Goal: Task Accomplishment & Management: Use online tool/utility

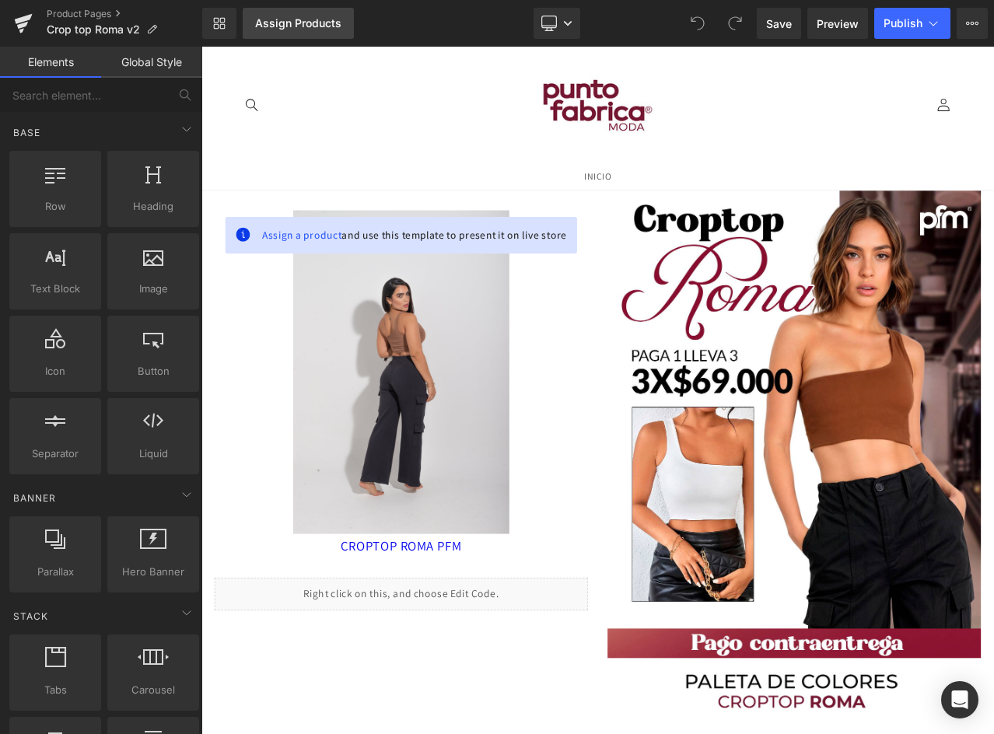
click at [284, 19] on div "Assign Products" at bounding box center [298, 23] width 86 height 12
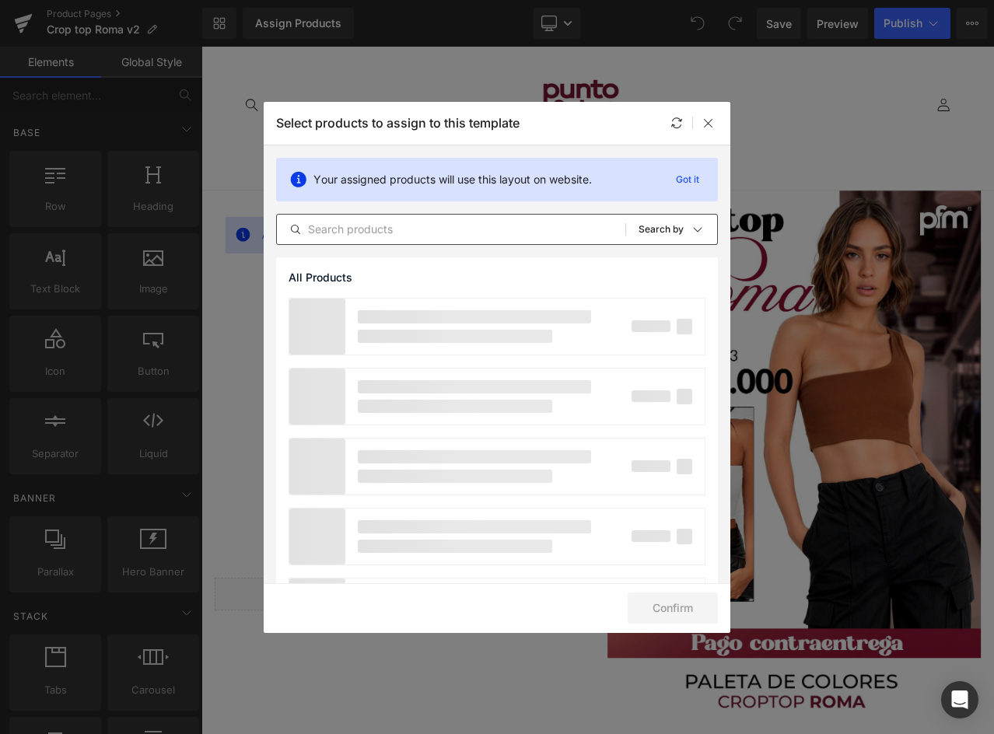
click at [409, 228] on input "text" at bounding box center [451, 229] width 348 height 19
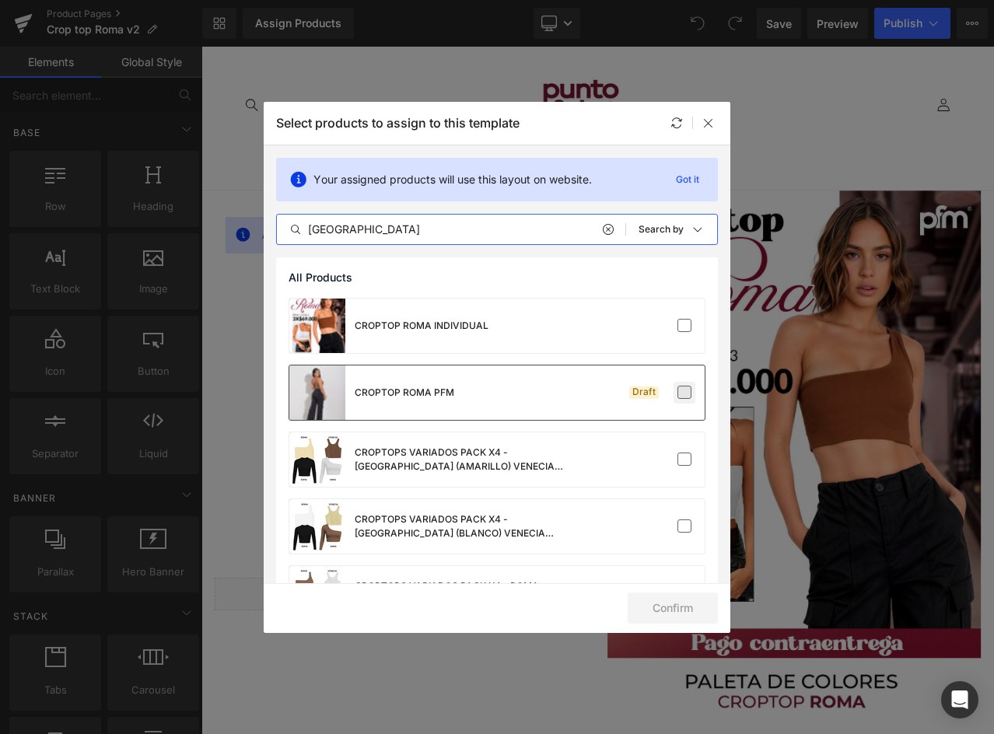
type input "roma"
click at [679, 392] on label at bounding box center [684, 393] width 14 height 14
click at [684, 393] on input "checkbox" at bounding box center [684, 393] width 0 height 0
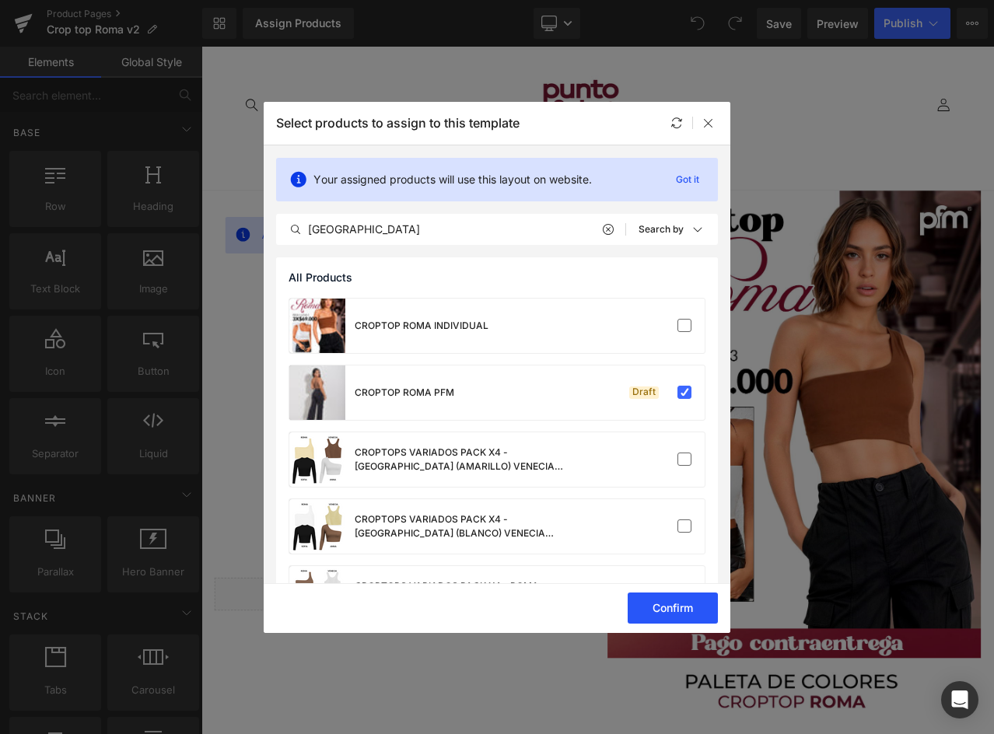
click at [677, 605] on button "Confirm" at bounding box center [673, 608] width 90 height 31
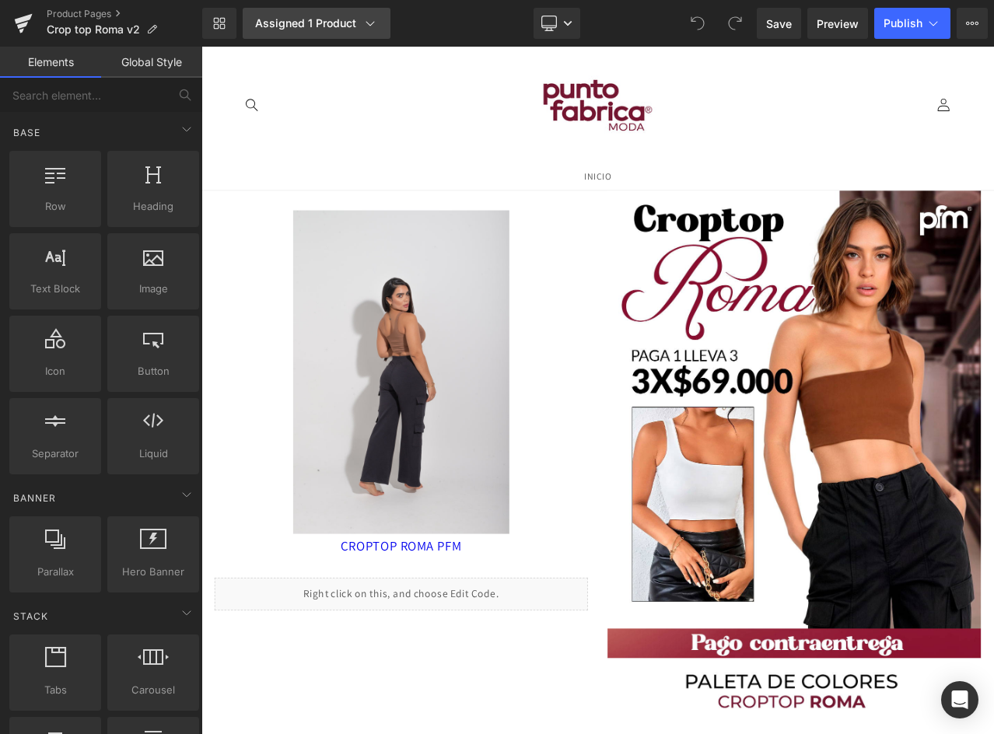
click at [333, 23] on div "Assigned 1 Product" at bounding box center [316, 24] width 123 height 16
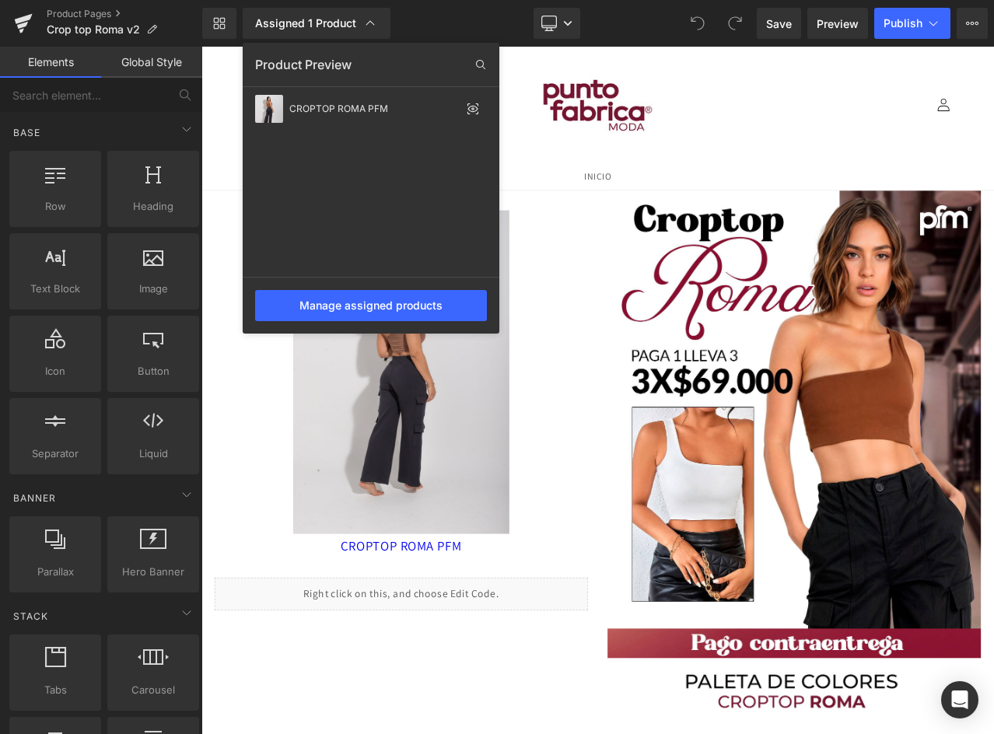
click at [559, 523] on div at bounding box center [597, 390] width 792 height 687
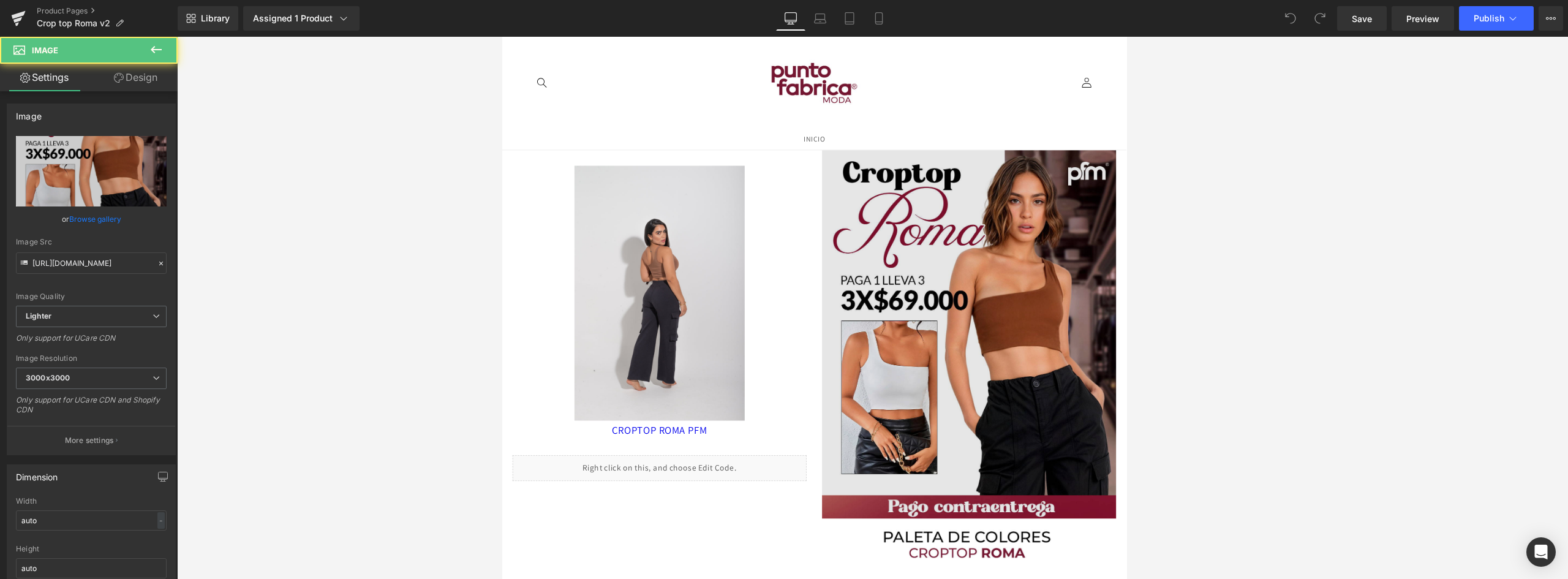
click at [782, 265] on img at bounding box center [1055, 390] width 349 height 437
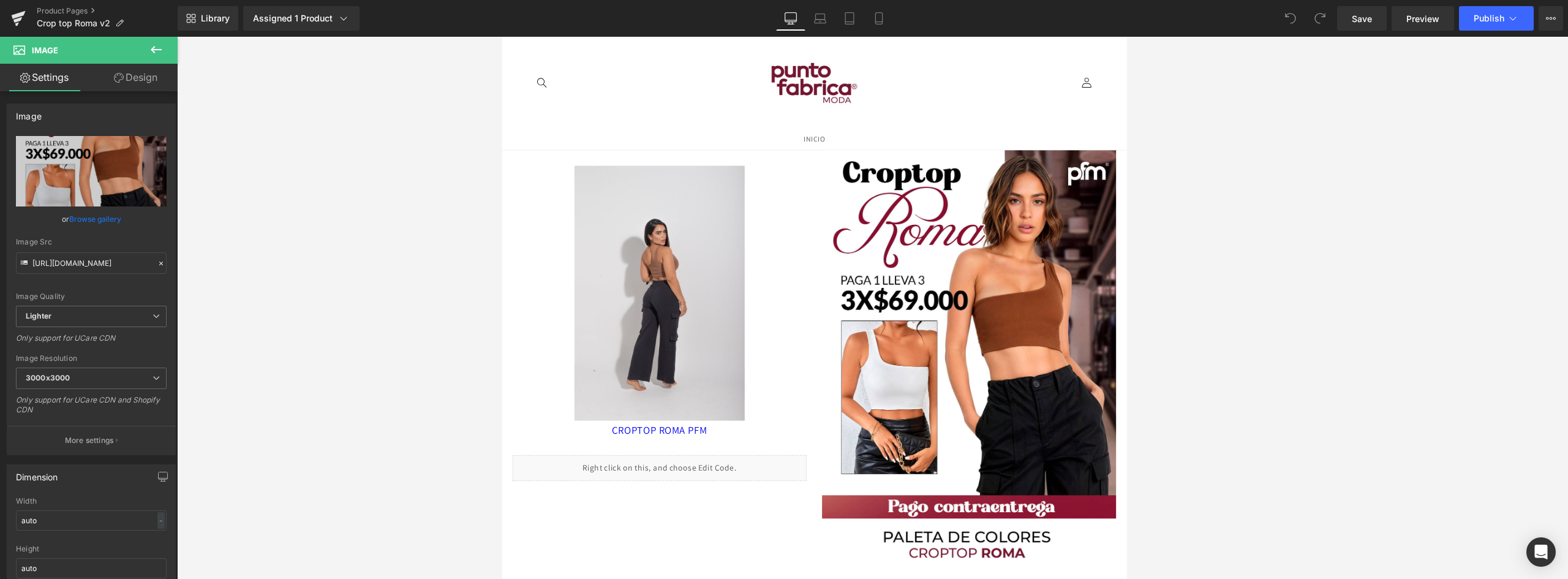
drag, startPoint x: 1158, startPoint y: 269, endPoint x: 1140, endPoint y: 254, distance: 23.4
click at [782, 269] on div at bounding box center [873, 308] width 1391 height 542
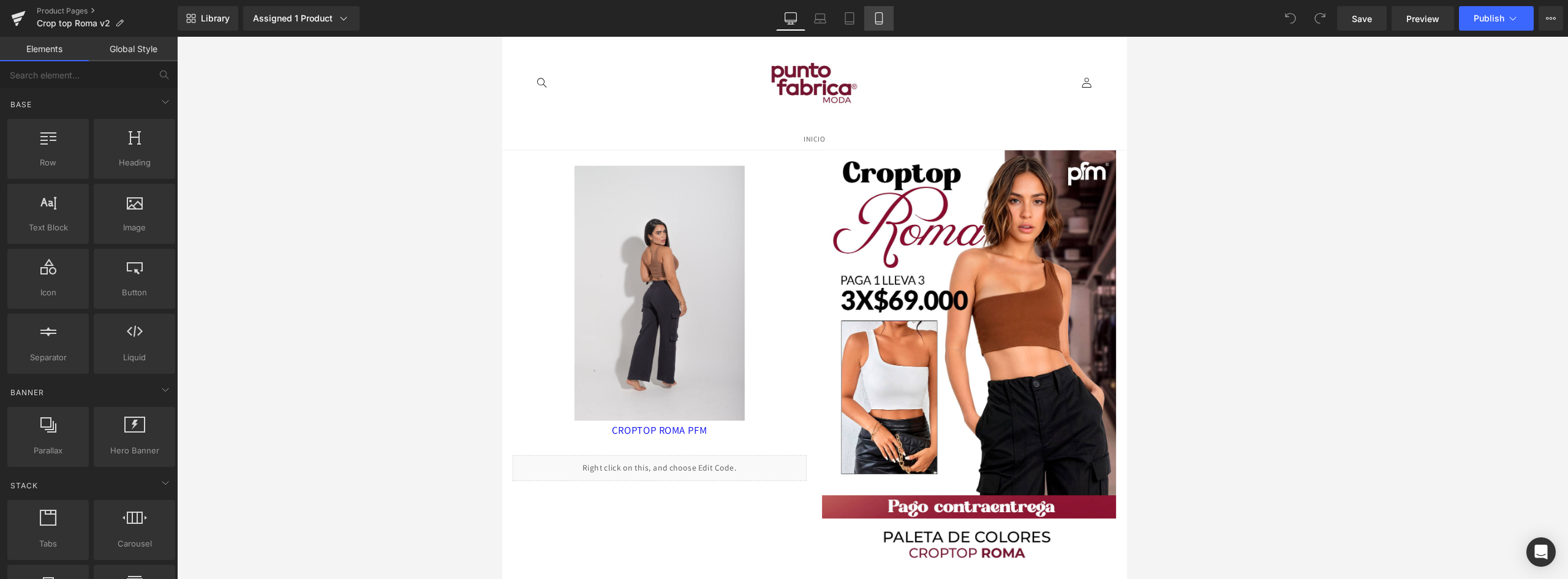
click at [782, 9] on link "Mobile" at bounding box center [878, 18] width 29 height 24
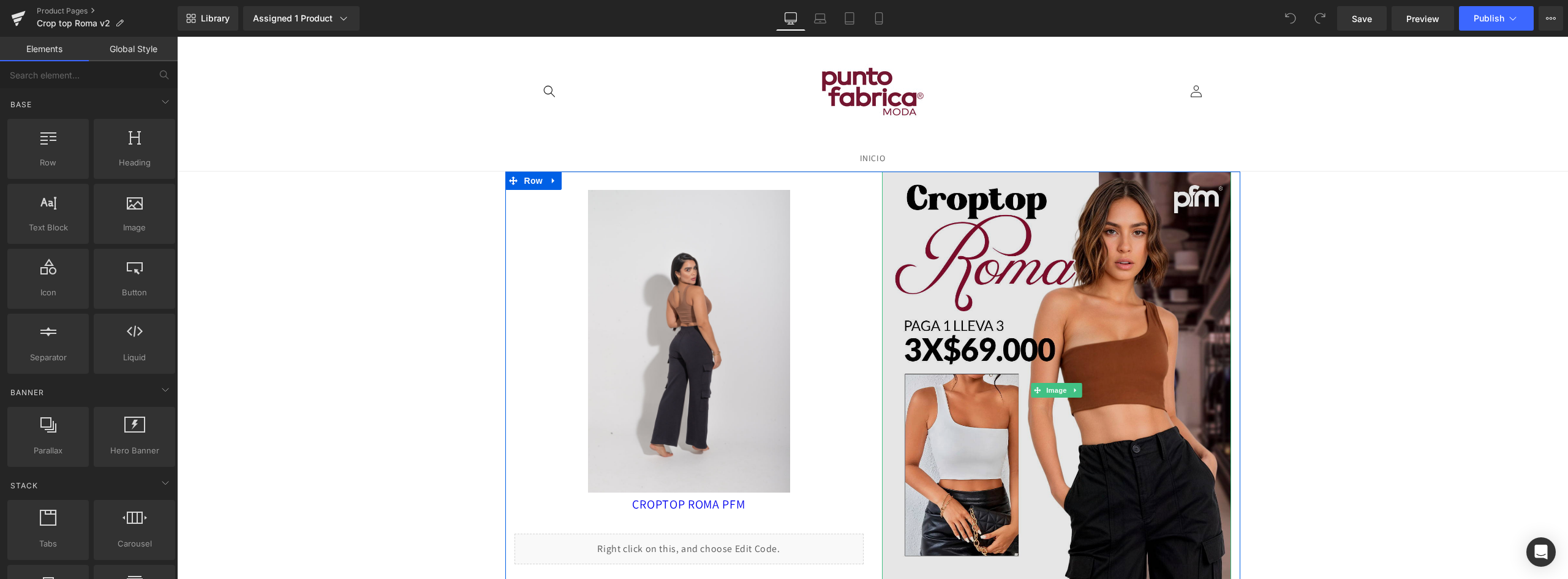
scroll to position [123, 0]
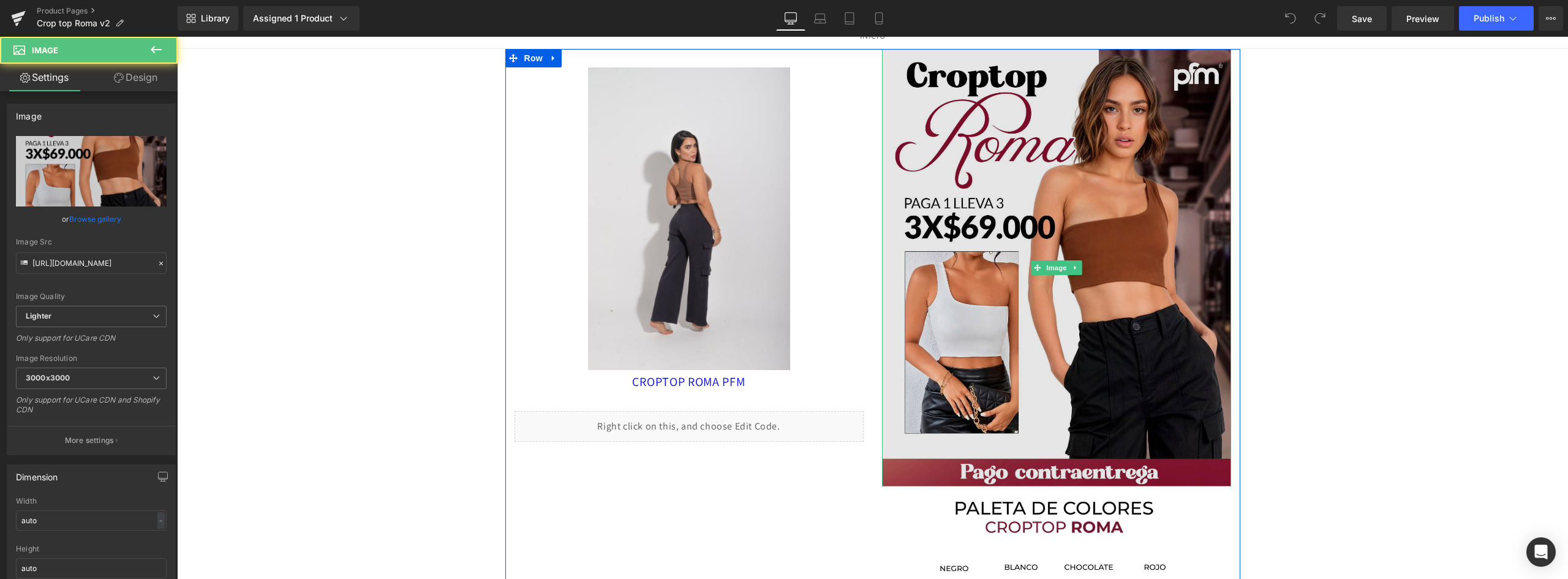
click at [1042, 167] on img at bounding box center [1056, 267] width 349 height 437
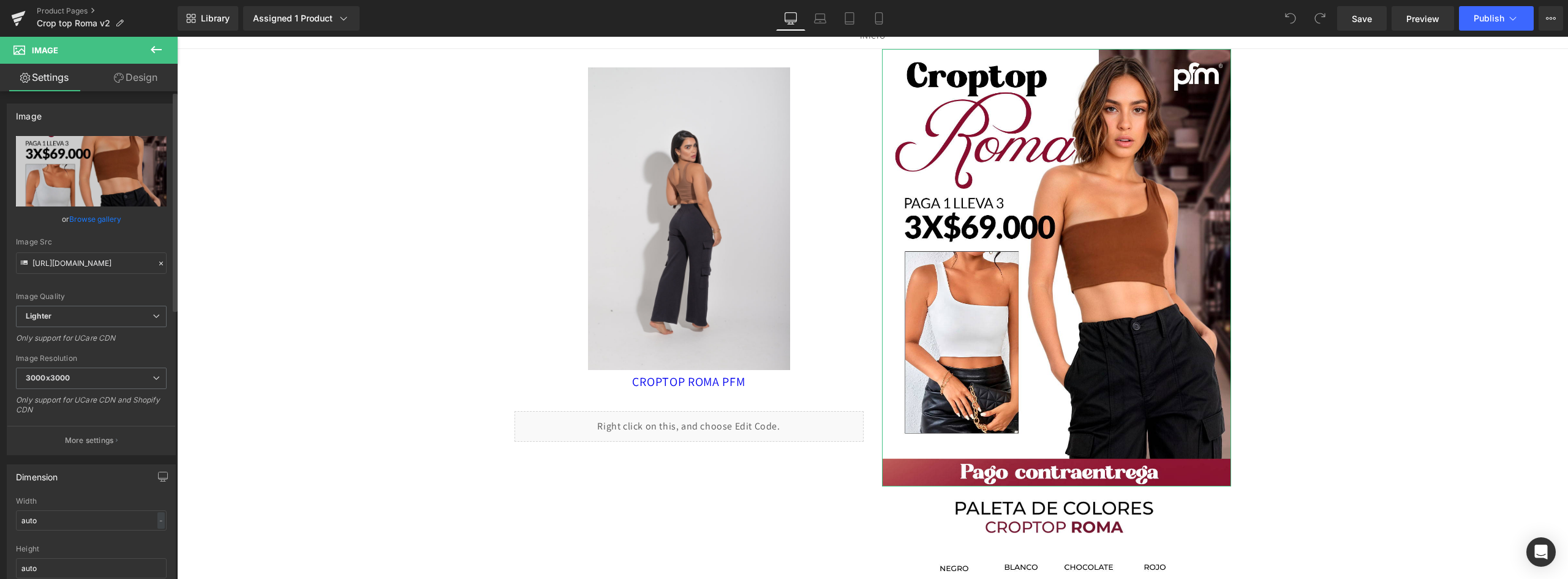
click at [97, 216] on link "Browse gallery" at bounding box center [95, 218] width 52 height 21
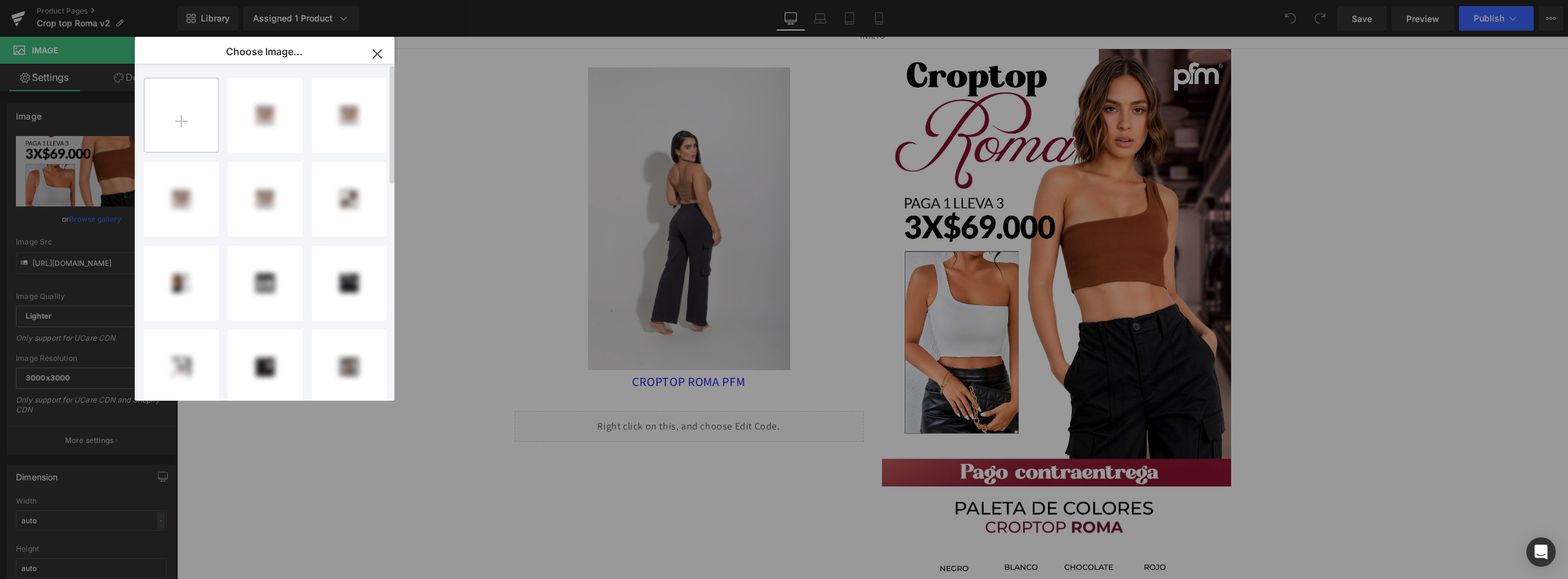
click at [180, 121] on input "file" at bounding box center [181, 115] width 73 height 73
type input "C:\fakepath\LANDING-CROPTOP-ROMA_01.webp"
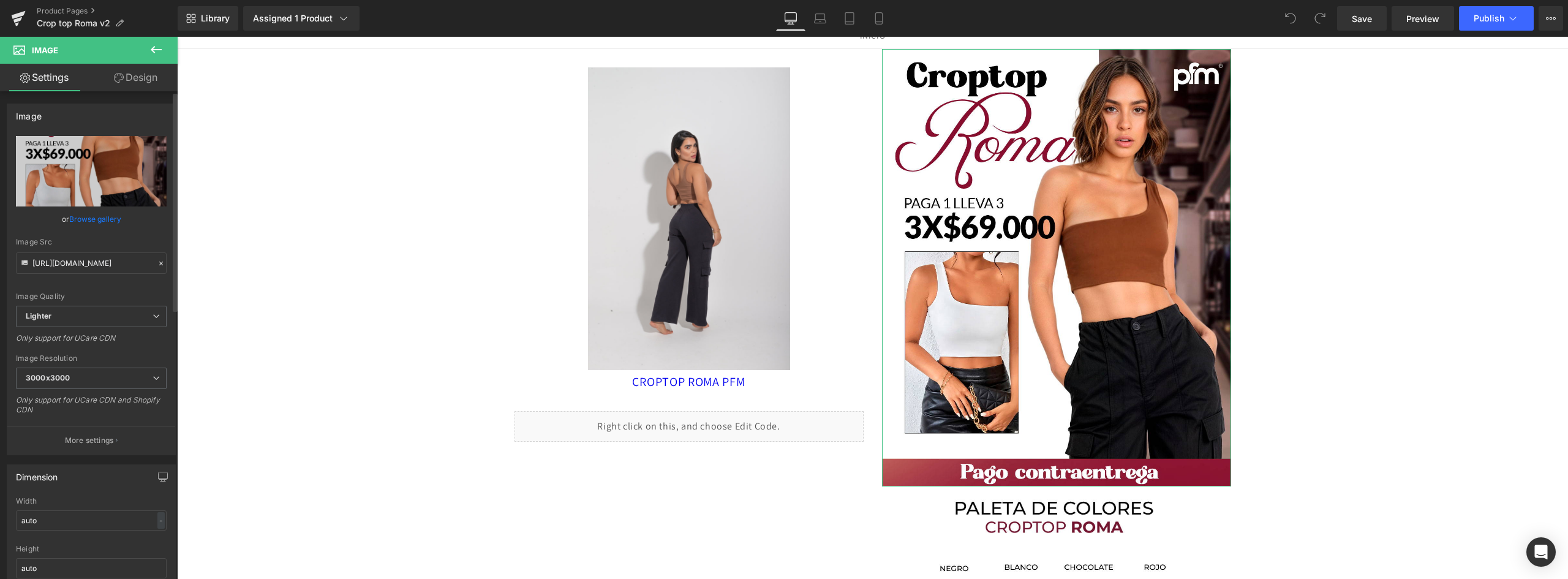
click at [101, 219] on link "Browse gallery" at bounding box center [95, 218] width 52 height 21
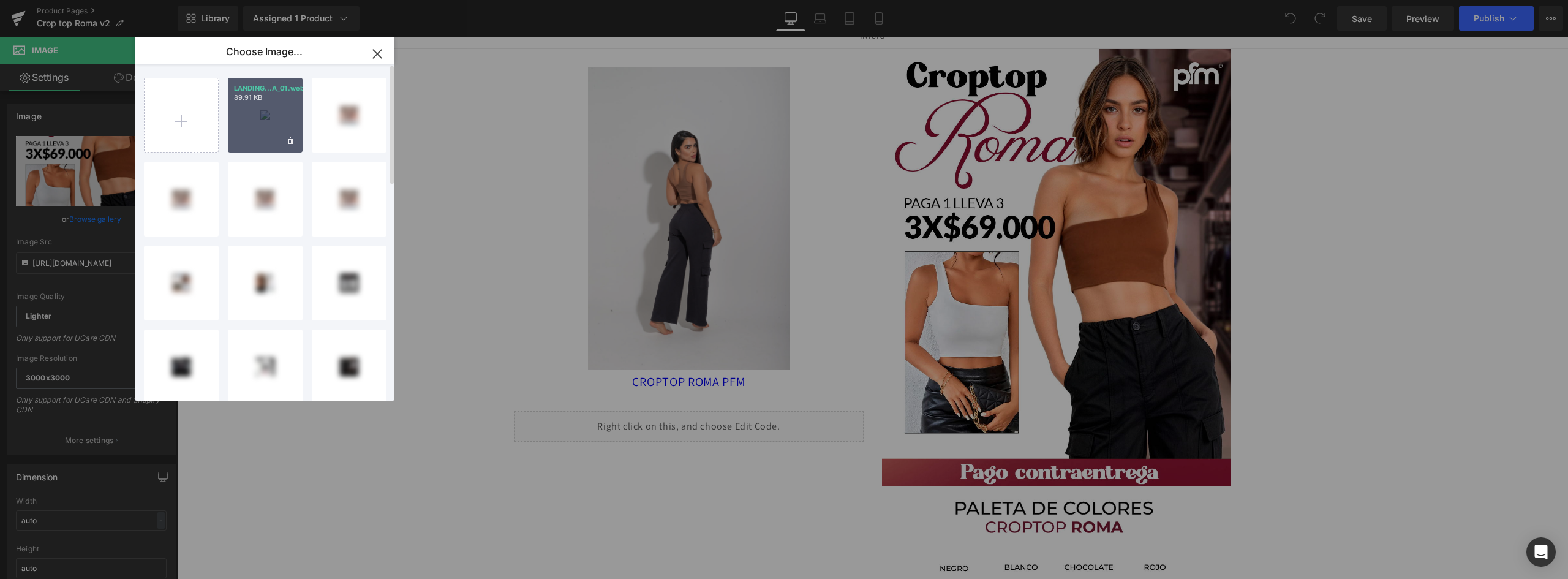
click at [255, 114] on div "LANDING...A_01.webp 89.91 KB" at bounding box center [265, 115] width 75 height 75
type input "https://ucarecdn.com/16299077-871b-43a3-9a75-29d0407506ed/-/format/auto/-/previ…"
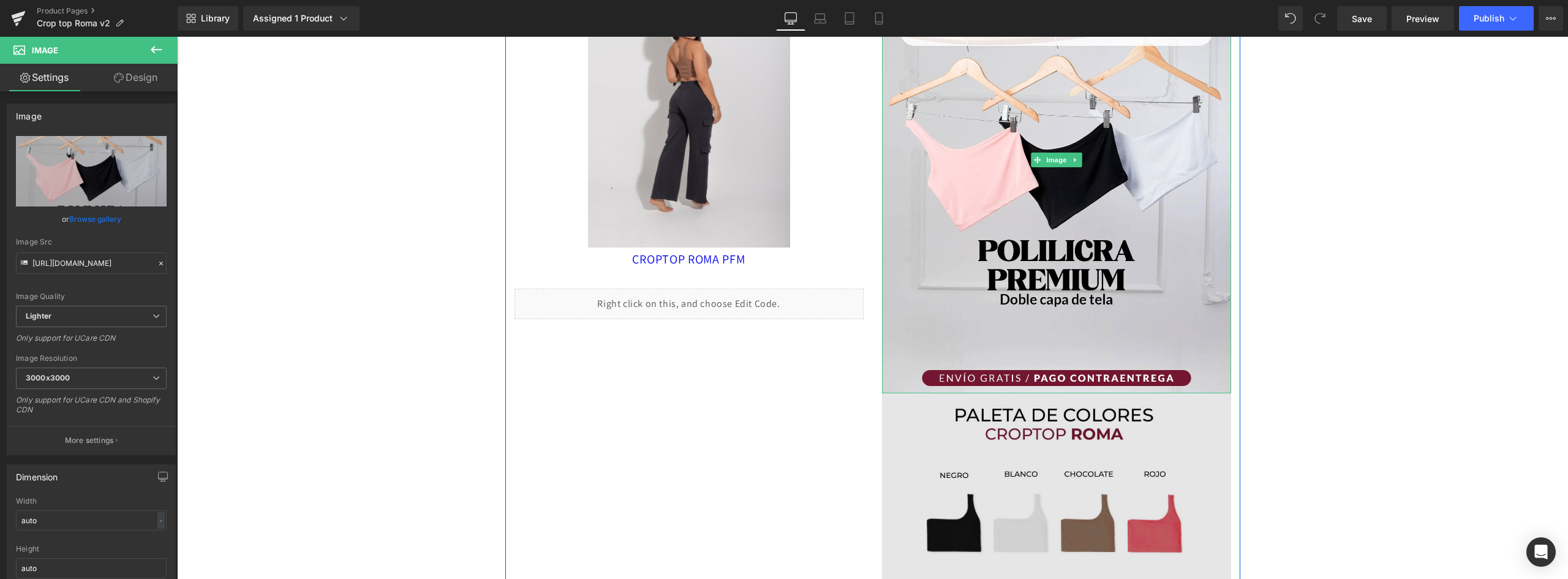
scroll to position [306, 0]
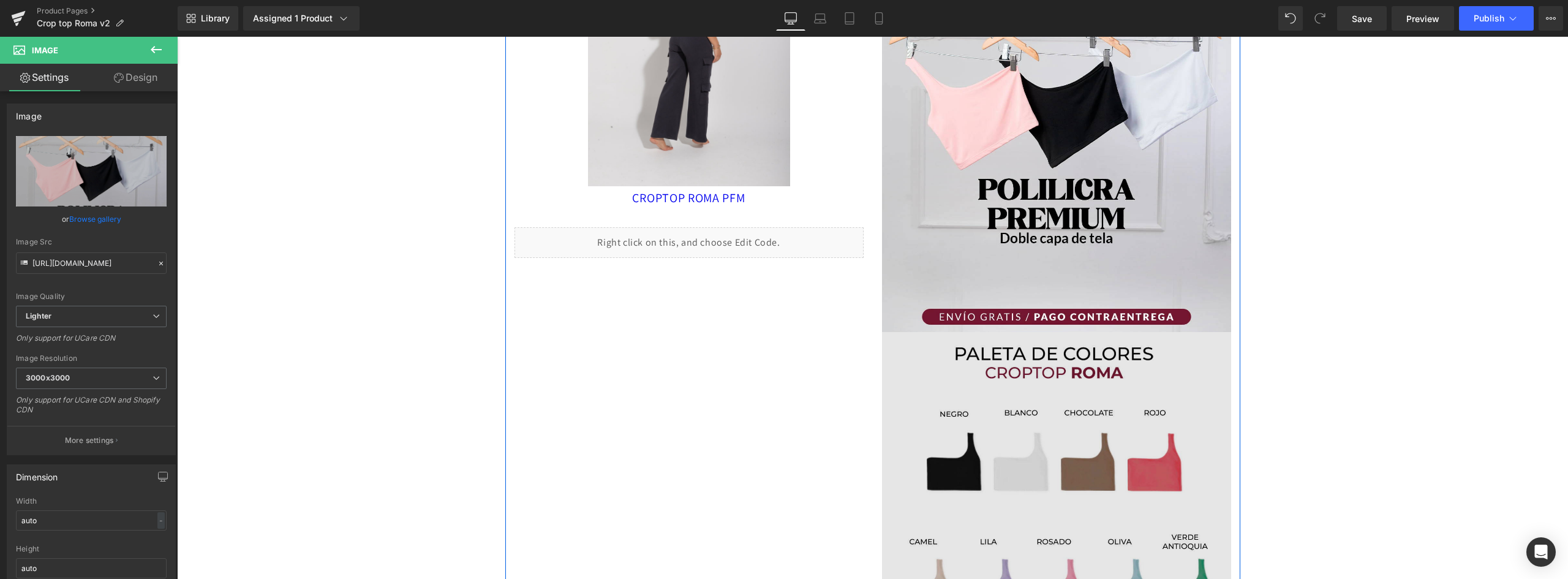
click at [1058, 429] on img at bounding box center [1056, 512] width 349 height 362
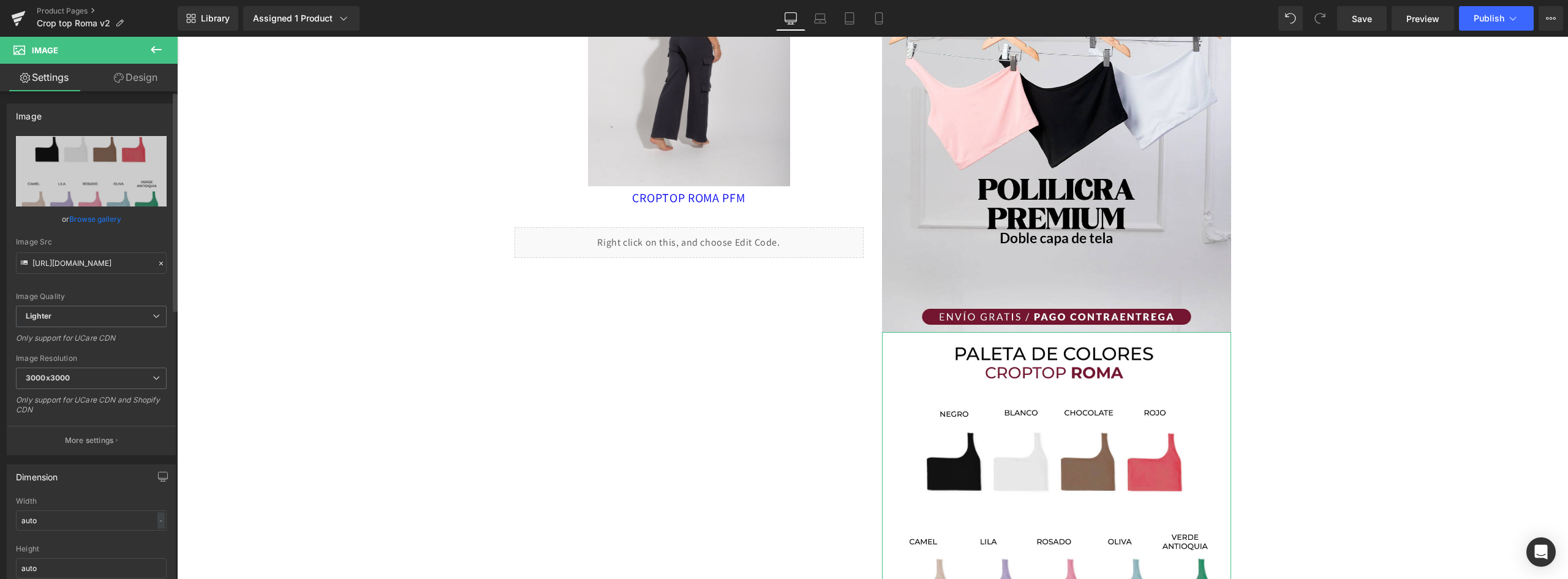
click at [104, 225] on link "Browse gallery" at bounding box center [95, 218] width 52 height 21
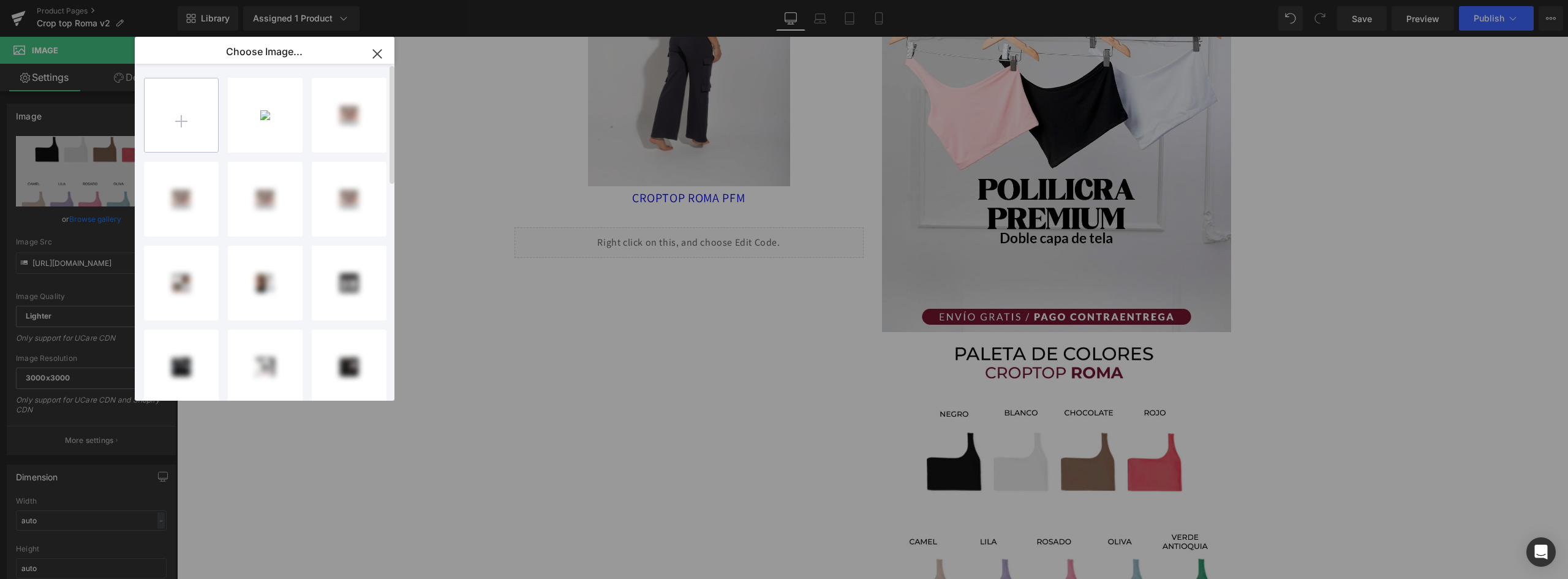
click at [165, 110] on input "file" at bounding box center [181, 115] width 73 height 73
type input "C:\fakepath\LANDING-CROPTOP-ROMA_02.webp"
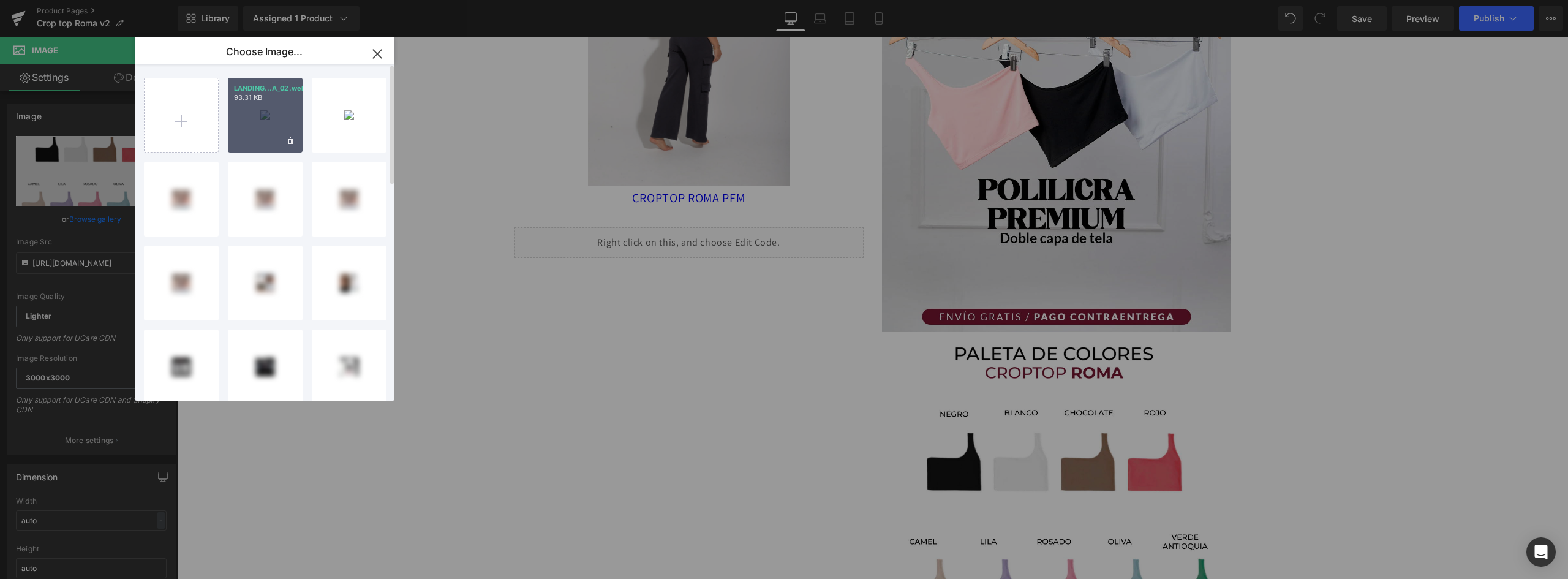
click at [254, 127] on div "LANDING...A_02.webp 93.31 KB" at bounding box center [265, 115] width 75 height 75
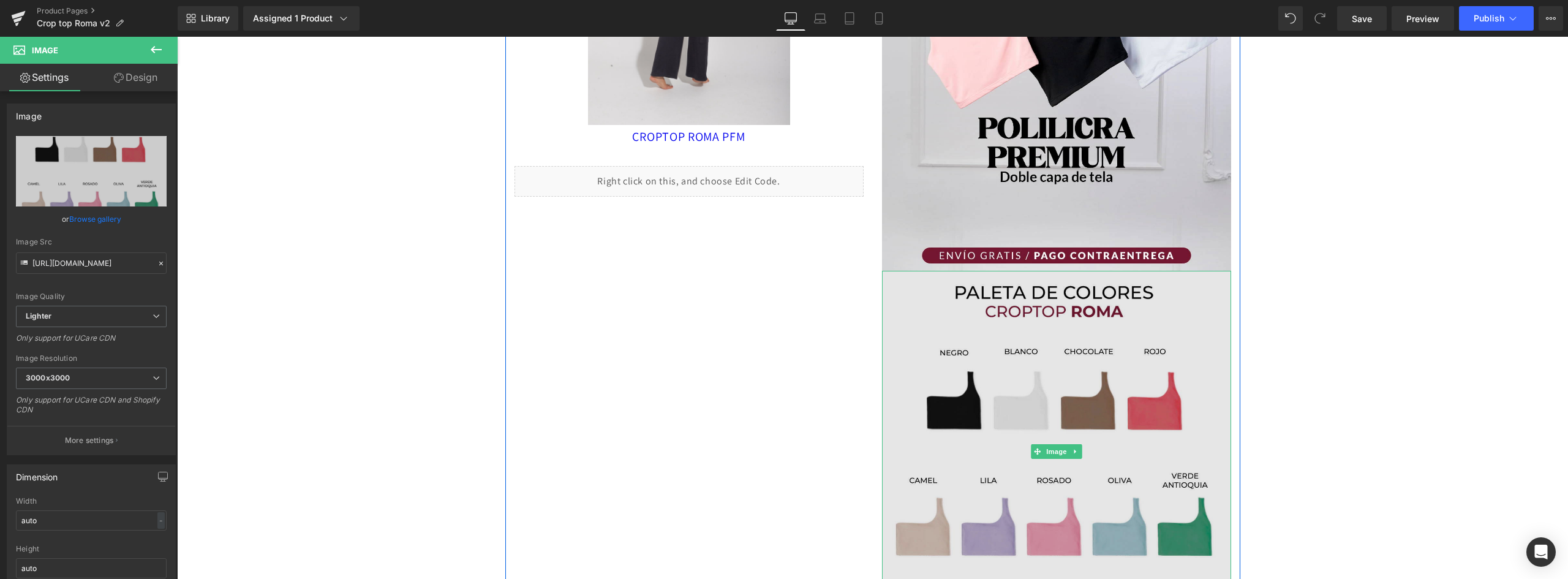
scroll to position [490, 0]
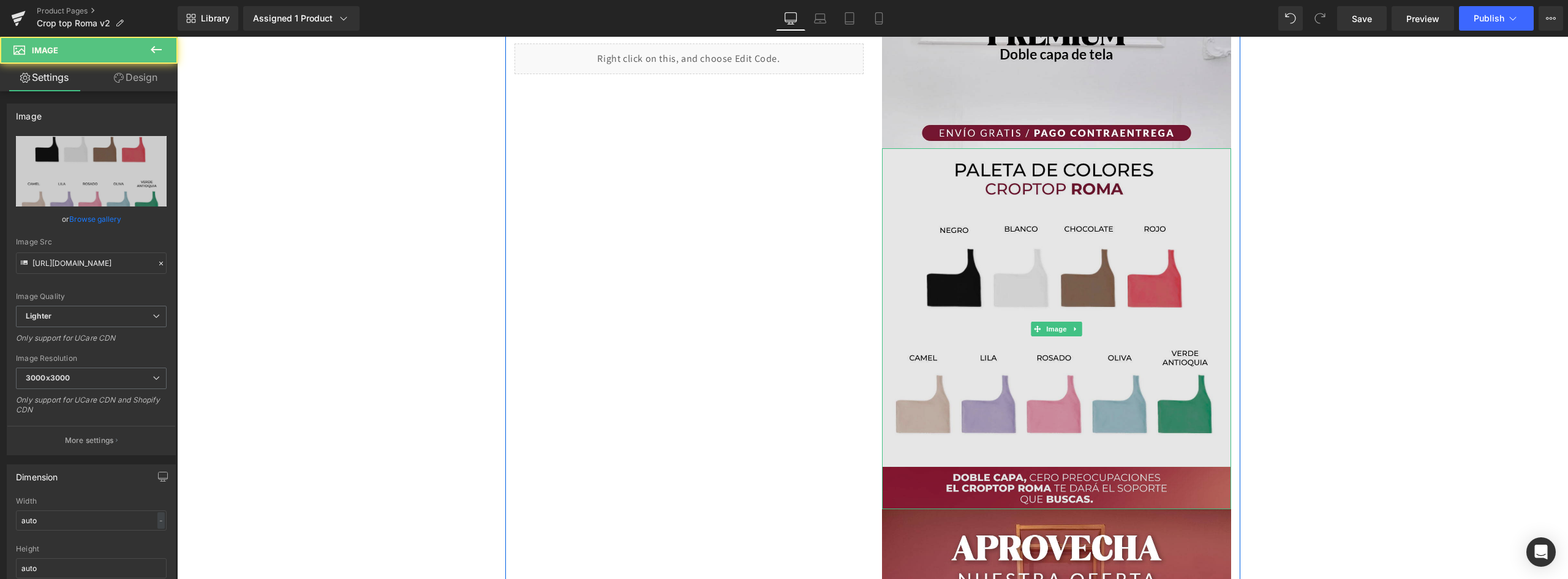
click at [1056, 283] on img at bounding box center [1056, 328] width 349 height 362
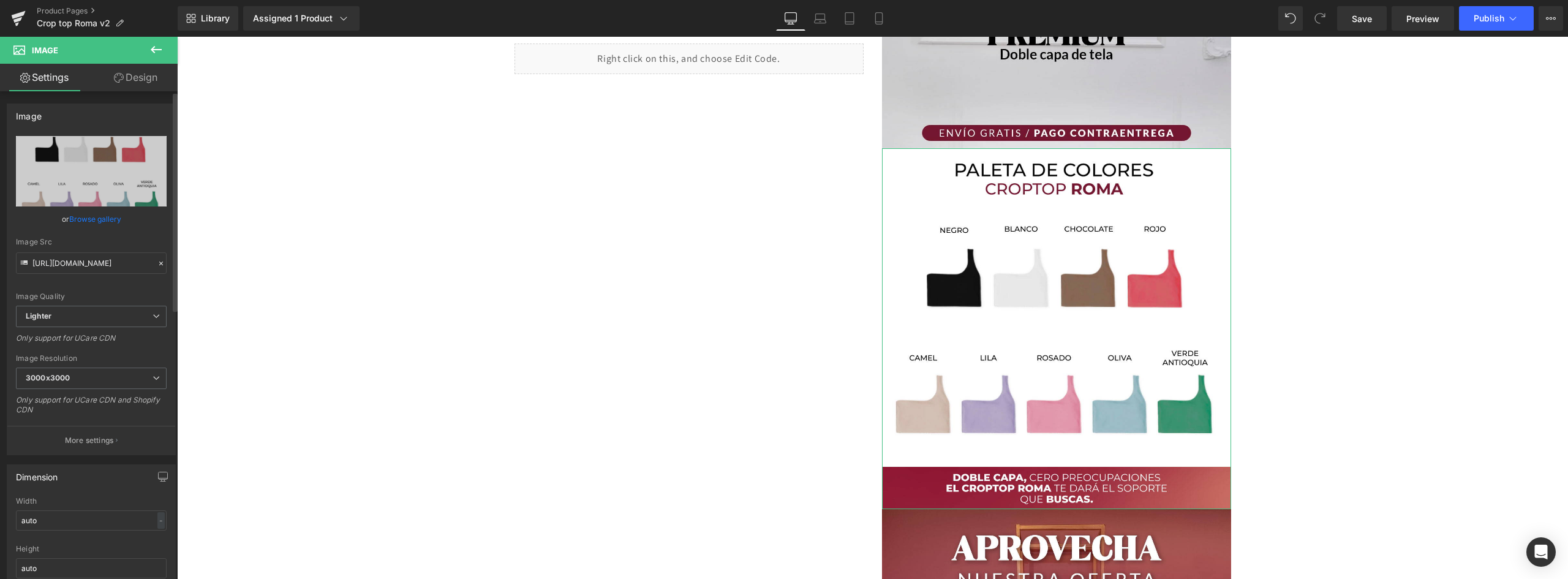
click at [95, 220] on link "Browse gallery" at bounding box center [95, 218] width 52 height 21
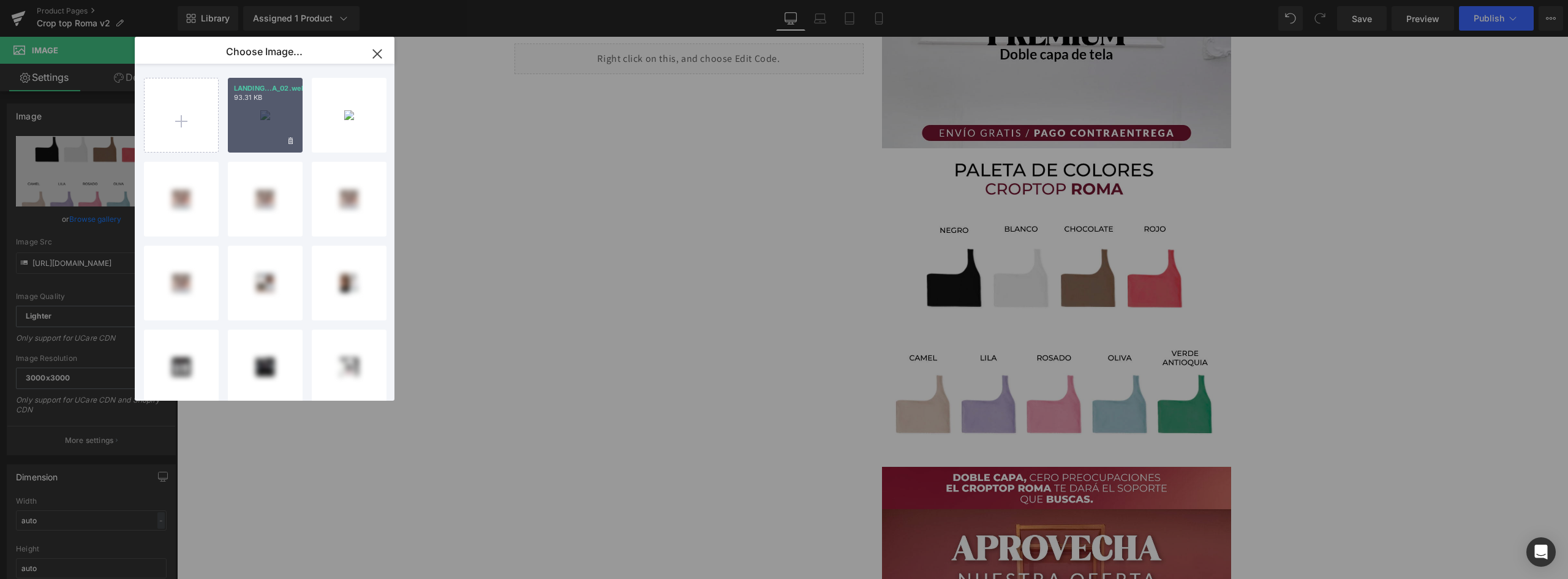
click at [280, 106] on div "LANDING...A_02.webp 93.31 KB" at bounding box center [265, 115] width 75 height 75
type input "https://ucarecdn.com/150ee3cb-f28f-41b3-b9ff-a4f7f0fdf27c/-/format/auto/-/previ…"
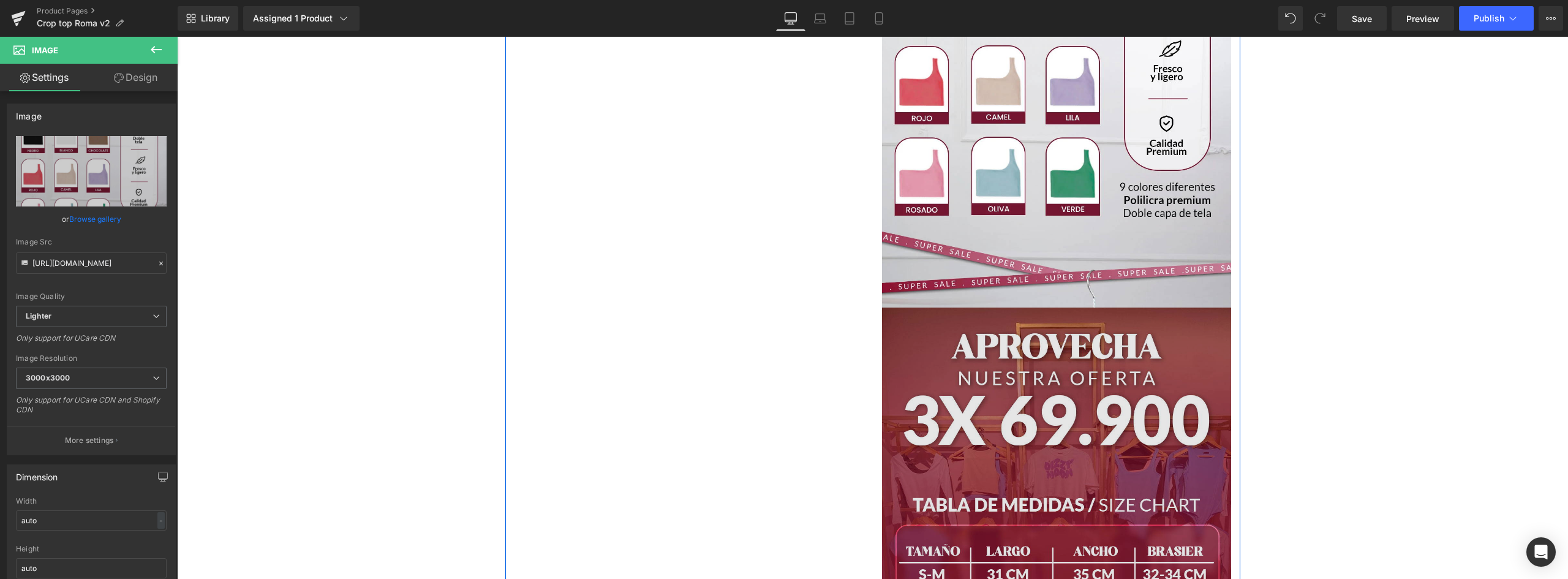
scroll to position [1041, 0]
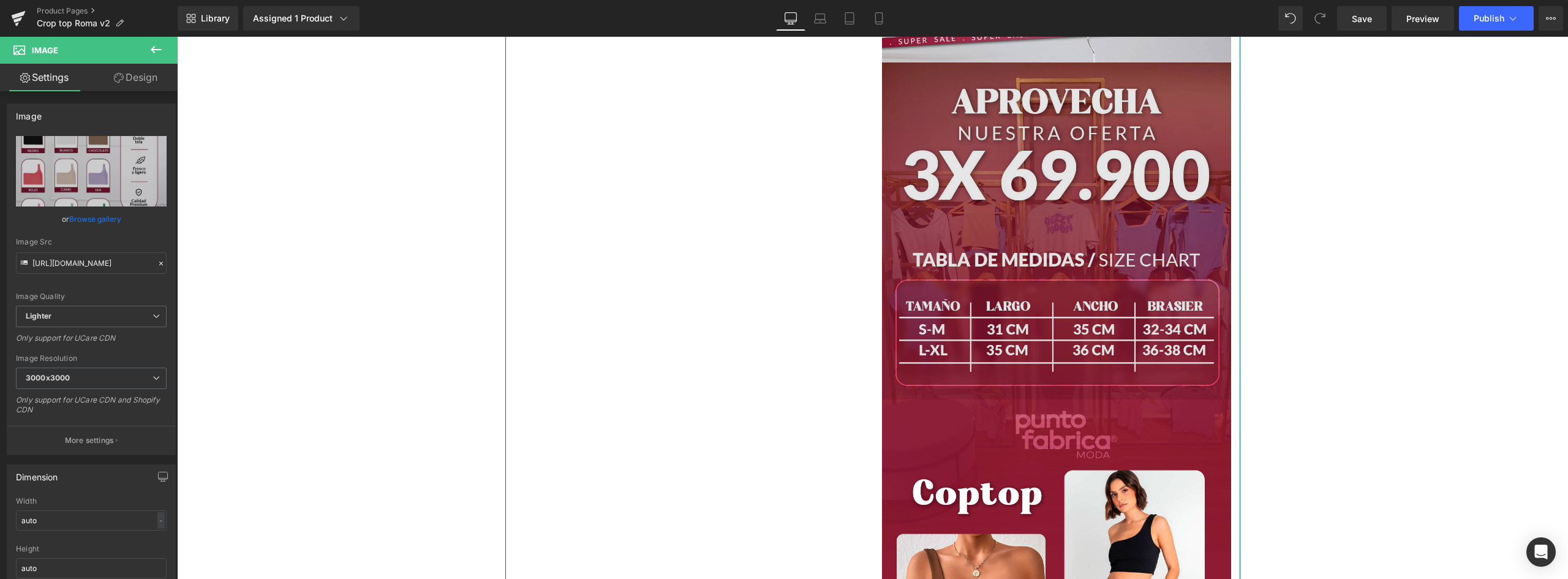
click at [1031, 255] on img at bounding box center [1056, 231] width 349 height 337
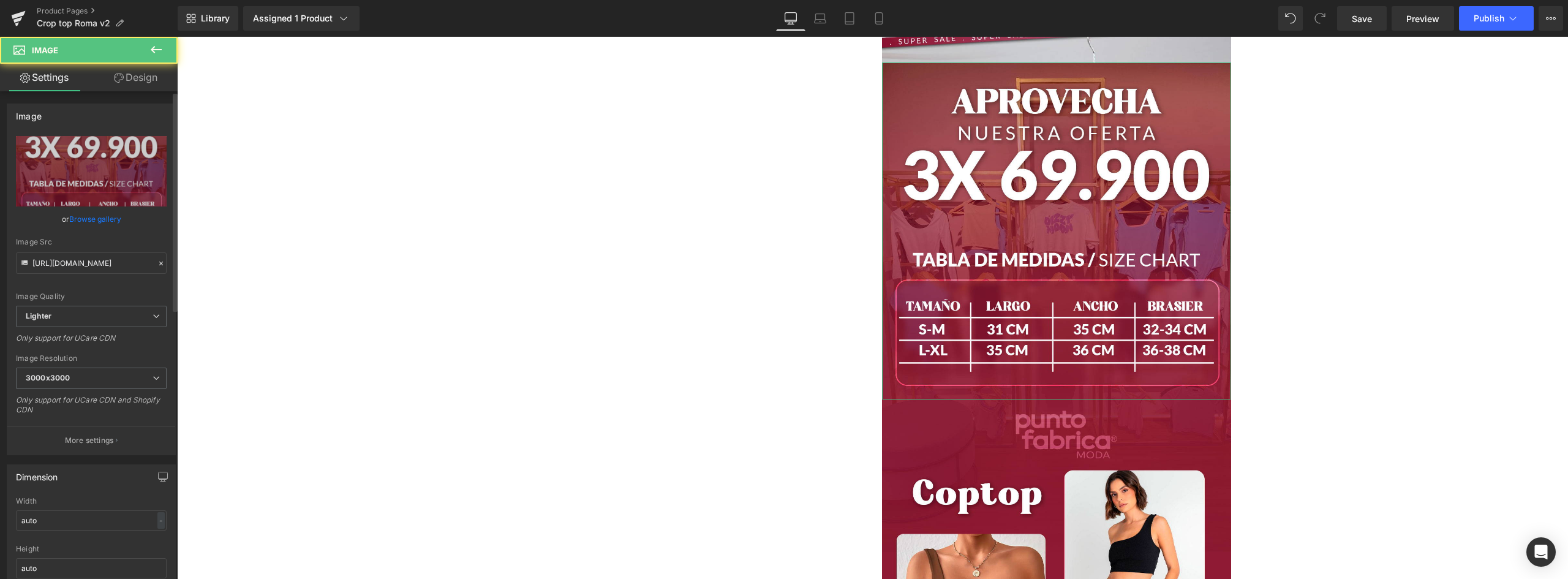
click at [87, 217] on link "Browse gallery" at bounding box center [95, 218] width 52 height 21
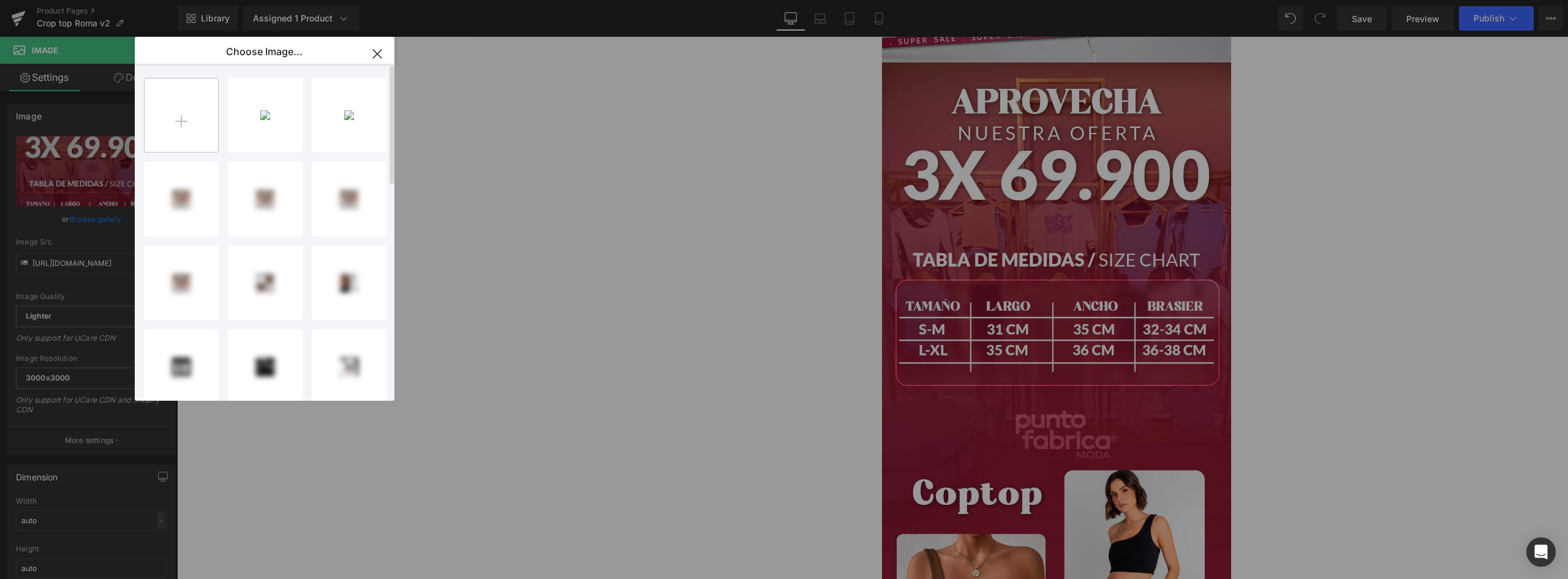
click at [191, 115] on input "file" at bounding box center [181, 115] width 73 height 73
type input "C:\fakepath\LANDING-CROPTOP-ROMA_03.webp"
drag, startPoint x: 1253, startPoint y: 386, endPoint x: 730, endPoint y: 281, distance: 533.4
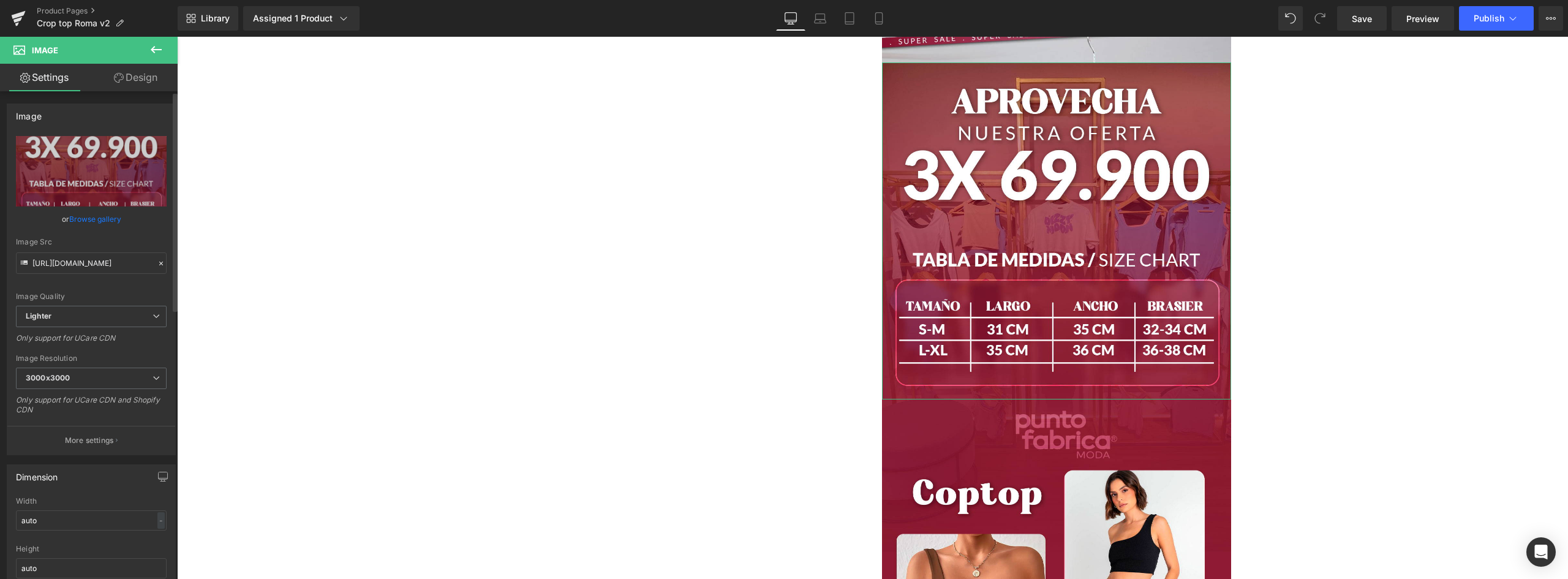
click at [107, 219] on link "Browse gallery" at bounding box center [95, 218] width 52 height 21
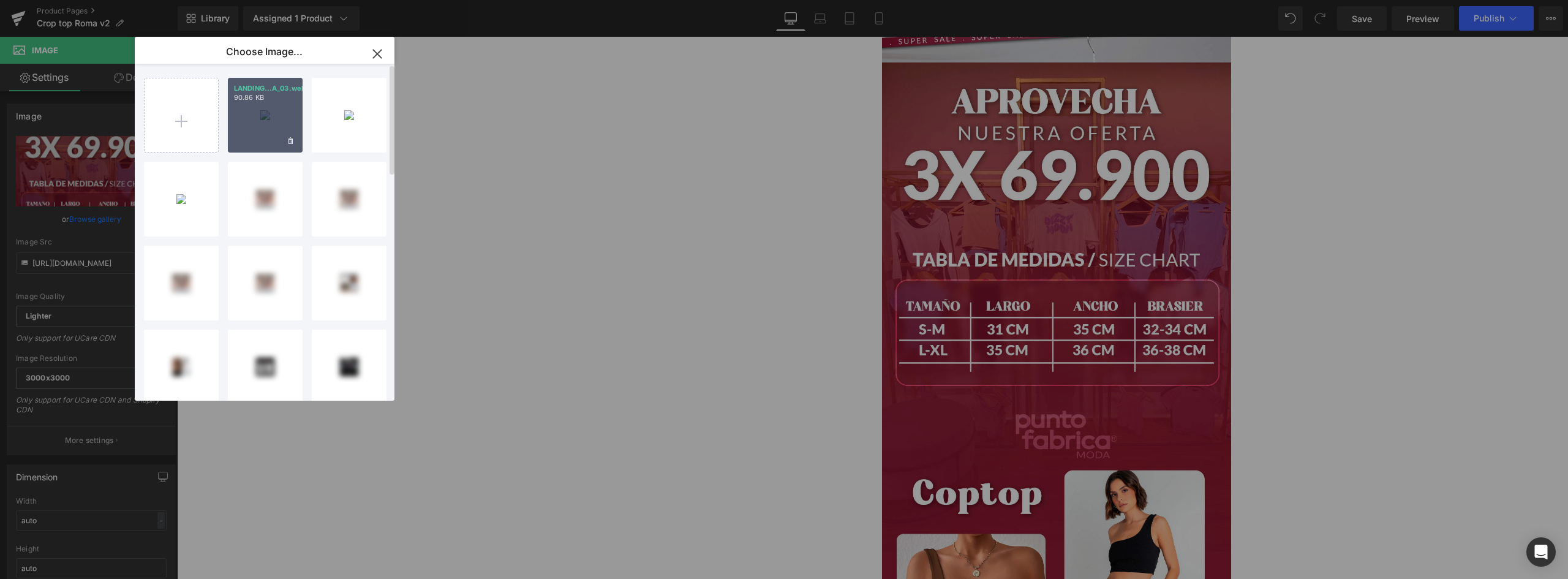
click at [262, 103] on div "LANDING...A_03.webp 90.86 KB" at bounding box center [265, 115] width 75 height 75
type input "https://ucarecdn.com/a1e0207c-5293-4fc1-bd08-28fbc5e6f08c/-/format/auto/-/previ…"
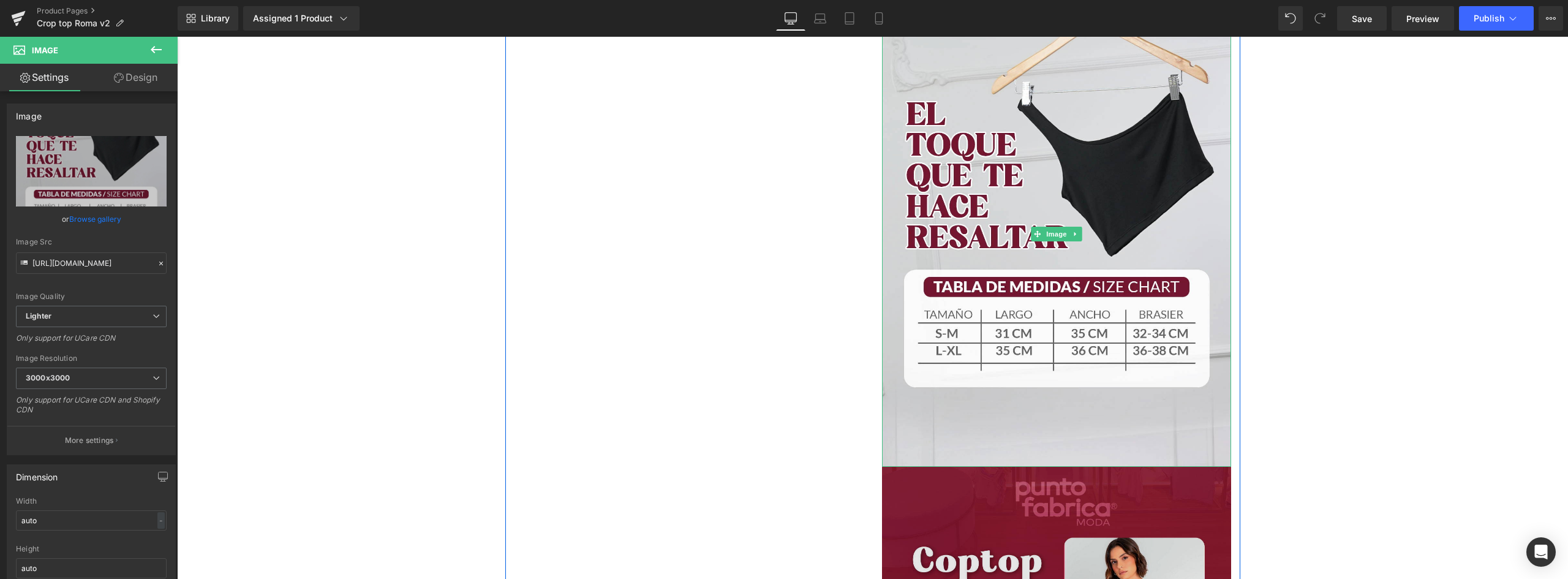
scroll to position [1286, 0]
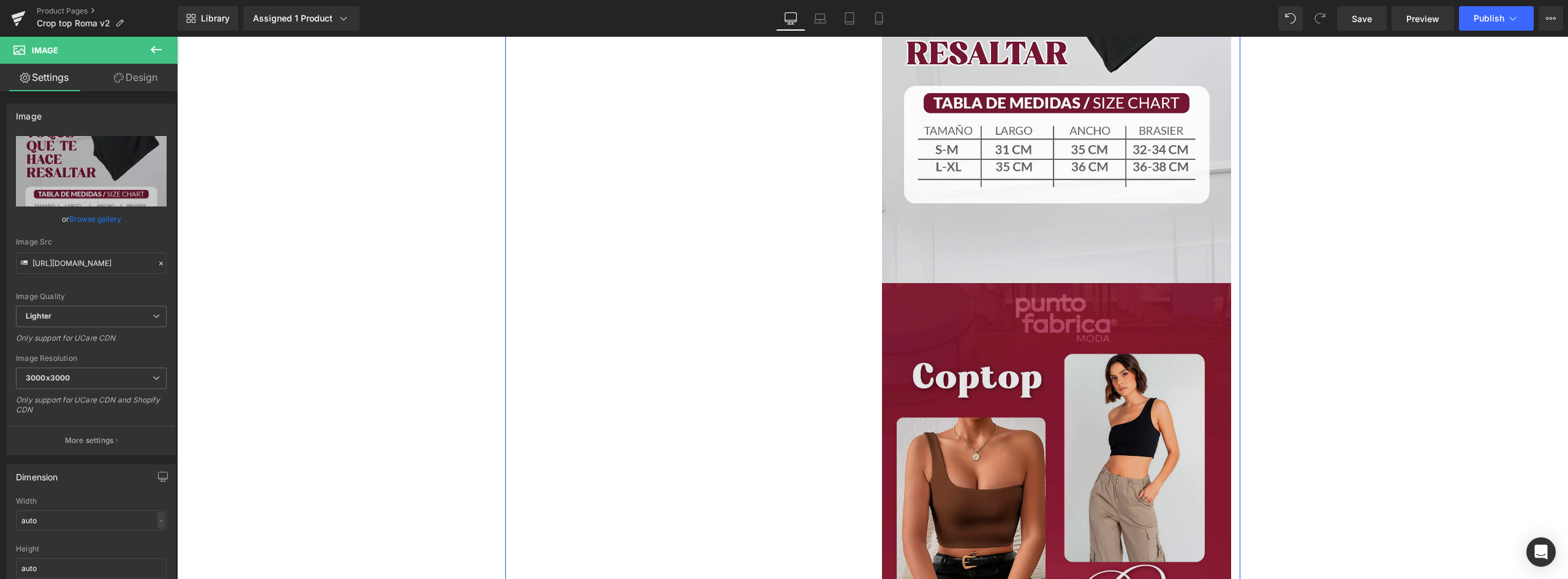
click at [1056, 343] on img at bounding box center [1056, 476] width 349 height 386
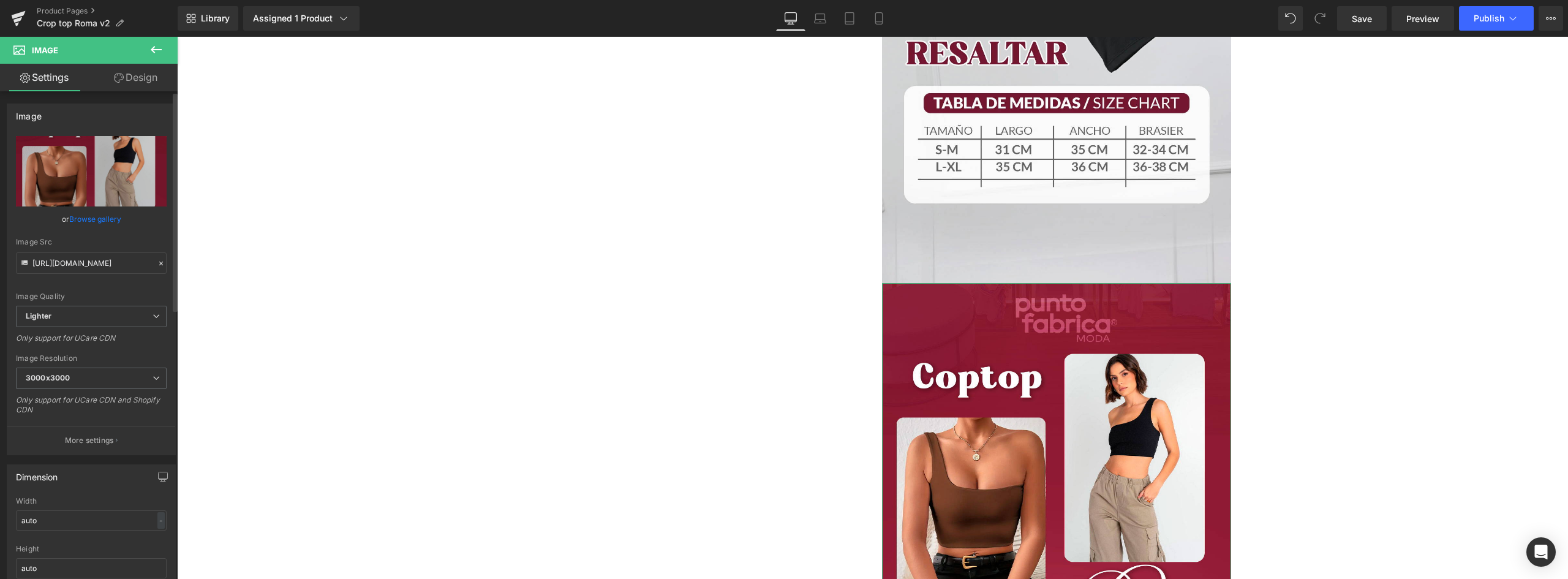
click at [91, 216] on link "Browse gallery" at bounding box center [95, 218] width 52 height 21
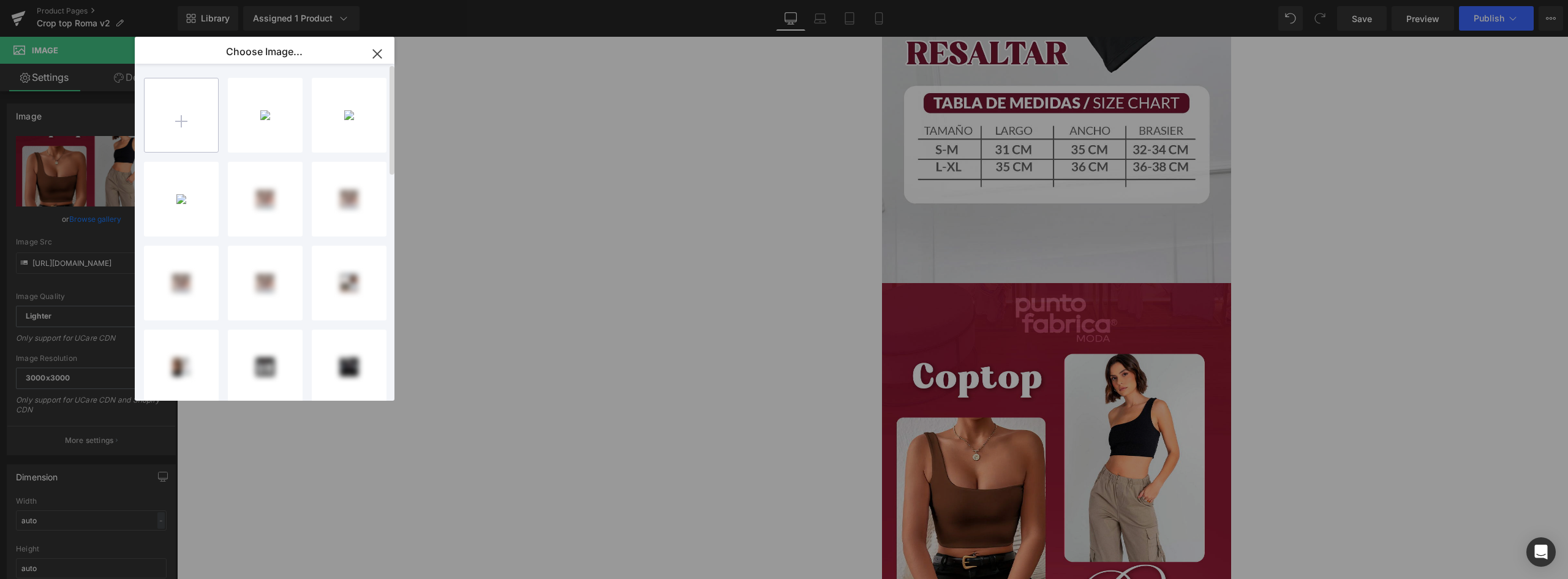
click at [156, 115] on input "file" at bounding box center [181, 115] width 73 height 73
type input "C:\fakepath\LANDING-CROPTOP-ROMA_04.webp"
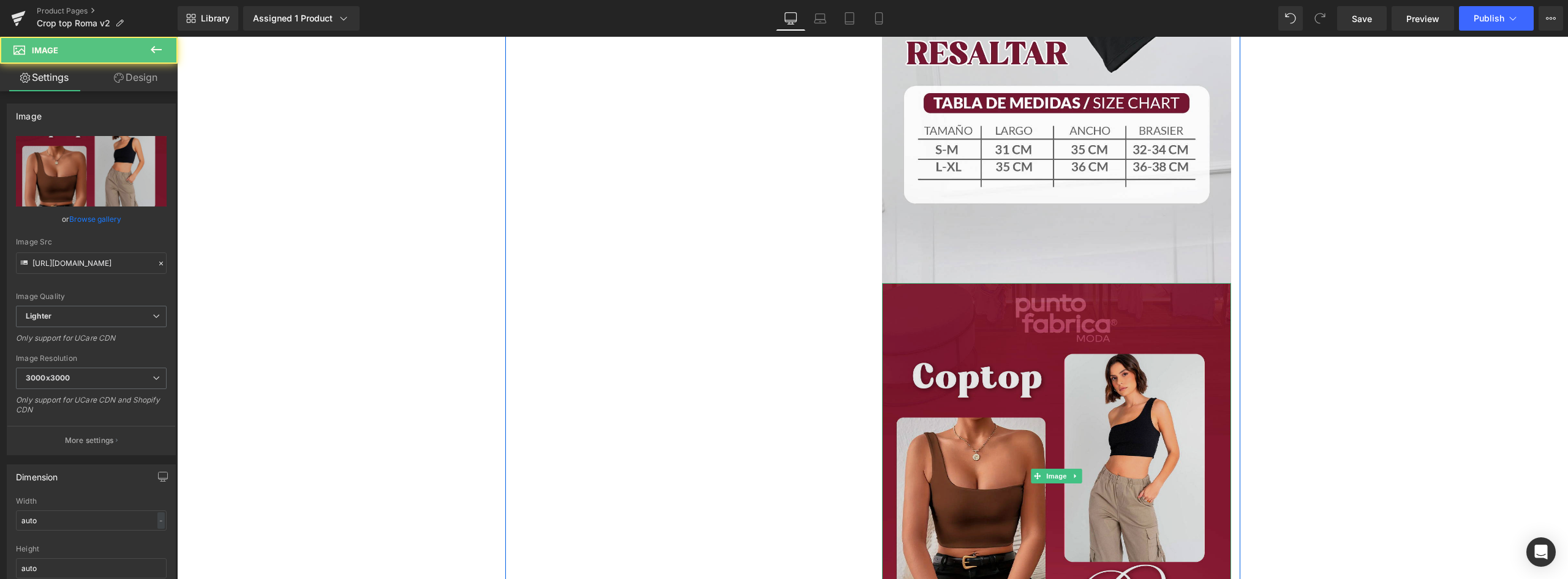
click at [1078, 393] on img at bounding box center [1056, 476] width 349 height 386
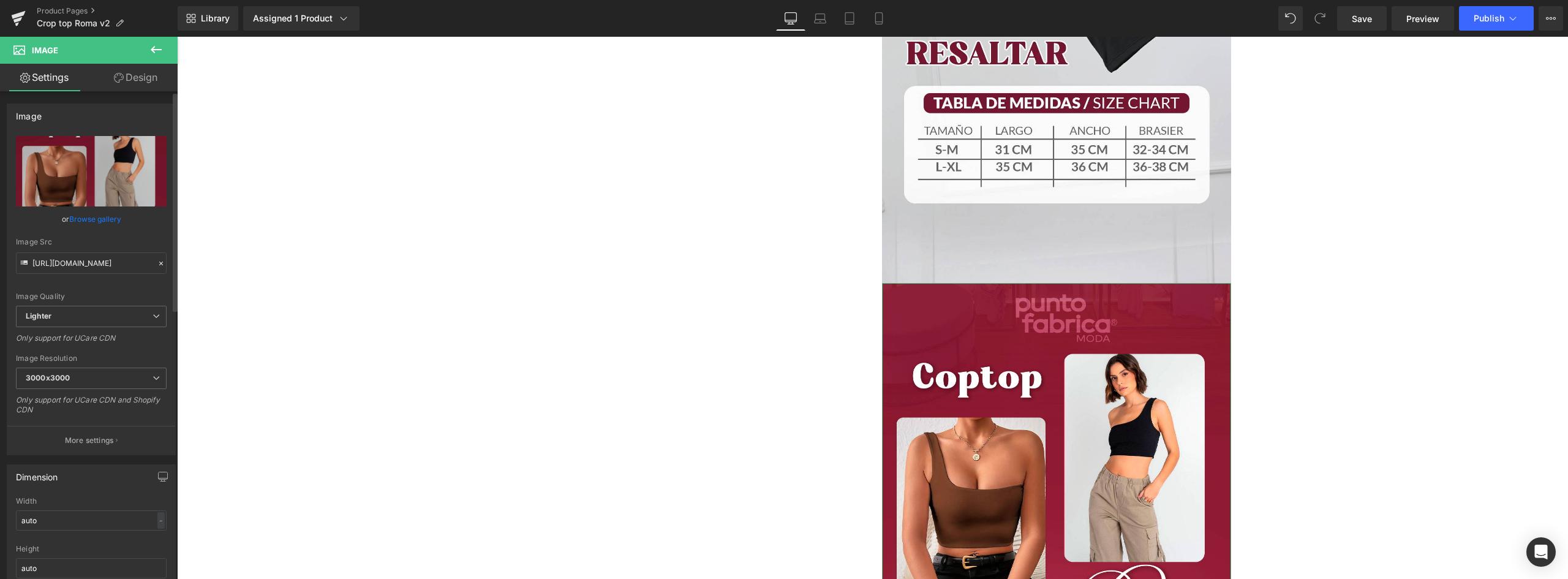
click at [103, 219] on link "Browse gallery" at bounding box center [95, 218] width 52 height 21
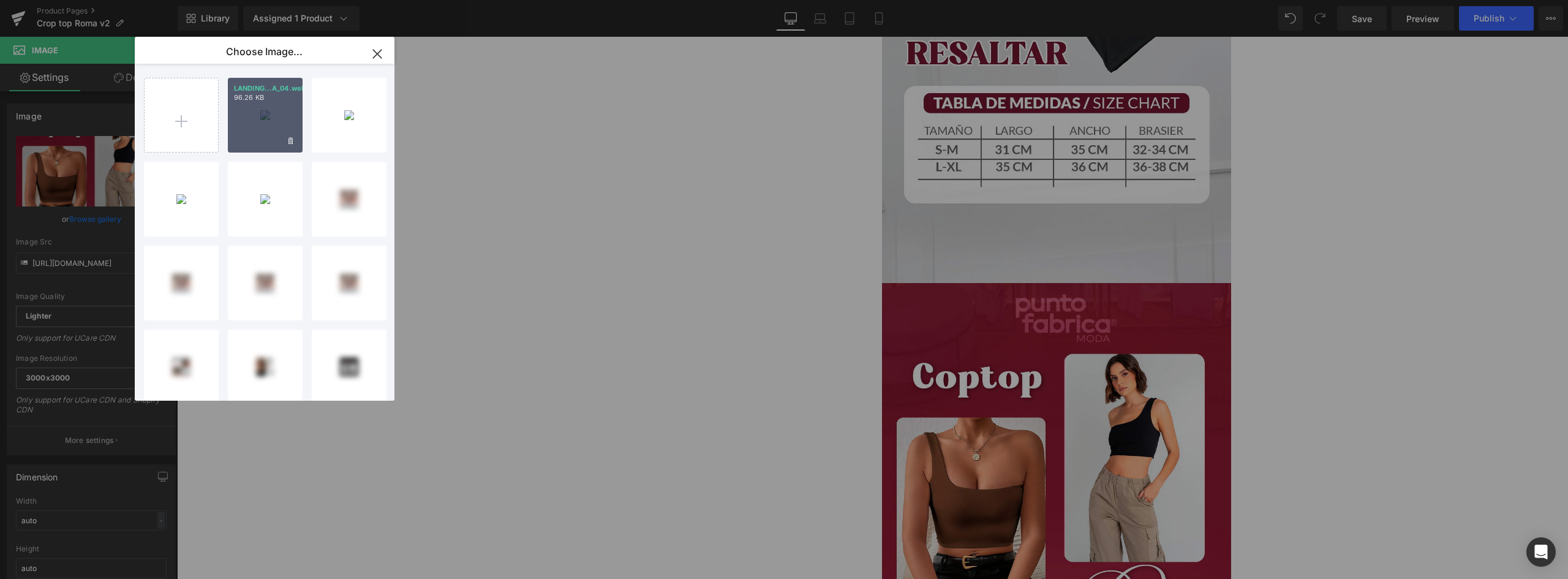
click at [265, 117] on div "LANDING...A_04.webp 96.26 KB" at bounding box center [265, 115] width 75 height 75
type input "https://ucarecdn.com/ea750a5a-d6b3-42ab-9f2d-860958aab96d/-/format/auto/-/previ…"
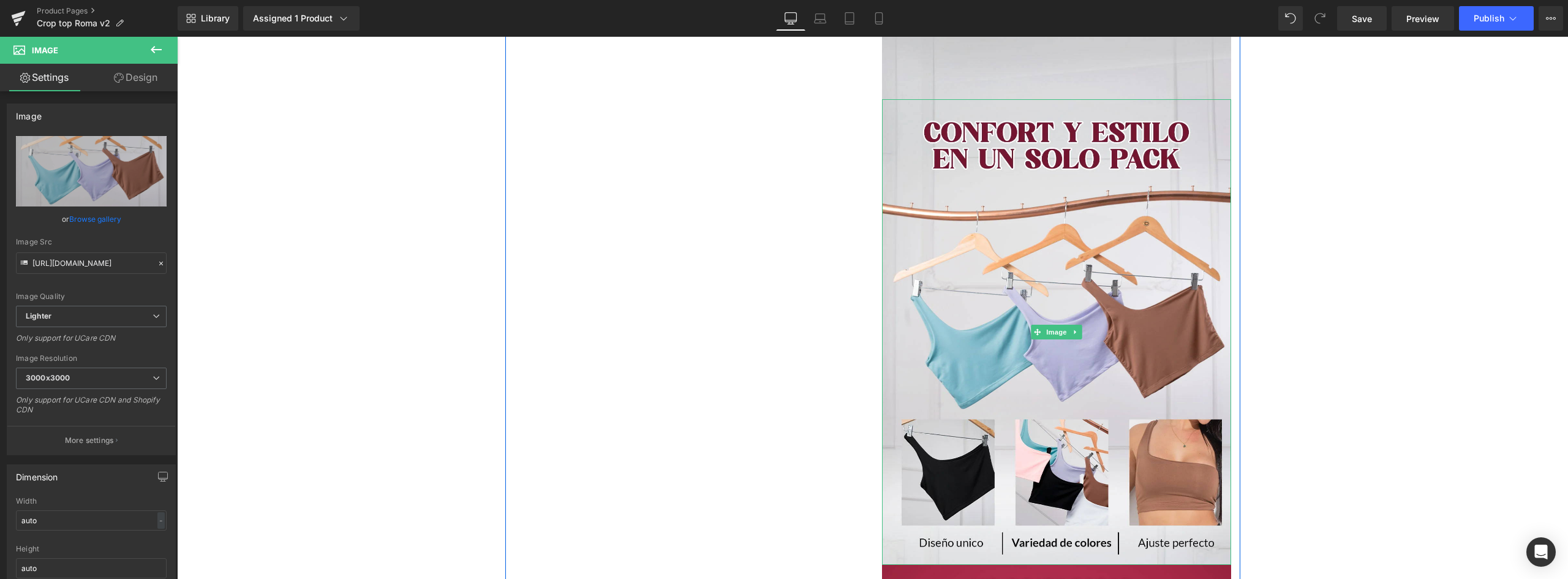
scroll to position [1715, 0]
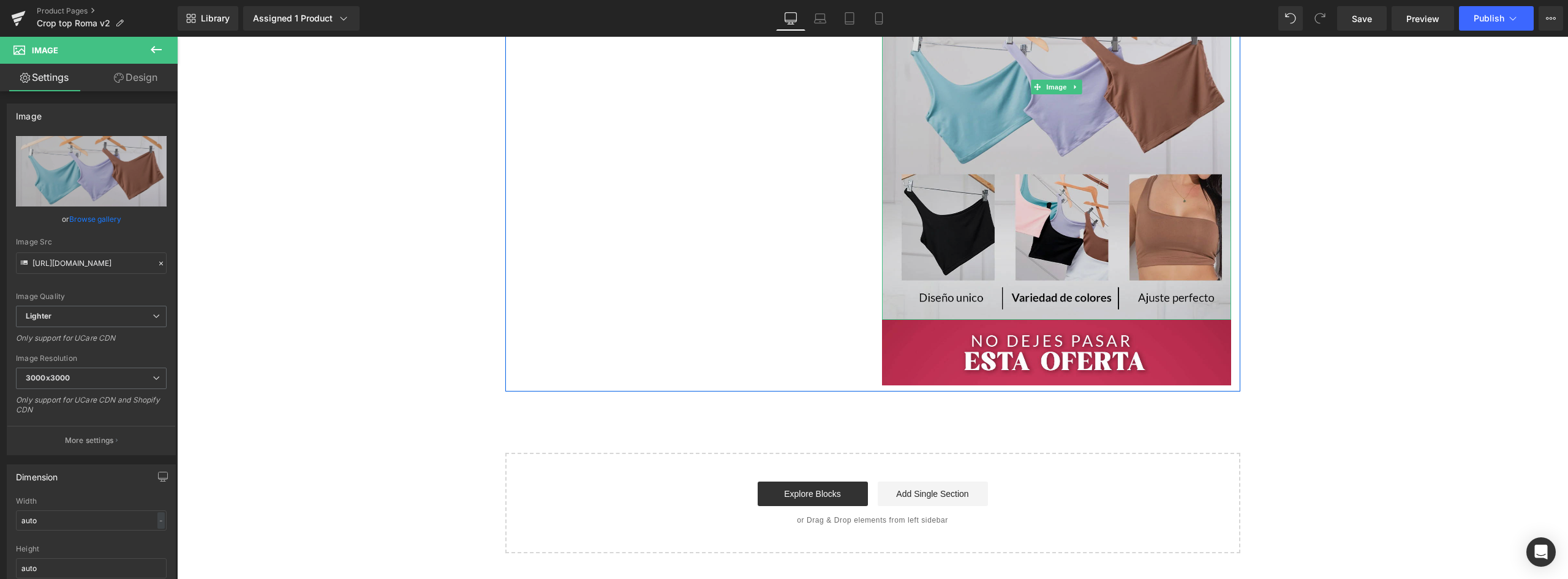
click at [1066, 141] on img at bounding box center [1056, 87] width 349 height 466
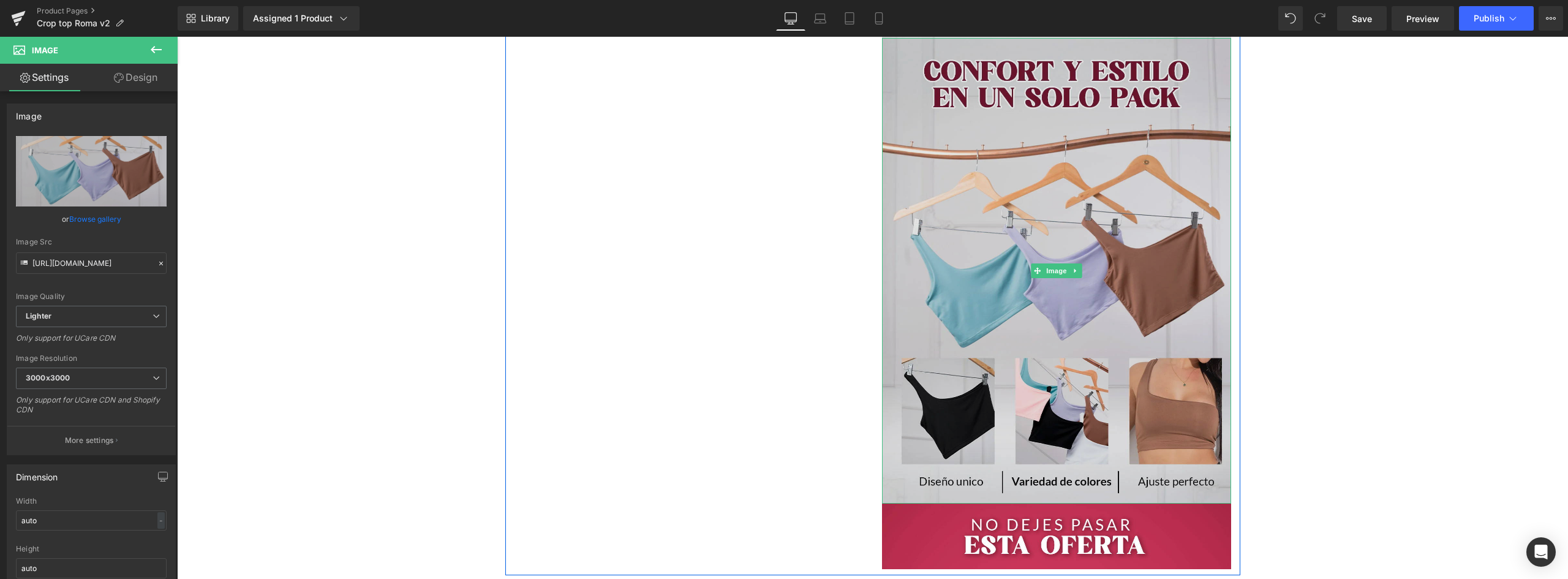
scroll to position [1348, 0]
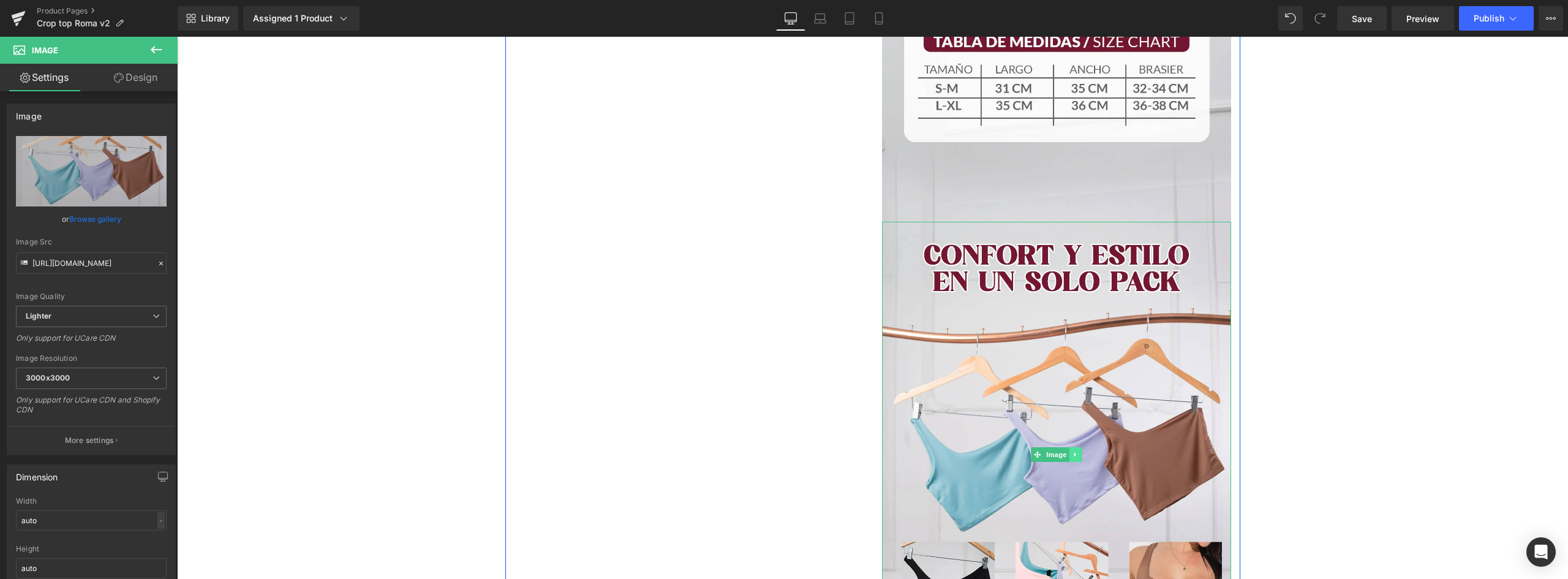
click at [1072, 457] on icon at bounding box center [1075, 454] width 7 height 7
click at [1066, 451] on icon at bounding box center [1069, 455] width 7 height 7
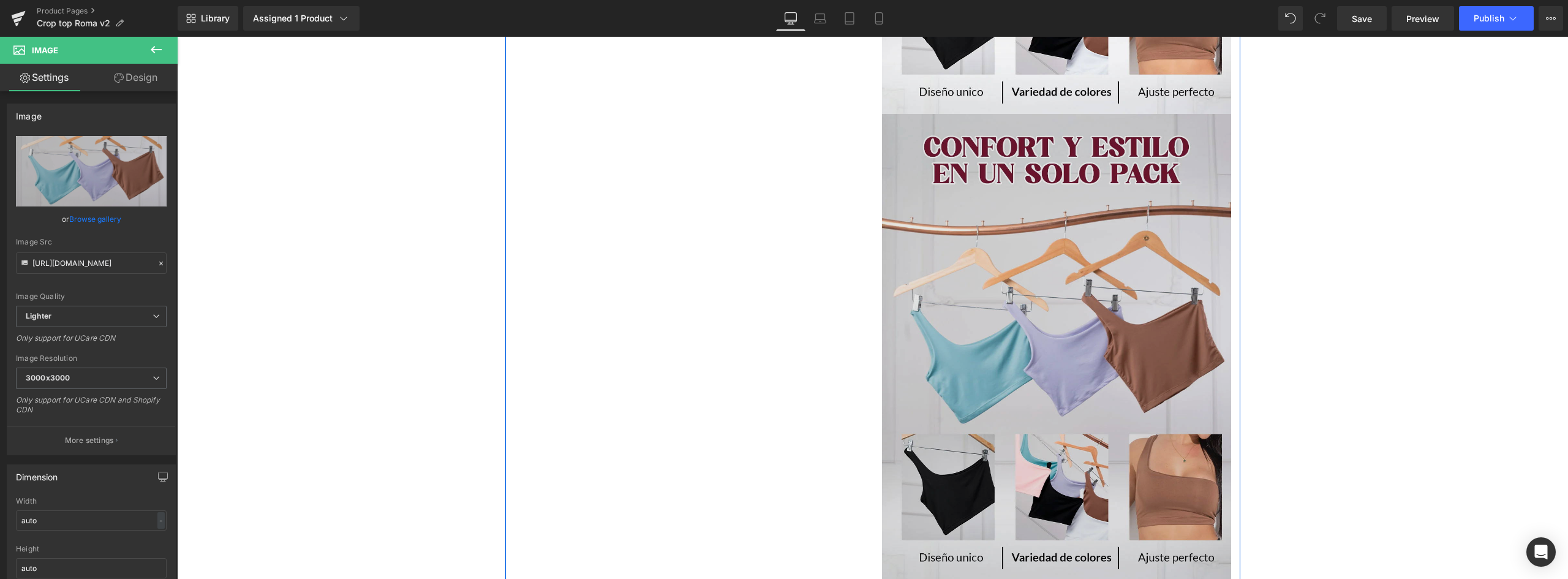
scroll to position [1949, 0]
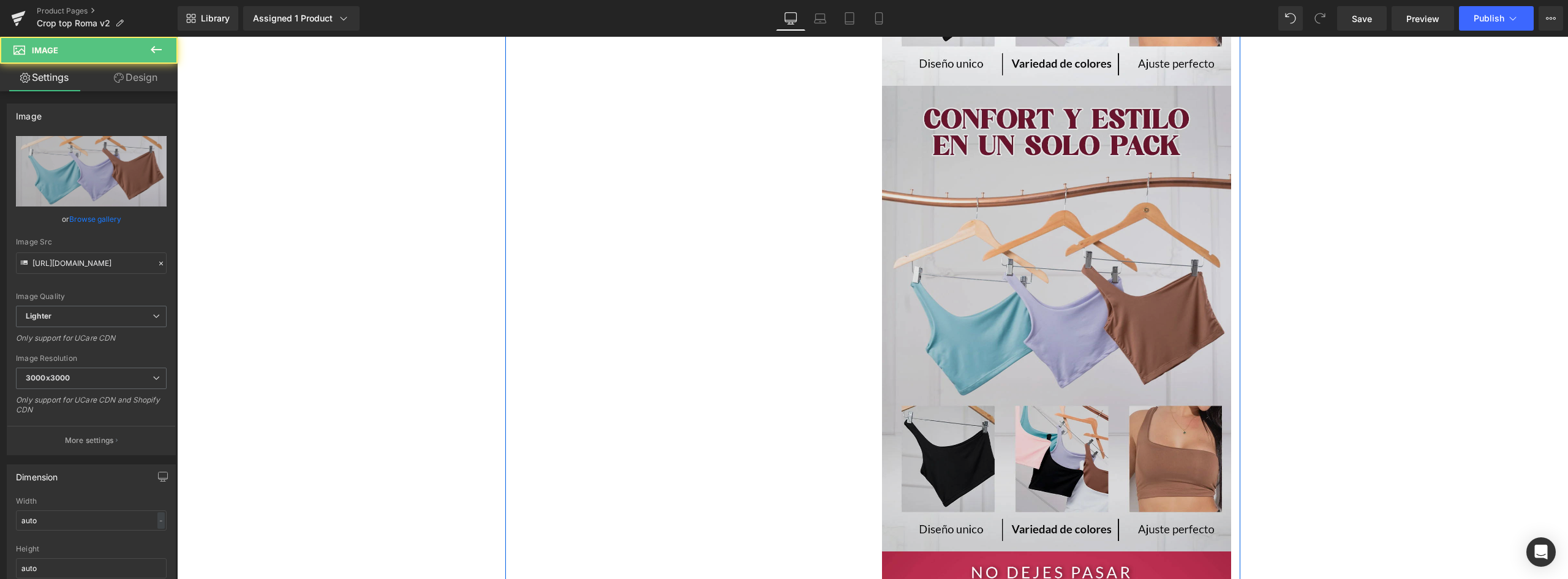
click at [1103, 277] on img at bounding box center [1056, 318] width 349 height 466
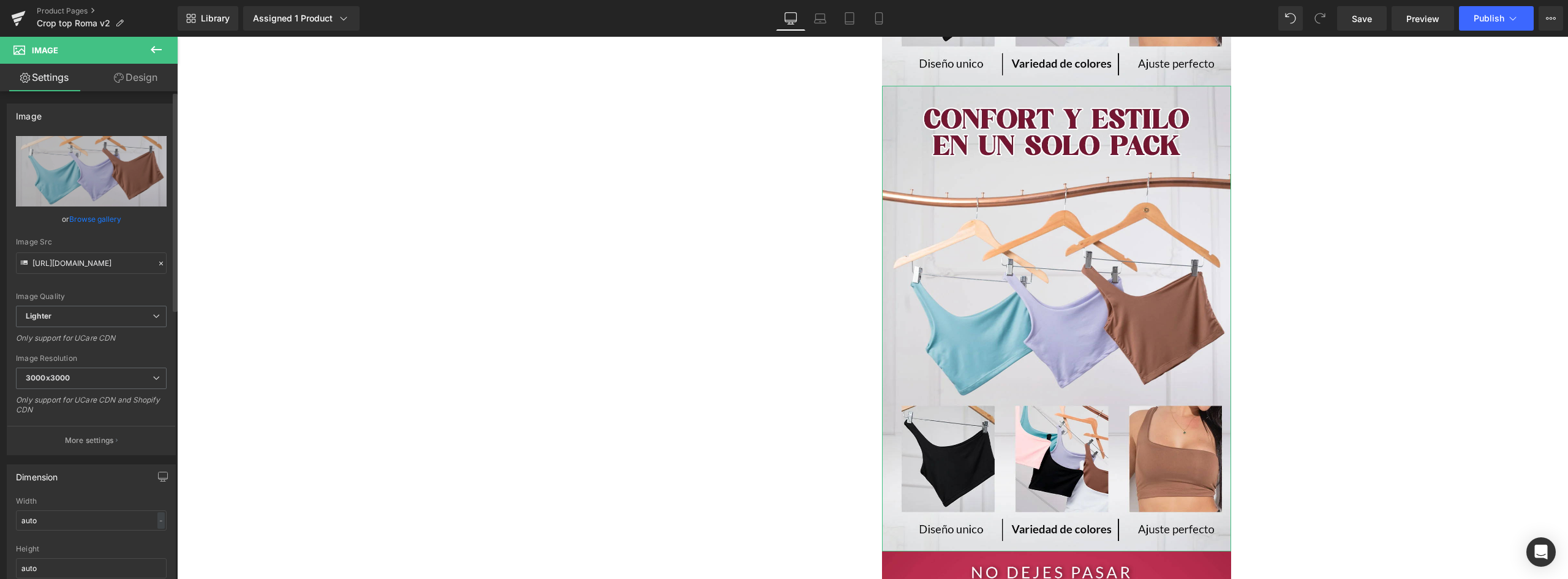
click at [106, 216] on link "Browse gallery" at bounding box center [95, 218] width 52 height 21
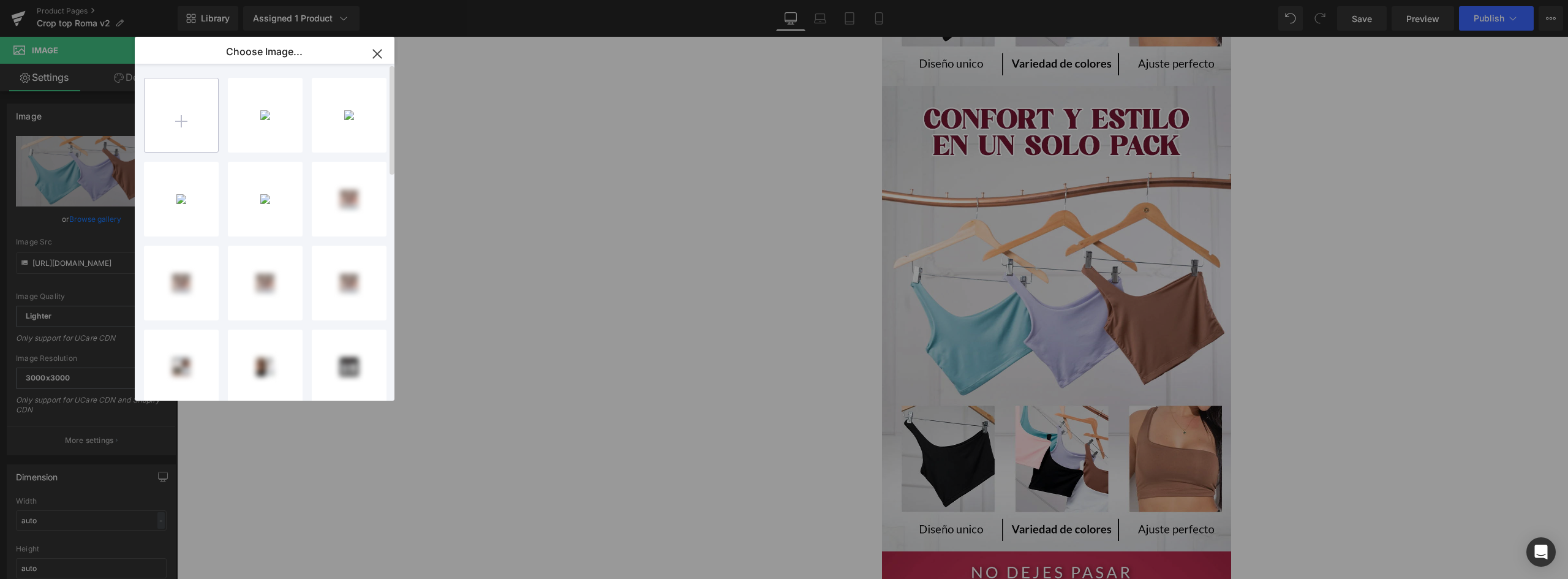
click at [202, 112] on input "file" at bounding box center [181, 115] width 73 height 73
type input "C:\fakepath\LANDING-CROPTOP-ROMA_05.webp"
click at [290, 119] on div "LANDING...A_05.webp 91.16 KB" at bounding box center [265, 115] width 75 height 75
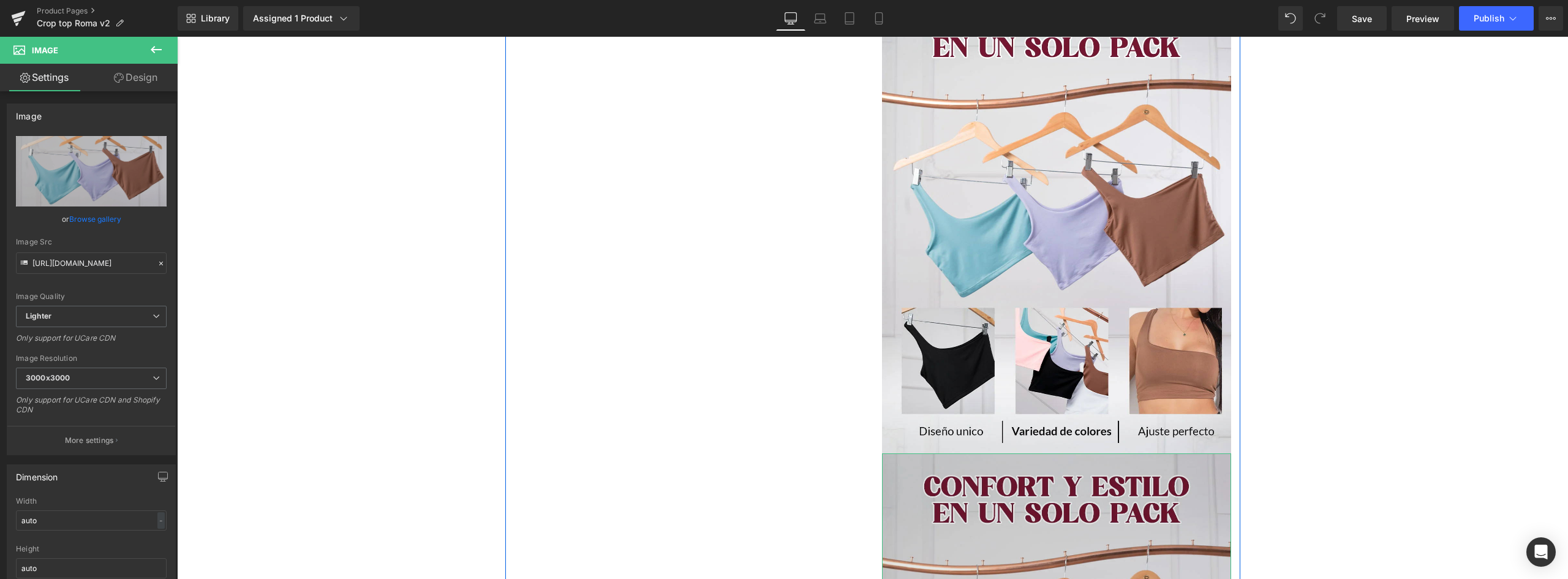
scroll to position [1888, 0]
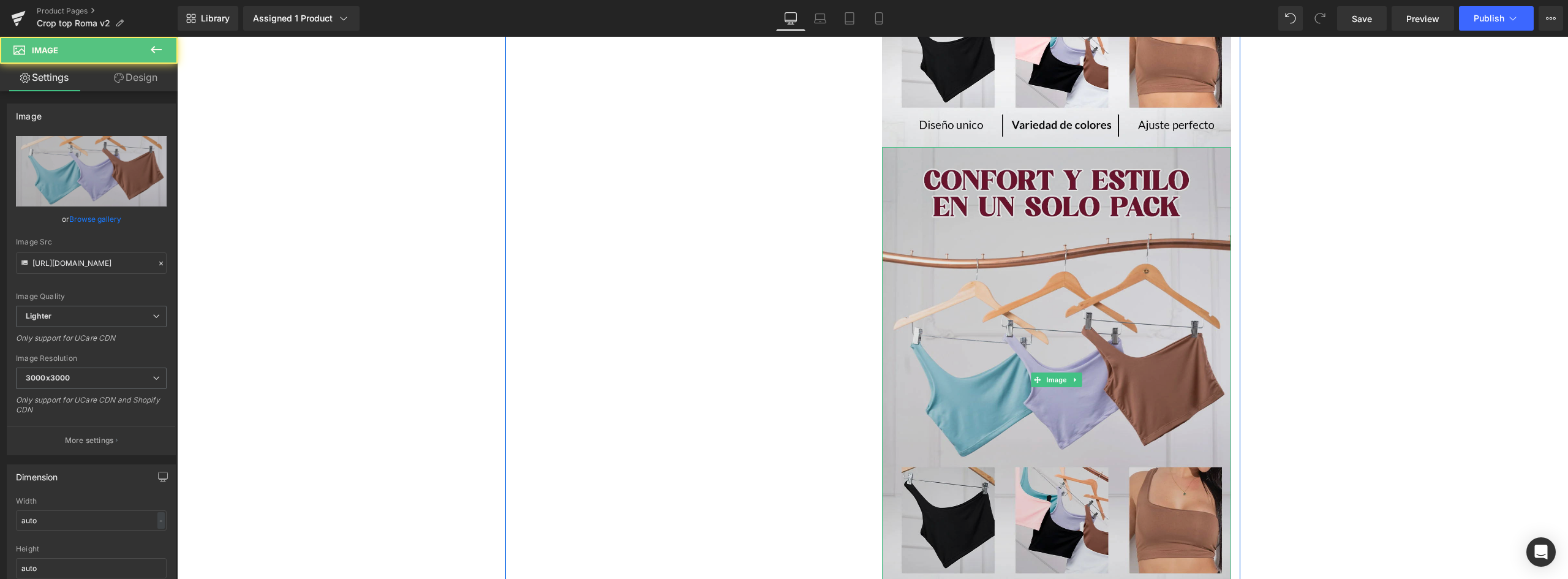
click at [1033, 347] on img at bounding box center [1056, 380] width 349 height 466
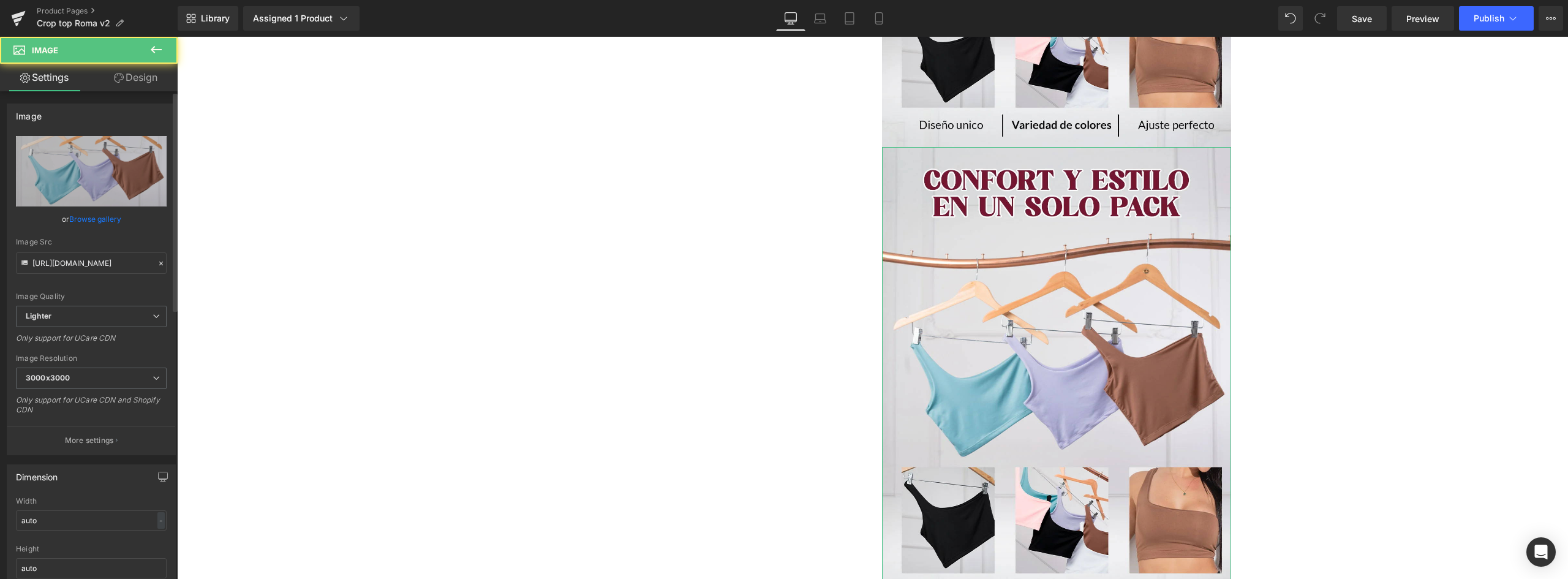
click at [102, 221] on link "Browse gallery" at bounding box center [95, 218] width 52 height 21
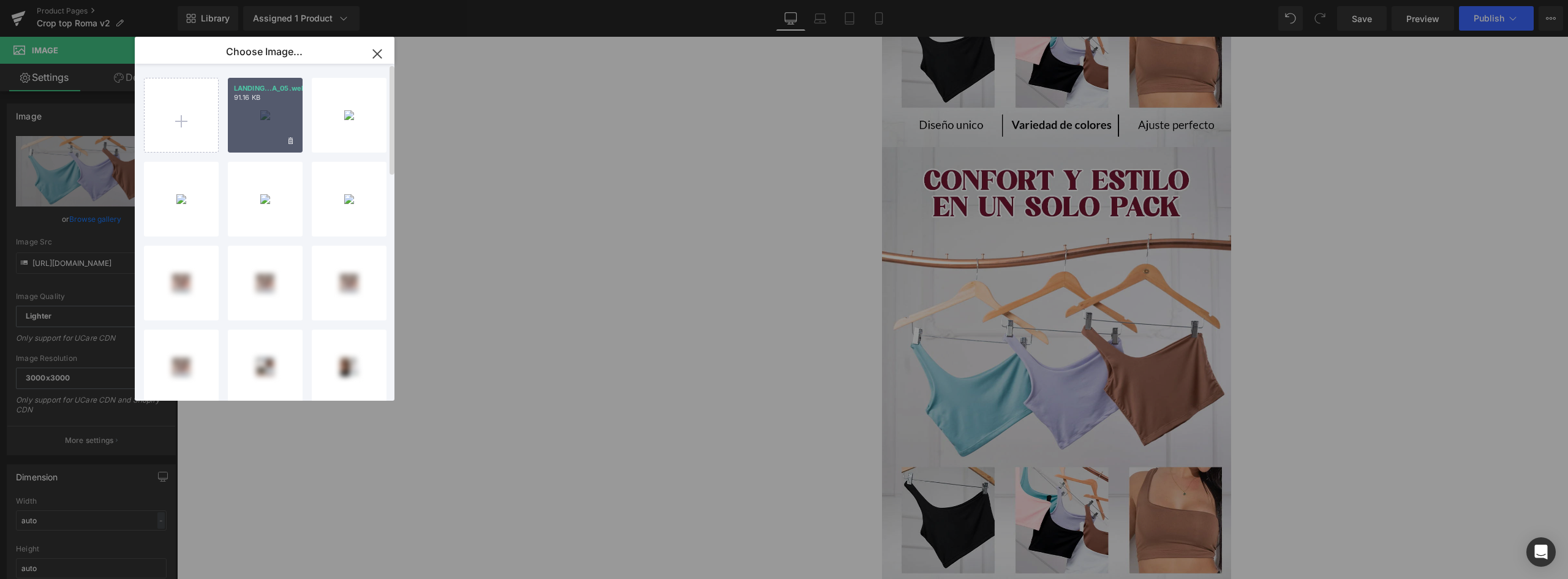
click at [261, 126] on div "LANDING...A_05.webp 91.16 KB" at bounding box center [265, 115] width 75 height 75
type input "https://ucarecdn.com/4fc02eea-d2f9-45c8-8104-1392ceadc1ad/-/format/auto/-/previ…"
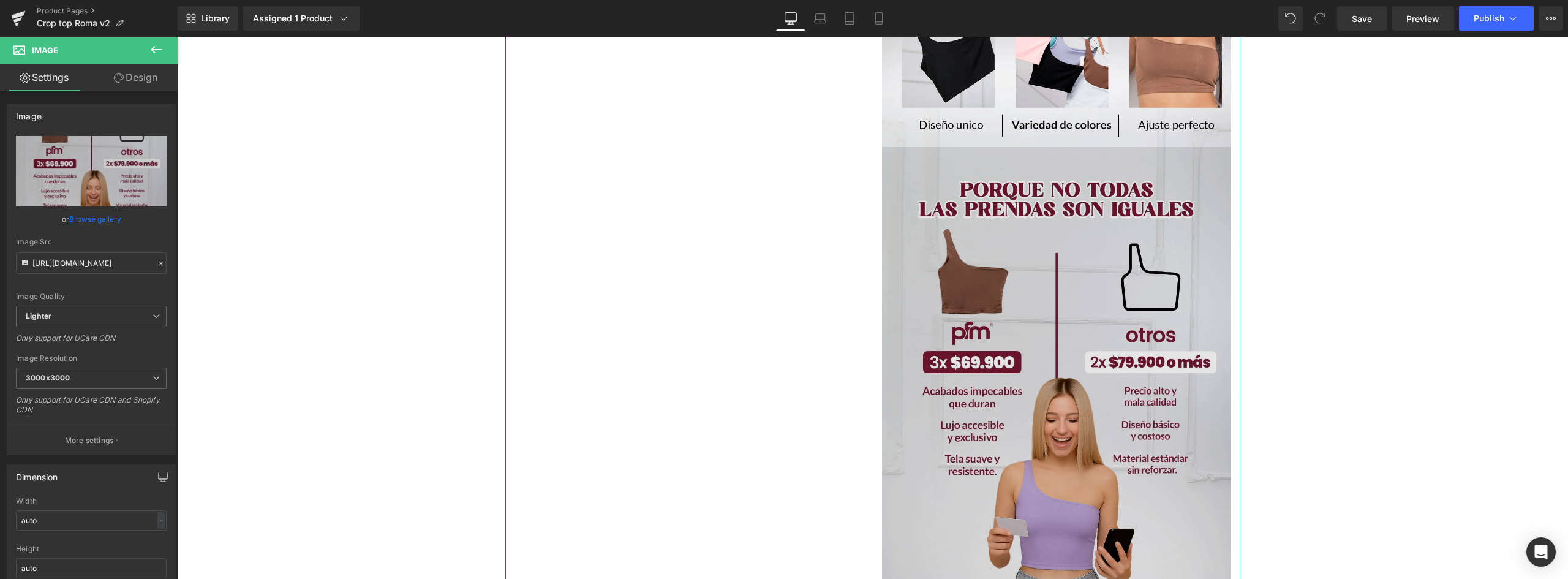
scroll to position [2133, 0]
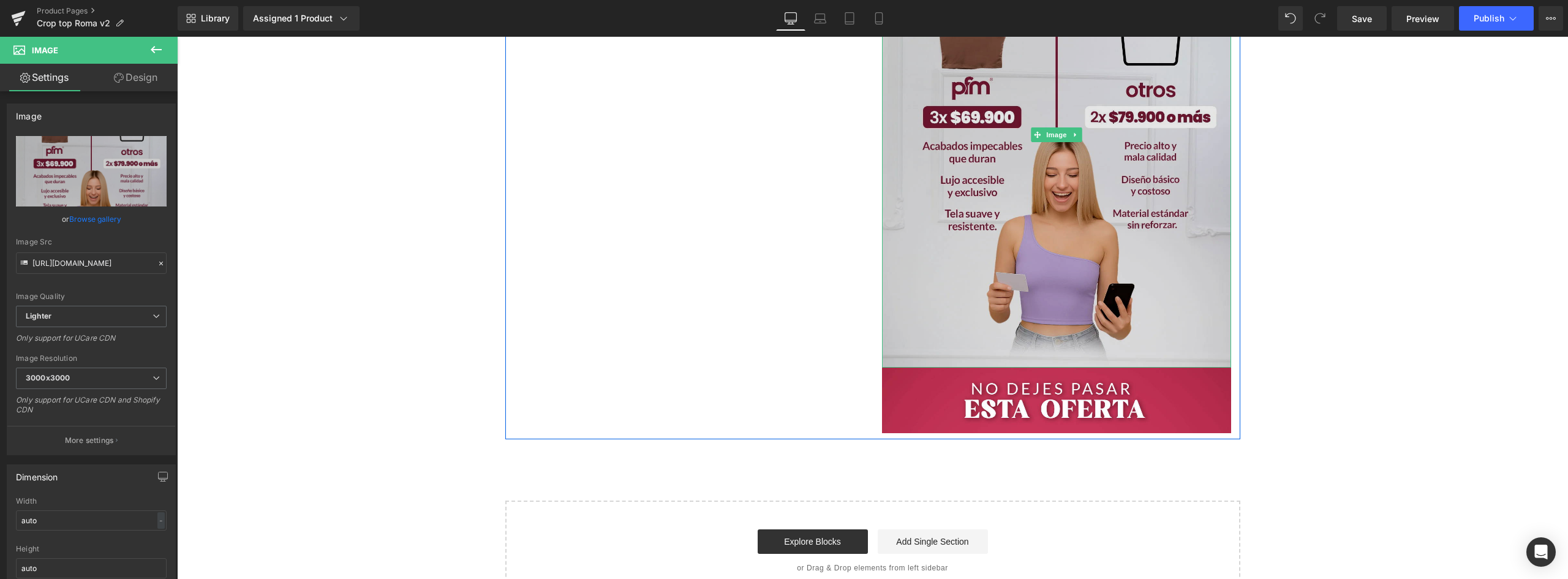
click at [1066, 179] on img at bounding box center [1056, 135] width 349 height 465
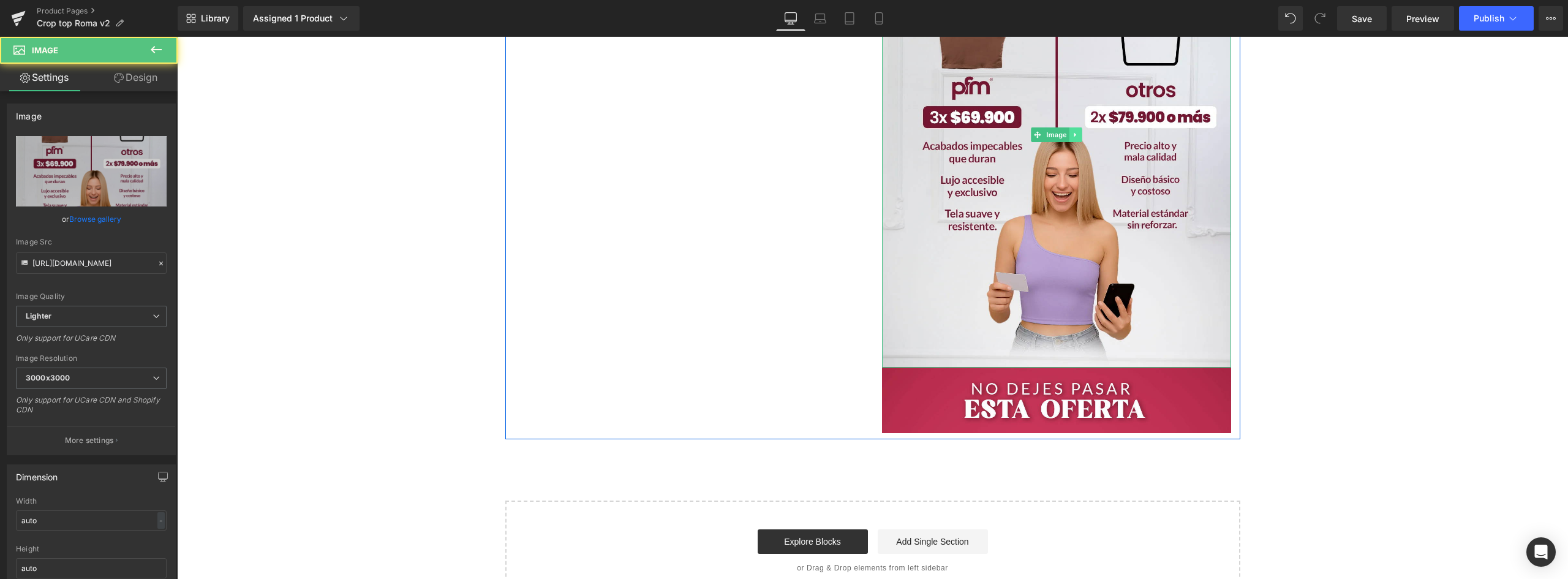
click at [1073, 135] on icon at bounding box center [1074, 135] width 2 height 4
click at [1058, 134] on link at bounding box center [1056, 135] width 13 height 15
click at [1066, 135] on icon at bounding box center [1069, 134] width 7 height 7
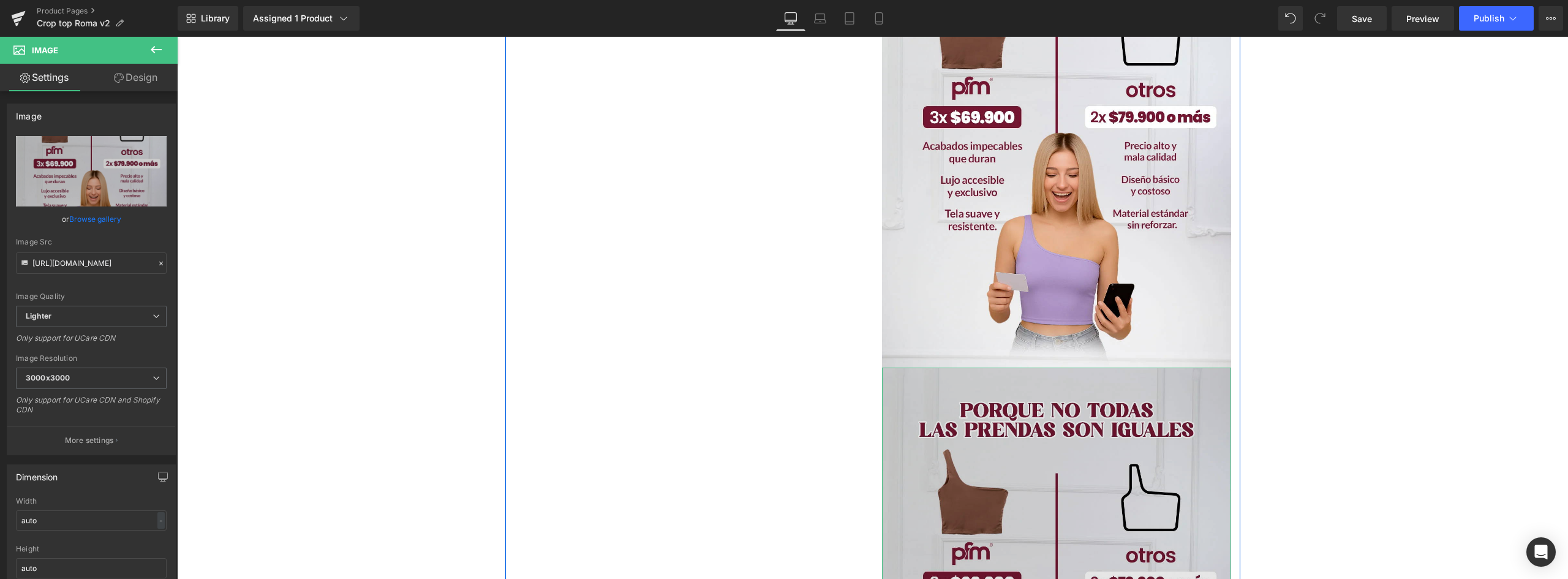
scroll to position [2255, 0]
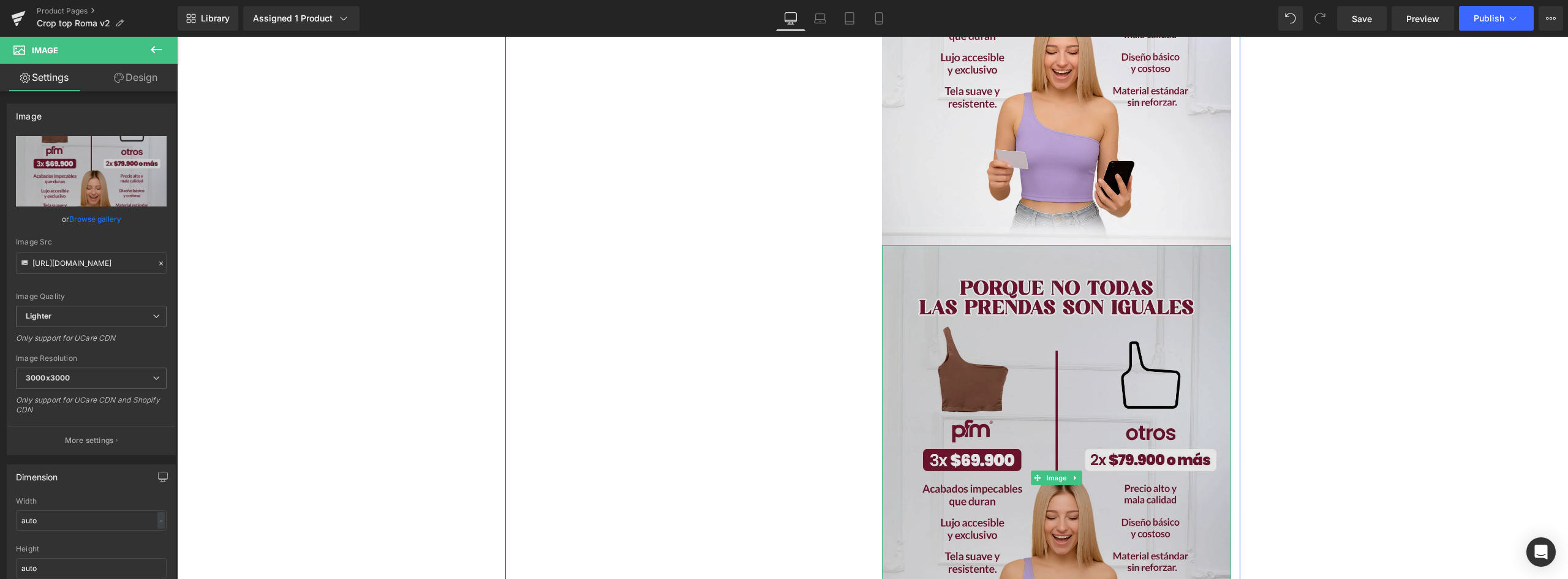
click at [1066, 357] on img at bounding box center [1056, 477] width 349 height 465
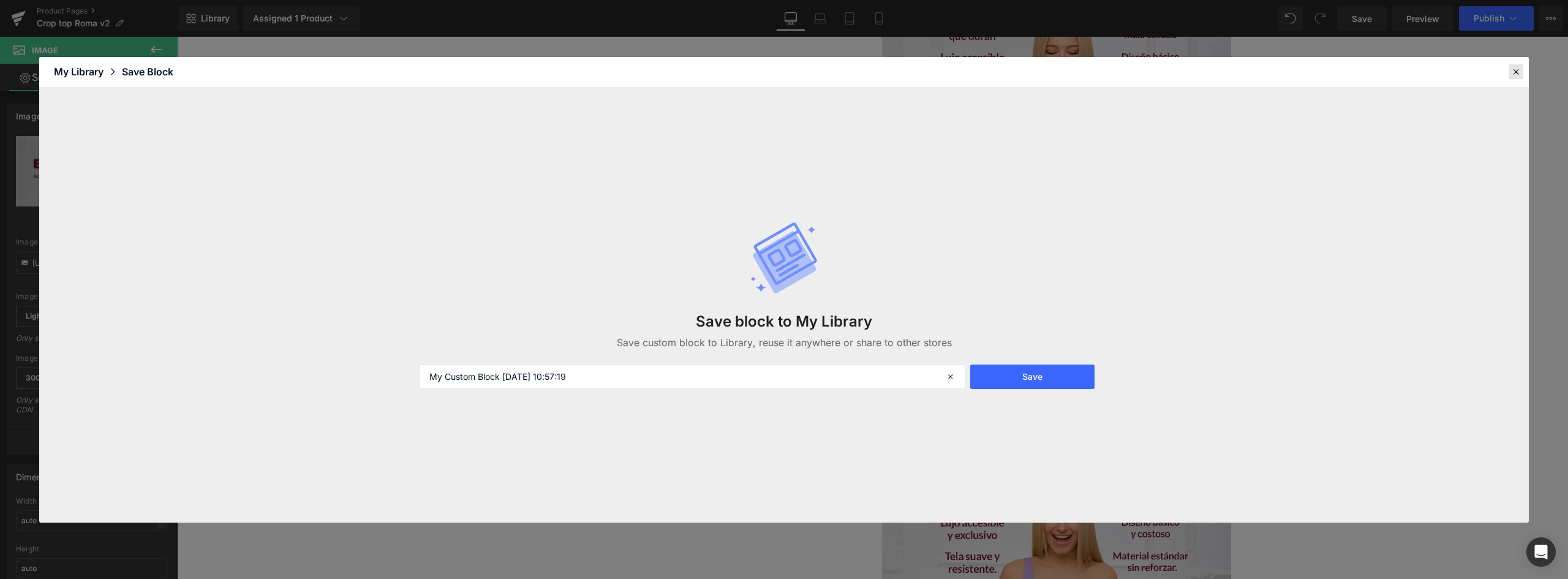
click at [1516, 71] on icon at bounding box center [1516, 72] width 11 height 11
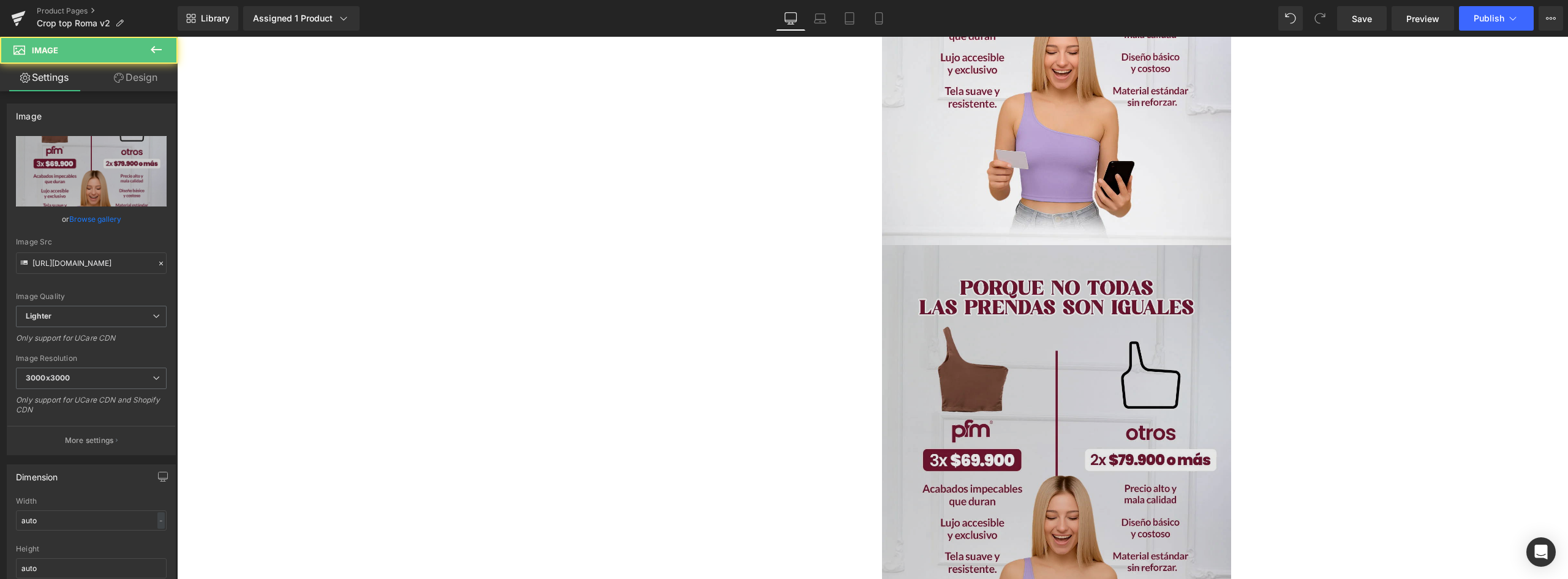
click at [1151, 269] on img at bounding box center [1056, 477] width 349 height 465
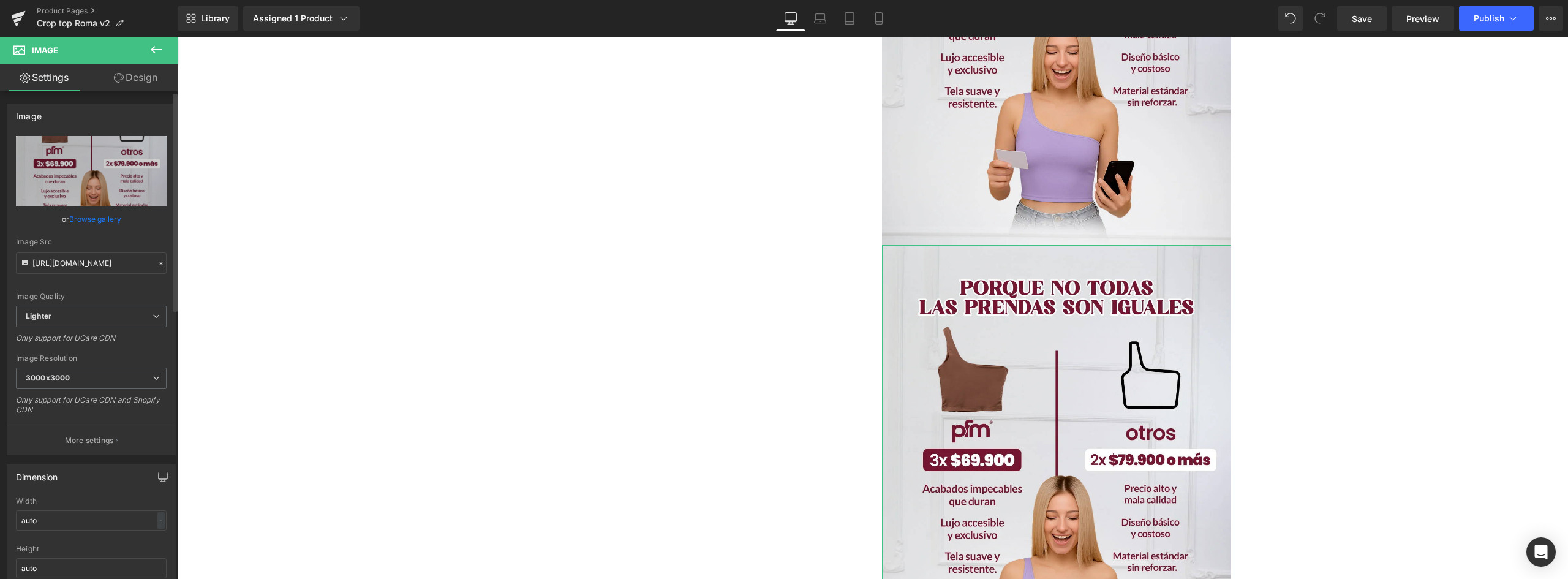
click at [94, 219] on link "Browse gallery" at bounding box center [95, 218] width 52 height 21
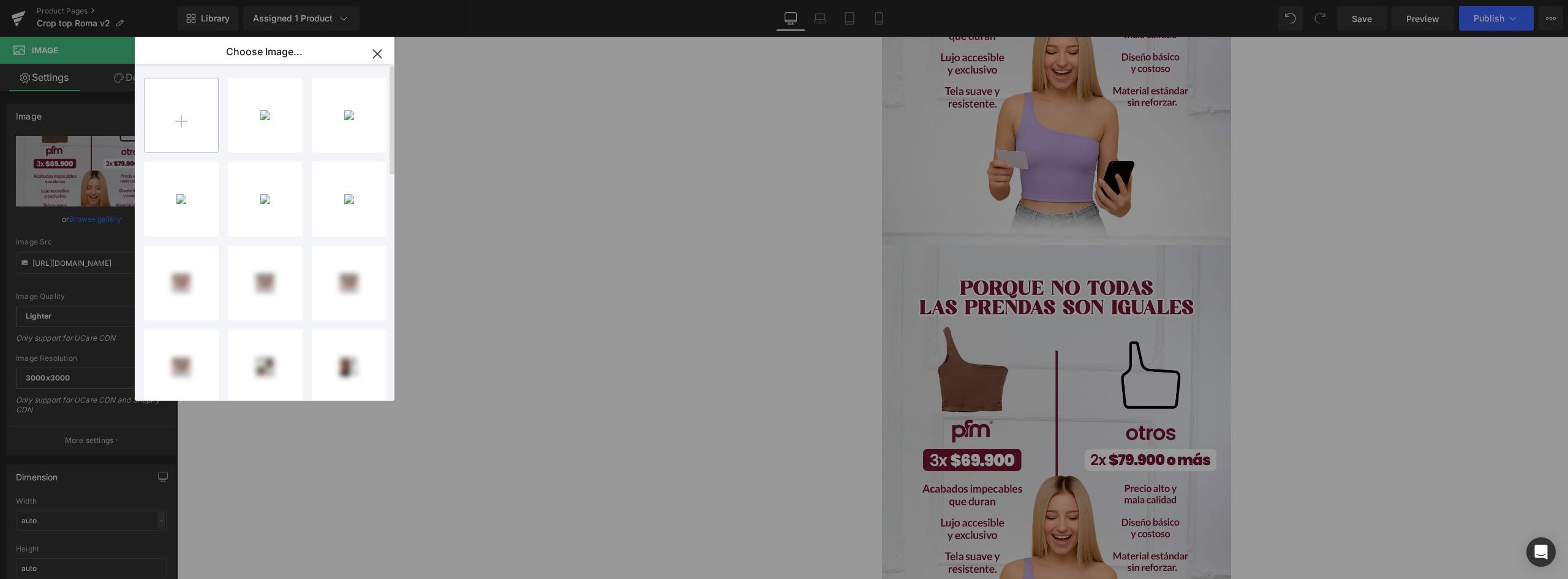
click at [183, 113] on input "file" at bounding box center [181, 115] width 73 height 73
type input "C:\fakepath\LANDING-CROPTOP-ROMA_06.webp"
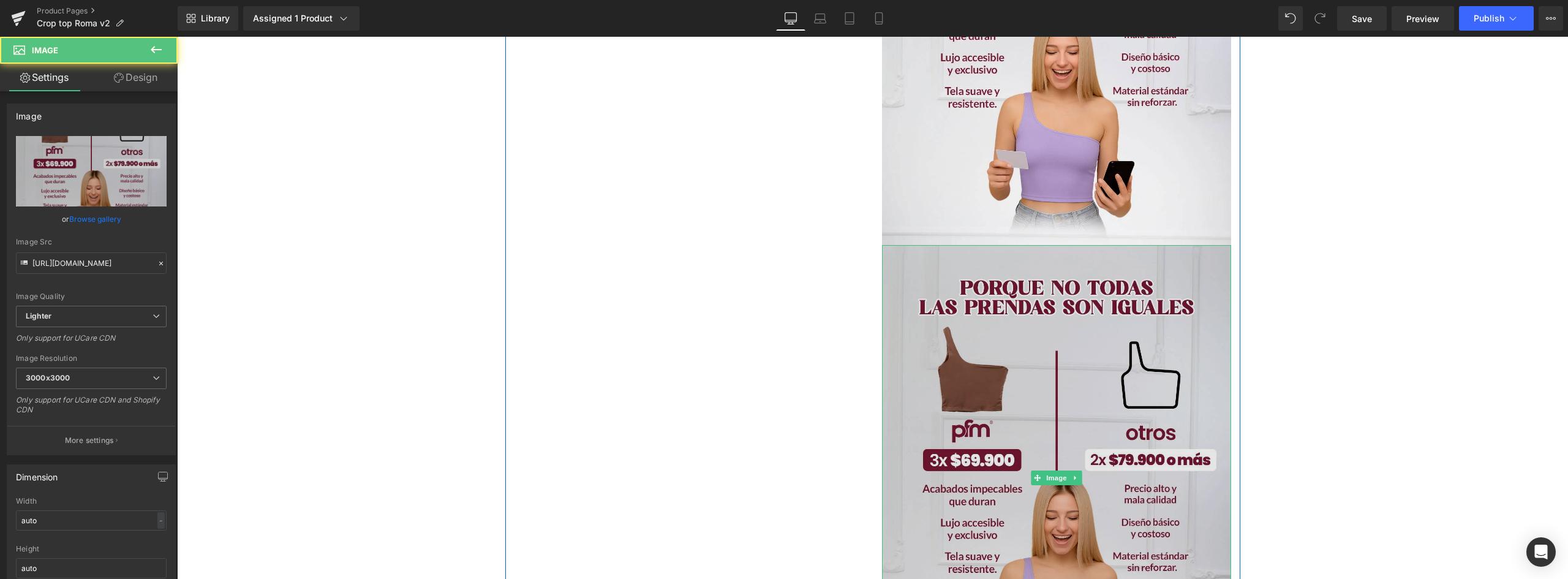
click at [1047, 310] on img at bounding box center [1056, 477] width 349 height 465
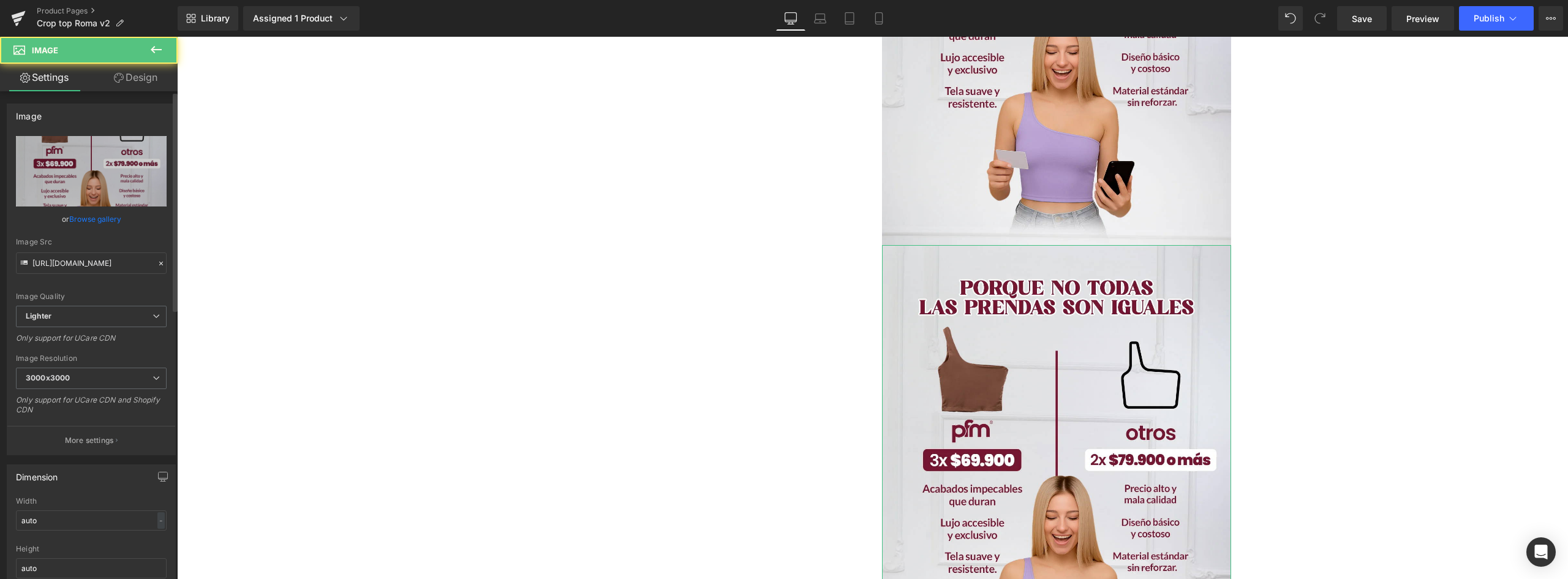
click at [85, 217] on link "Browse gallery" at bounding box center [95, 218] width 52 height 21
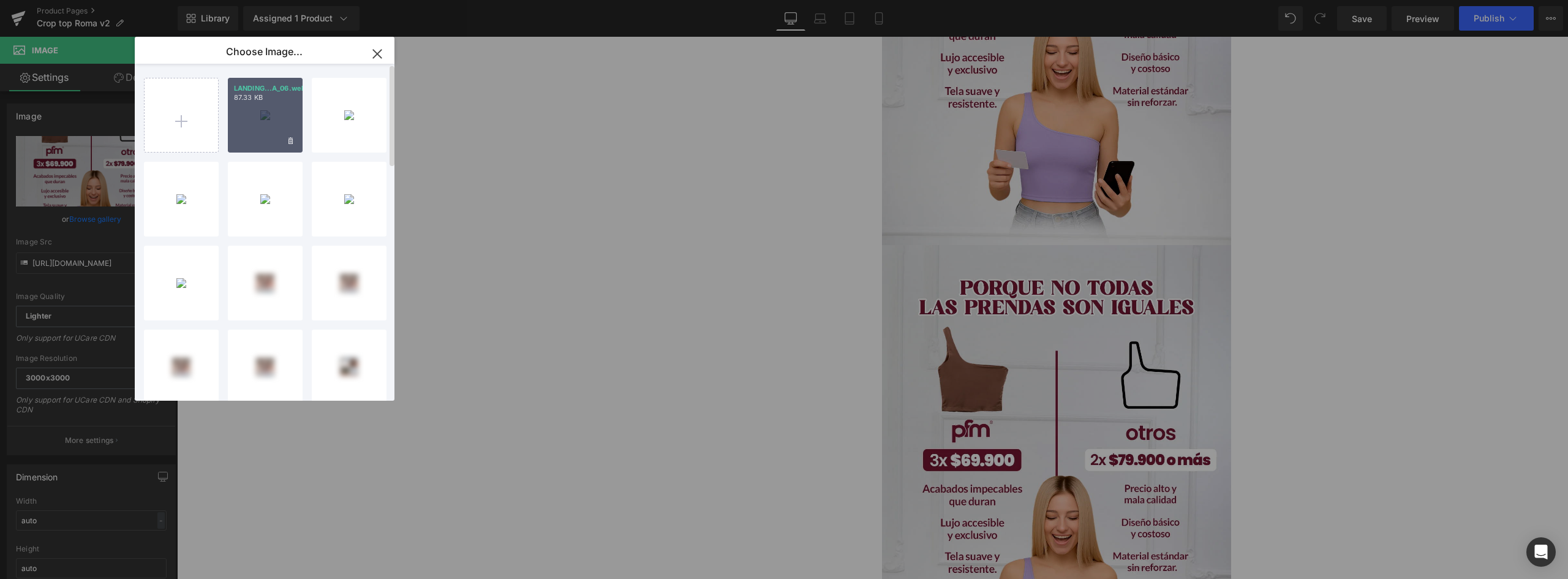
click at [268, 109] on div "LANDING...A_06.webp 87.33 KB" at bounding box center [265, 115] width 75 height 75
type input "https://ucarecdn.com/0bee43d7-2148-4058-986a-01a56253f4cd/-/format/auto/-/previ…"
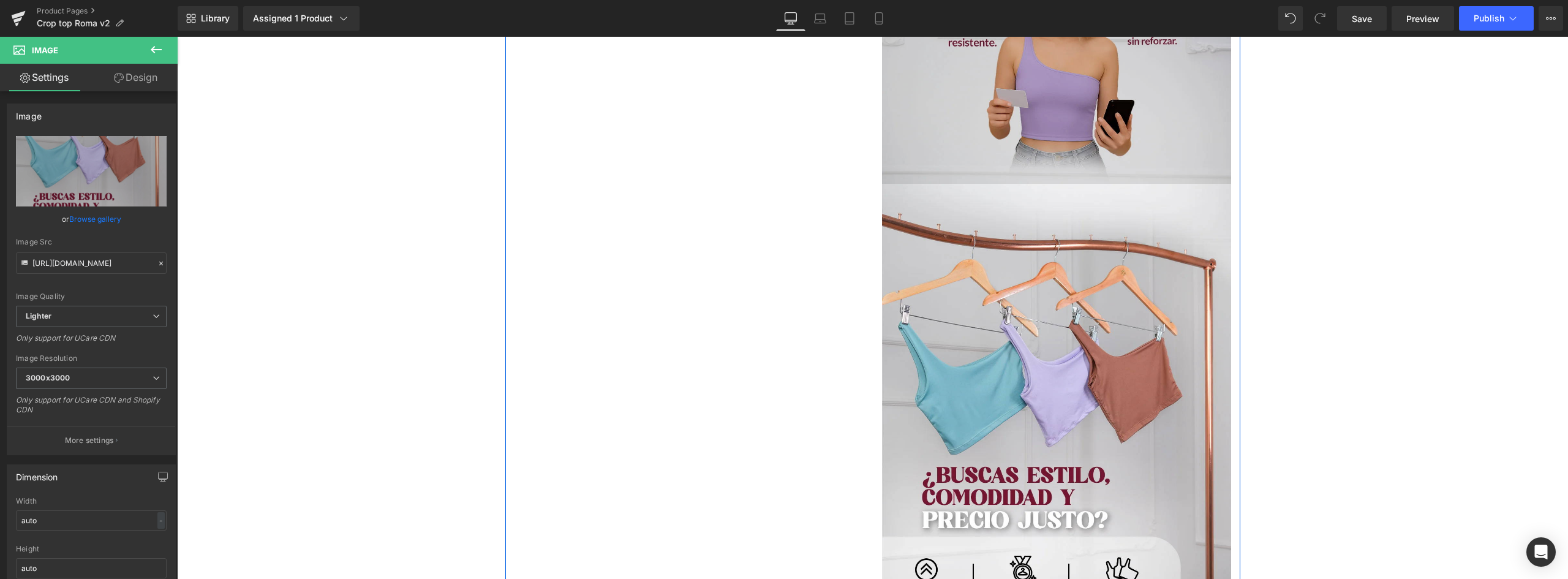
scroll to position [2562, 0]
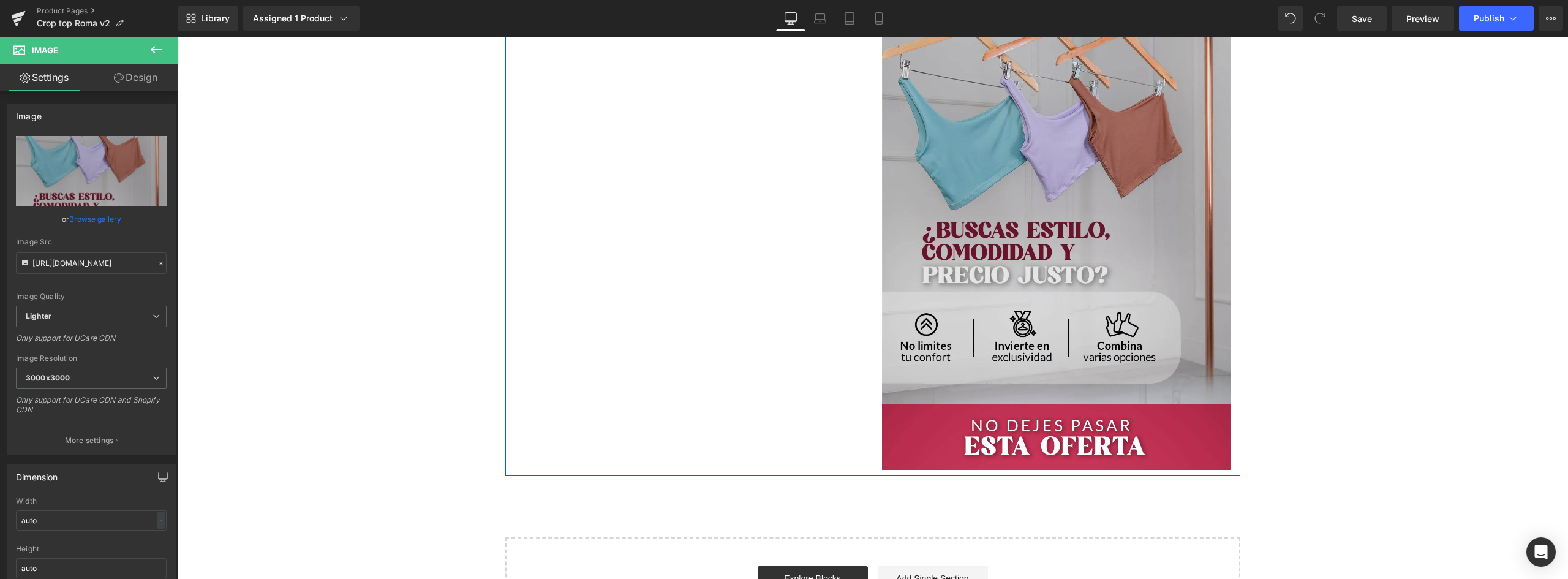
click at [1084, 188] on img at bounding box center [1056, 172] width 349 height 466
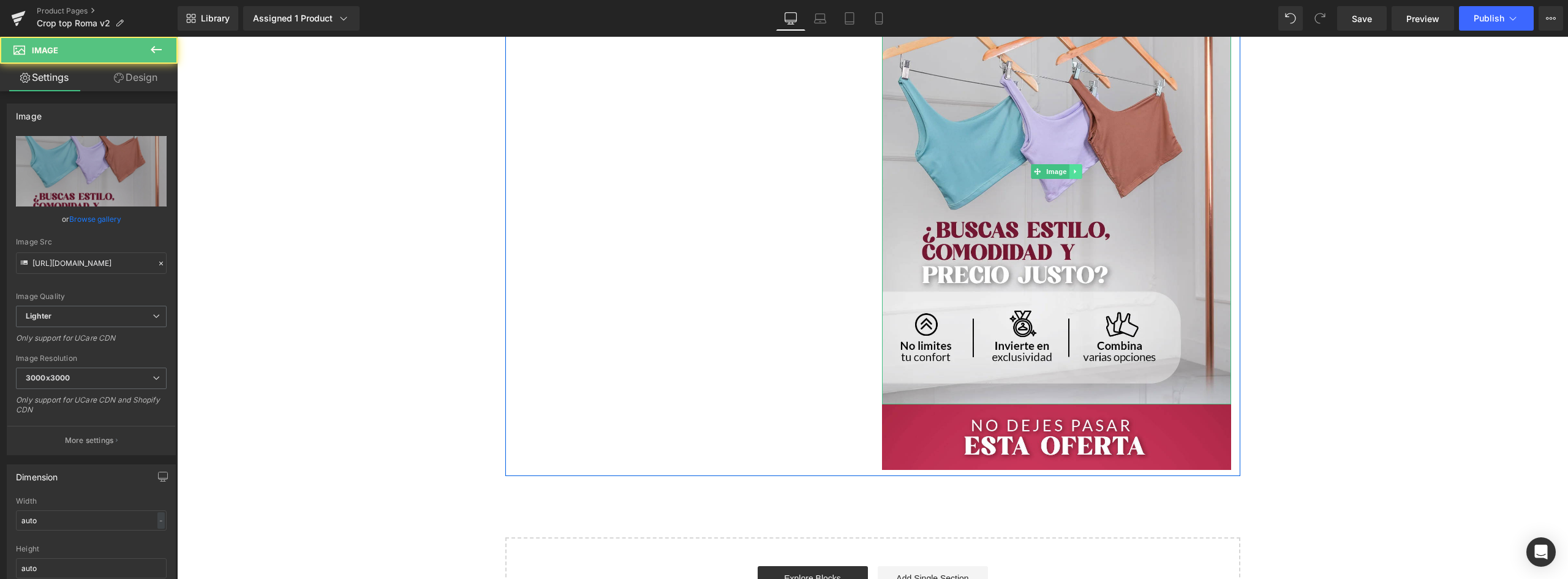
click at [1072, 172] on icon at bounding box center [1075, 171] width 7 height 7
click at [1066, 171] on icon at bounding box center [1069, 171] width 7 height 7
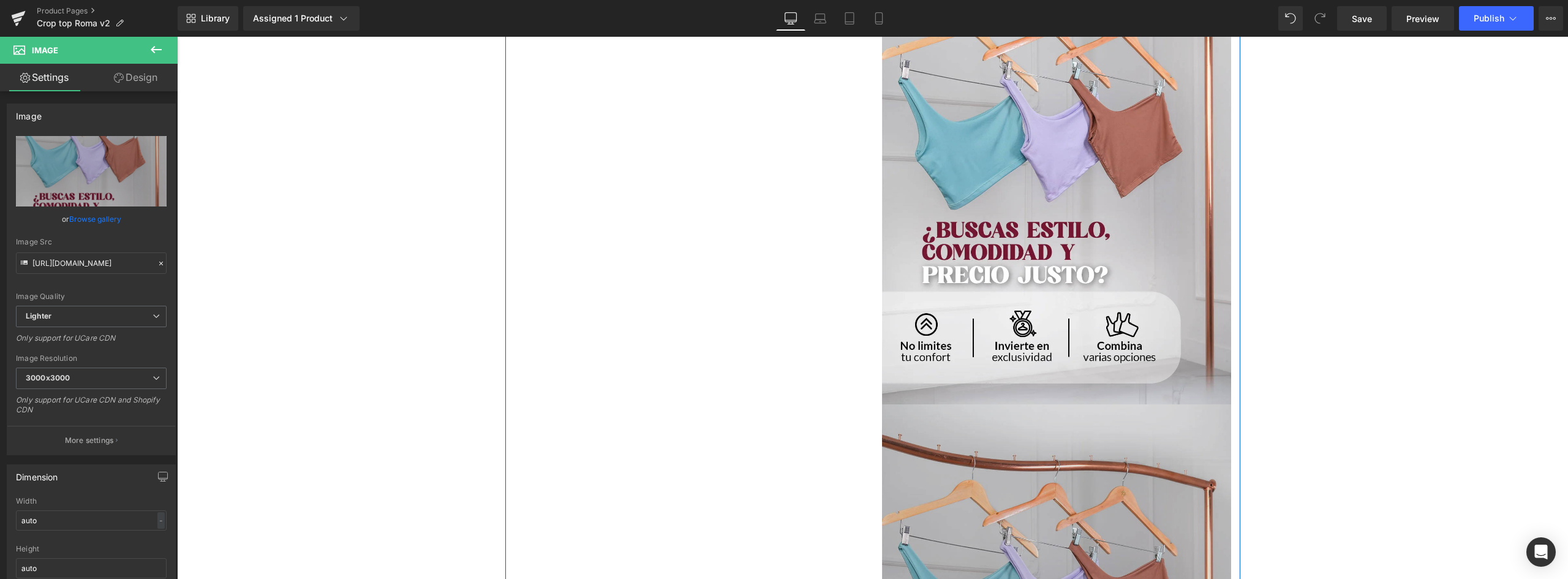
scroll to position [2745, 0]
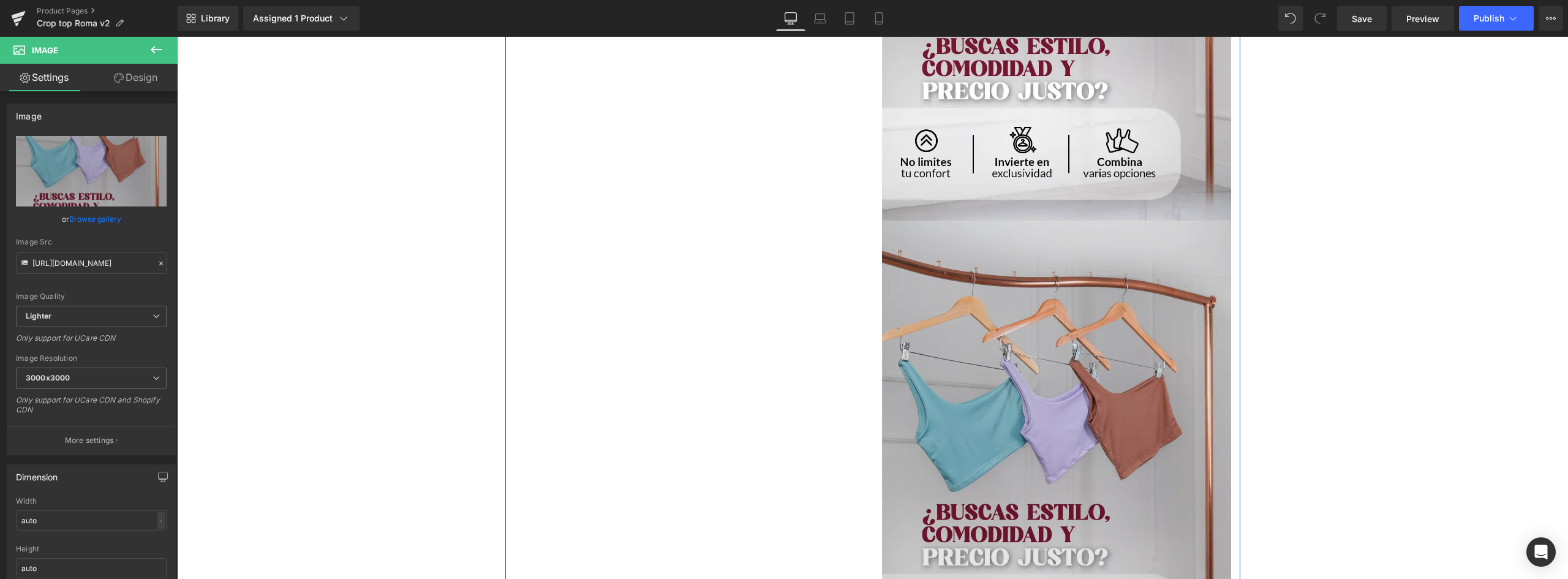
click at [1058, 323] on img at bounding box center [1056, 454] width 349 height 466
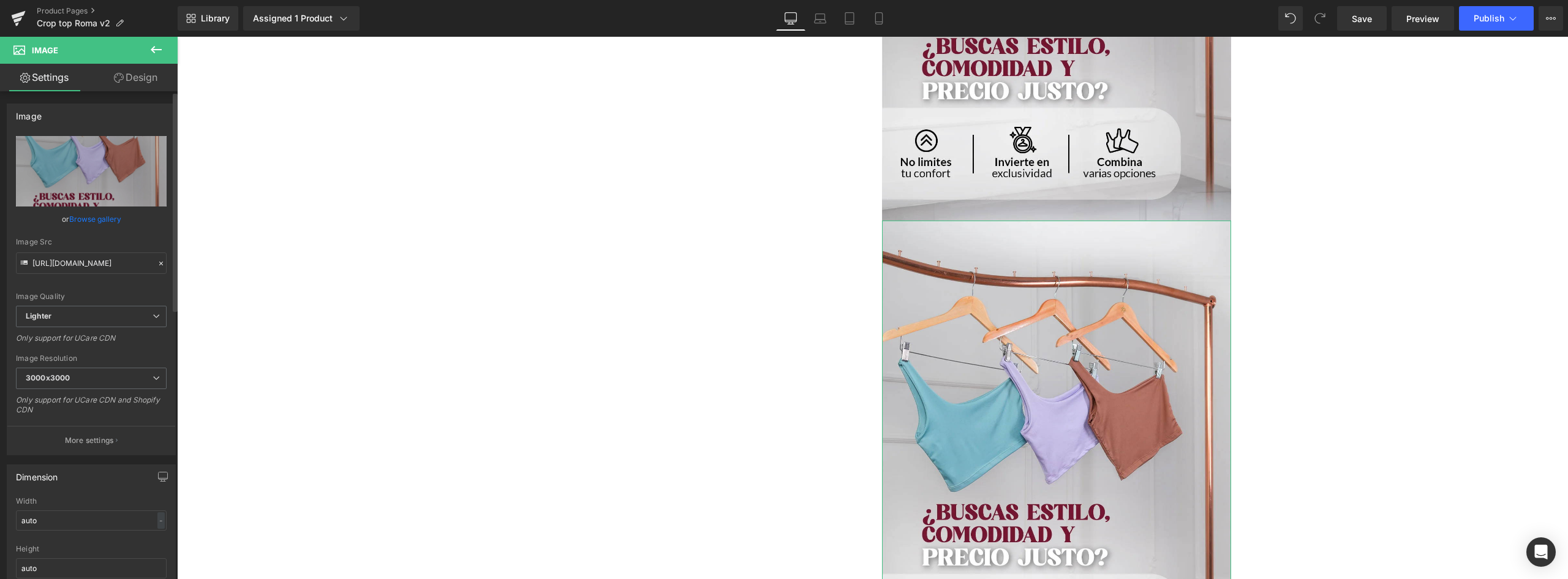
click at [90, 217] on link "Browse gallery" at bounding box center [95, 218] width 52 height 21
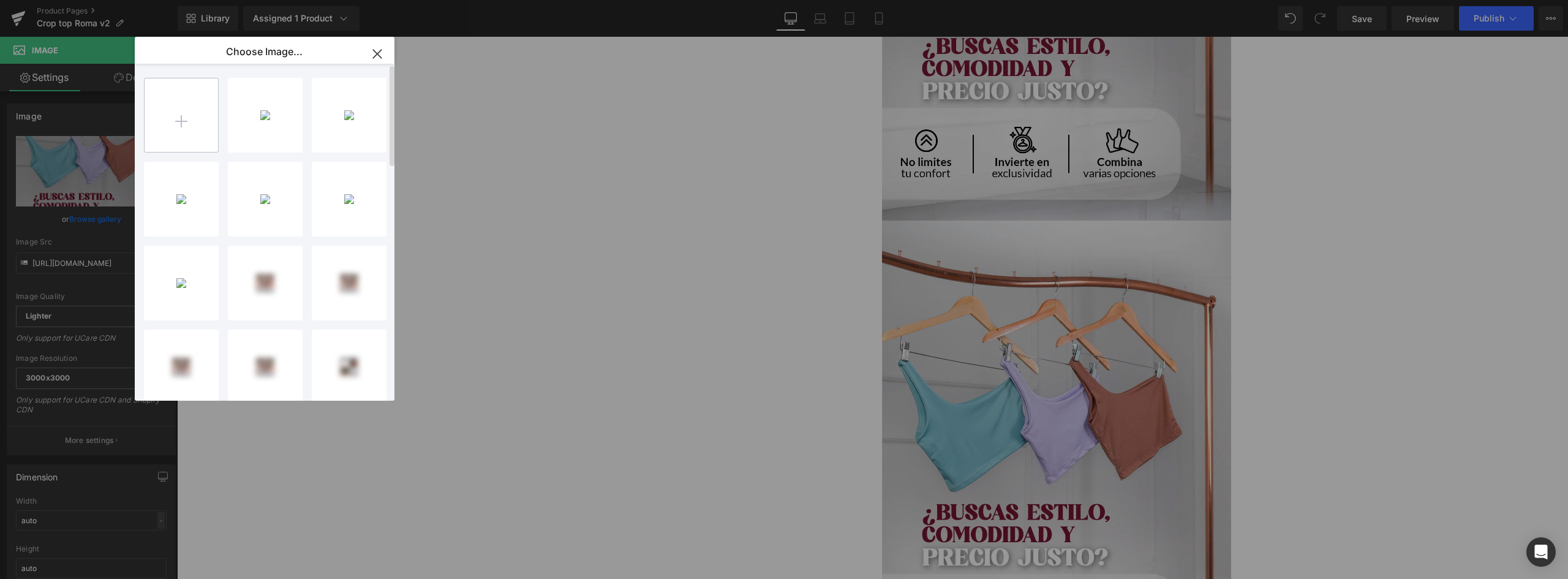
click at [191, 110] on input "file" at bounding box center [181, 115] width 73 height 73
type input "C:\fakepath\LANDING-CROPTOP-ROMA_07.webp"
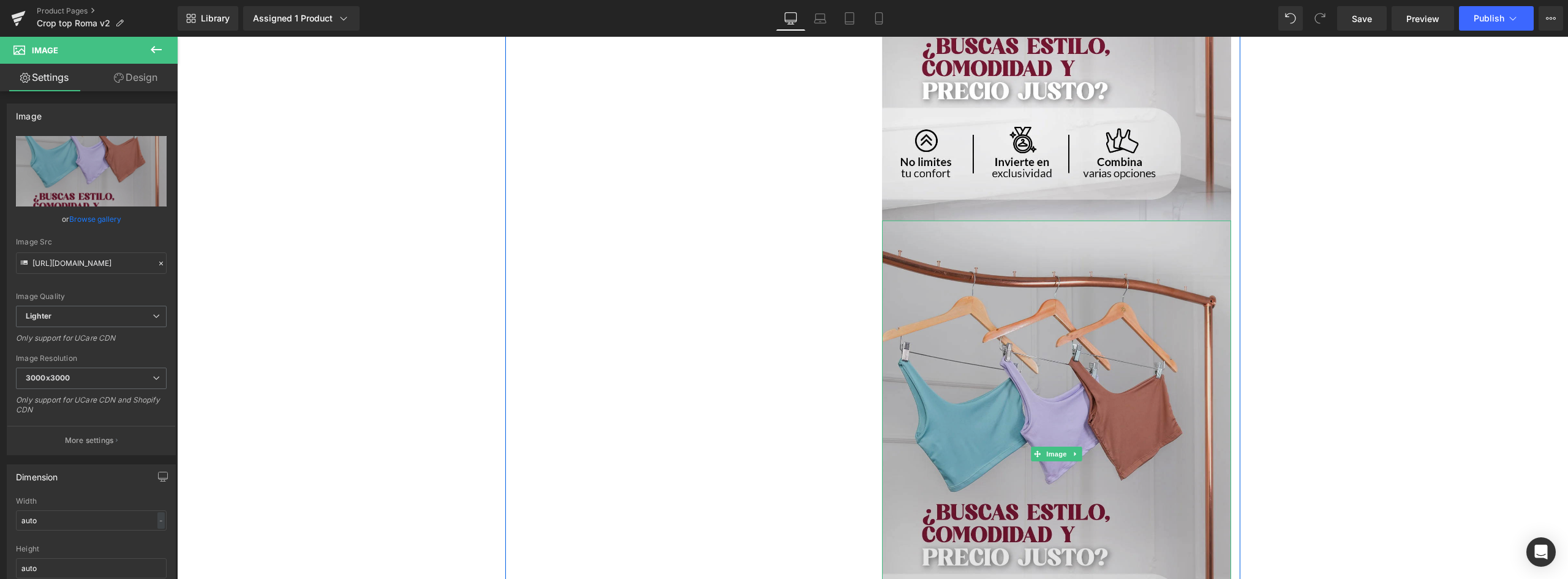
click at [1042, 302] on img at bounding box center [1056, 454] width 349 height 466
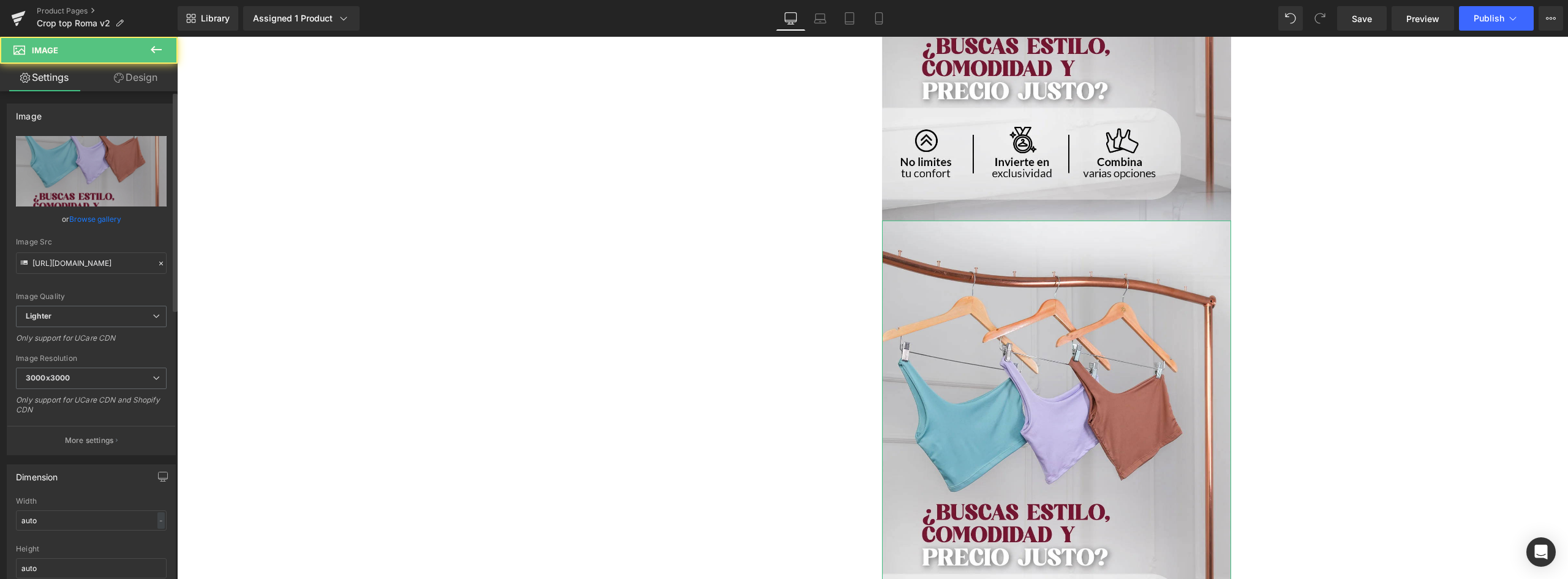
click at [96, 217] on link "Browse gallery" at bounding box center [95, 218] width 52 height 21
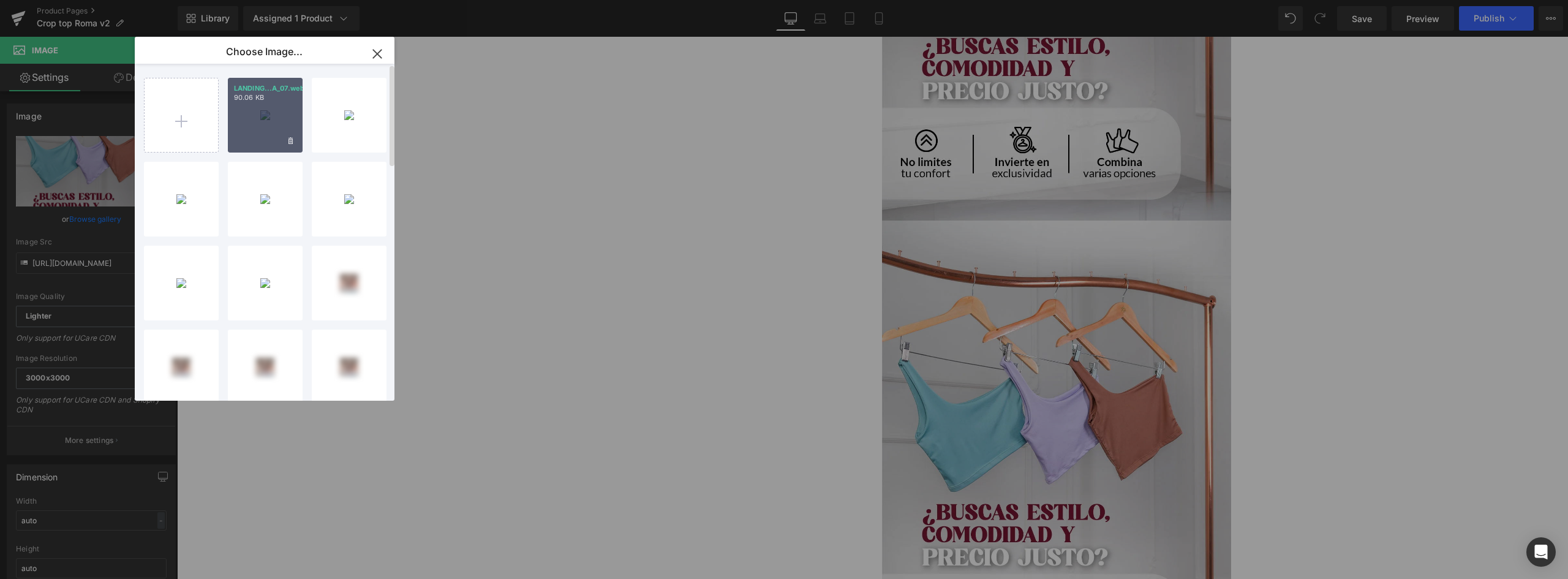
click at [263, 117] on div "LANDING...A_07.webp 90.06 KB" at bounding box center [265, 115] width 75 height 75
type input "https://ucarecdn.com/959b841a-266f-4fcf-8310-82fa2206da22/-/format/auto/-/previ…"
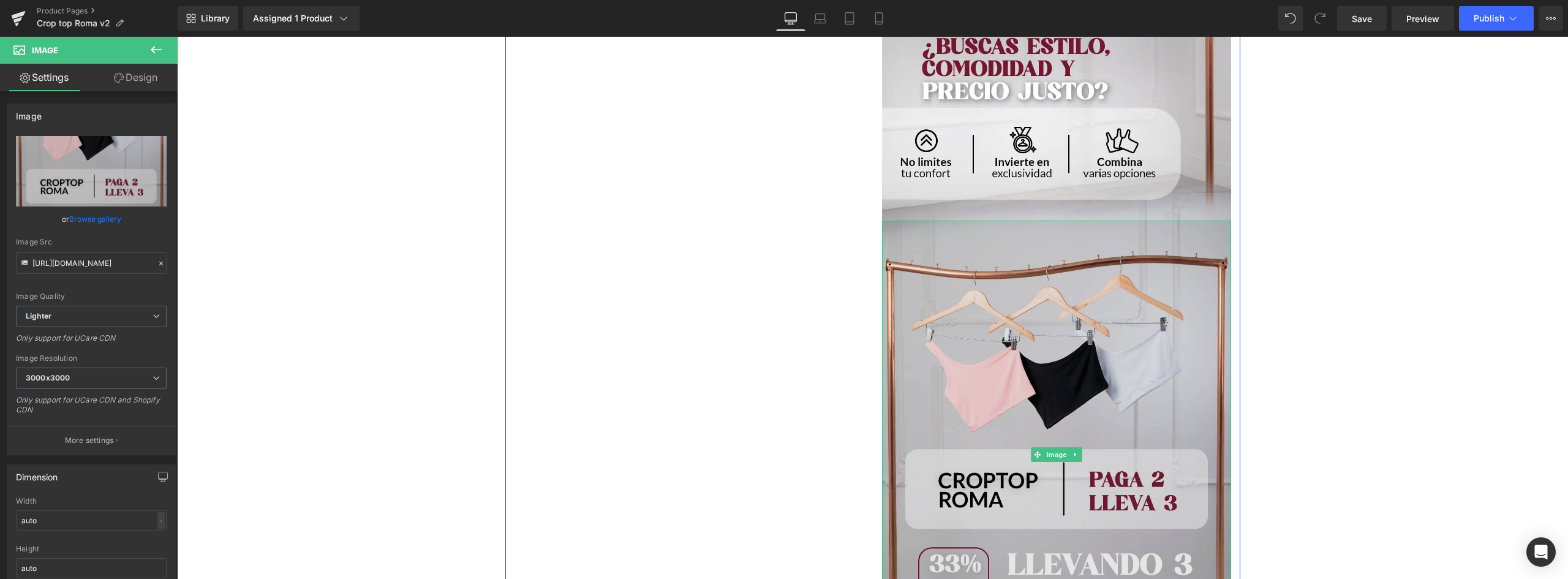
scroll to position [3052, 0]
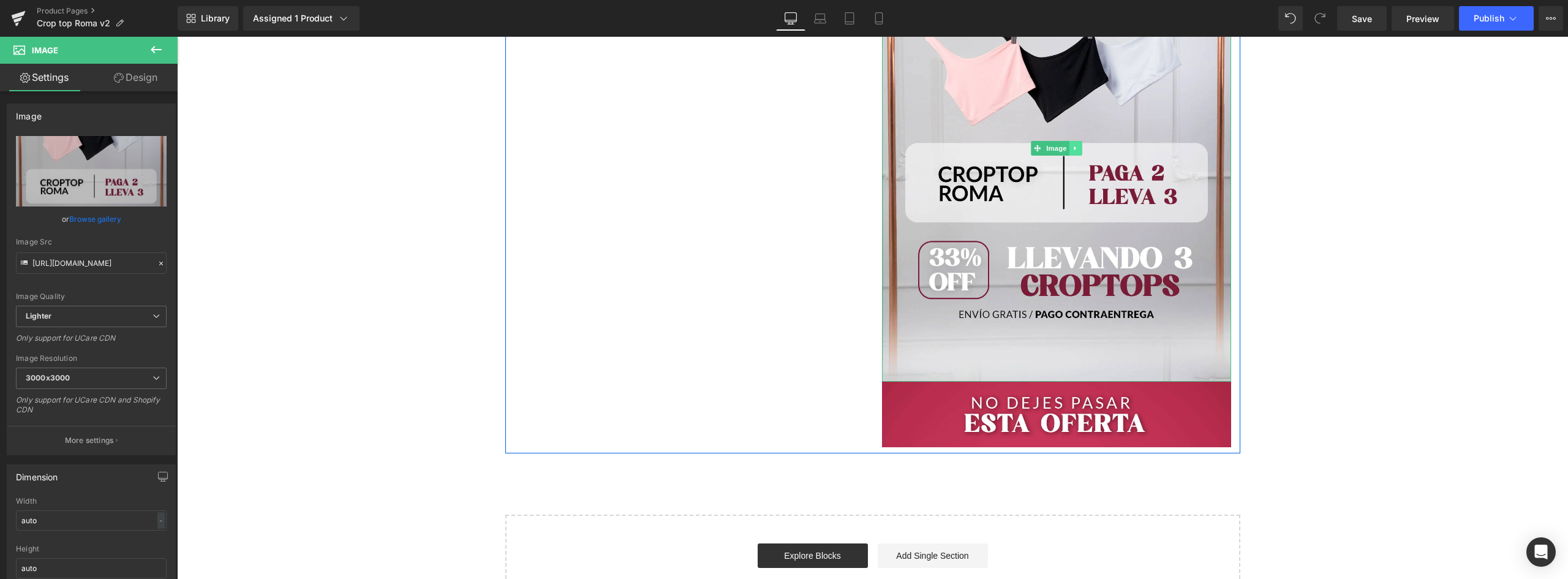
click at [1070, 144] on link at bounding box center [1075, 148] width 13 height 15
click at [1066, 145] on icon at bounding box center [1069, 148] width 7 height 7
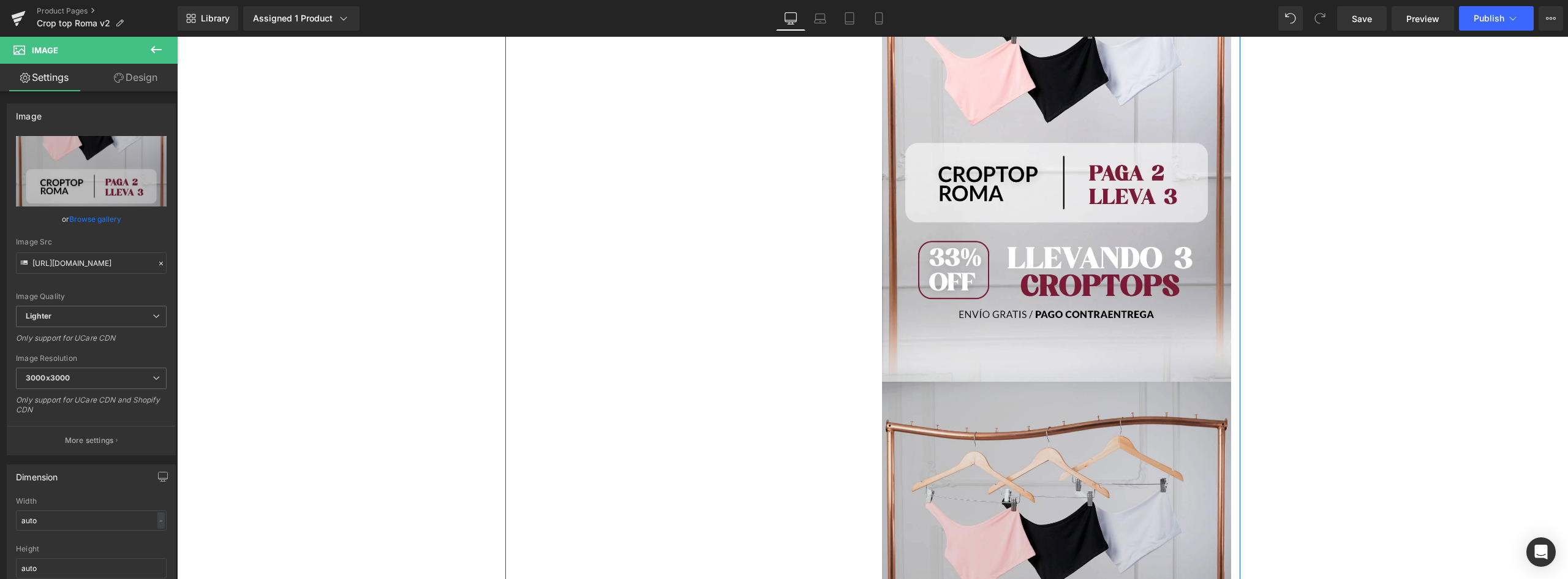
scroll to position [3235, 0]
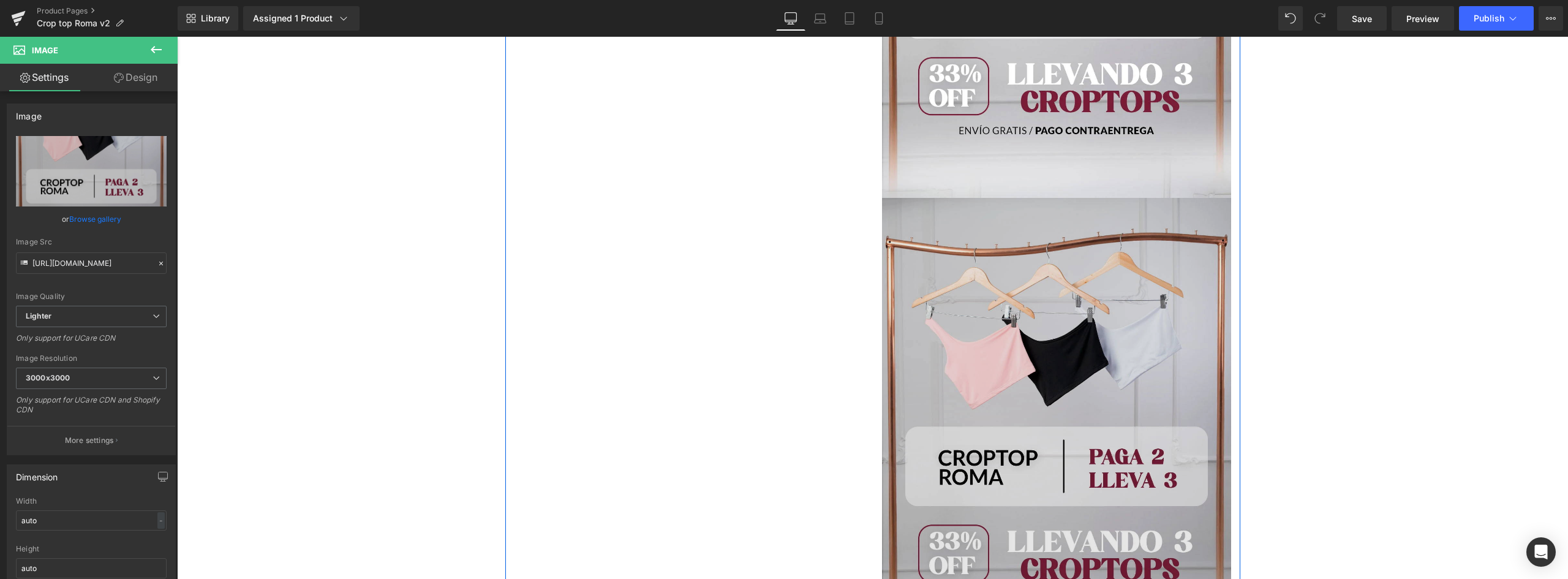
click at [1043, 307] on img at bounding box center [1056, 431] width 349 height 467
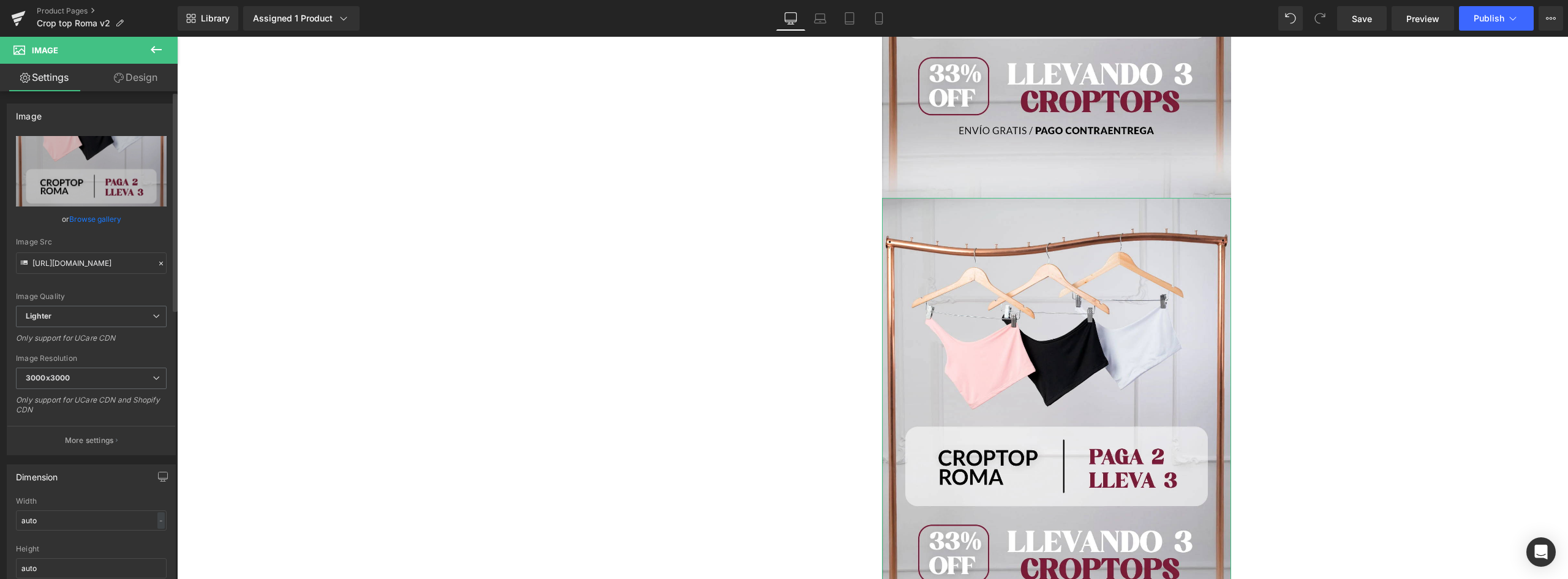
click at [97, 222] on link "Browse gallery" at bounding box center [95, 218] width 52 height 21
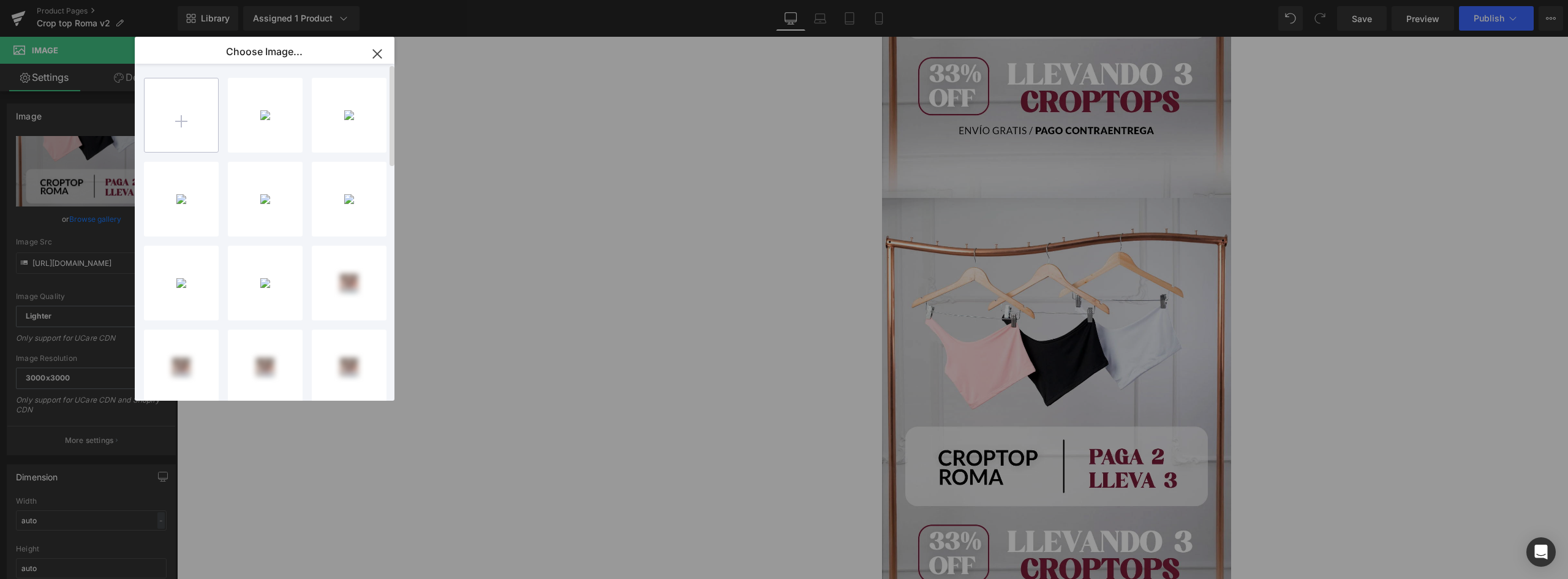
click at [191, 113] on input "file" at bounding box center [181, 115] width 73 height 73
type input "C:\fakepath\LANDING-CROPTOP-ROMA_08.webp"
click at [254, 123] on div "LANDING...A_08.webp 89.39 KB" at bounding box center [265, 115] width 75 height 75
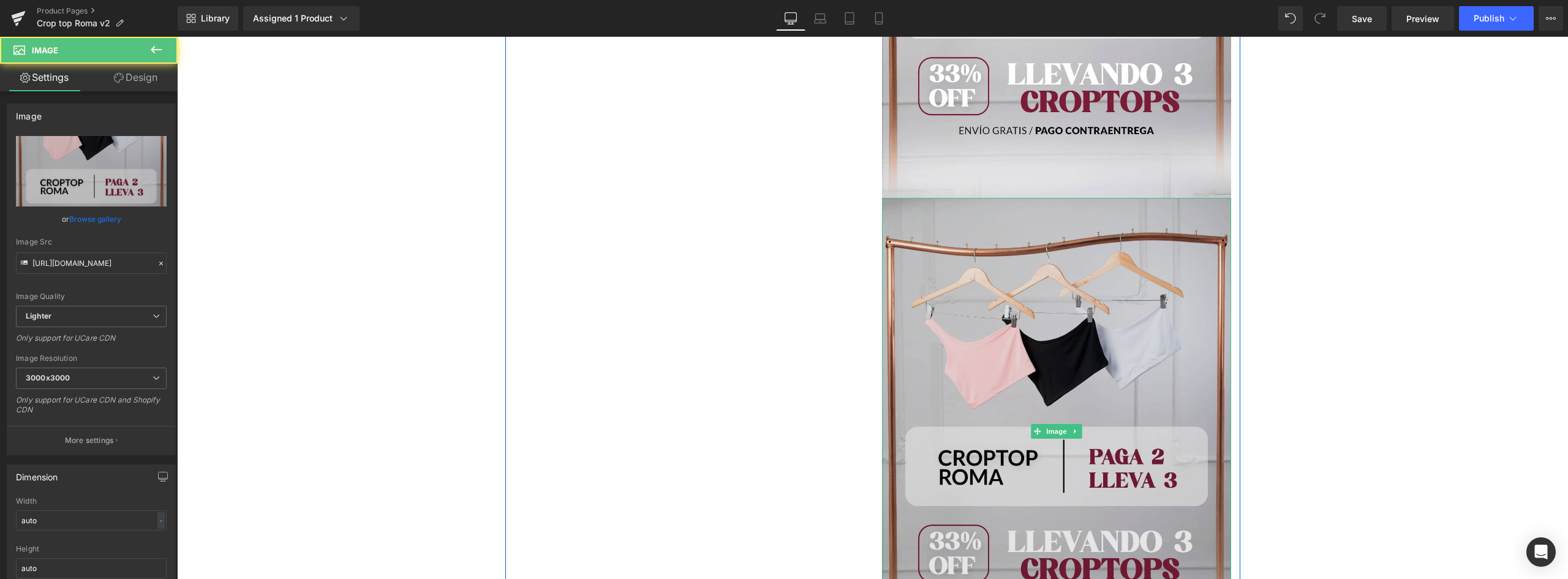
click at [1046, 343] on img at bounding box center [1056, 431] width 349 height 467
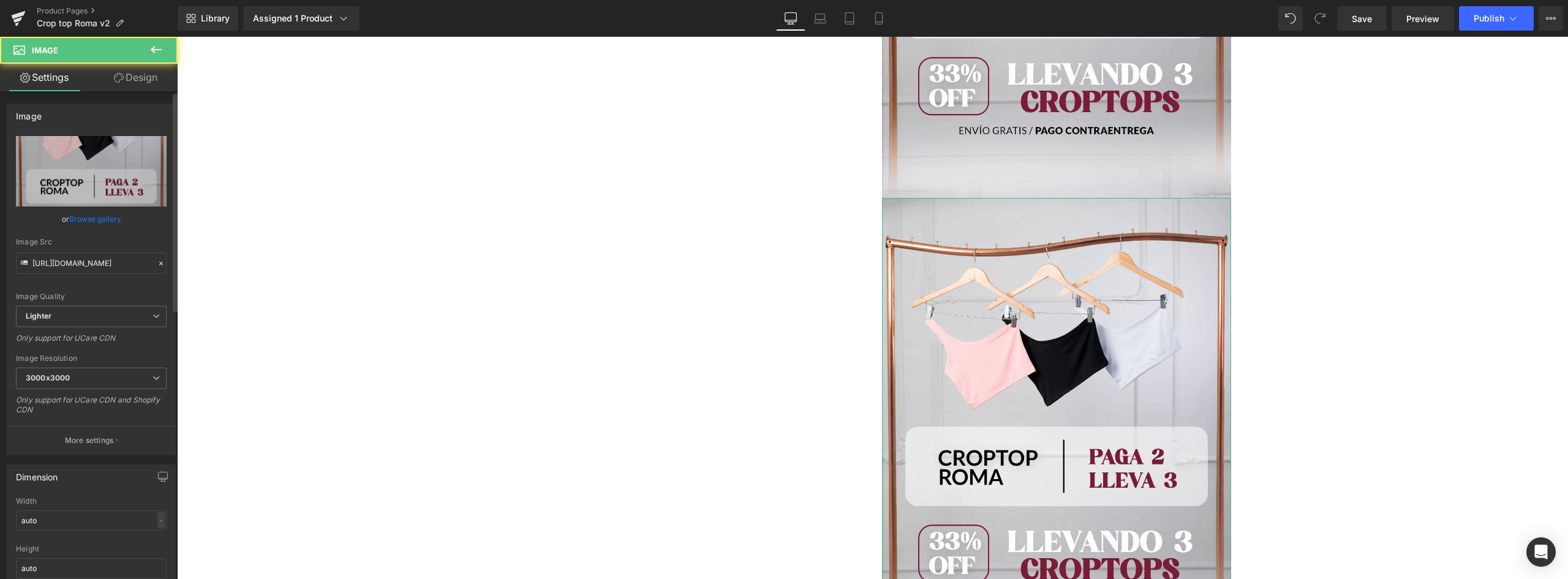
click at [86, 219] on link "Browse gallery" at bounding box center [95, 218] width 52 height 21
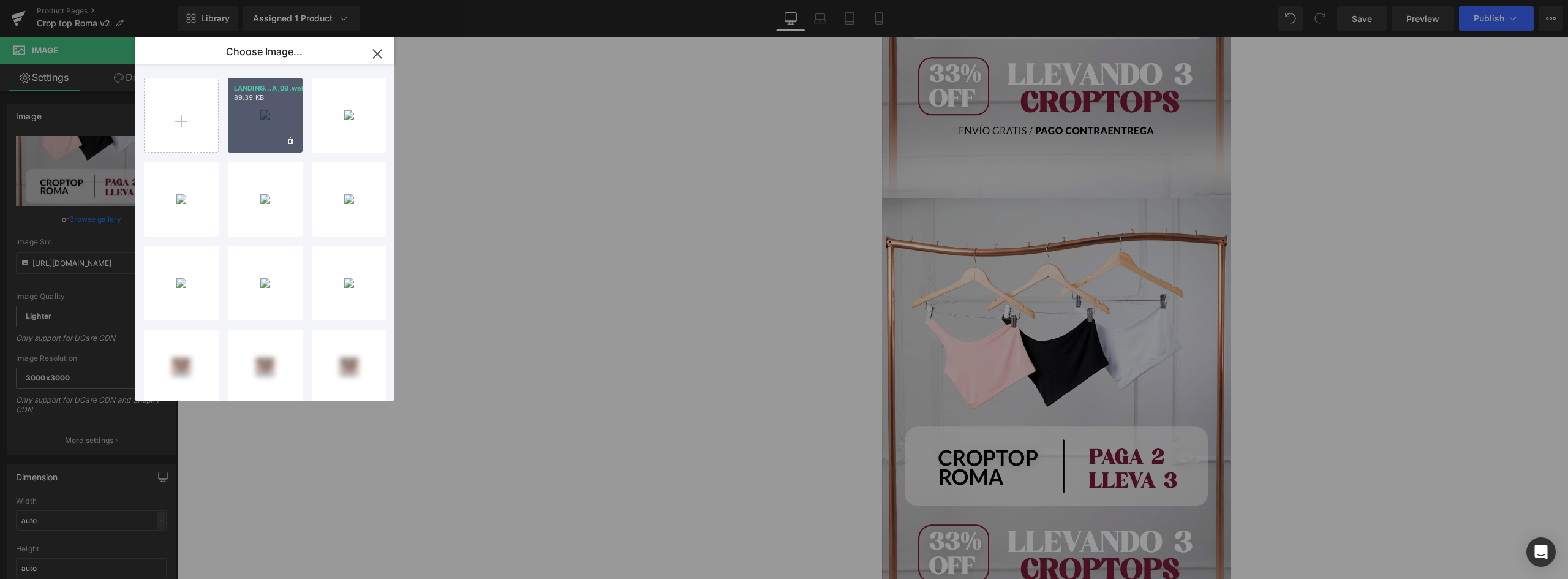
click at [273, 118] on div "LANDING...A_08.webp 89.39 KB" at bounding box center [265, 115] width 75 height 75
type input "https://ucarecdn.com/4eba95d2-874b-4a18-bd73-a6032bf3440c/-/format/auto/-/previ…"
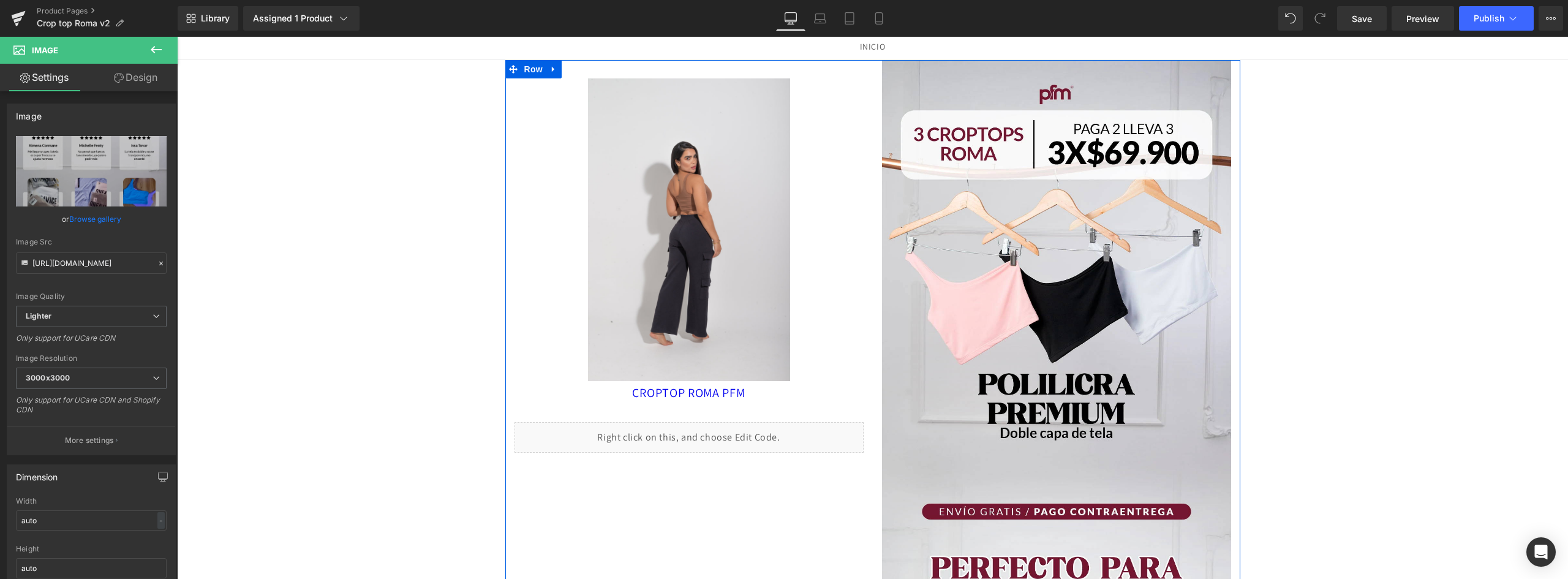
scroll to position [0, 0]
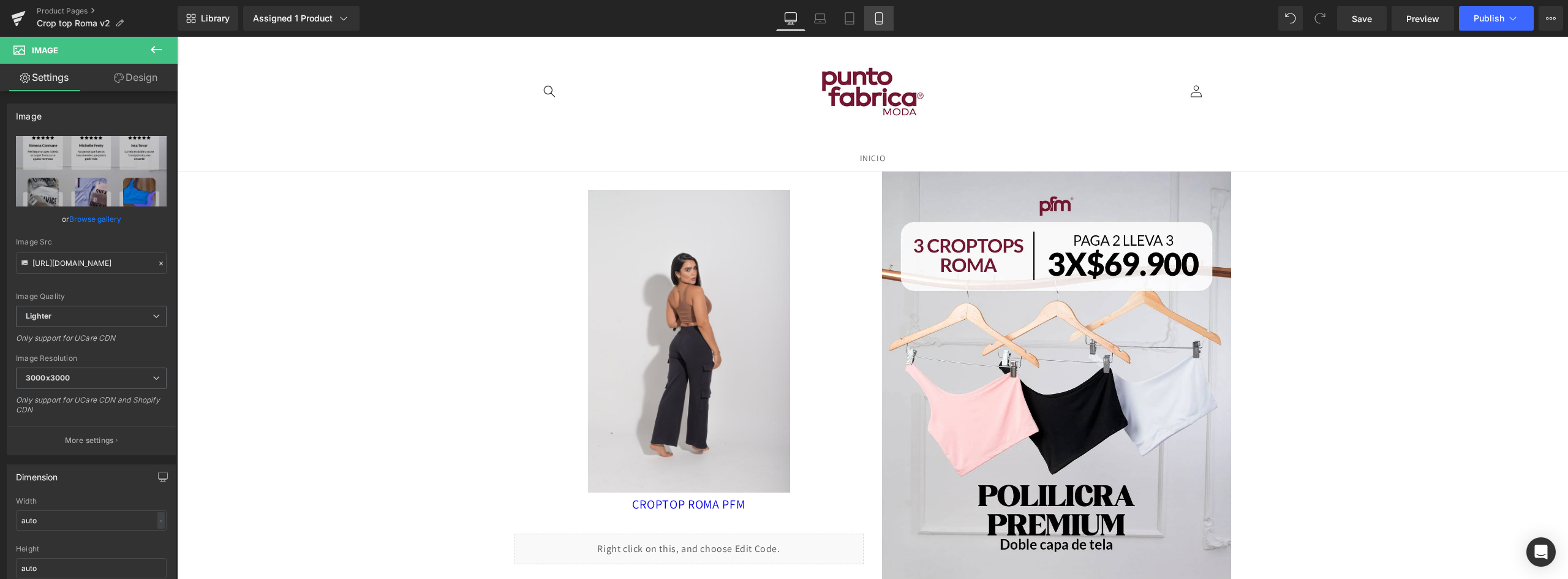
click at [880, 19] on icon at bounding box center [879, 19] width 13 height 13
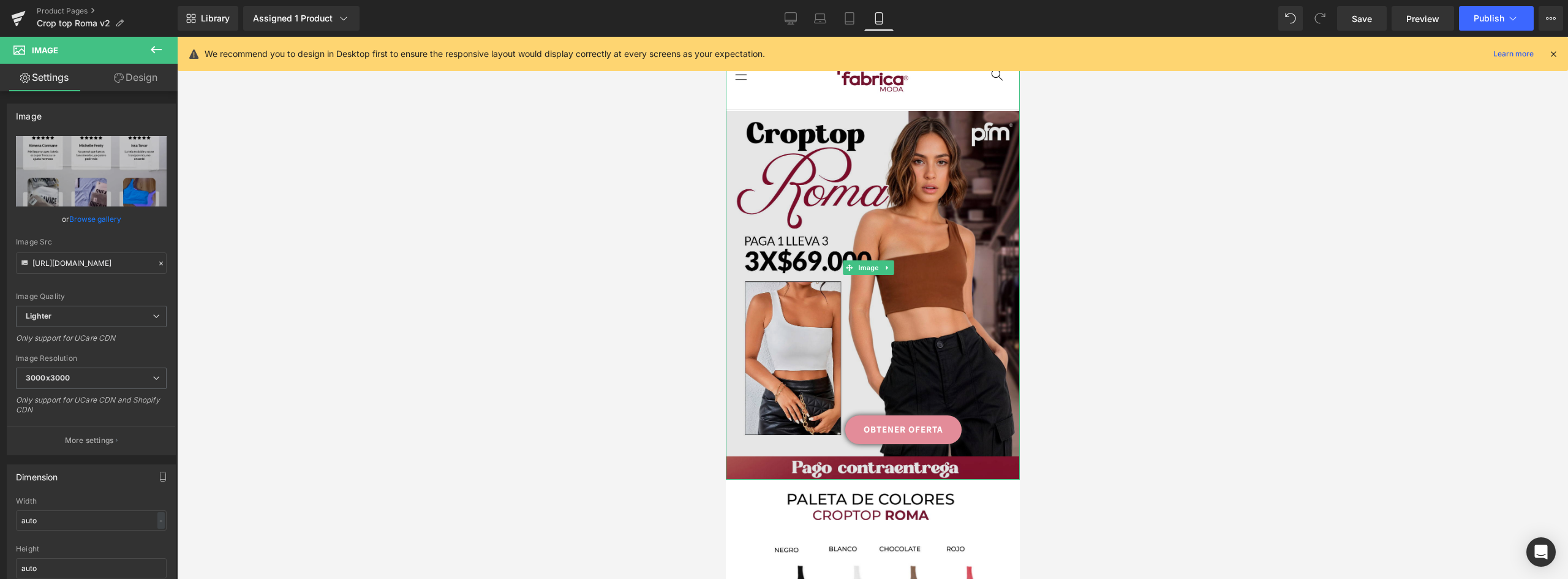
click at [888, 207] on img at bounding box center [872, 295] width 294 height 368
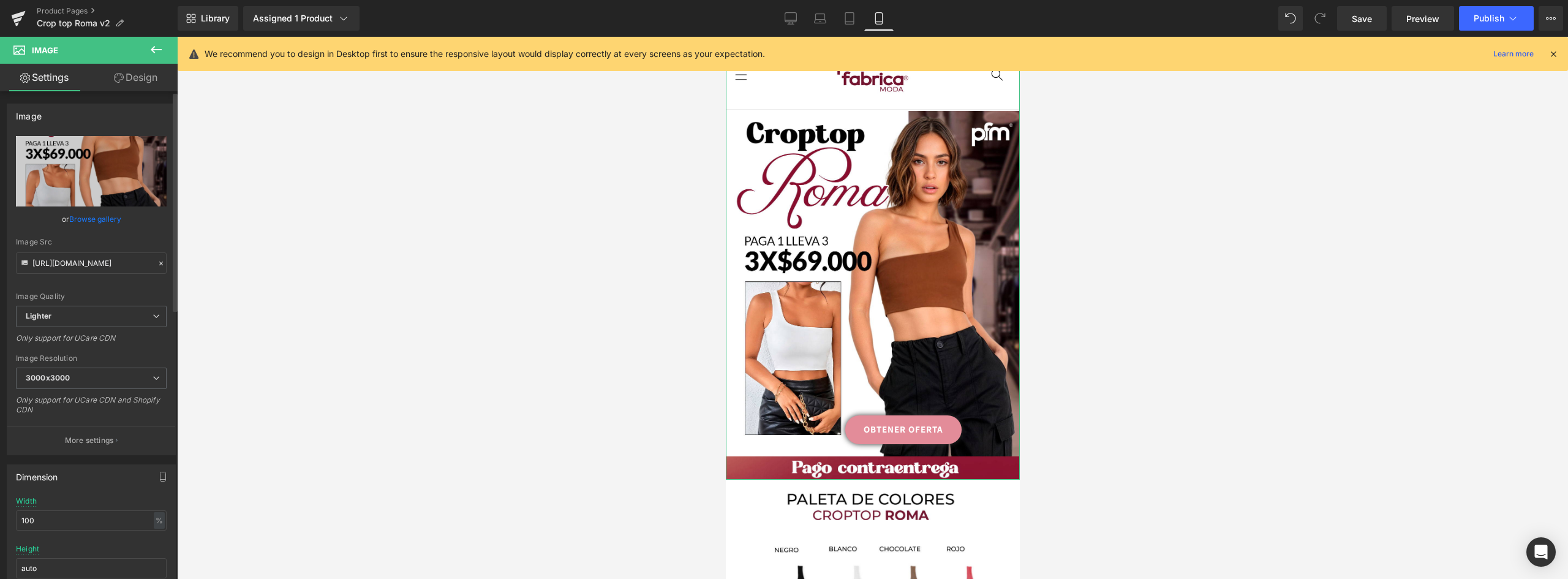
click at [96, 221] on link "Browse gallery" at bounding box center [95, 218] width 52 height 21
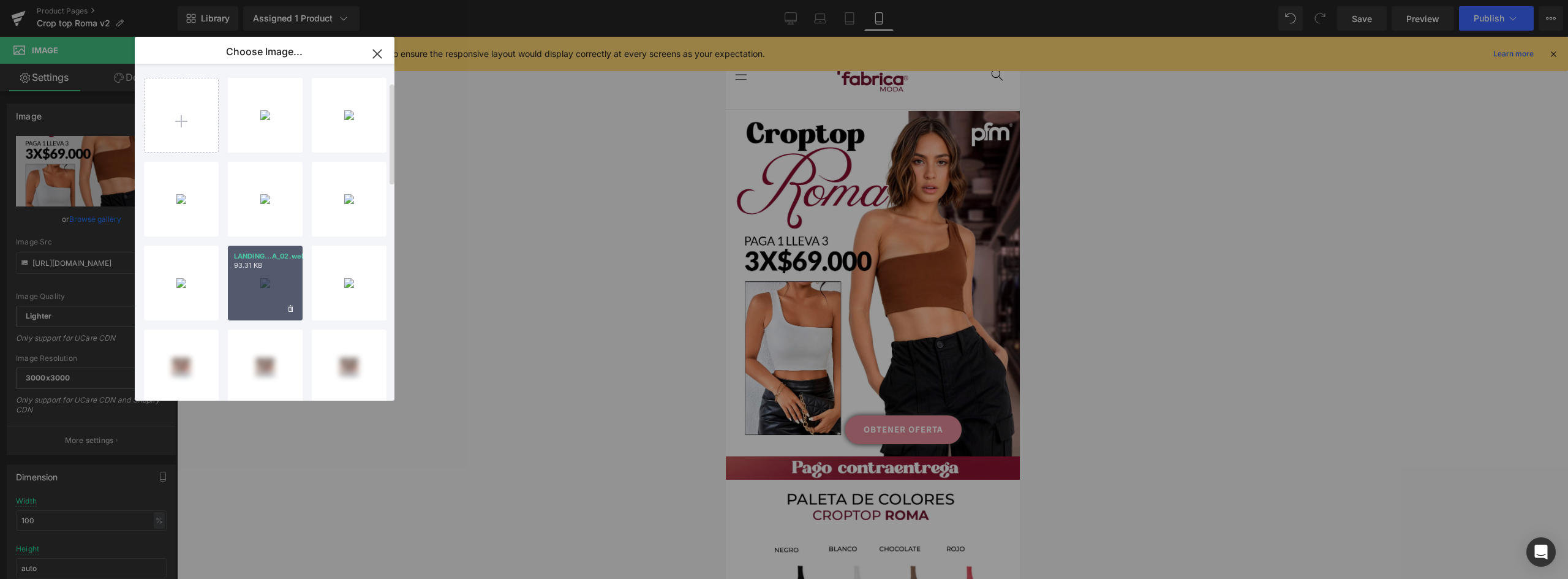
scroll to position [123, 0]
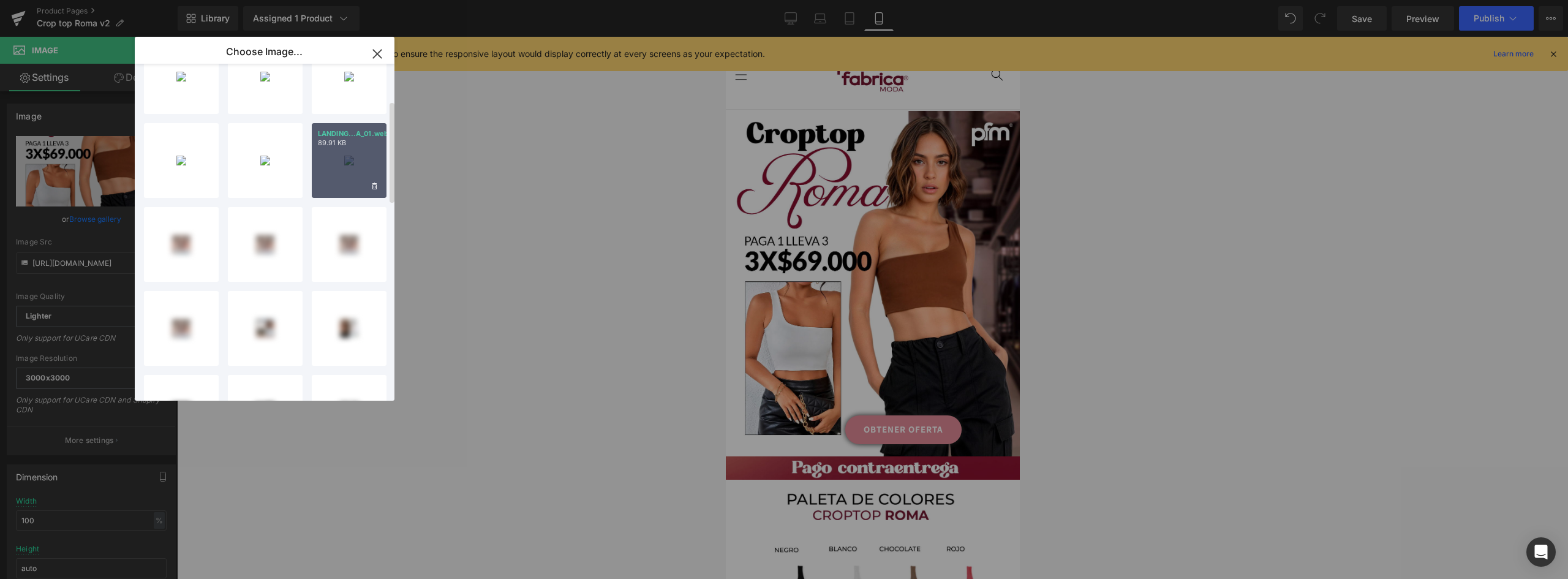
click at [348, 169] on div "LANDING...A_01.webp 89.91 KB" at bounding box center [349, 160] width 75 height 75
type input "https://ucarecdn.com/16299077-871b-43a3-9a75-29d0407506ed/-/format/auto/-/previ…"
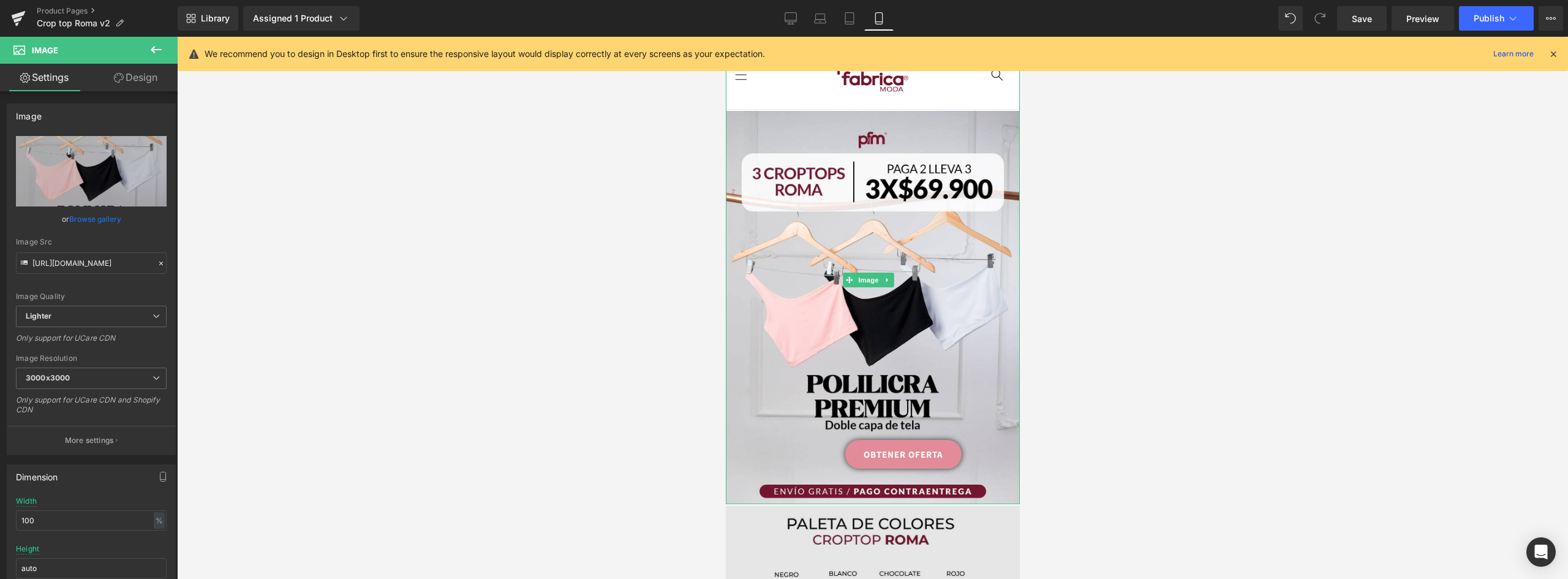
scroll to position [245, 0]
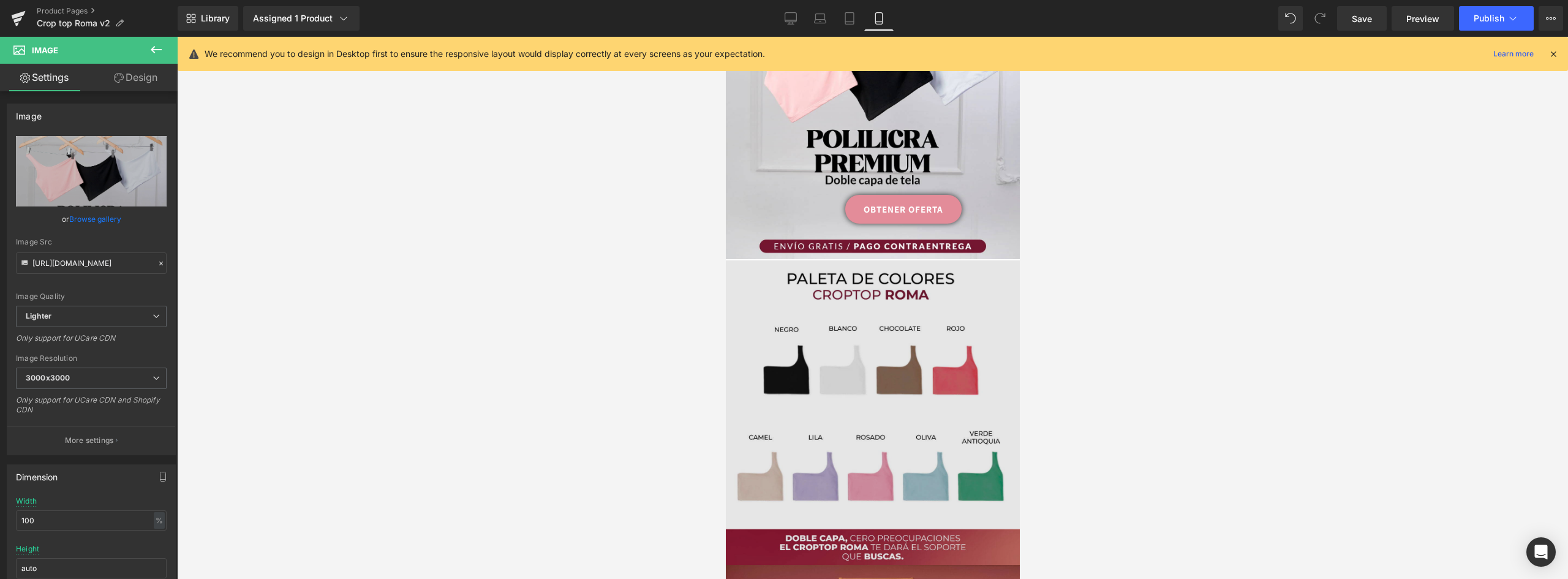
click at [945, 340] on img at bounding box center [872, 412] width 294 height 304
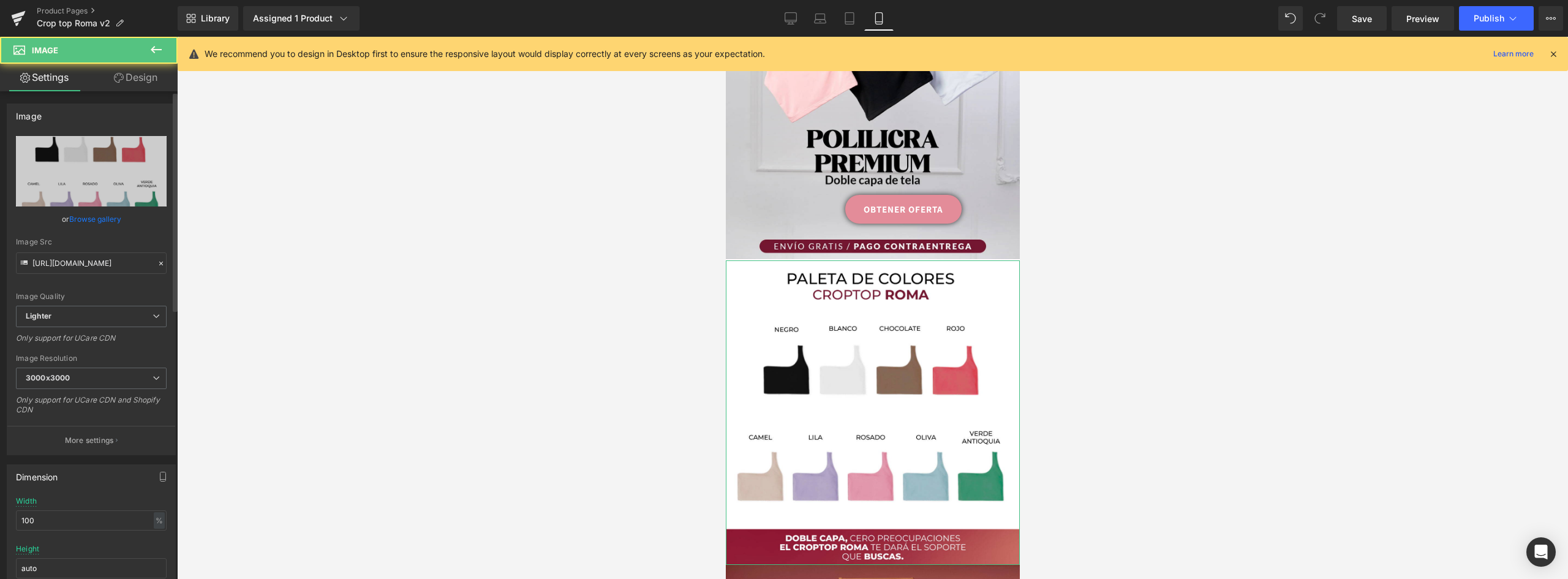
click at [89, 217] on link "Browse gallery" at bounding box center [95, 218] width 52 height 21
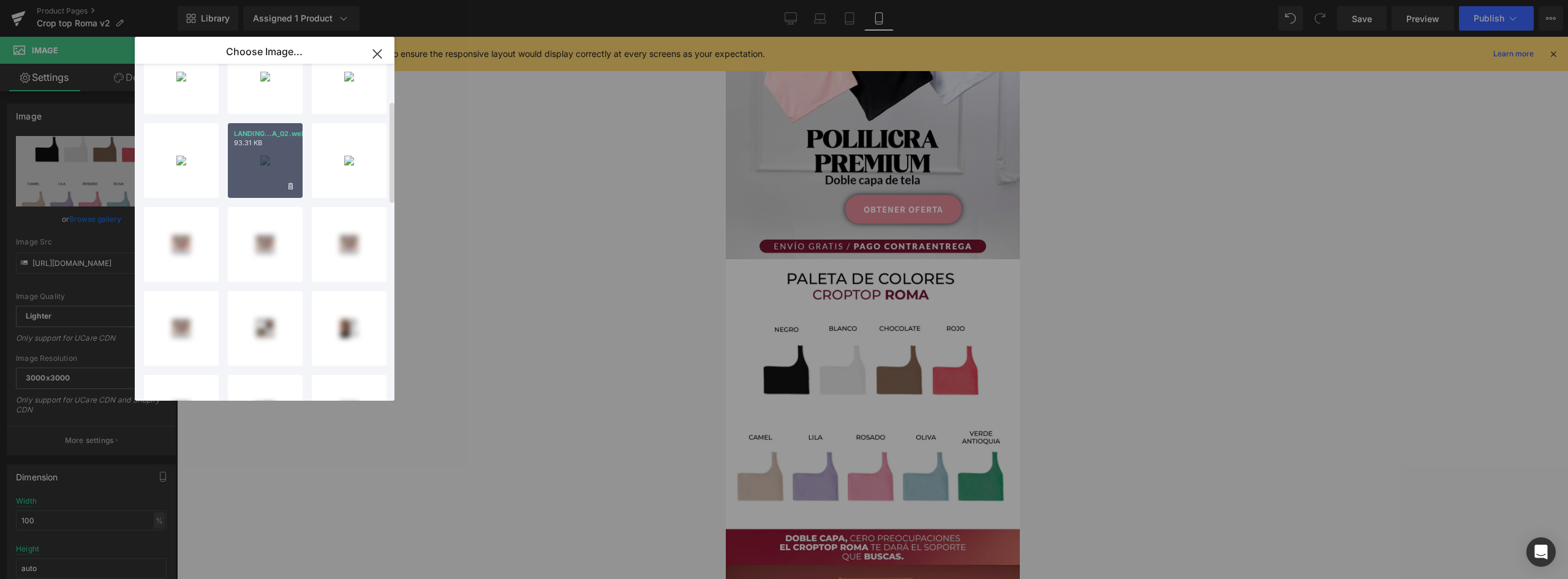
click at [254, 154] on div "LANDING...A_02.webp 93.31 KB" at bounding box center [265, 160] width 75 height 75
type input "https://ucarecdn.com/150ee3cb-f28f-41b3-b9ff-a4f7f0fdf27c/-/format/auto/-/previ…"
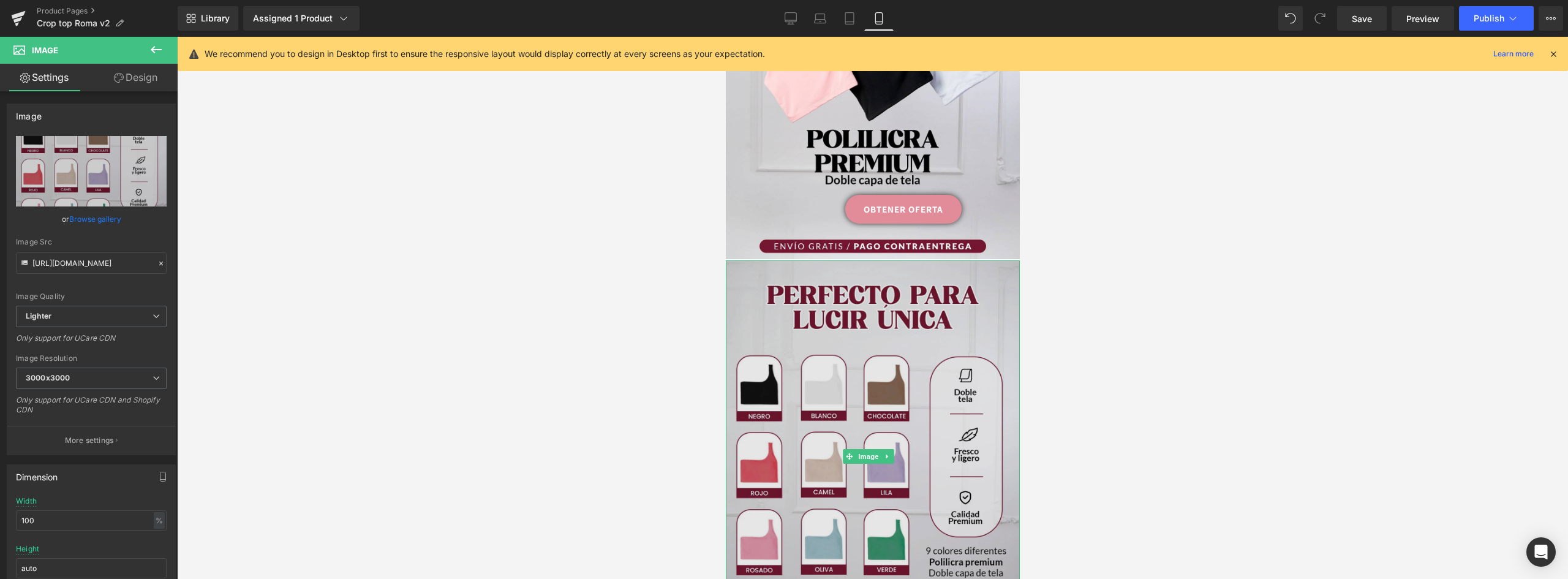
click at [877, 302] on img at bounding box center [872, 456] width 294 height 392
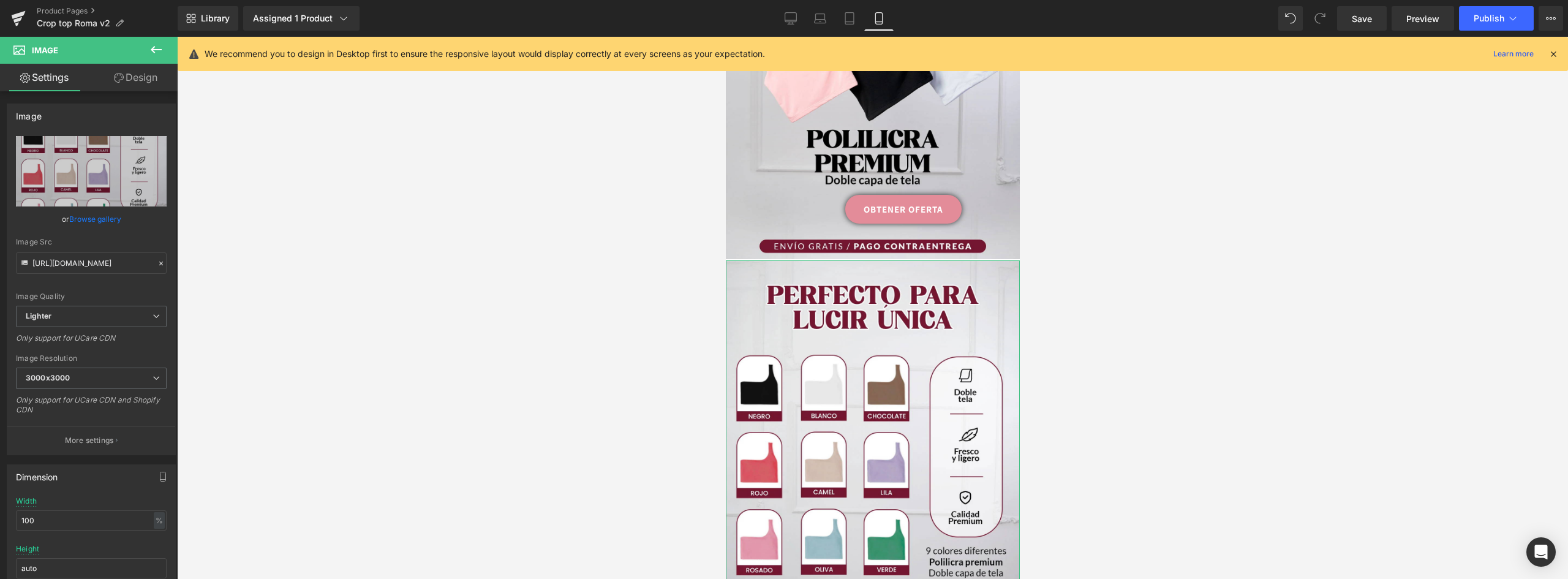
click at [158, 76] on link "Design" at bounding box center [135, 77] width 89 height 28
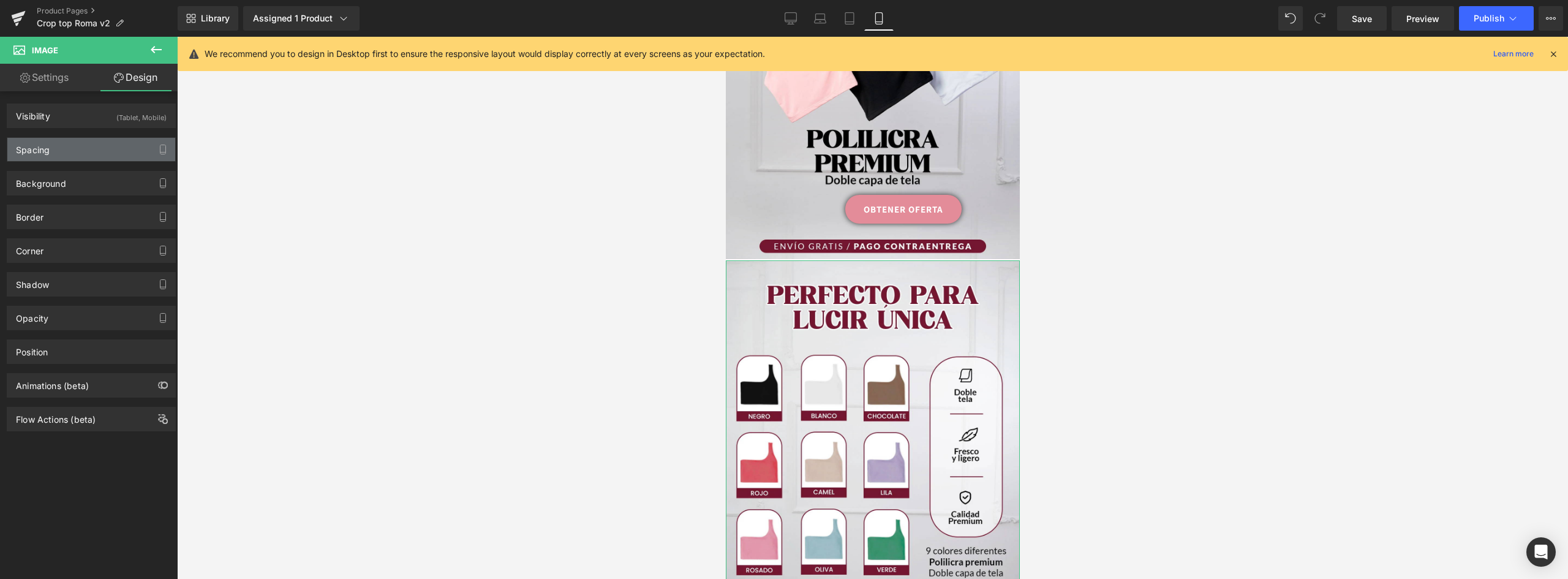
click at [65, 144] on div "Spacing" at bounding box center [91, 150] width 168 height 24
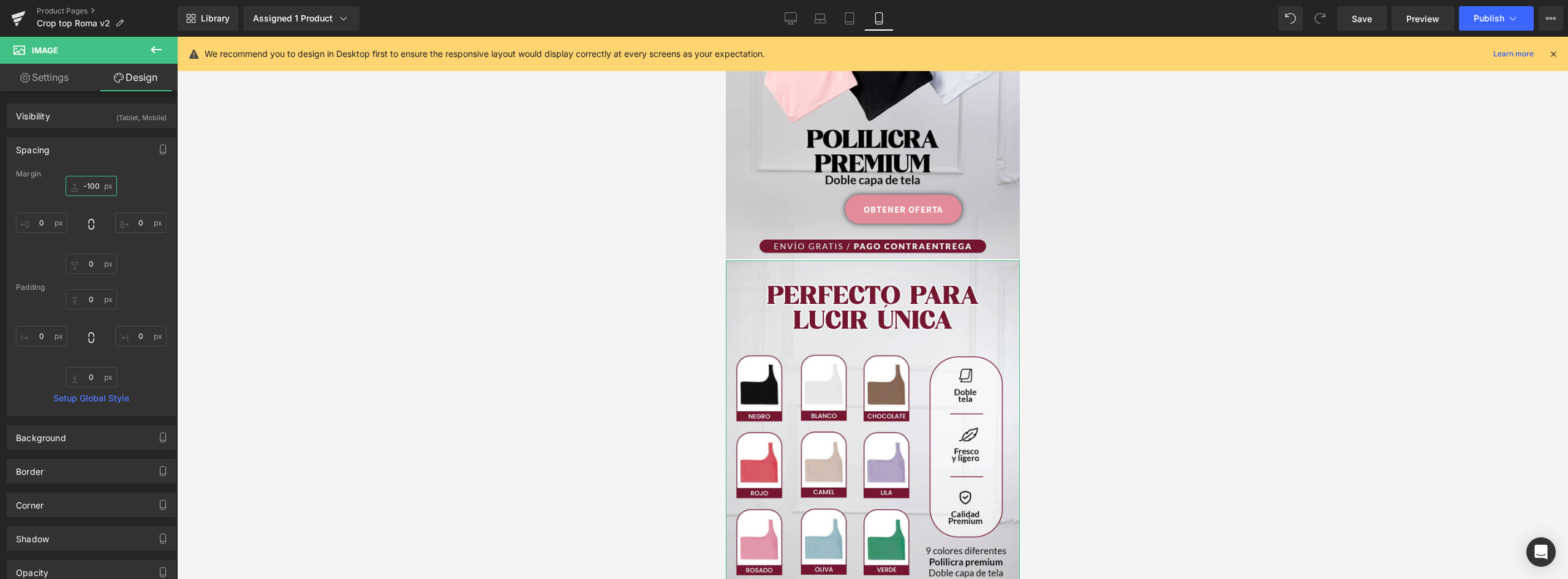
click at [91, 181] on input "-100" at bounding box center [91, 186] width 51 height 20
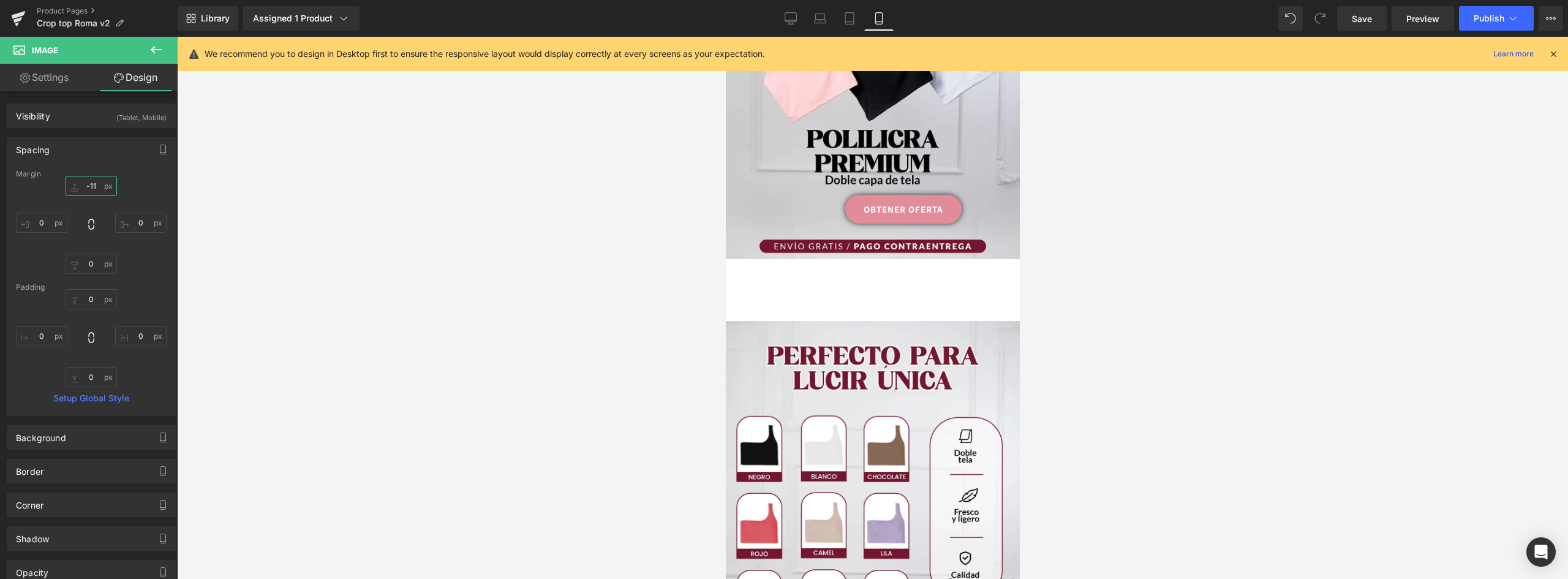
type input "-110"
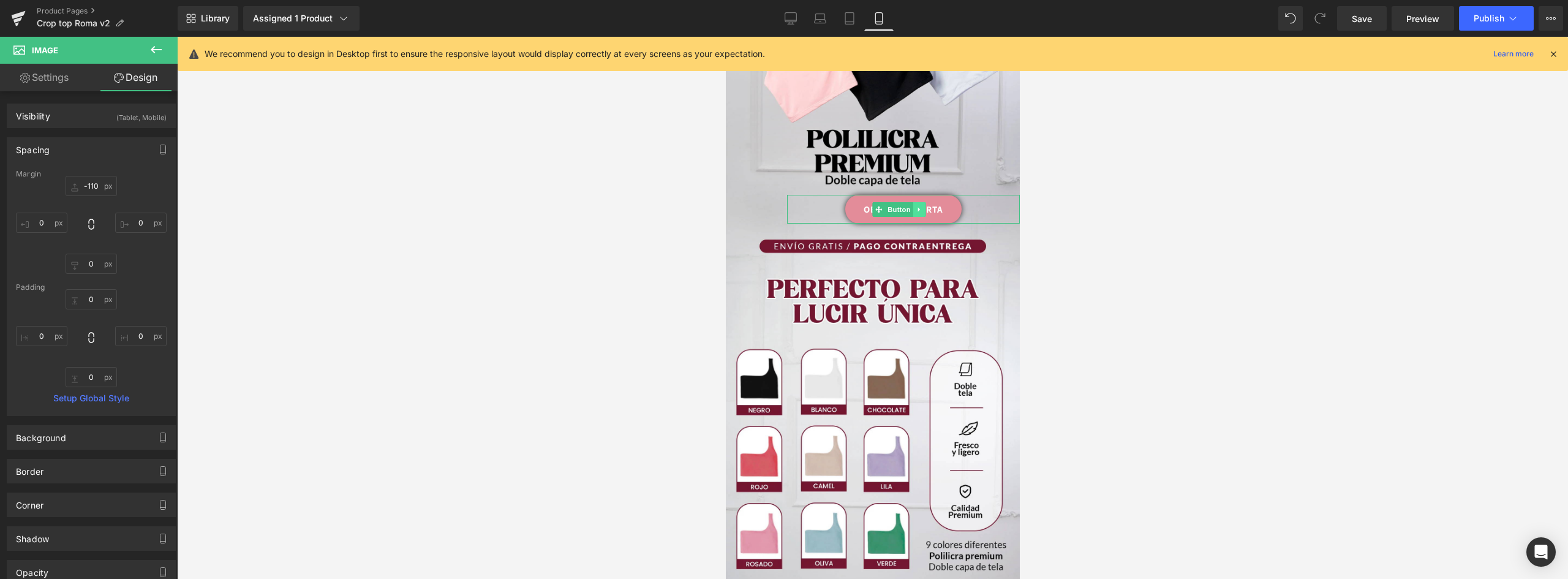
click at [945, 195] on link "OBTENER OFERTA" at bounding box center [903, 209] width 117 height 29
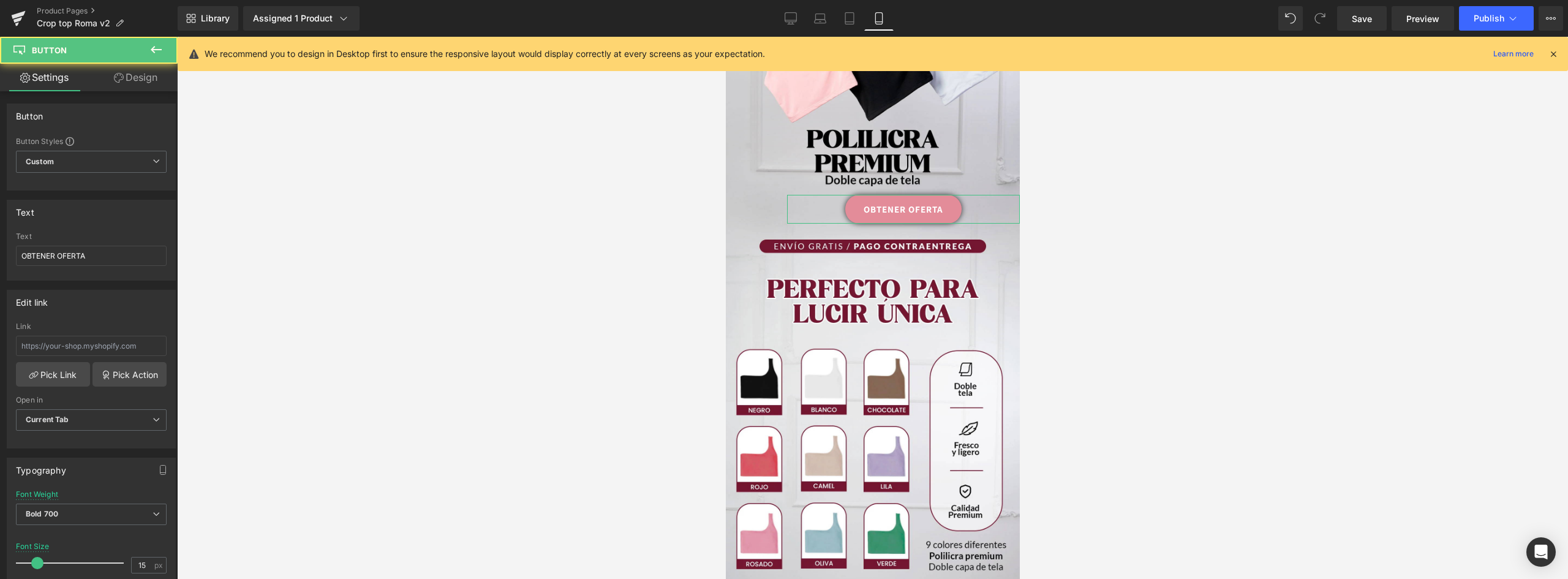
click at [144, 76] on link "Design" at bounding box center [135, 77] width 89 height 28
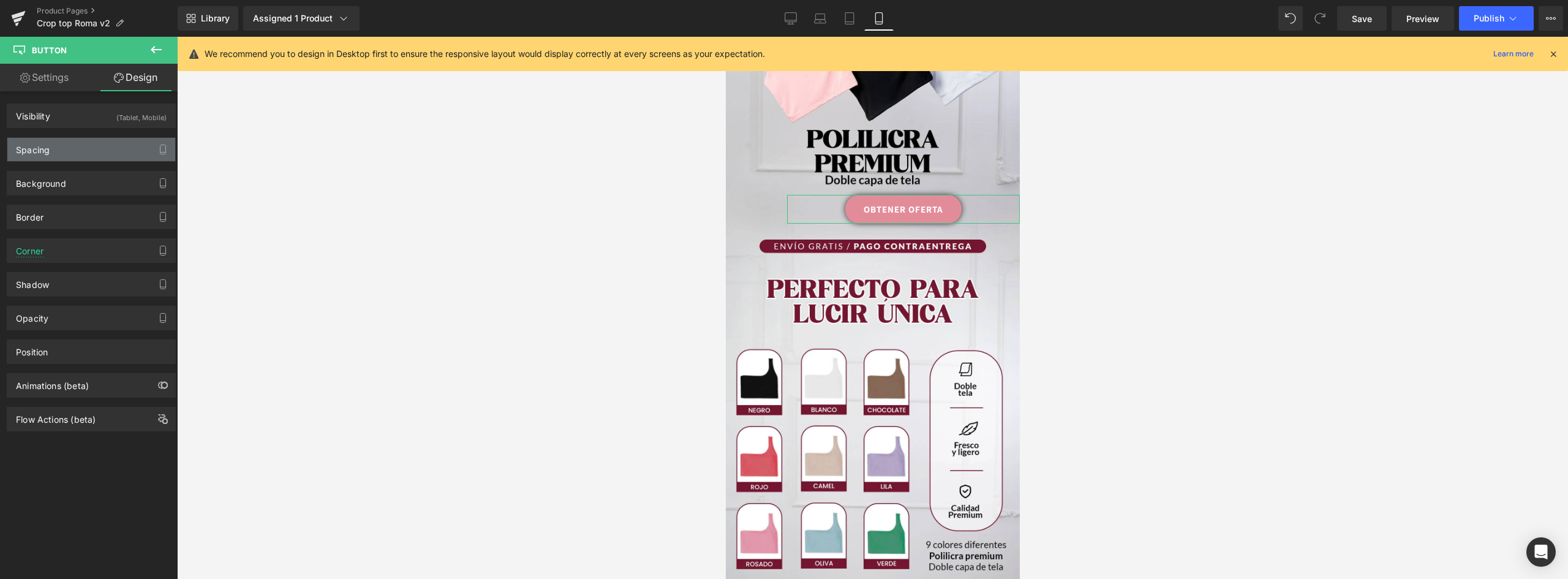
click at [51, 150] on div "Spacing" at bounding box center [91, 150] width 168 height 24
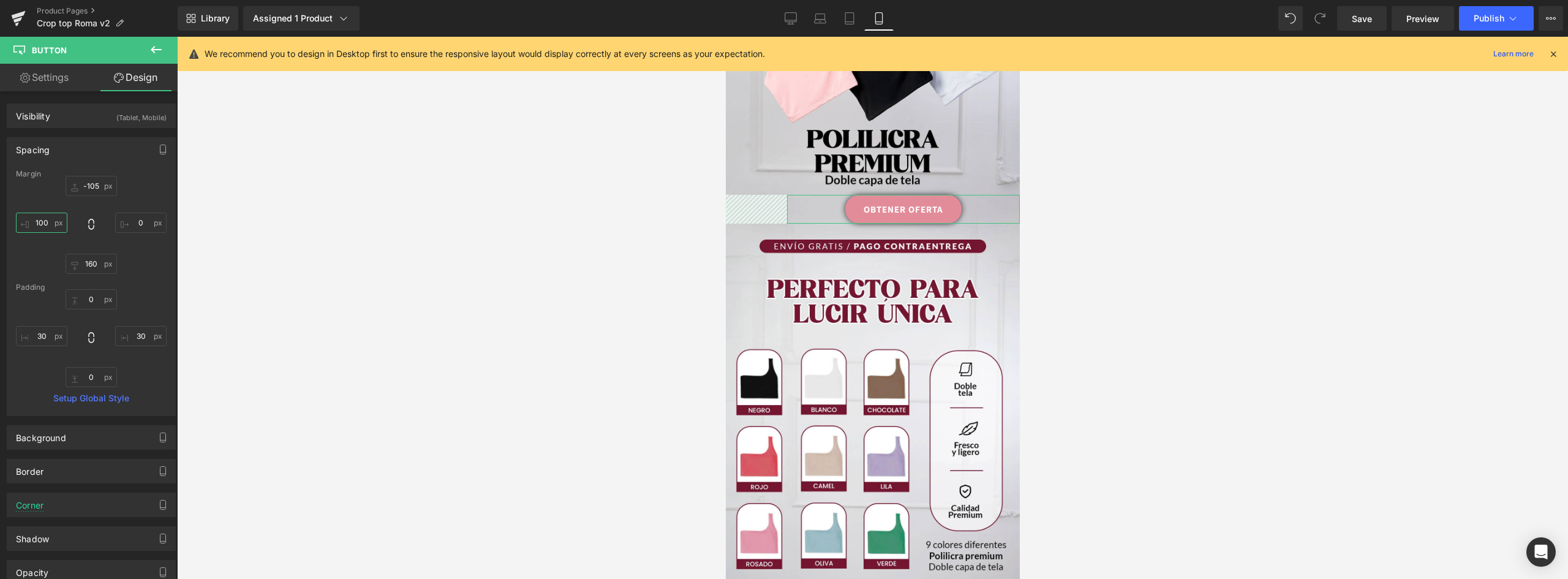
click at [35, 221] on input "100" at bounding box center [41, 223] width 51 height 20
type input "0"
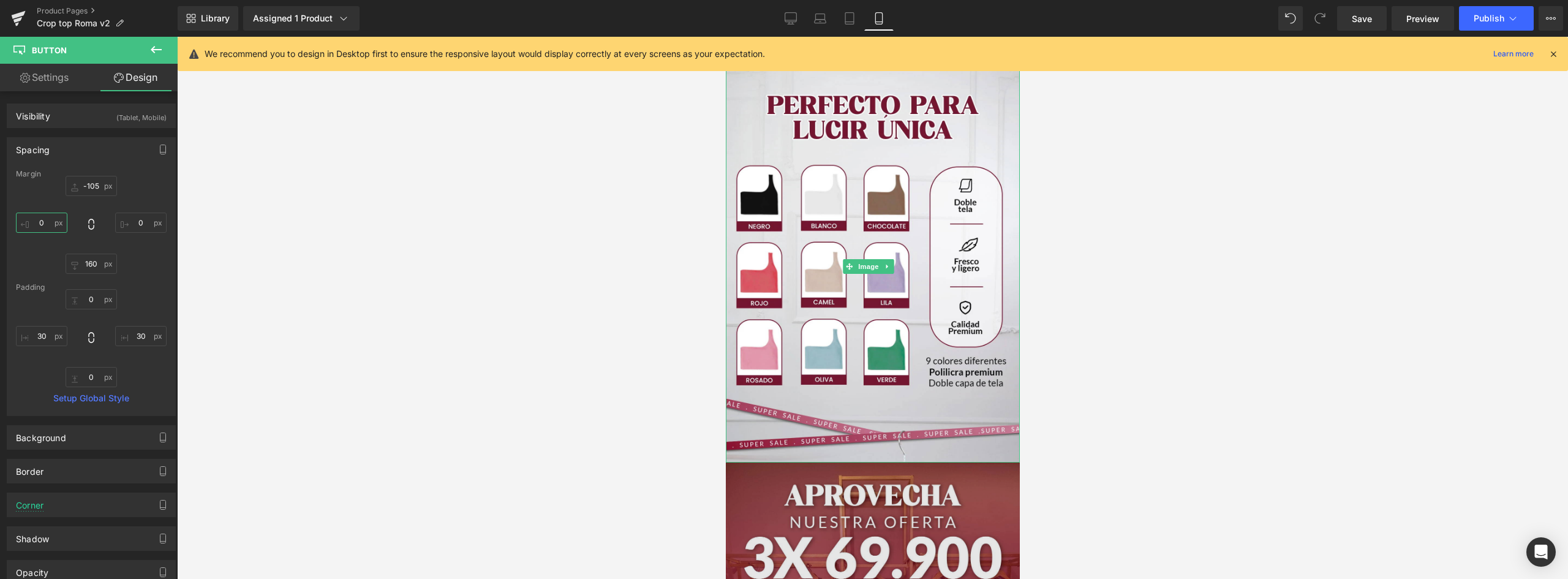
scroll to position [613, 0]
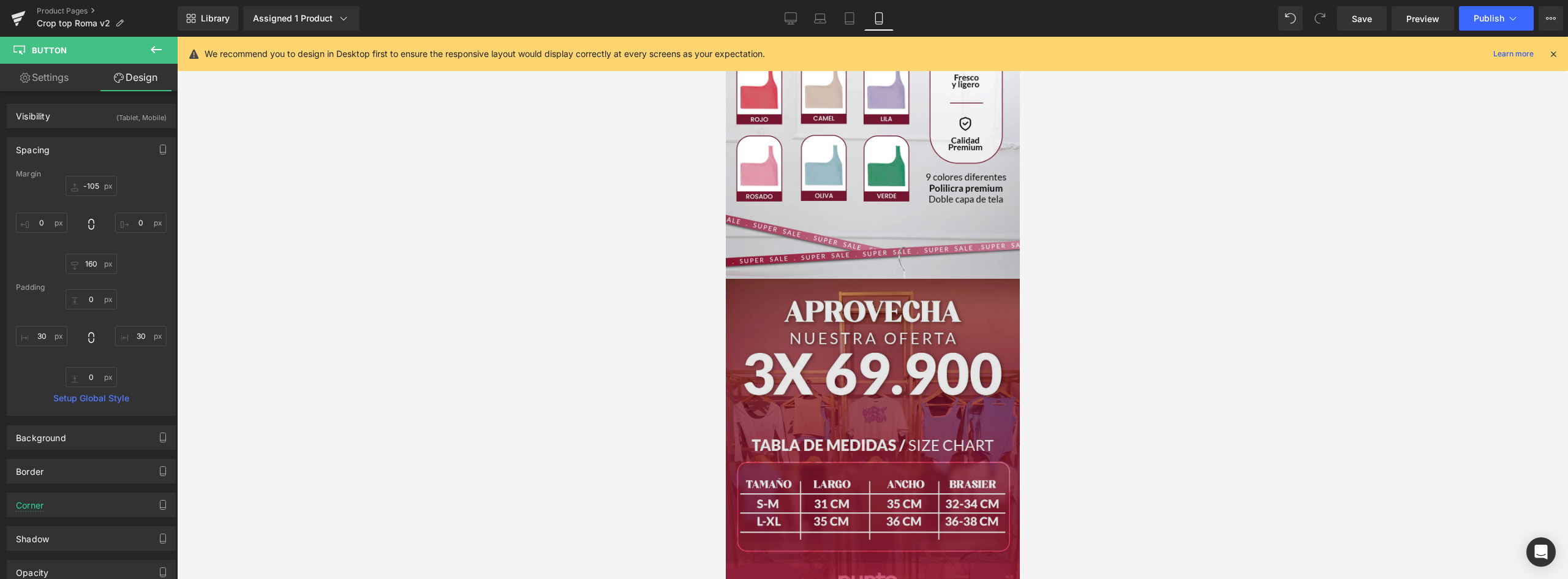
click at [913, 283] on img at bounding box center [872, 421] width 294 height 284
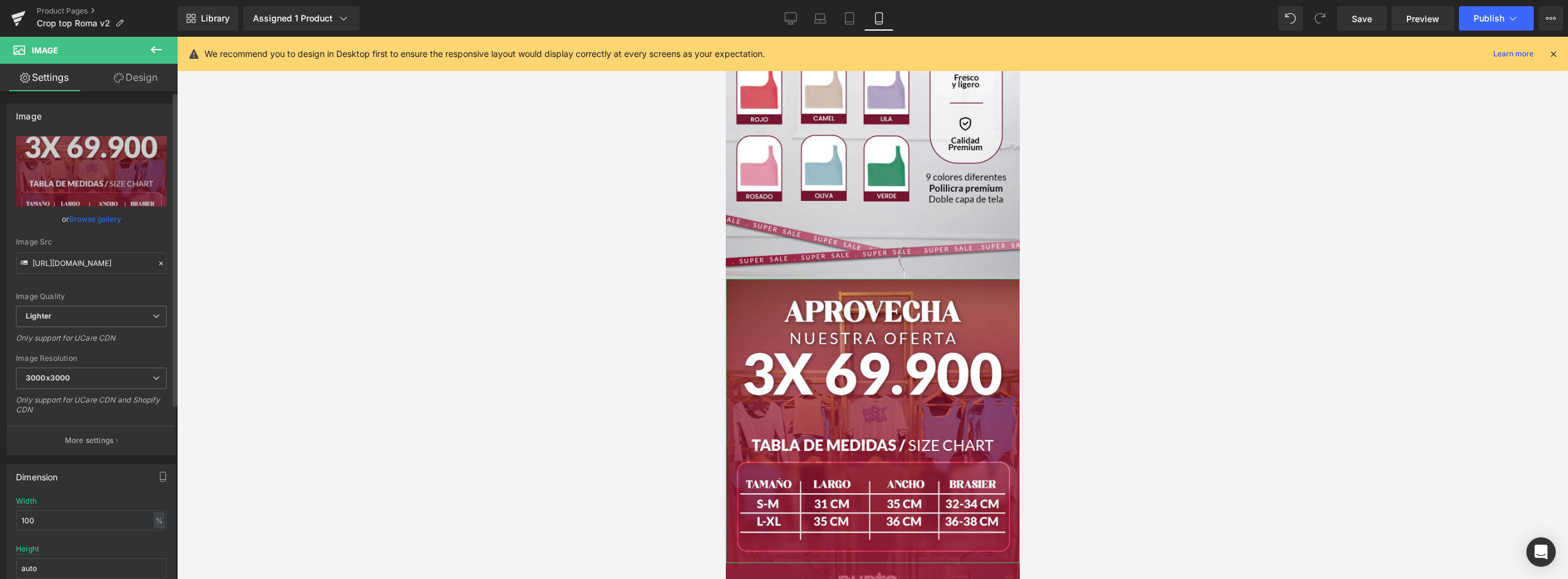
click at [105, 219] on link "Browse gallery" at bounding box center [95, 218] width 52 height 21
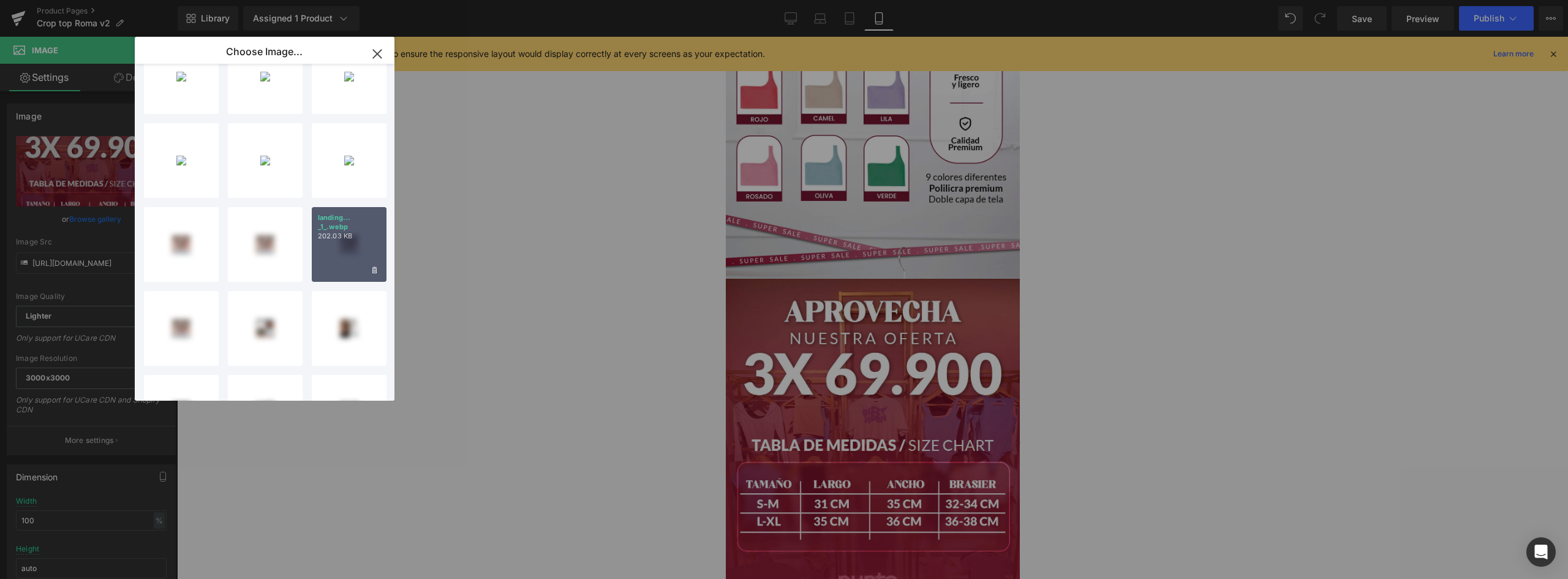
scroll to position [61, 0]
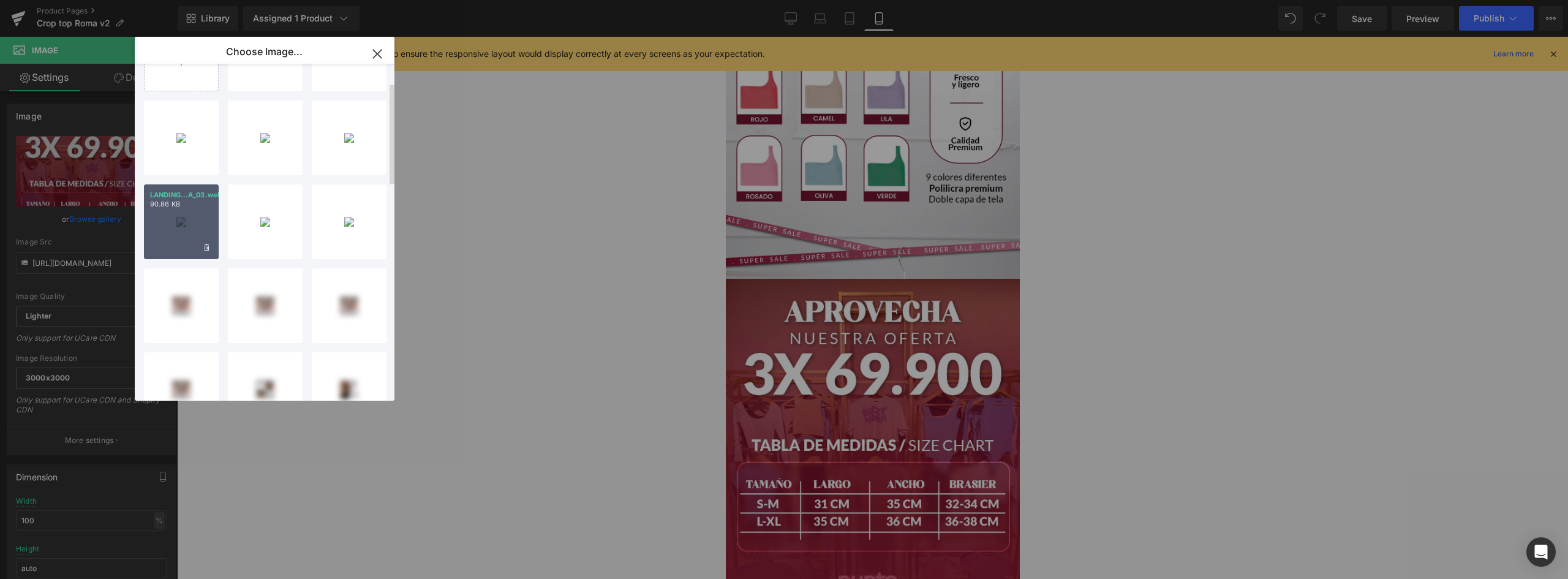
click at [186, 219] on div "LANDING...A_03.webp 90.86 KB" at bounding box center [181, 221] width 75 height 75
type input "https://ucarecdn.com/a1e0207c-5293-4fc1-bd08-28fbc5e6f08c/-/format/auto/-/previ…"
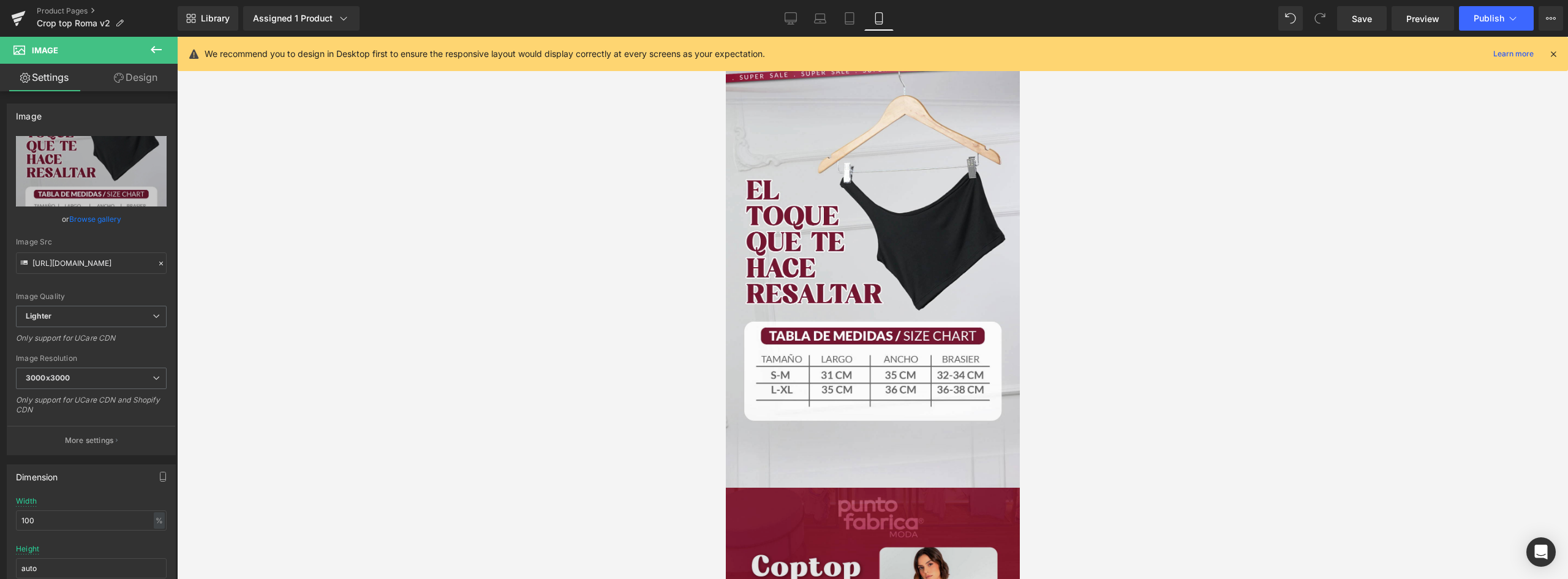
scroll to position [1041, 0]
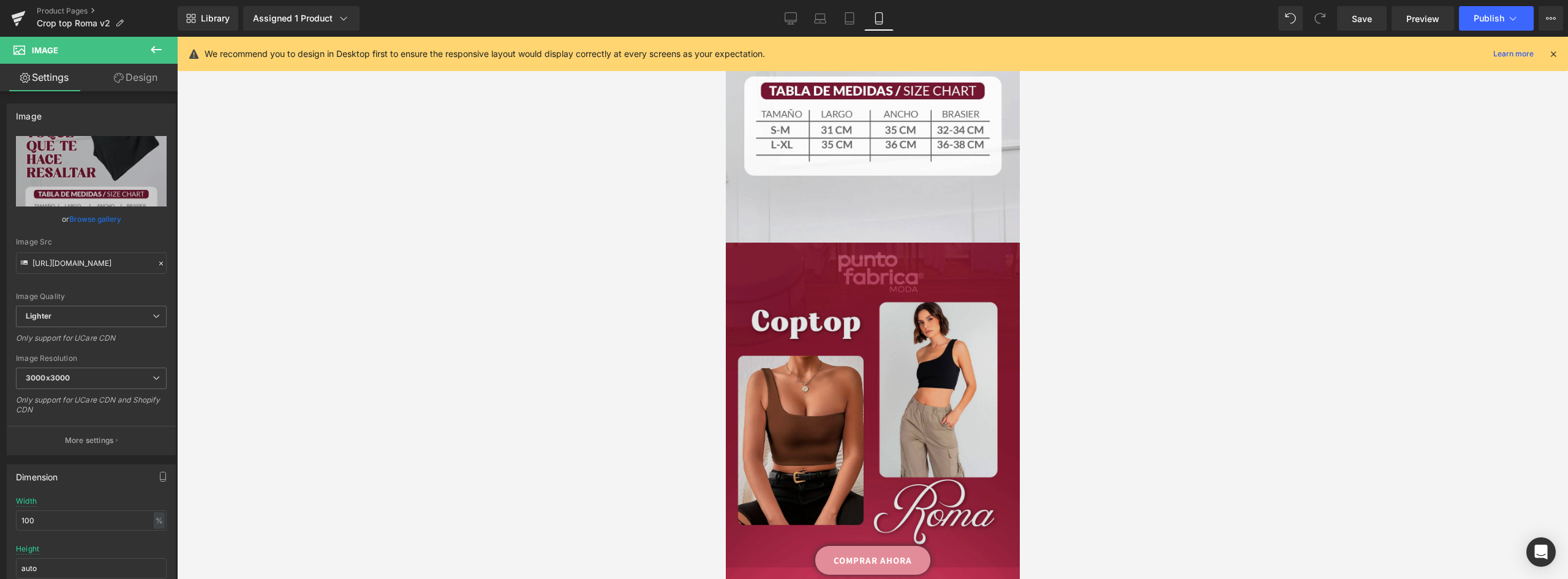
click at [891, 276] on img at bounding box center [872, 405] width 294 height 325
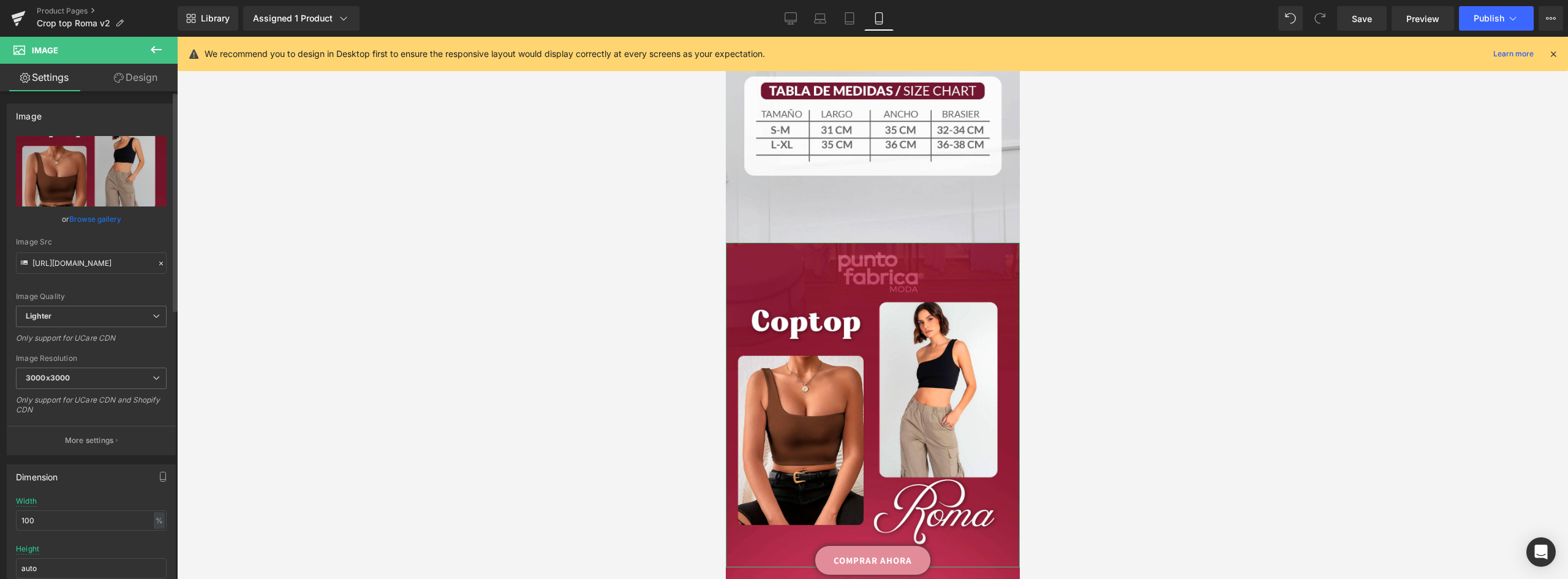
click at [107, 219] on link "Browse gallery" at bounding box center [95, 218] width 52 height 21
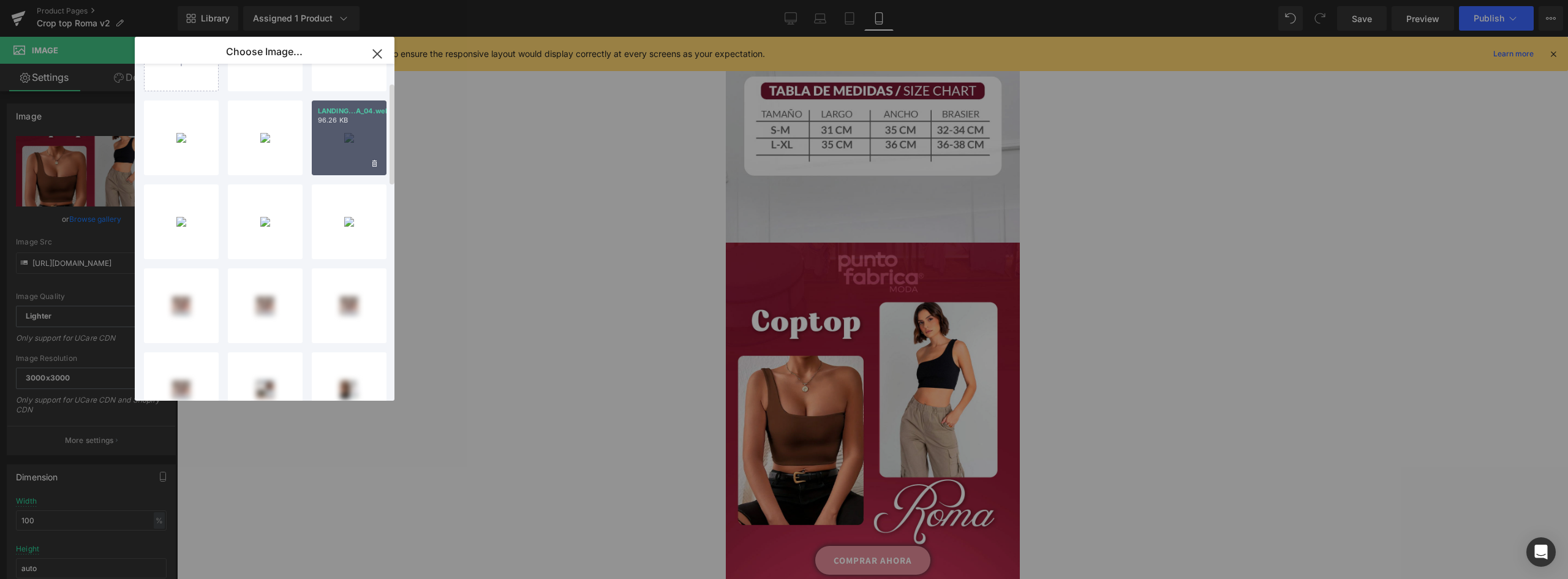
click at [346, 133] on div "LANDING...A_04.webp 96.26 KB" at bounding box center [349, 138] width 75 height 75
type input "https://ucarecdn.com/ea750a5a-d6b3-42ab-9f2d-860958aab96d/-/format/auto/-/previ…"
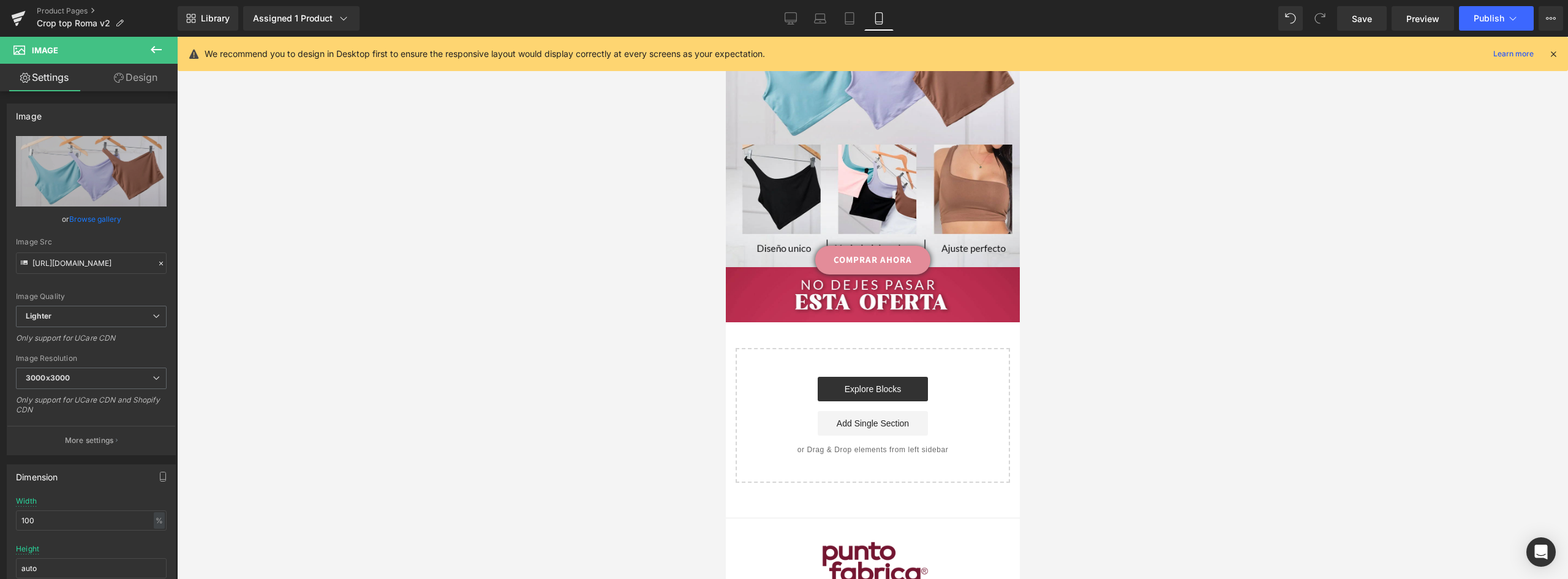
scroll to position [1225, 0]
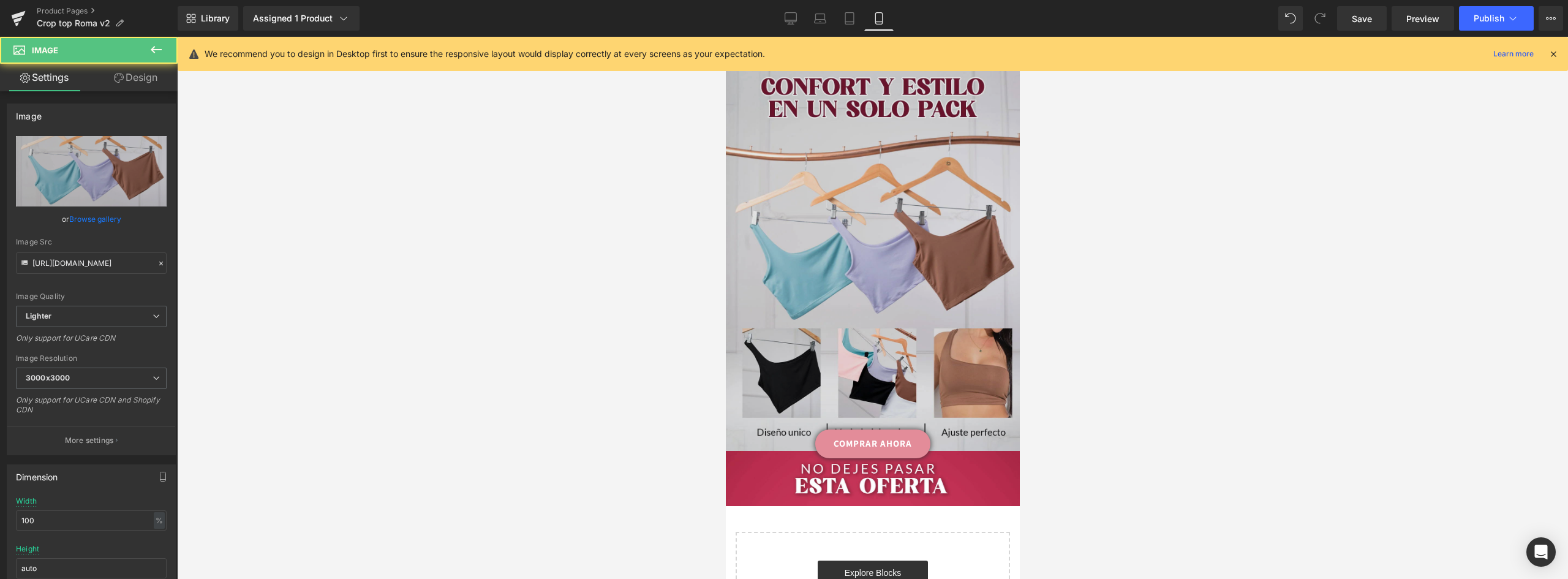
click at [890, 266] on img at bounding box center [872, 255] width 294 height 392
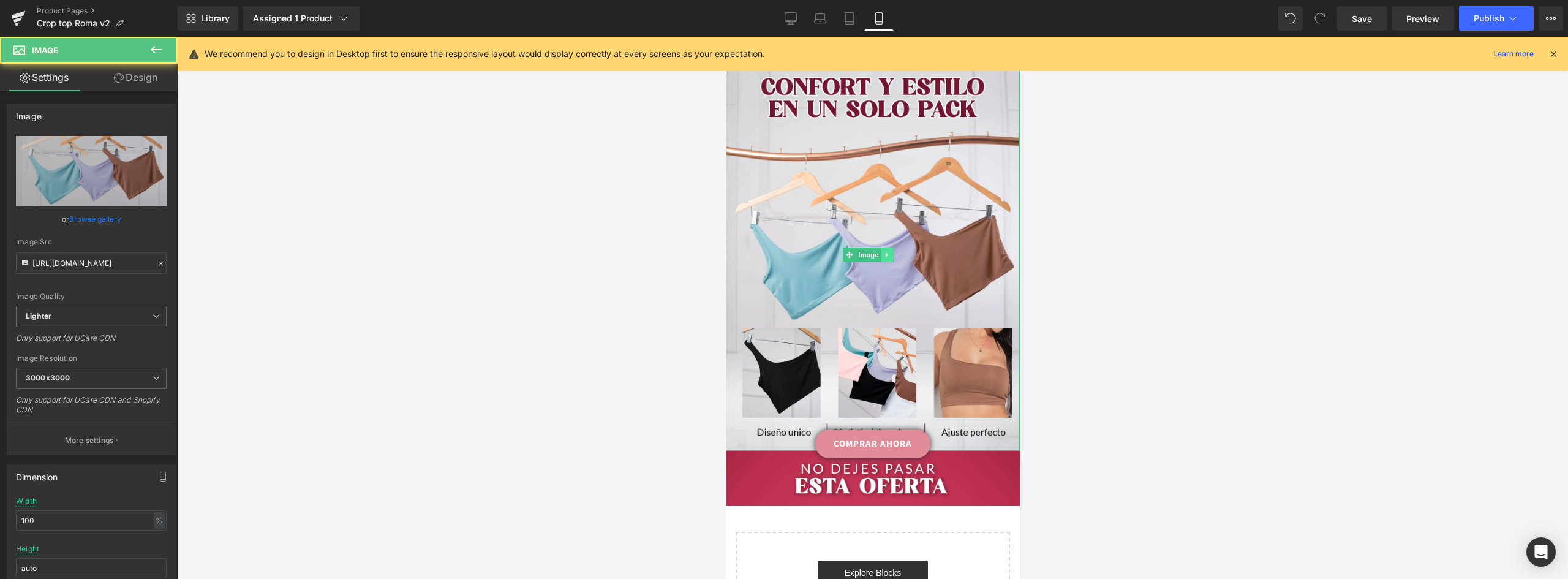
click at [884, 251] on icon at bounding box center [886, 254] width 7 height 7
click at [881, 251] on icon at bounding box center [880, 254] width 7 height 7
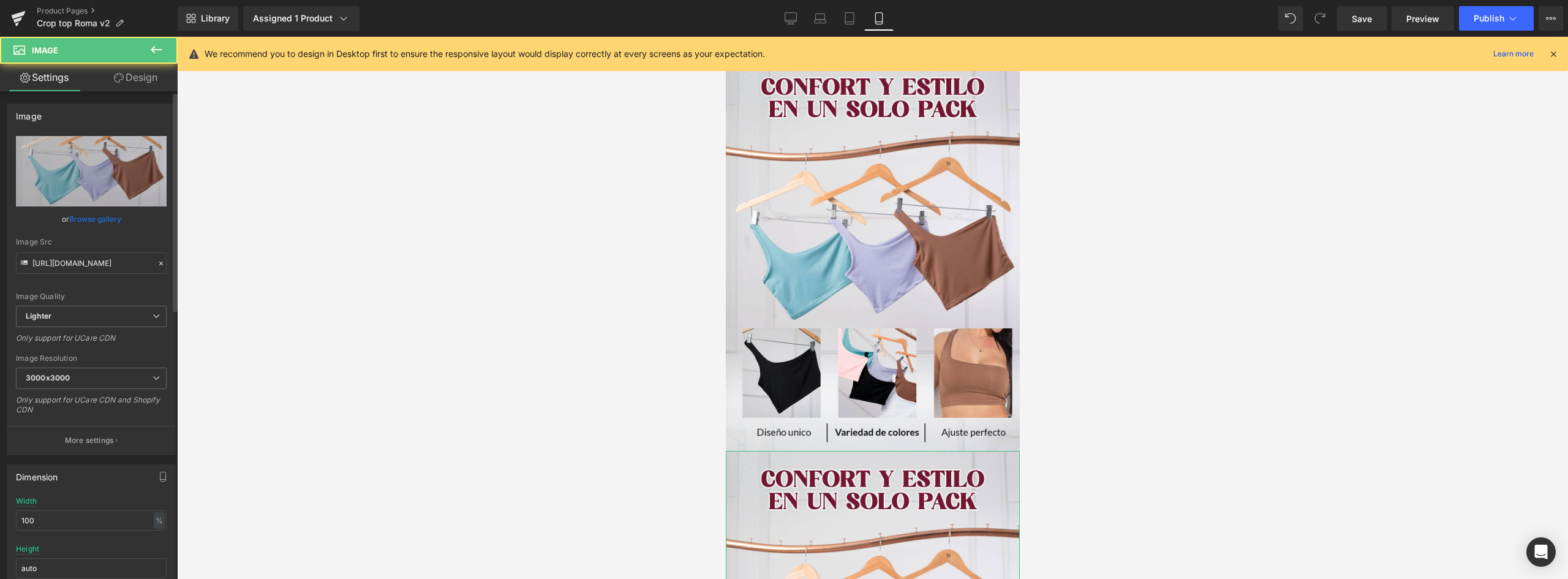
click at [113, 217] on link "Browse gallery" at bounding box center [95, 218] width 52 height 21
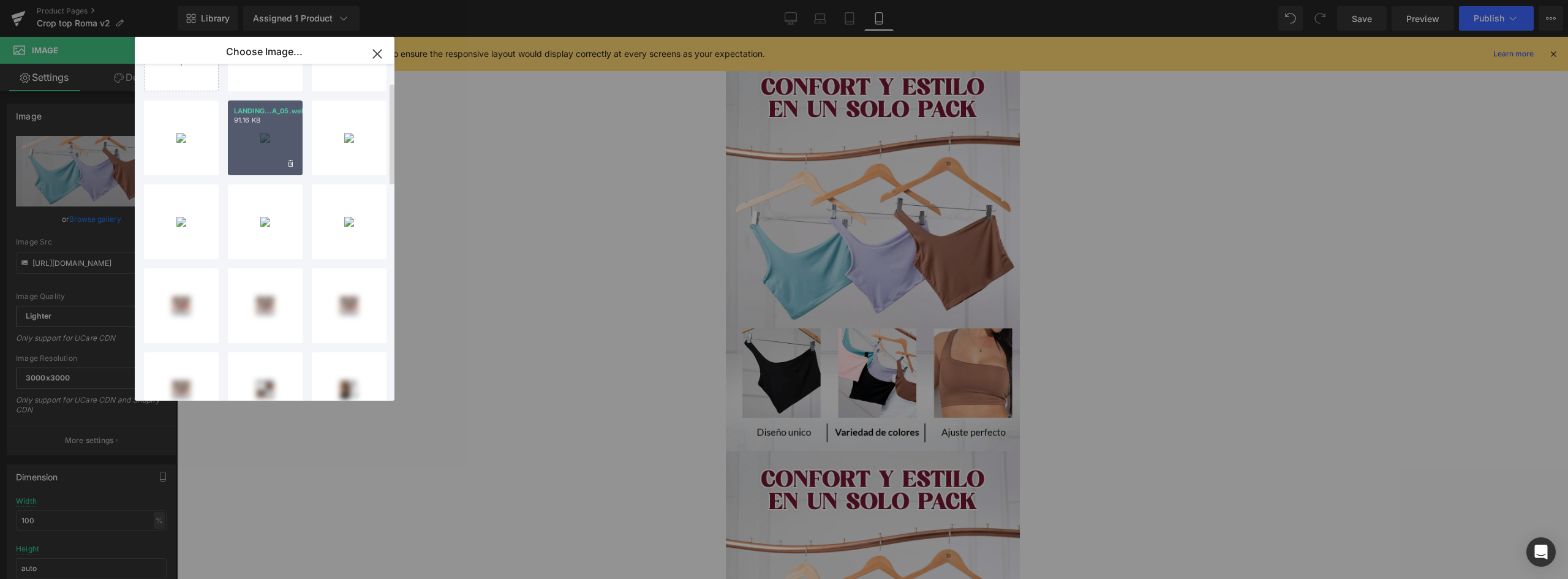
click at [262, 134] on div "LANDING...A_05.webp 91.16 KB" at bounding box center [265, 138] width 75 height 75
type input "https://ucarecdn.com/4fc02eea-d2f9-45c8-8104-1392ceadc1ad/-/format/auto/-/previ…"
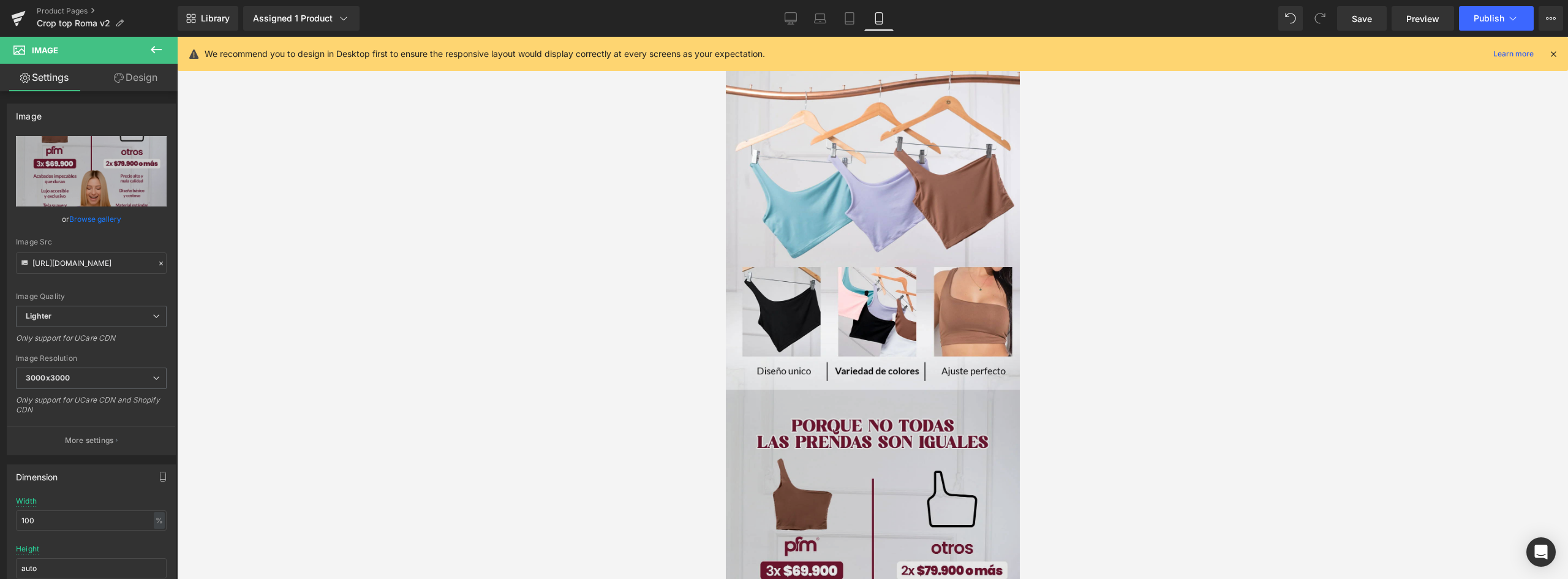
scroll to position [1348, 0]
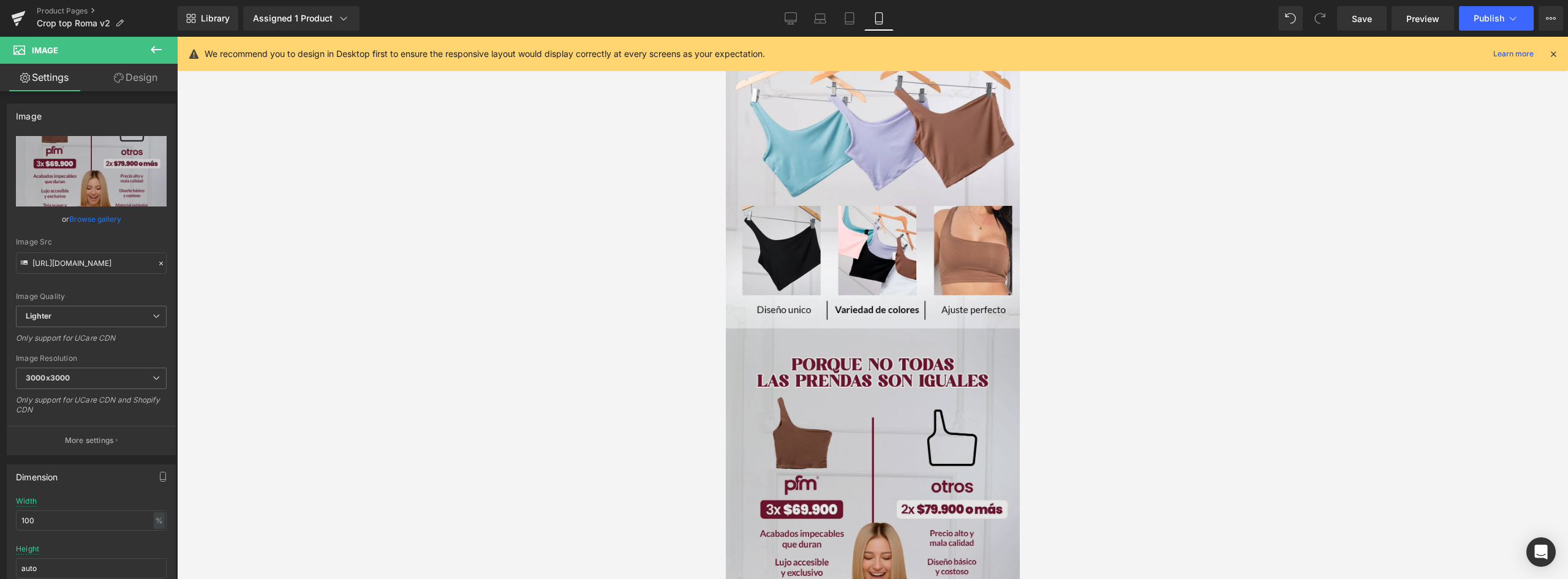
click at [929, 347] on img at bounding box center [872, 525] width 294 height 392
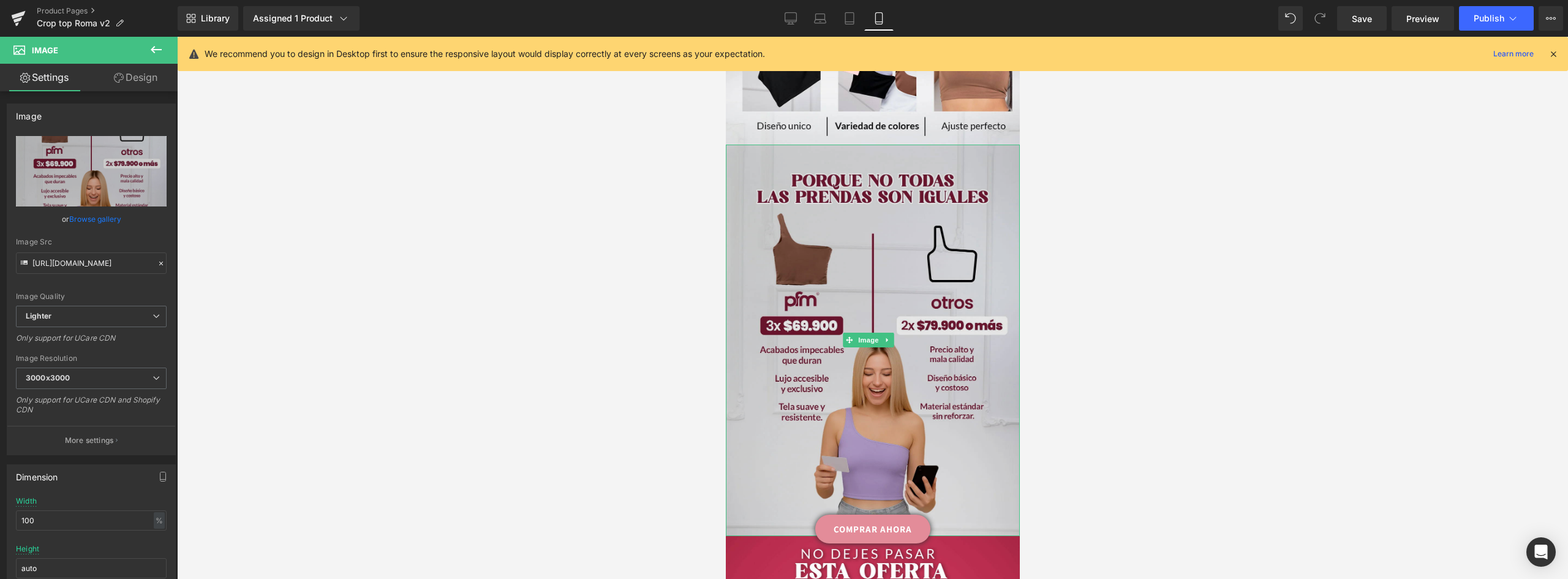
scroll to position [1470, 0]
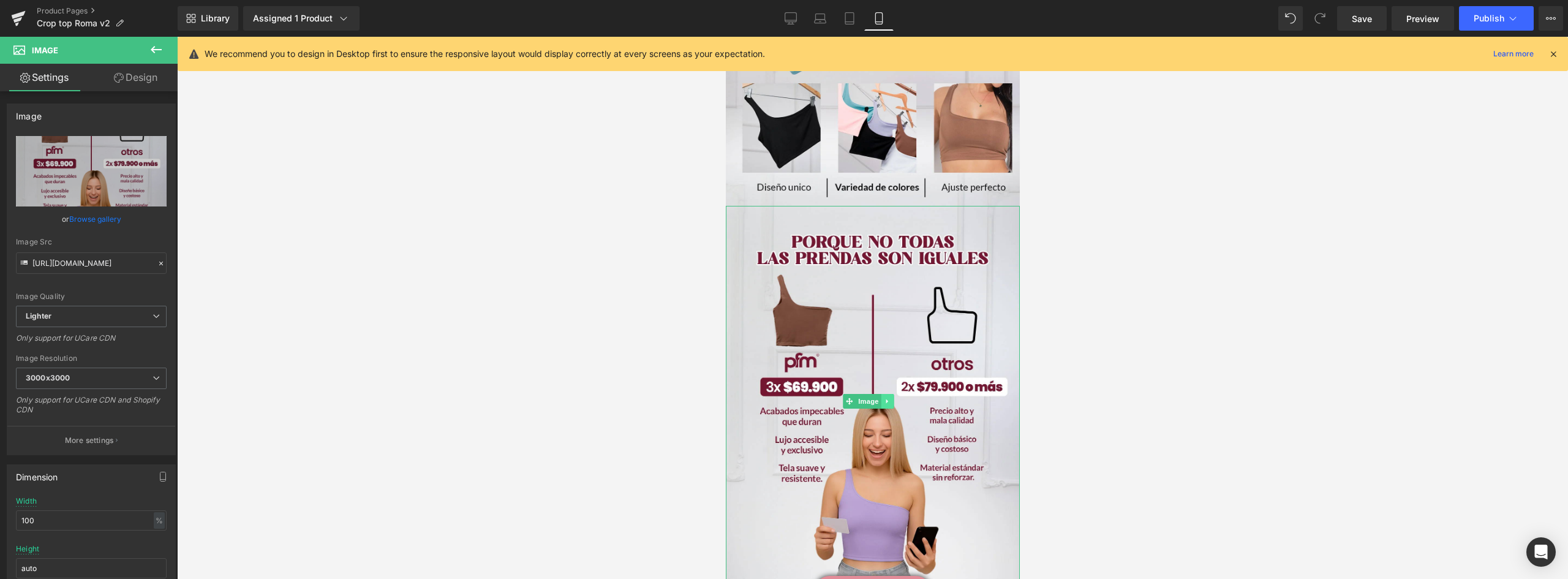
click at [890, 398] on icon at bounding box center [886, 401] width 7 height 7
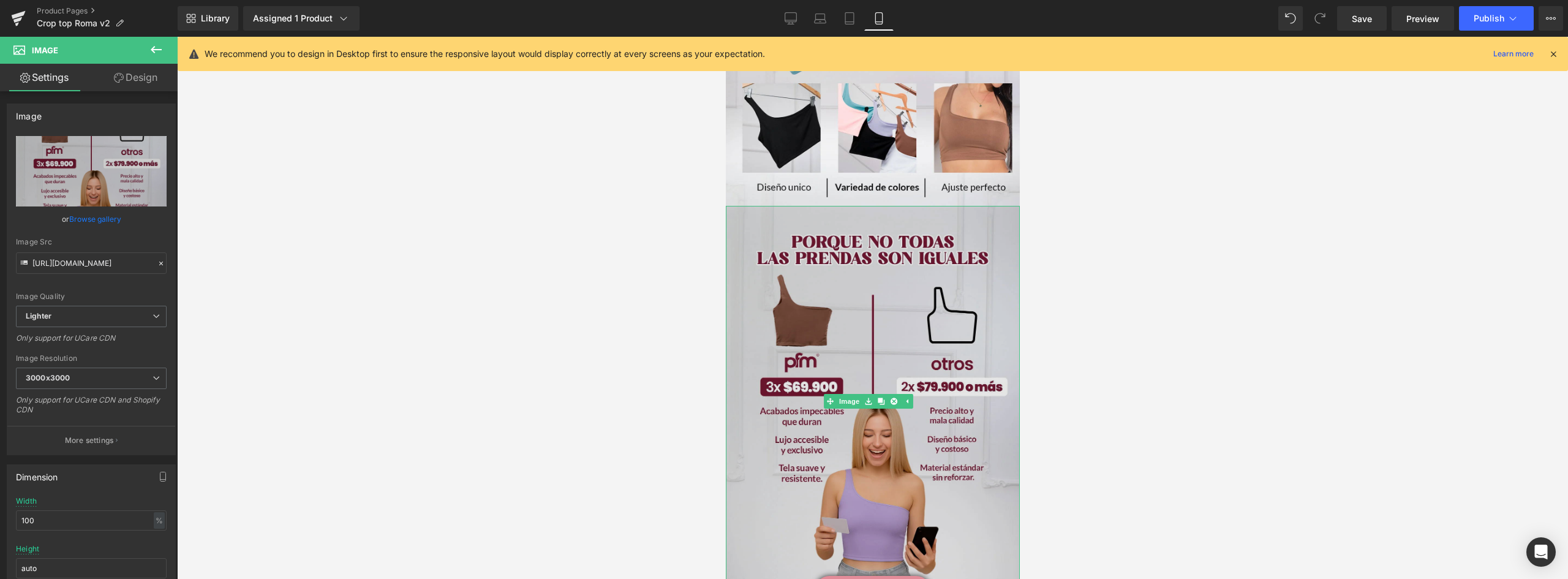
scroll to position [1654, 0]
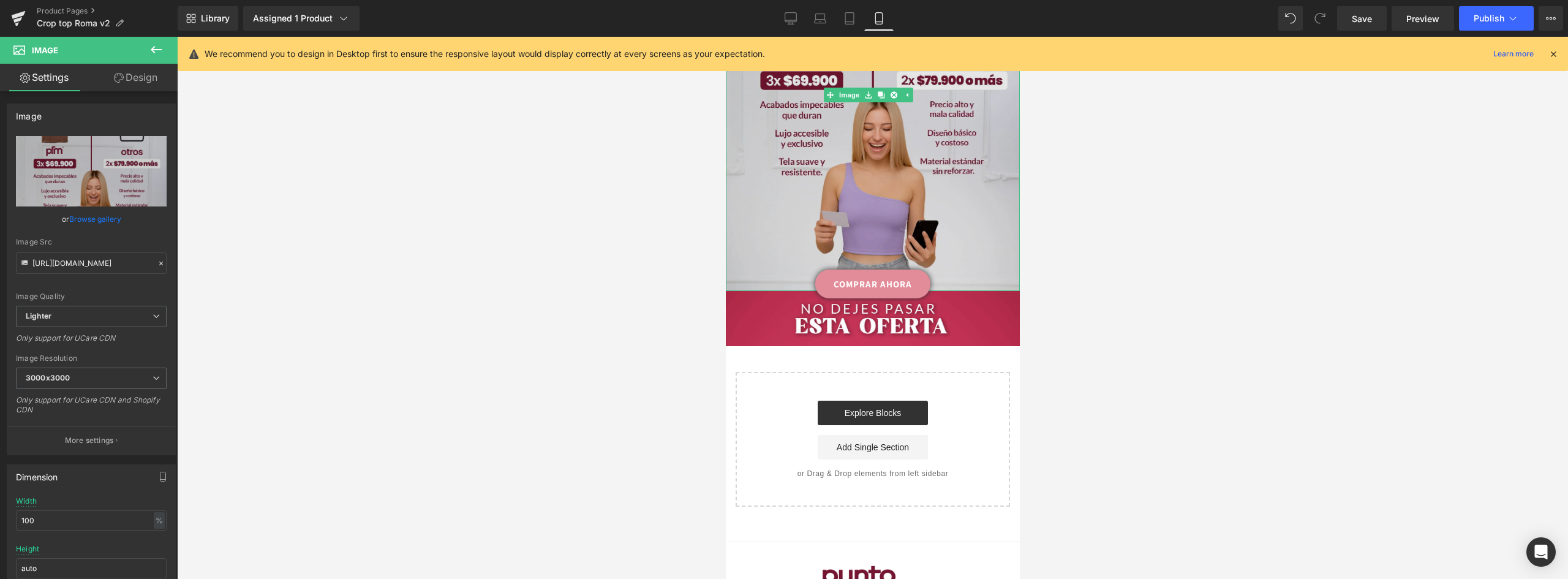
click at [961, 180] on img at bounding box center [872, 95] width 294 height 392
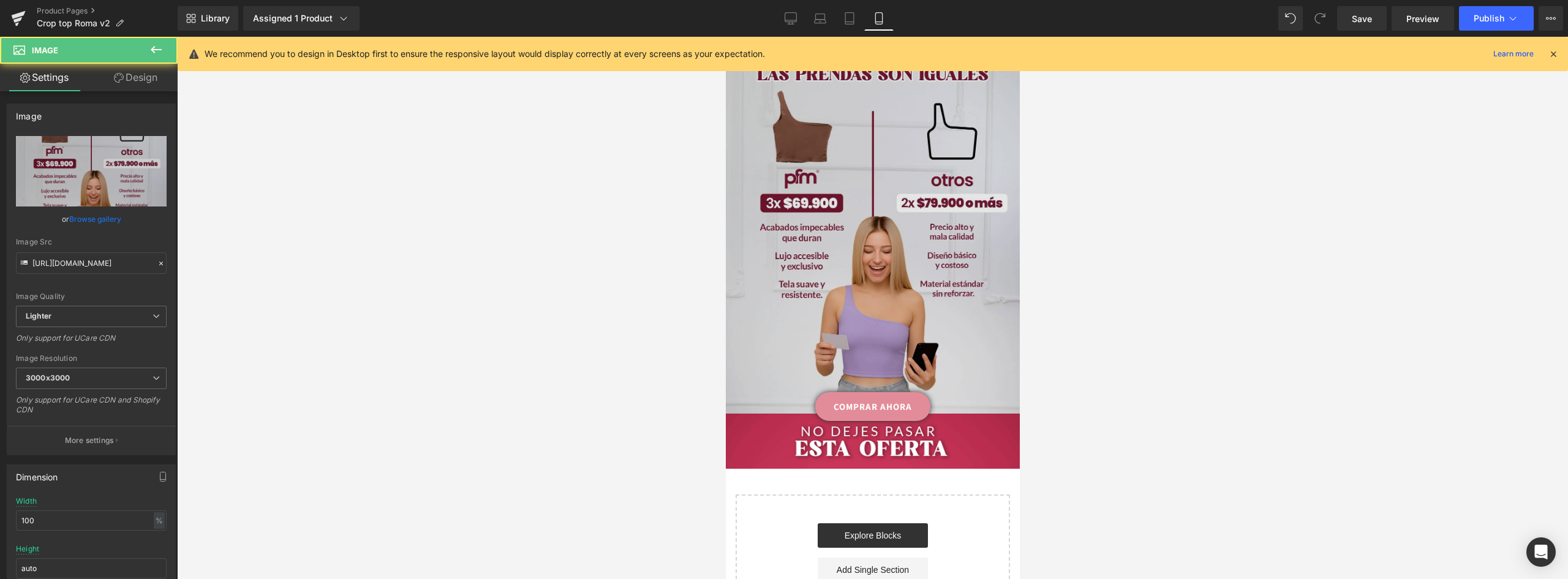
scroll to position [1470, 0]
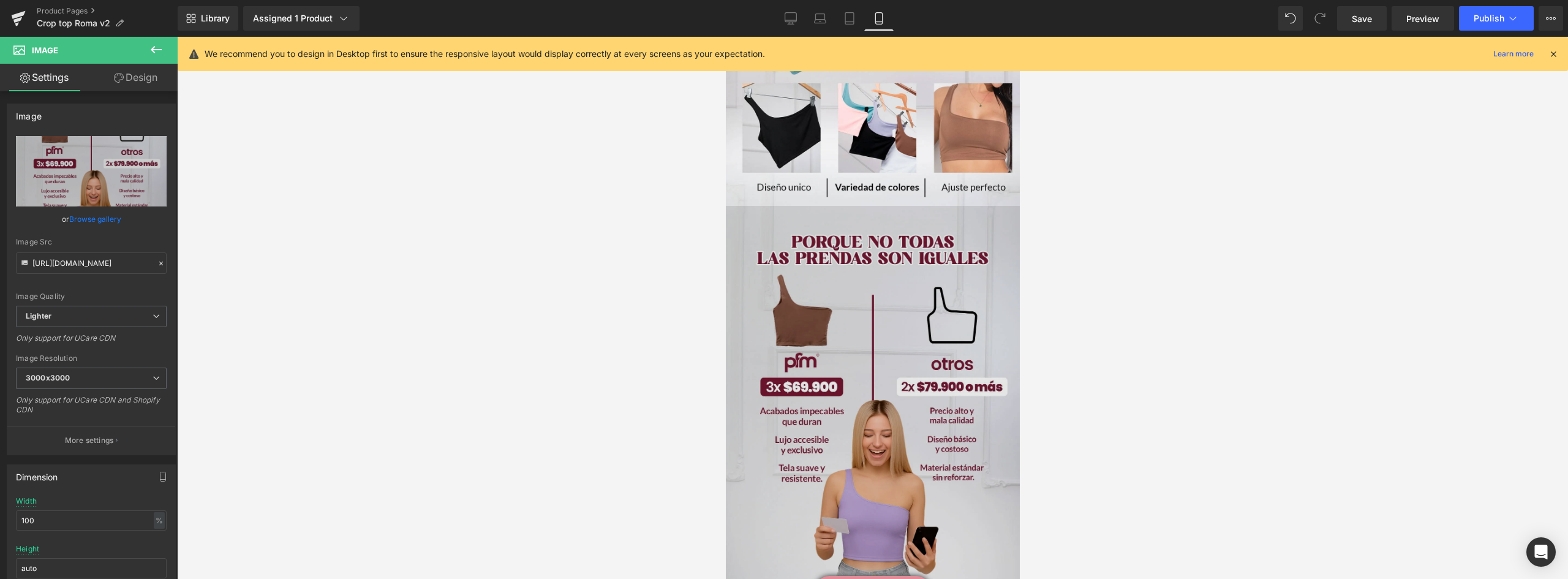
drag, startPoint x: 914, startPoint y: 323, endPoint x: 912, endPoint y: 332, distance: 9.2
click at [914, 322] on img at bounding box center [872, 402] width 294 height 392
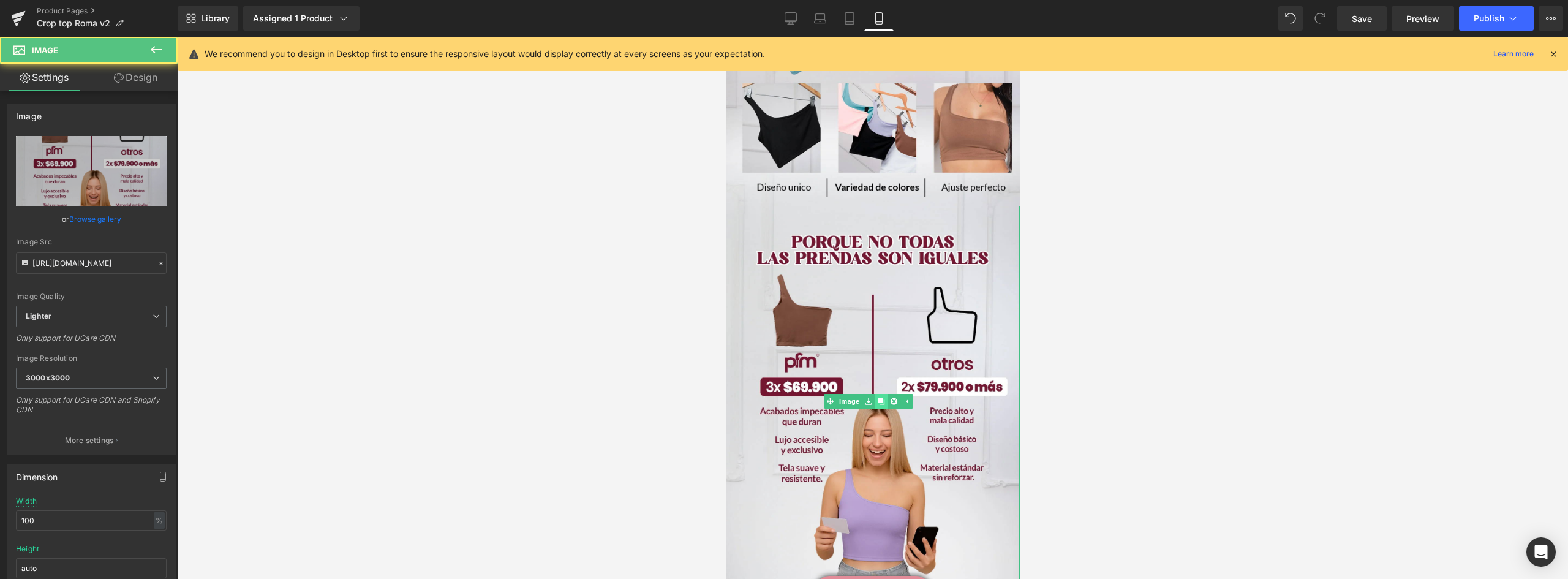
click at [884, 398] on icon at bounding box center [880, 401] width 7 height 7
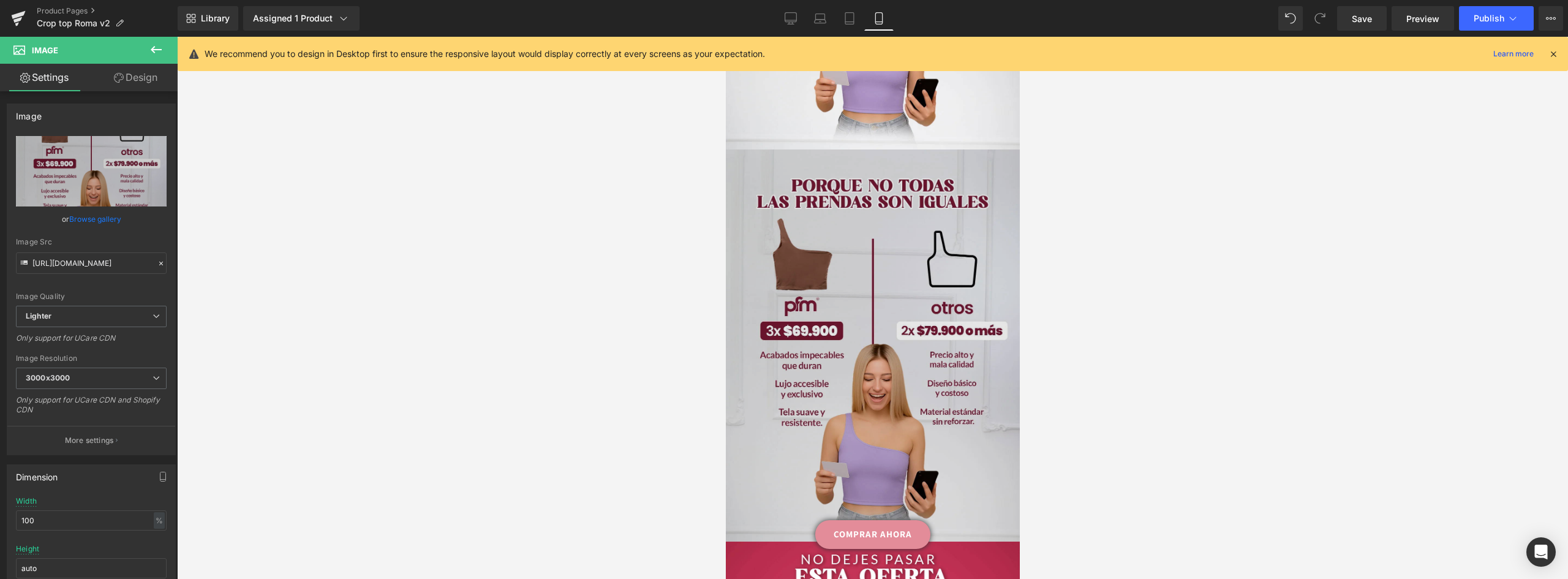
click at [914, 243] on img at bounding box center [872, 346] width 294 height 392
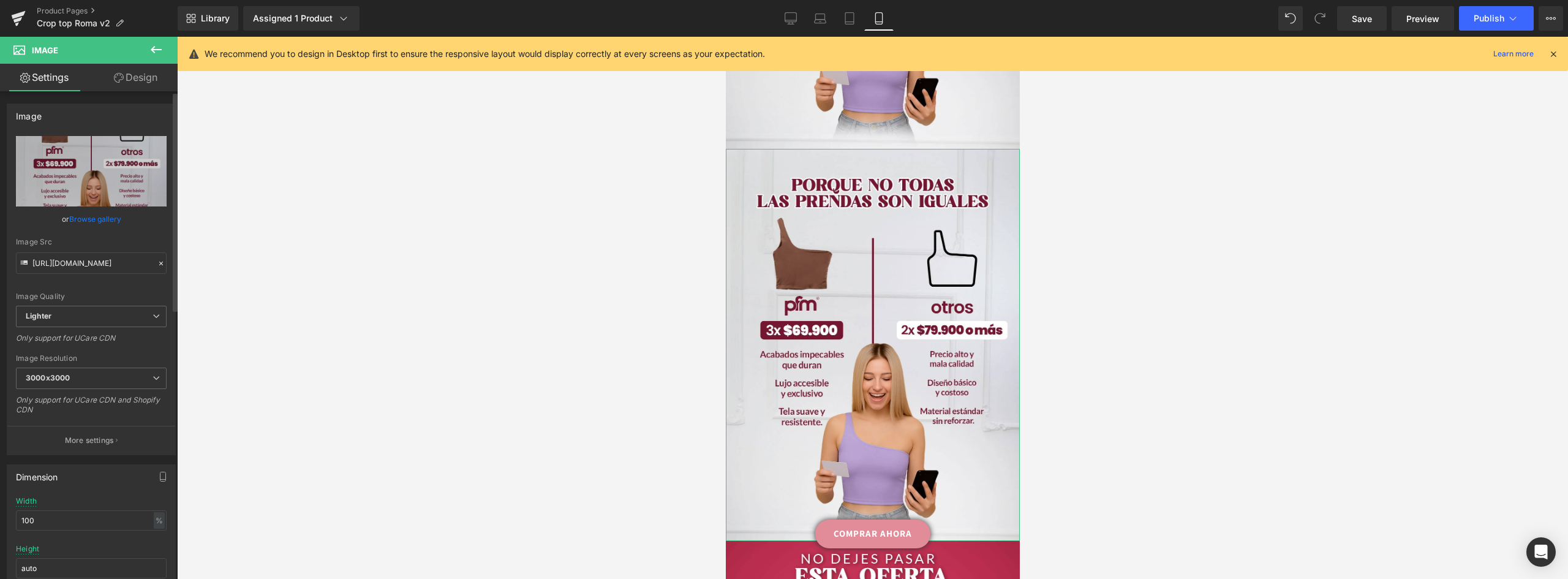
click at [105, 220] on link "Browse gallery" at bounding box center [95, 218] width 52 height 21
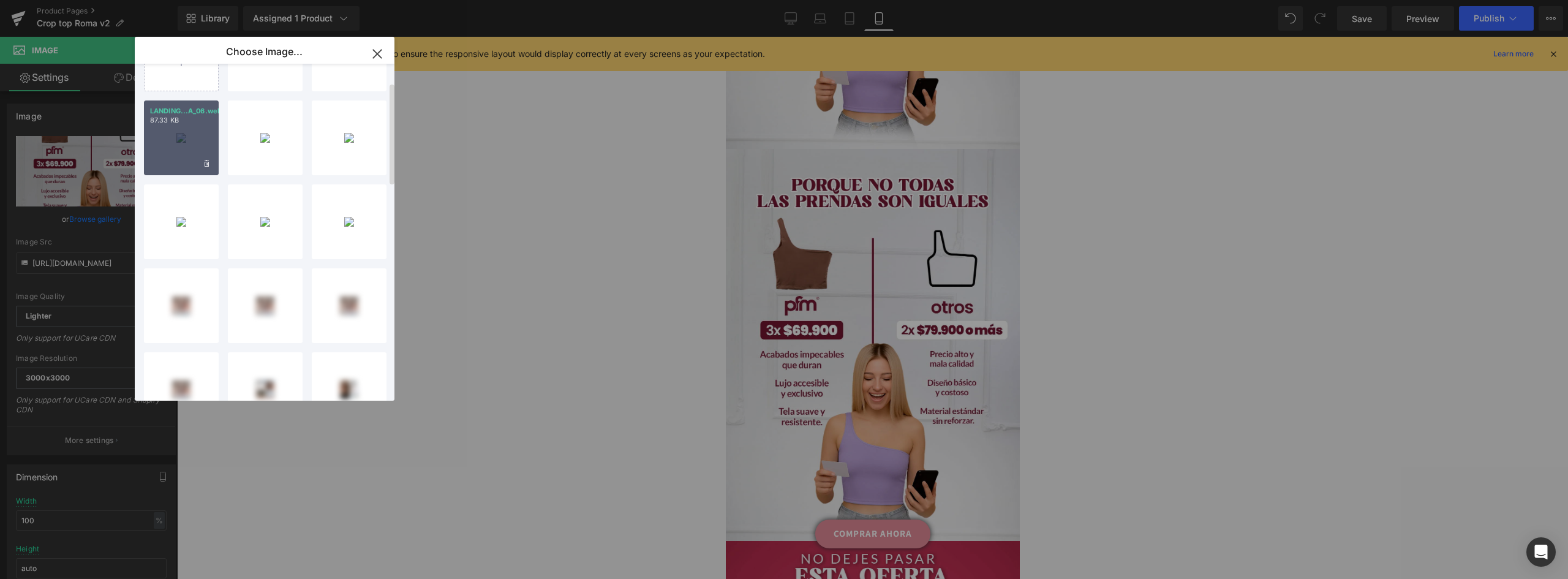
click at [162, 150] on div "LANDING...A_06.webp 87.33 KB" at bounding box center [181, 138] width 75 height 75
type input "https://ucarecdn.com/0bee43d7-2148-4058-986a-01a56253f4cd/-/format/auto/-/previ…"
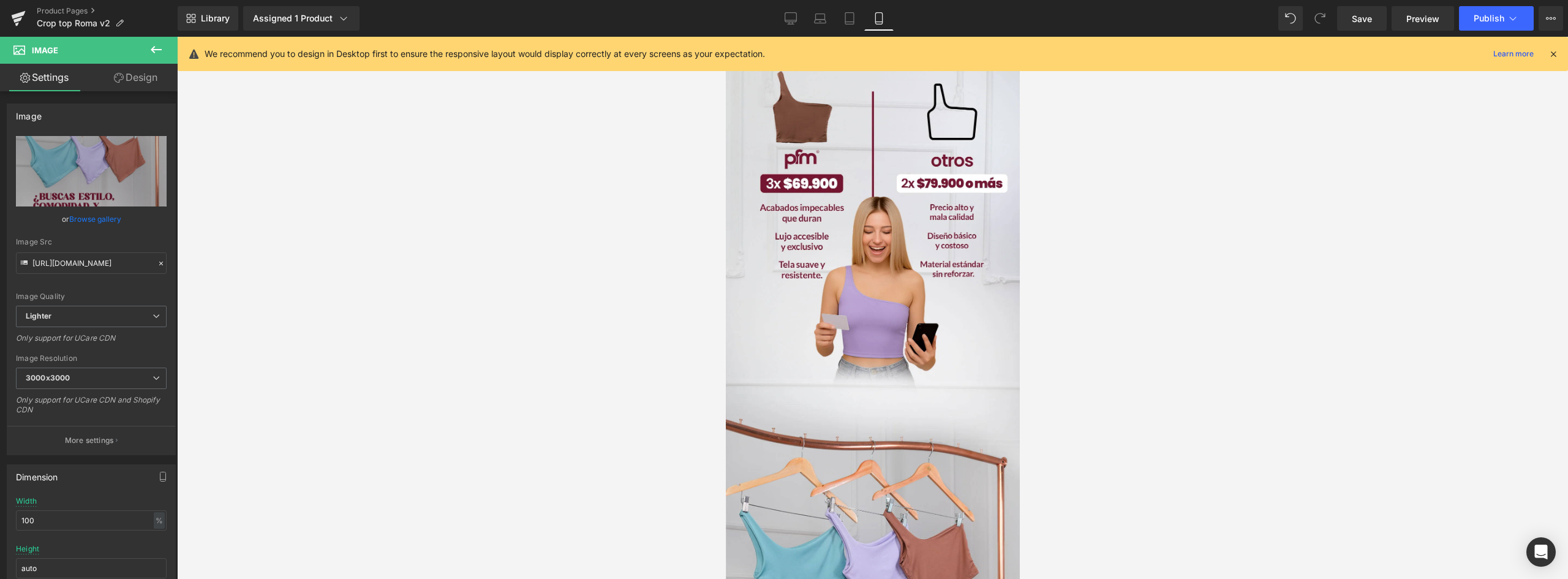
scroll to position [1980, 0]
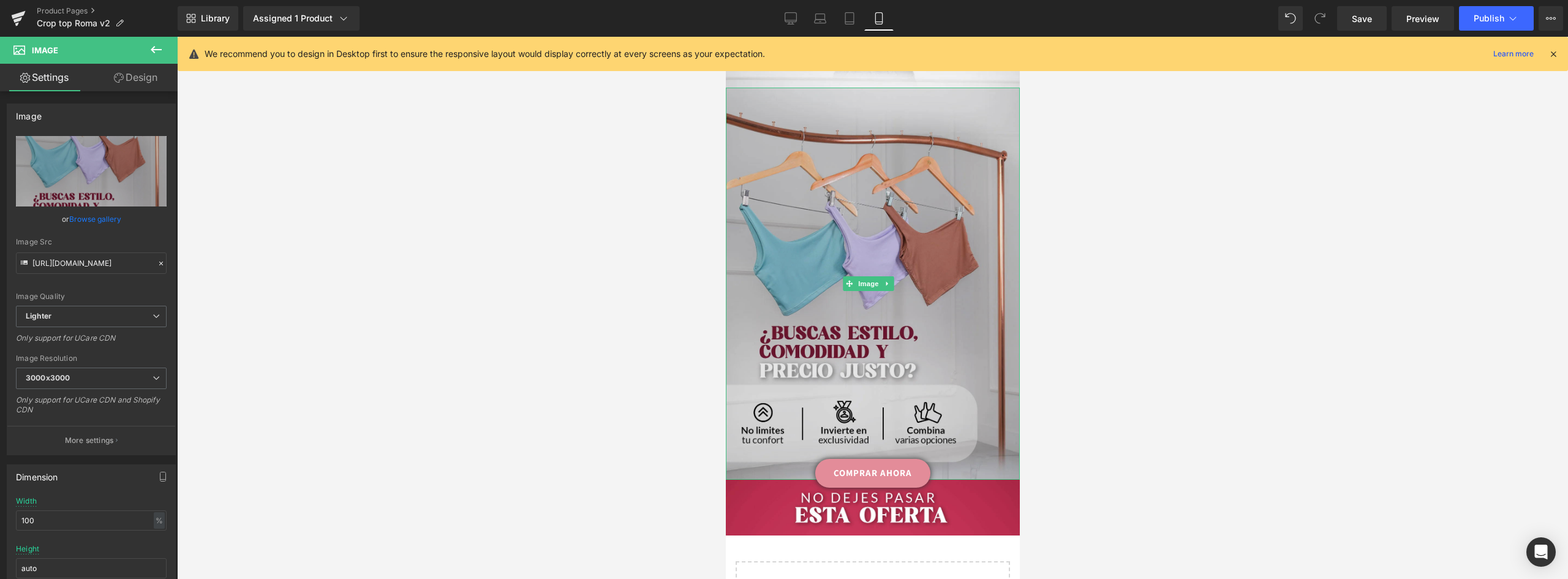
click at [890, 251] on img at bounding box center [872, 284] width 294 height 392
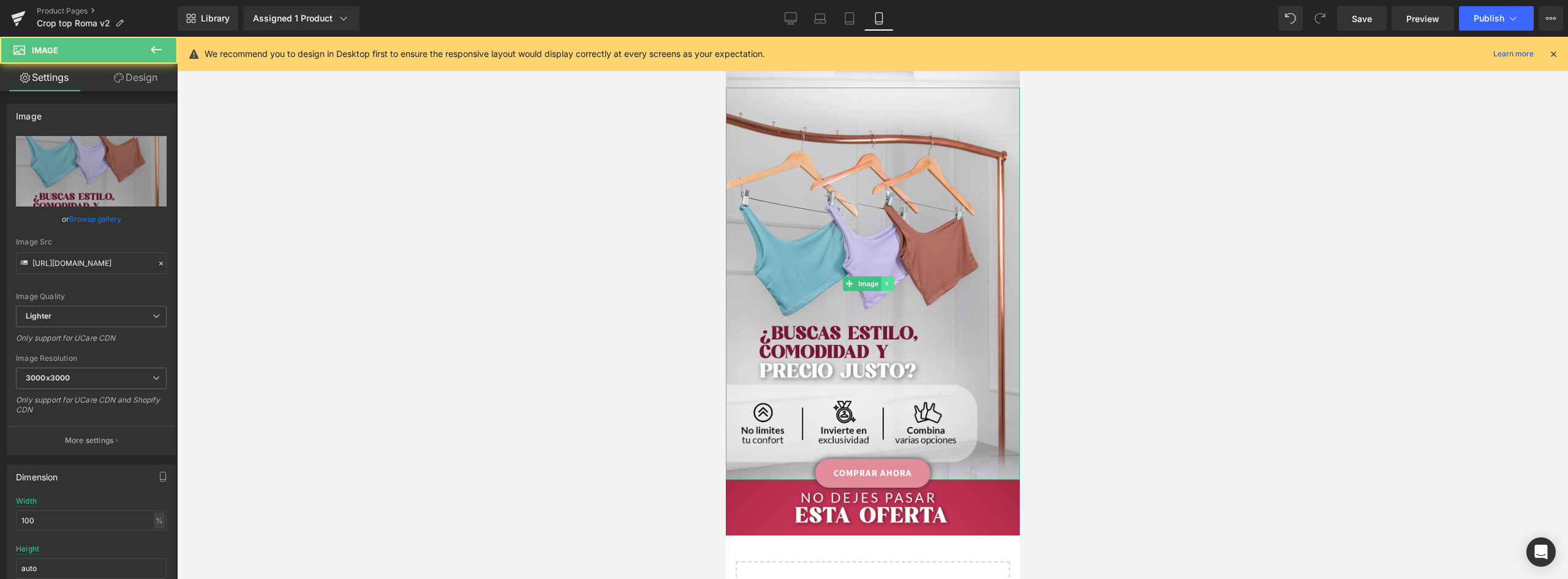
click at [888, 280] on icon at bounding box center [886, 283] width 7 height 7
click at [880, 280] on icon at bounding box center [880, 284] width 7 height 7
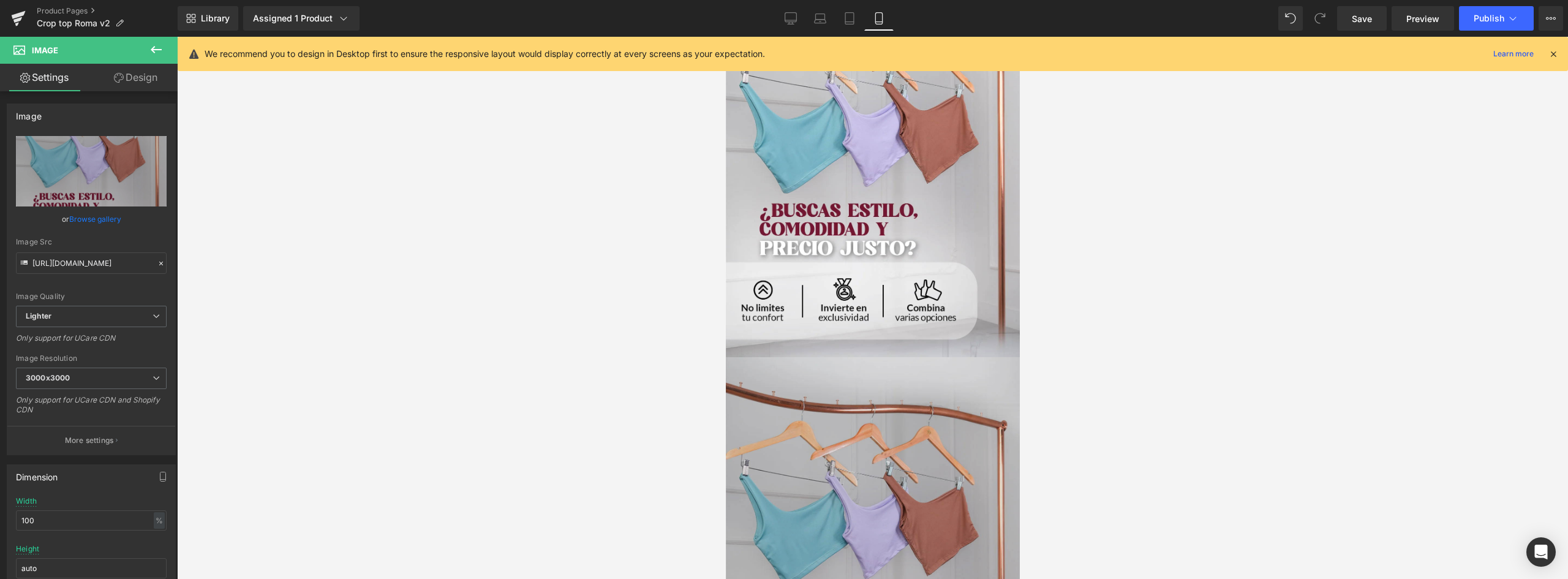
scroll to position [2286, 0]
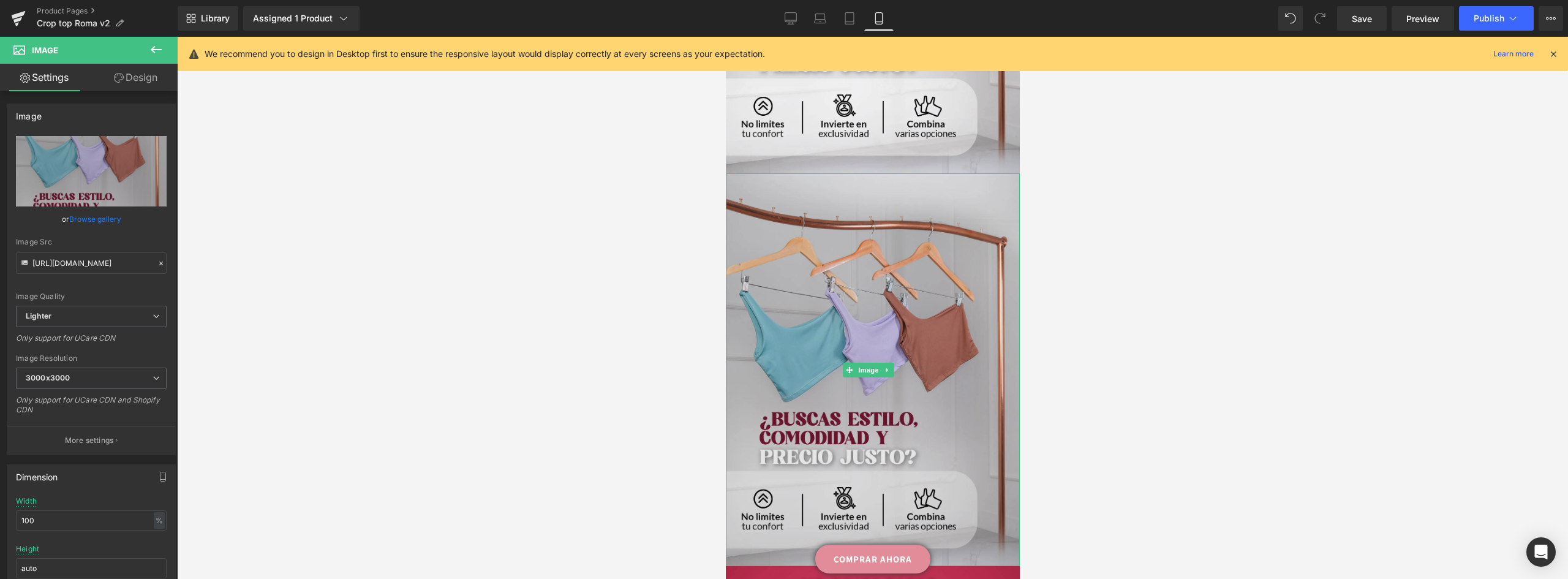
click at [874, 263] on img at bounding box center [872, 369] width 294 height 392
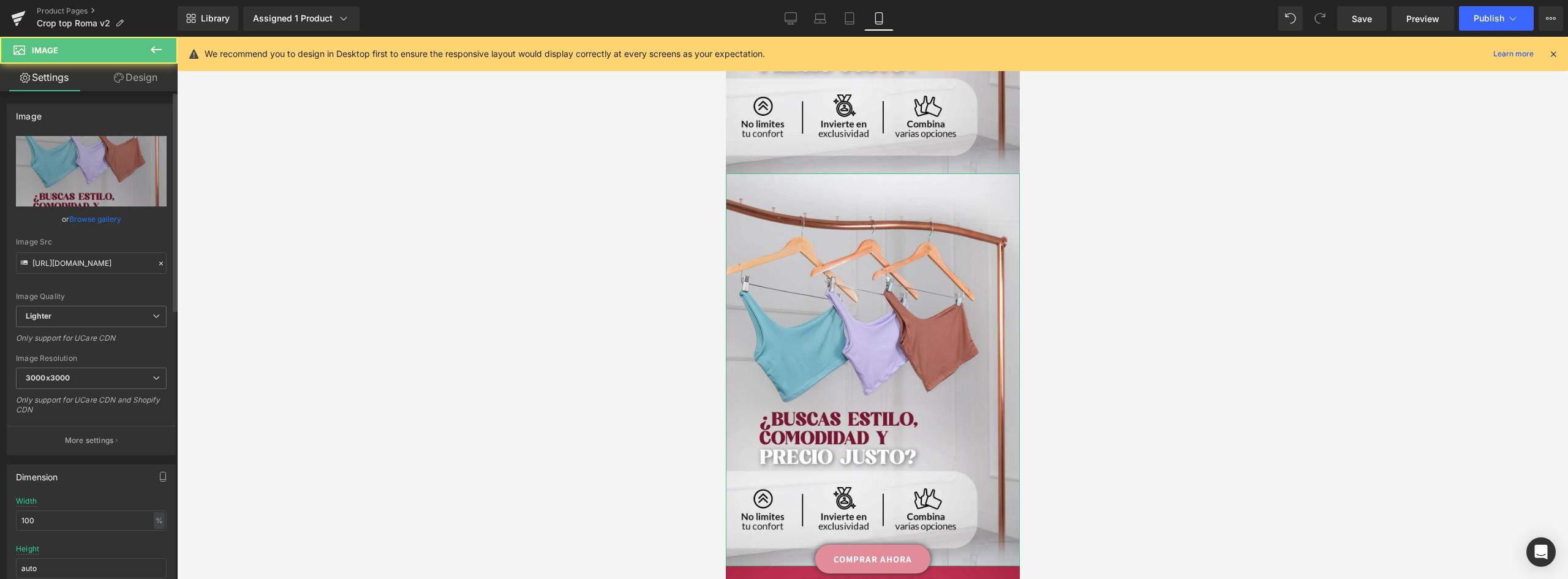
click at [95, 216] on link "Browse gallery" at bounding box center [95, 218] width 52 height 21
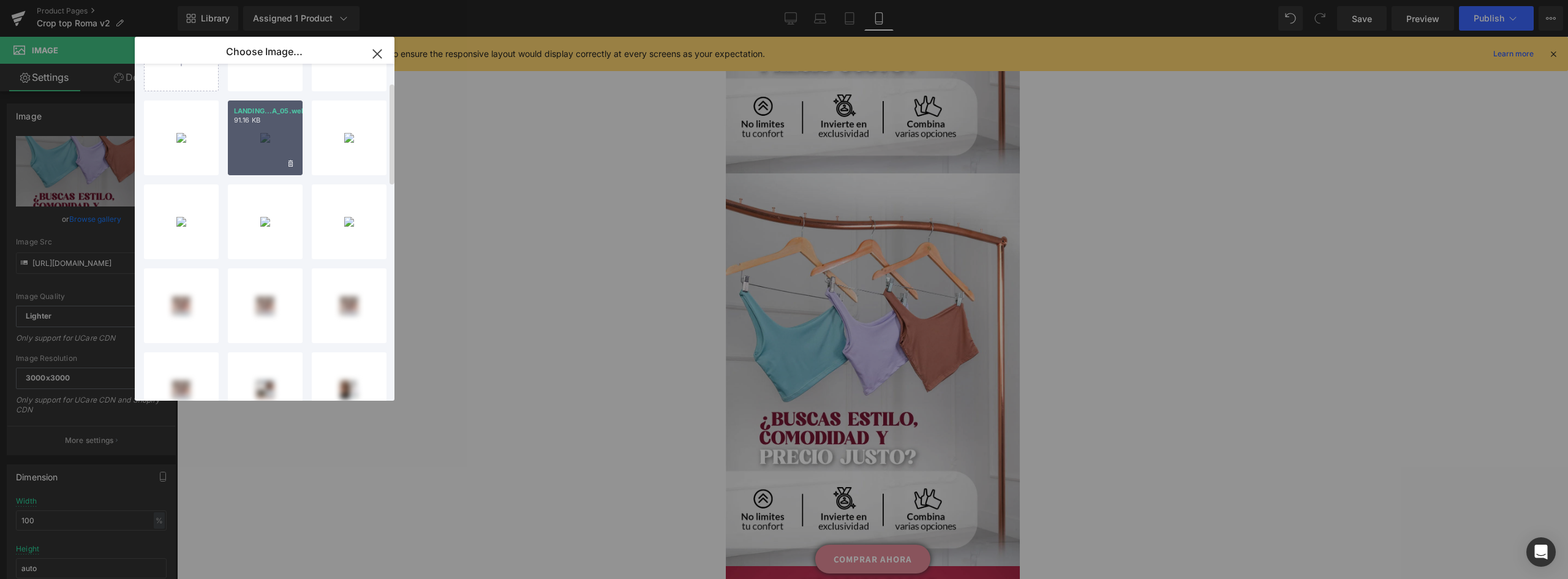
click at [265, 138] on div "LANDING...A_05.webp 91.16 KB" at bounding box center [265, 138] width 75 height 75
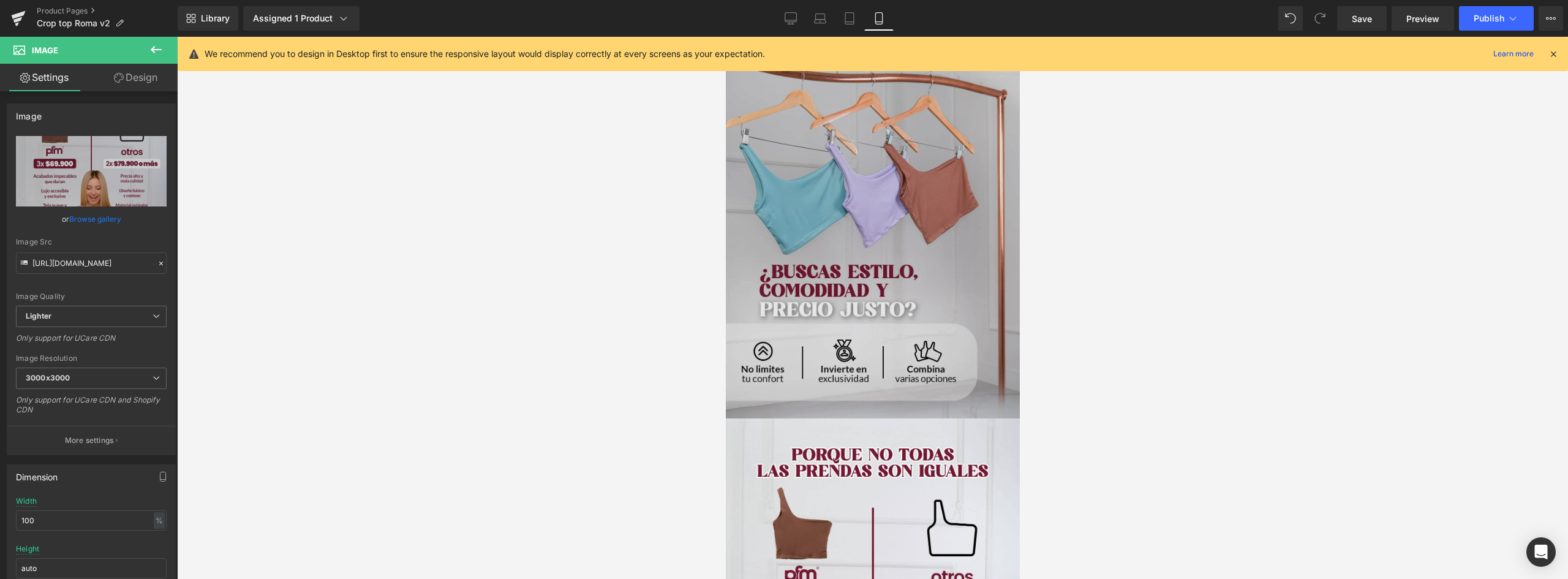
scroll to position [2163, 0]
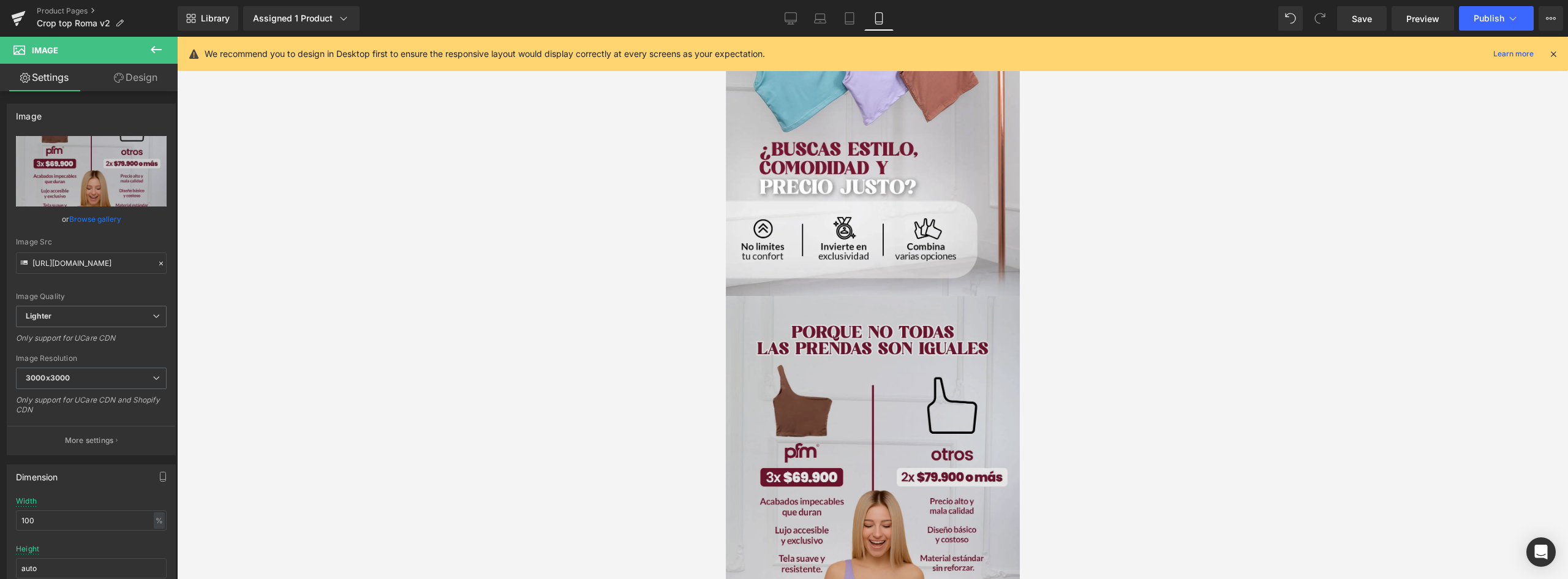
click at [893, 362] on img at bounding box center [872, 492] width 294 height 392
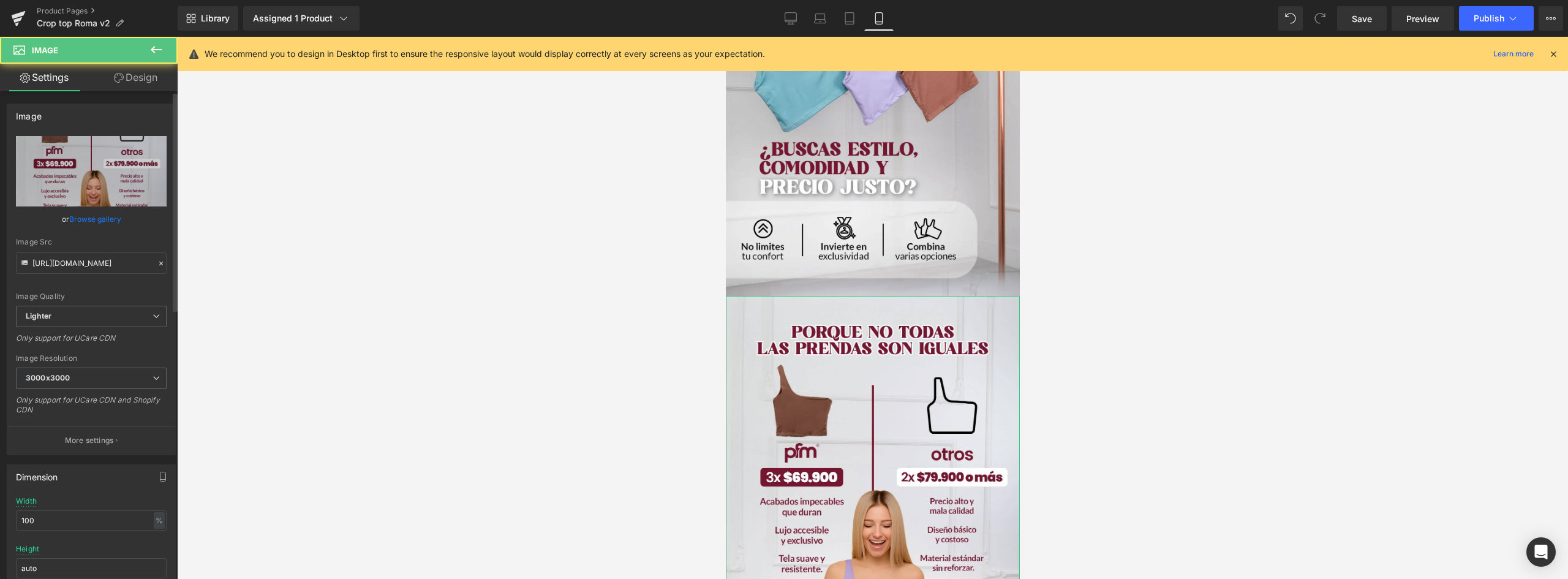
click at [94, 219] on link "Browse gallery" at bounding box center [95, 218] width 52 height 21
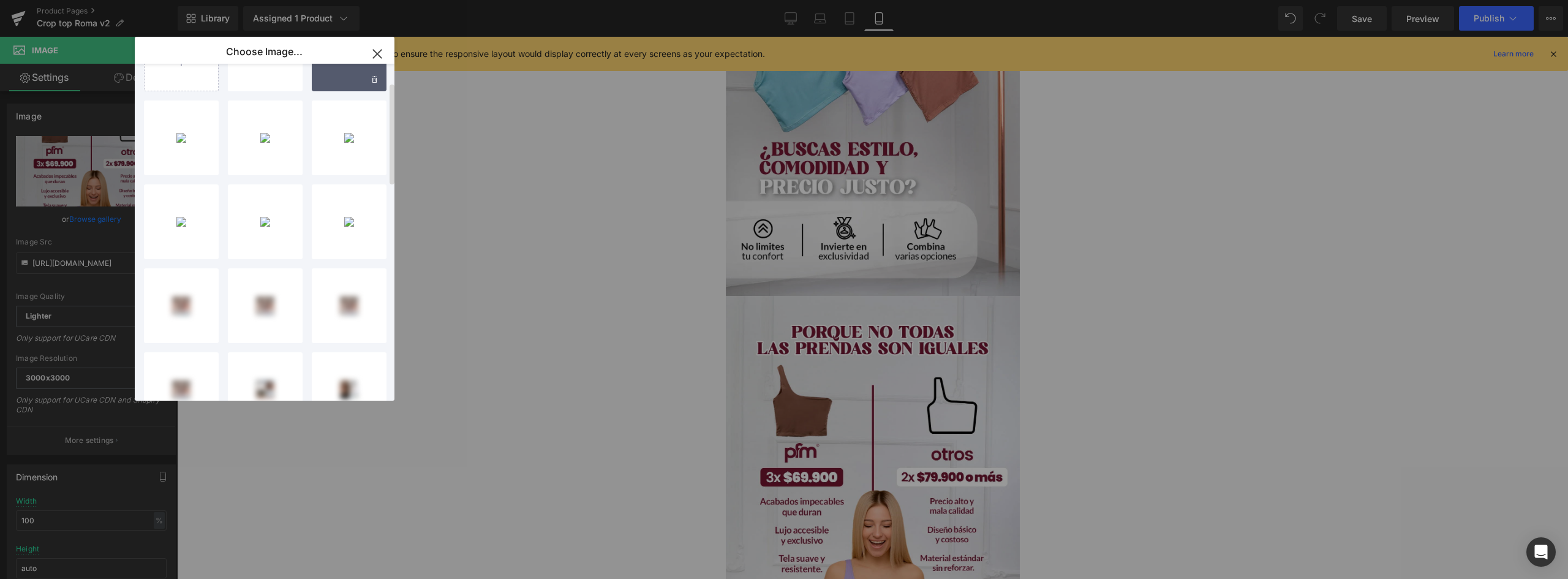
click at [357, 84] on div "LANDING...A_07.webp 90.06 KB" at bounding box center [349, 54] width 75 height 75
type input "https://ucarecdn.com/959b841a-266f-4fcf-8310-82fa2206da22/-/format/auto/-/previ…"
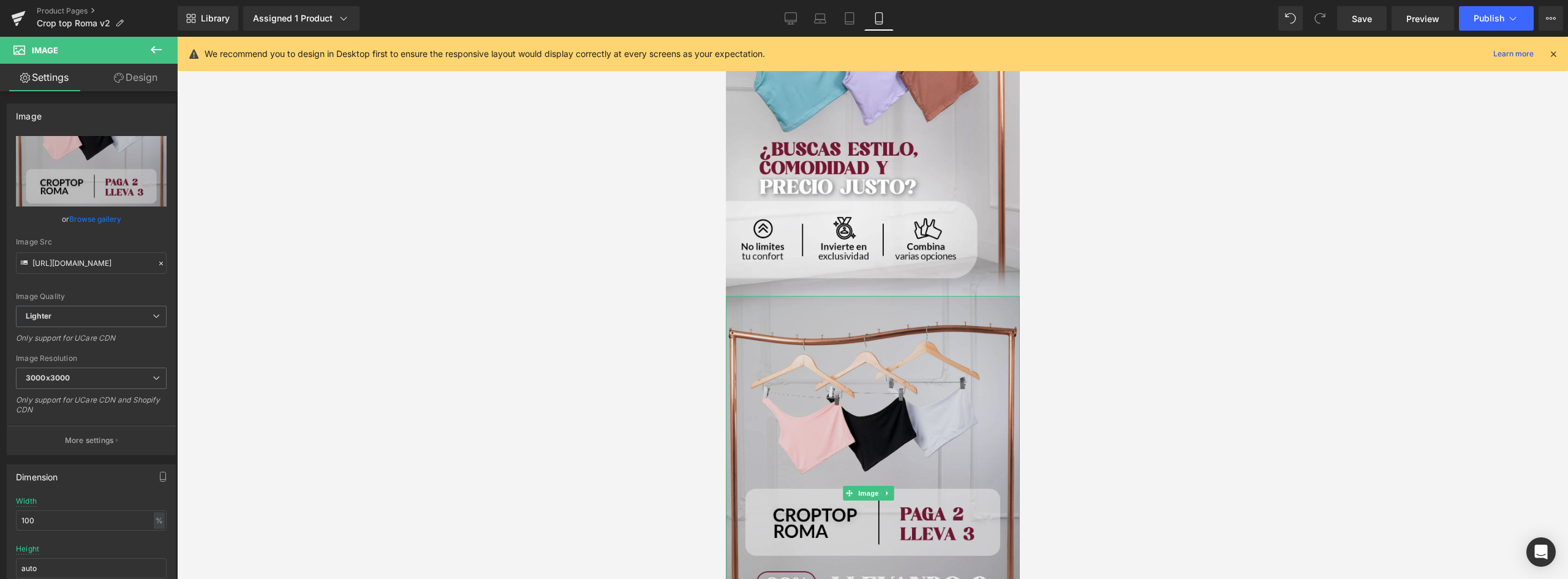
scroll to position [2348, 0]
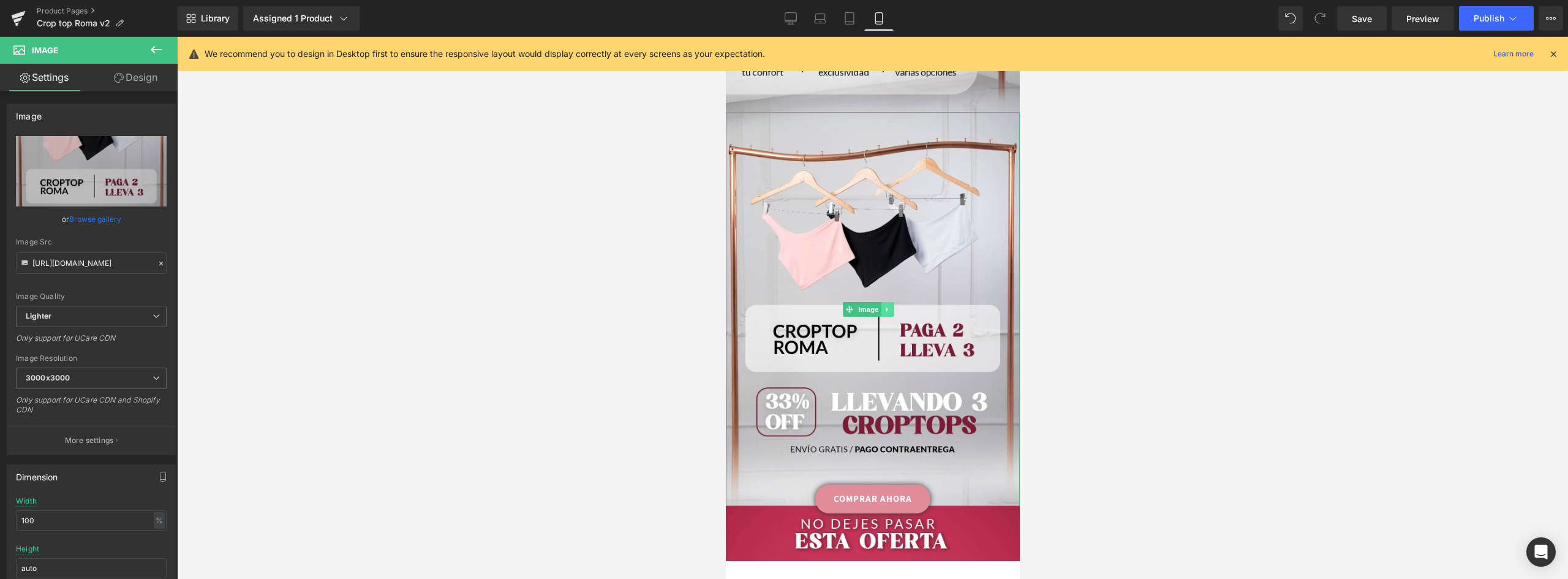
click at [891, 302] on link at bounding box center [886, 309] width 13 height 15
drag, startPoint x: 880, startPoint y: 226, endPoint x: 880, endPoint y: 251, distance: 25.0
click at [880, 306] on icon at bounding box center [880, 309] width 7 height 7
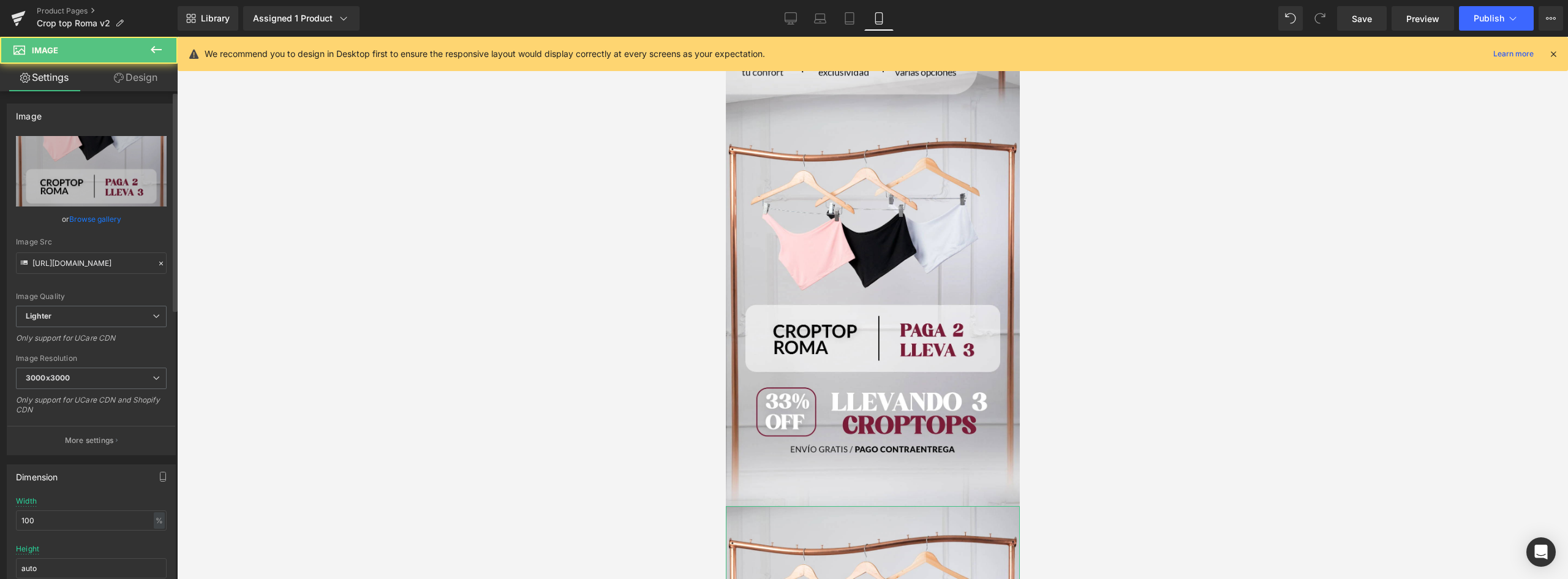
click at [106, 214] on link "Browse gallery" at bounding box center [95, 218] width 52 height 21
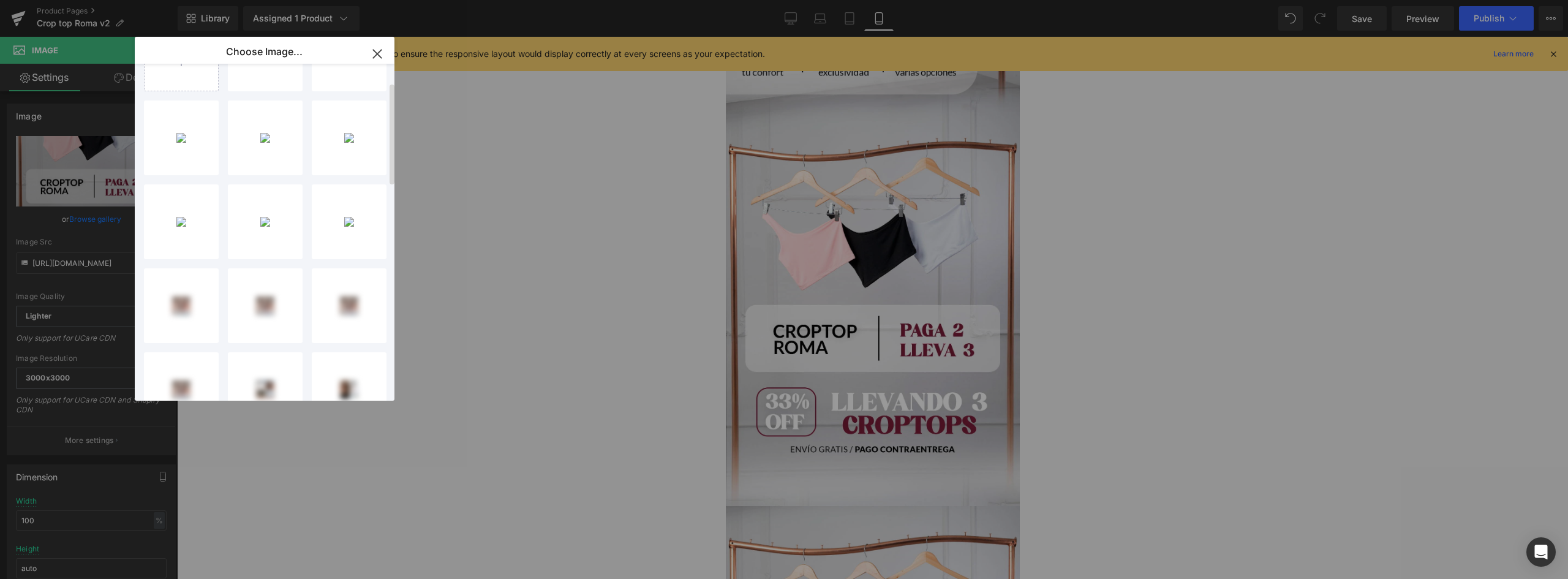
scroll to position [0, 0]
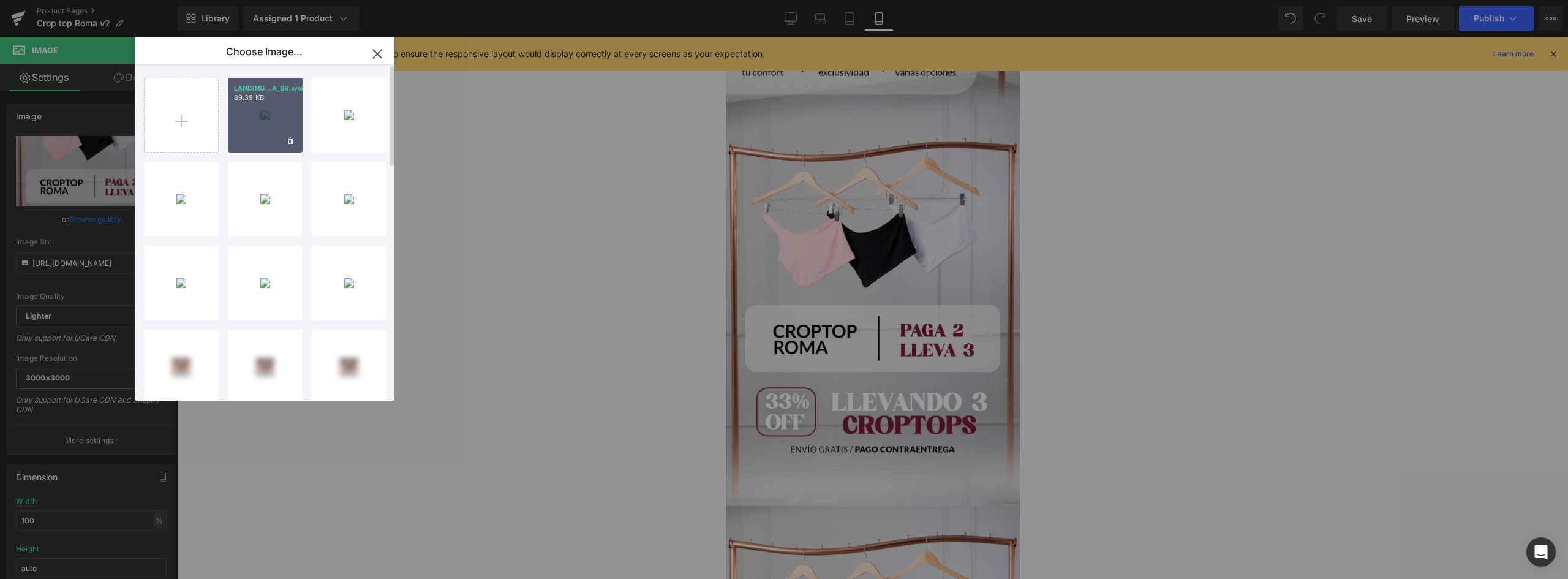
click at [247, 98] on p "89.39 KB" at bounding box center [265, 98] width 62 height 9
type input "https://ucarecdn.com/4eba95d2-874b-4a18-bd73-a6032bf3440c/-/format/auto/-/previ…"
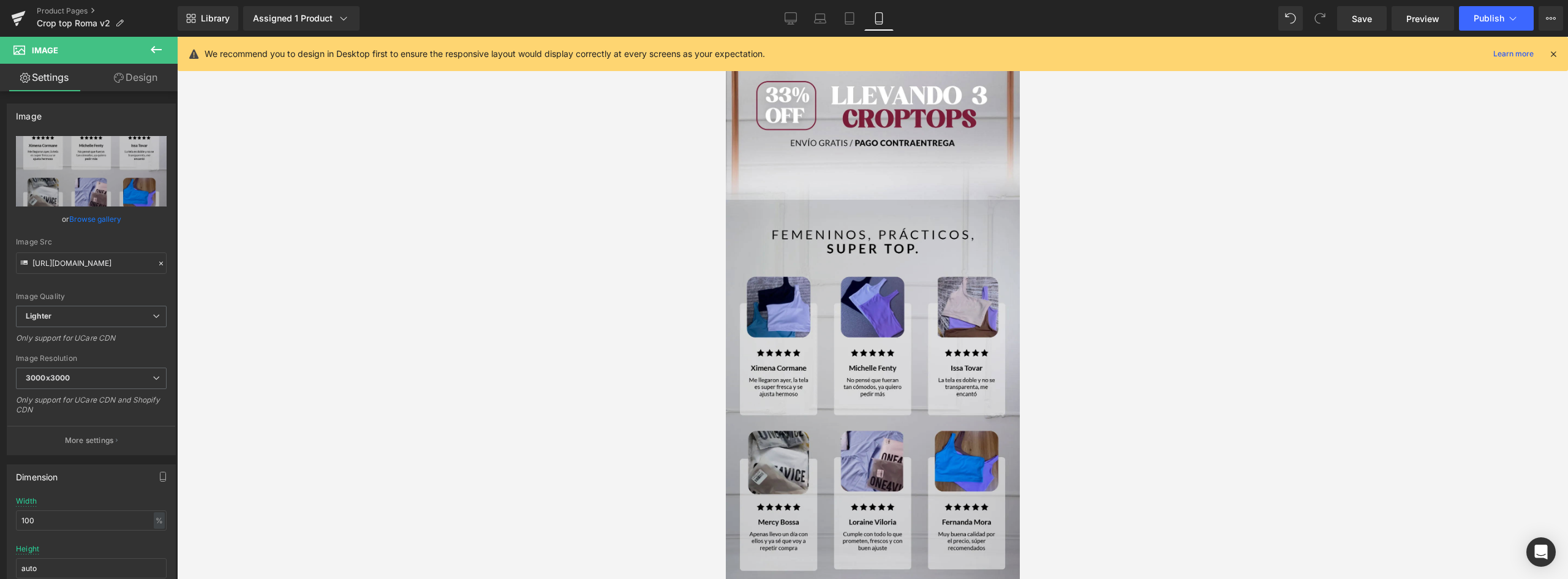
scroll to position [2837, 0]
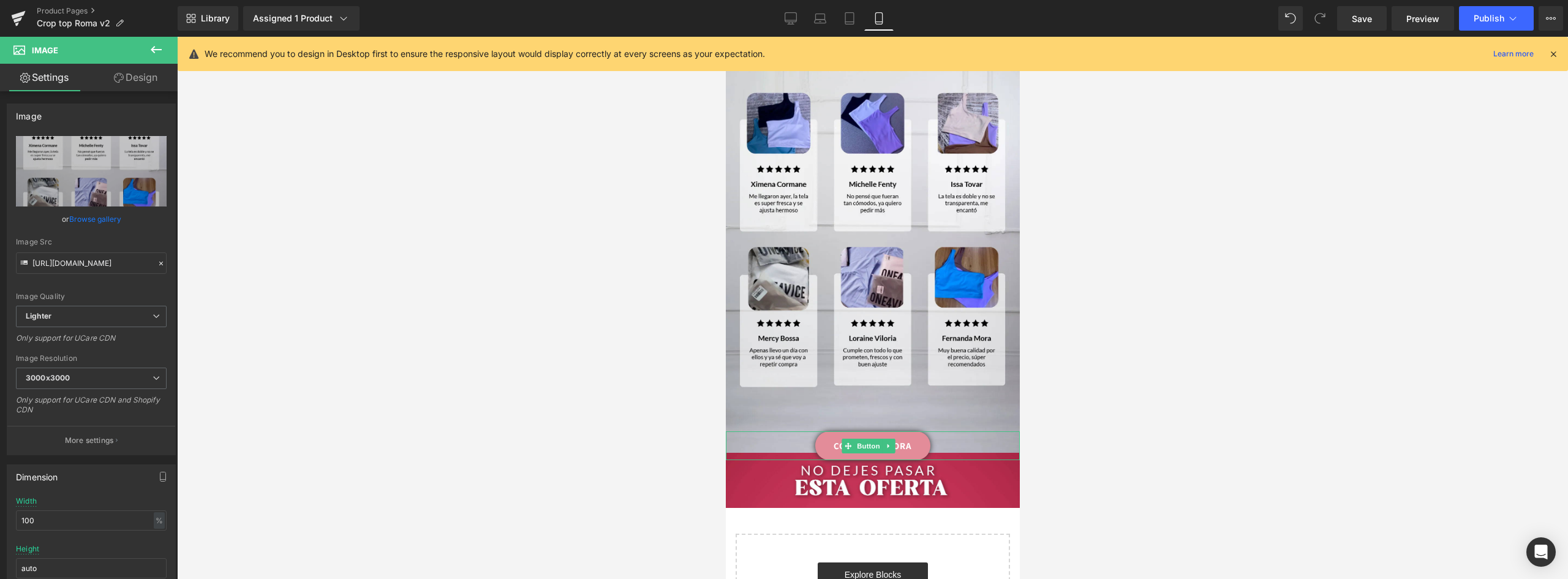
drag, startPoint x: 1356, startPoint y: 313, endPoint x: 754, endPoint y: 304, distance: 602.1
click at [912, 431] on link "COMPRAR AHORA" at bounding box center [872, 445] width 115 height 29
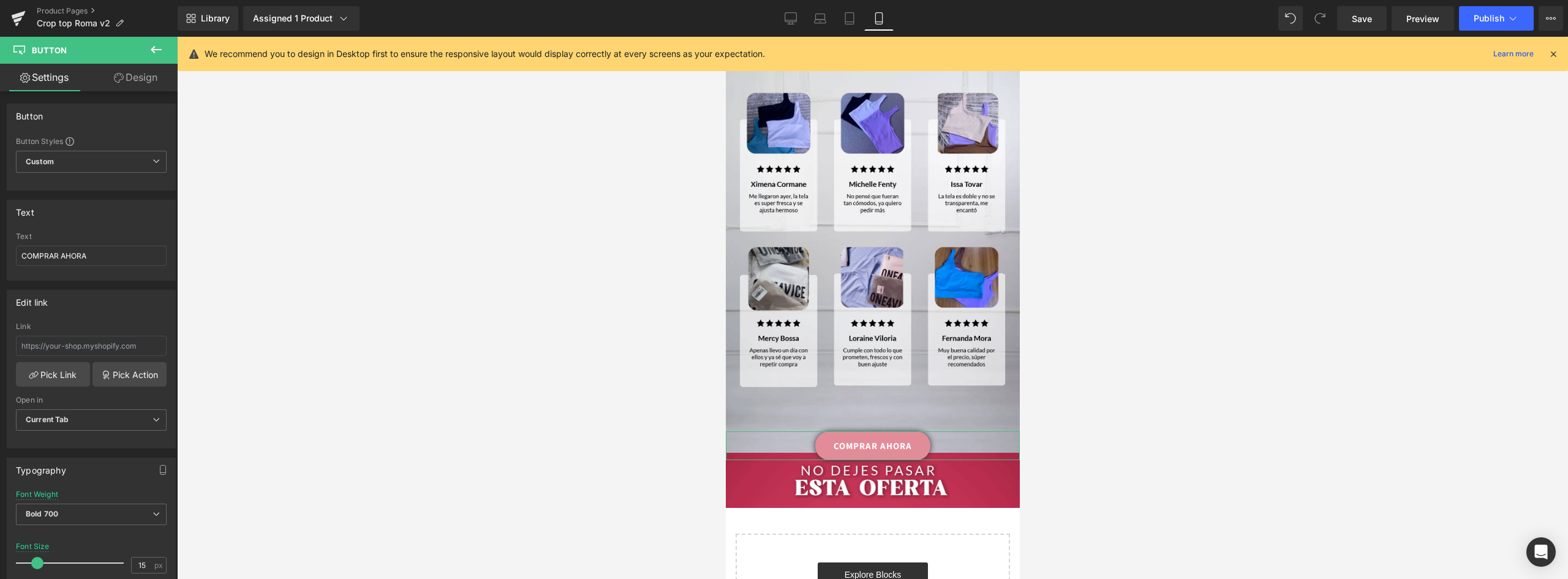
click at [135, 70] on link "Design" at bounding box center [135, 77] width 89 height 28
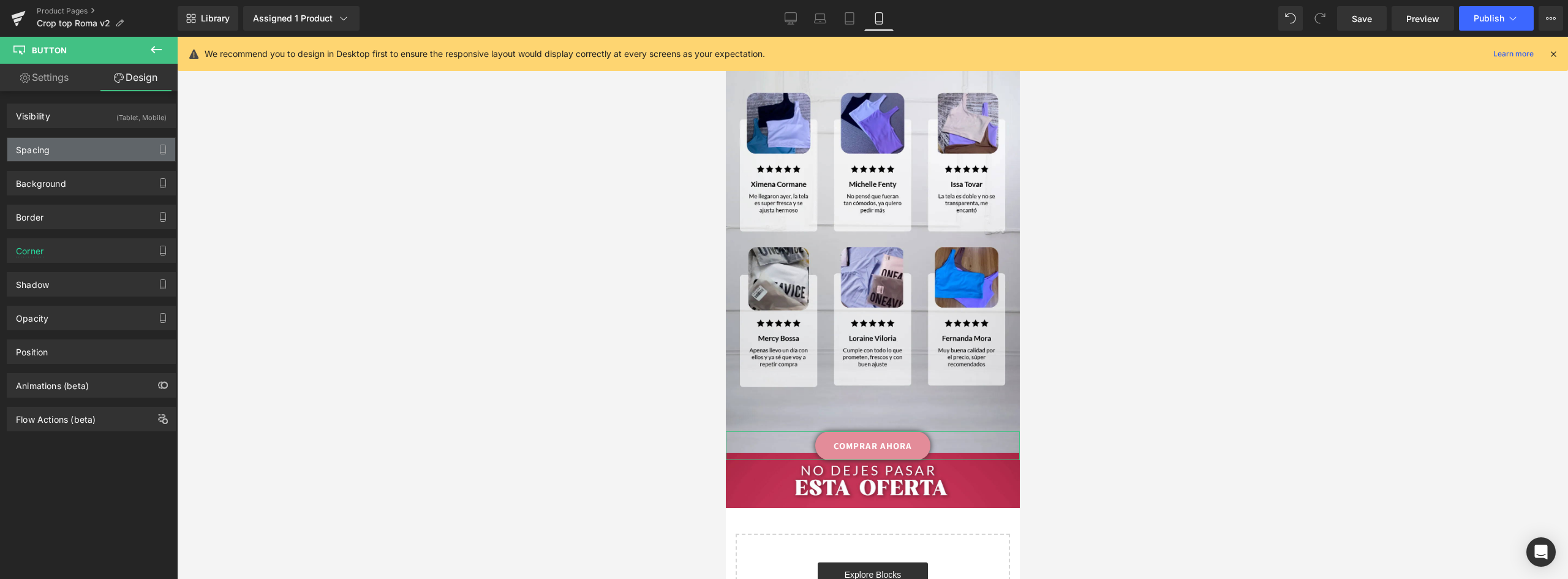
click at [54, 145] on div "Spacing" at bounding box center [91, 150] width 168 height 24
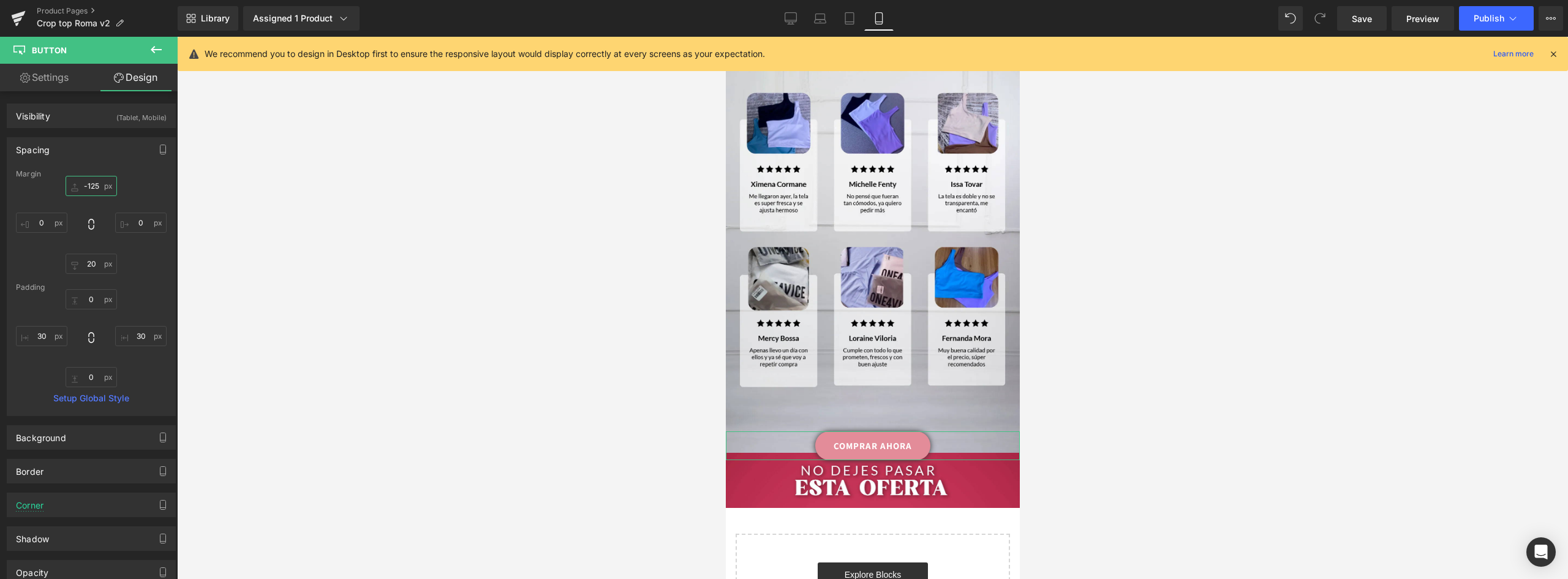
click at [93, 184] on input "-125" at bounding box center [91, 186] width 51 height 20
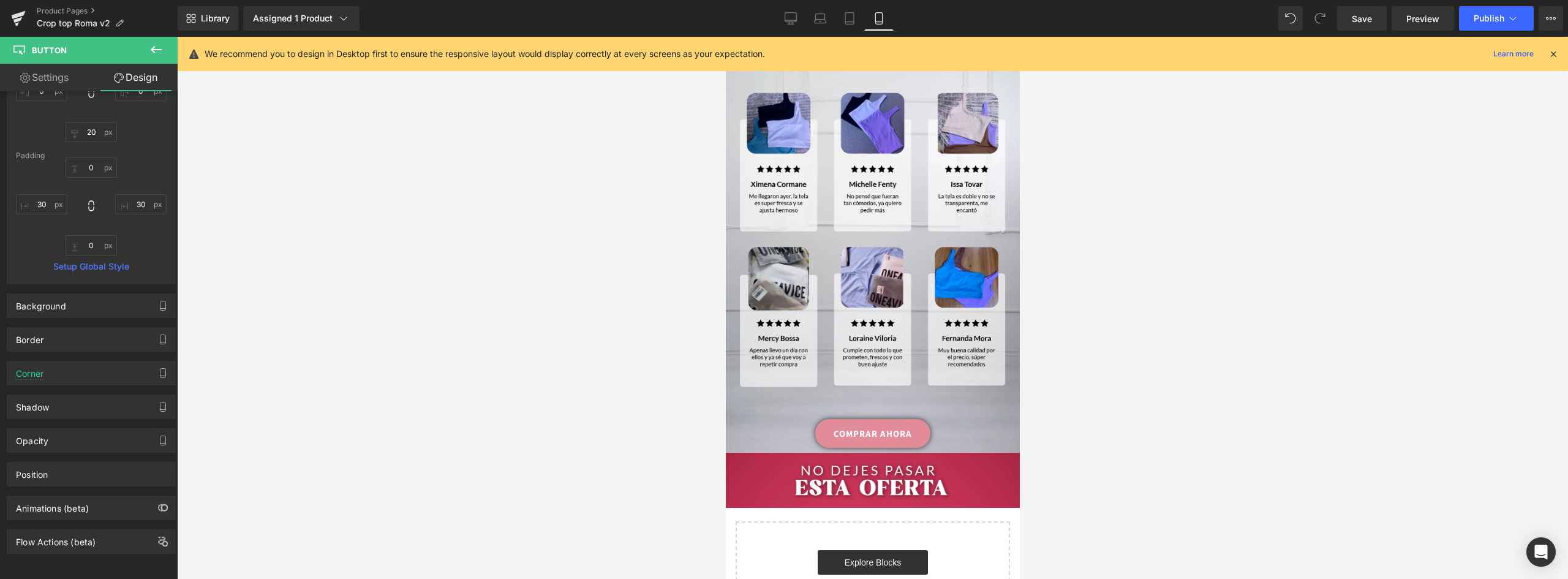
type input "-145"
click at [40, 81] on link "Settings" at bounding box center [44, 77] width 89 height 28
type input "100"
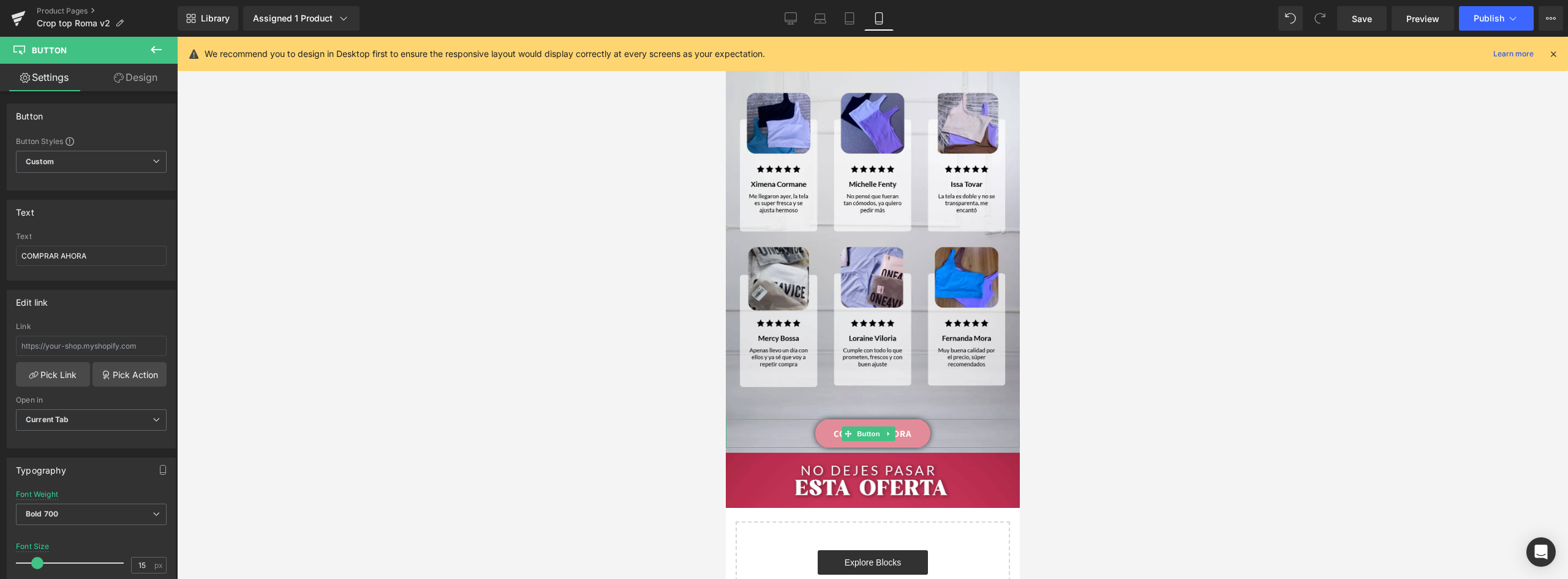
drag, startPoint x: 917, startPoint y: 325, endPoint x: 910, endPoint y: 325, distance: 7.0
click at [918, 419] on link "COMPRAR AHORA" at bounding box center [872, 433] width 115 height 29
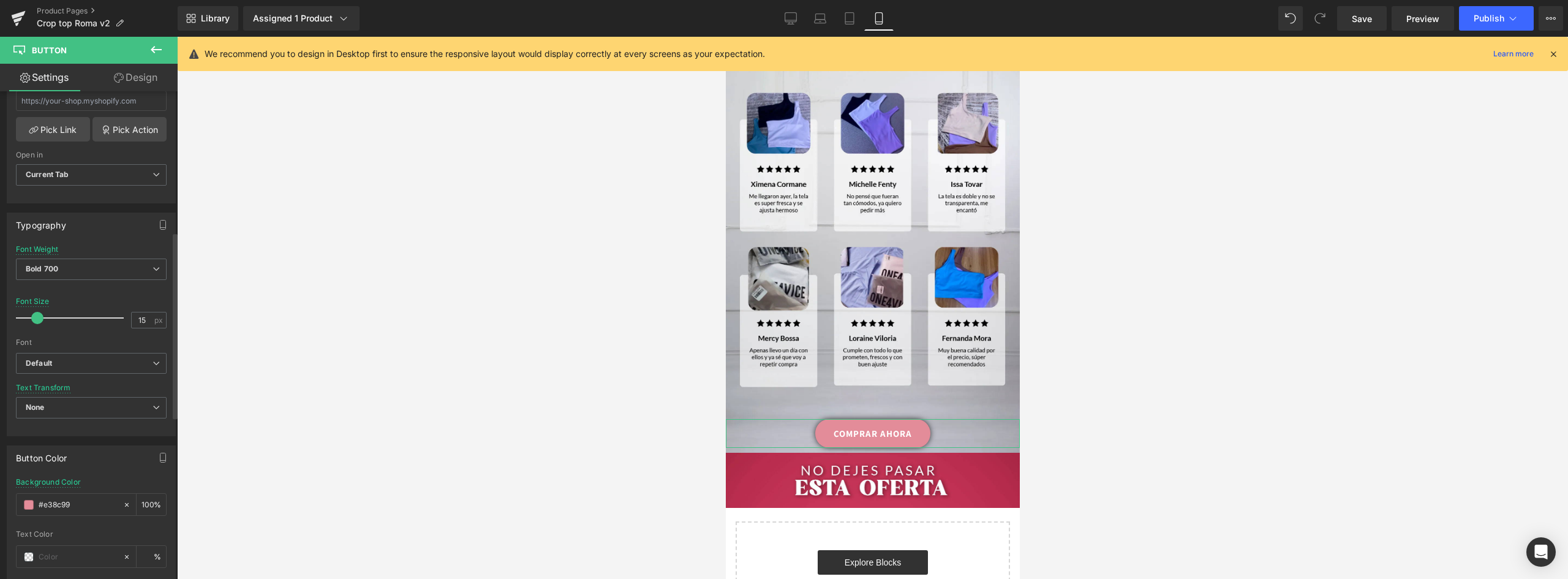
scroll to position [368, 0]
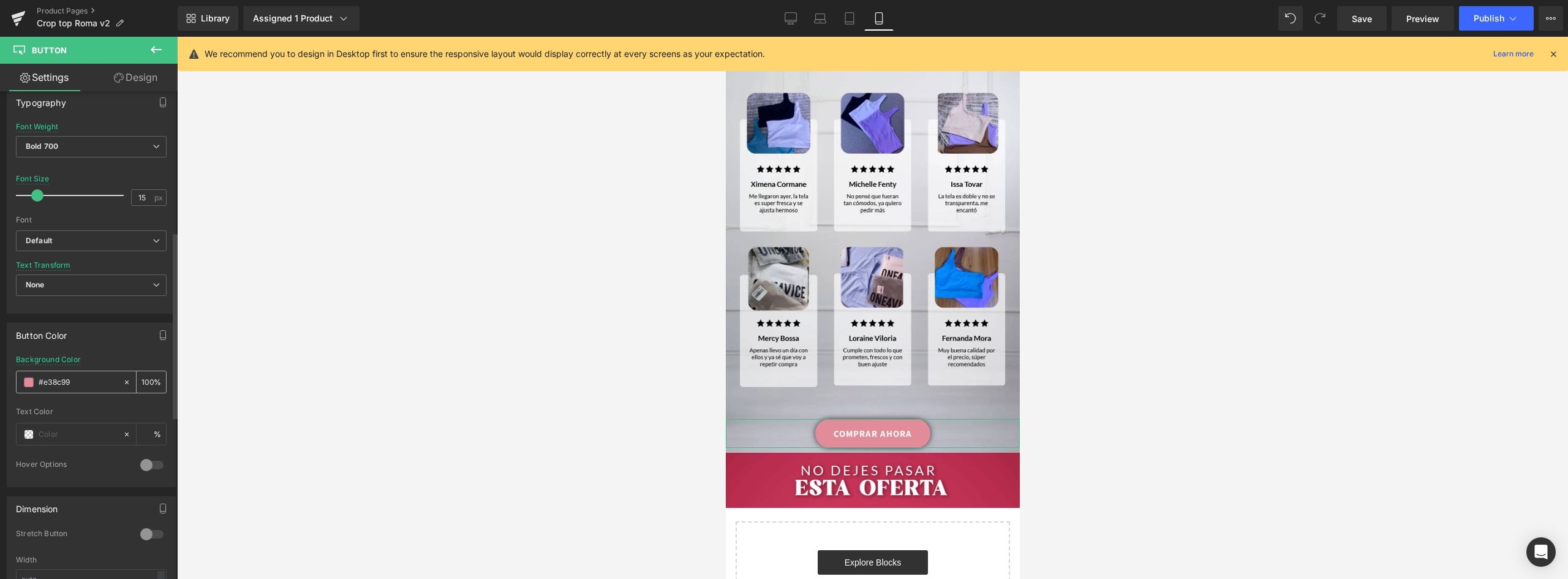
click at [29, 379] on span at bounding box center [28, 382] width 9 height 9
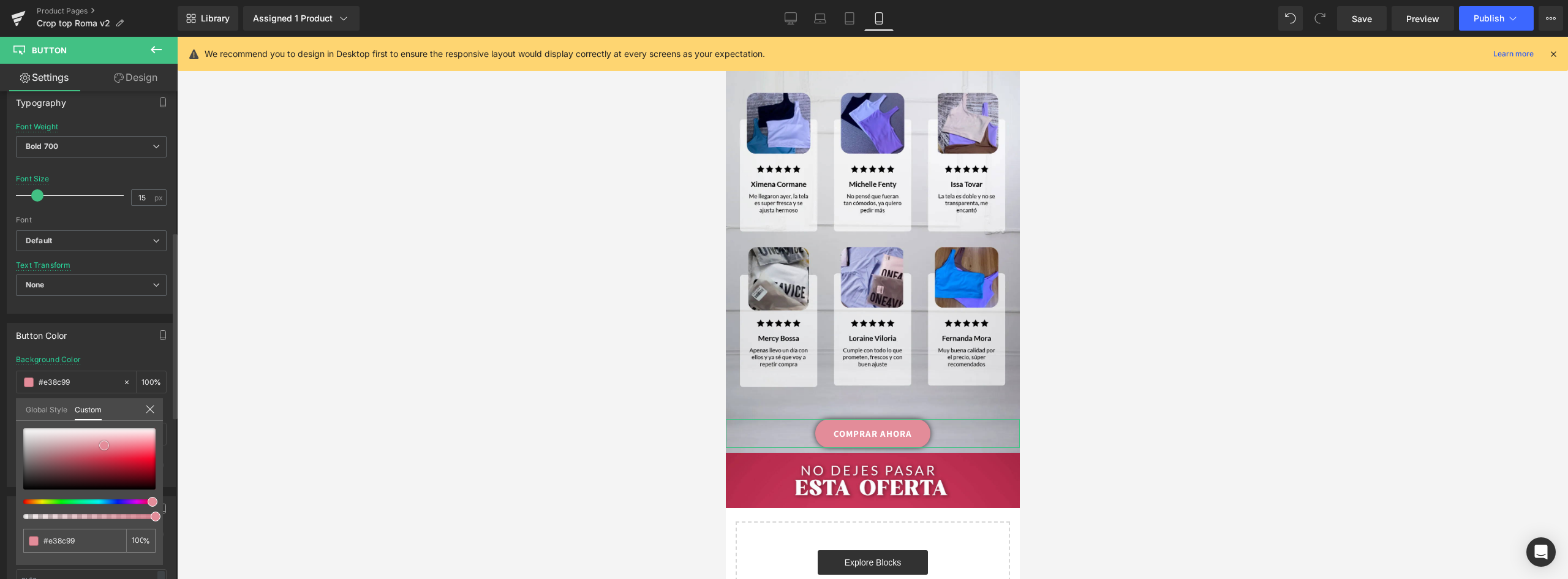
type input "#e4909c"
type input "#e18391"
type input "#dd7383"
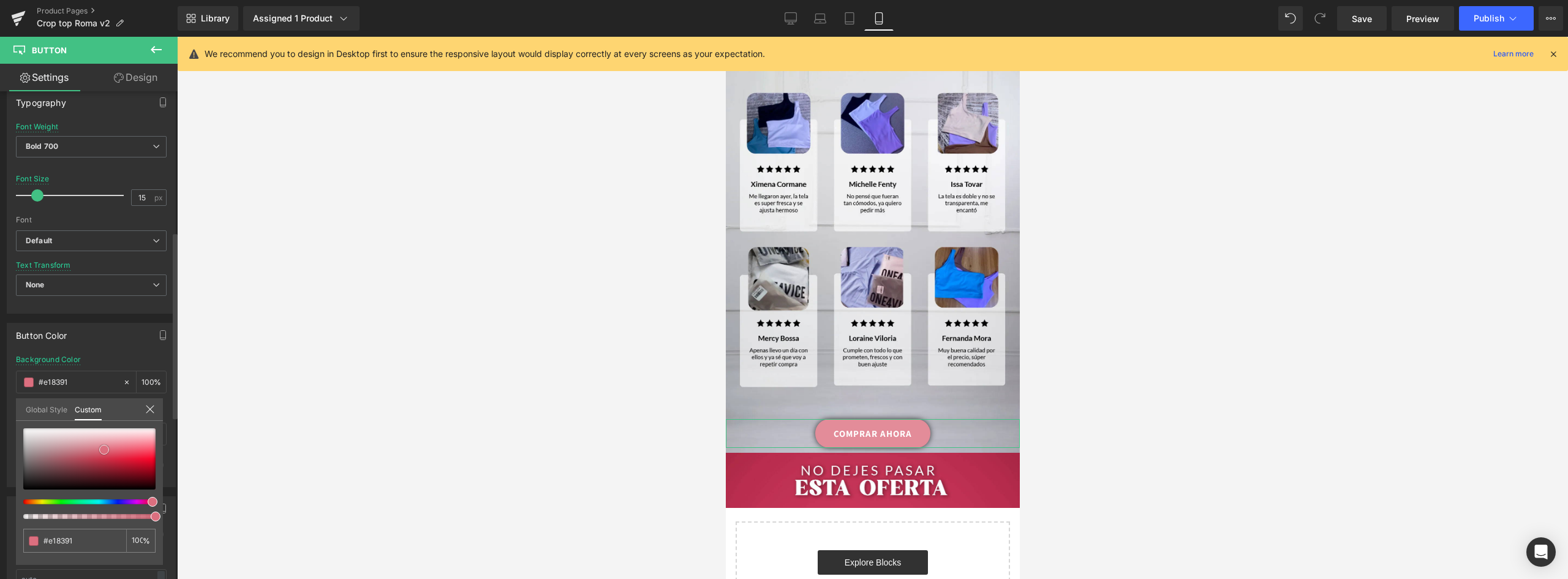
type input "#dd7383"
type input "#d96274"
type input "#d75a6d"
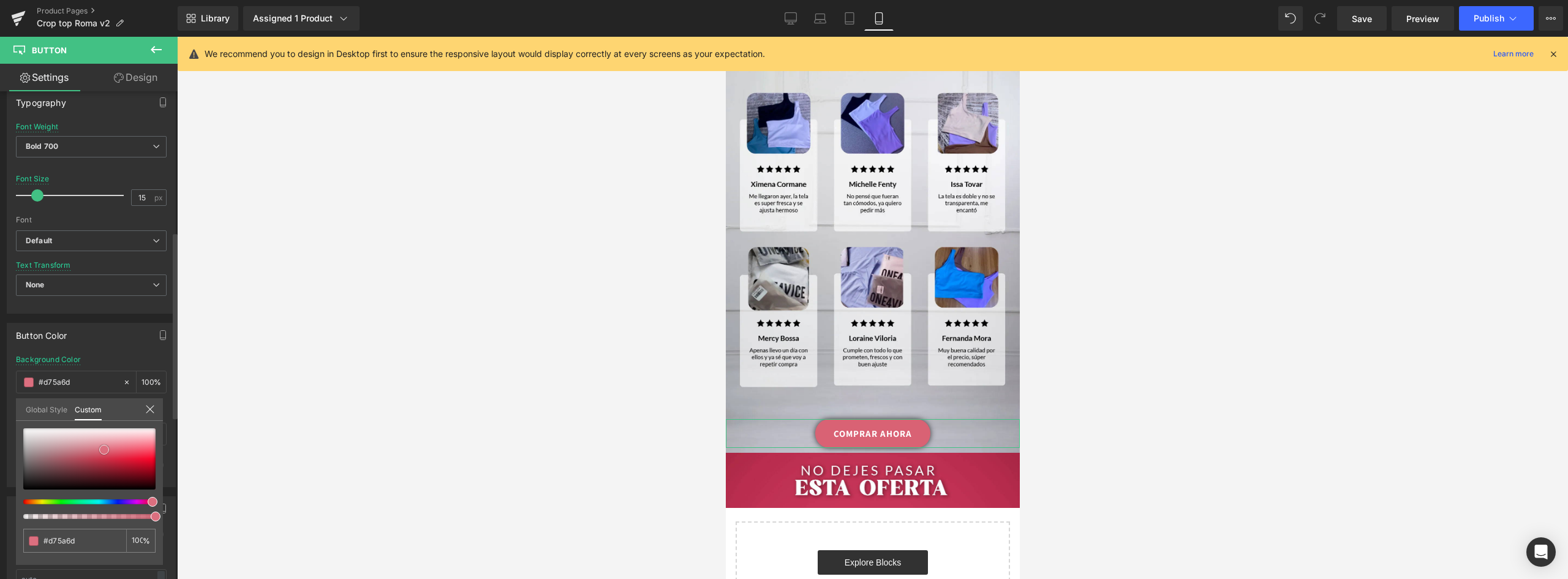
type input "#d44e62"
type input "#d24056"
type input "#d0334a"
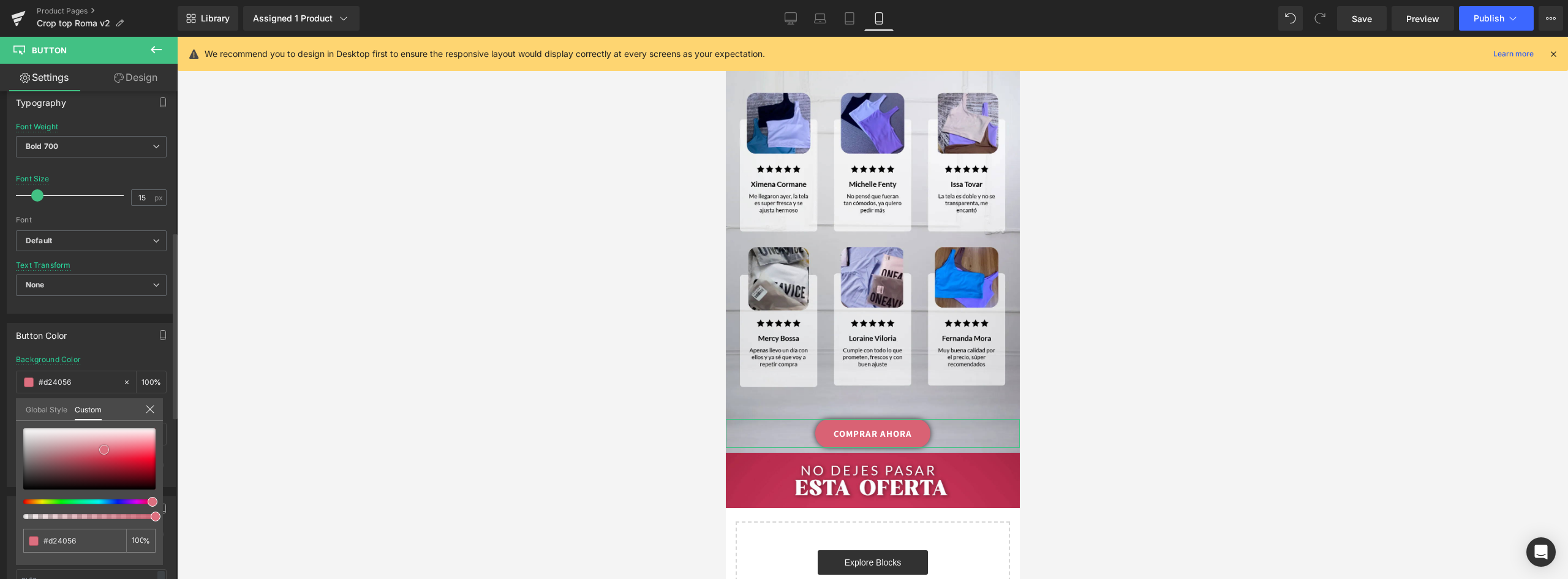
type input "#d0334a"
type input "#c72d44"
type input "#c42b42"
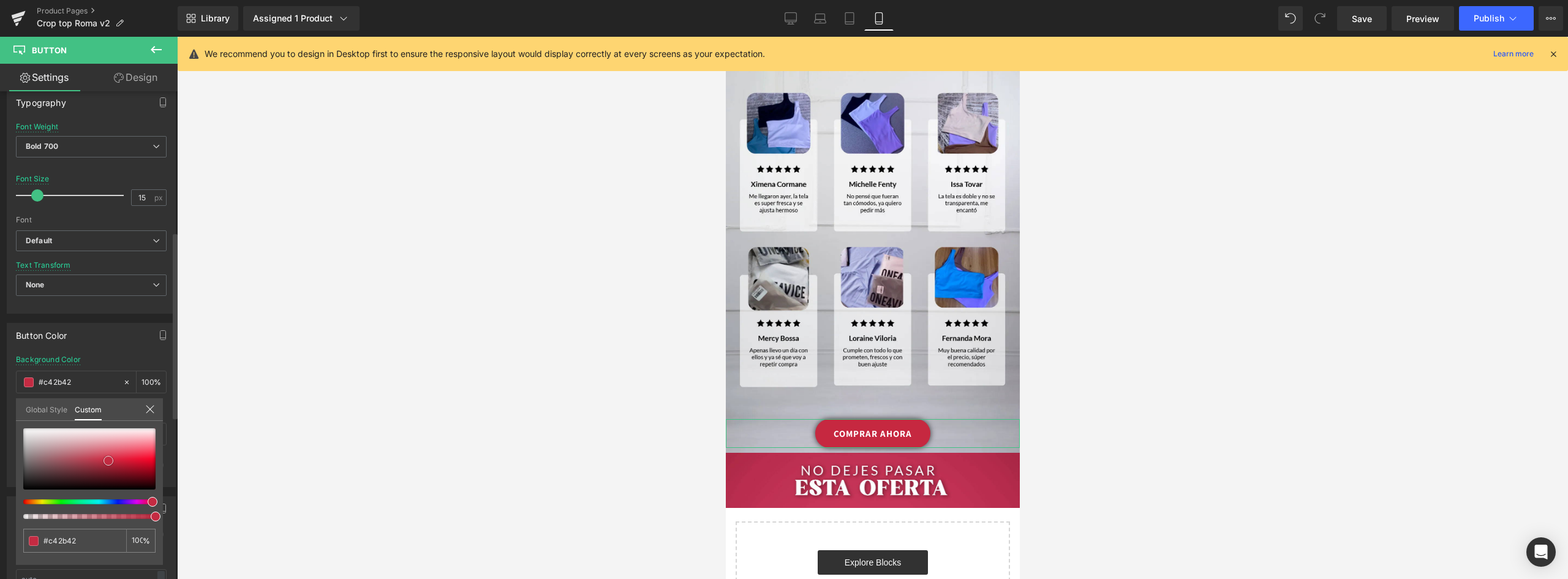
type input "#c62840"
type input "#d42f48"
type input "#d6384f"
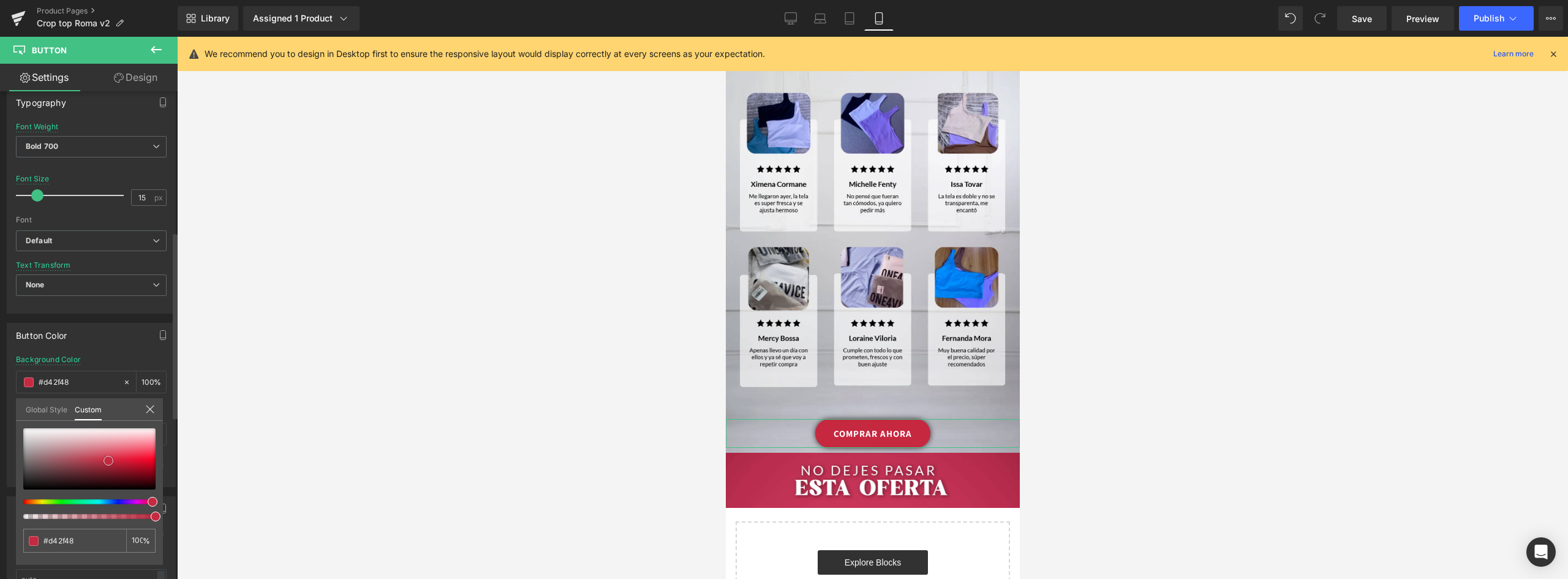
type input "#d6384f"
type input "#d73c53"
type input "#d93f56"
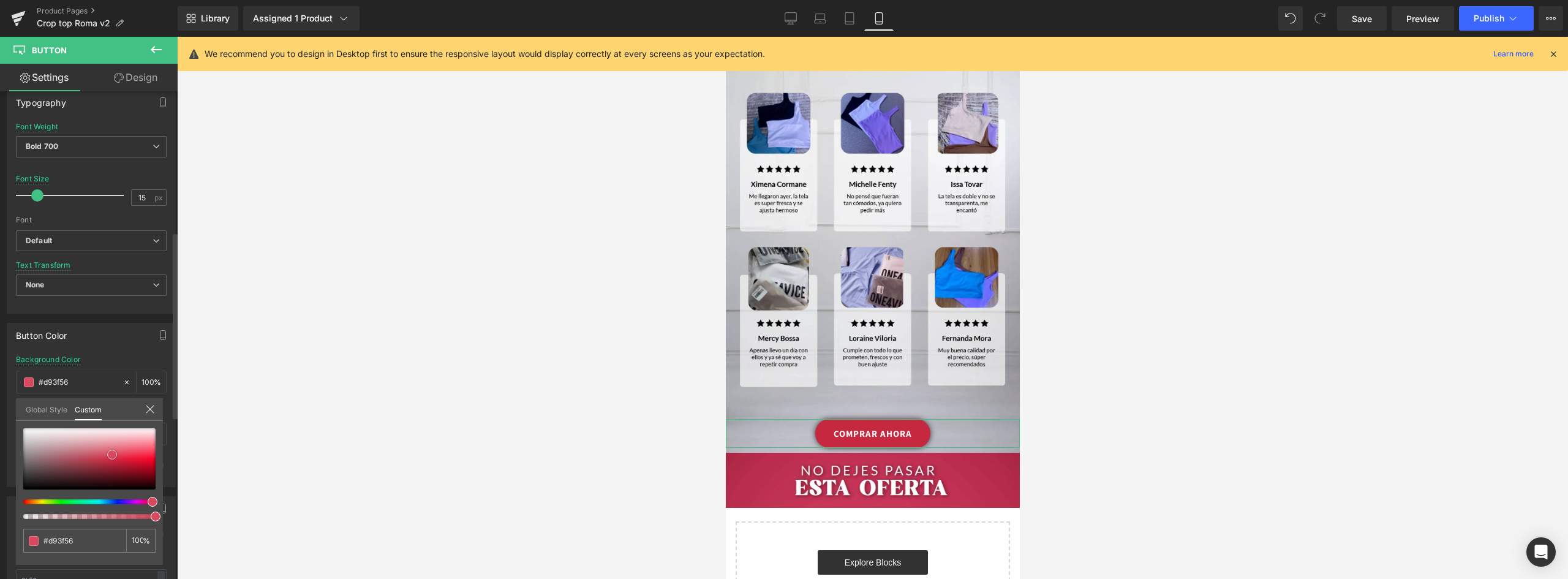
type input "#d9485e"
type input "#da475d"
type input "#db4c61"
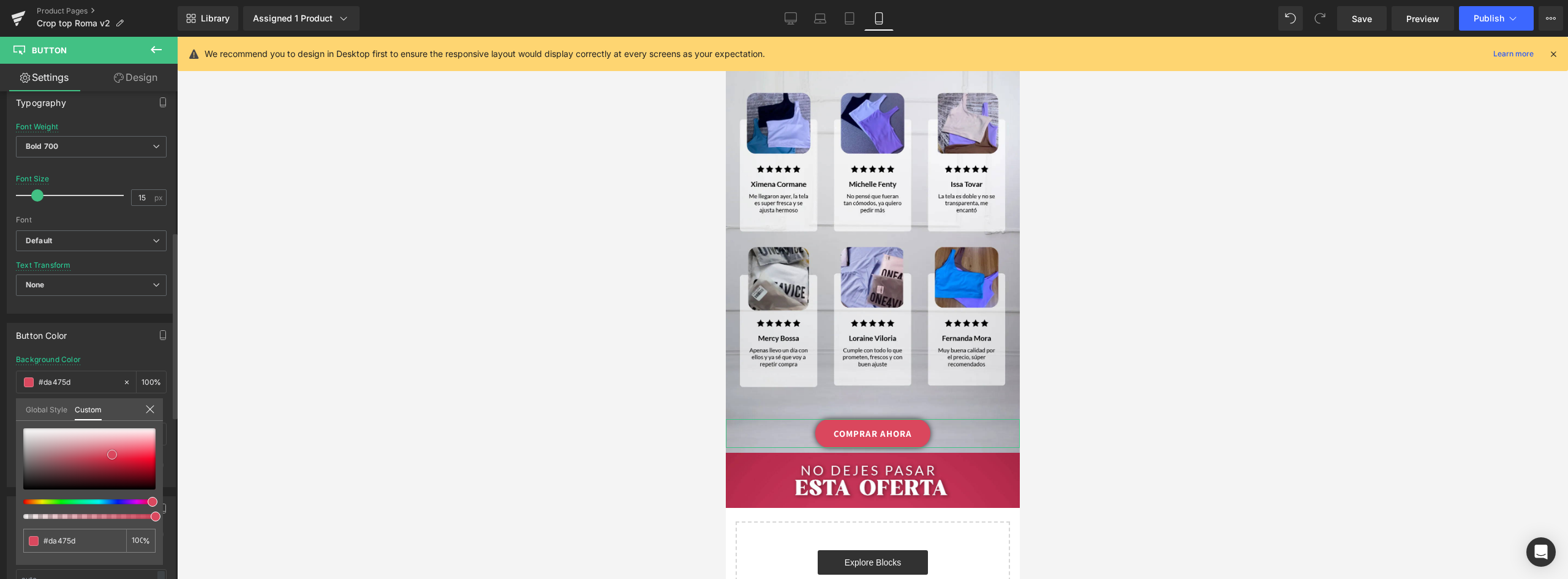
type input "#db4c61"
type input "#dd4f64"
type input "#df4d63"
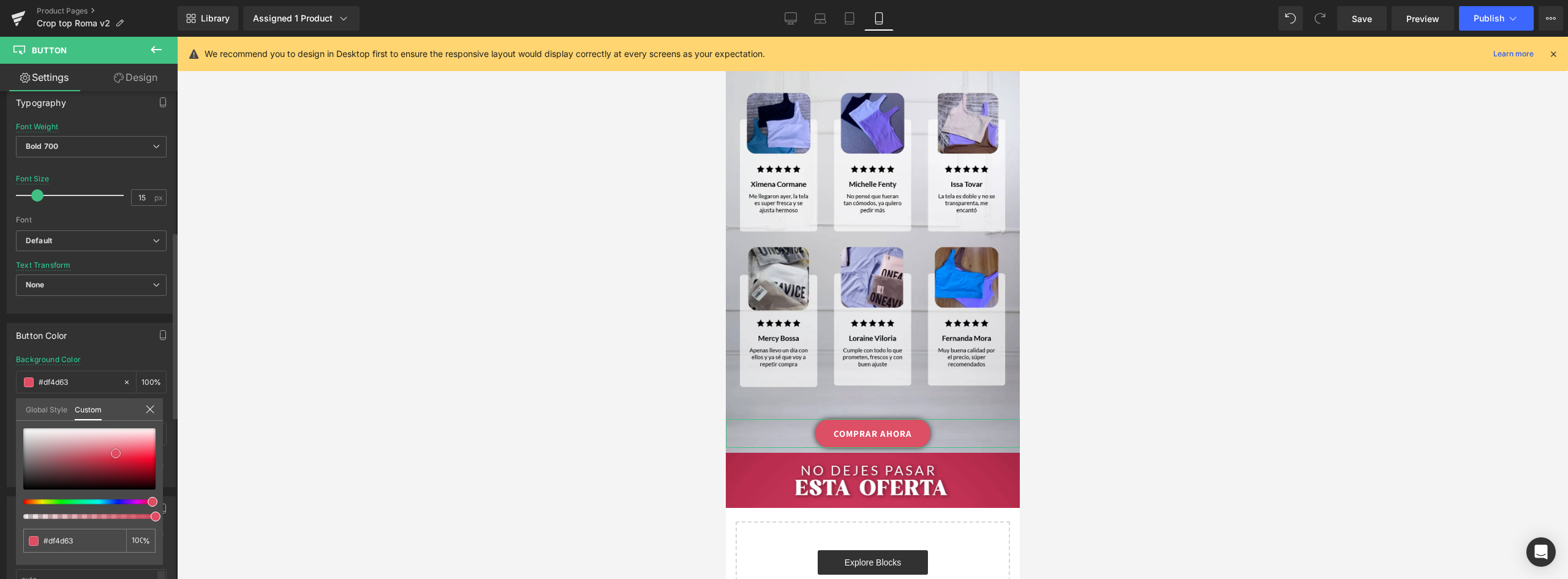
type input "#e14b61"
type input "#e24a61"
type input "#e44d64"
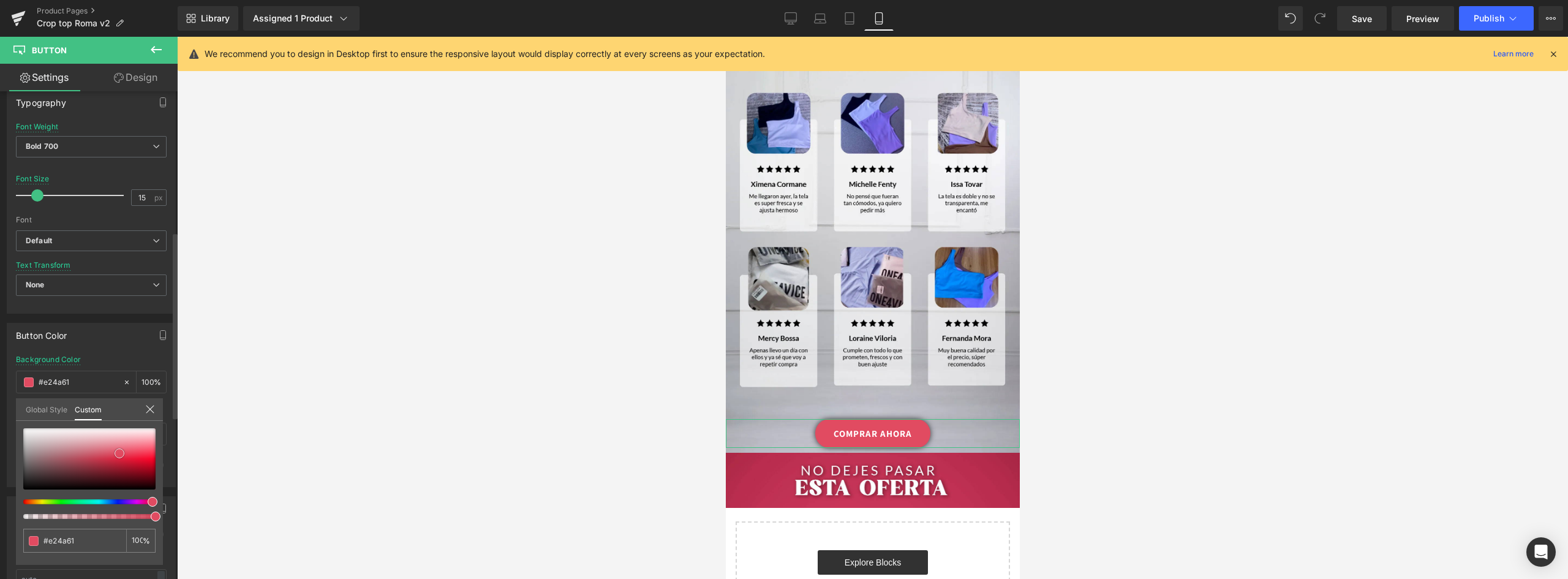
type input "#e44d64"
type input "#e65067"
type input "#e74f66"
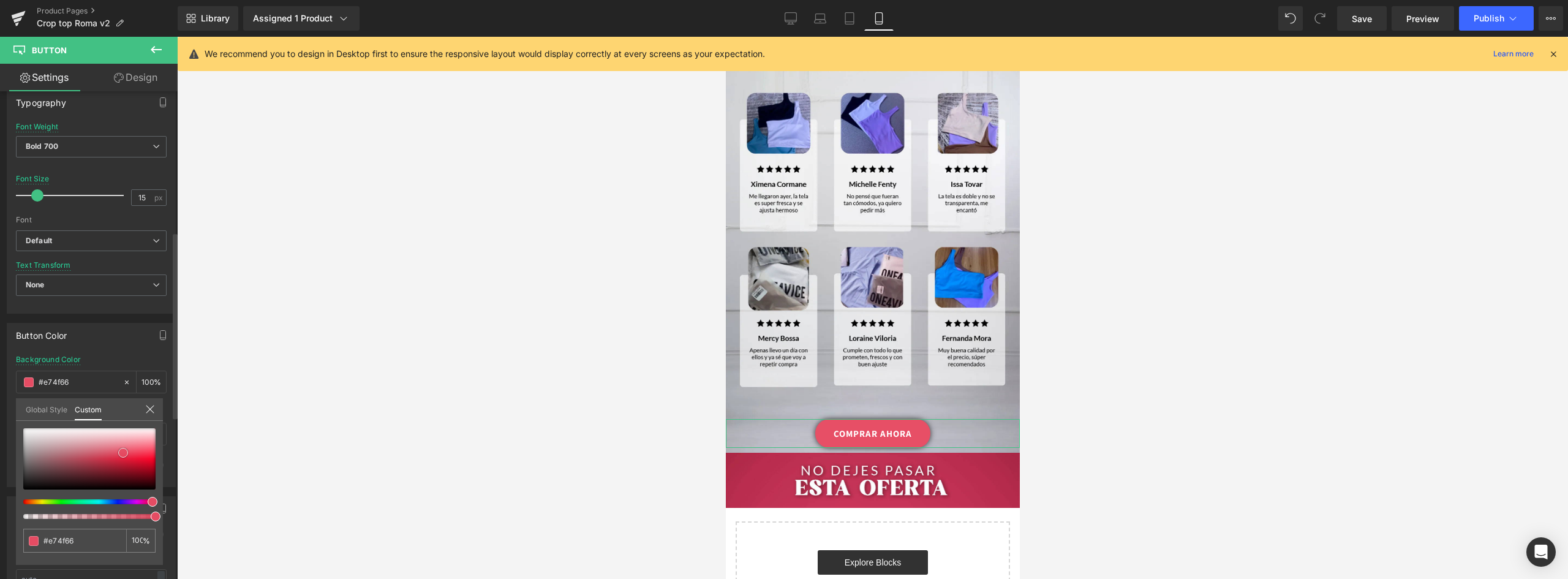
type input "#e7546a"
type input "#e8586e"
type input "#ea5b71"
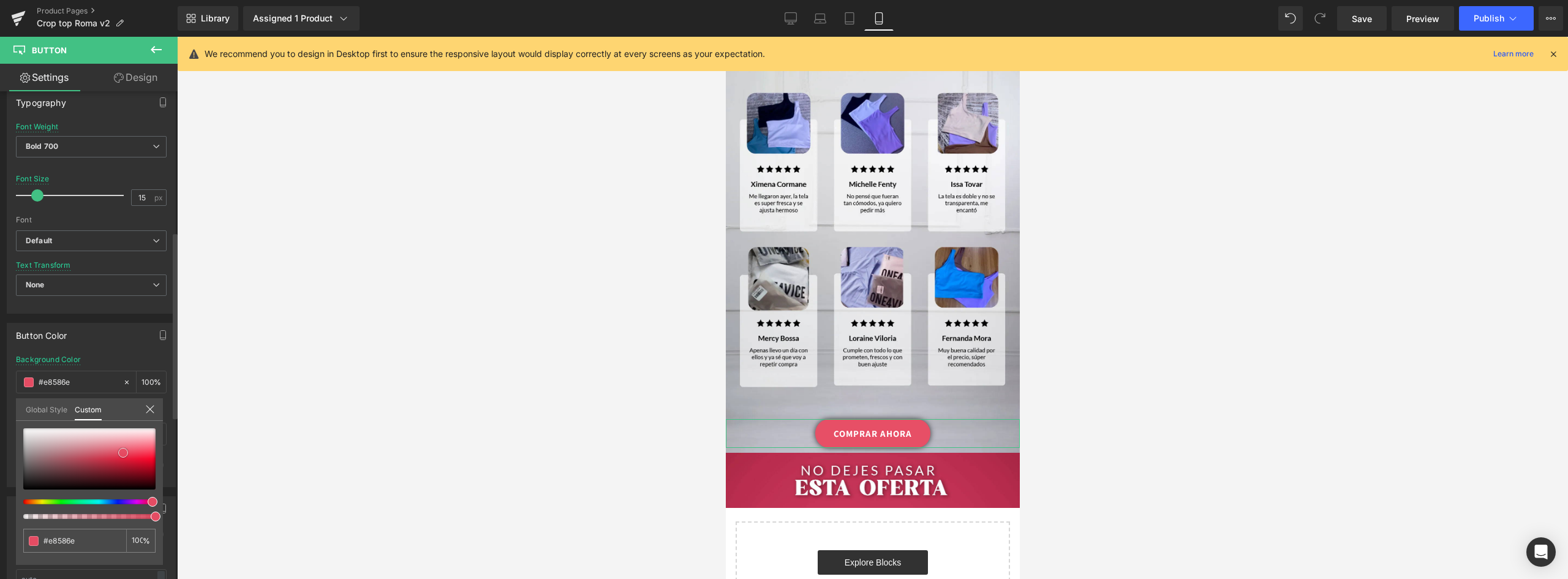
type input "#ea5b71"
type input "#eb6478"
type input "#ec697c"
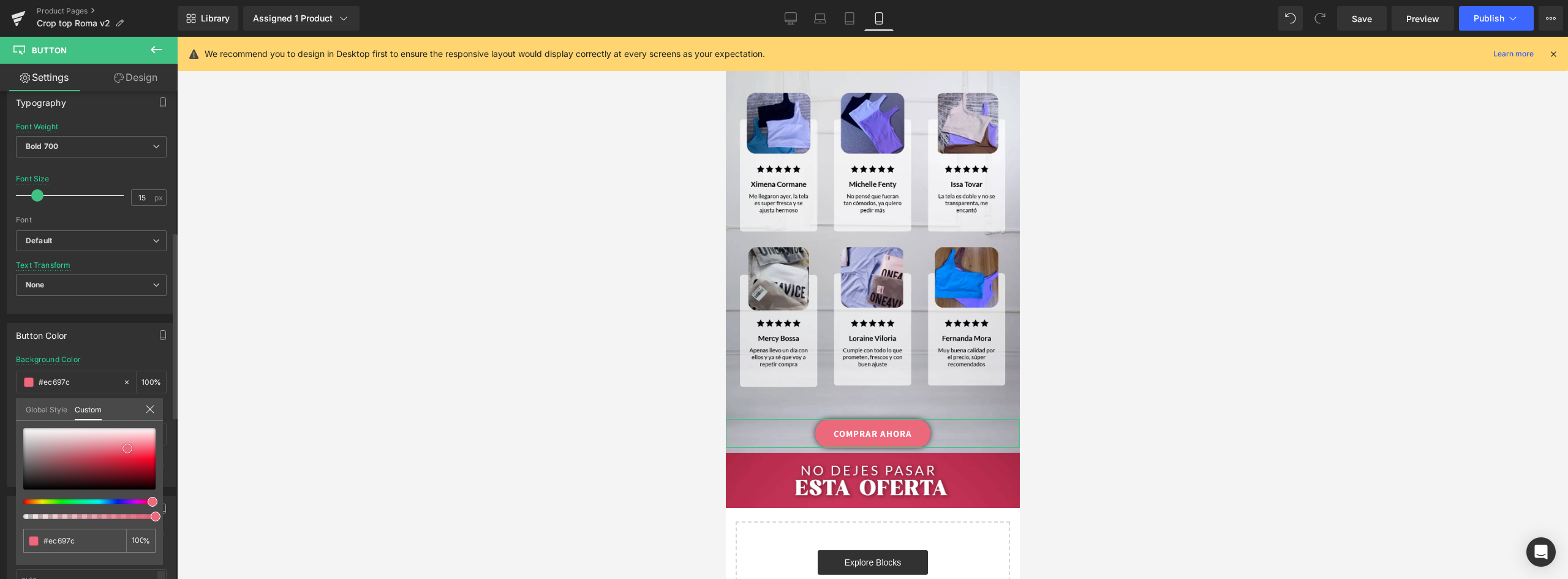
type input "#ea6a7e"
type input "#ea667a"
type input "#e95c71"
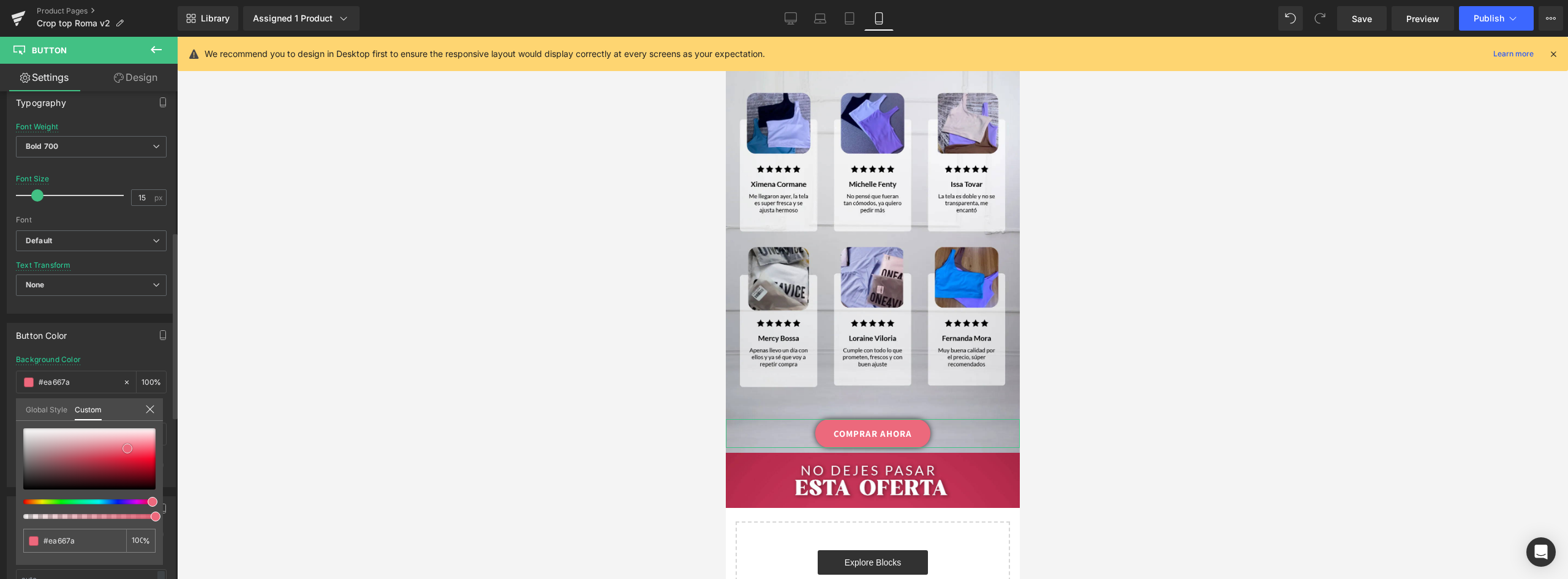
type input "#e95c71"
type input "#e85d72"
type input "#e7596f"
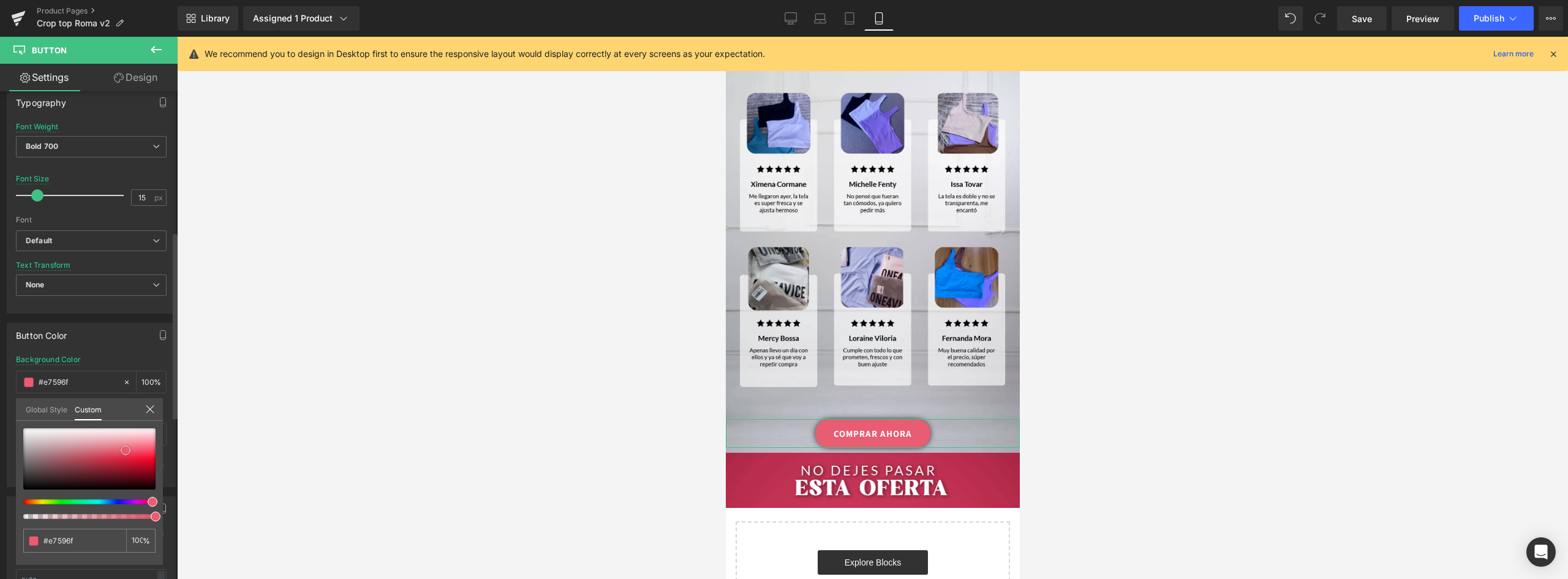
type input "#e55b70"
type input "#e45c71"
type input "#e15f73"
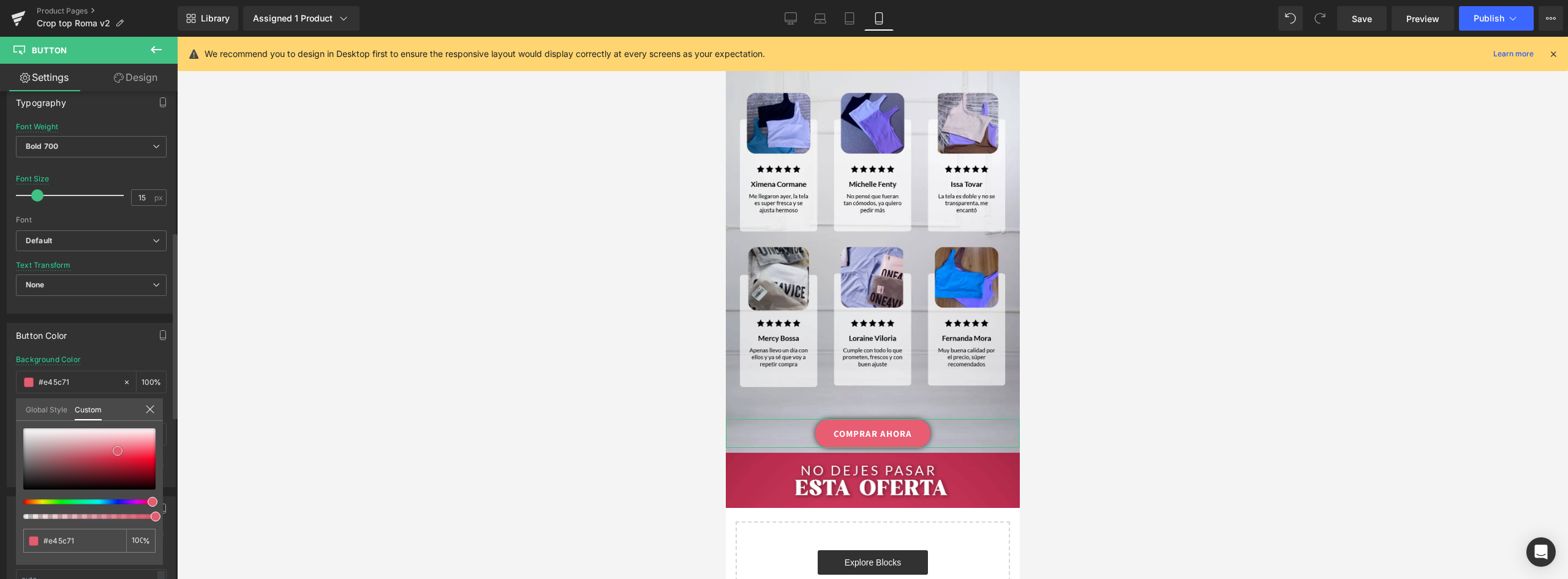
type input "#e15f73"
type input "#df5c6f"
type input "#de5368"
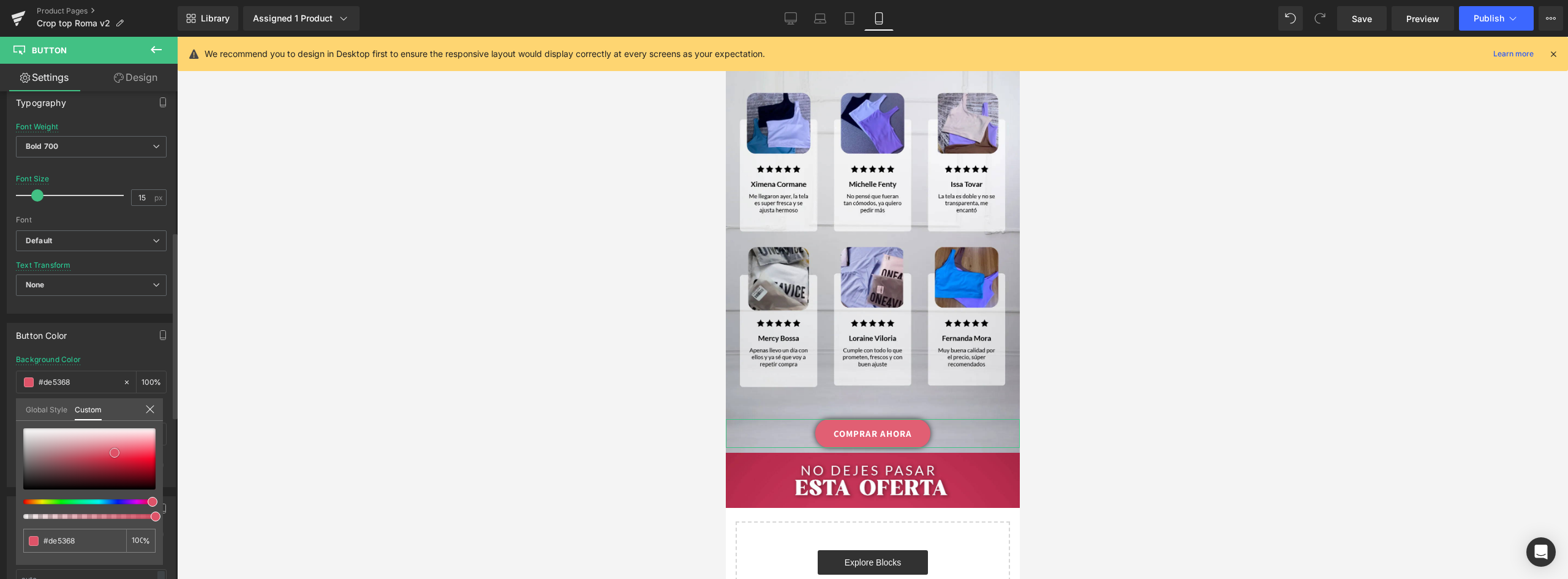
type input "#de4e63"
type input "#dc4b60"
type input "#da475d"
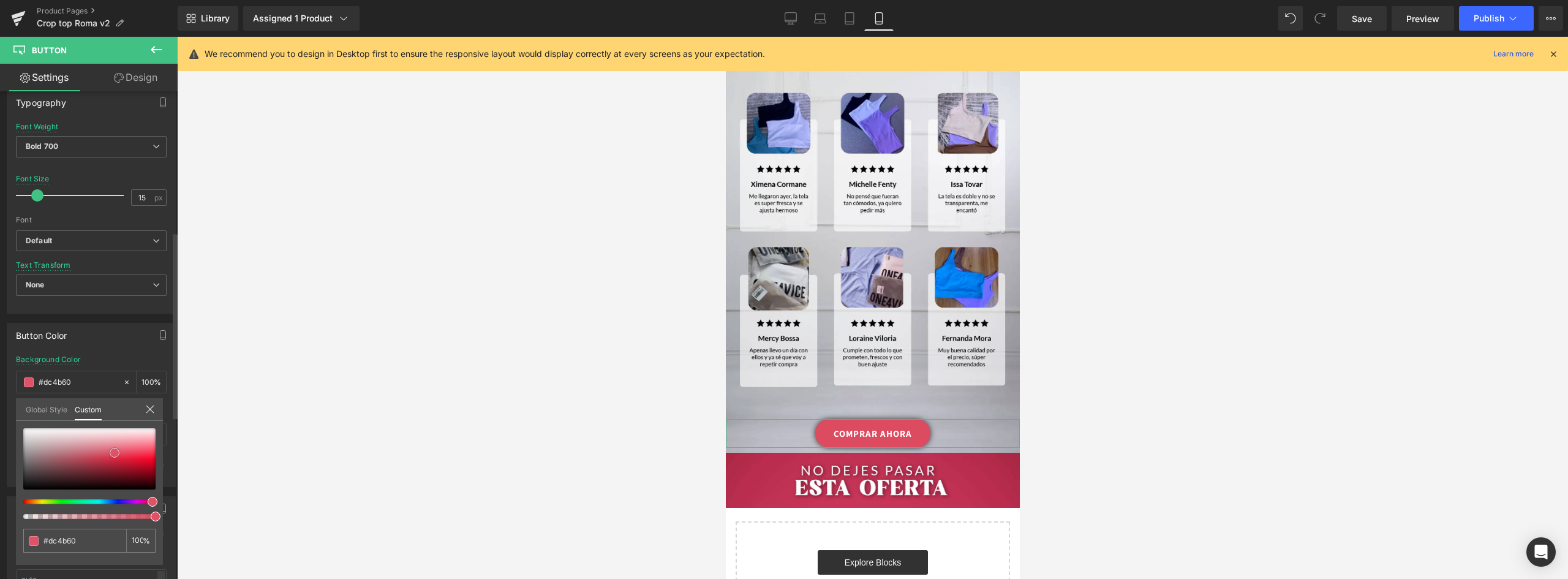
type input "#da475d"
type input "#d8445a"
type input "#d74057"
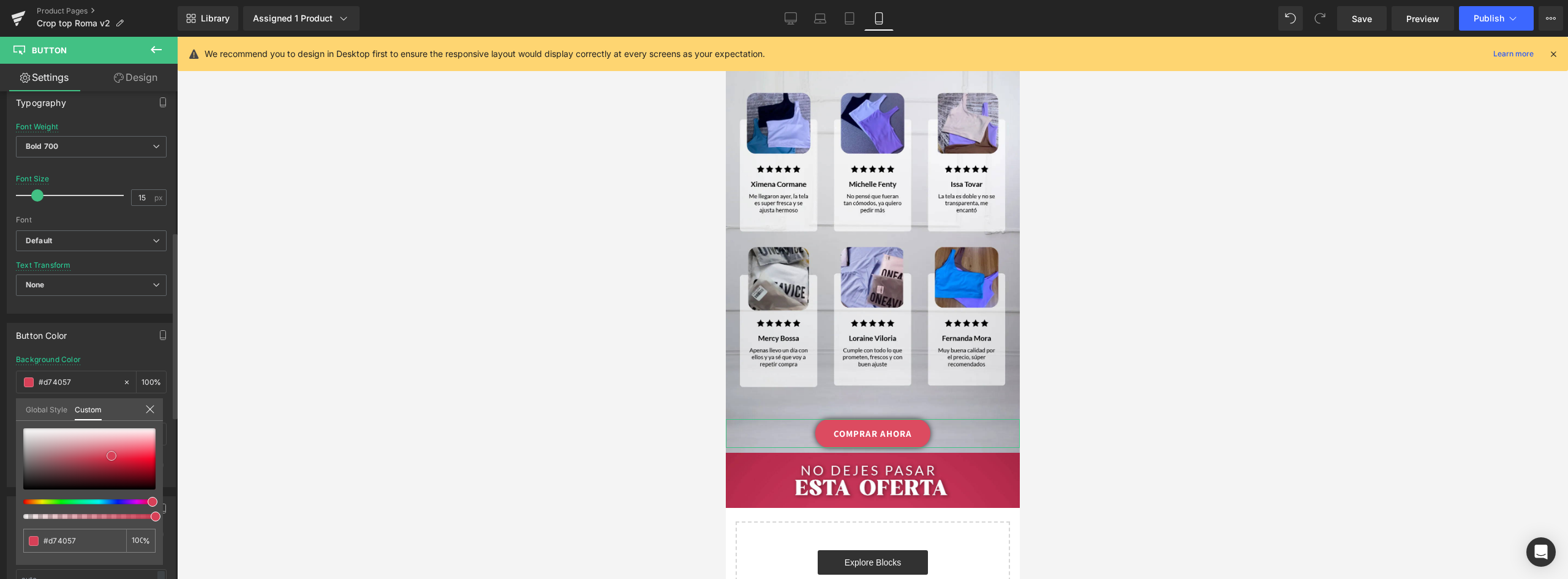
type input "#d64158"
type input "#d54258"
type input "#d7455b"
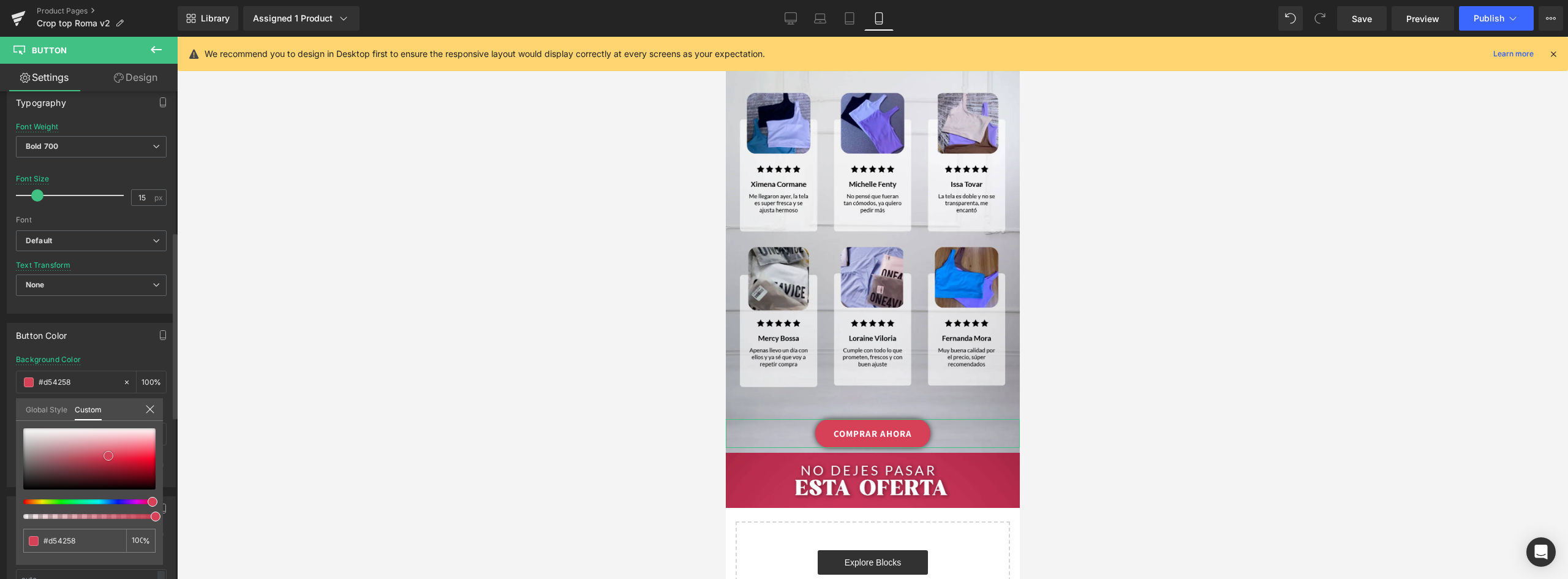
type input "#d7455b"
type input "#d84a5f"
type input "#db5166"
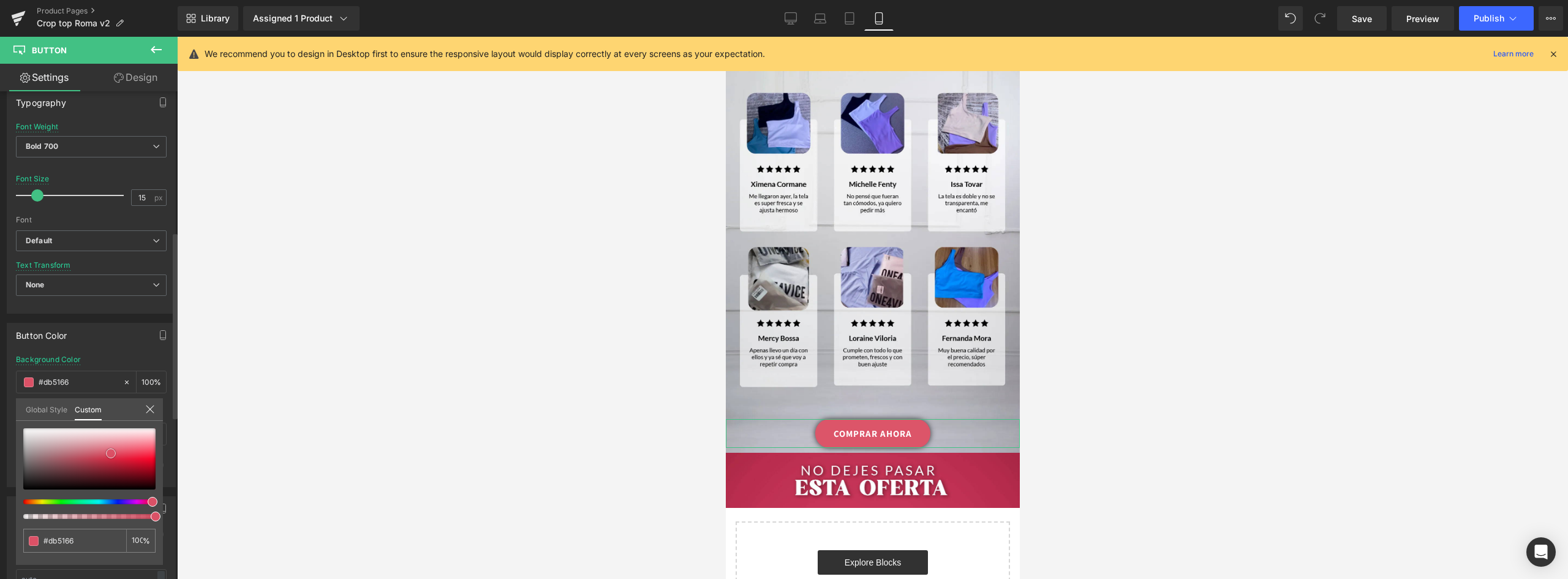
type input "#dc5569"
type input "#dd5469"
type input "#de5368"
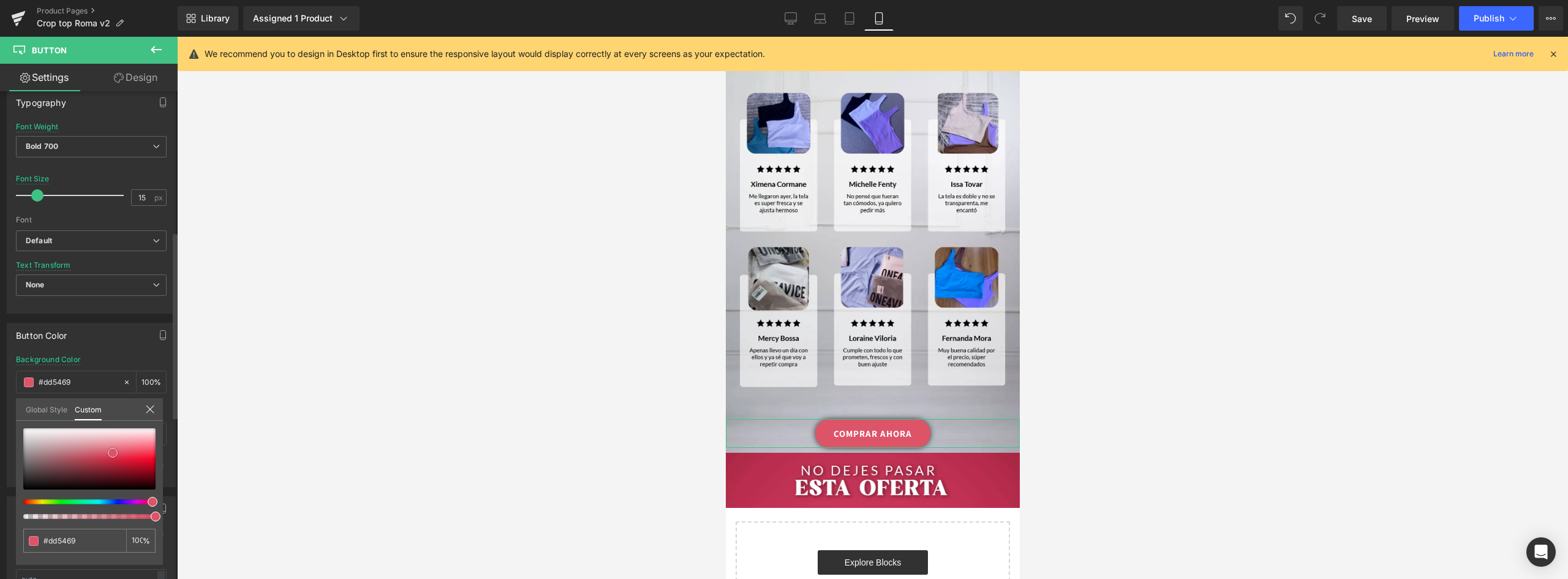
type input "#de5368"
type input "#dd4f64"
type input "#dc4b60"
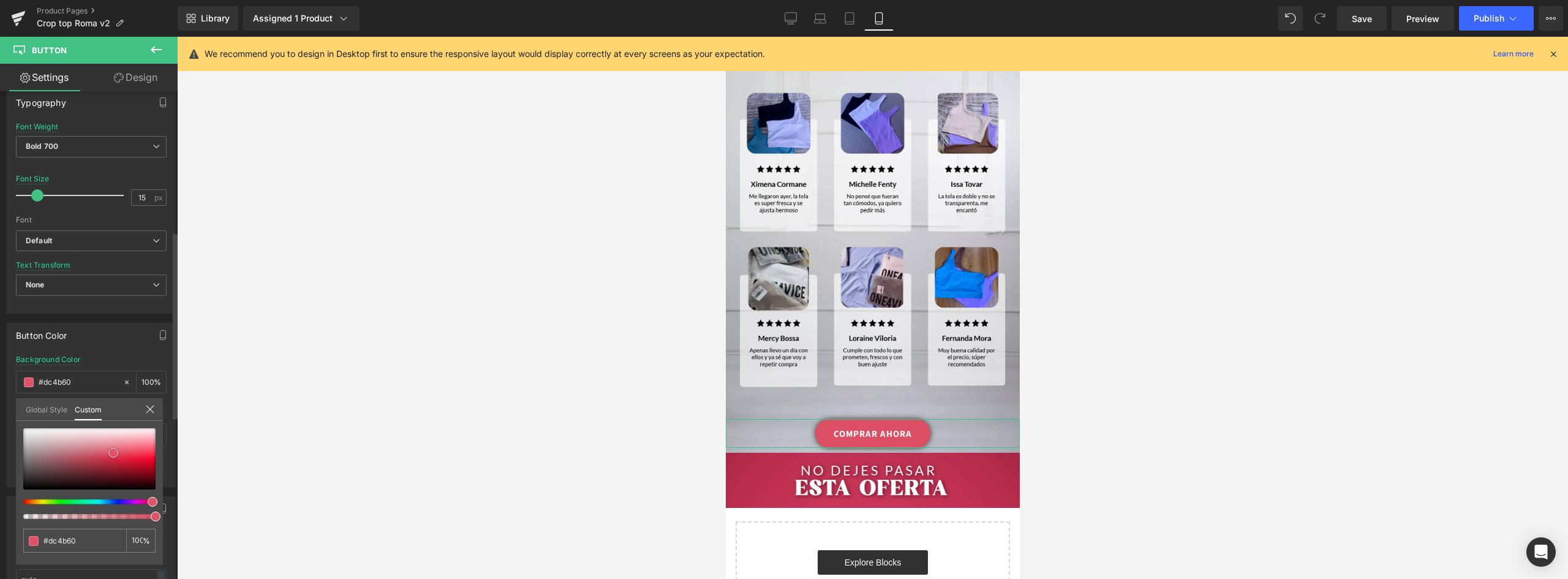
type input "#dd455c"
type input "#dd4a60"
type input "#dd4f64"
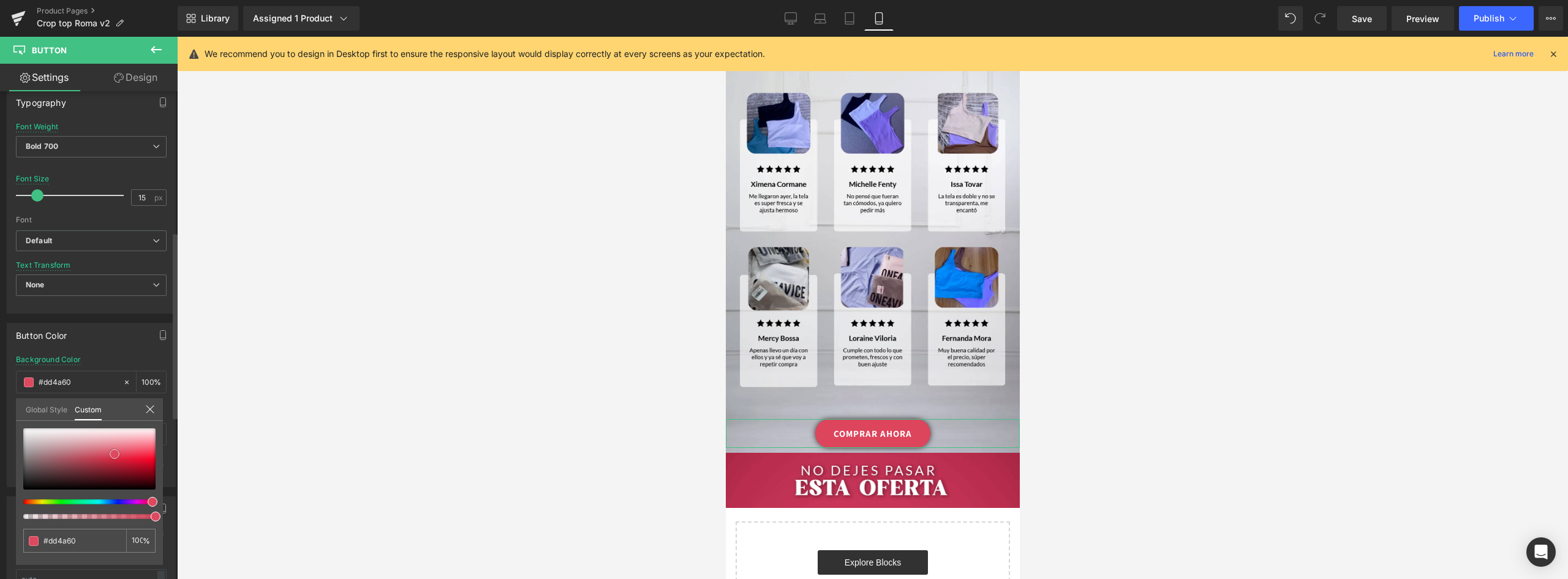
type input "#dd4f64"
type input "#de5368"
type input "#df576c"
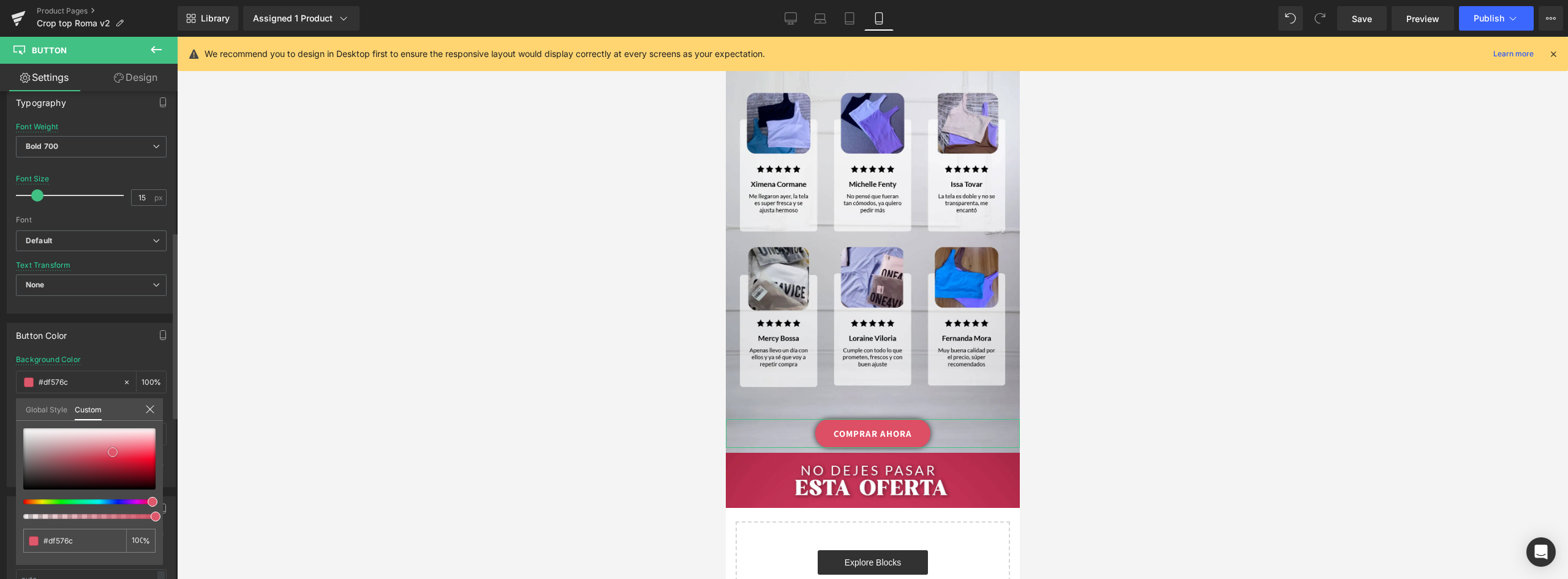
type input "#de586c"
type input "#df5d70"
type input "#de5e71"
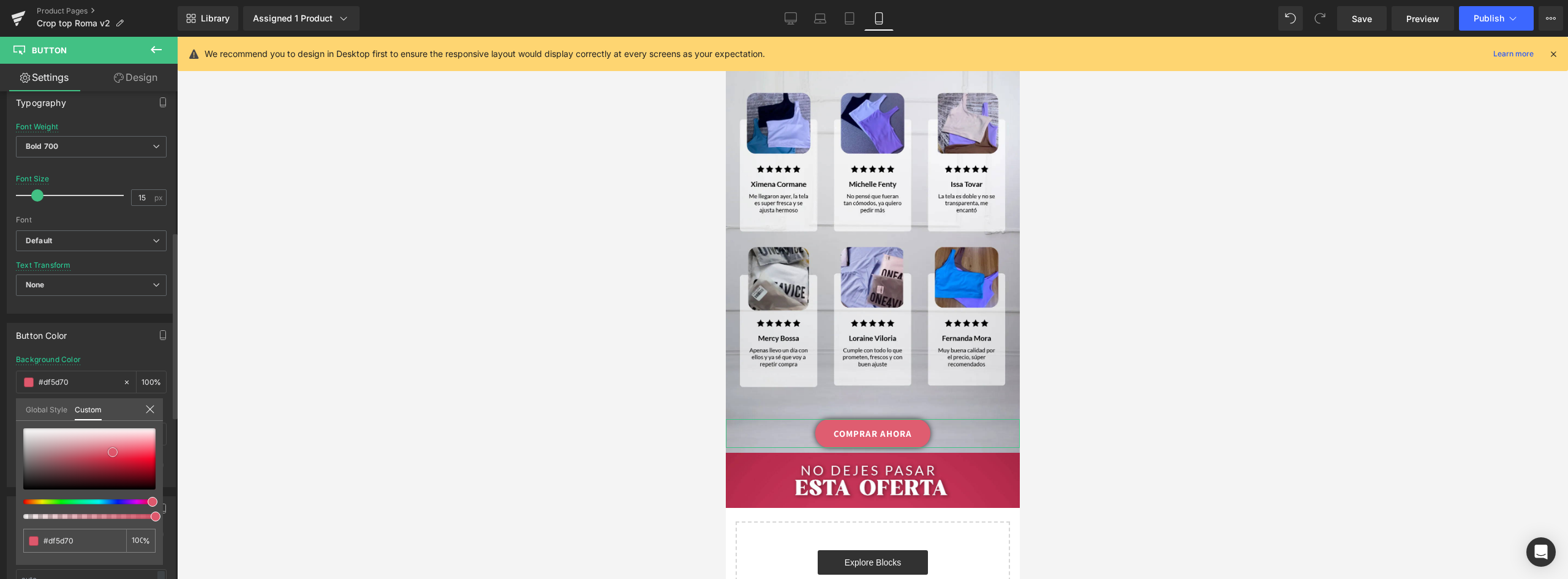
type input "#de5e71"
type input "#dd5f72"
type input "#dc6072"
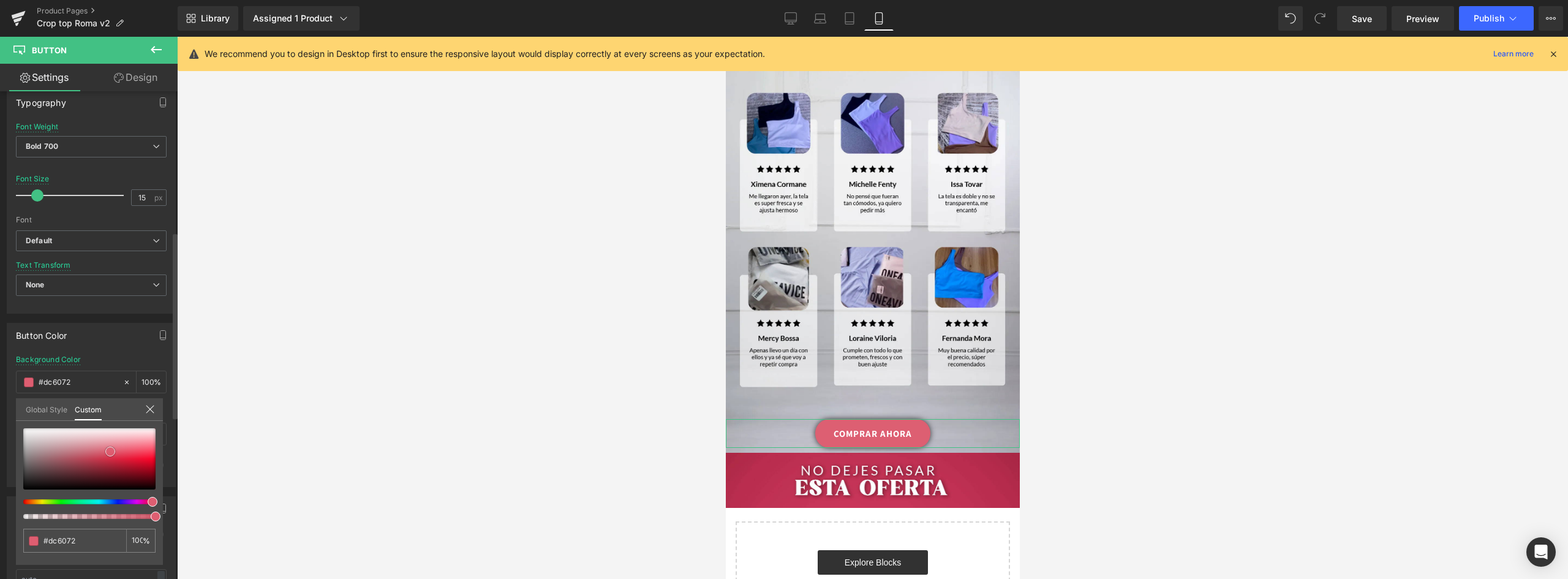
type input "#db5b6e"
type input "#d95367"
type input "#d75064"
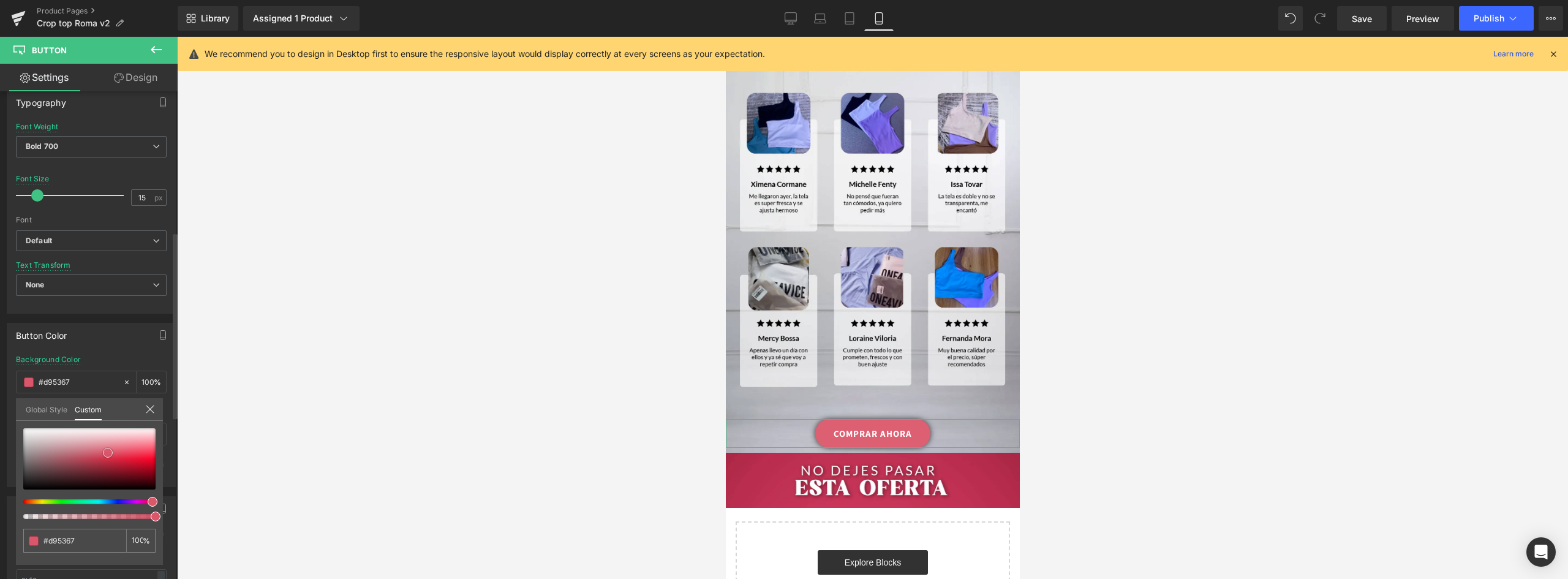
type input "#d75064"
type input "#d65165"
type input "#d44e62"
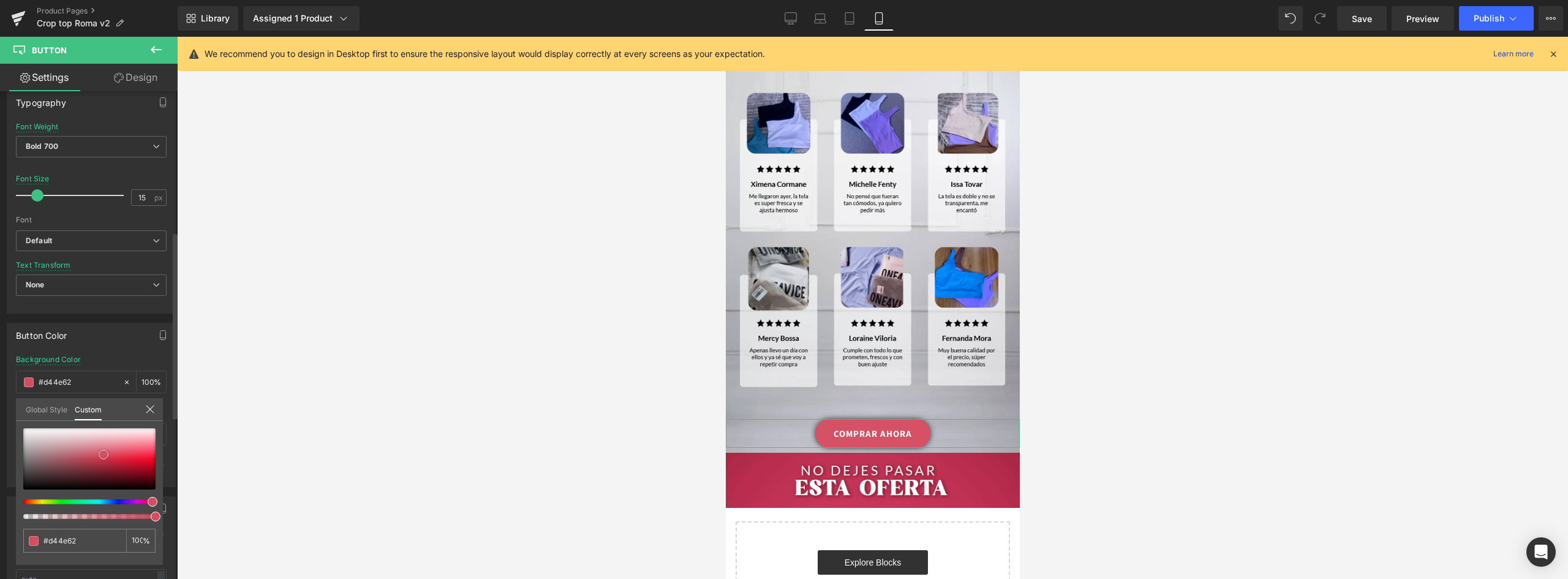
type input "#d24b5f"
type input "#cf4d61"
drag, startPoint x: 106, startPoint y: 447, endPoint x: 102, endPoint y: 458, distance: 11.7
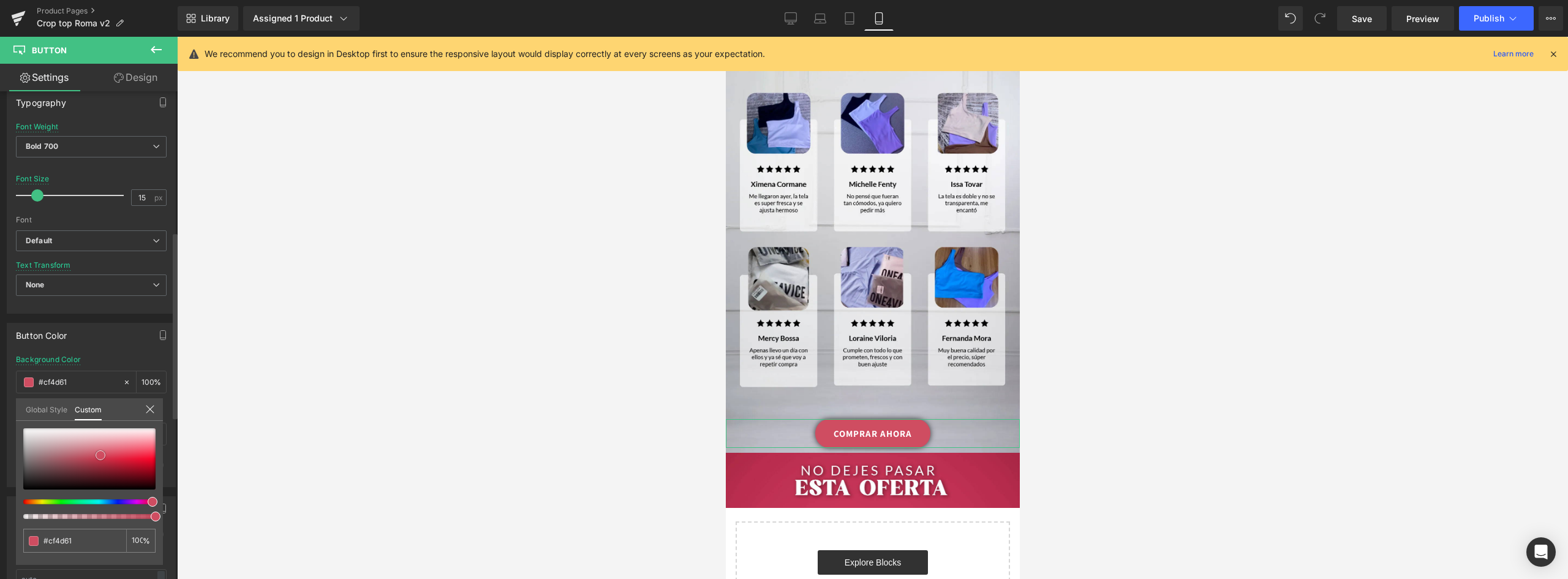
click at [102, 458] on span at bounding box center [100, 455] width 9 height 9
type input "#d05164"
type input "#cf5265"
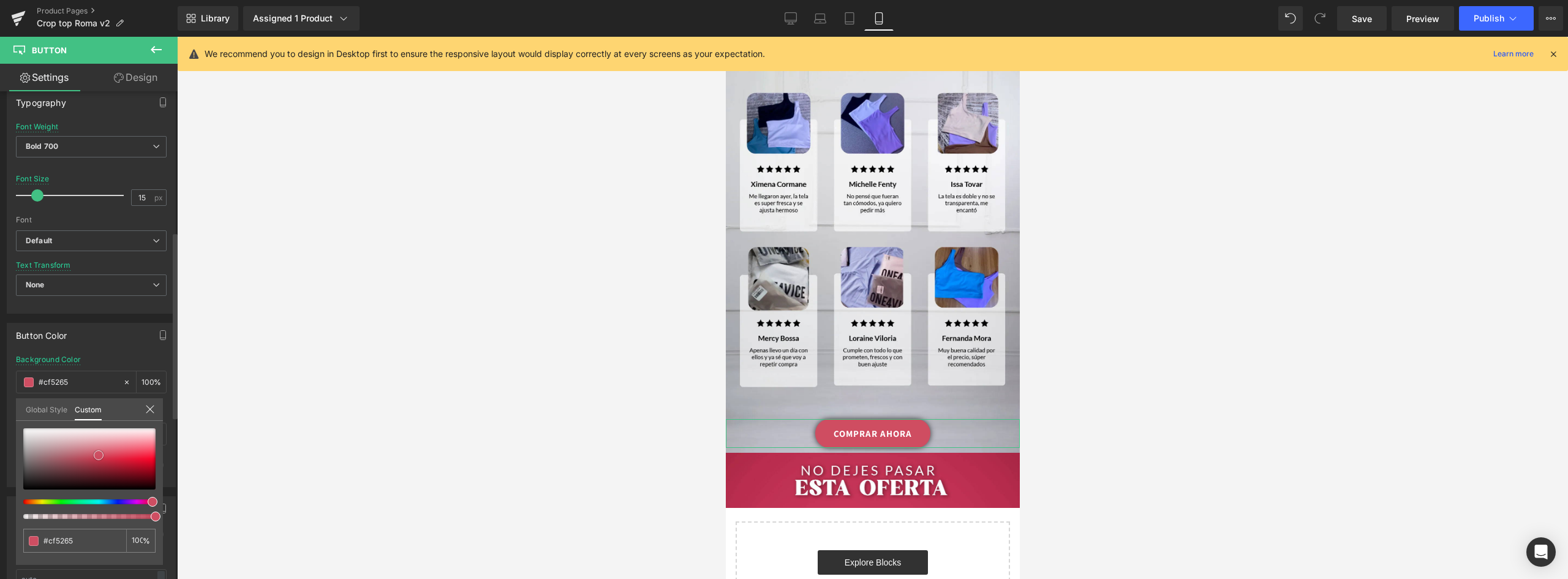
type input "#cd4f62"
type input "#cc4b5f"
type input "#cb485b"
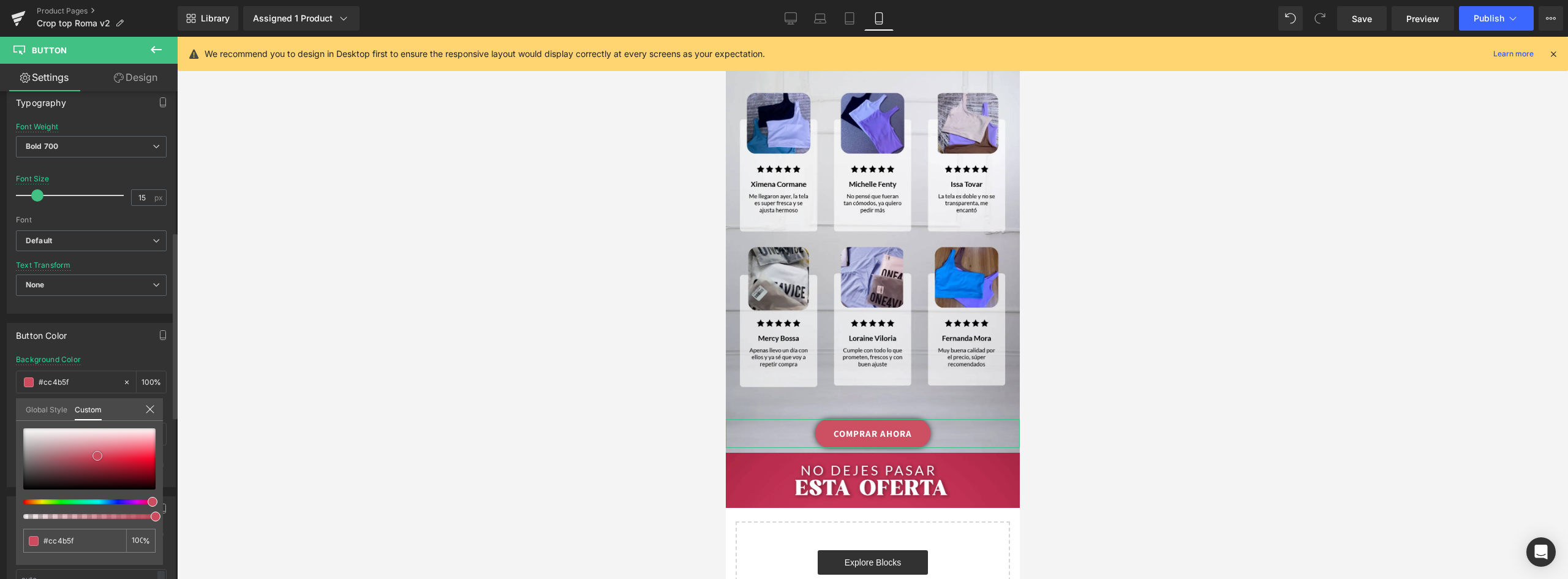
type input "#cb485b"
type input "#c74155"
type input "#c64256"
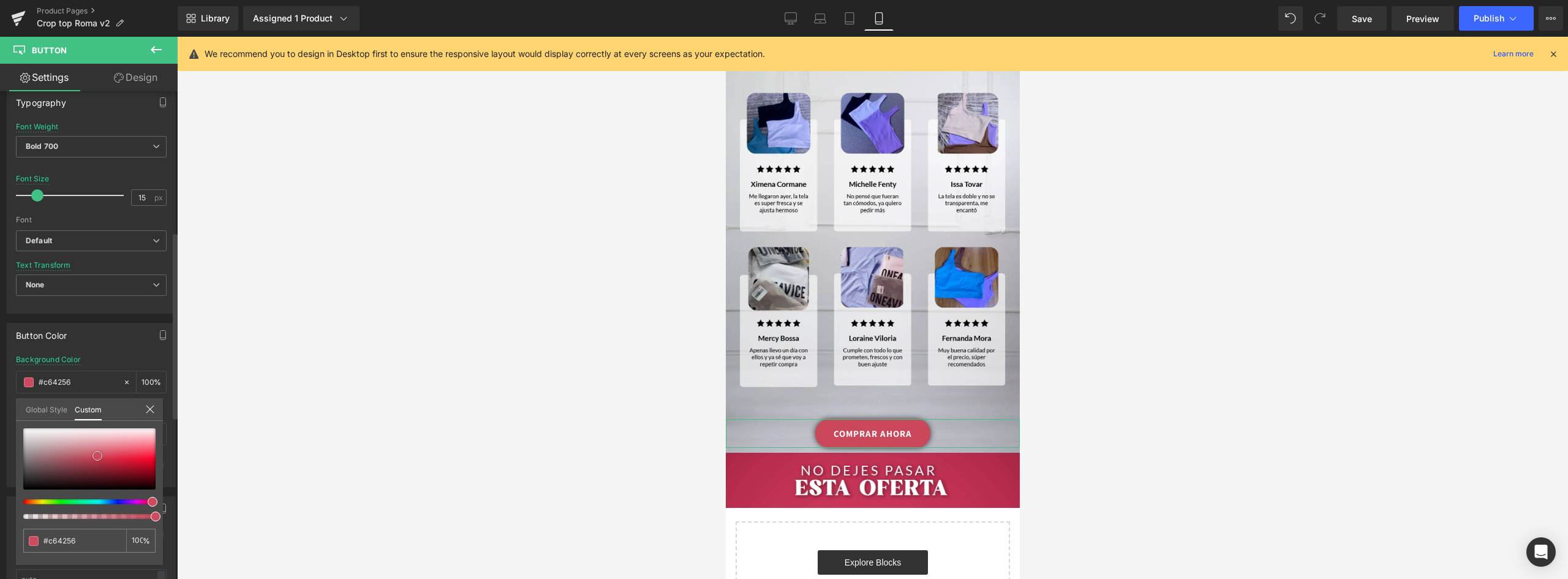
type input "#c53e52"
type input "#c43f53"
type input "#c34154"
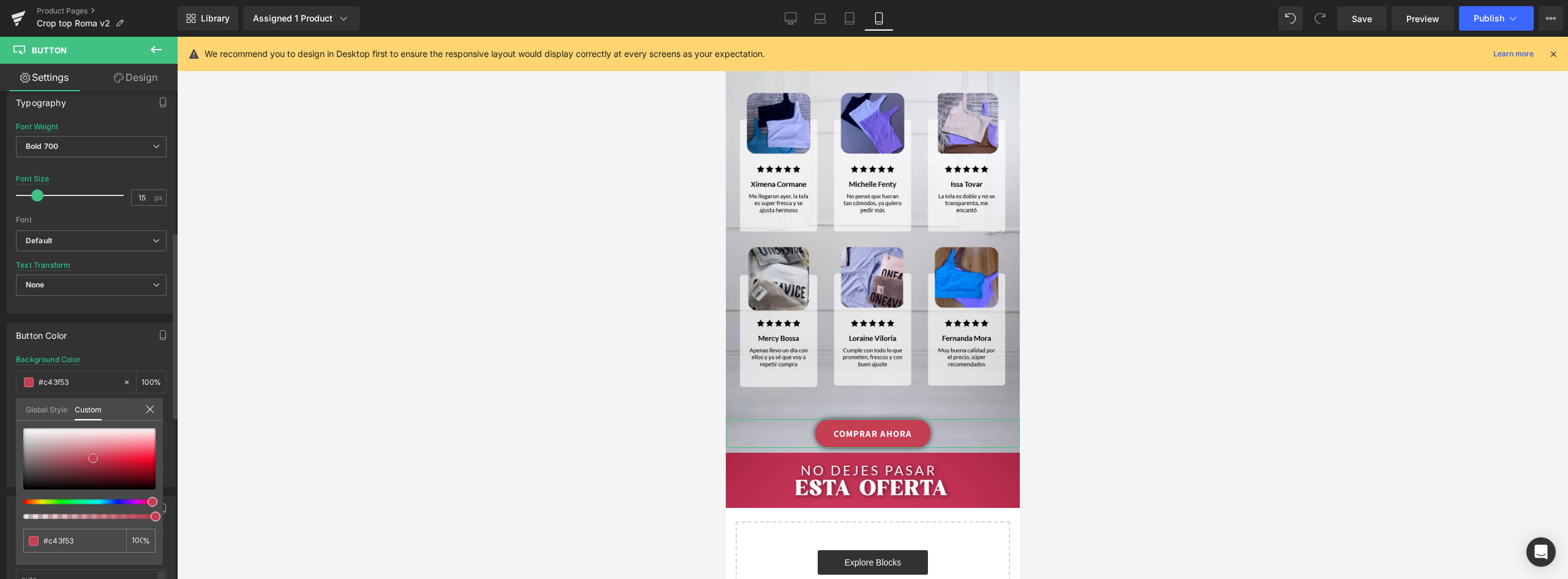
type input "#c34154"
click at [101, 457] on span at bounding box center [101, 456] width 9 height 9
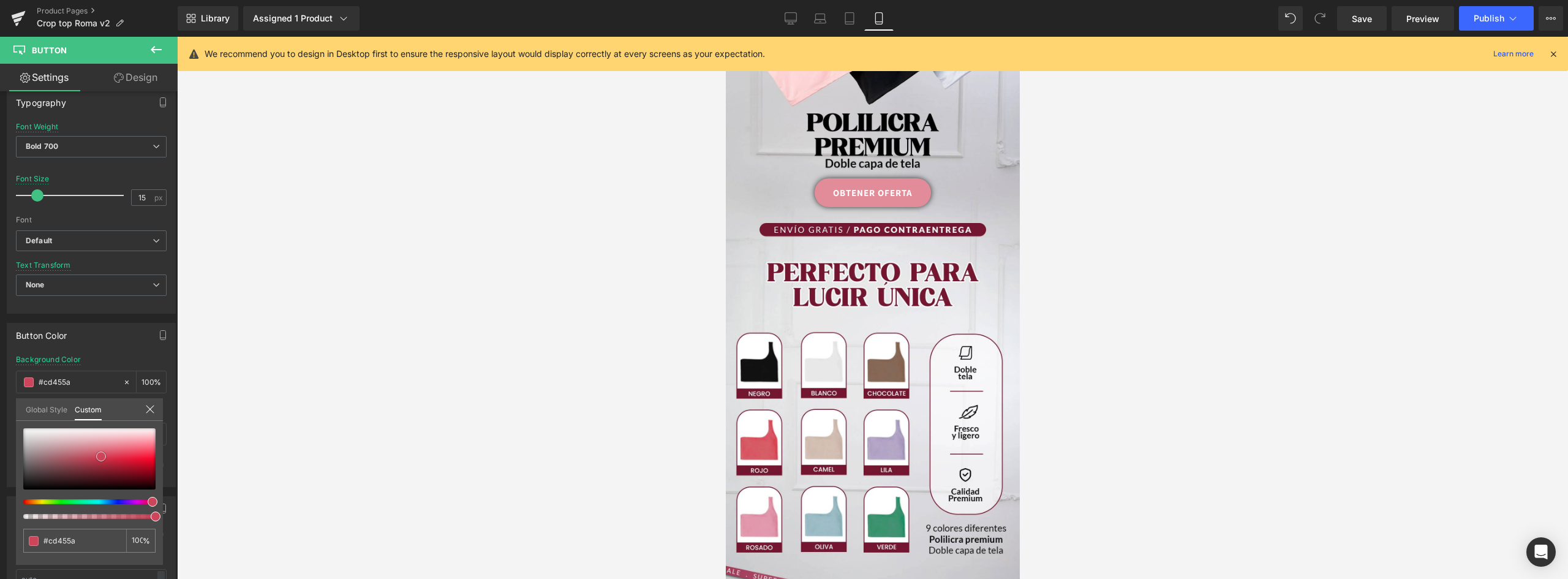
scroll to position [205, 0]
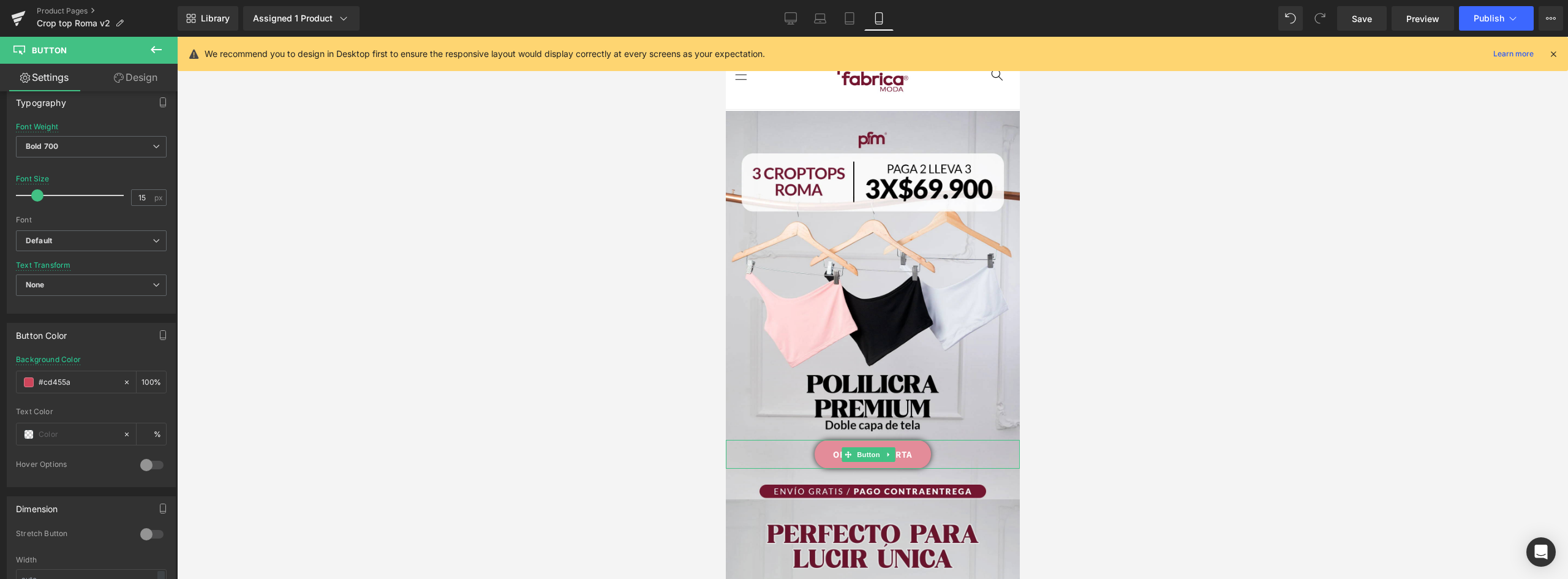
scroll to position [123, 0]
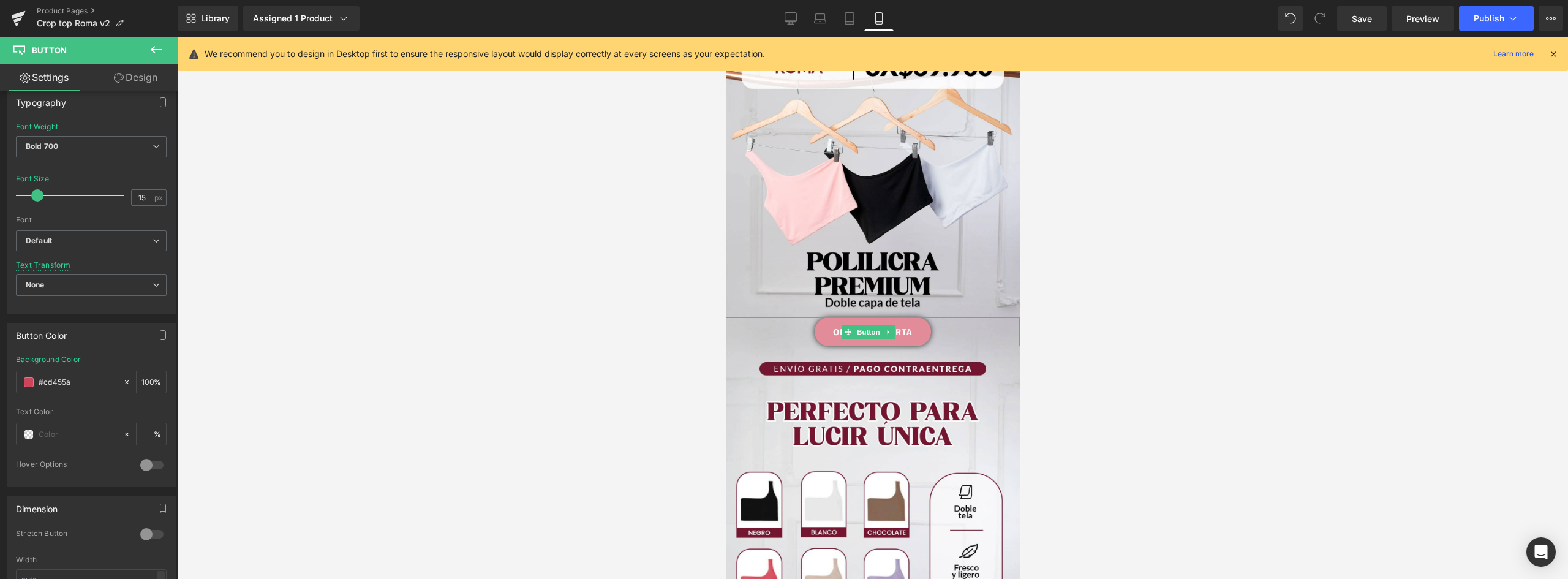
click at [916, 317] on link "OBTENER OFERTA" at bounding box center [872, 332] width 117 height 29
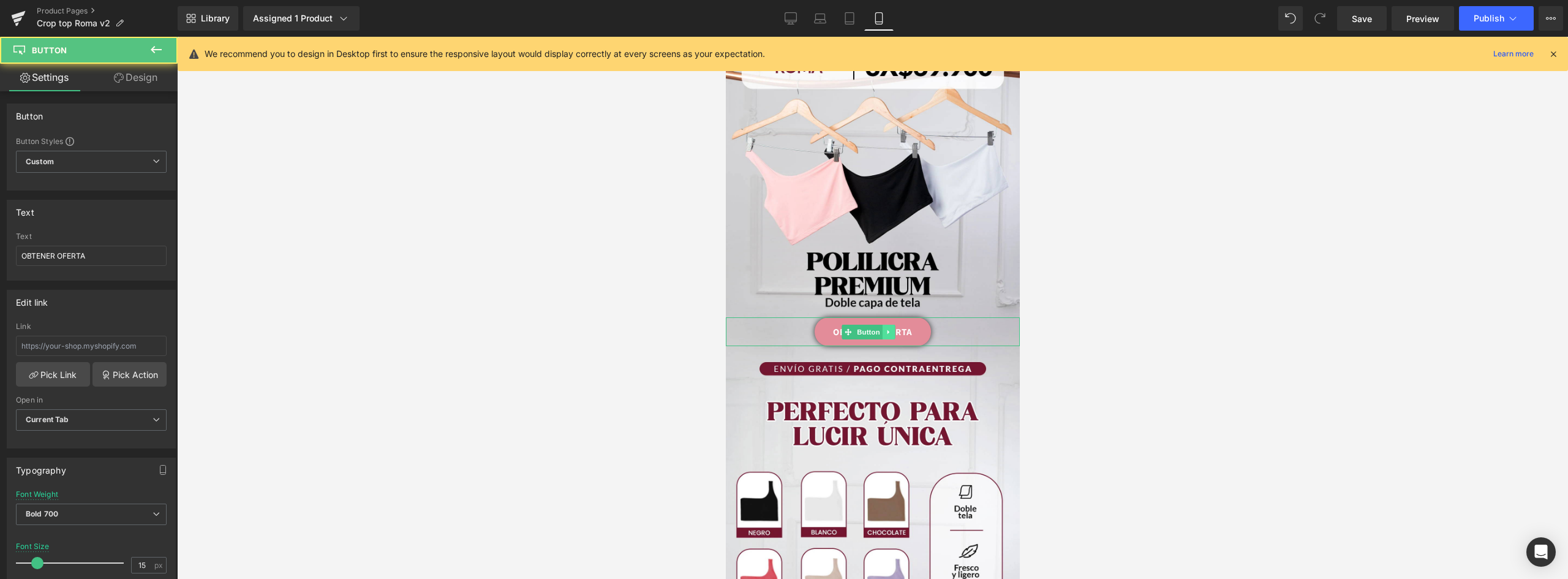
click at [889, 328] on icon at bounding box center [888, 332] width 7 height 7
drag, startPoint x: 885, startPoint y: 317, endPoint x: 736, endPoint y: 317, distance: 149.0
click at [884, 328] on icon at bounding box center [881, 332] width 7 height 7
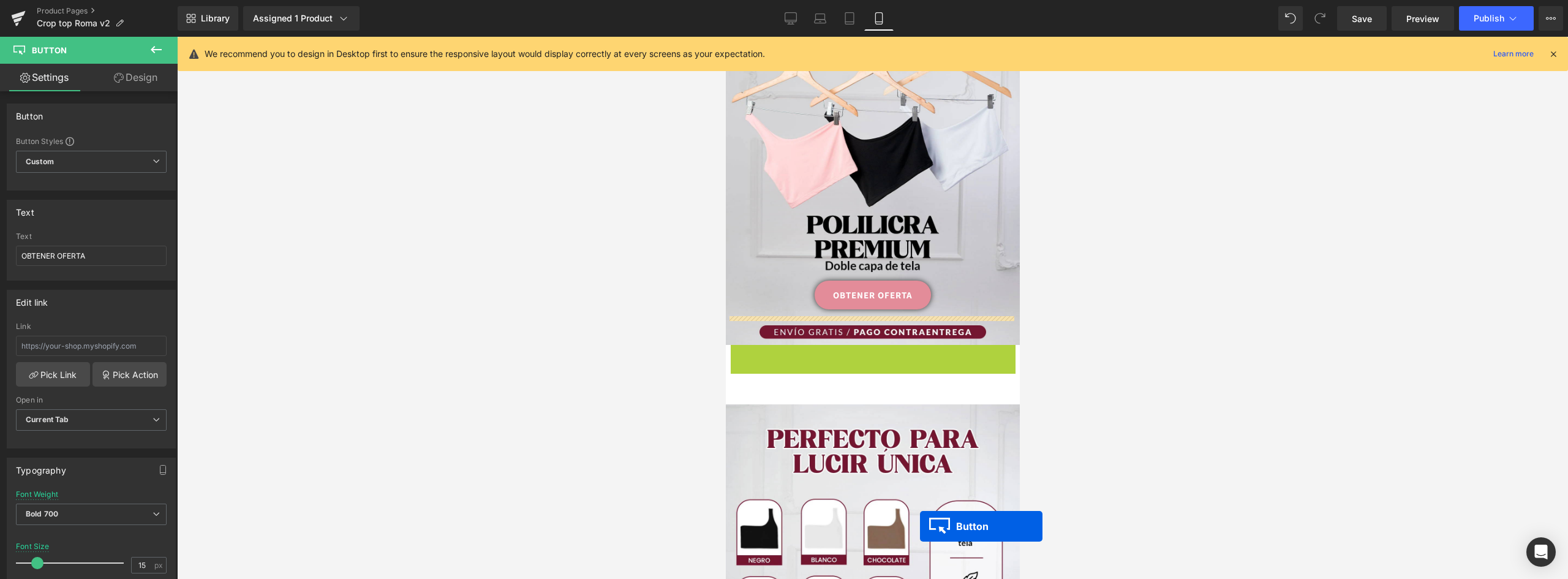
scroll to position [172, 0]
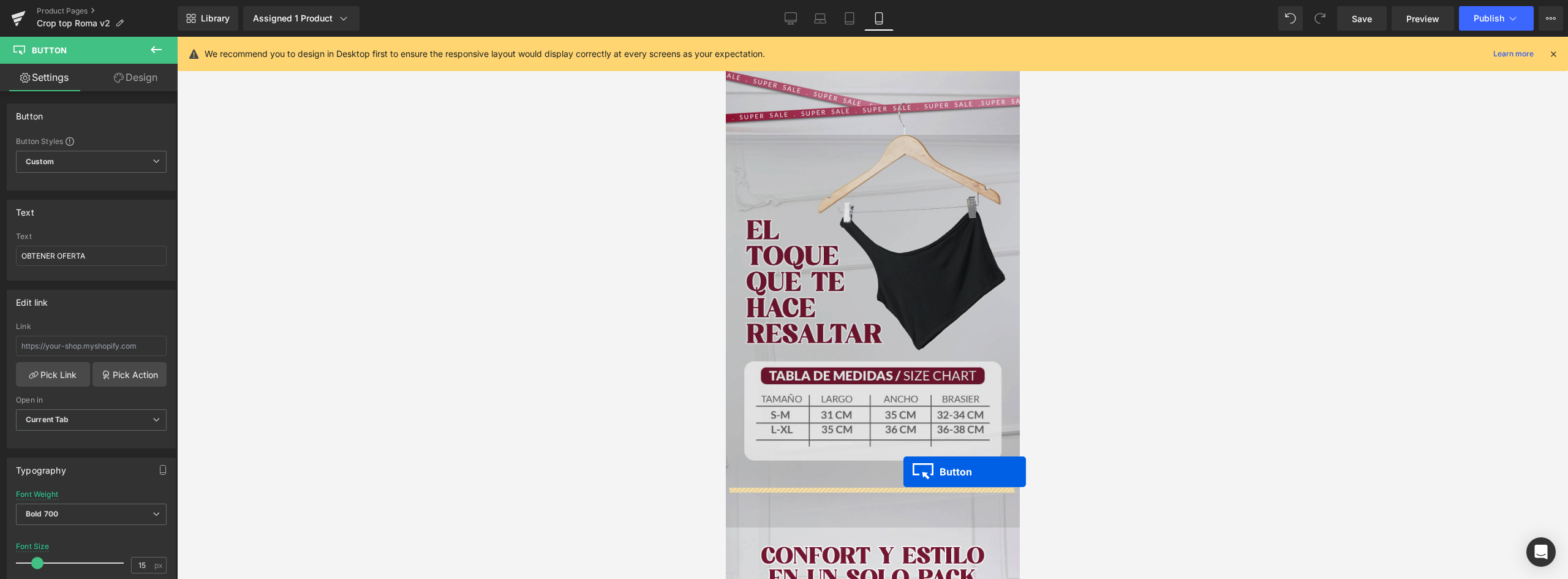
drag, startPoint x: 844, startPoint y: 381, endPoint x: 903, endPoint y: 472, distance: 108.5
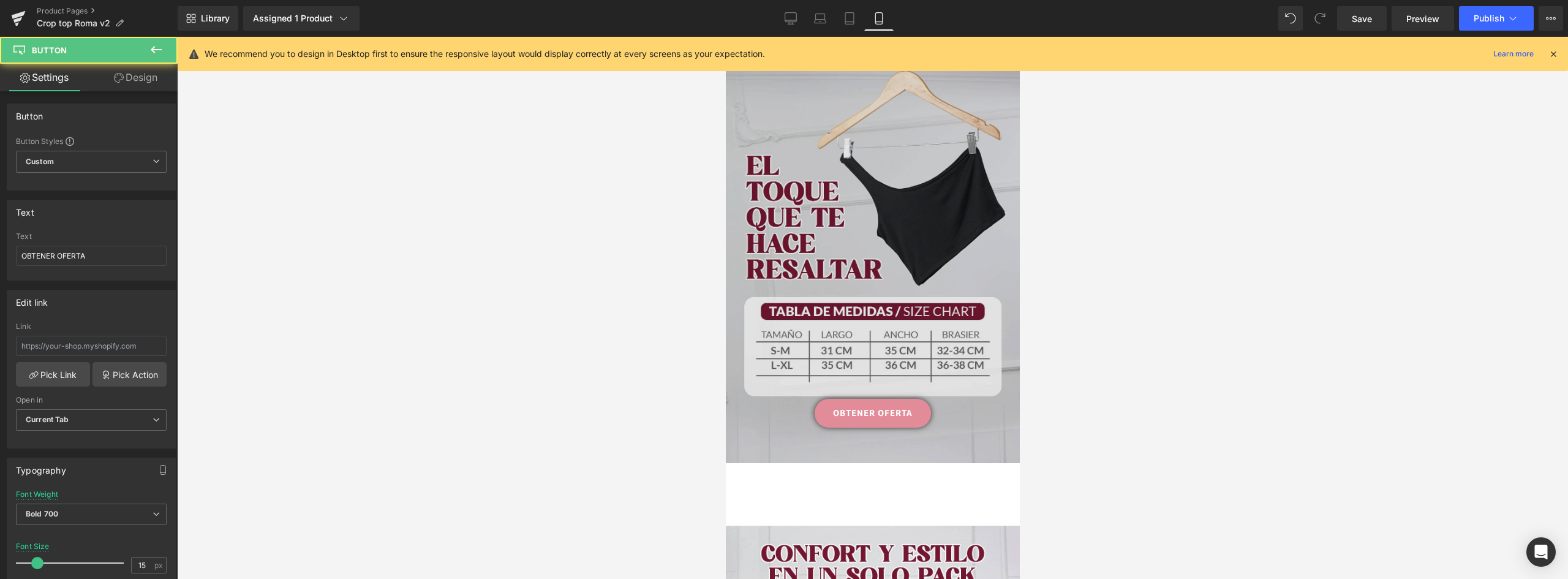
scroll to position [756, 0]
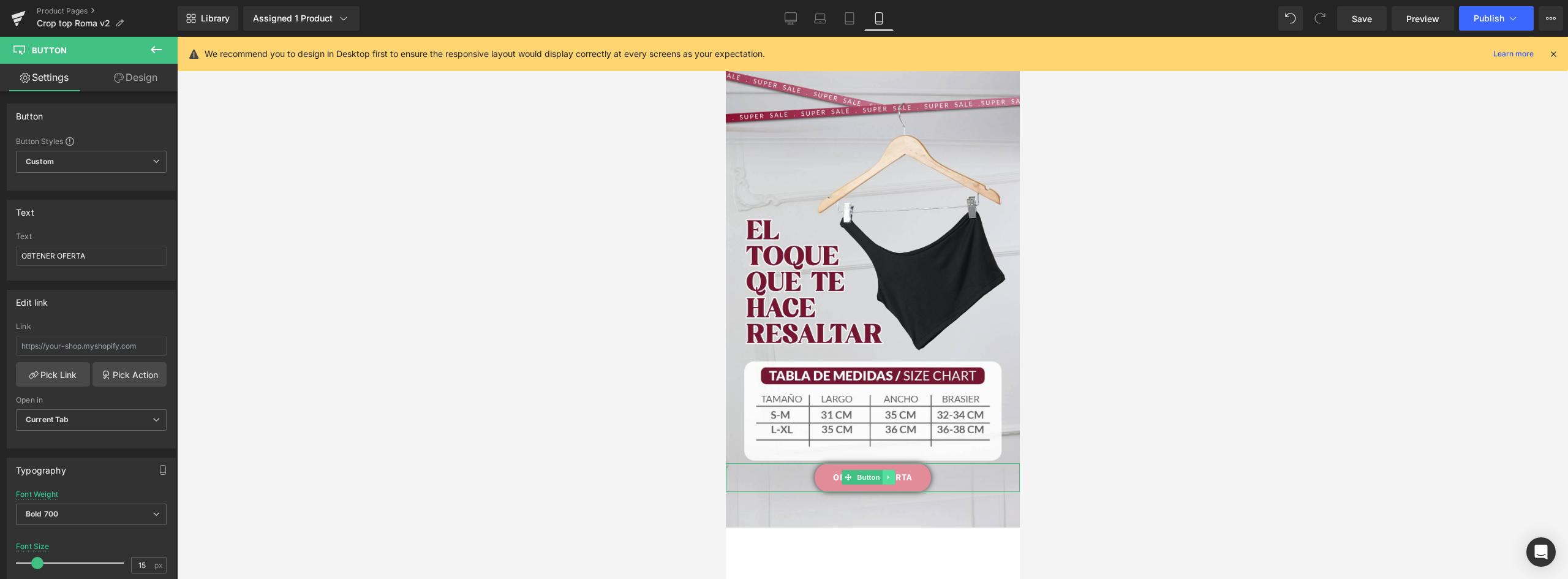
click at [881, 470] on link at bounding box center [888, 477] width 13 height 15
drag, startPoint x: 92, startPoint y: 254, endPoint x: -43, endPoint y: 243, distance: 135.4
click at [0, 243] on html "Button You are previewing how the will restyle your page. You can not edit Elem…" at bounding box center [784, 289] width 1568 height 579
drag, startPoint x: -31, startPoint y: 232, endPoint x: -79, endPoint y: 231, distance: 48.0
click at [0, 231] on html "Button You are previewing how the will restyle your page. You can not edit Elem…" at bounding box center [784, 289] width 1568 height 579
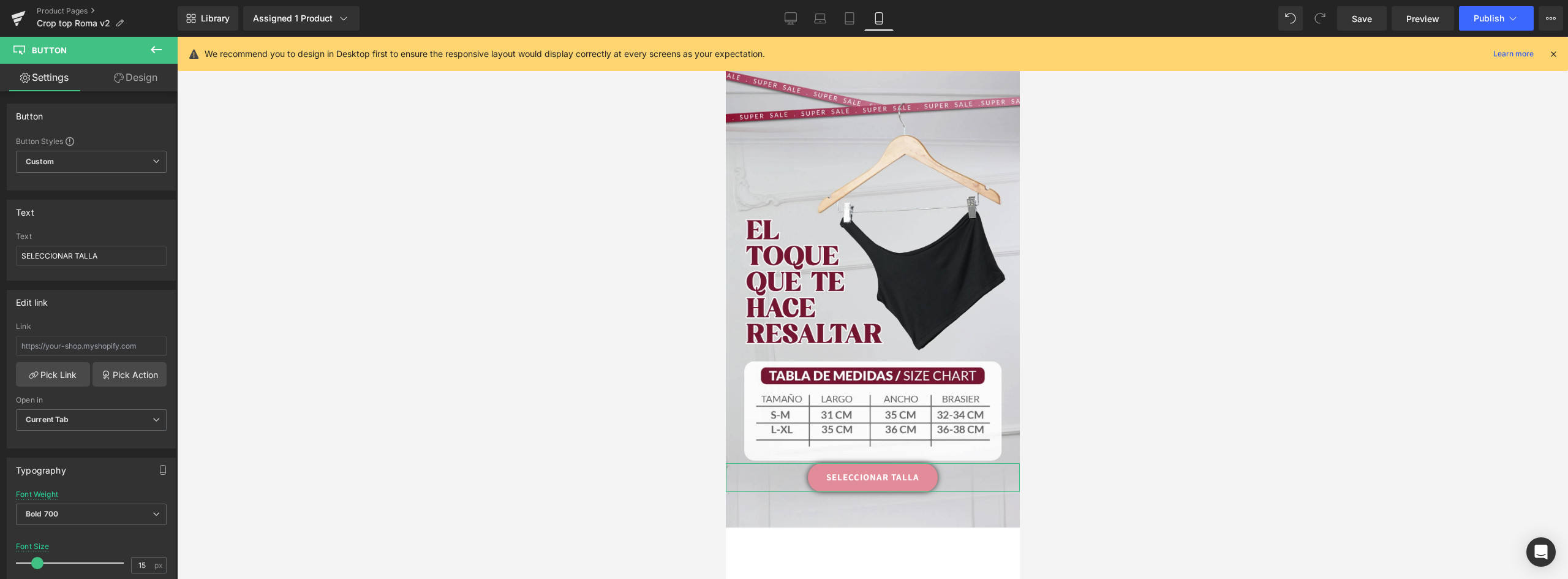
click at [139, 72] on link "Design" at bounding box center [135, 77] width 89 height 28
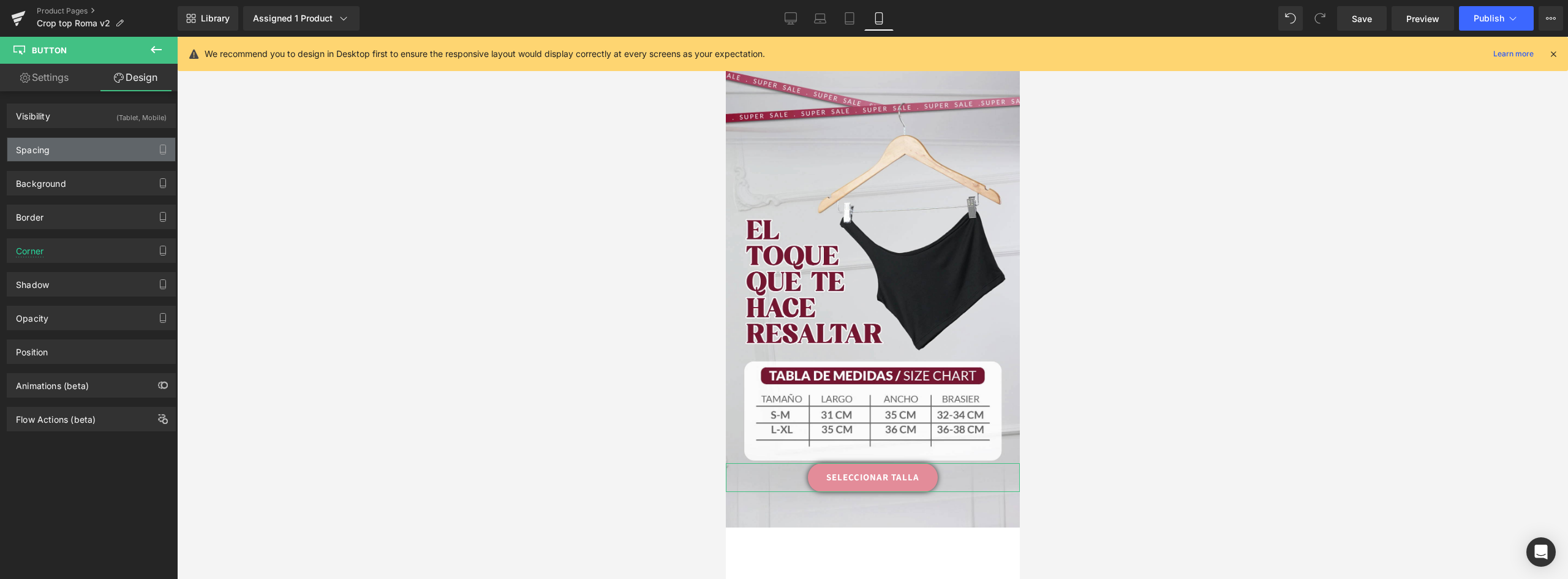
click at [66, 147] on div "Spacing" at bounding box center [91, 150] width 168 height 24
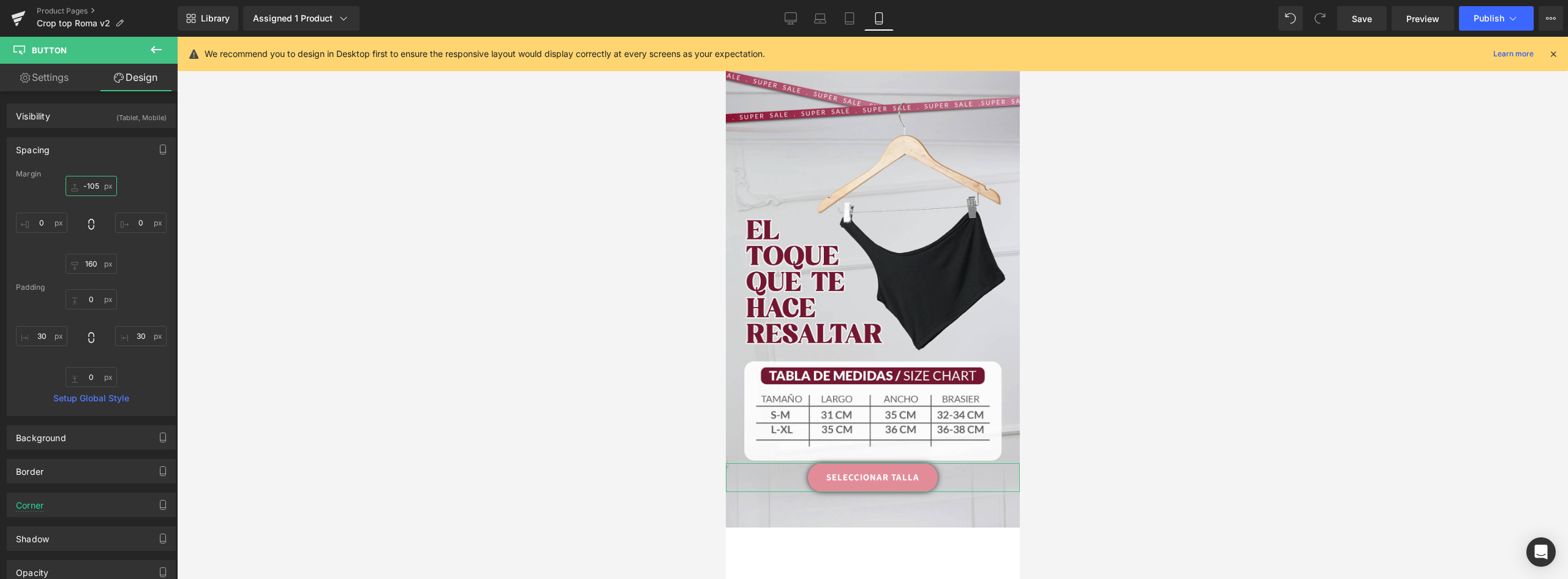
click at [86, 186] on input "-105" at bounding box center [91, 186] width 51 height 20
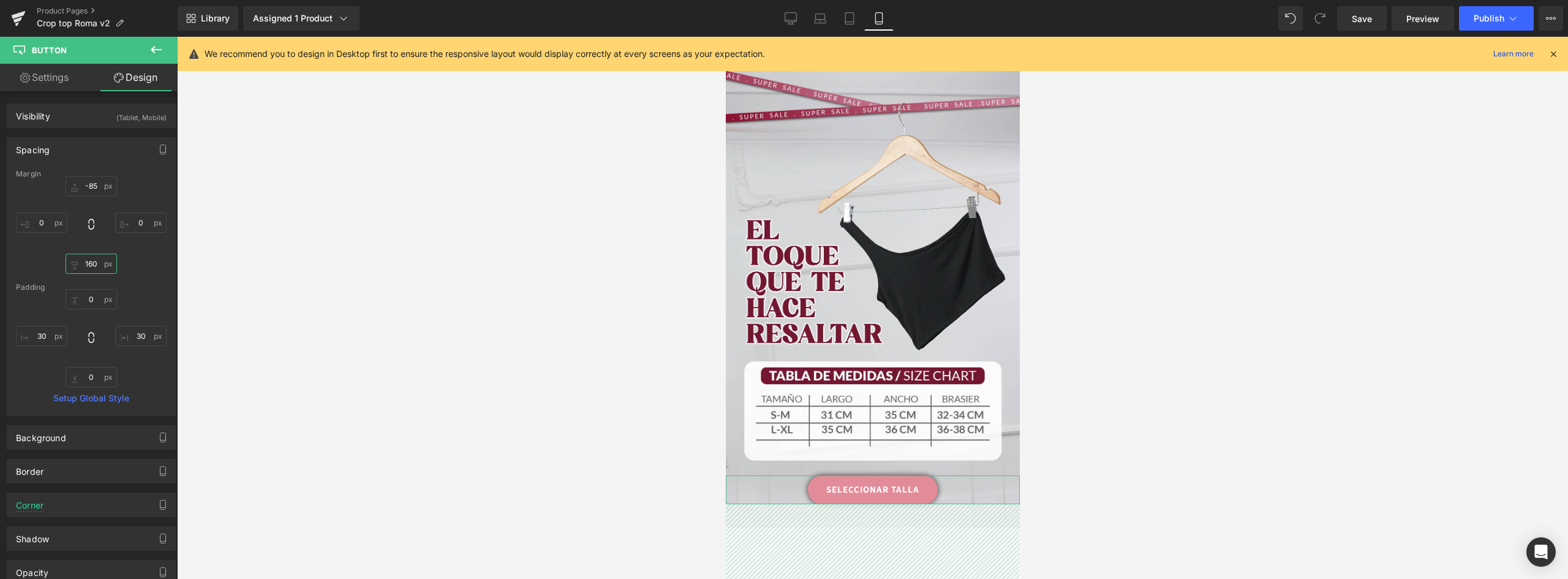
click at [95, 258] on input "160" at bounding box center [91, 264] width 51 height 20
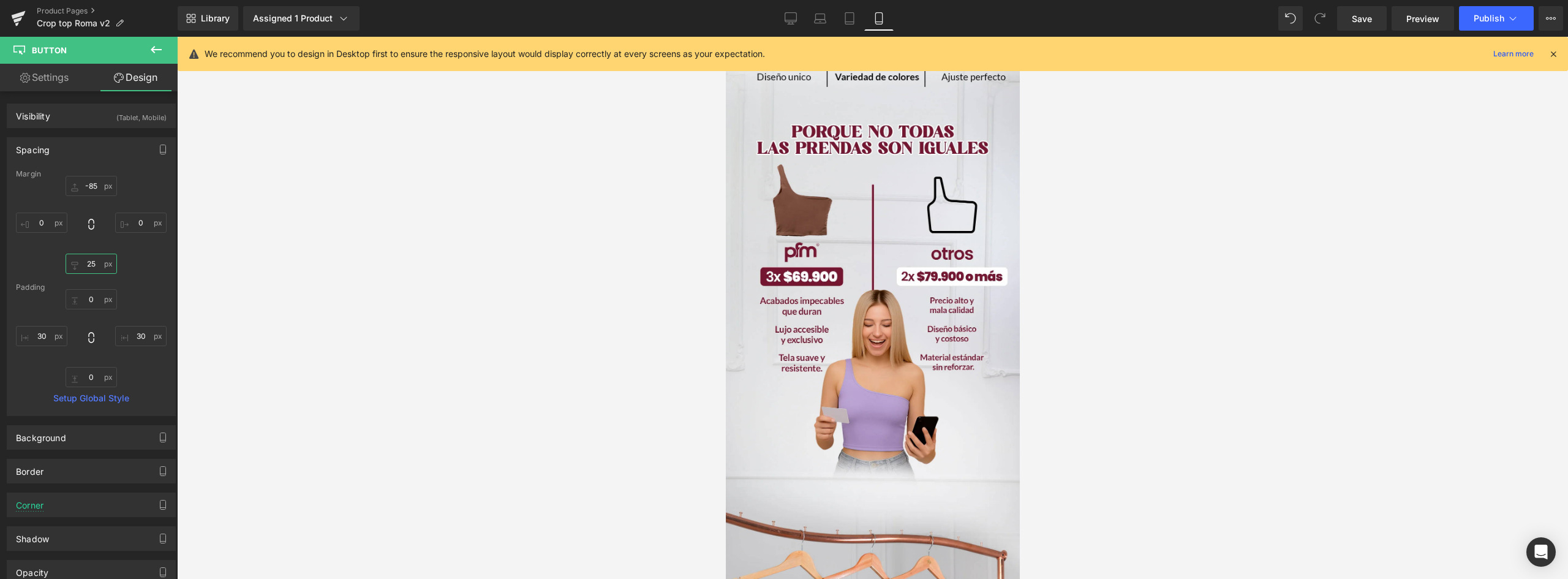
scroll to position [1615, 0]
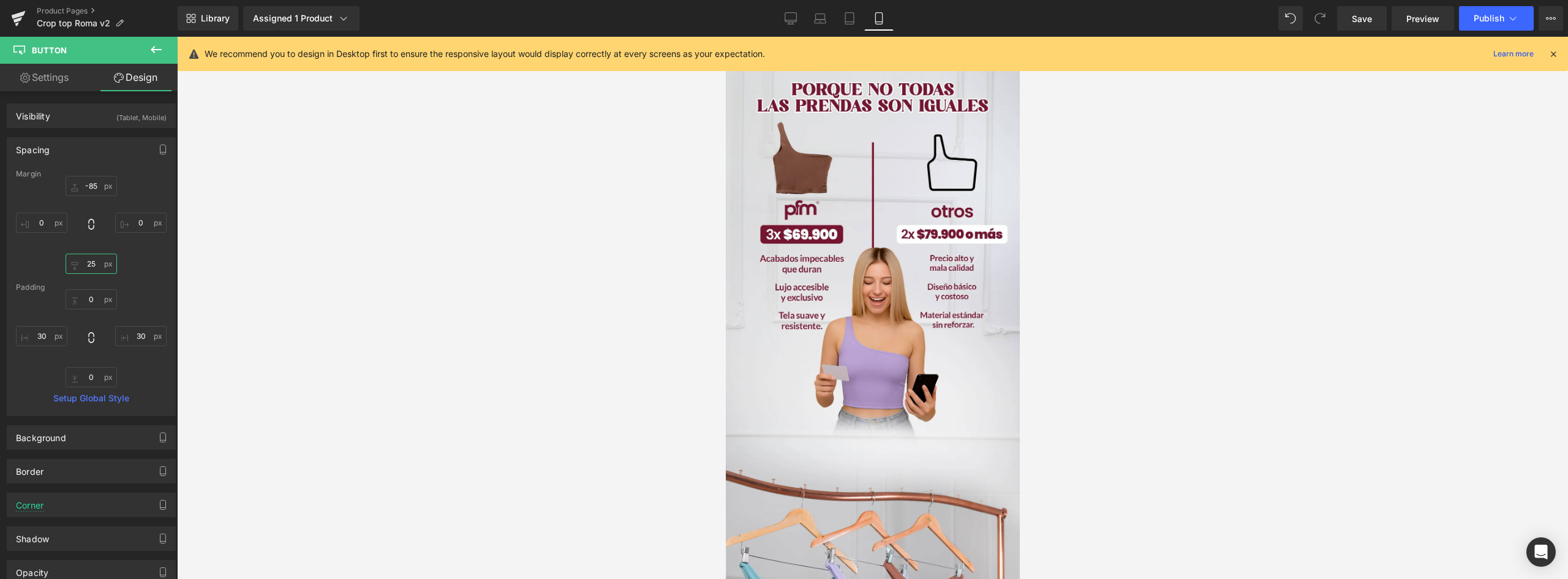
drag, startPoint x: 1010, startPoint y: 197, endPoint x: 1781, endPoint y: 358, distance: 787.6
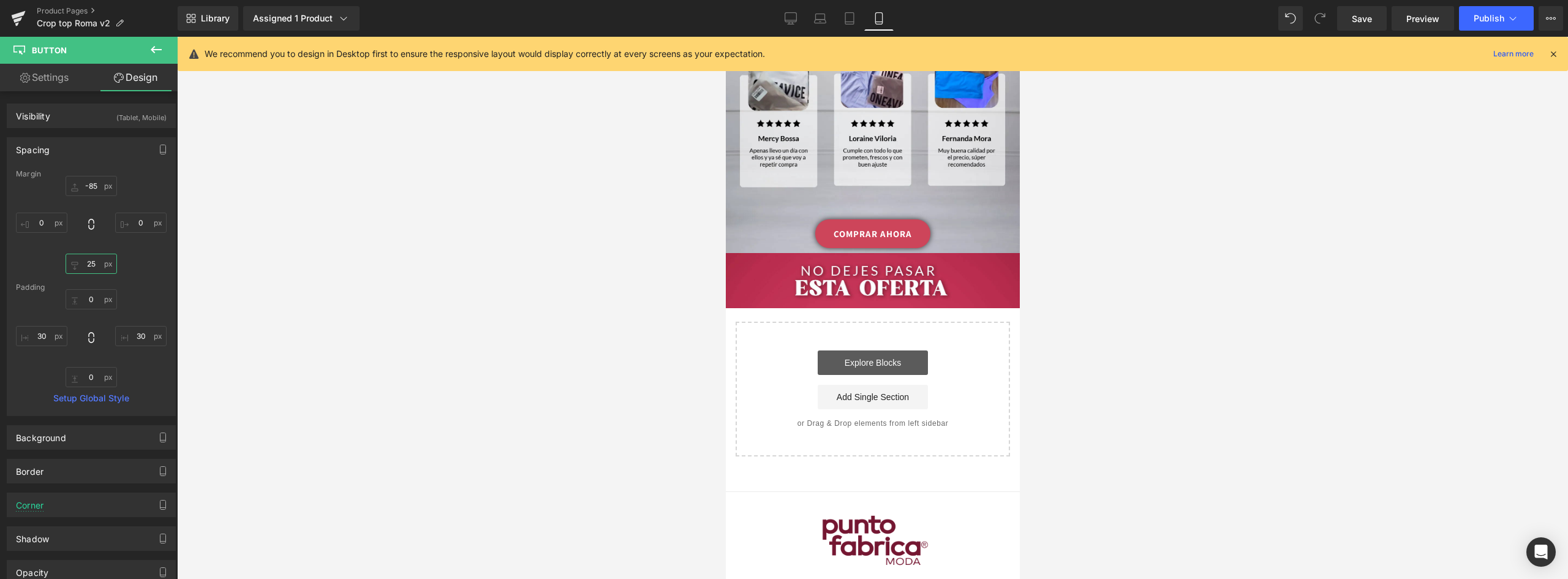
scroll to position [3025, 0]
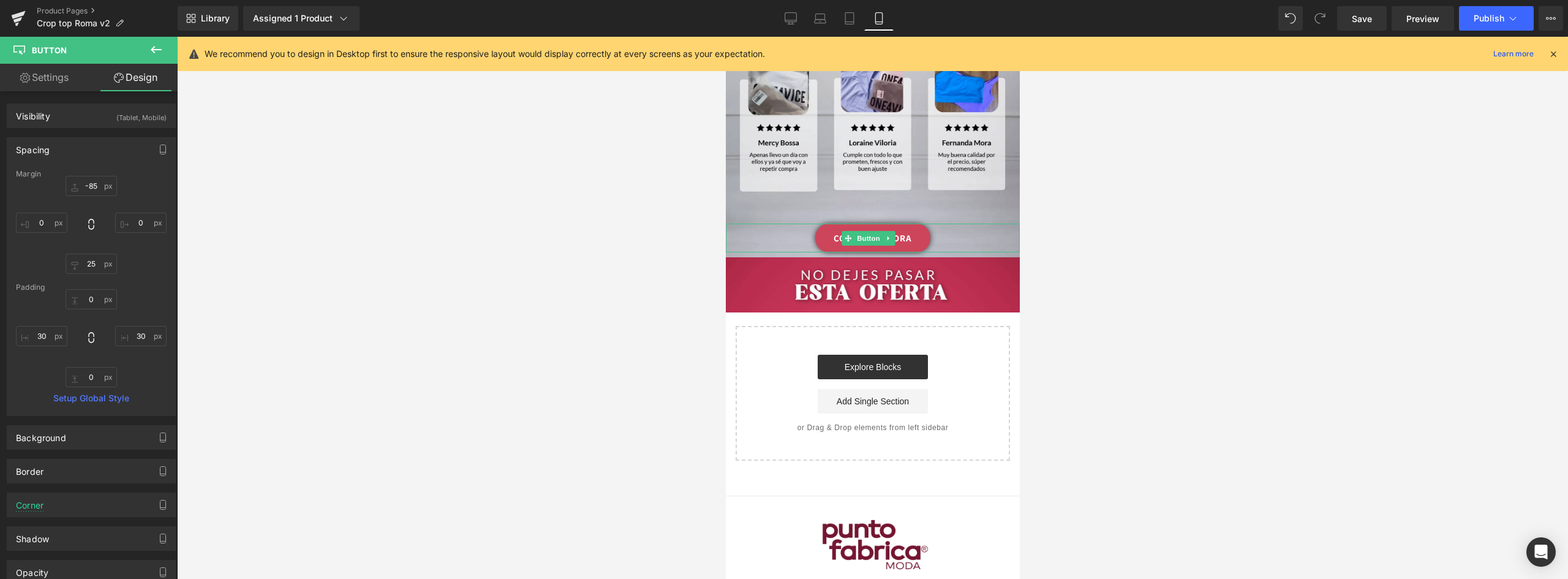
click at [913, 224] on link "COMPRAR AHORA" at bounding box center [872, 238] width 115 height 29
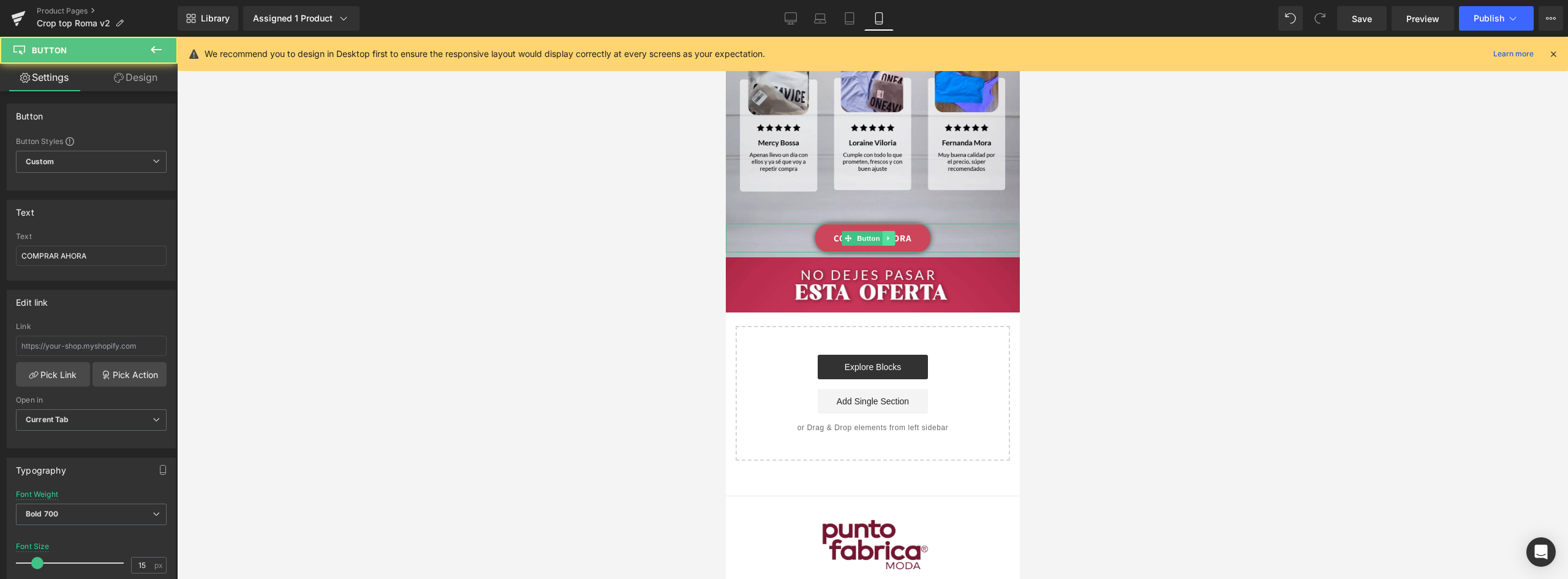
click at [888, 235] on icon at bounding box center [888, 238] width 7 height 7
click at [880, 235] on icon at bounding box center [881, 238] width 7 height 7
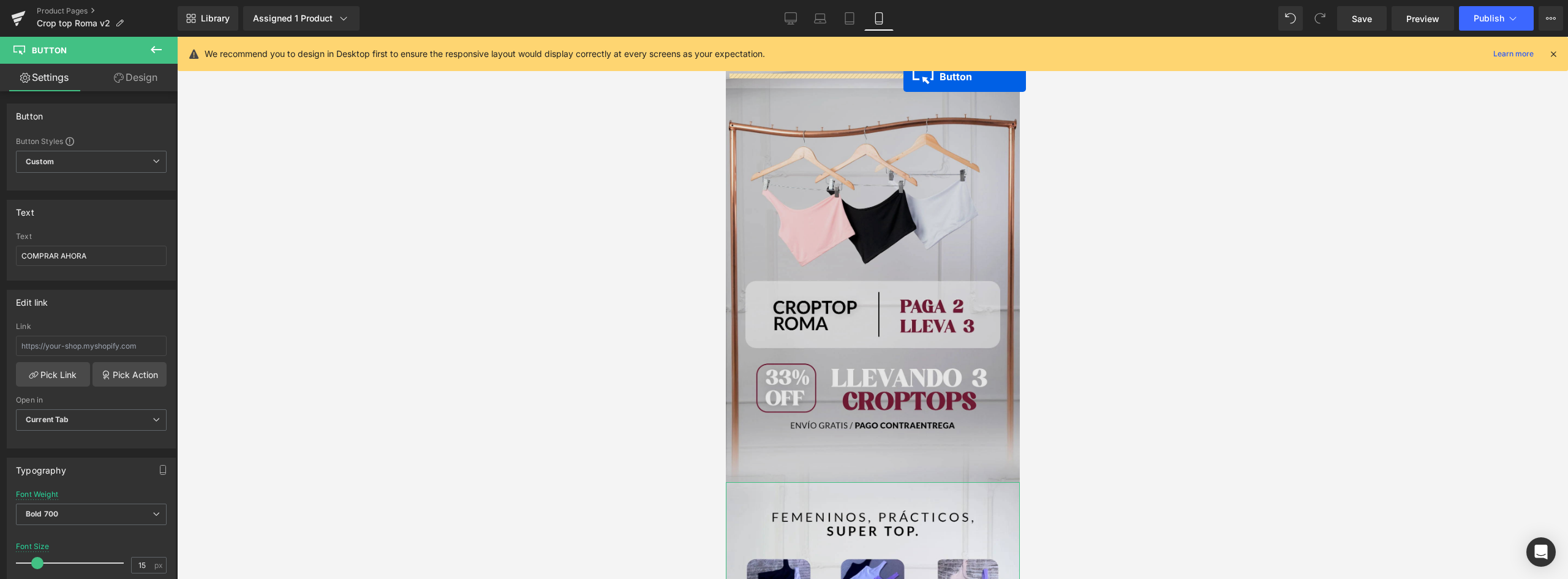
scroll to position [2277, 0]
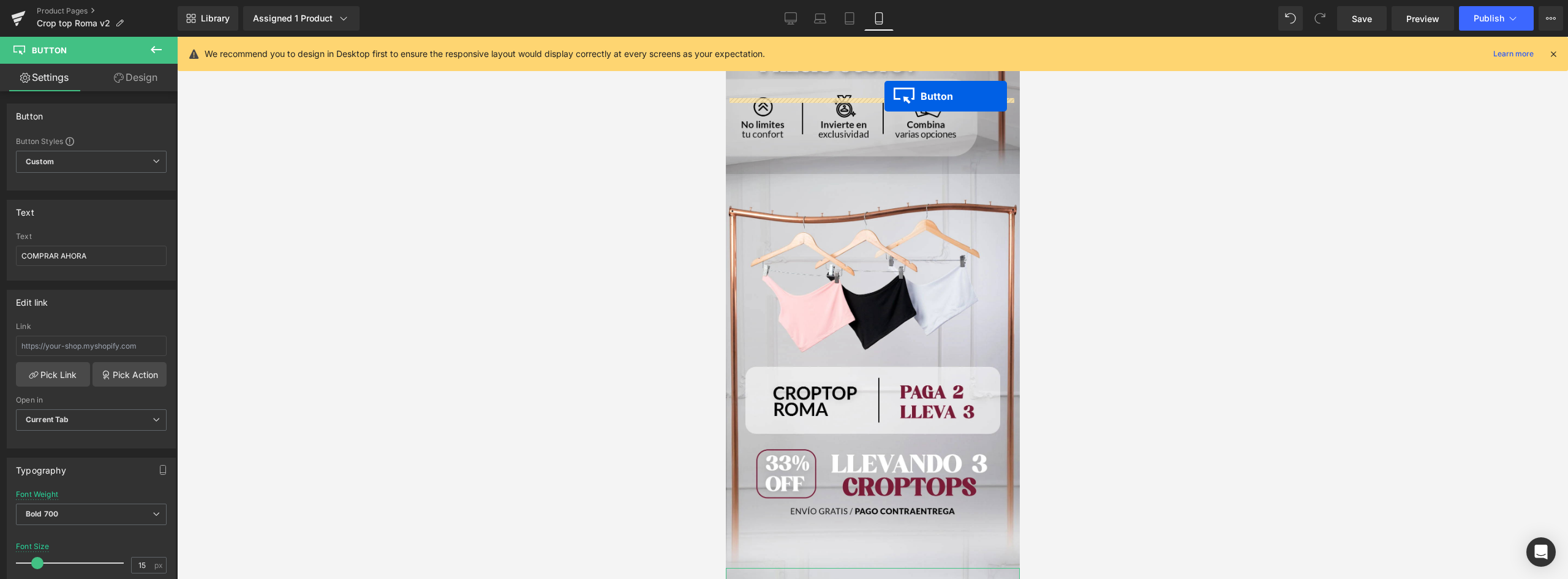
drag, startPoint x: 854, startPoint y: 271, endPoint x: 884, endPoint y: 96, distance: 177.6
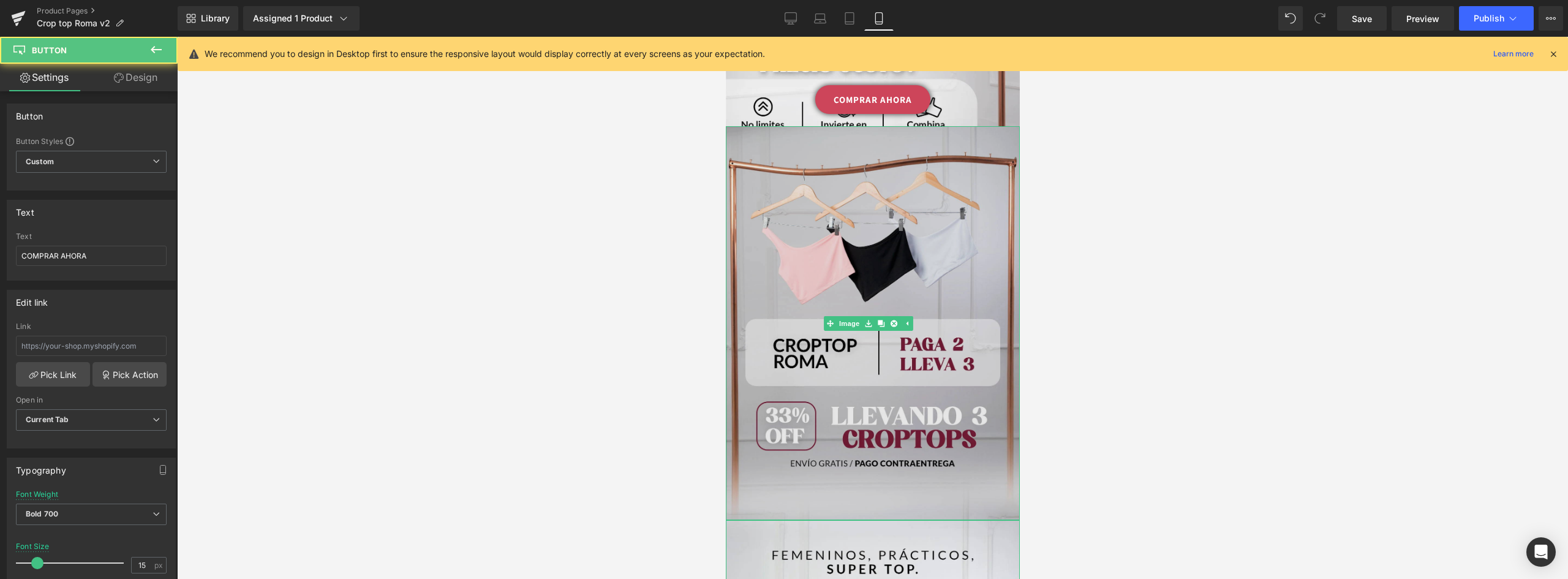
scroll to position [2155, 0]
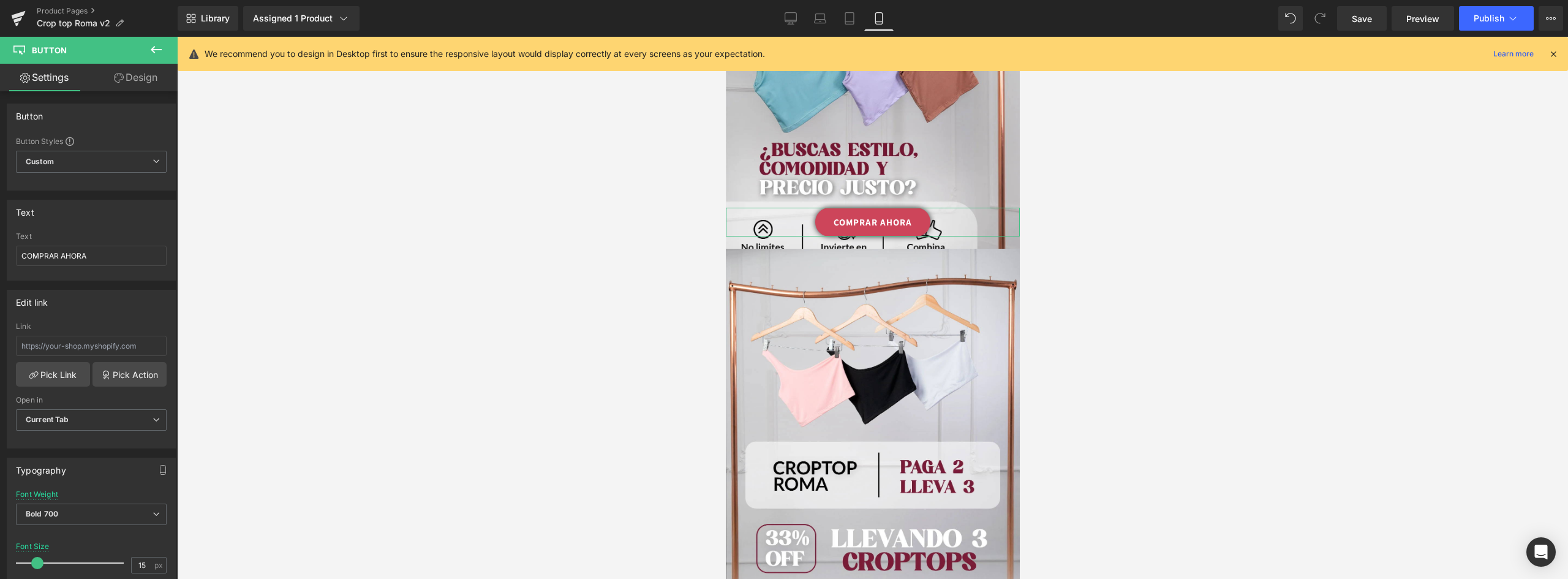
click at [147, 73] on link "Design" at bounding box center [135, 77] width 89 height 28
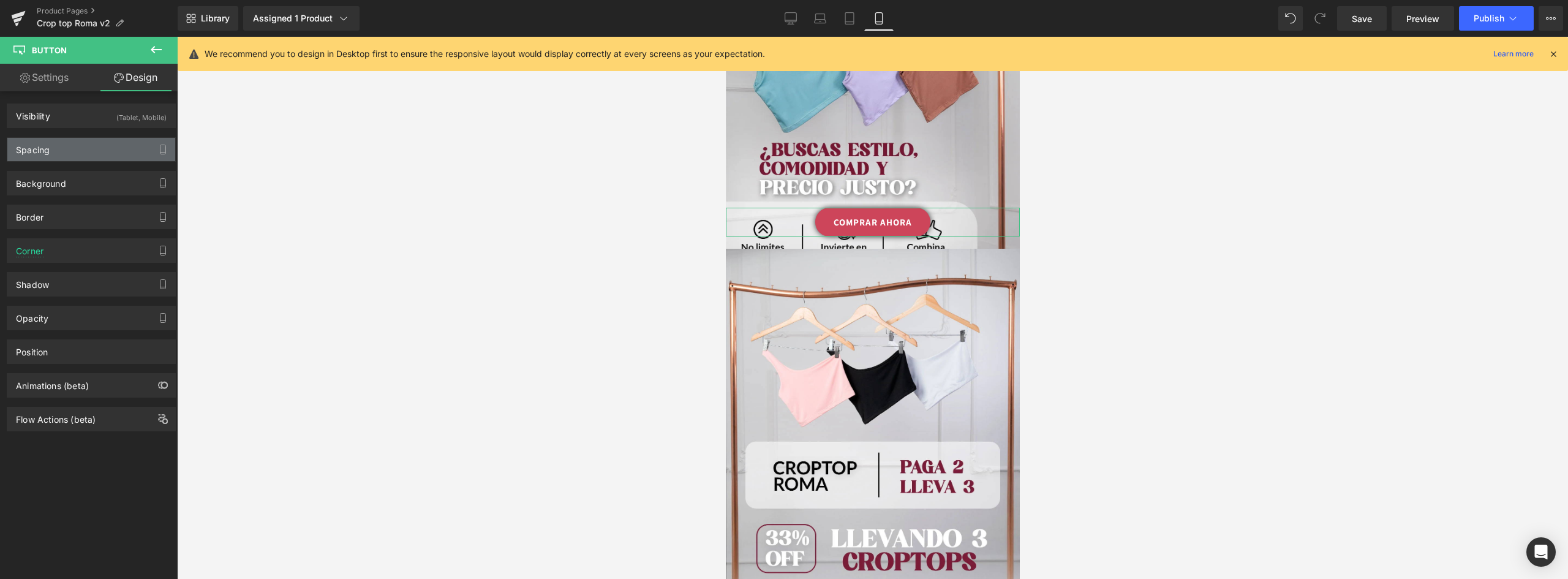
click at [72, 147] on div "Spacing" at bounding box center [91, 150] width 168 height 24
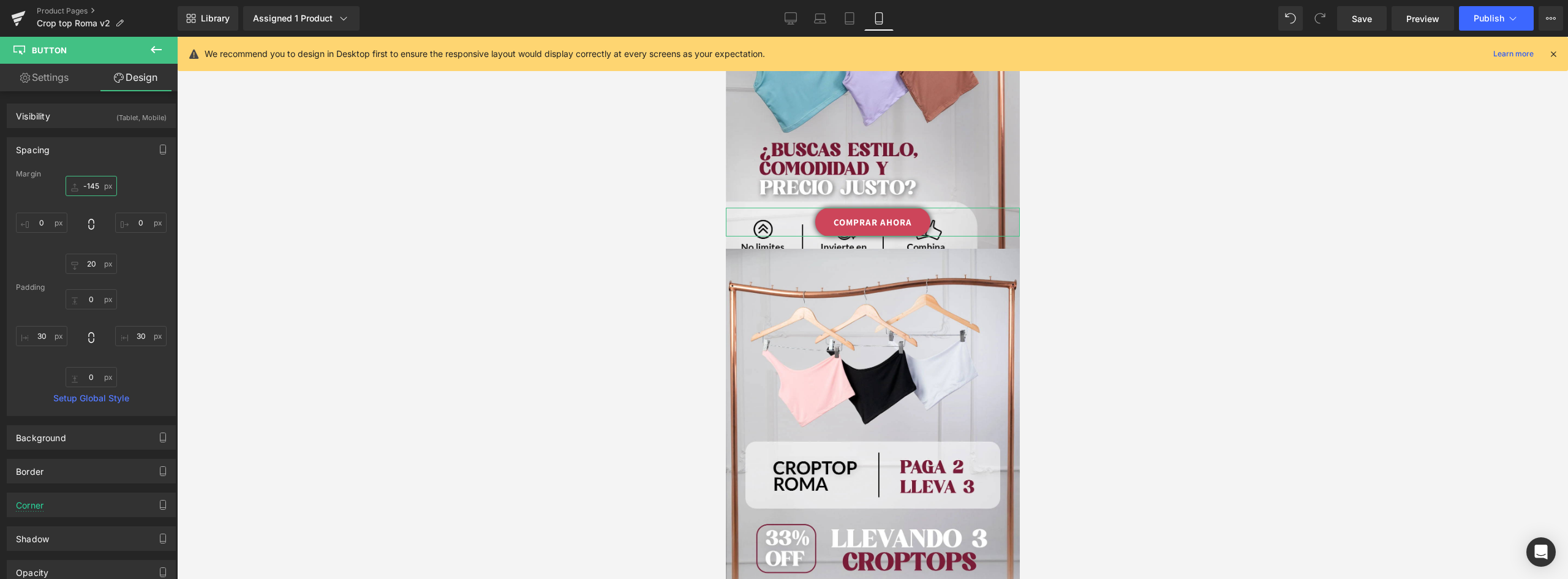
click at [97, 183] on input "-145" at bounding box center [91, 186] width 51 height 20
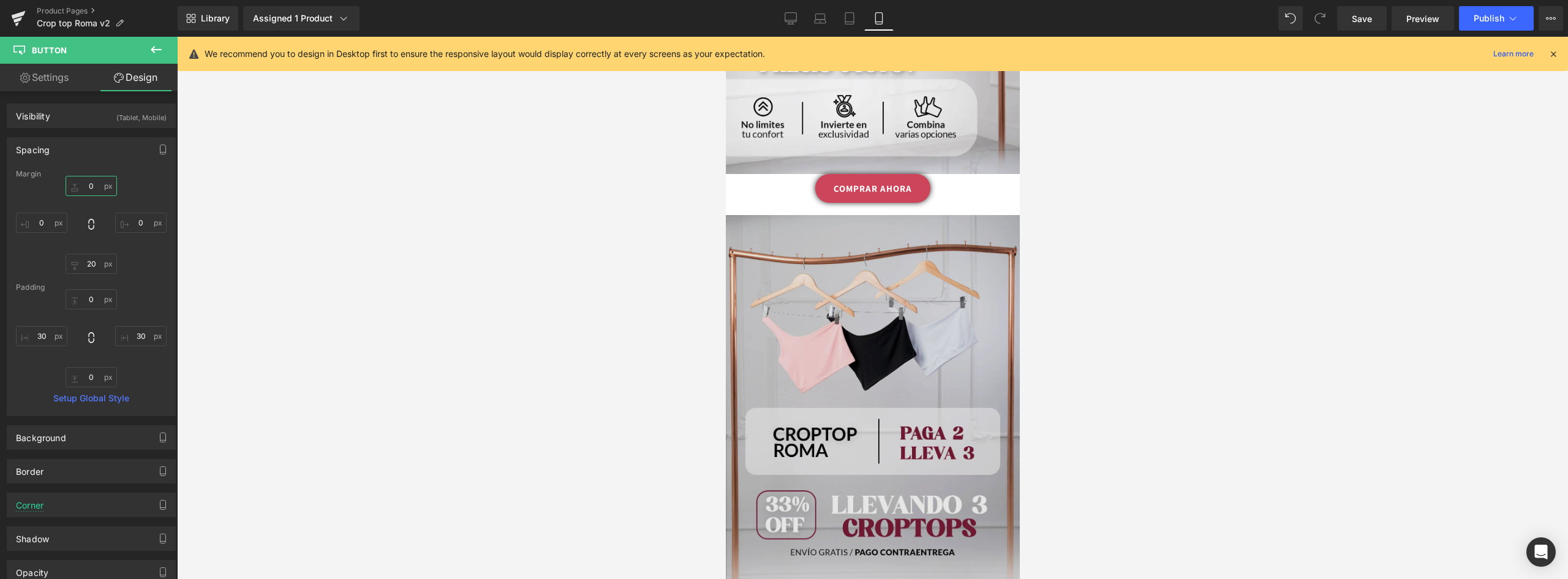
scroll to position [2094, 0]
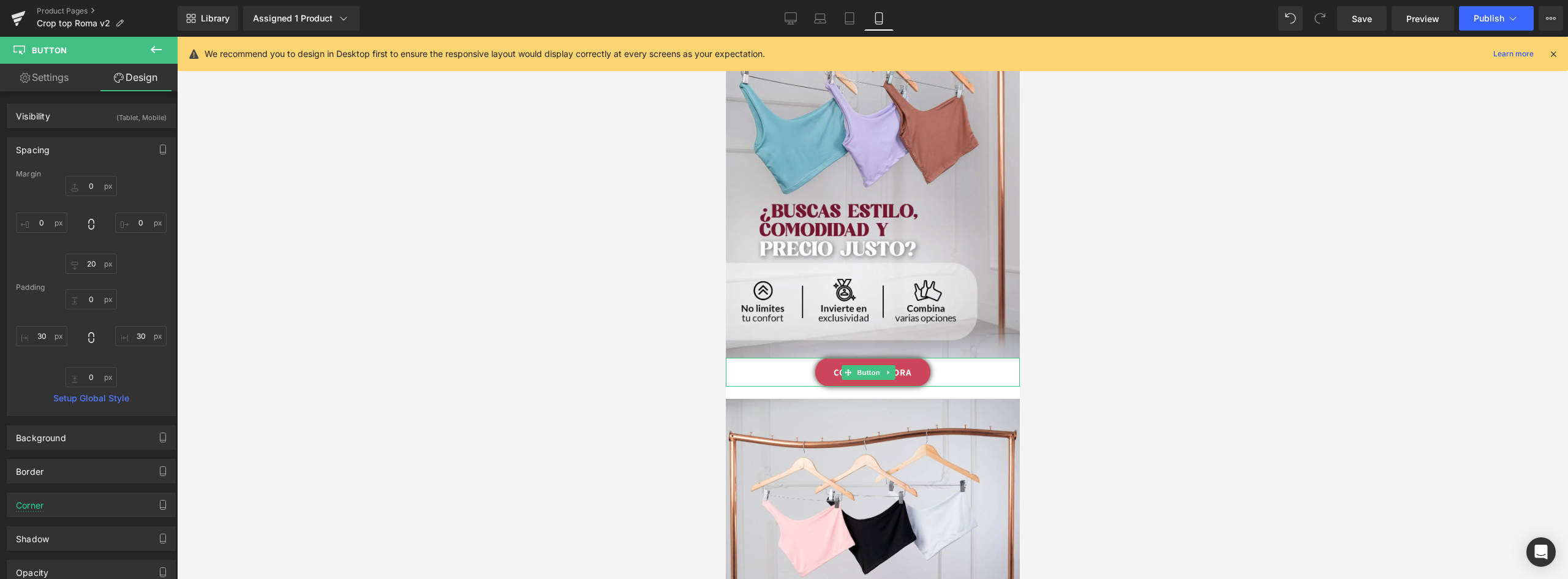
click at [911, 358] on link "COMPRAR AHORA" at bounding box center [872, 372] width 115 height 29
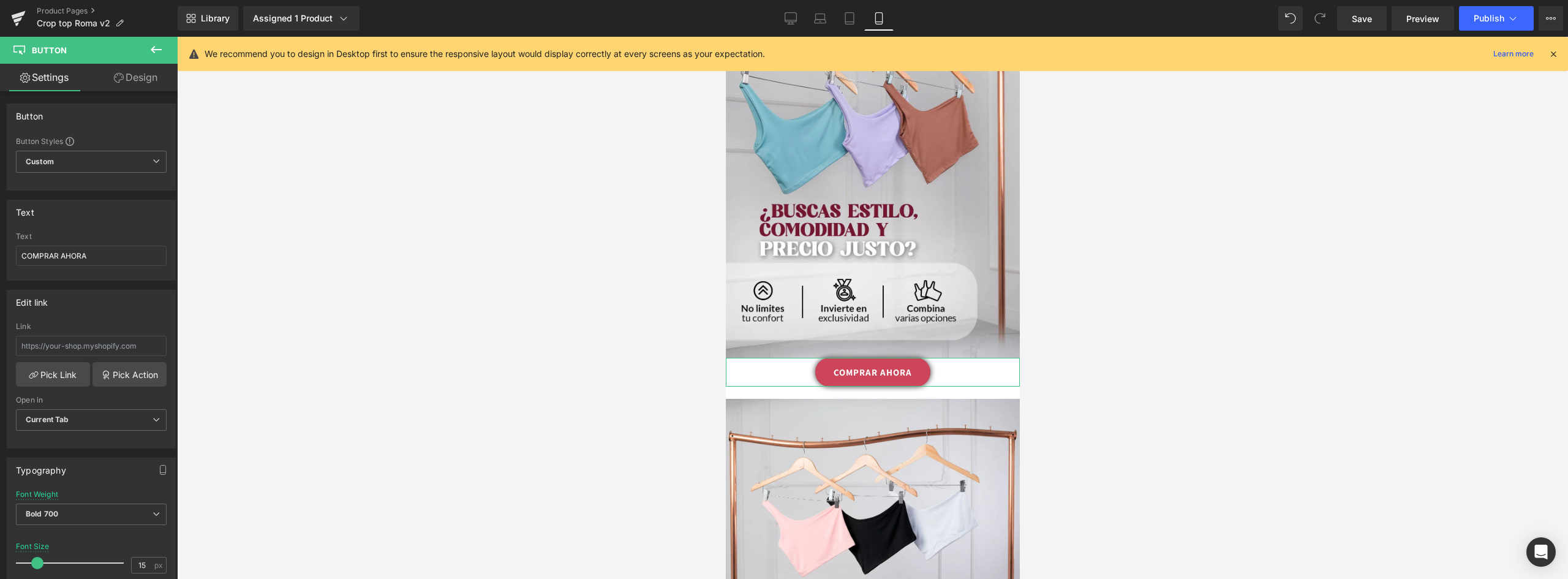
drag, startPoint x: 145, startPoint y: 80, endPoint x: 84, endPoint y: 146, distance: 89.9
click at [145, 80] on link "Design" at bounding box center [135, 77] width 89 height 28
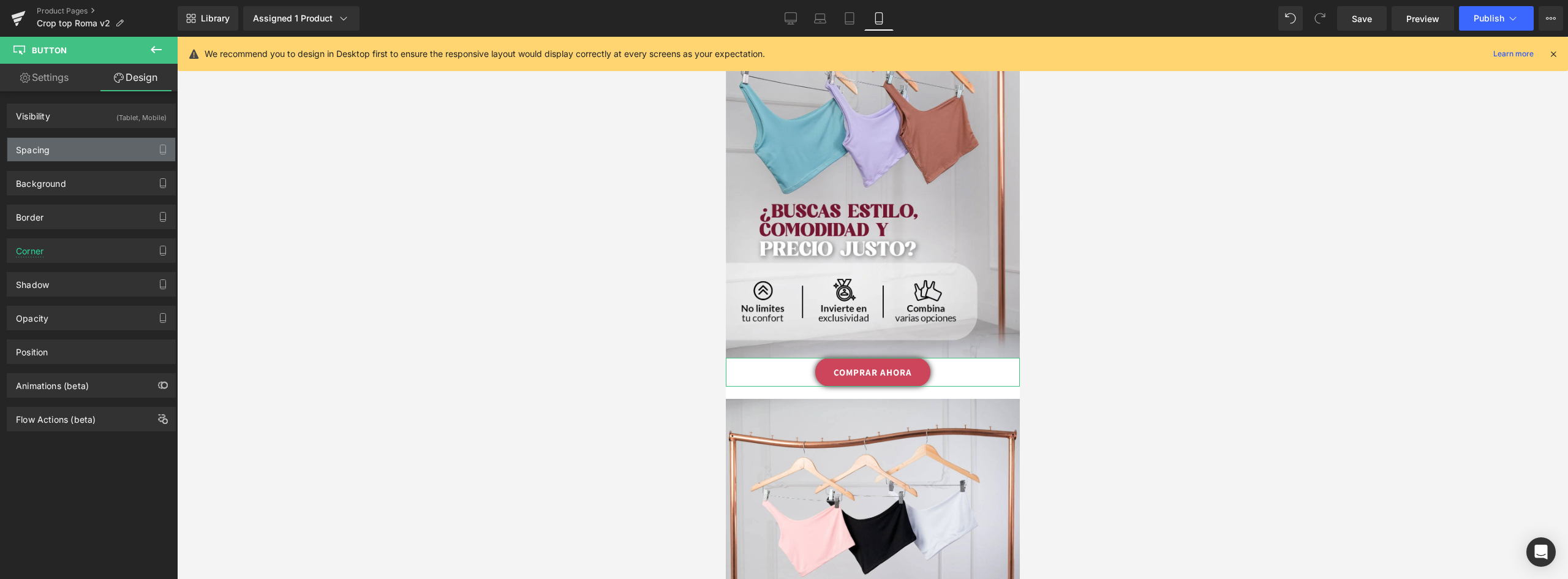
click at [66, 150] on div "Spacing" at bounding box center [91, 150] width 168 height 24
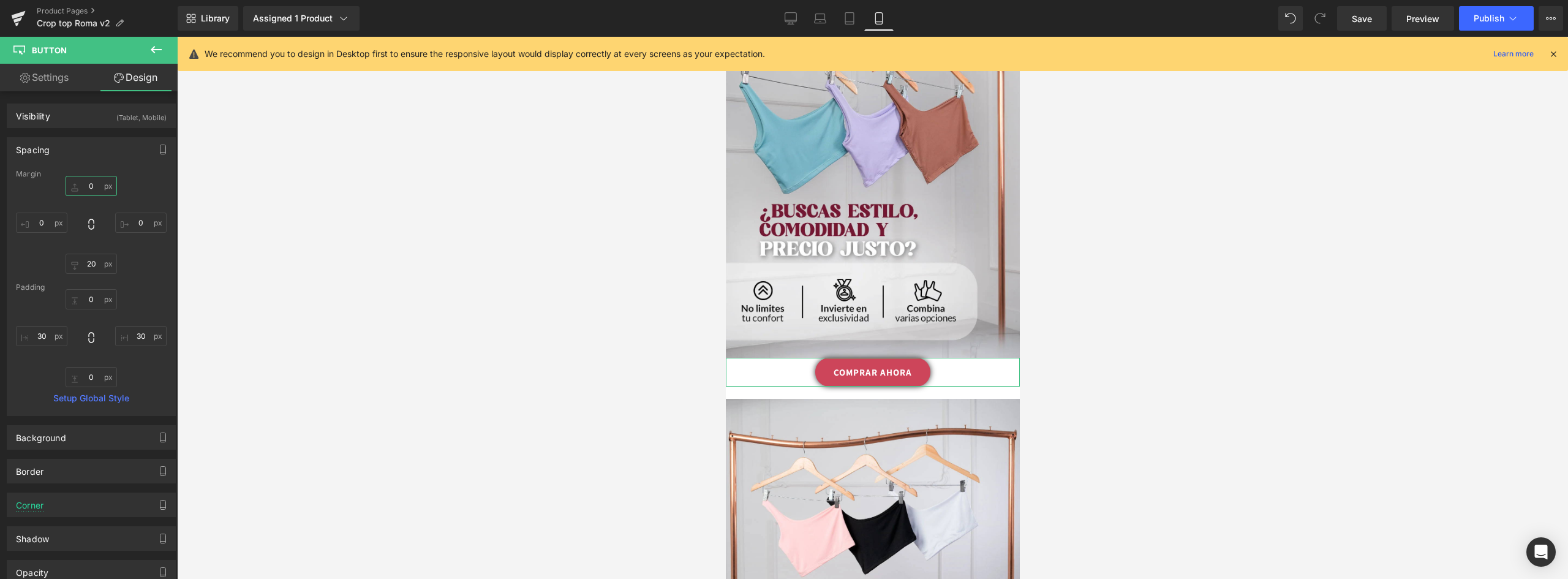
click at [87, 189] on input "0" at bounding box center [91, 186] width 51 height 20
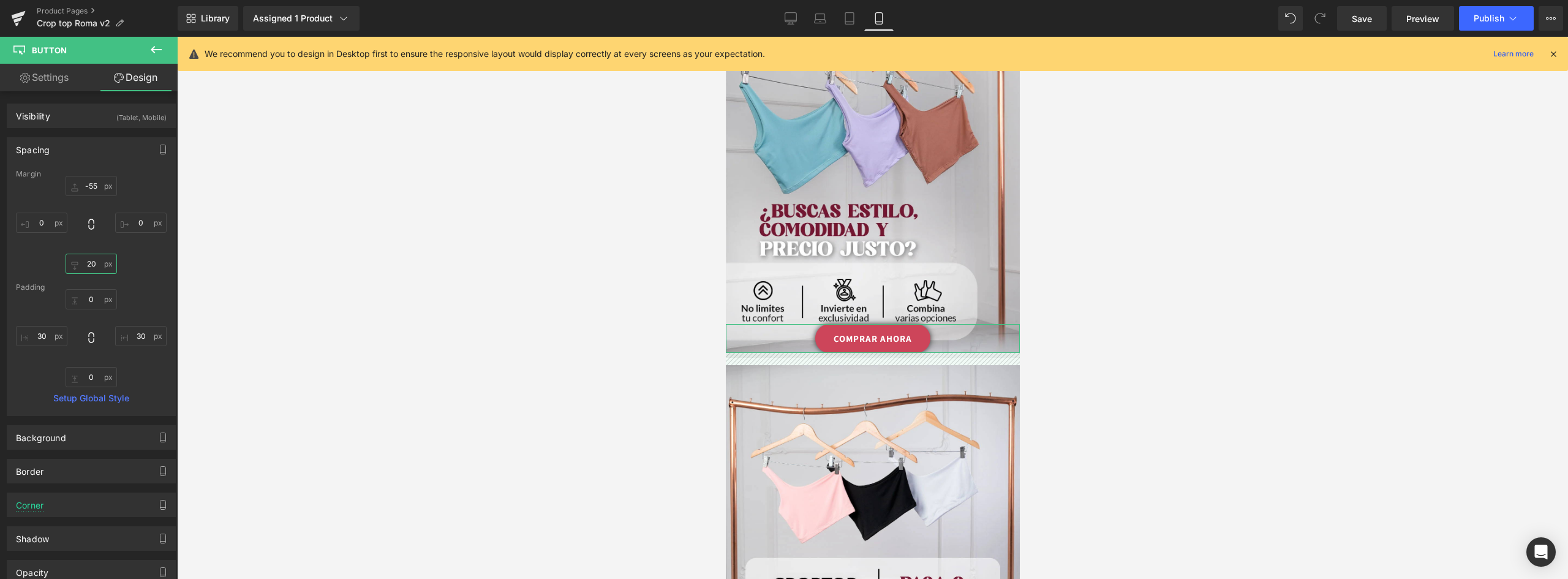
click at [95, 267] on input "20" at bounding box center [91, 264] width 51 height 20
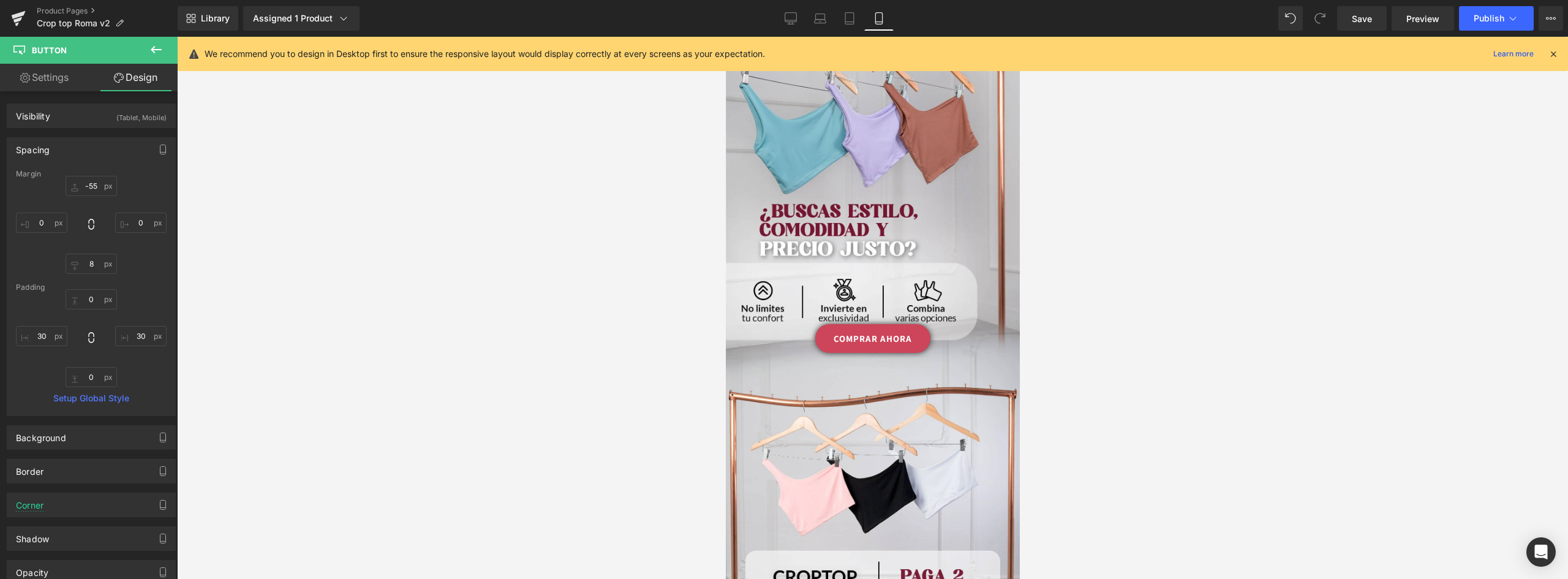
click at [1095, 313] on div at bounding box center [873, 308] width 1391 height 542
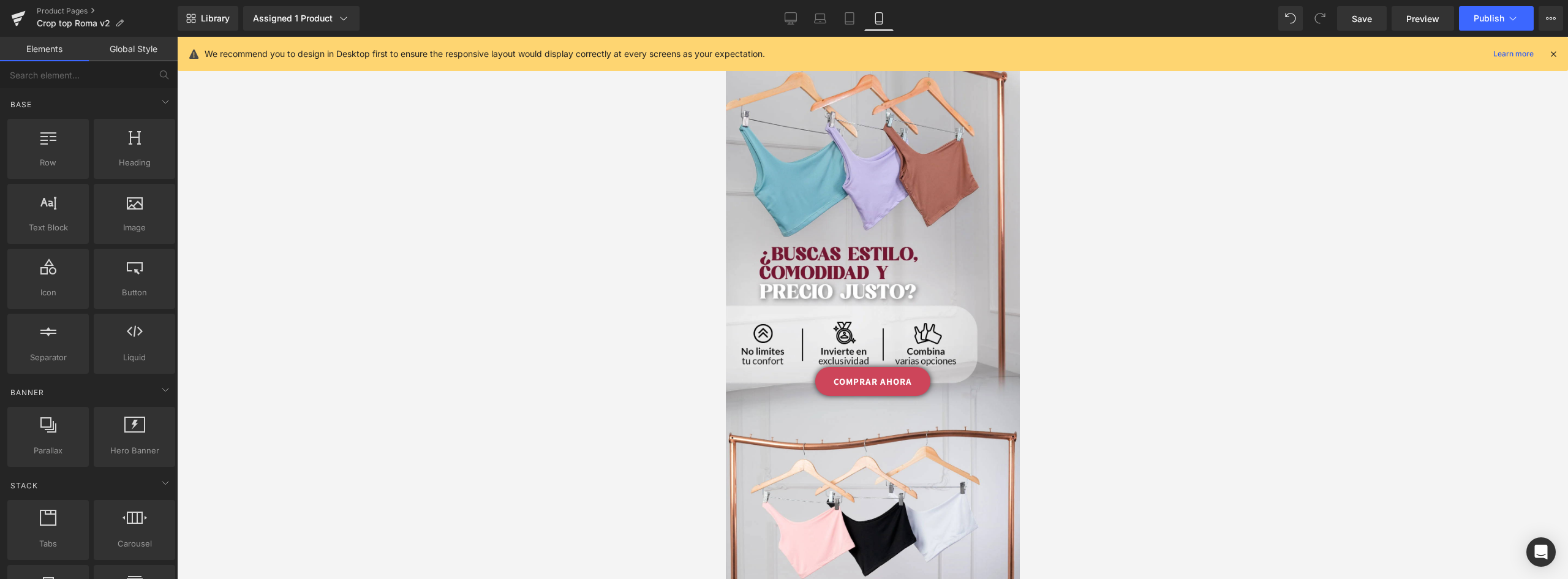
scroll to position [2047, 0]
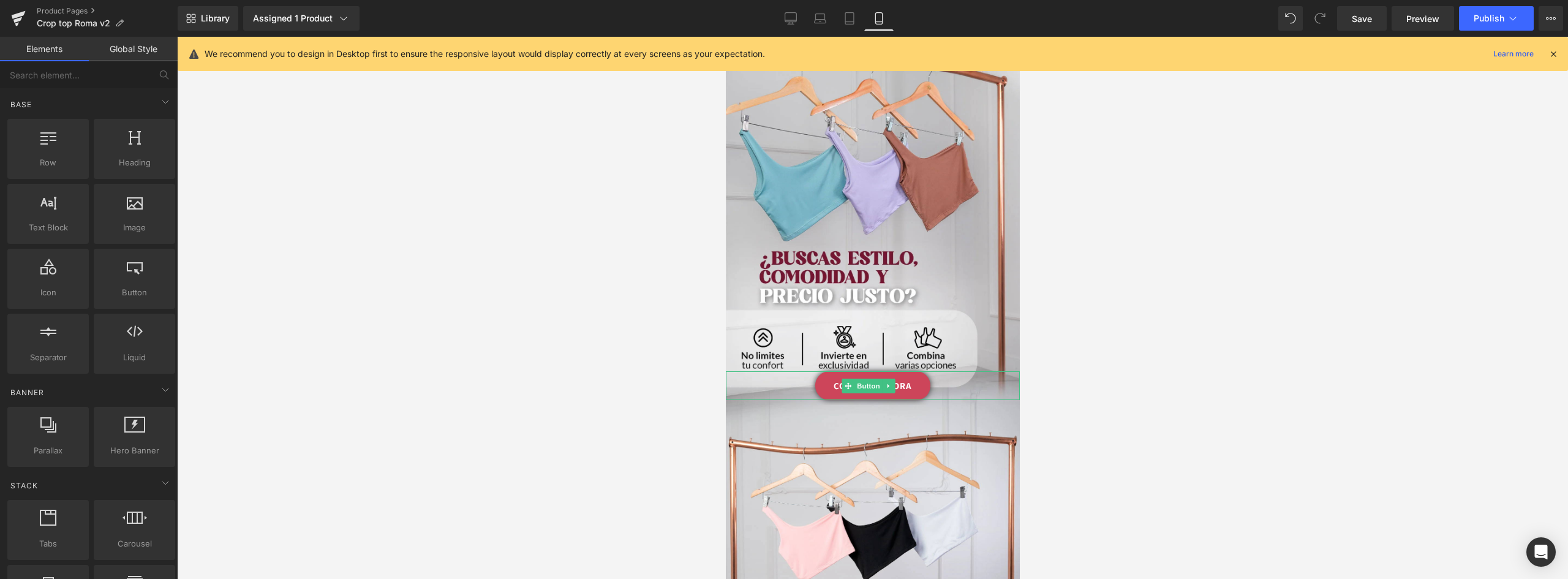
click at [916, 371] on link "COMPRAR AHORA" at bounding box center [872, 385] width 115 height 29
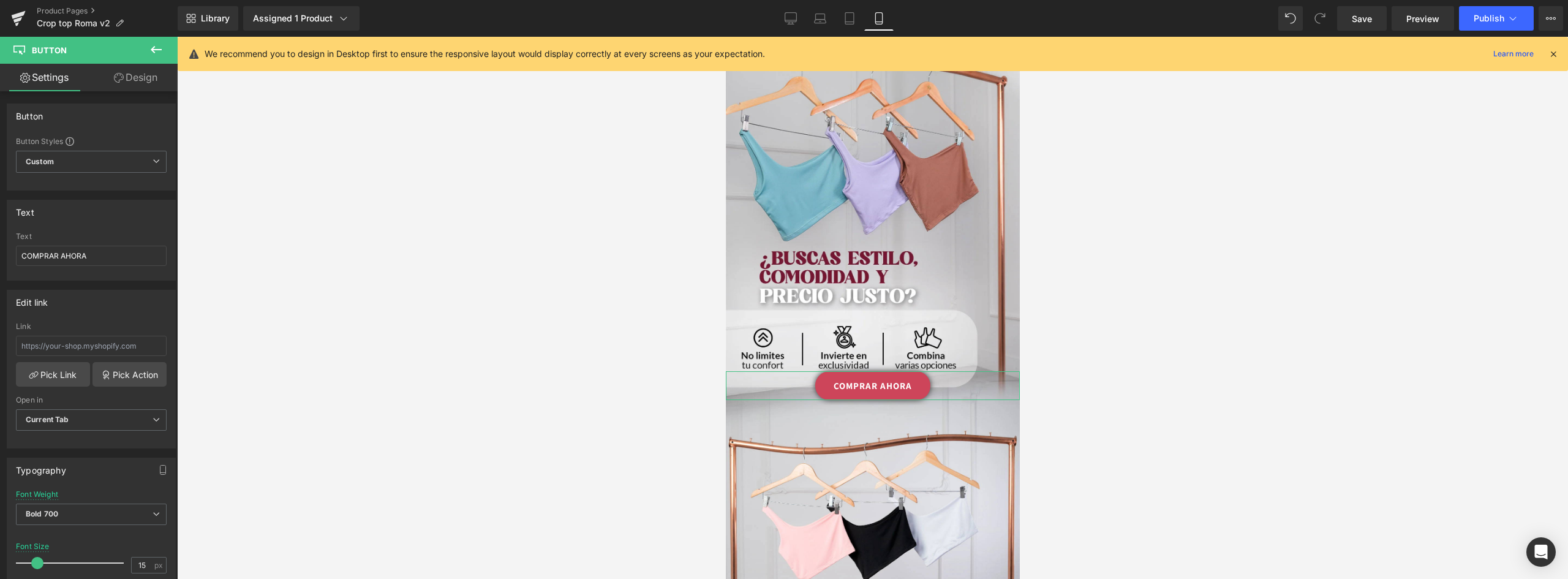
click at [154, 80] on link "Design" at bounding box center [135, 77] width 89 height 28
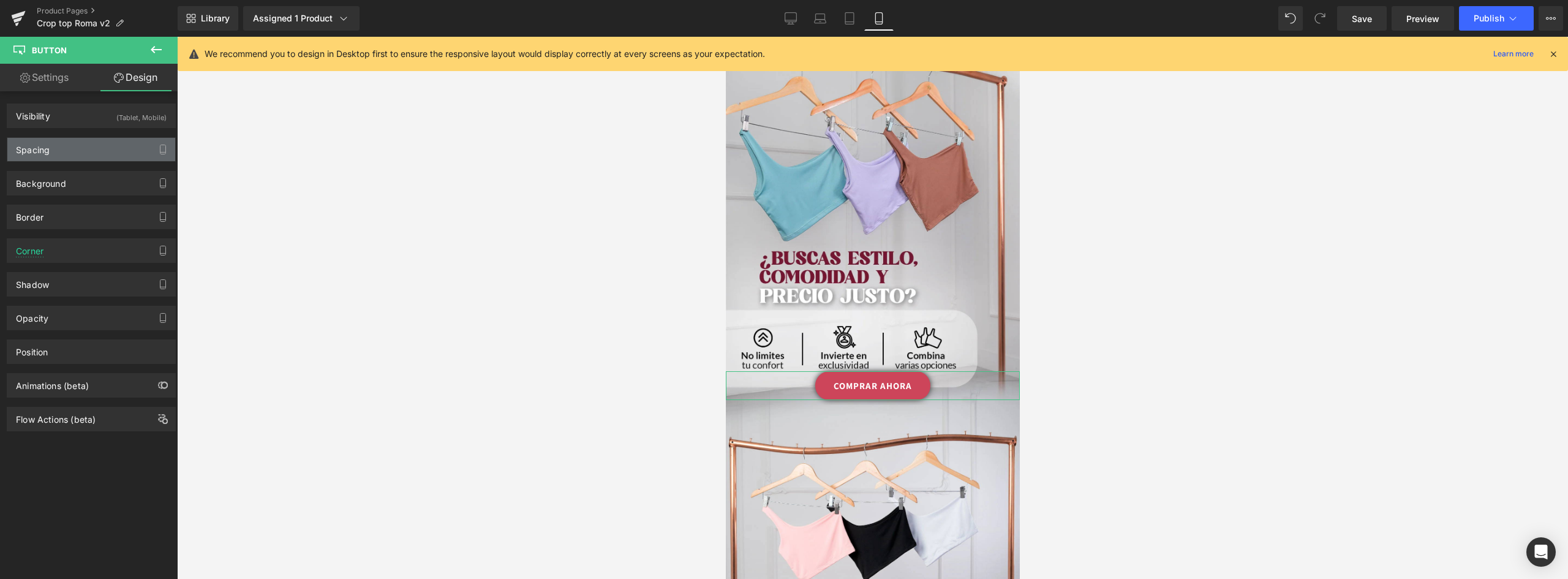
click at [61, 148] on div "Spacing" at bounding box center [91, 150] width 168 height 24
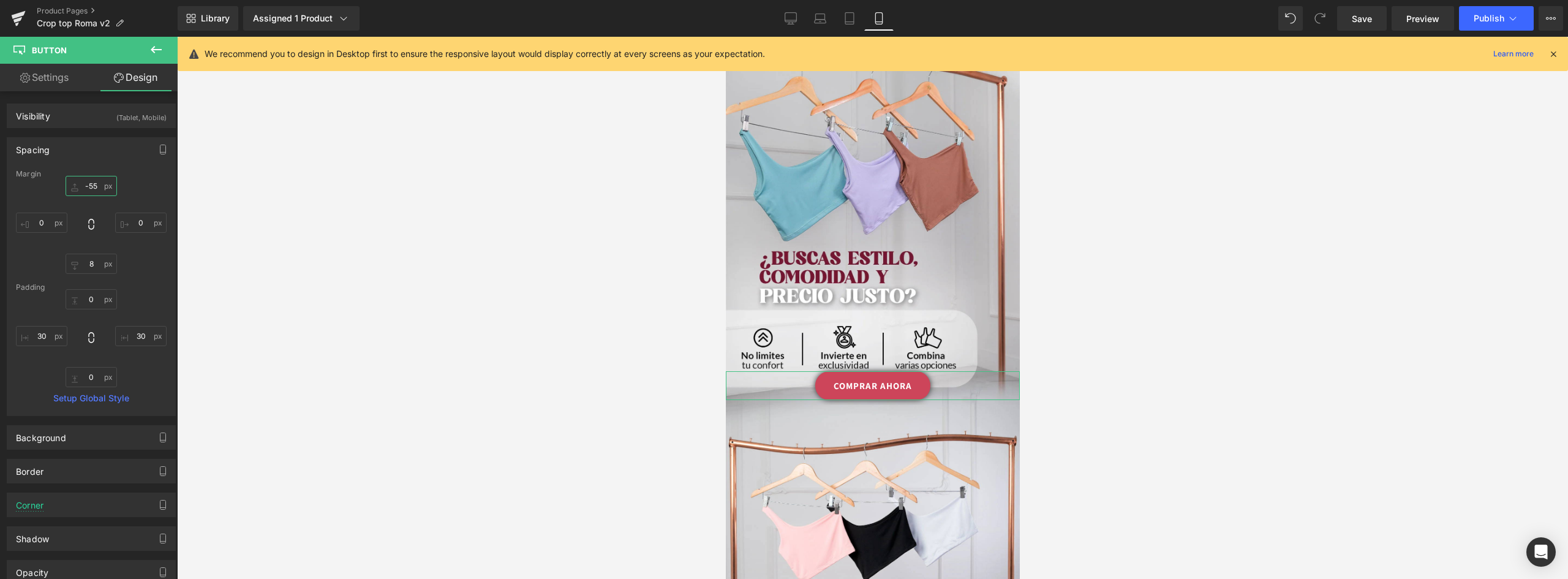
click at [95, 188] on input "-55" at bounding box center [91, 186] width 51 height 20
click at [91, 265] on input "8" at bounding box center [91, 264] width 51 height 20
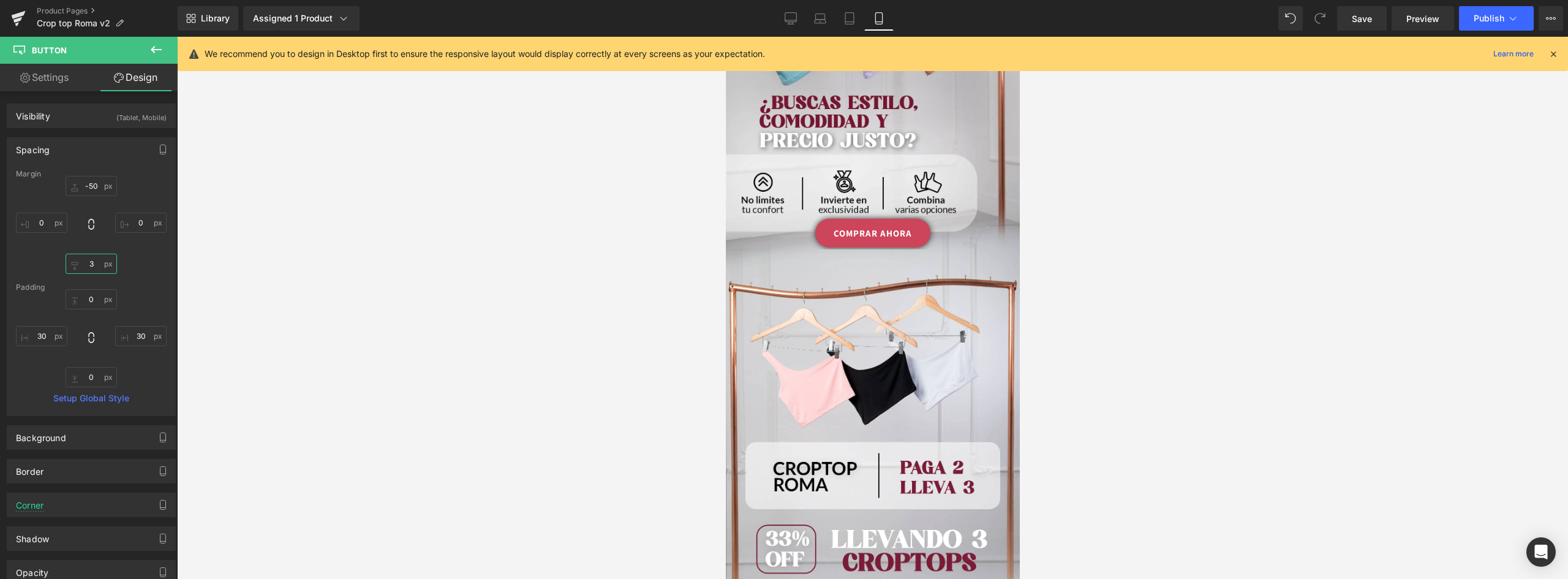
scroll to position [2183, 0]
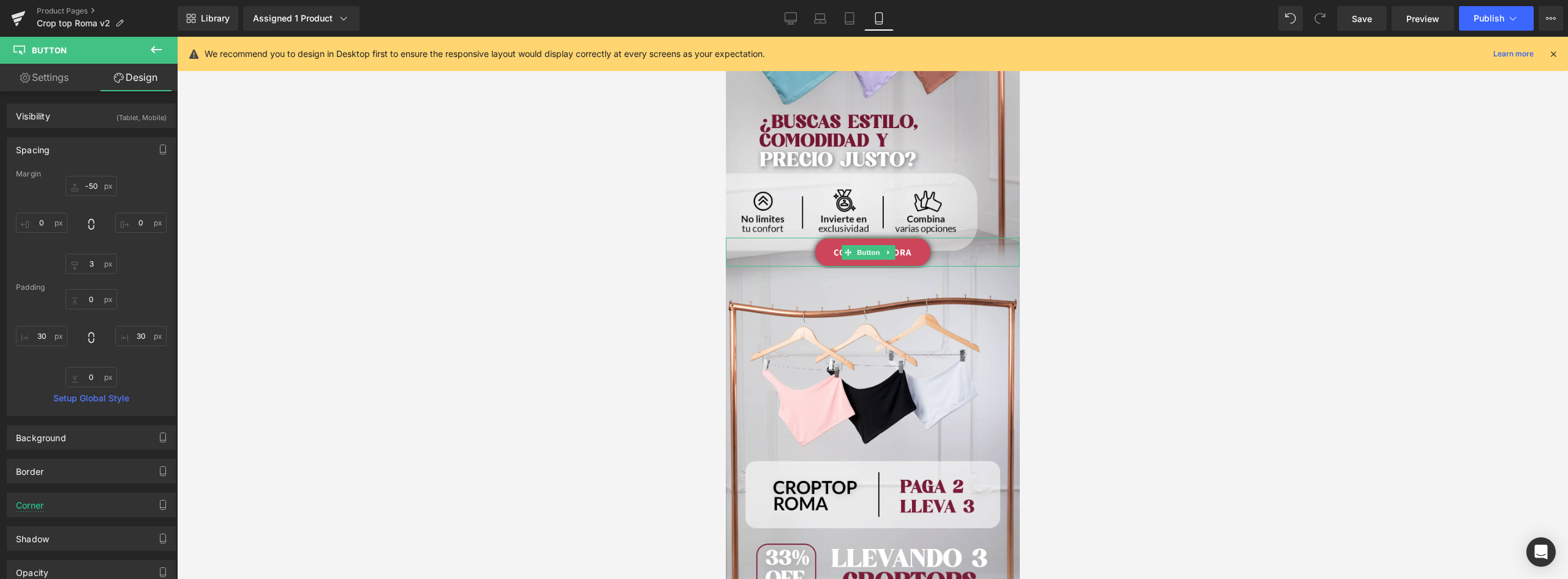
click at [905, 238] on link "COMPRAR AHORA" at bounding box center [872, 252] width 115 height 29
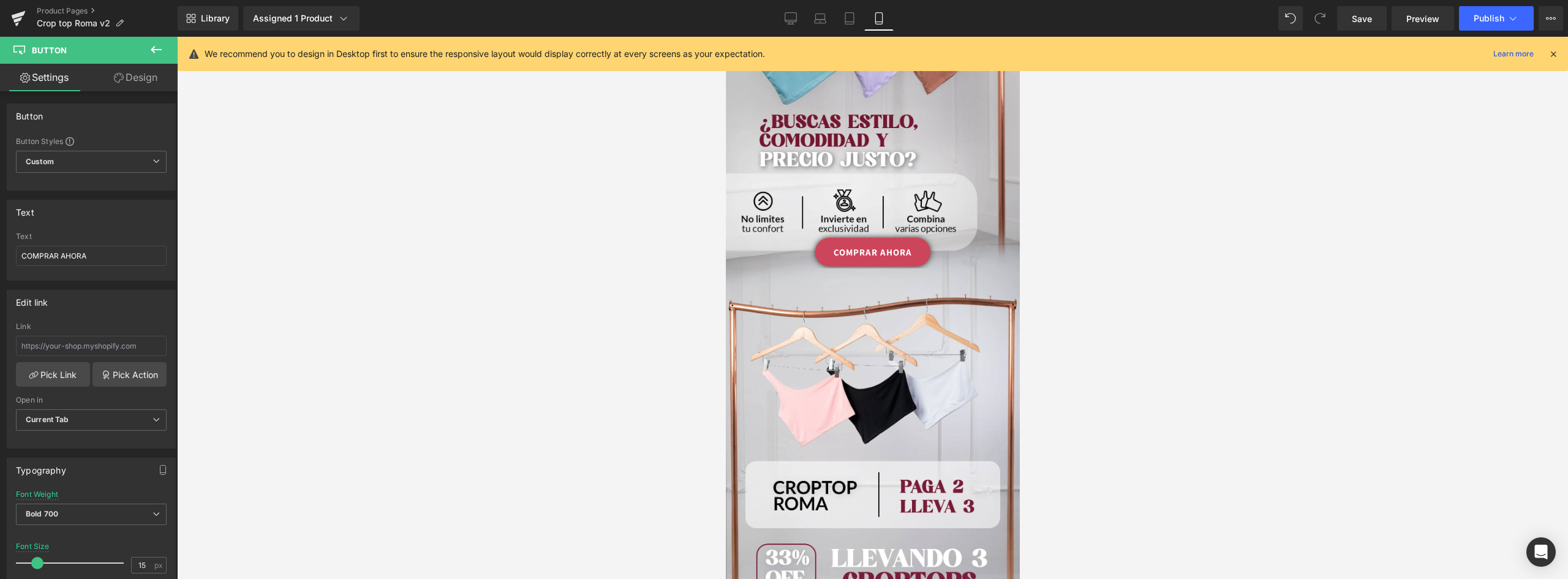
drag, startPoint x: 103, startPoint y: 256, endPoint x: -84, endPoint y: 256, distance: 187.0
click at [0, 256] on html "Button You are previewing how the will restyle your page. You can not edit Elem…" at bounding box center [784, 289] width 1568 height 579
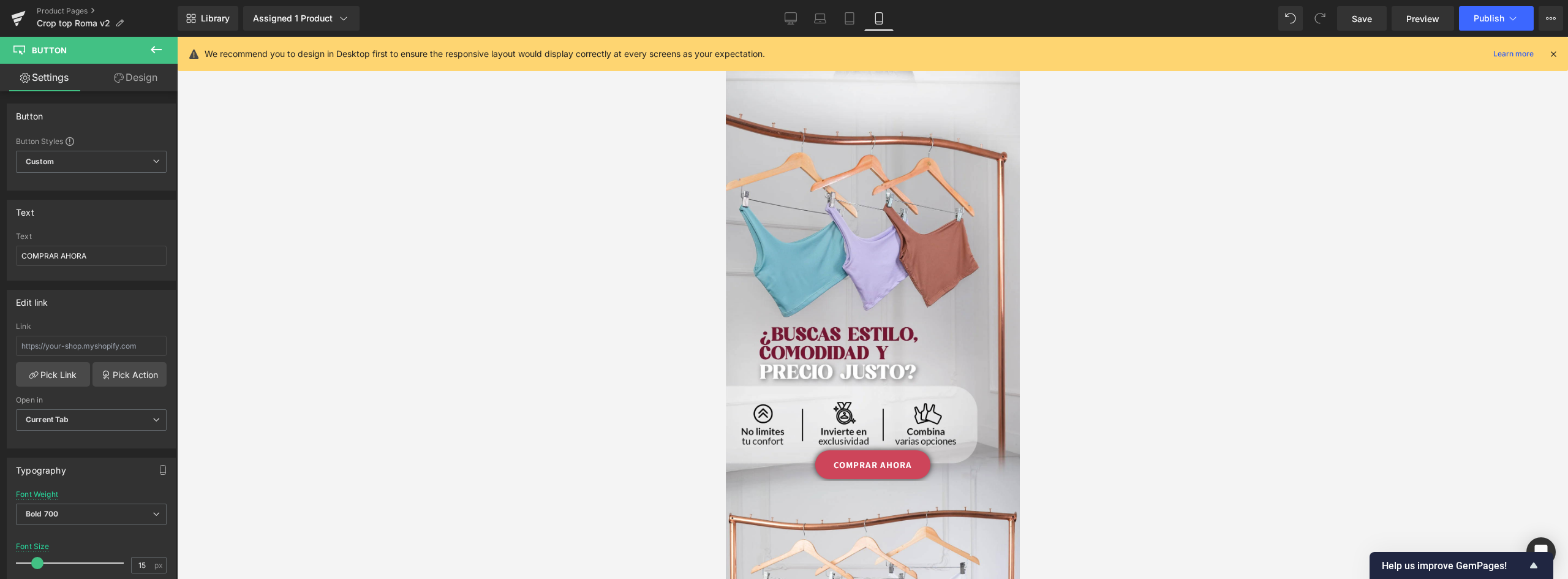
scroll to position [1990, 0]
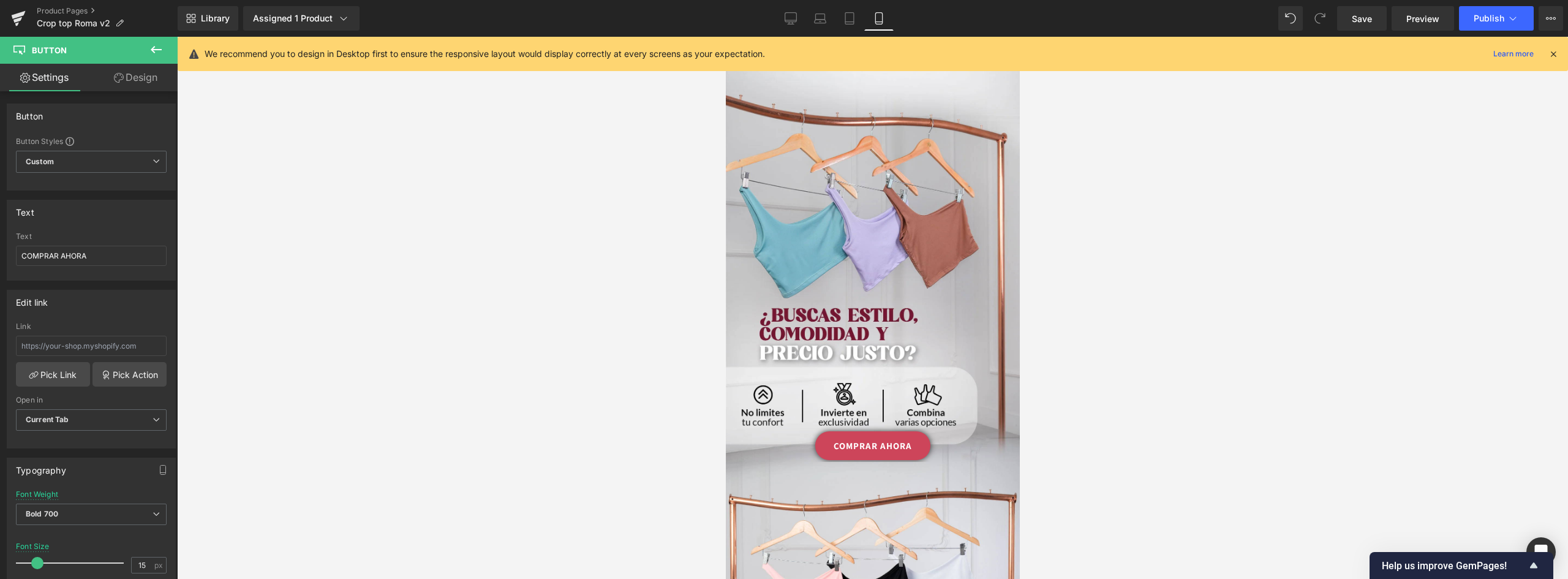
drag, startPoint x: 1014, startPoint y: 368, endPoint x: 1760, endPoint y: 379, distance: 746.1
click at [829, 431] on link "COMPRAR AHORA" at bounding box center [872, 445] width 115 height 29
click at [905, 431] on link "COMPRAR AHORA" at bounding box center [872, 445] width 115 height 29
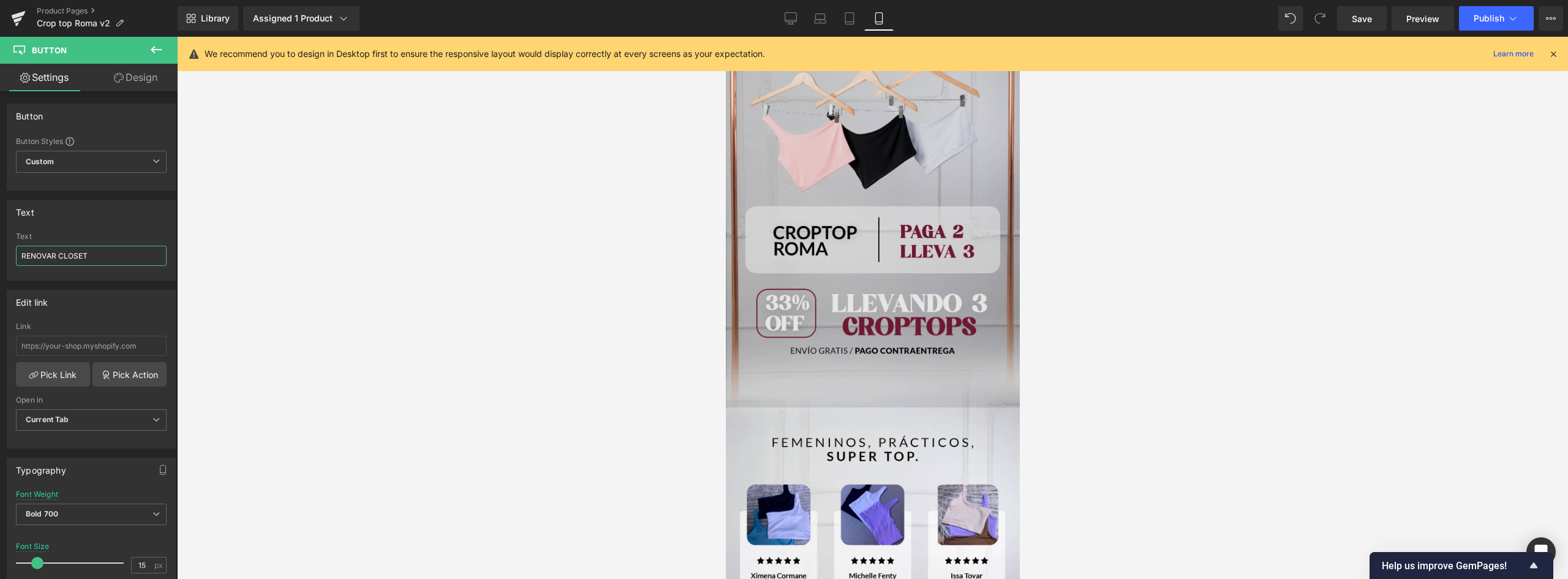
scroll to position [2377, 0]
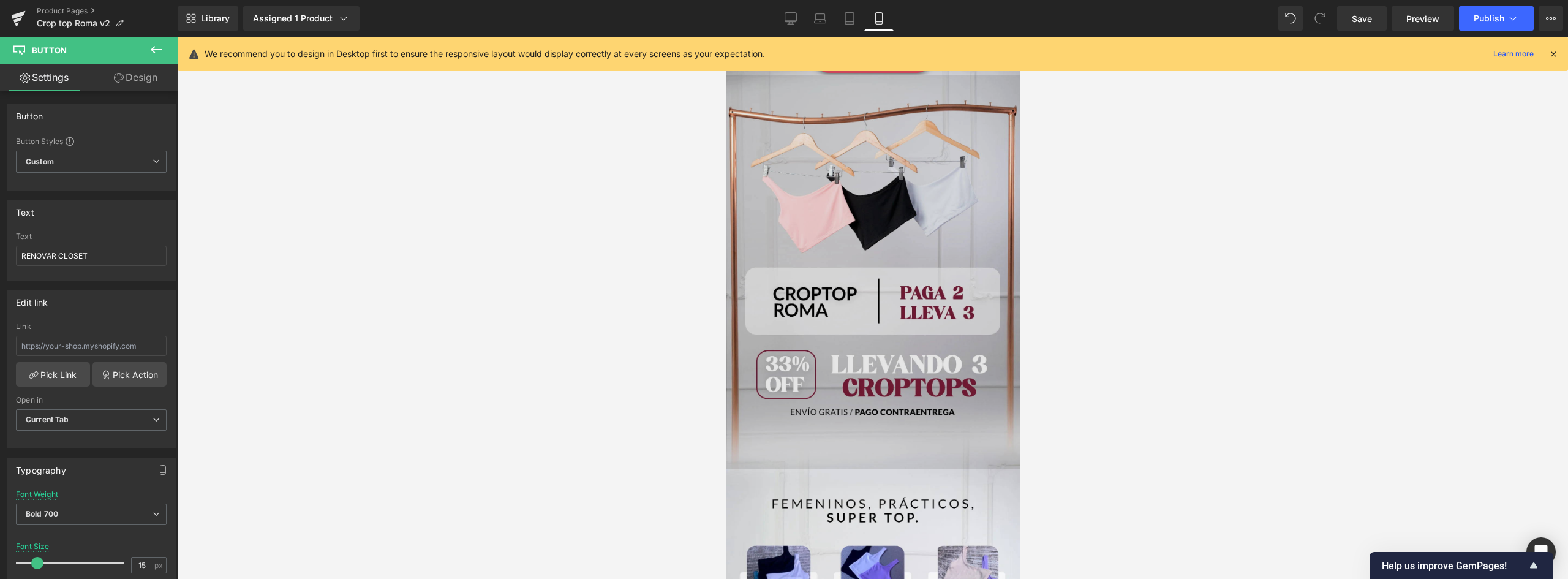
click at [896, 258] on img at bounding box center [872, 271] width 294 height 393
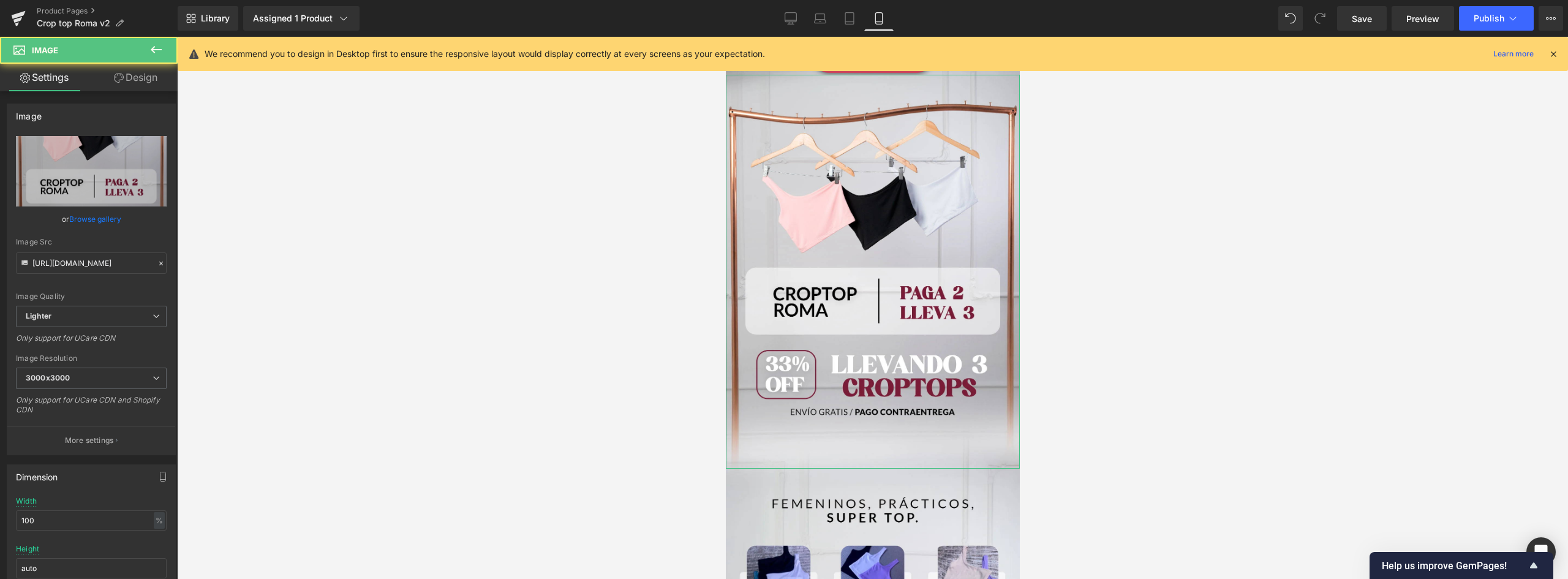
click at [104, 221] on link "Browse gallery" at bounding box center [95, 218] width 52 height 21
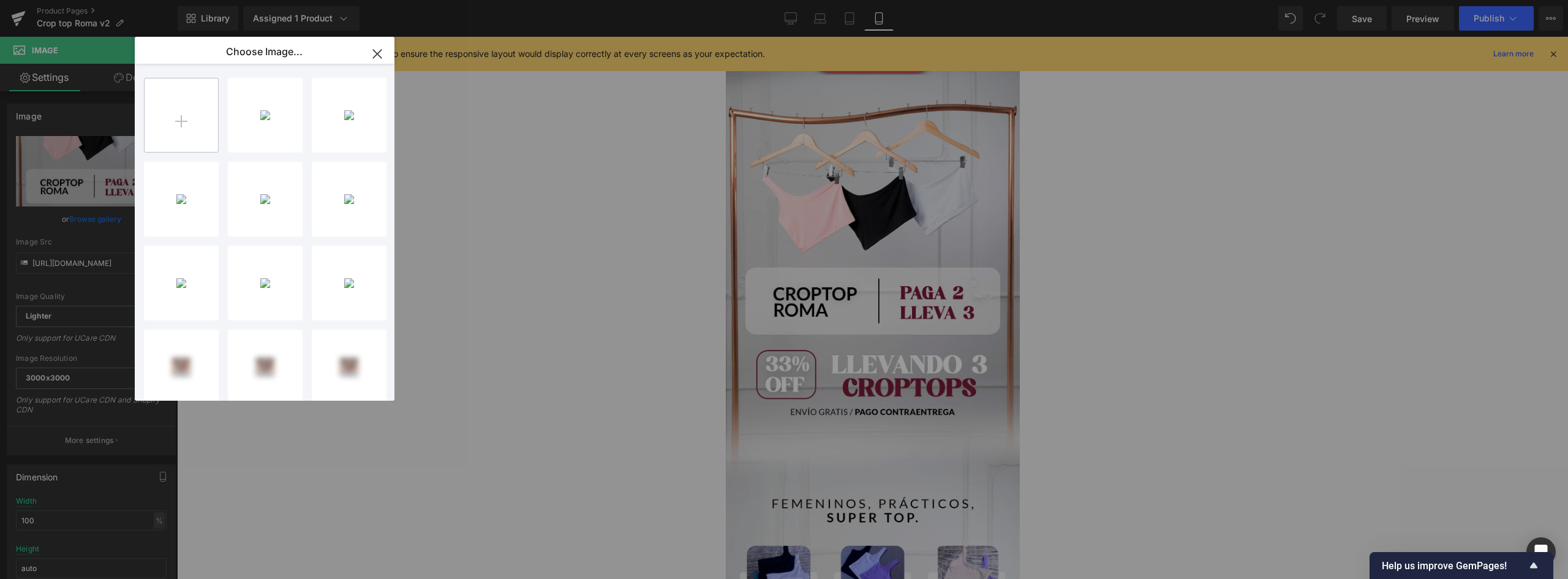
click at [180, 125] on input "file" at bounding box center [181, 115] width 73 height 73
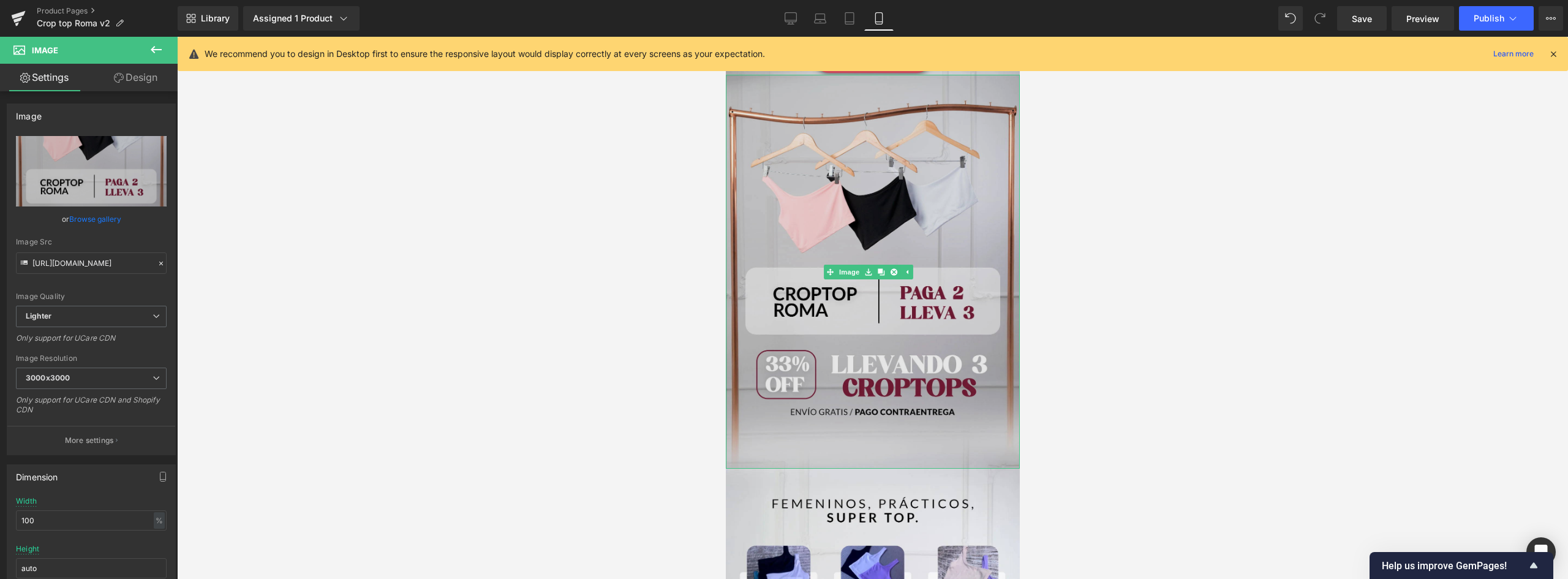
click at [896, 293] on img at bounding box center [872, 271] width 294 height 393
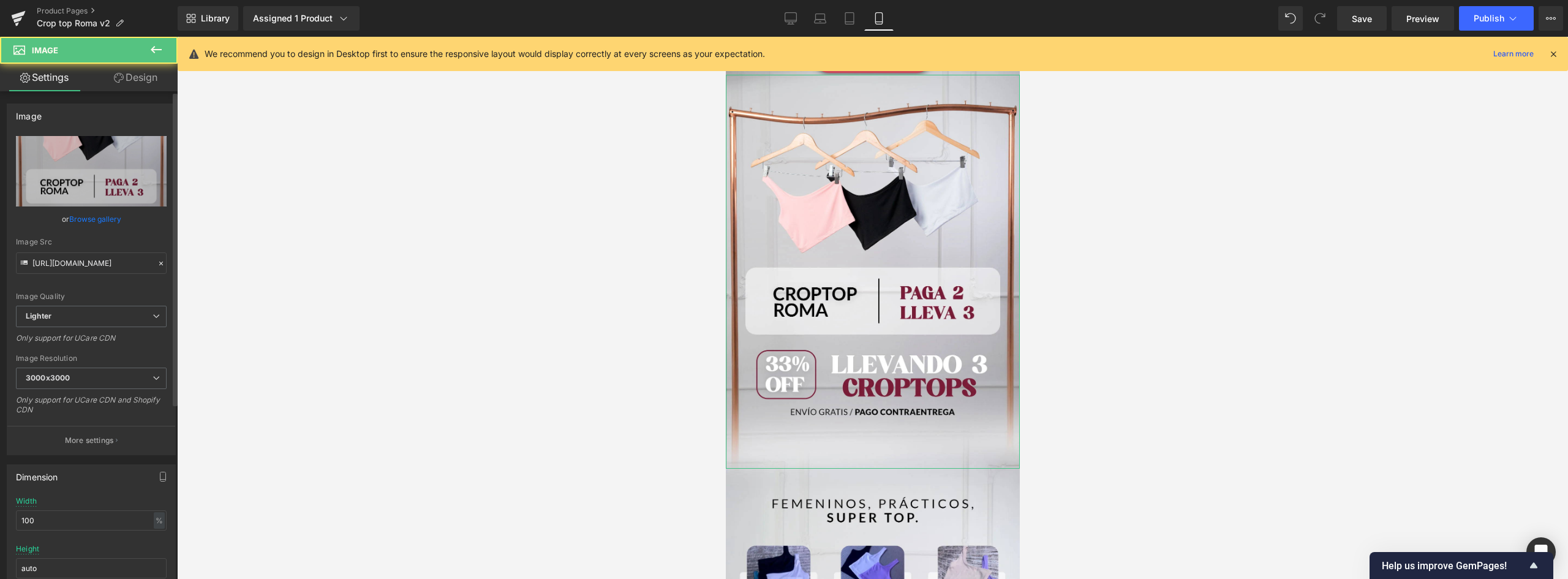
click at [99, 217] on link "Browse gallery" at bounding box center [95, 218] width 52 height 21
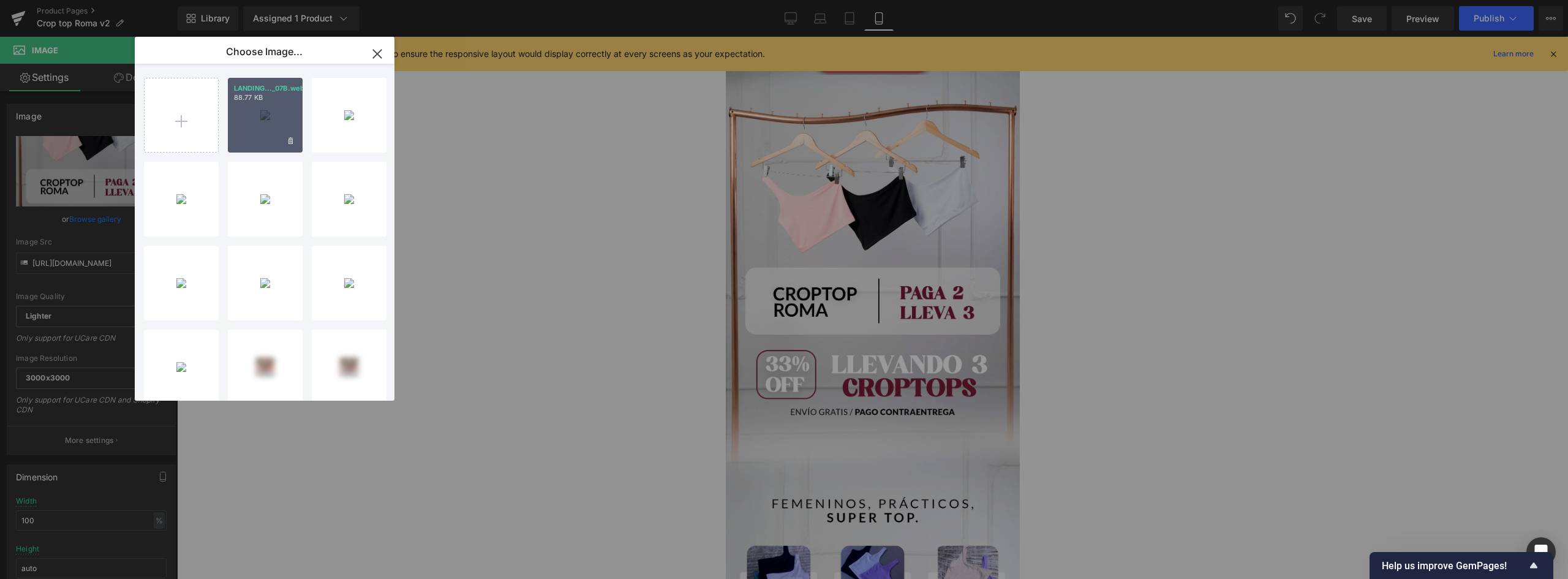
click at [269, 134] on div "LANDING..._07B.webp 88.77 KB" at bounding box center [265, 115] width 75 height 75
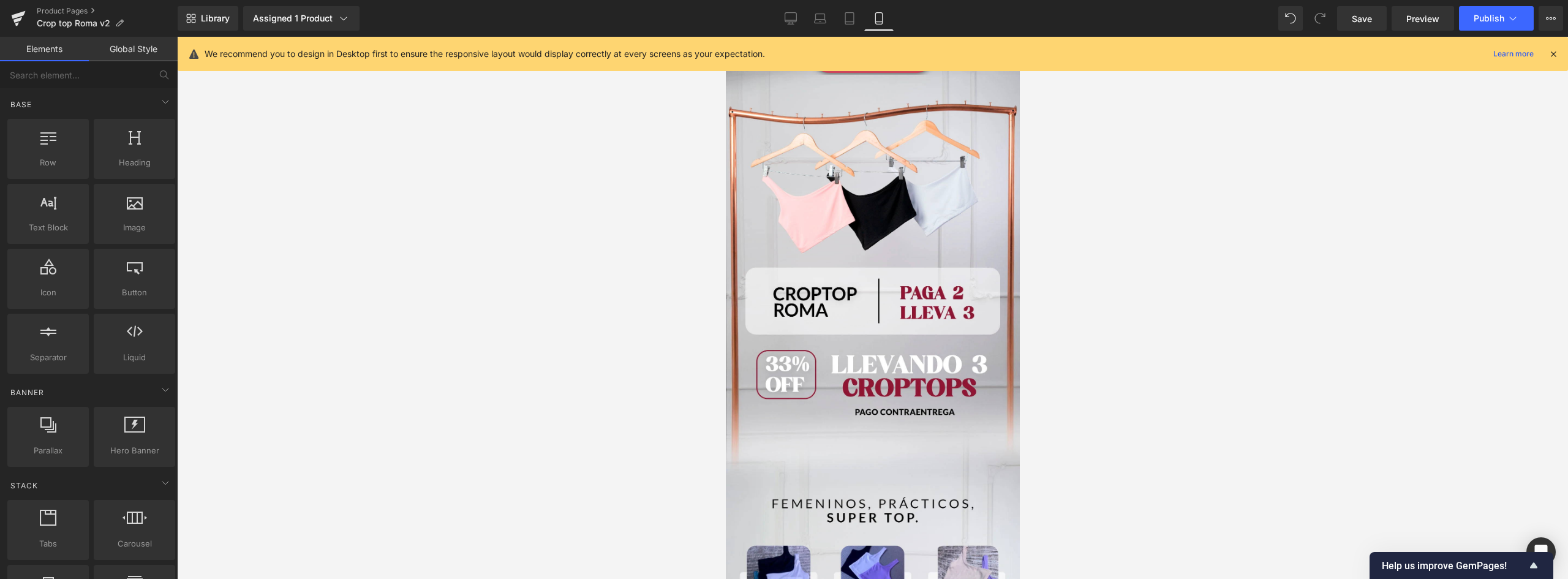
click at [1184, 277] on div at bounding box center [873, 308] width 1391 height 542
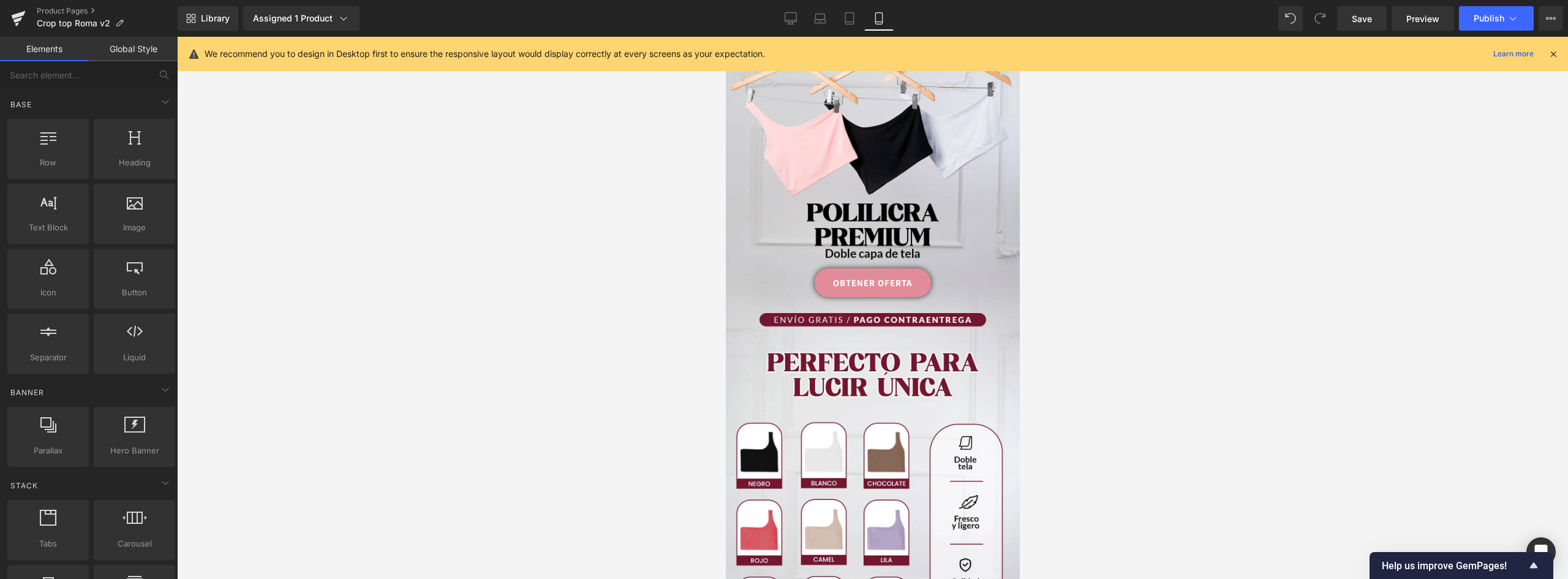
scroll to position [0, 0]
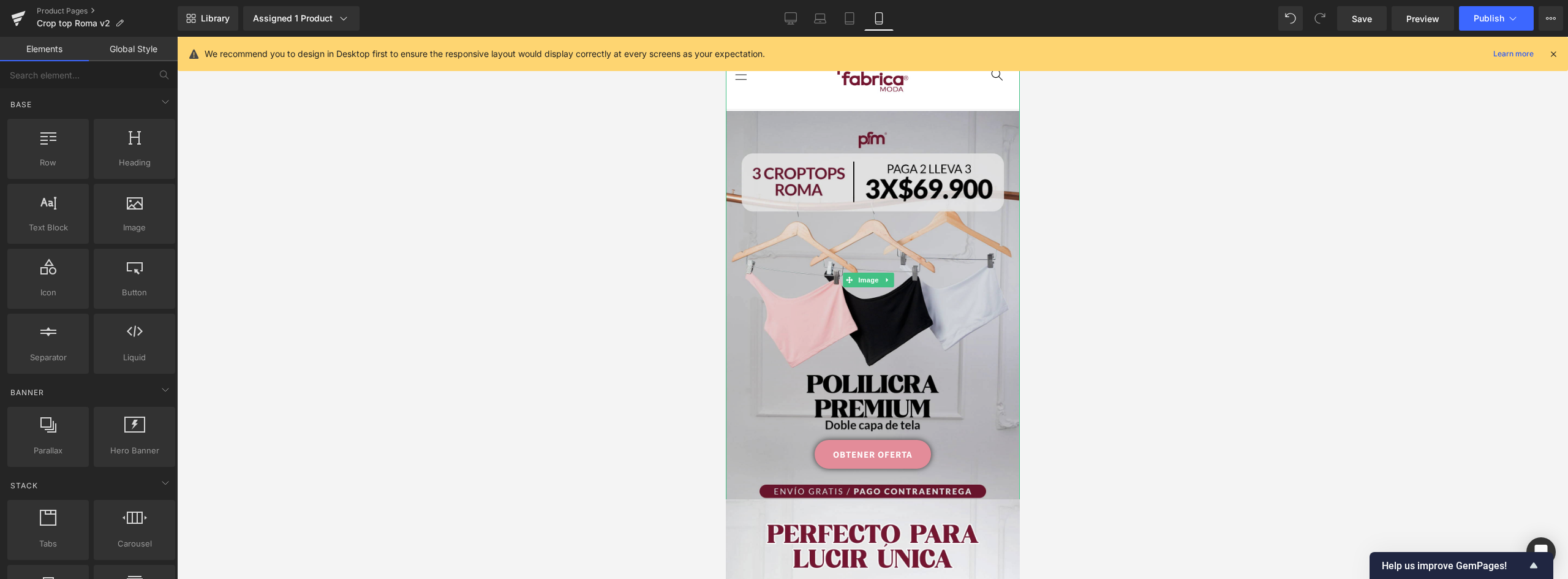
click at [961, 455] on img at bounding box center [872, 307] width 294 height 393
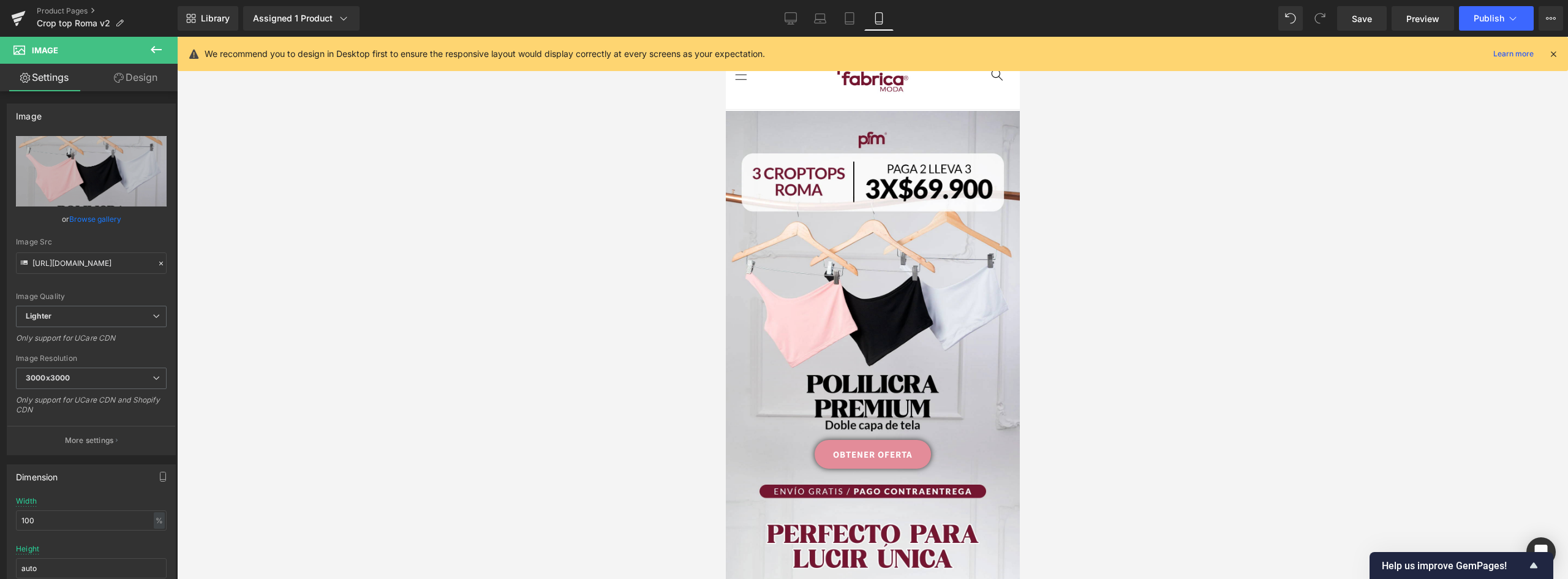
drag, startPoint x: 1175, startPoint y: 213, endPoint x: 1029, endPoint y: 14, distance: 246.8
click at [1175, 213] on div at bounding box center [873, 308] width 1391 height 542
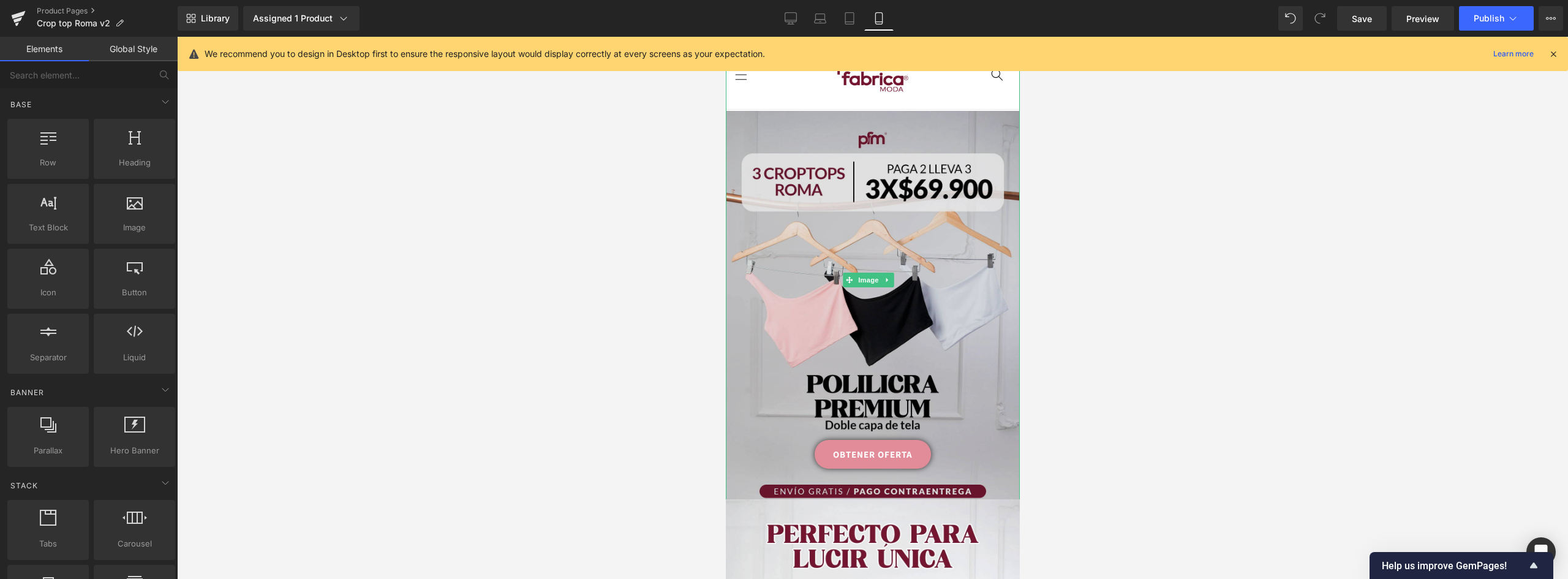
click at [919, 309] on img at bounding box center [872, 307] width 294 height 393
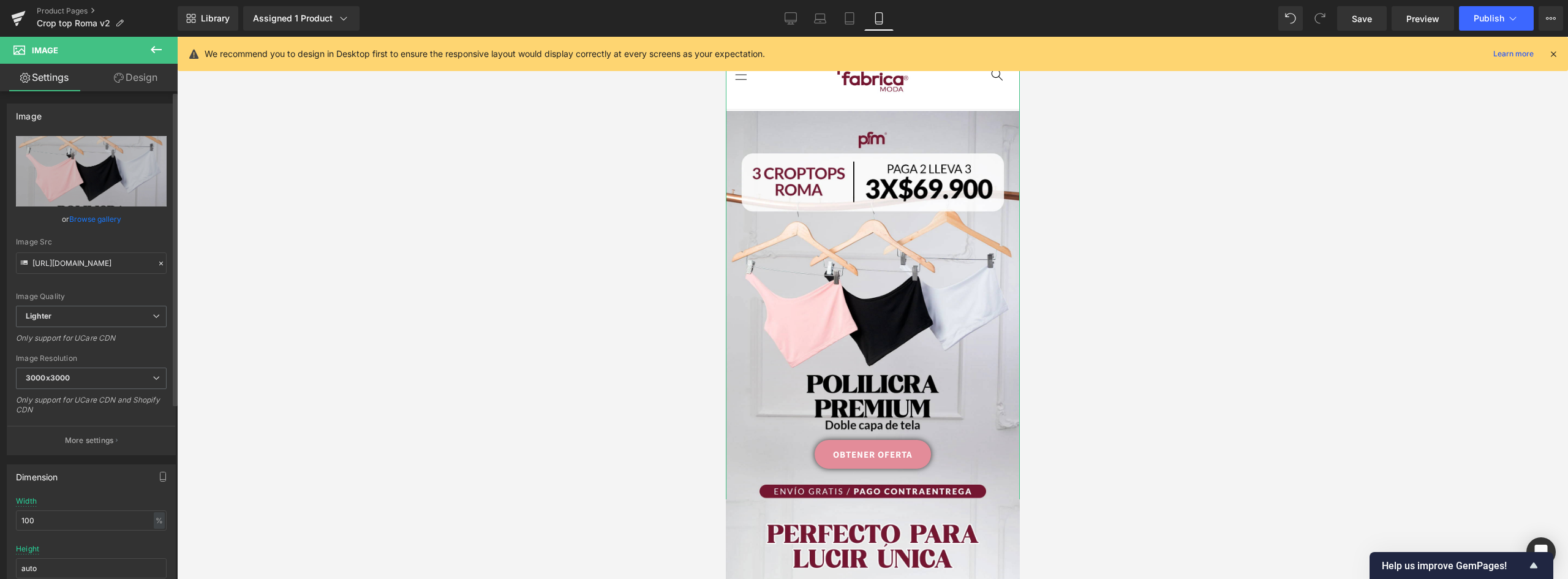
click at [95, 213] on link "Browse gallery" at bounding box center [95, 218] width 52 height 21
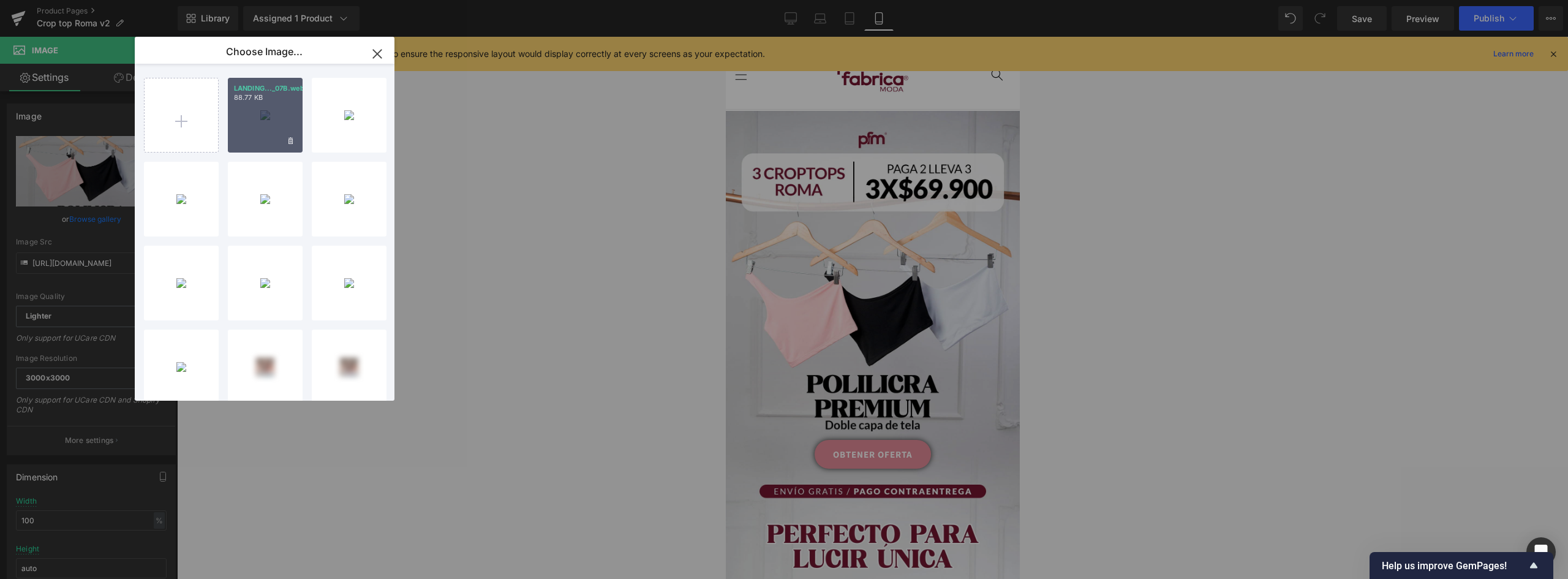
click at [262, 121] on div "LANDING..._07B.webp 88.77 KB" at bounding box center [265, 115] width 75 height 75
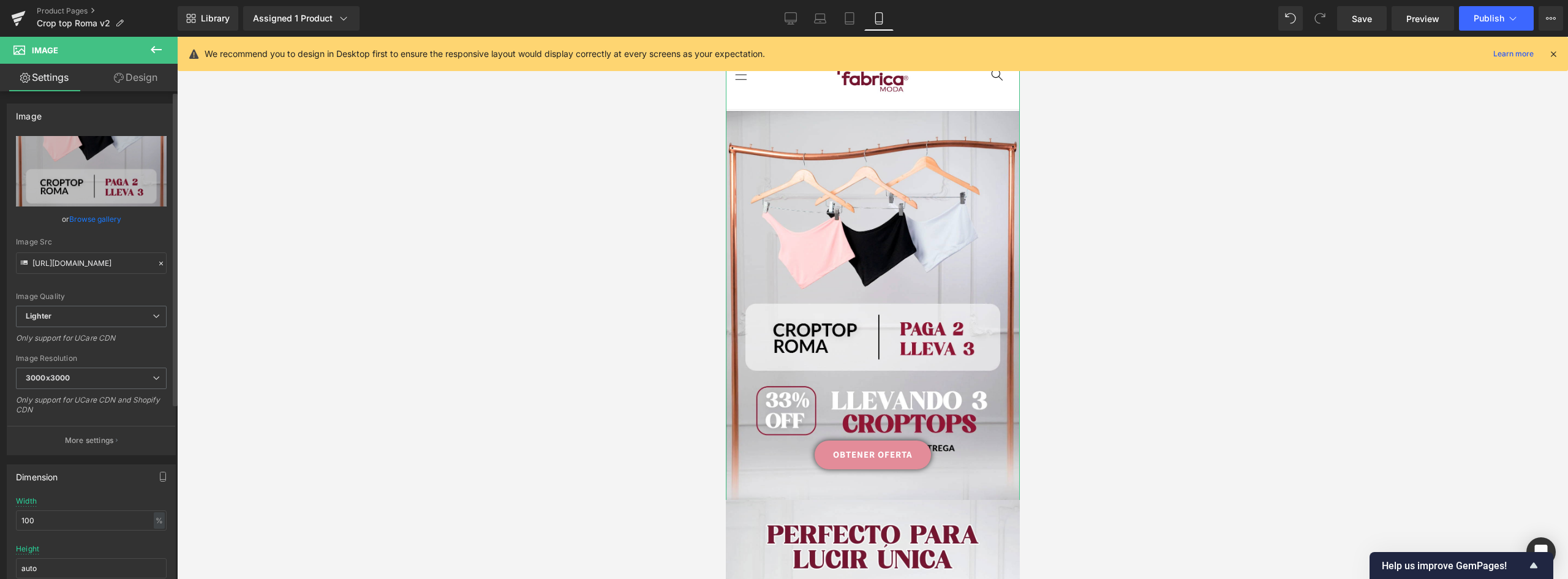
click at [98, 218] on link "Browse gallery" at bounding box center [95, 218] width 52 height 21
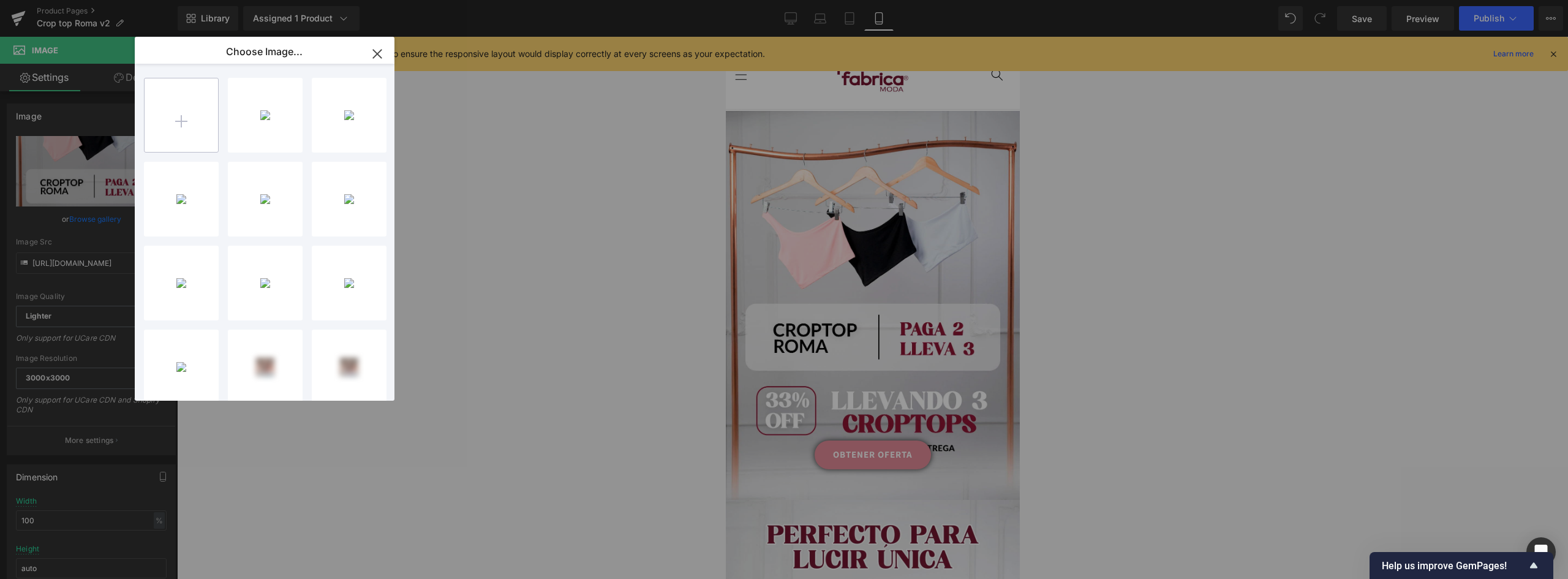
click at [201, 128] on input "file" at bounding box center [181, 115] width 73 height 73
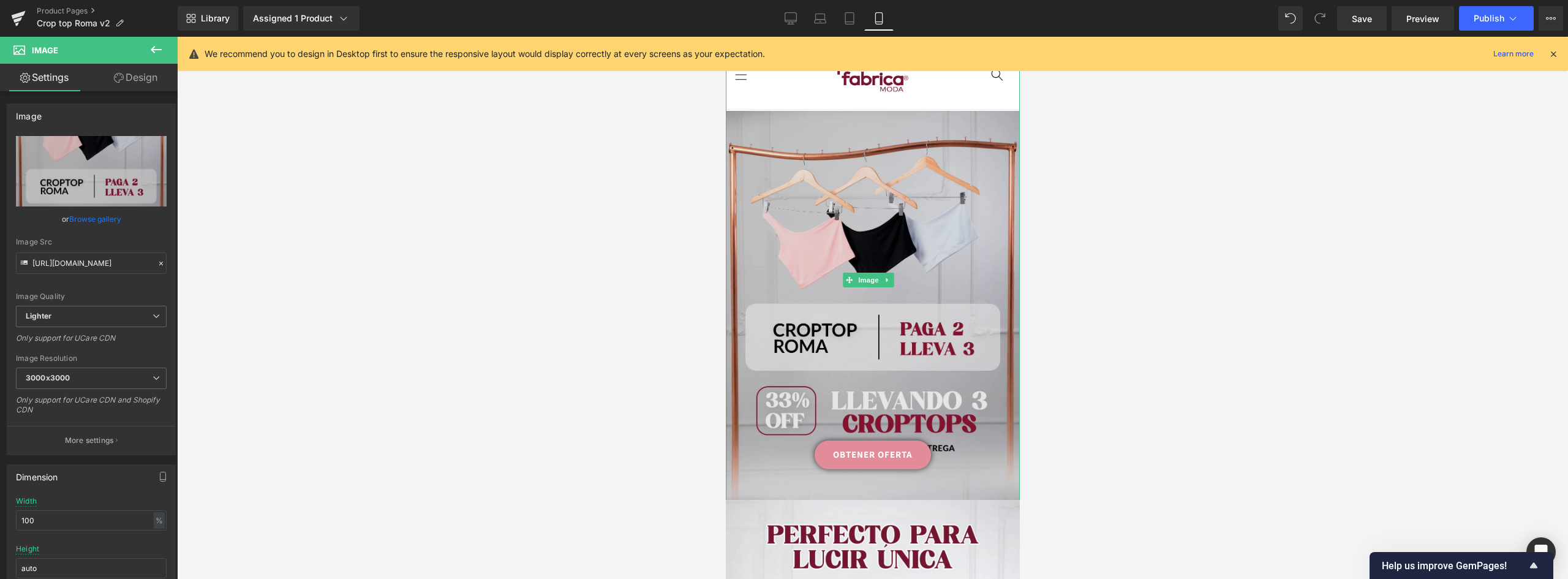
click at [928, 245] on img at bounding box center [872, 307] width 294 height 393
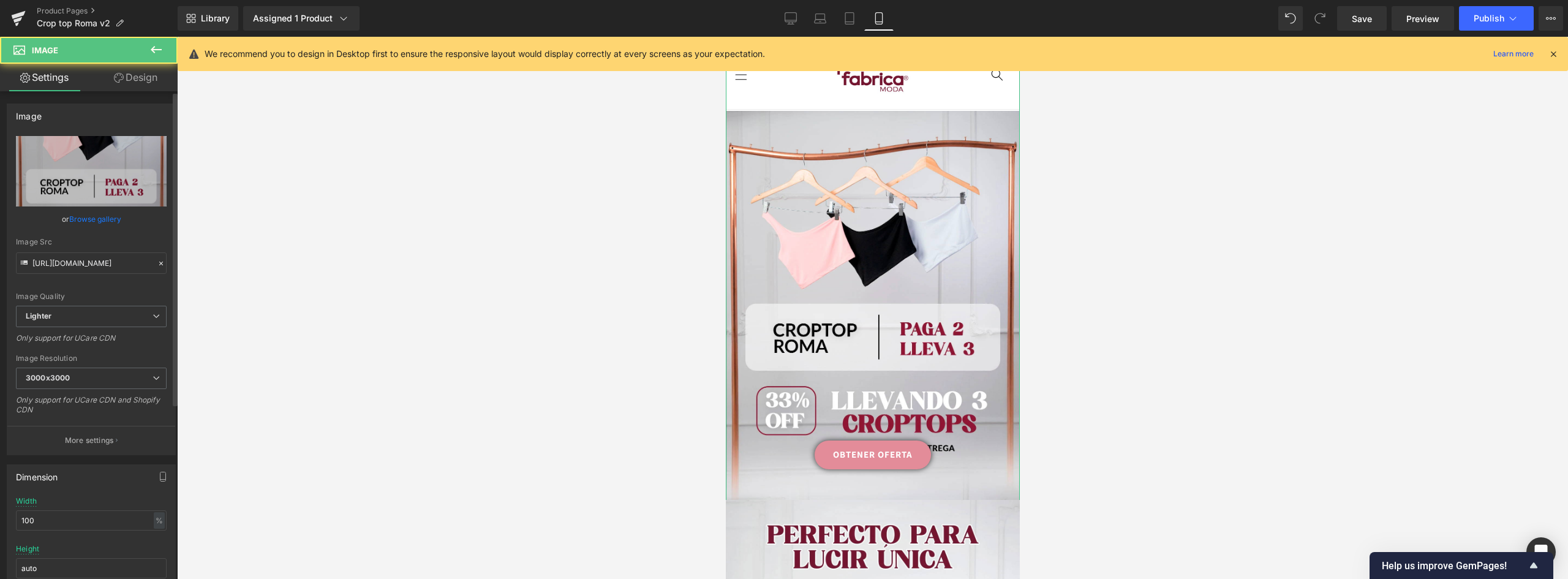
click at [117, 221] on link "Browse gallery" at bounding box center [95, 218] width 52 height 21
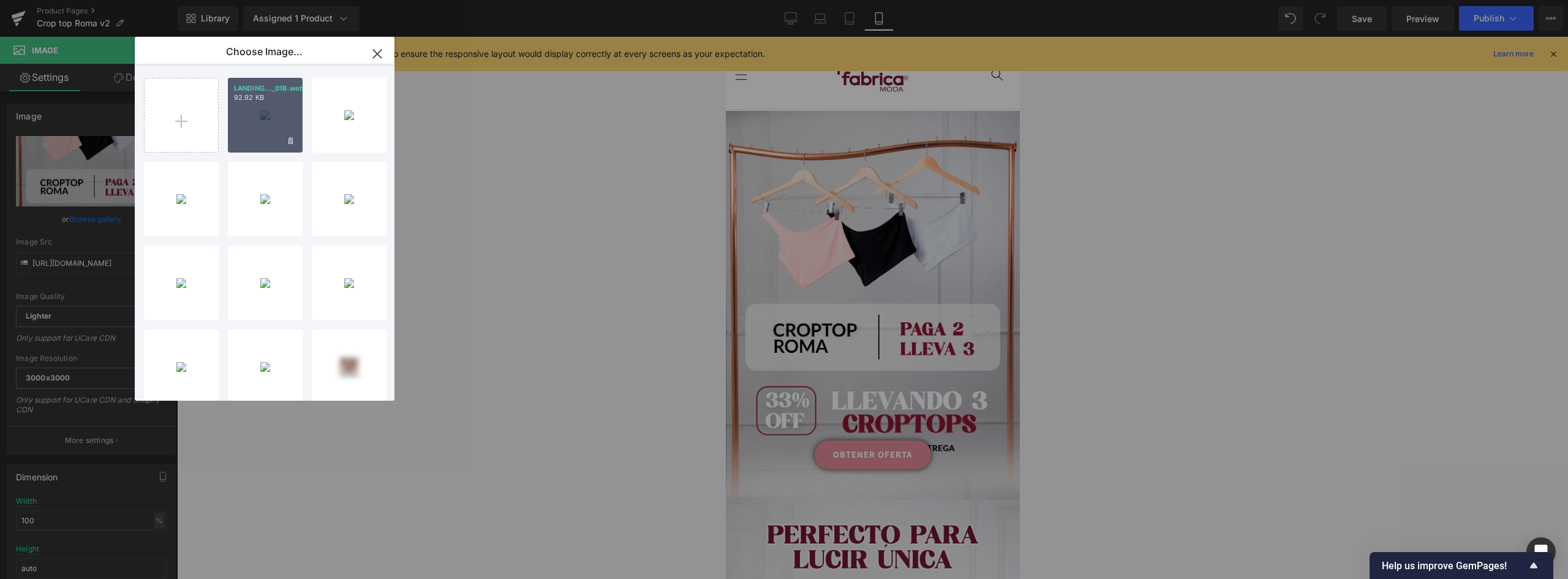
click at [267, 119] on div "LANDING..._01B.webp 92.92 KB" at bounding box center [265, 115] width 75 height 75
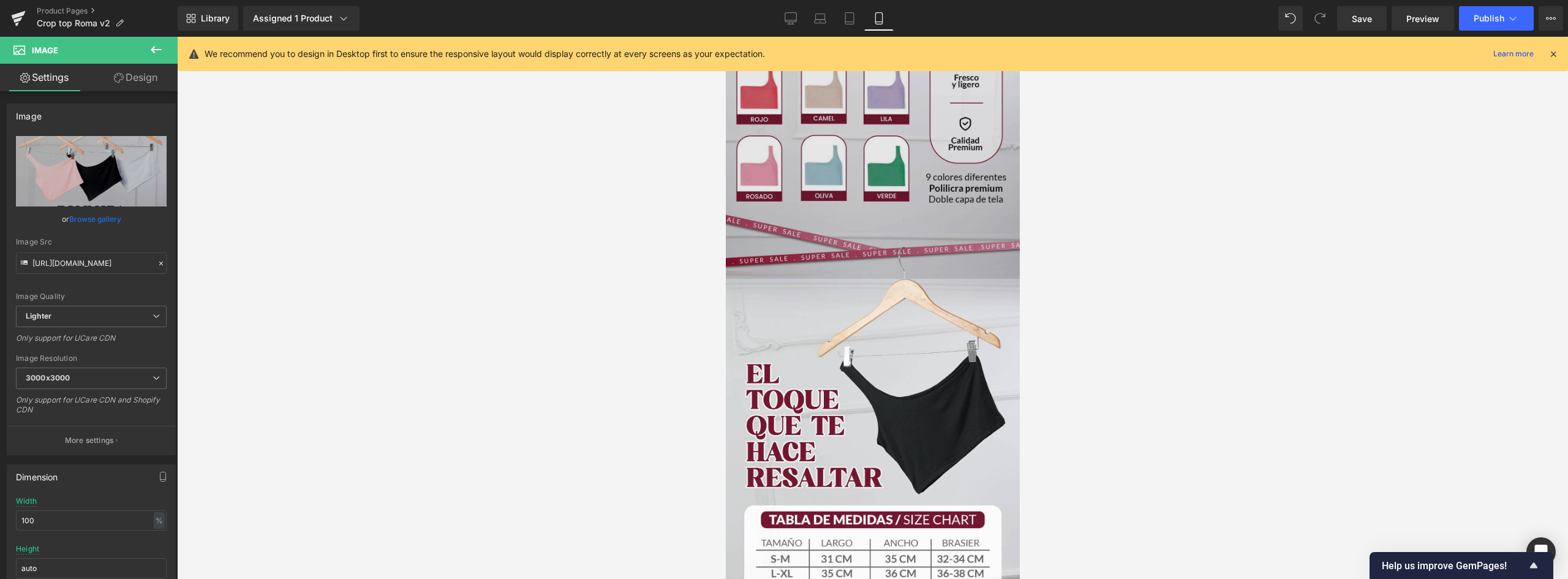
scroll to position [796, 0]
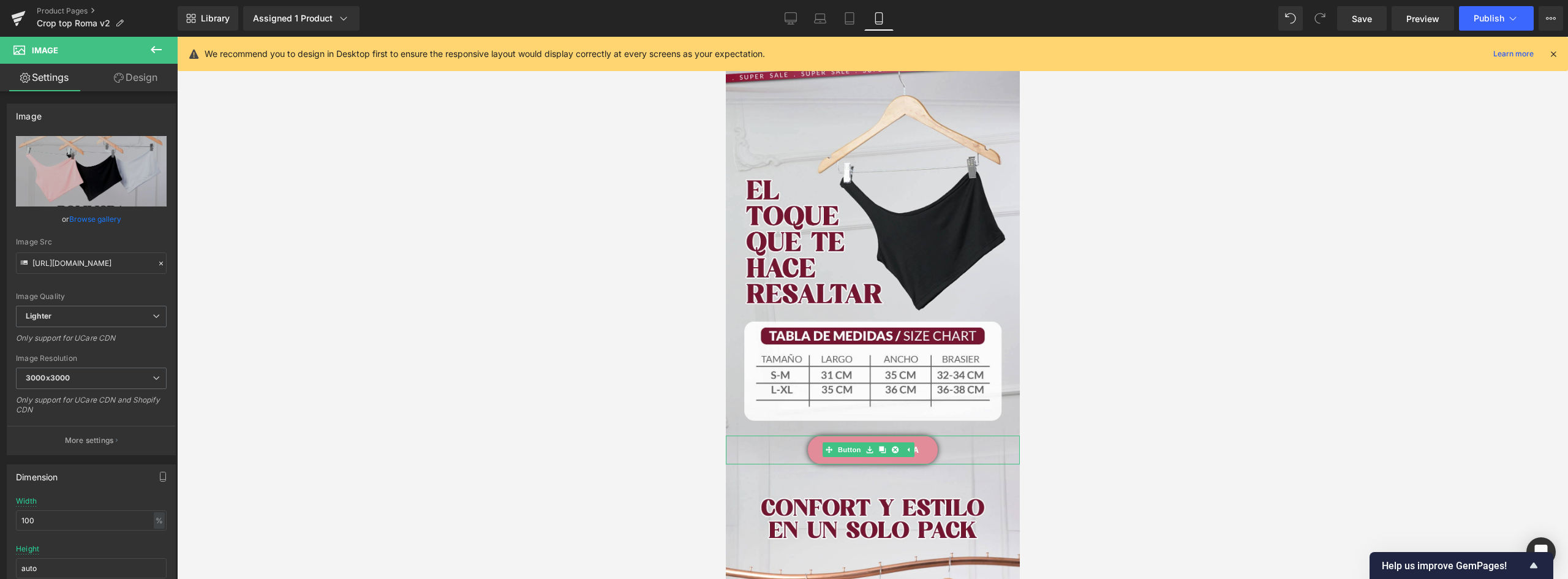
click at [808, 436] on link "SELECCIONAR TALLA" at bounding box center [872, 450] width 130 height 29
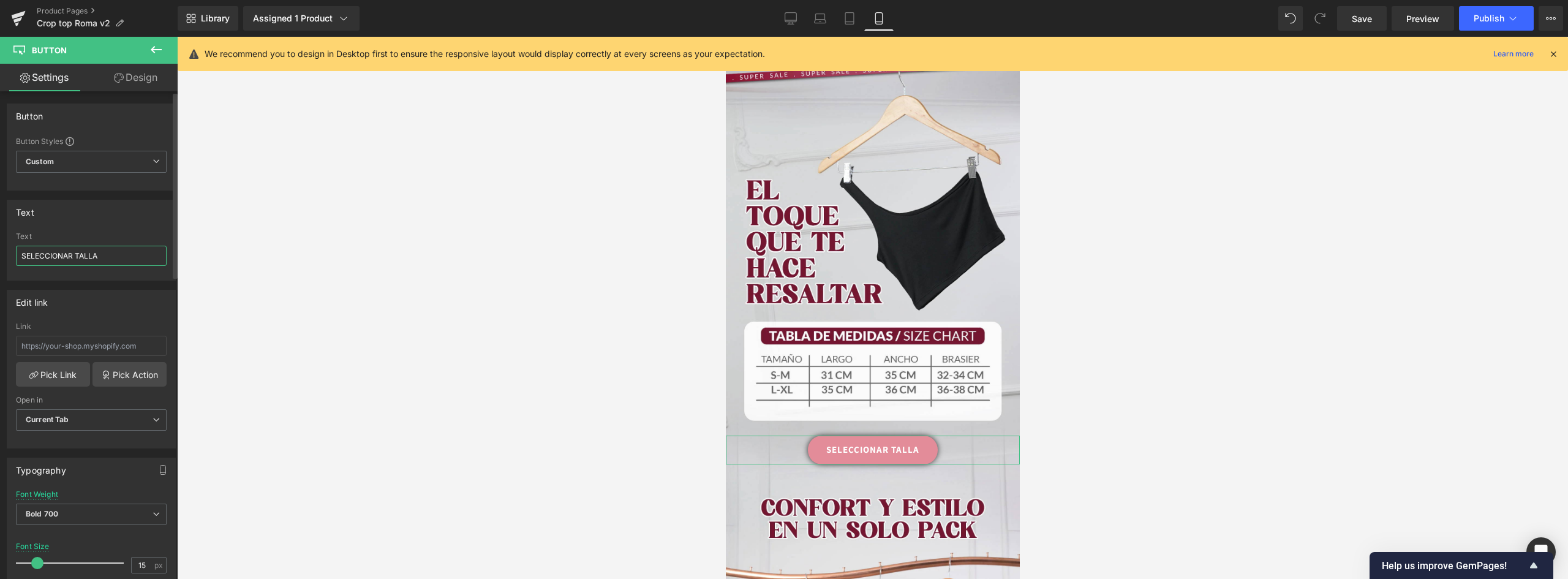
click at [76, 251] on input "SELECCIONAR TALLA" at bounding box center [91, 256] width 150 height 20
click at [1183, 291] on div at bounding box center [873, 308] width 1391 height 542
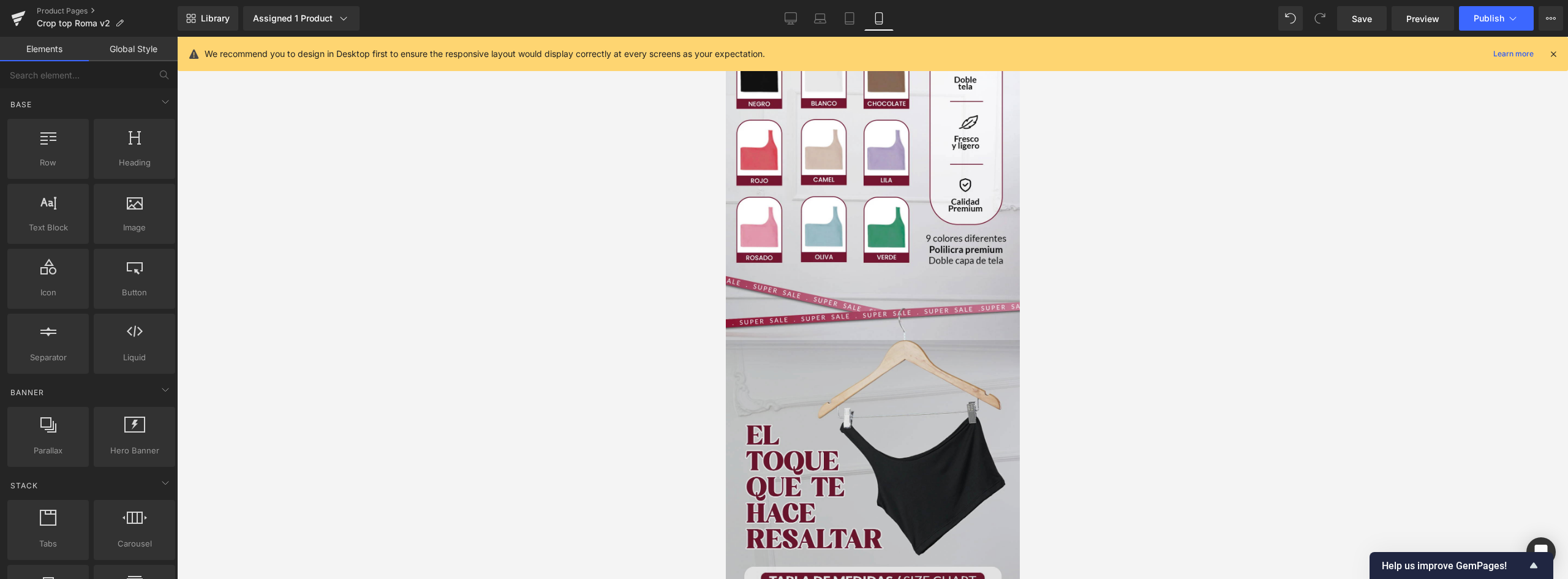
scroll to position [735, 0]
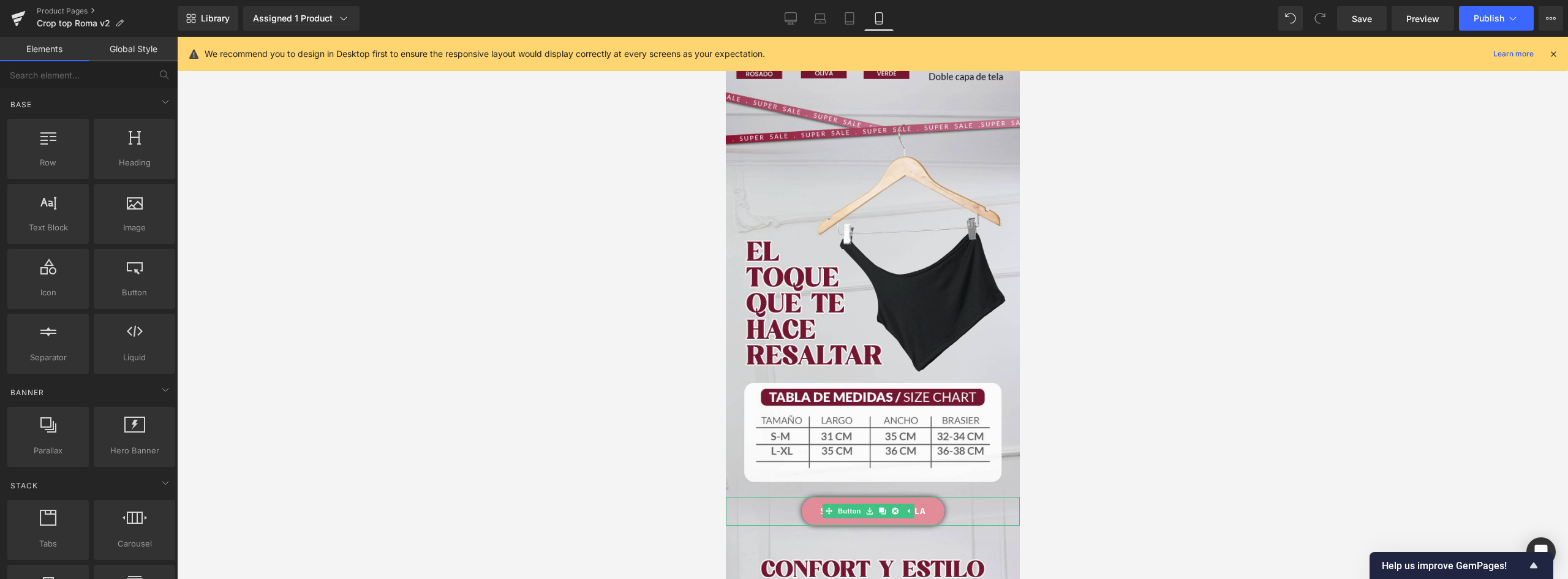
click at [817, 497] on link "SELECCIONAR MI TALLA" at bounding box center [872, 511] width 143 height 29
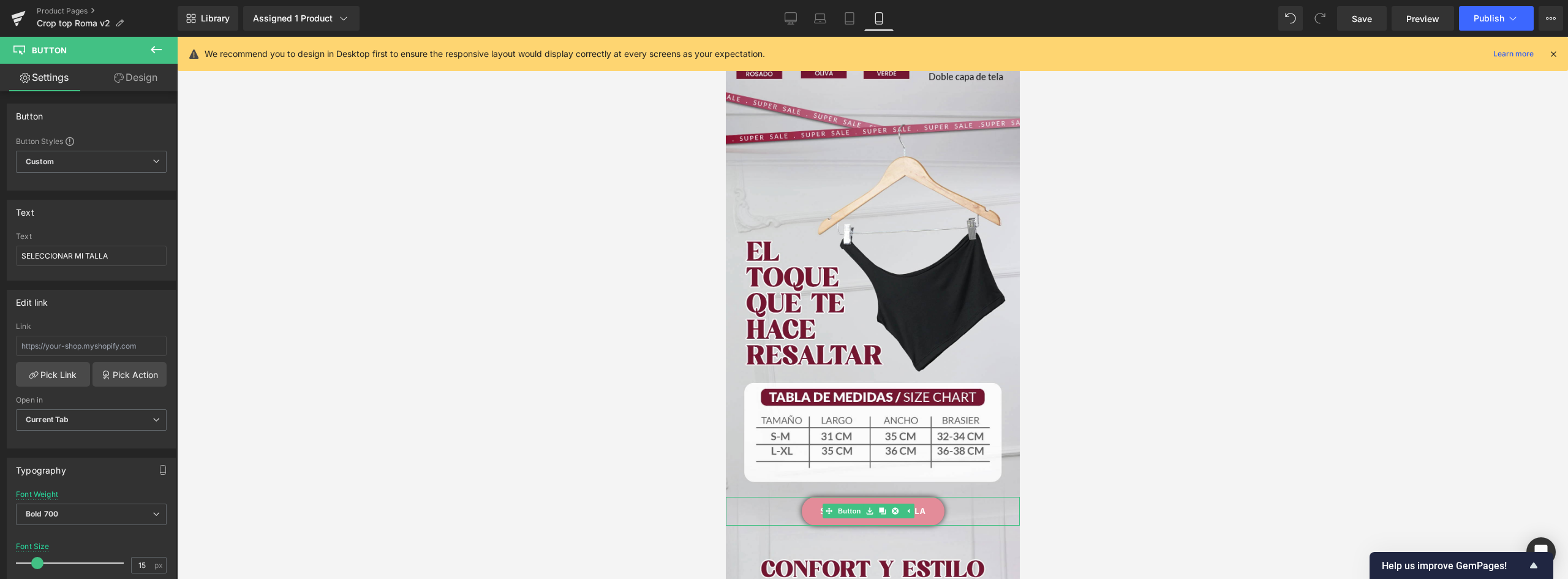
click at [807, 497] on link "SELECCIONAR MI TALLA" at bounding box center [872, 511] width 143 height 29
click at [120, 256] on input "SELECCIONAR MI TALLA" at bounding box center [91, 256] width 150 height 20
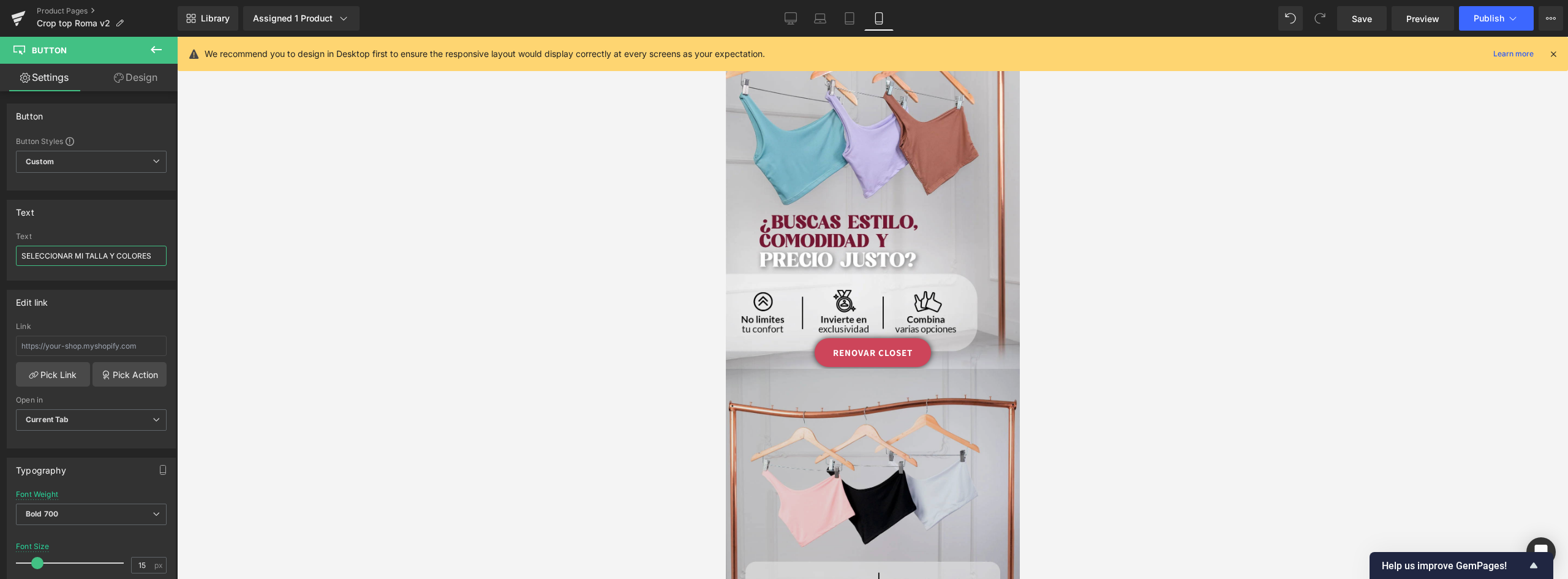
scroll to position [1899, 0]
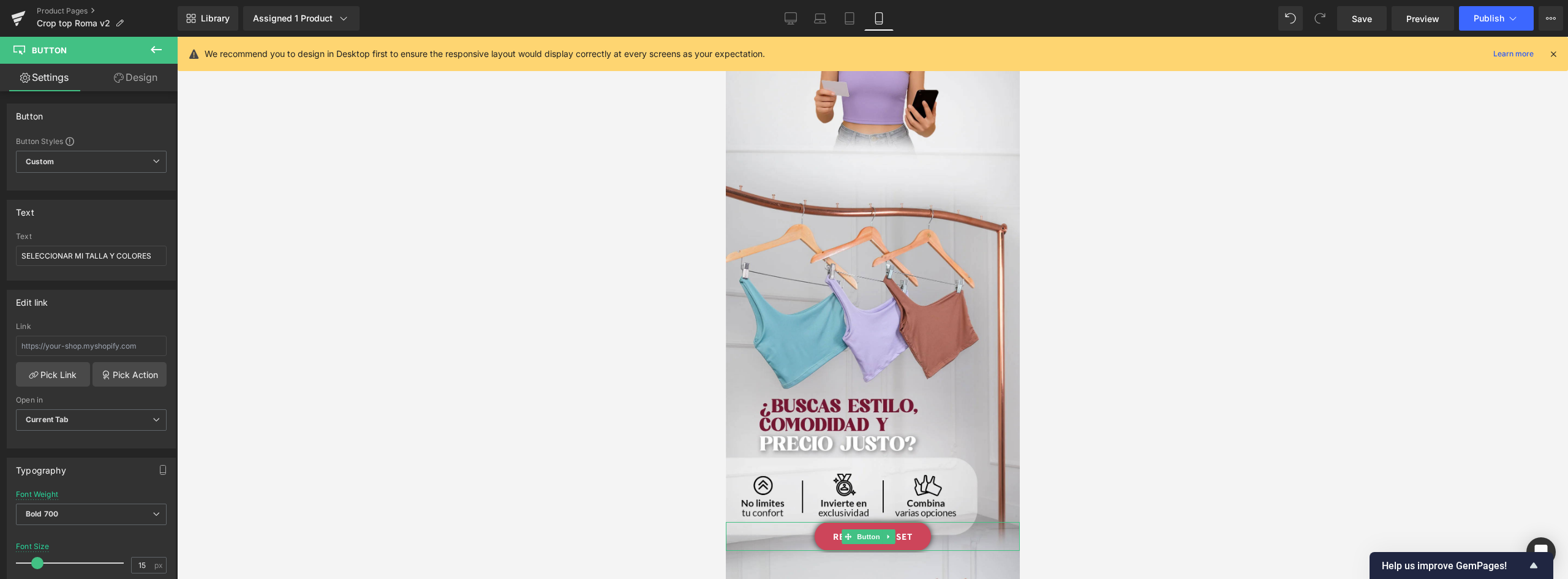
click at [913, 522] on link "RENOVAR CLOSET" at bounding box center [872, 536] width 117 height 29
drag, startPoint x: 112, startPoint y: 254, endPoint x: -29, endPoint y: 236, distance: 142.1
click at [0, 236] on html "Button You are previewing how the will restyle your page. You can not edit Elem…" at bounding box center [784, 289] width 1568 height 579
paste input "Elegir mis 3 Croptops Premium"
click at [927, 522] on link "Elegir mis 3 Croptops Premium" at bounding box center [872, 536] width 180 height 29
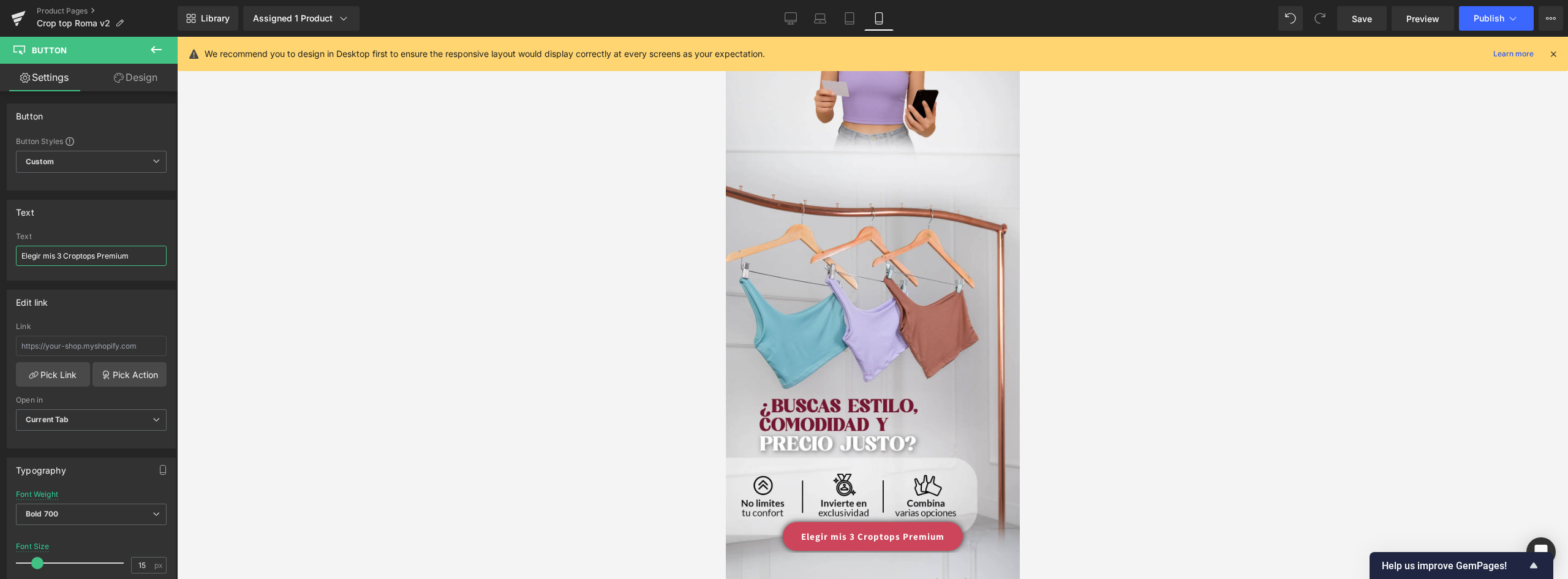
drag, startPoint x: 130, startPoint y: 254, endPoint x: -120, endPoint y: 242, distance: 250.3
click at [0, 242] on html "Button You are previewing how the will restyle your page. You can not edit Elem…" at bounding box center [784, 289] width 1568 height 579
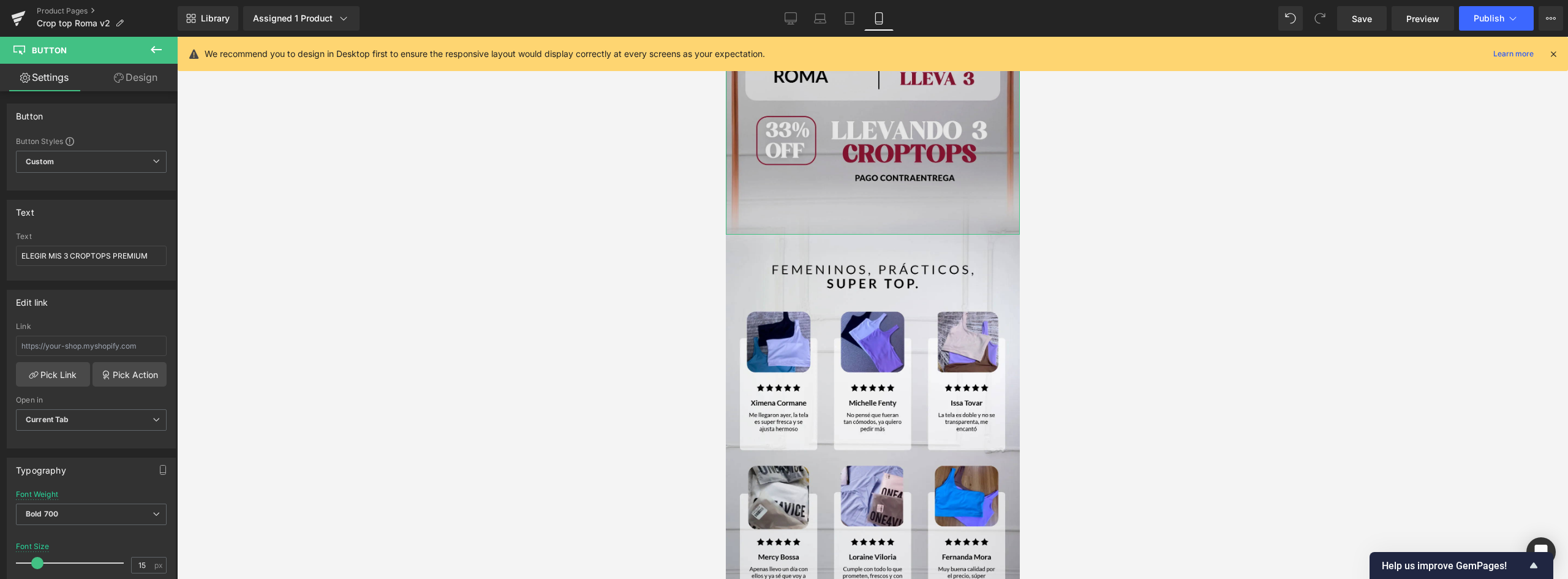
scroll to position [2794, 0]
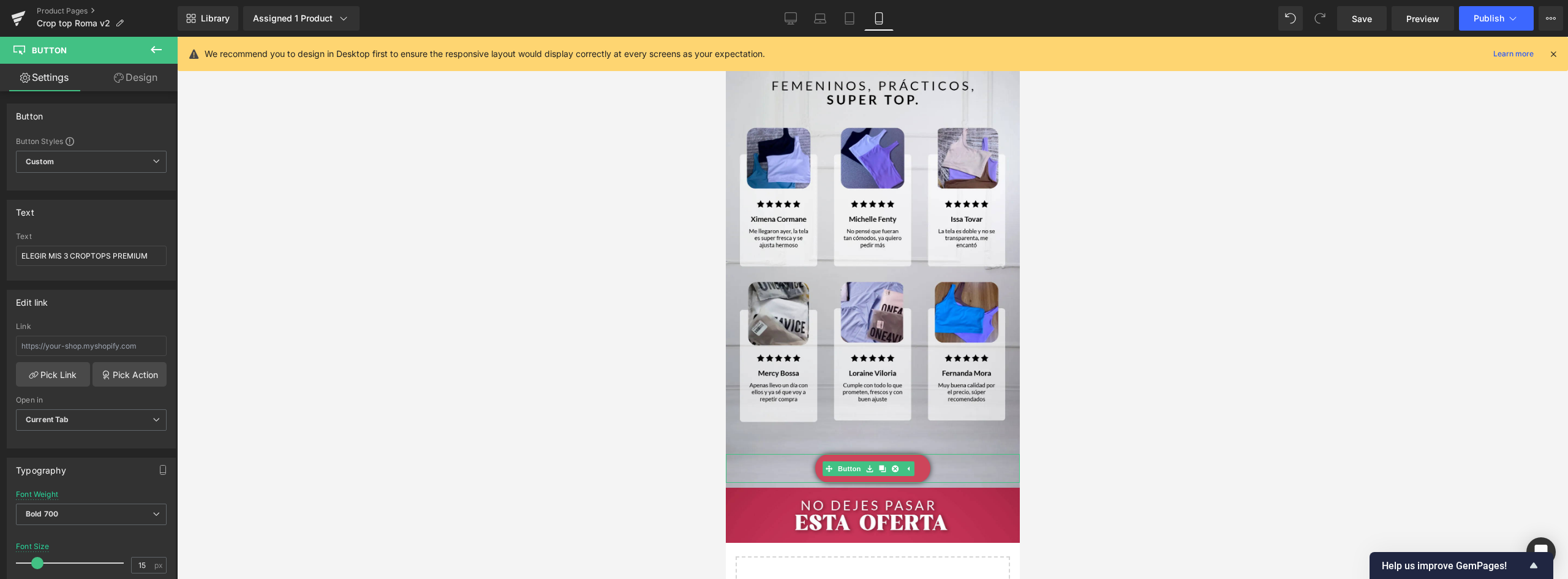
click at [918, 454] on link "COMPRAR AHORA" at bounding box center [872, 468] width 115 height 29
click at [140, 73] on link "Design" at bounding box center [135, 77] width 89 height 28
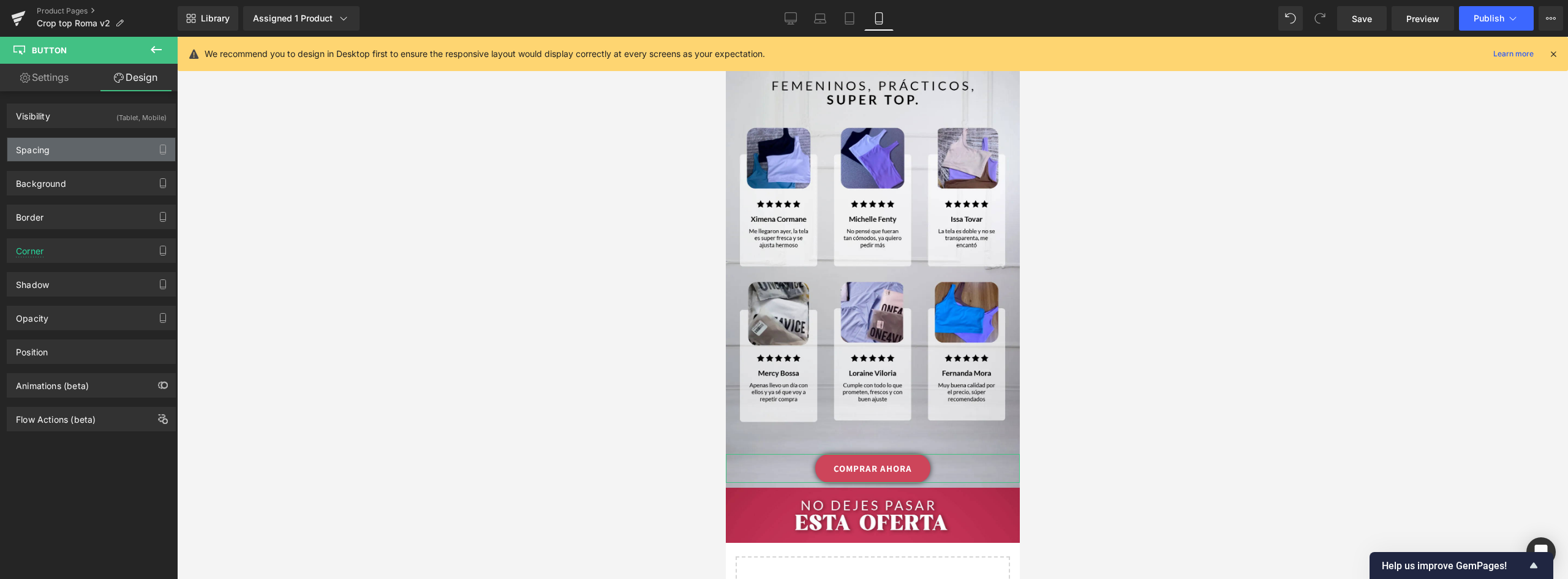
click at [54, 147] on div "Spacing" at bounding box center [91, 150] width 168 height 24
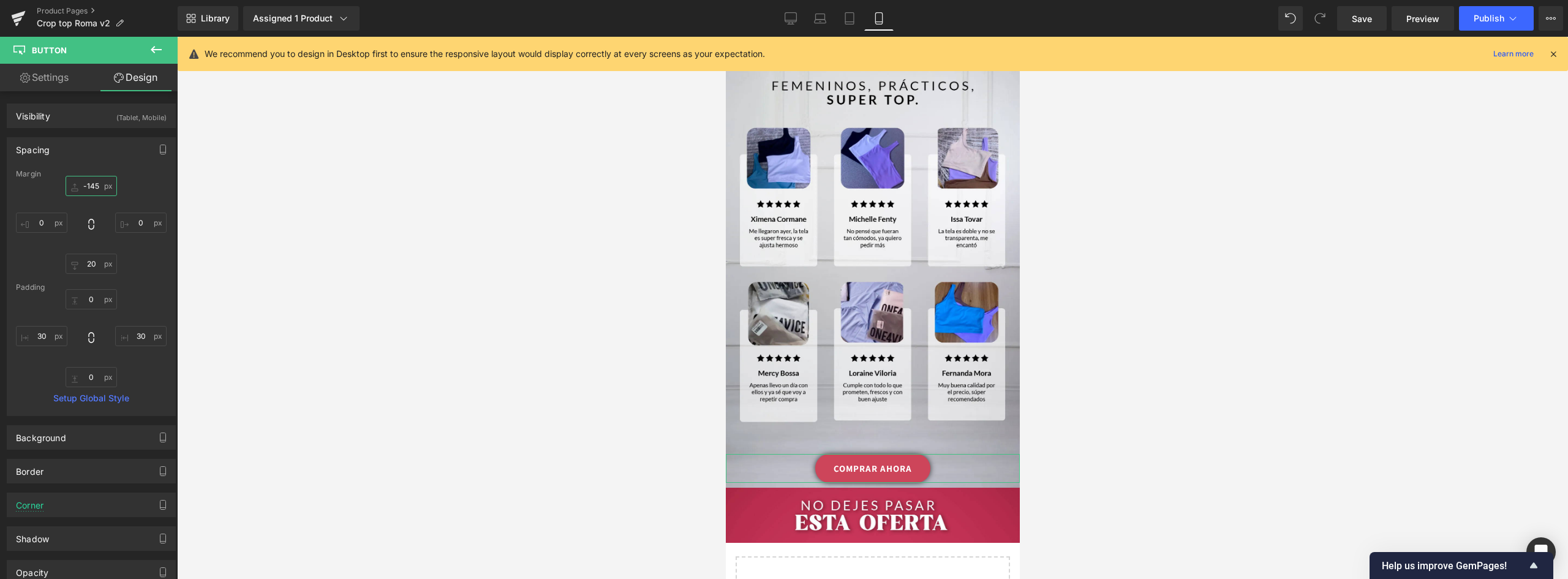
click at [91, 184] on input "-145" at bounding box center [91, 186] width 51 height 20
click at [795, 447] on div "COMPRAR AHORA" at bounding box center [872, 462] width 294 height 29
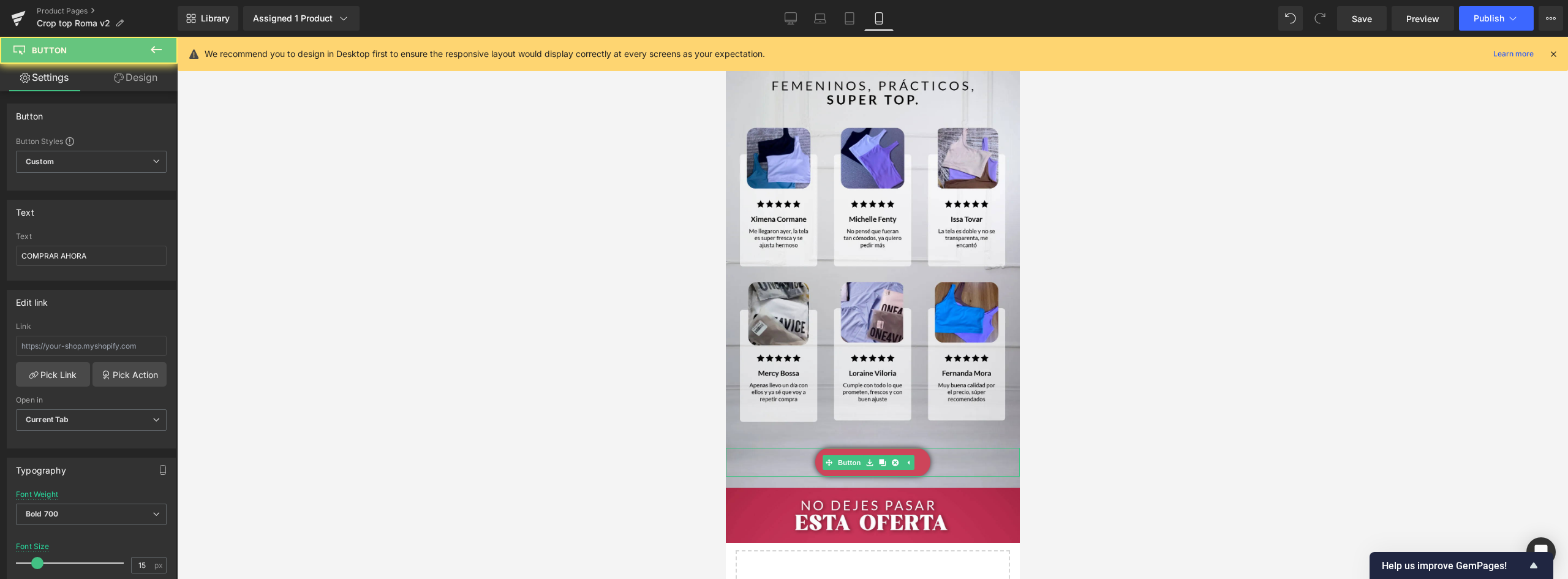
click at [818, 447] on link "COMPRAR AHORA" at bounding box center [872, 462] width 115 height 29
click at [905, 458] on icon at bounding box center [906, 462] width 7 height 7
drag, startPoint x: 105, startPoint y: 258, endPoint x: -43, endPoint y: 253, distance: 148.1
click at [0, 253] on html "Button You are previewing how the will restyle your page. You can not edit Elem…" at bounding box center [784, 289] width 1568 height 579
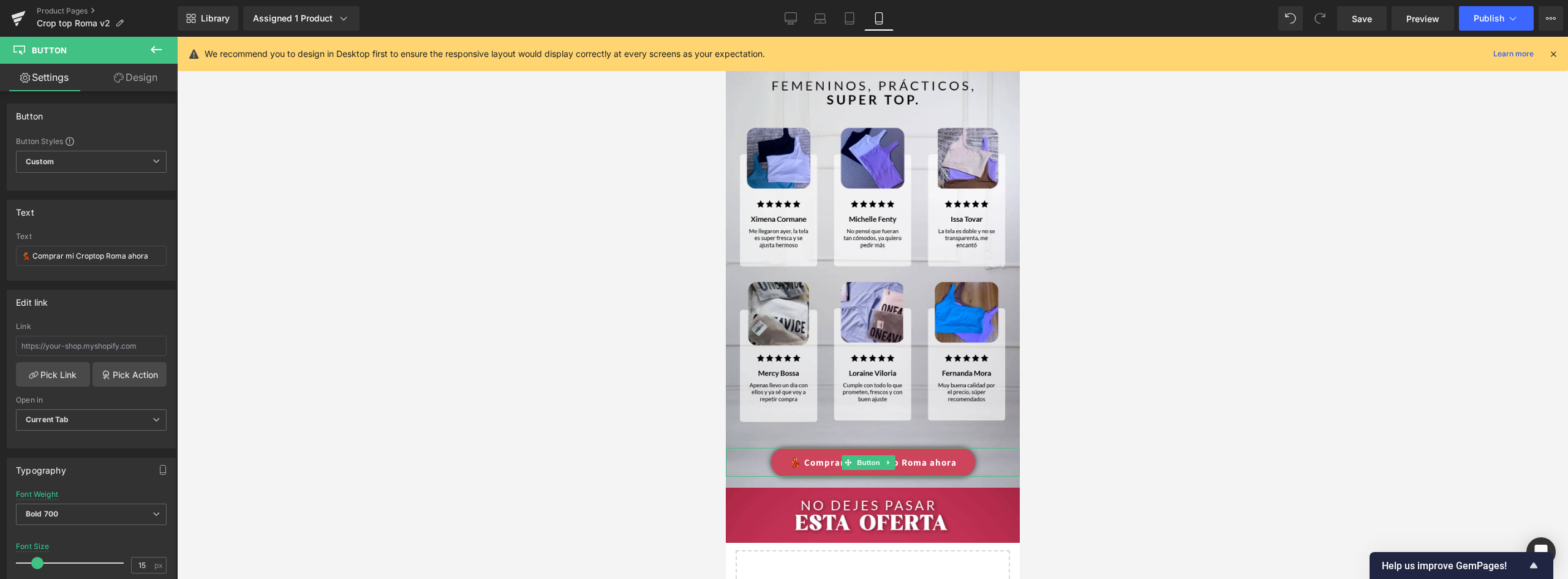
click at [830, 447] on link "💃 Comprar mi Croptop Roma ahora" at bounding box center [872, 462] width 204 height 29
drag, startPoint x: 155, startPoint y: 258, endPoint x: -145, endPoint y: 249, distance: 300.1
click at [0, 249] on html "Button You are previewing how the will restyle your page. You can not edit Elem…" at bounding box center [784, 289] width 1568 height 579
drag, startPoint x: 68, startPoint y: 263, endPoint x: -61, endPoint y: 256, distance: 129.2
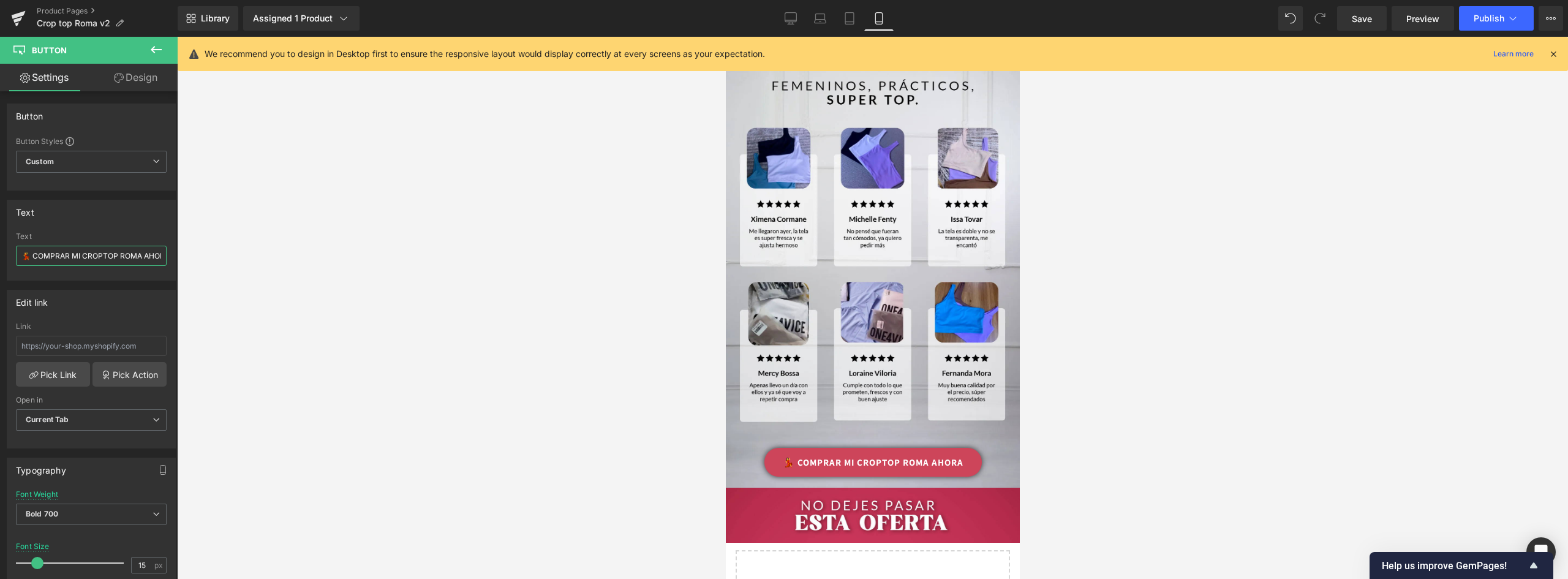
click at [0, 256] on html "Button You are previewing how the will restyle your page. You can not edit Elem…" at bounding box center [784, 289] width 1568 height 579
click at [32, 249] on input "💃 COMPRAR MI CROPTOP ROMA AHORA" at bounding box center [91, 256] width 150 height 20
click at [34, 255] on input "💃 COMPRAR MI CROPTOP ROMA AHORA" at bounding box center [91, 256] width 150 height 20
drag, startPoint x: 33, startPoint y: 257, endPoint x: -11, endPoint y: 254, distance: 44.1
click at [0, 254] on html "Button You are previewing how the will restyle your page. You can not edit Elem…" at bounding box center [784, 289] width 1568 height 579
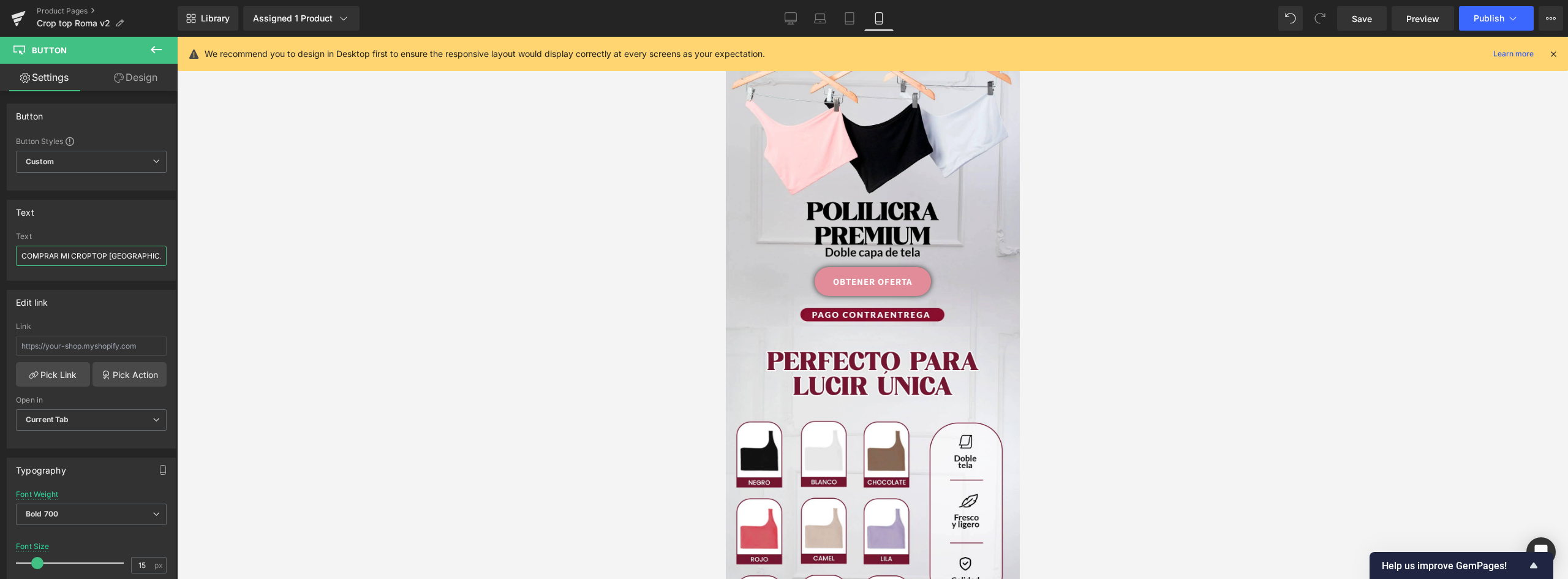
scroll to position [164, 0]
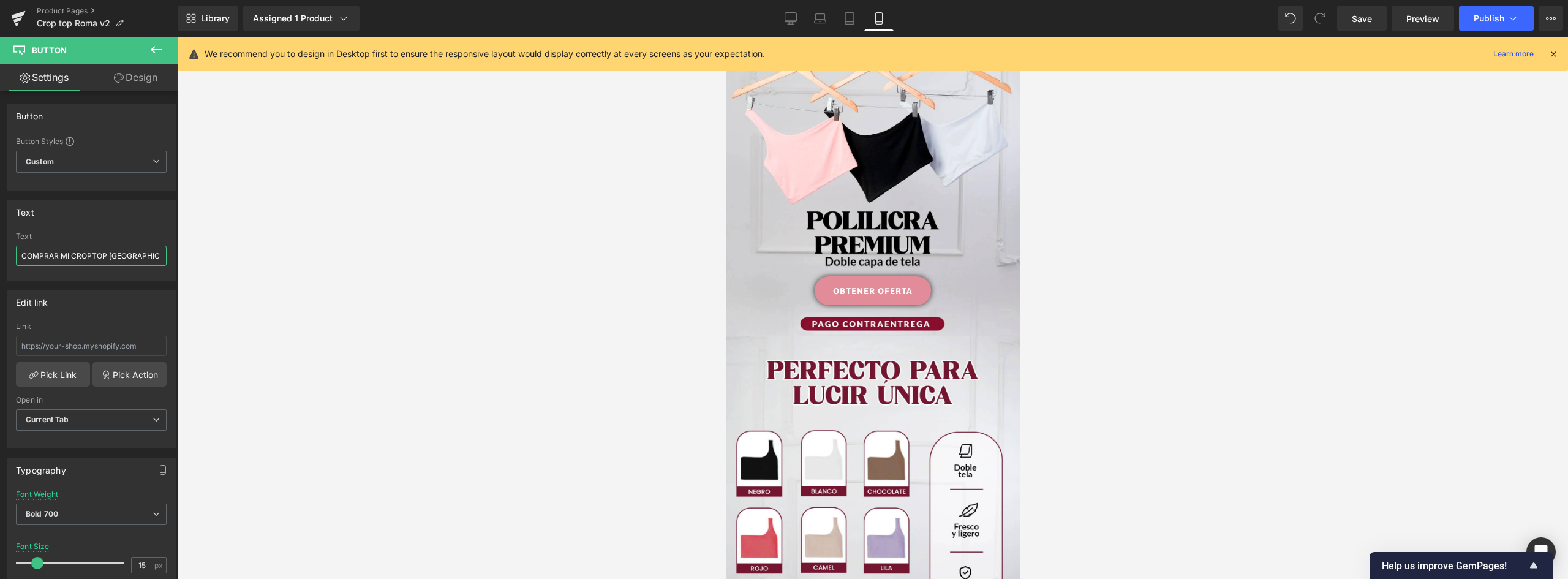
drag, startPoint x: 1013, startPoint y: 440, endPoint x: 1748, endPoint y: 134, distance: 796.2
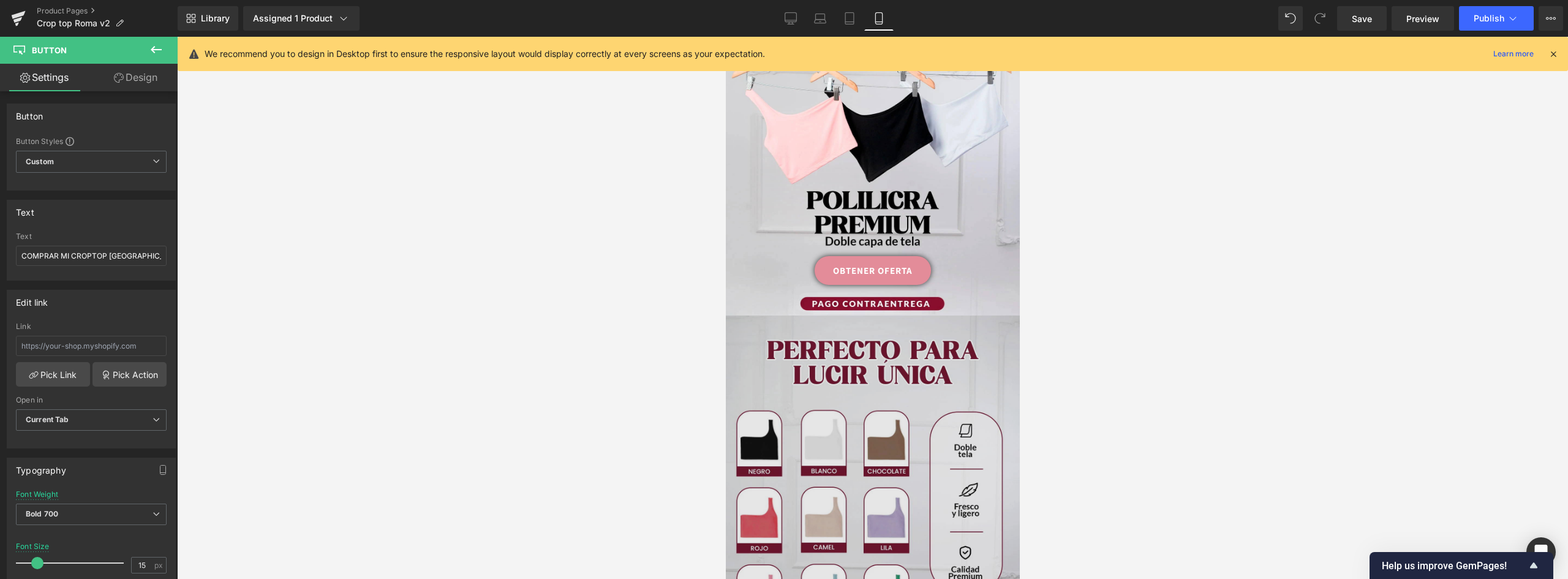
scroll to position [123, 0]
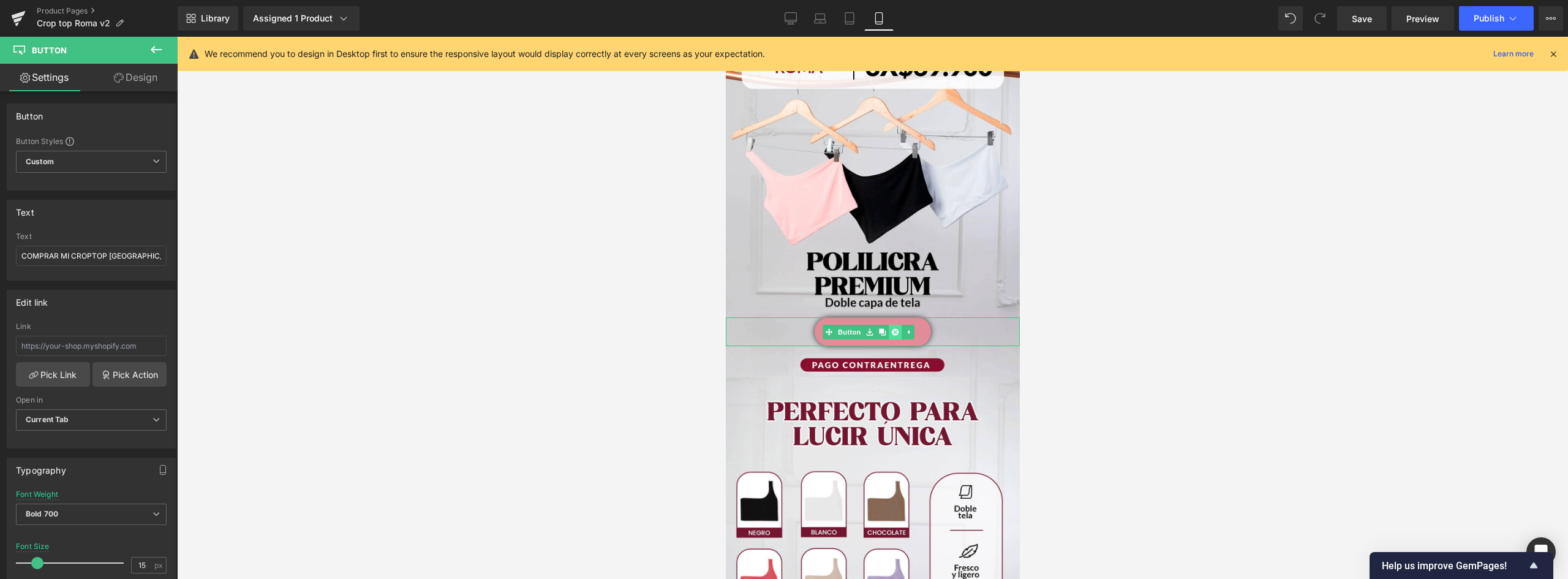
click at [896, 328] on icon at bounding box center [894, 332] width 7 height 7
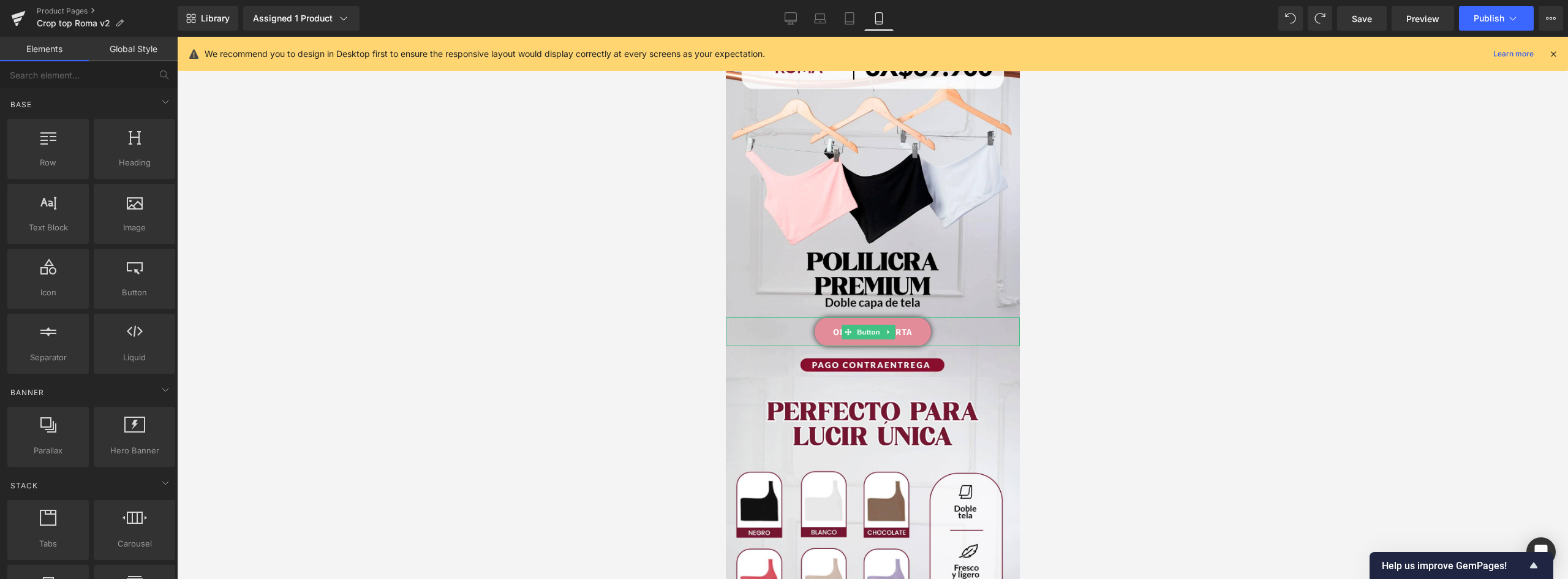
click at [911, 317] on link "OBTENER OFERTA" at bounding box center [872, 332] width 117 height 29
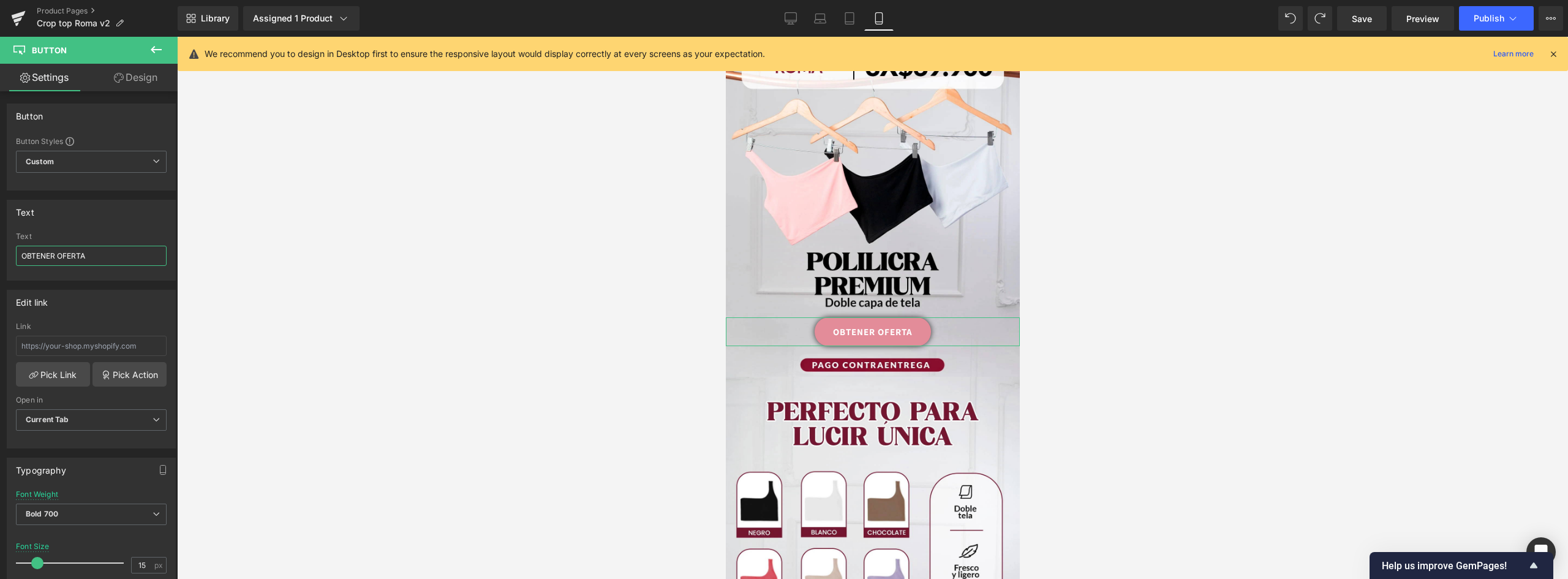
drag, startPoint x: -5, startPoint y: 249, endPoint x: -32, endPoint y: 249, distance: 27.0
click at [0, 249] on html "Button You are previewing how the will restyle your page. You can not edit Elem…" at bounding box center [784, 289] width 1568 height 579
click at [921, 317] on link "OBTENER OFERTA" at bounding box center [872, 332] width 117 height 29
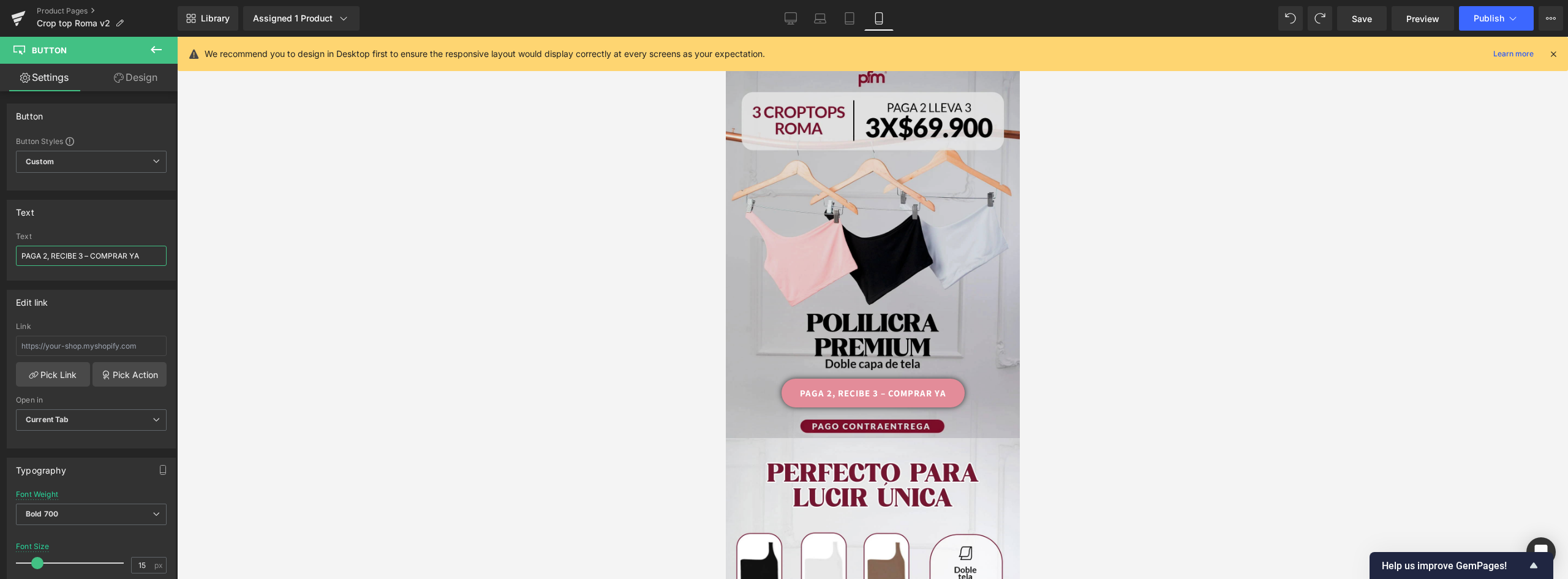
scroll to position [0, 0]
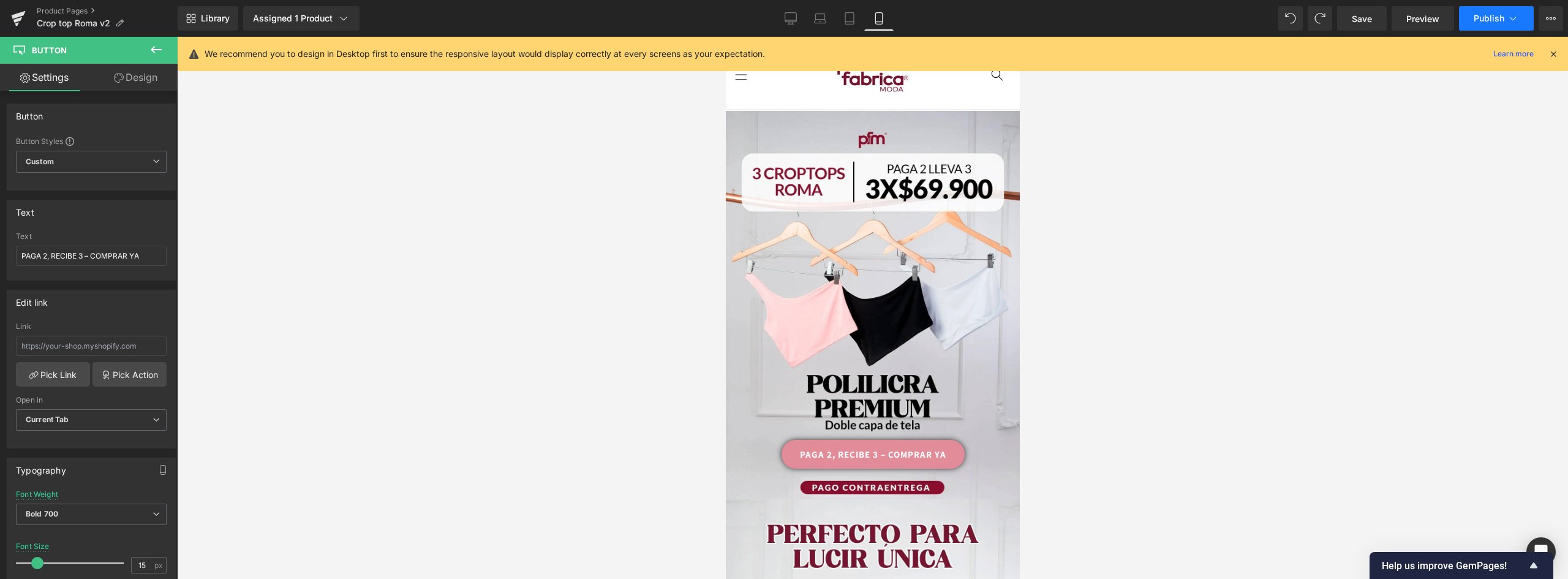
click at [1470, 24] on button "Publish" at bounding box center [1496, 18] width 75 height 24
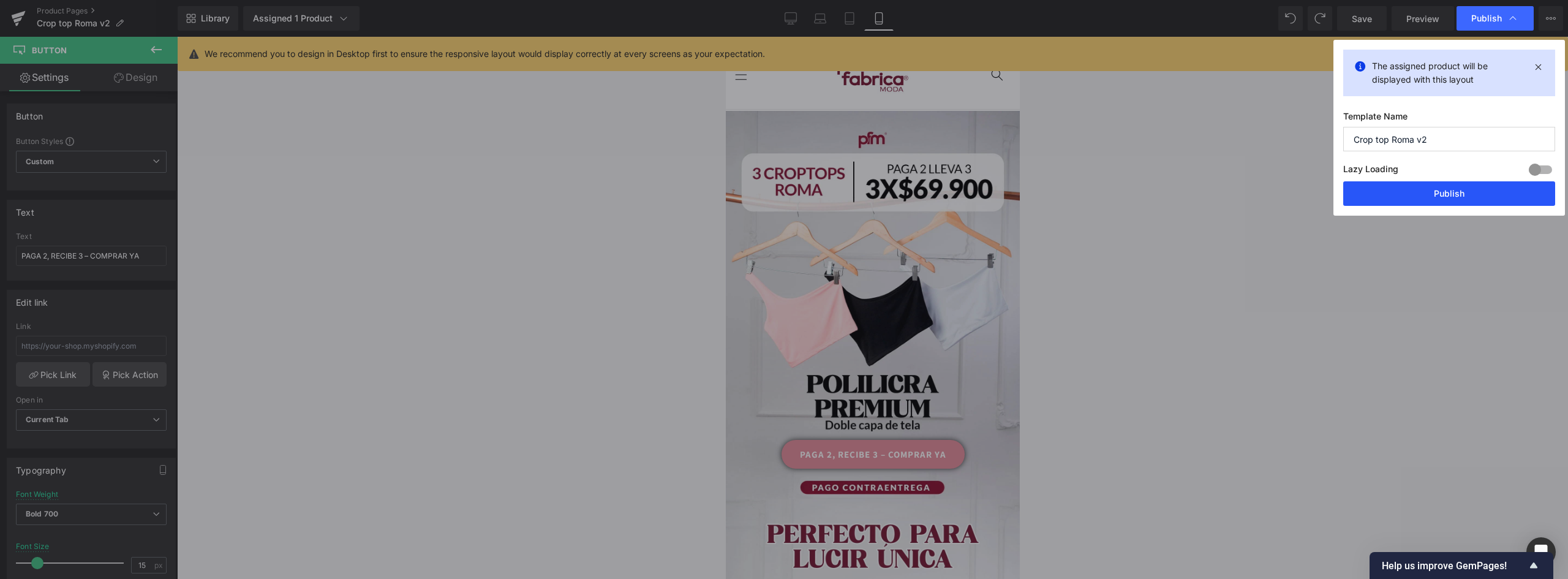
click at [1436, 194] on button "Publish" at bounding box center [1448, 193] width 212 height 24
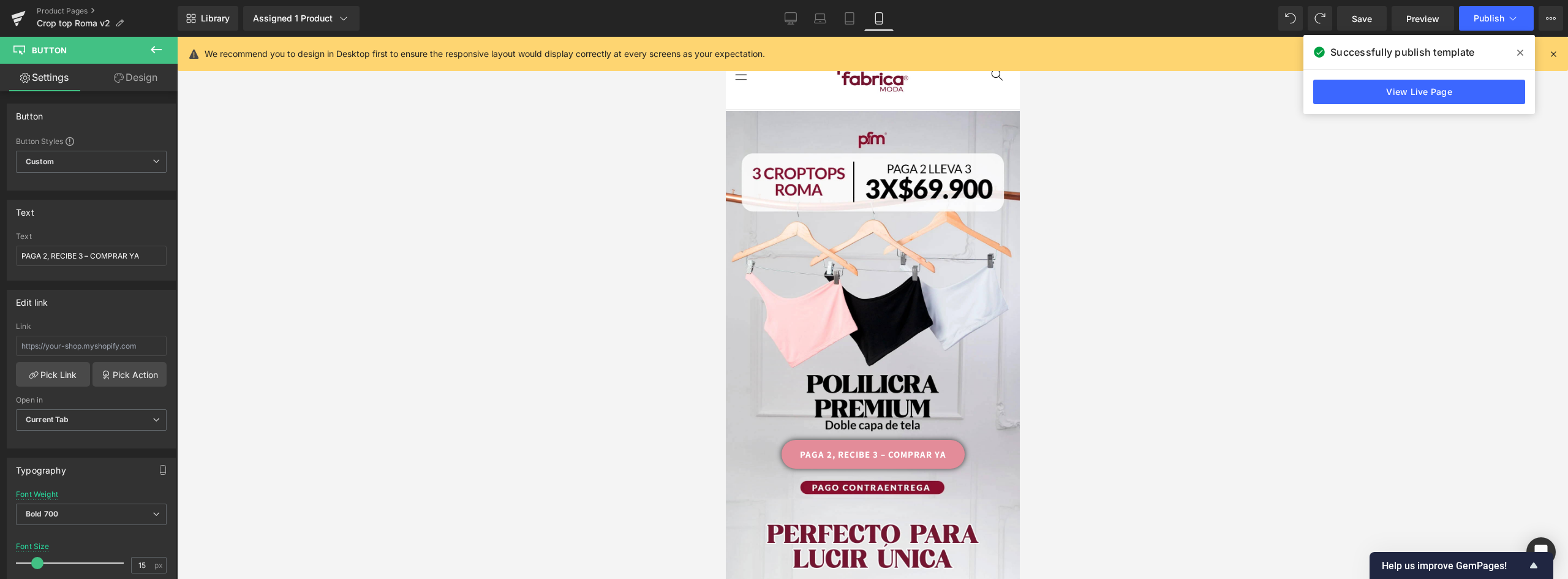
click at [1410, 80] on link "View Live Page" at bounding box center [1418, 91] width 212 height 24
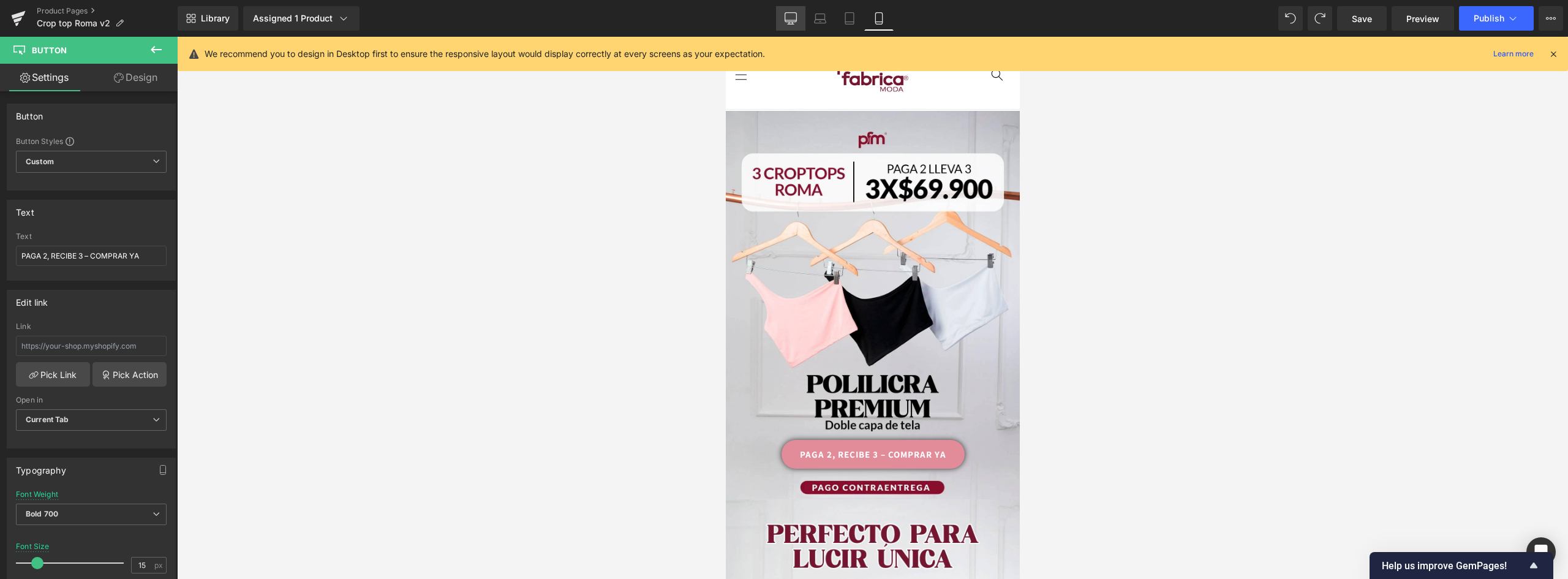
click at [792, 17] on icon at bounding box center [791, 19] width 13 height 13
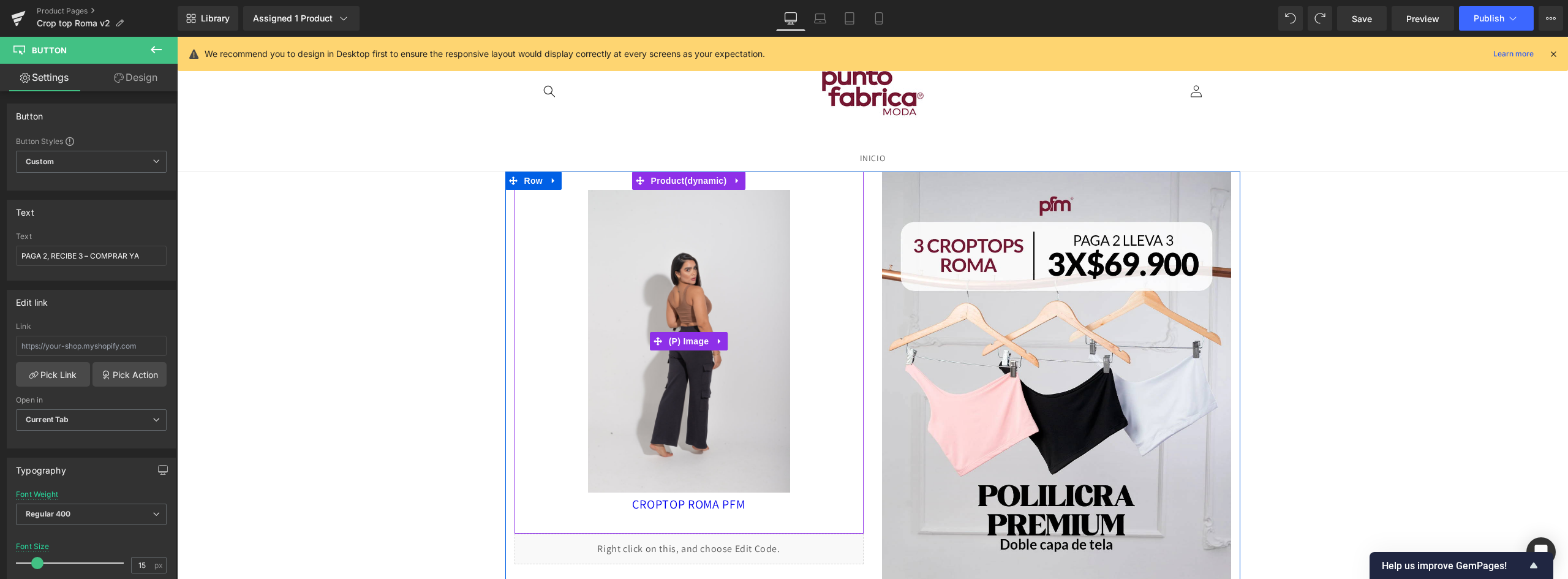
drag, startPoint x: 765, startPoint y: 261, endPoint x: 750, endPoint y: 239, distance: 26.6
click at [765, 261] on img at bounding box center [688, 341] width 202 height 302
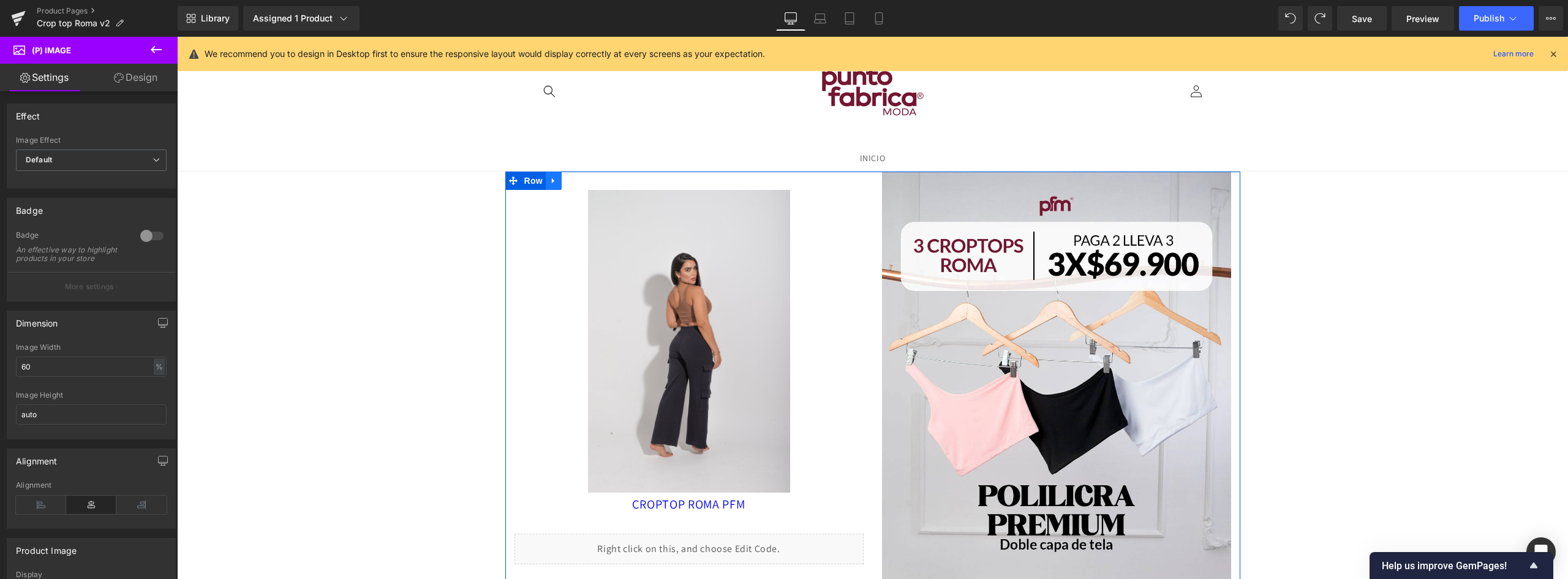
click at [556, 175] on link at bounding box center [554, 180] width 16 height 18
click at [582, 178] on icon at bounding box center [585, 180] width 9 height 9
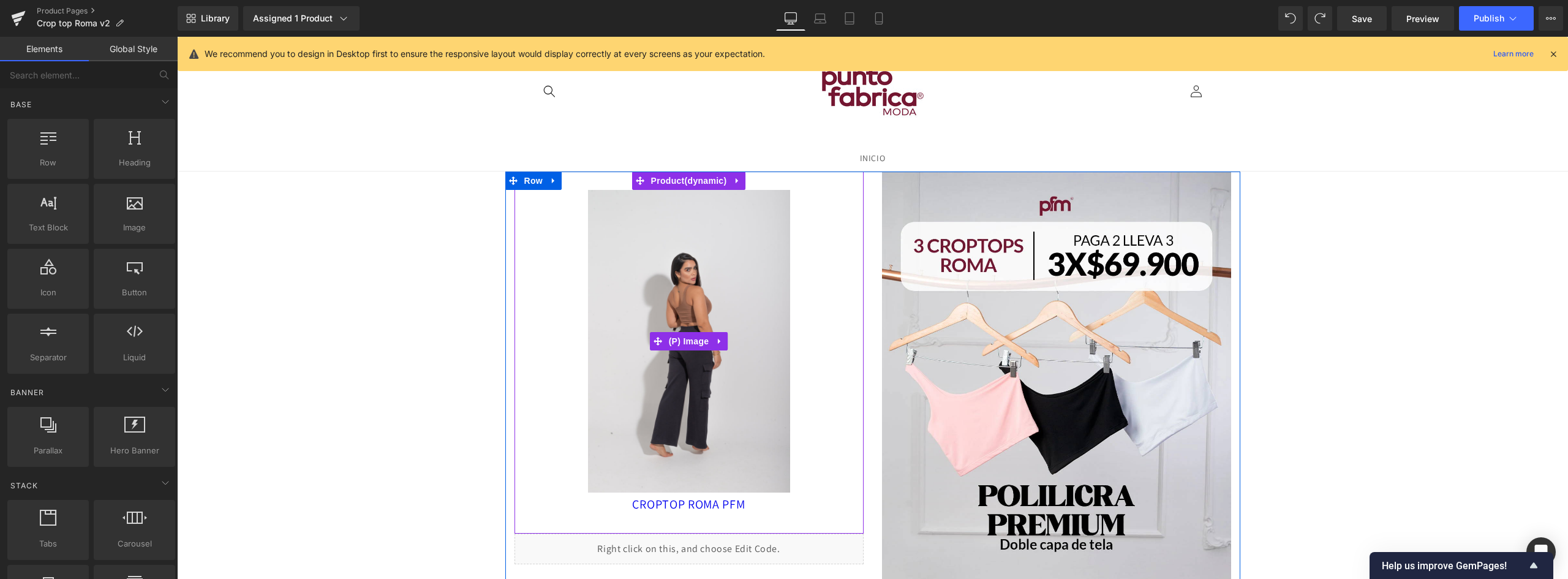
click at [822, 213] on div "Sale Off" at bounding box center [689, 341] width 337 height 302
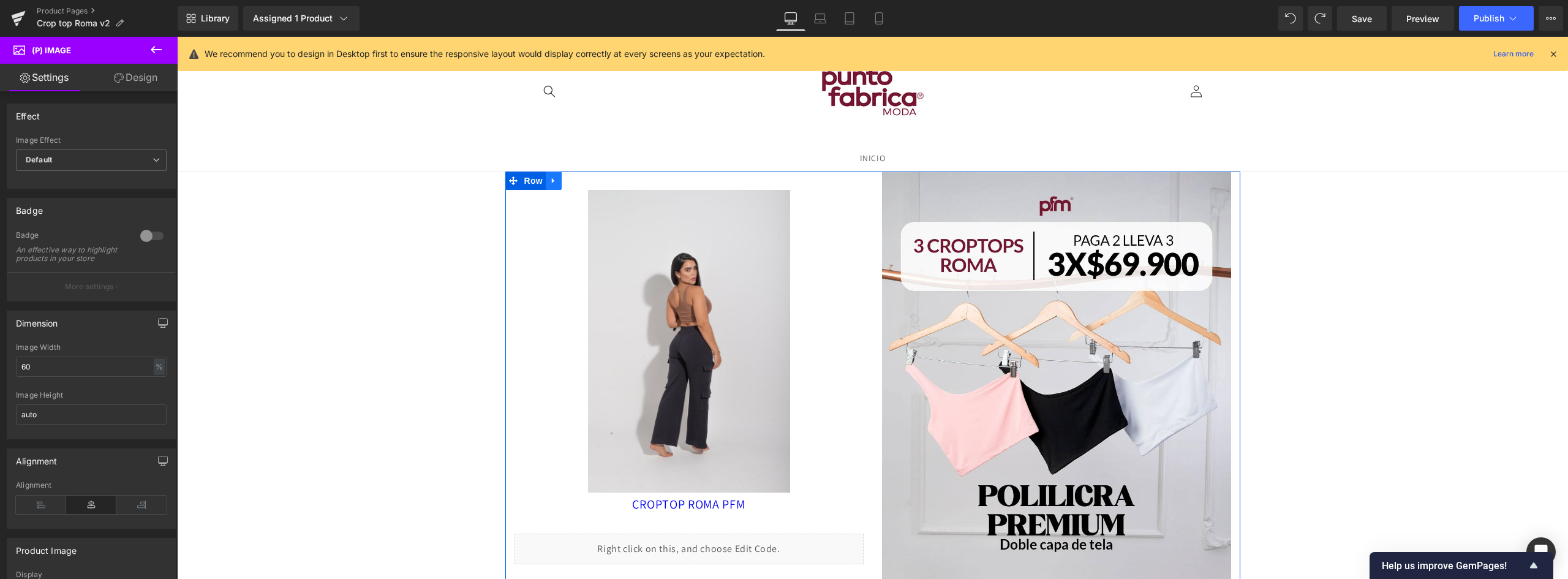
click at [550, 182] on icon at bounding box center [554, 180] width 9 height 9
click at [830, 222] on div "Sale Off" at bounding box center [689, 341] width 337 height 302
click at [736, 184] on icon at bounding box center [737, 180] width 9 height 9
click at [743, 180] on icon at bounding box center [745, 180] width 9 height 9
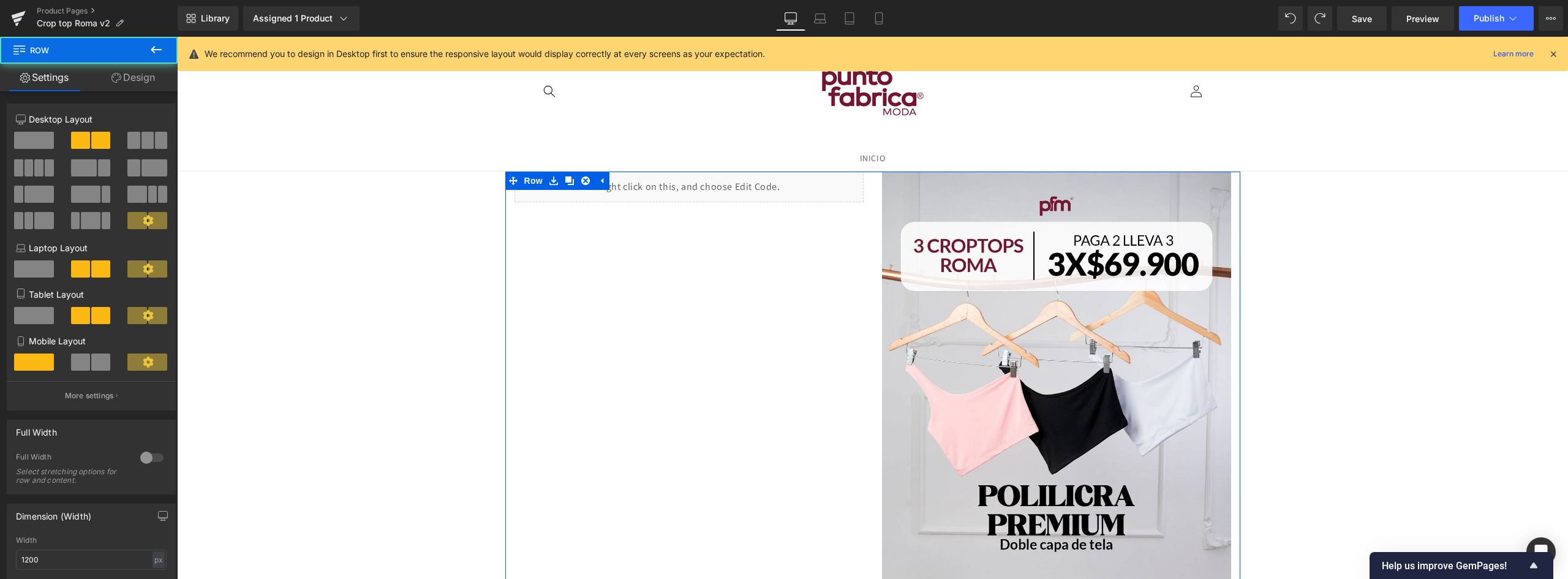
click at [46, 145] on span at bounding box center [34, 140] width 40 height 17
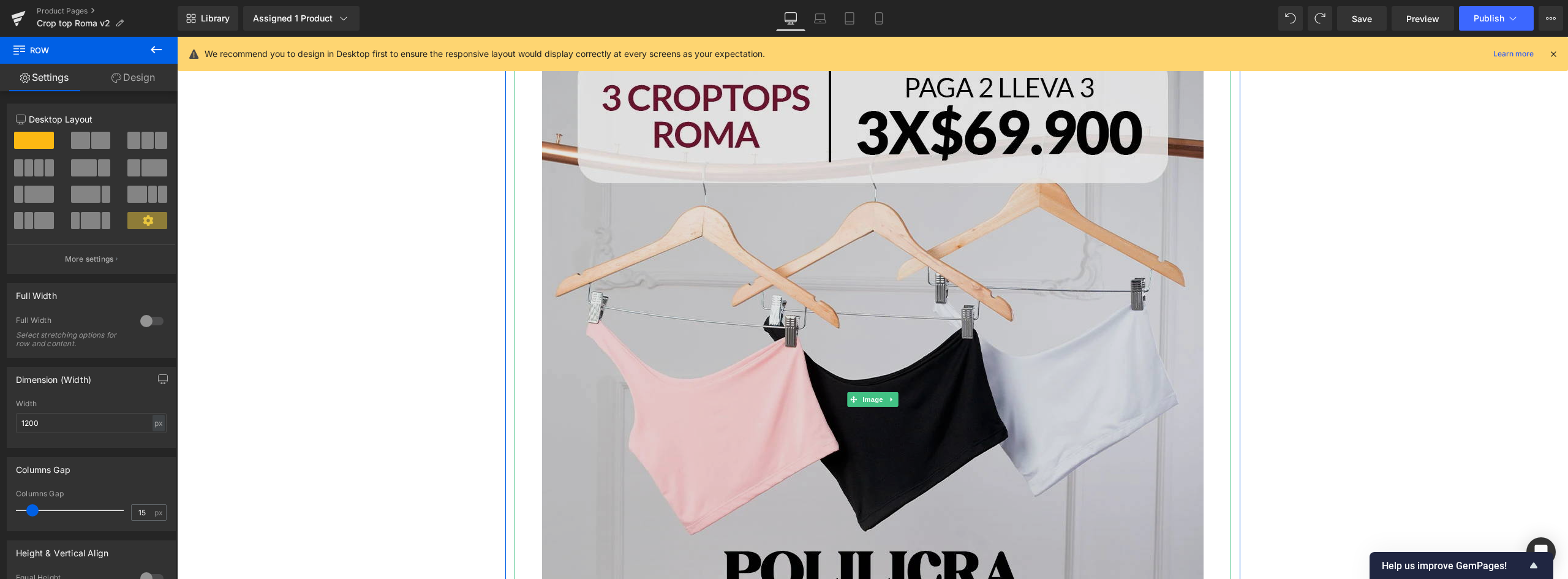
scroll to position [490, 0]
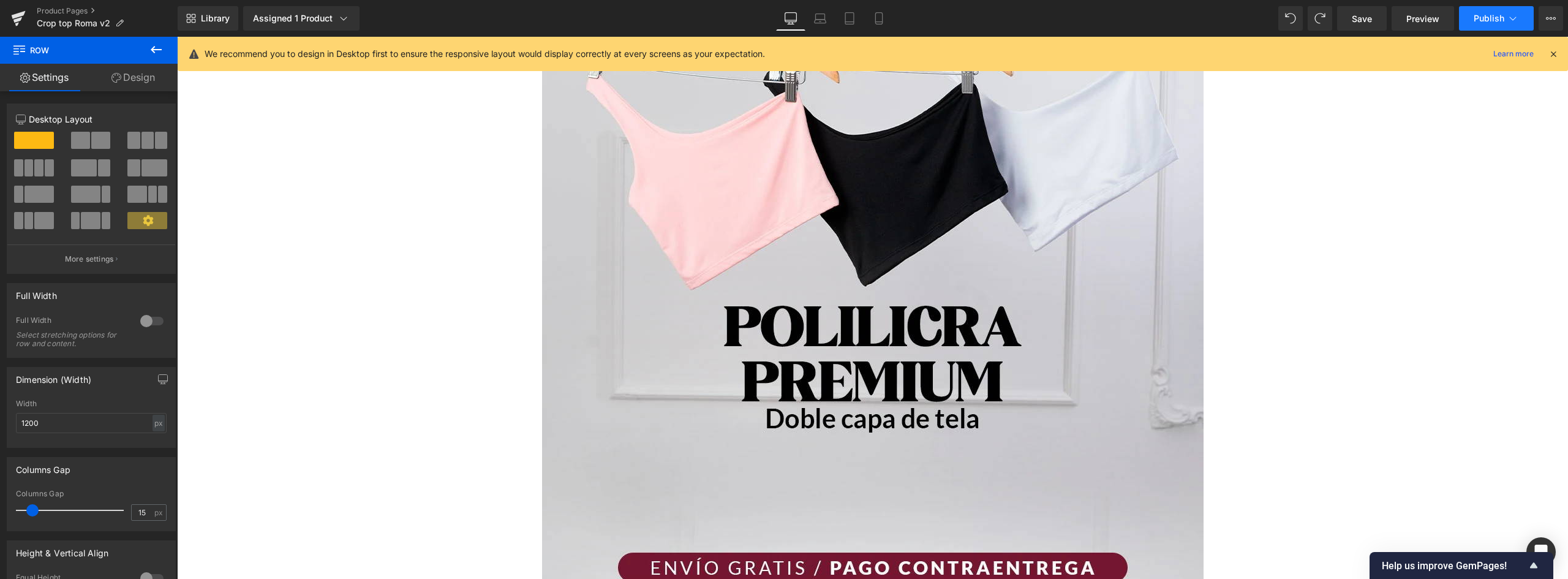
click at [1489, 18] on span "Publish" at bounding box center [1488, 18] width 31 height 9
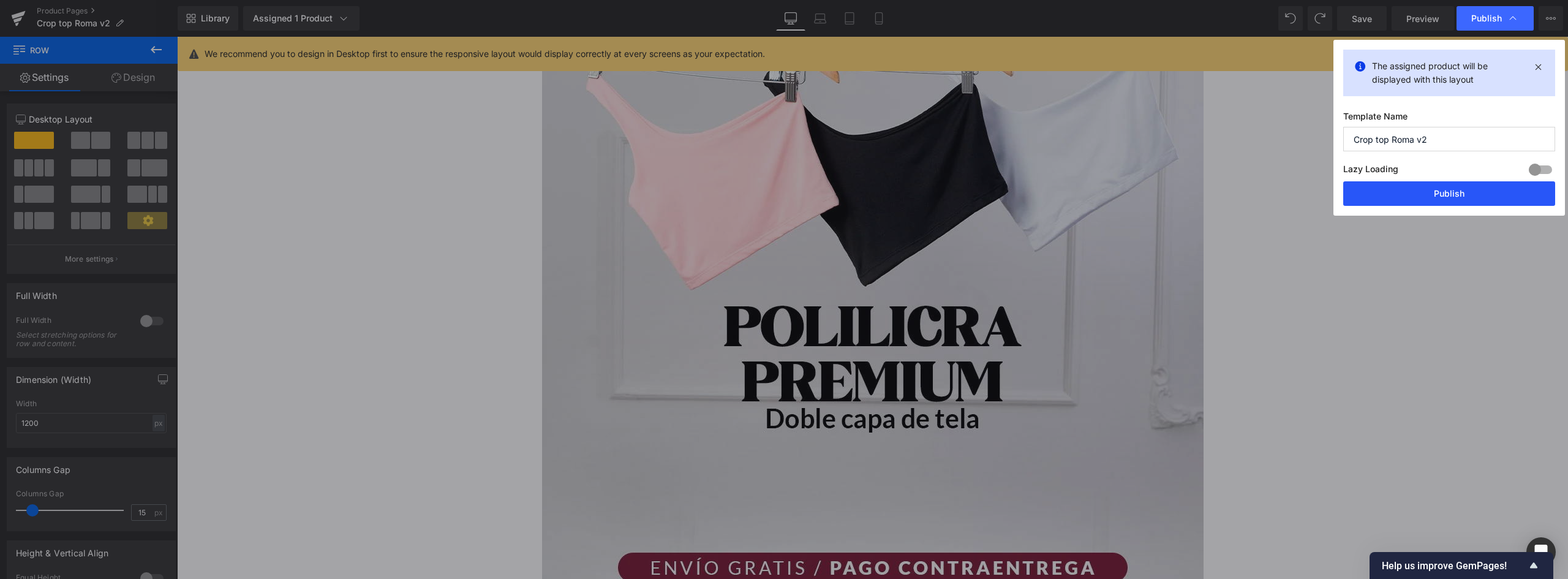
click at [1454, 189] on button "Publish" at bounding box center [1448, 193] width 212 height 24
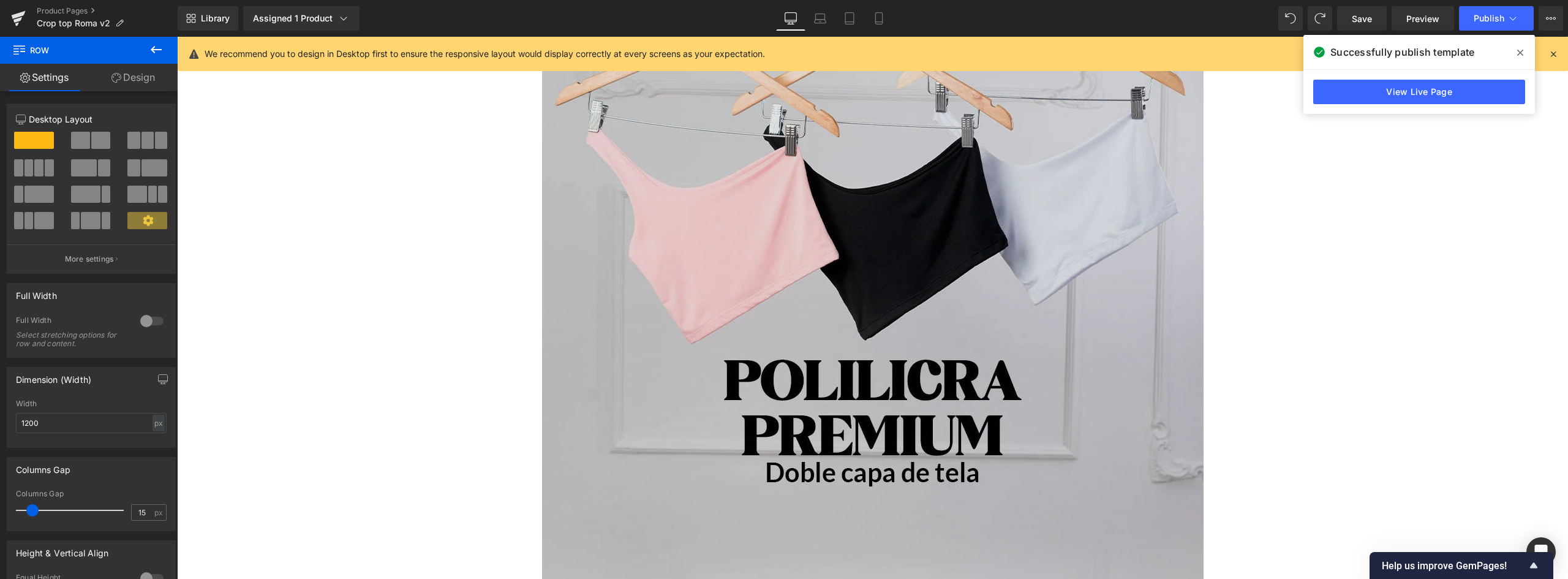
scroll to position [426, 0]
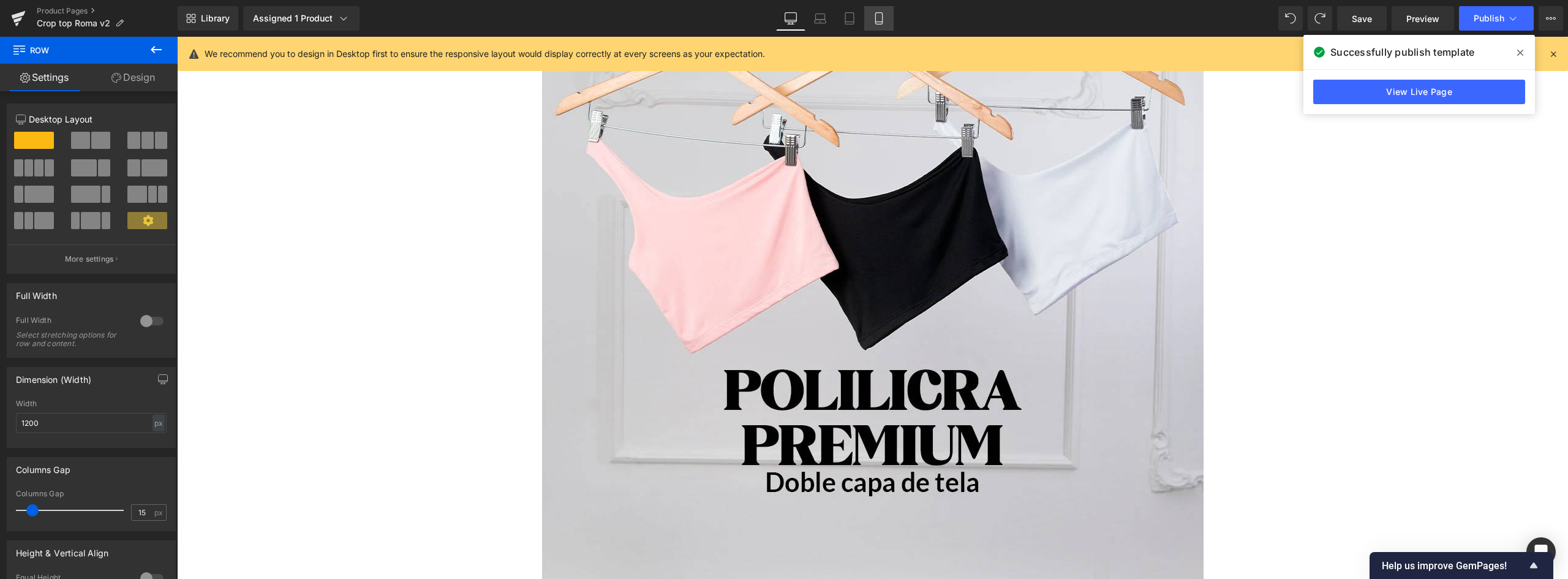
click at [877, 16] on icon at bounding box center [879, 19] width 13 height 13
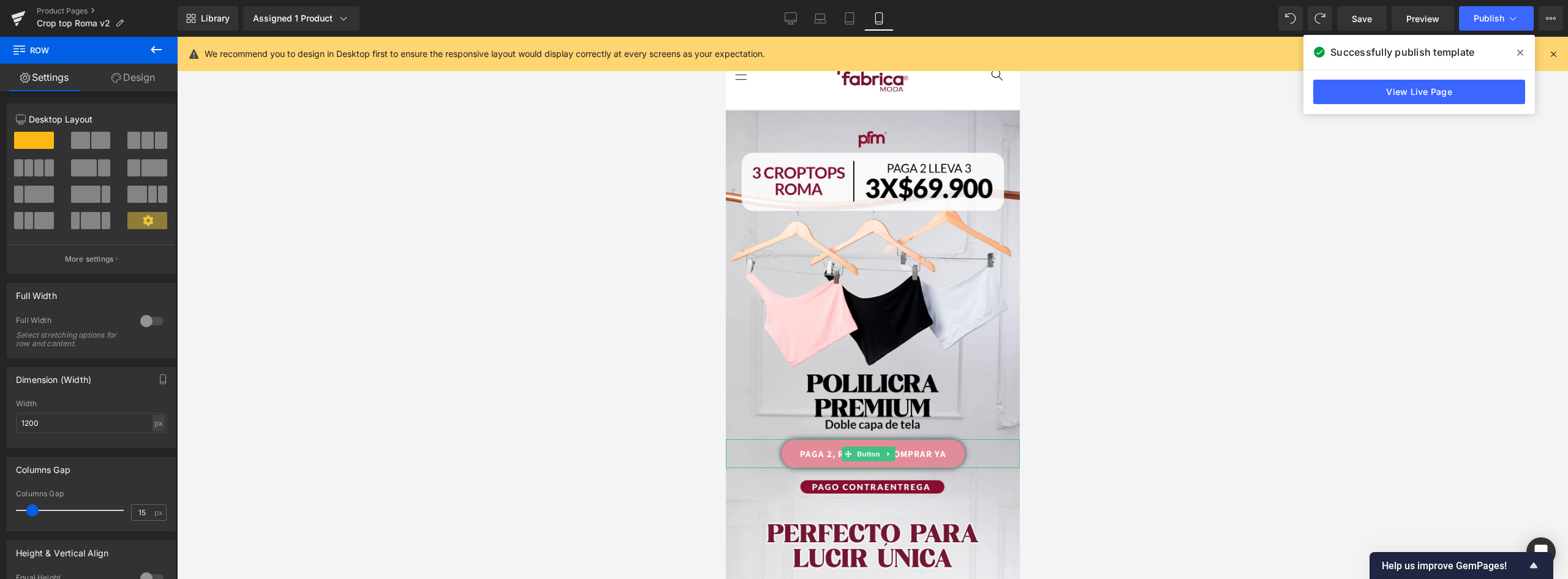
click at [965, 444] on div "PAGA 2, RECIBE 3 – COMPRAR YA" at bounding box center [872, 454] width 294 height 29
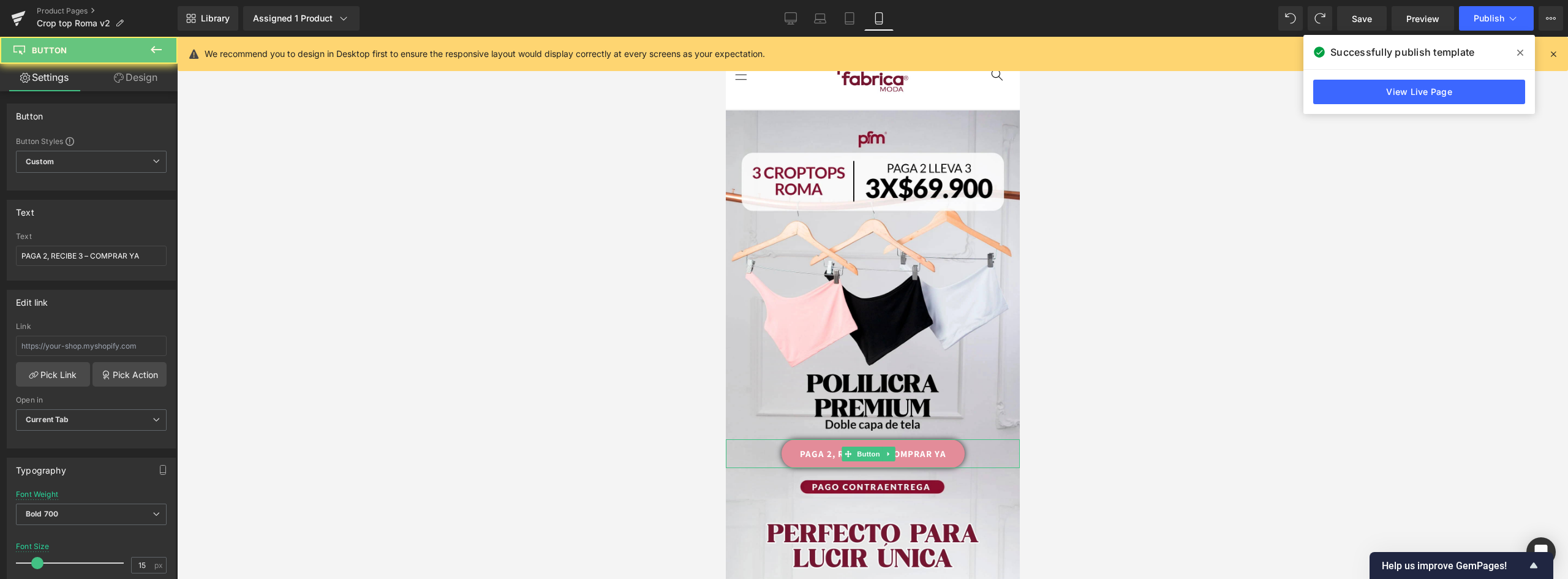
click at [951, 440] on link "PAGA 2, RECIBE 3 – COMPRAR YA" at bounding box center [872, 454] width 183 height 29
click at [889, 451] on icon at bounding box center [888, 454] width 7 height 7
click at [880, 451] on icon at bounding box center [881, 454] width 7 height 7
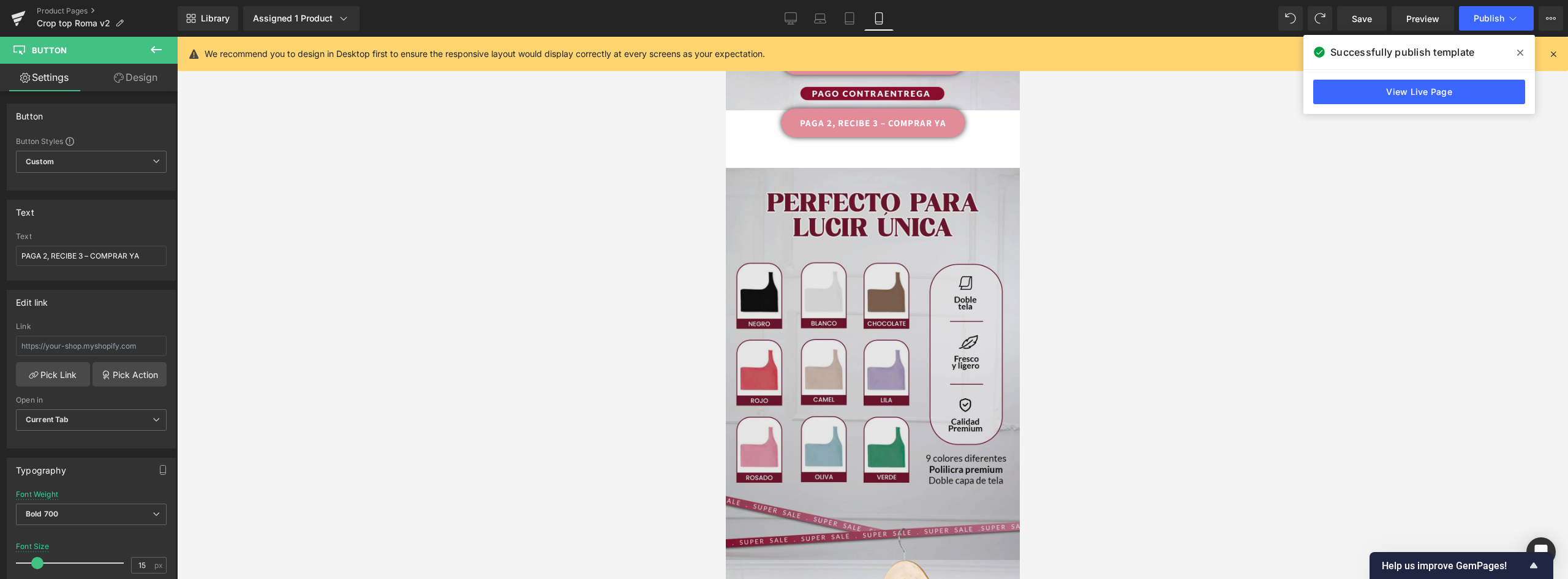
scroll to position [402, 0]
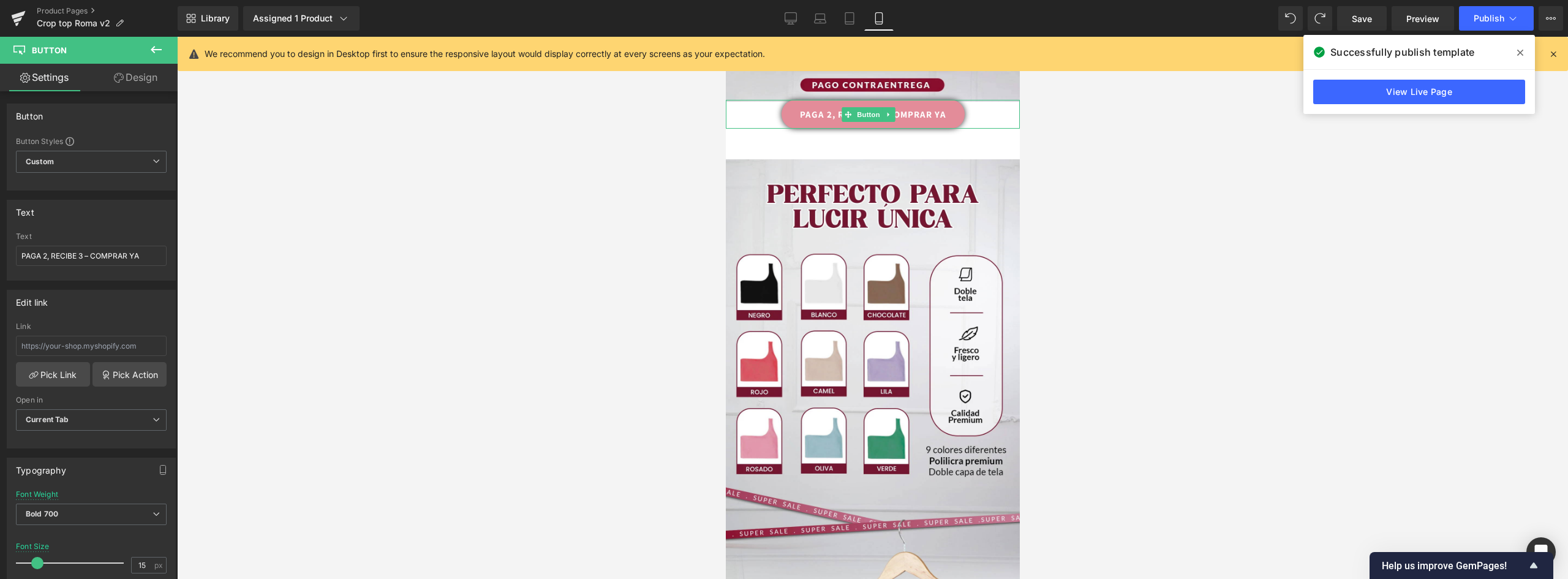
click at [949, 100] on link "PAGA 2, RECIBE 3 – COMPRAR YA" at bounding box center [872, 114] width 183 height 29
click at [130, 73] on link "Design" at bounding box center [135, 77] width 89 height 28
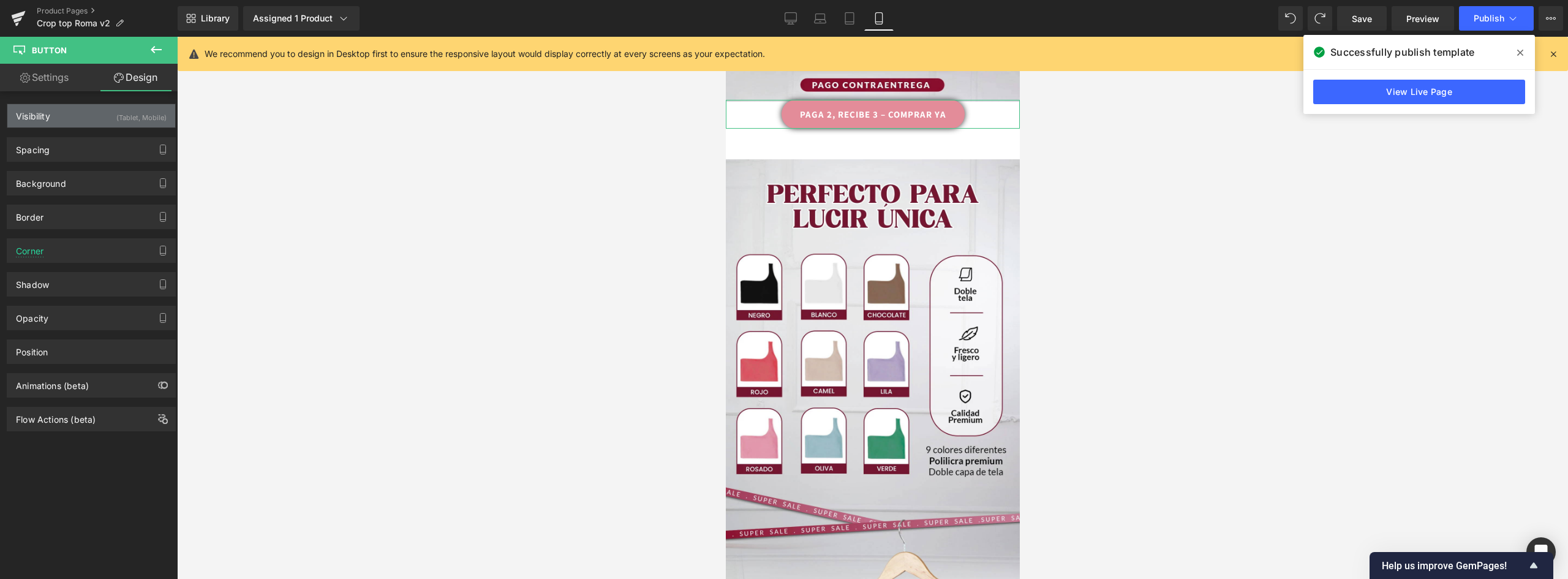
click at [58, 112] on div "Visibility (Tablet, Mobile)" at bounding box center [91, 116] width 168 height 24
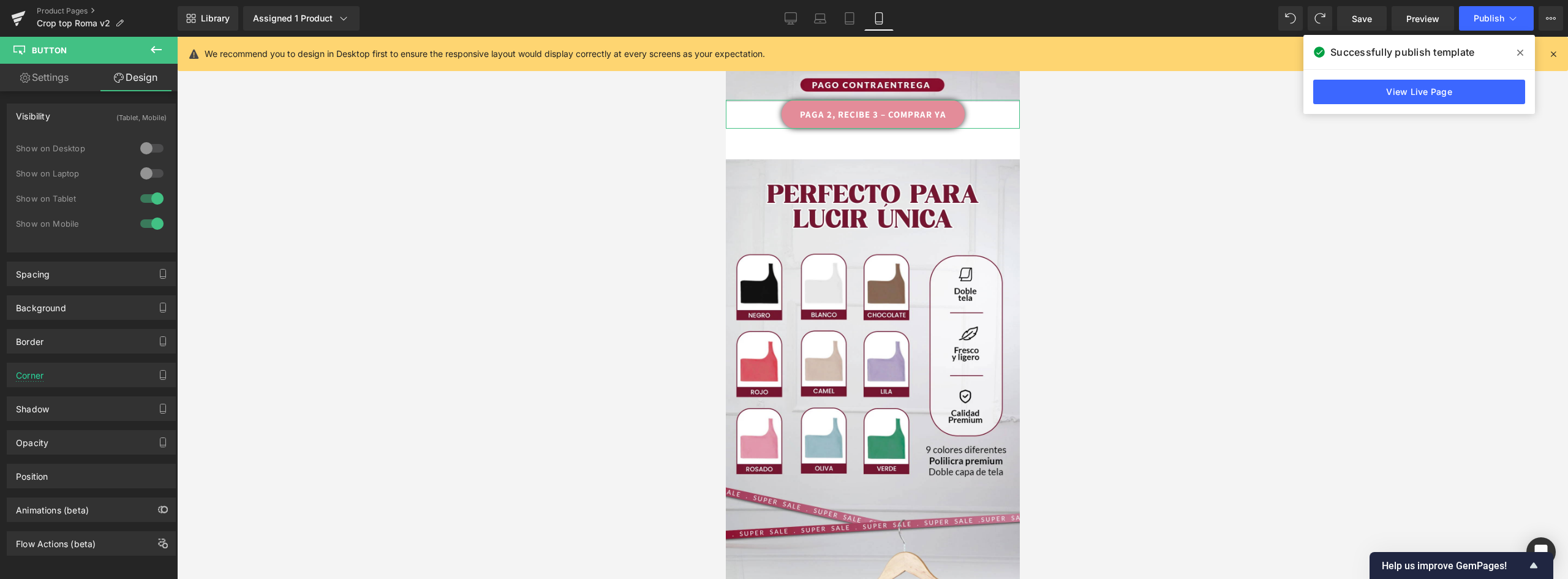
click at [149, 175] on div at bounding box center [151, 173] width 29 height 20
click at [146, 148] on div at bounding box center [151, 148] width 29 height 20
click at [152, 199] on div at bounding box center [151, 198] width 29 height 20
click at [152, 227] on div at bounding box center [151, 223] width 29 height 20
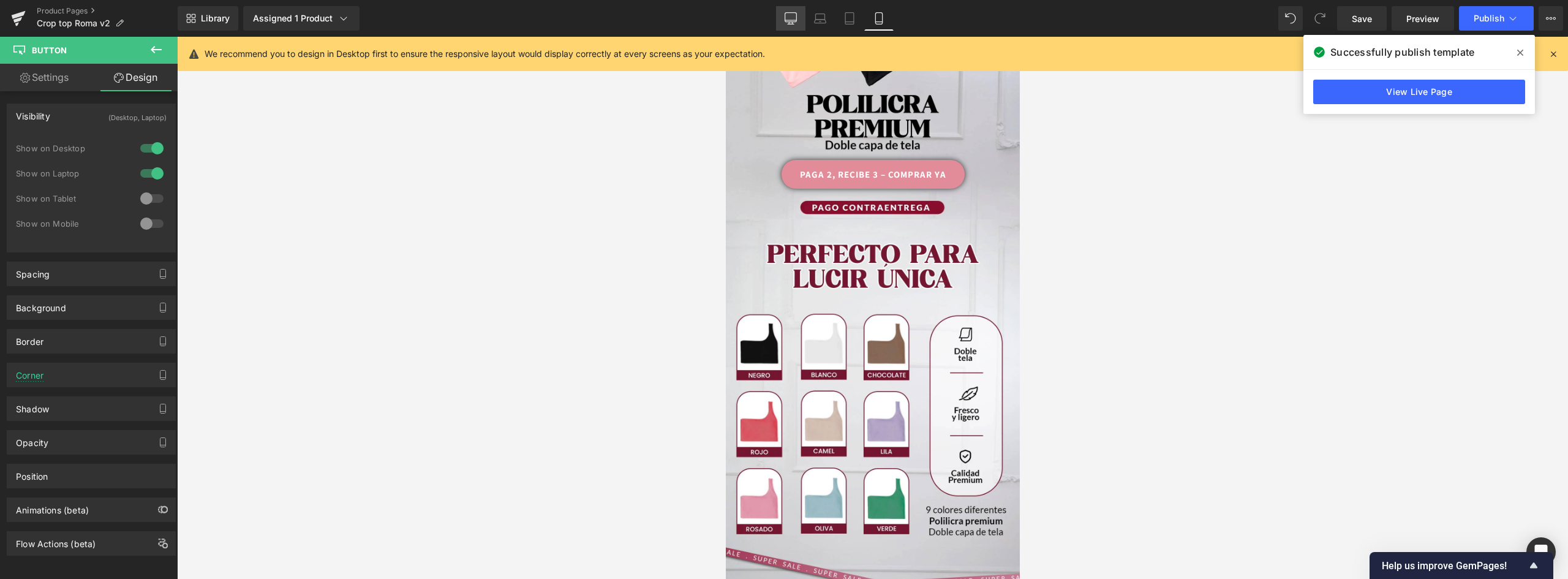
click at [791, 20] on icon at bounding box center [791, 19] width 13 height 13
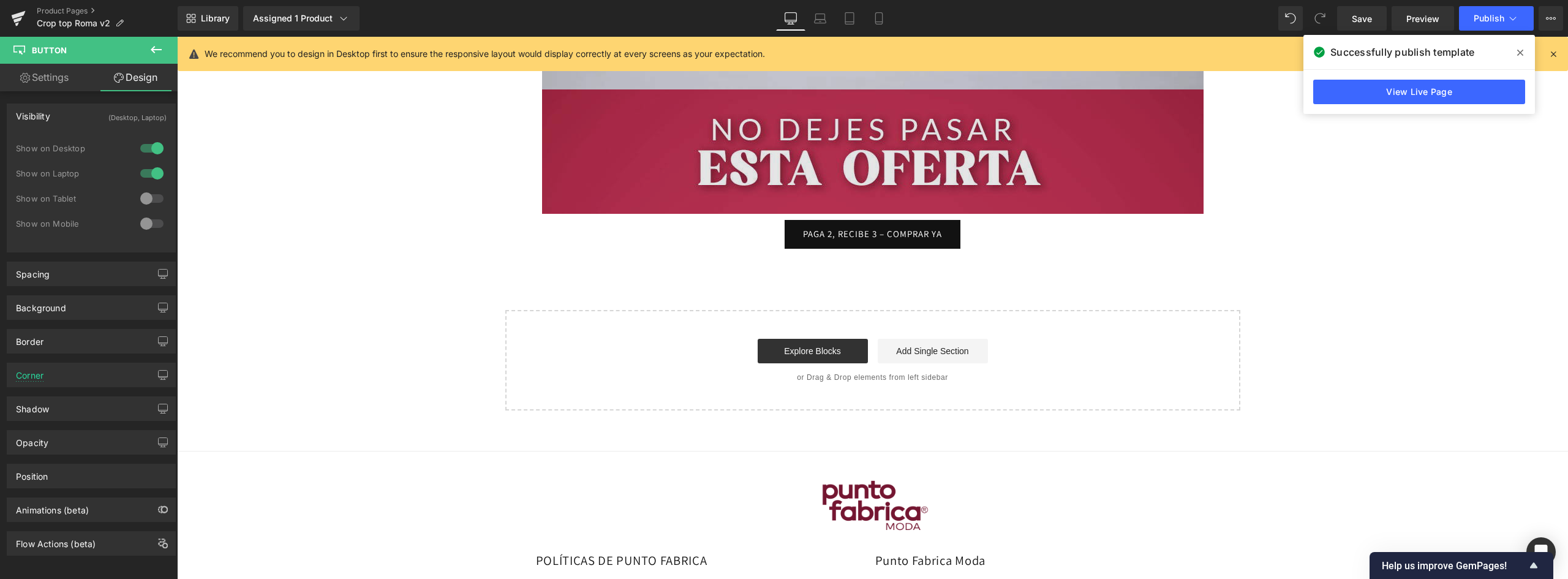
scroll to position [7032, 0]
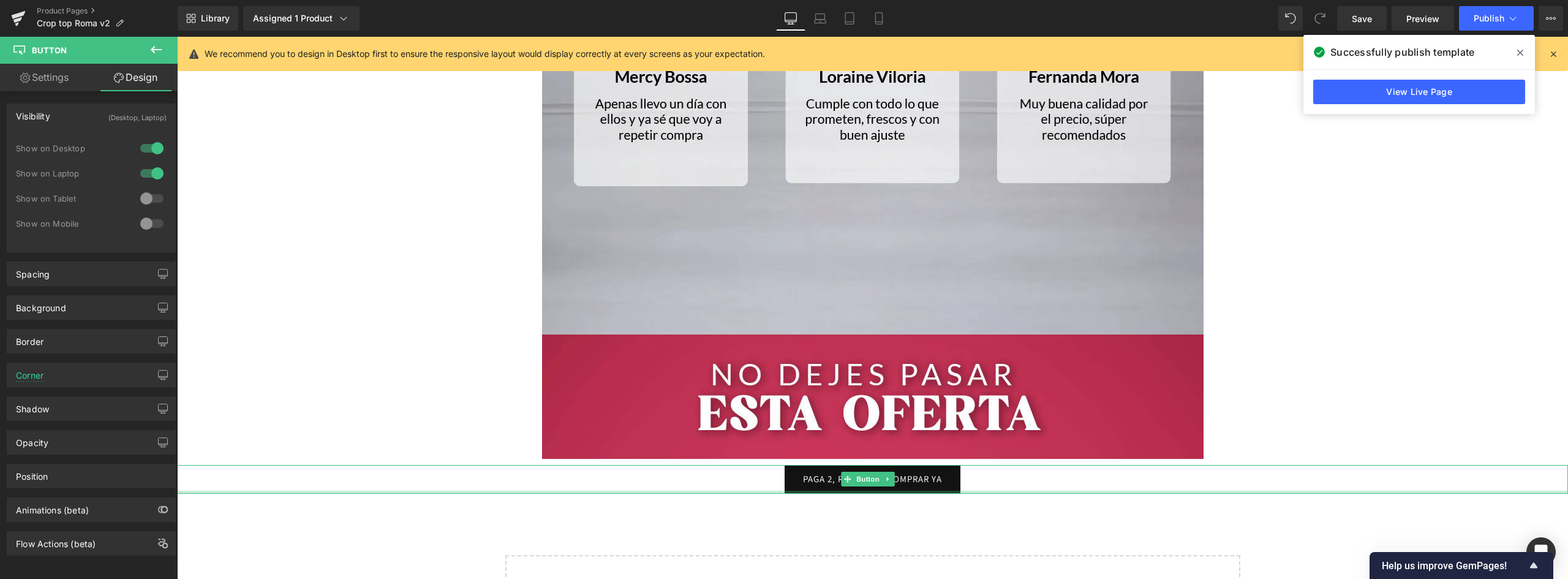
click at [951, 491] on div at bounding box center [873, 492] width 1391 height 3
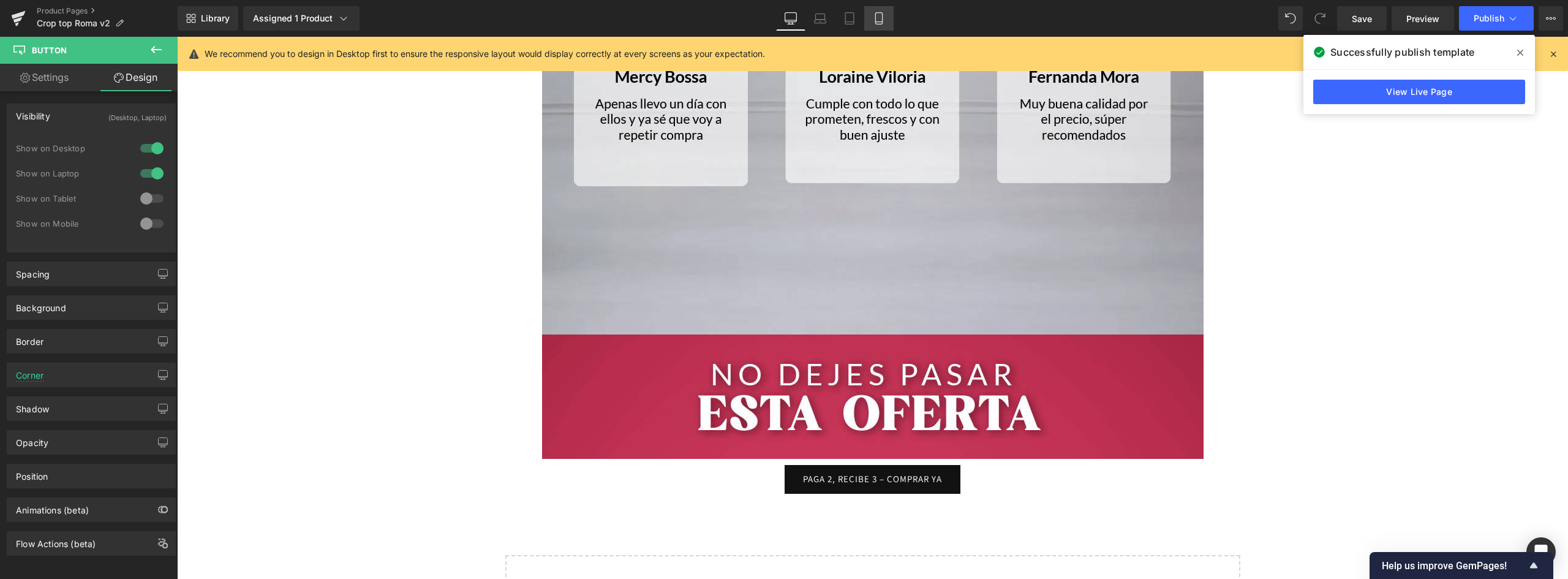
click at [889, 17] on link "Mobile" at bounding box center [878, 18] width 29 height 24
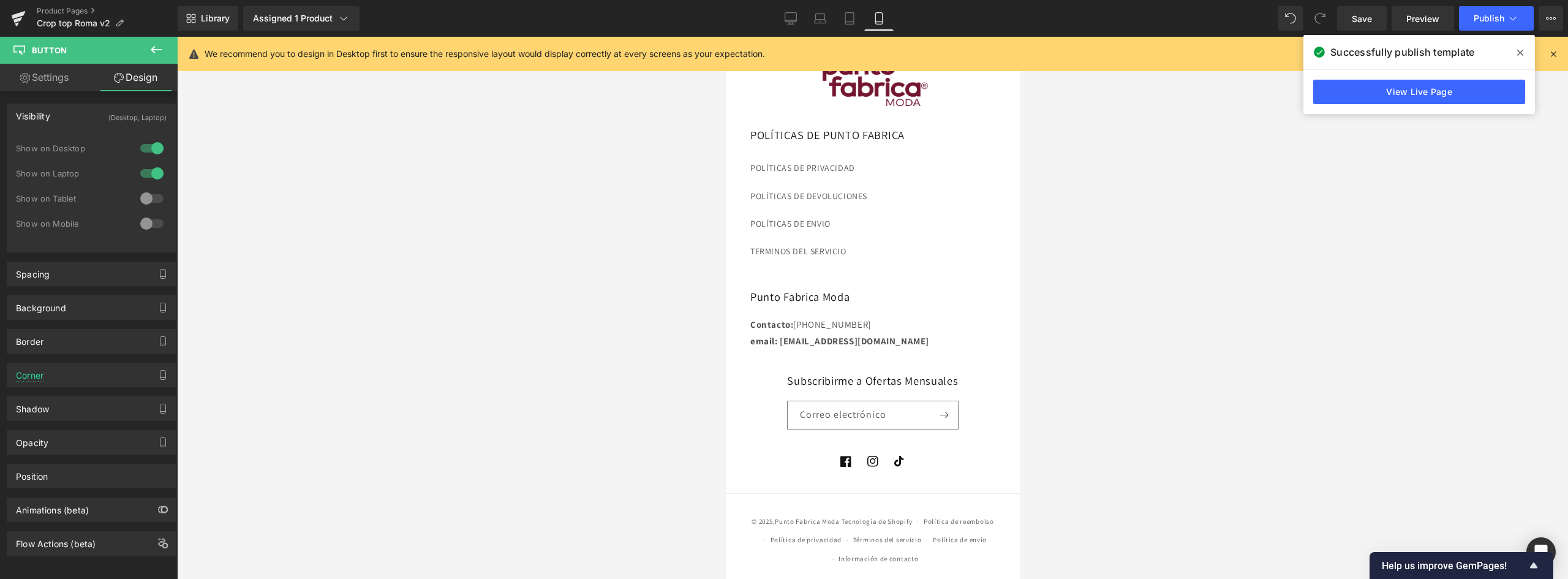
scroll to position [0, 0]
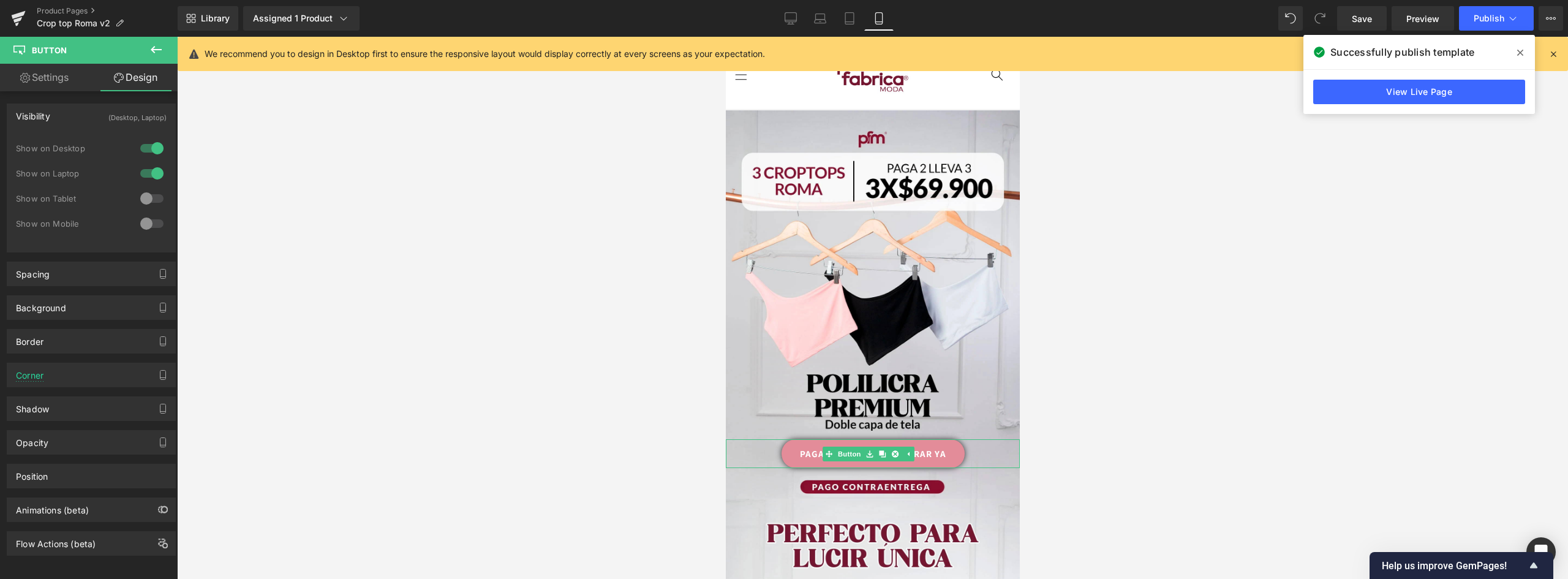
click at [948, 440] on link "PAGA 2, RECIBE 3 – COMPRAR YA" at bounding box center [872, 454] width 183 height 29
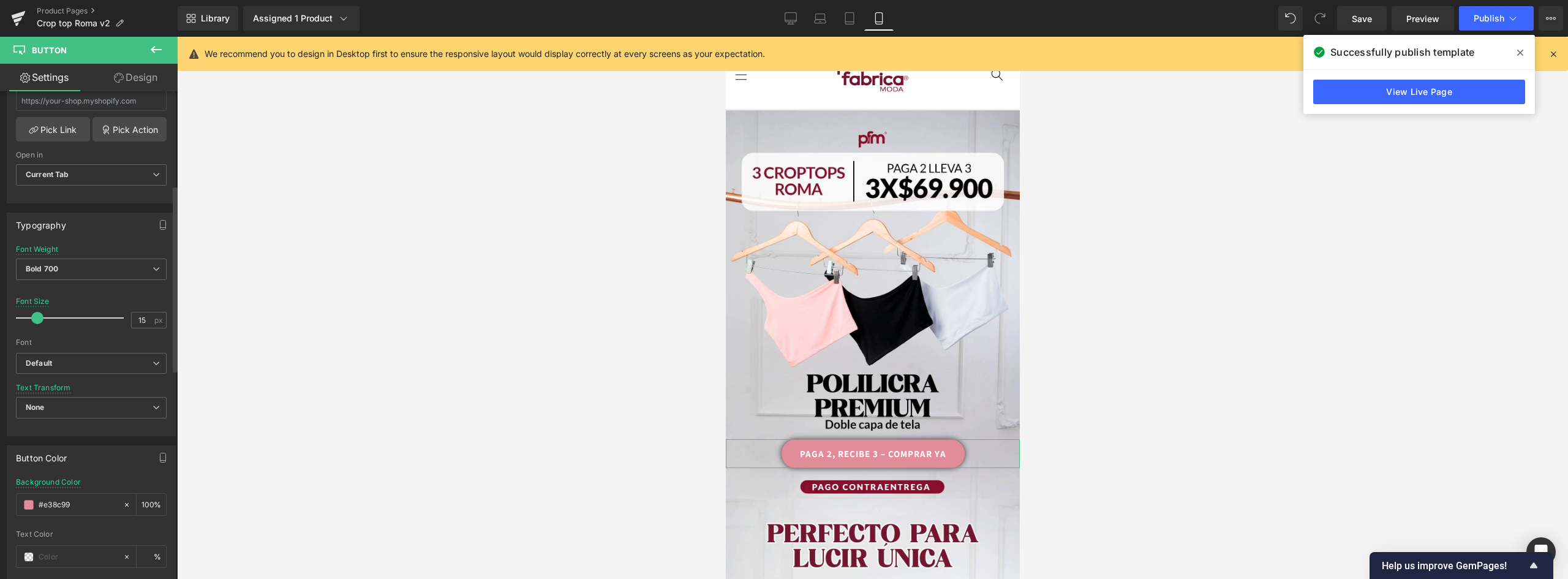
scroll to position [490, 0]
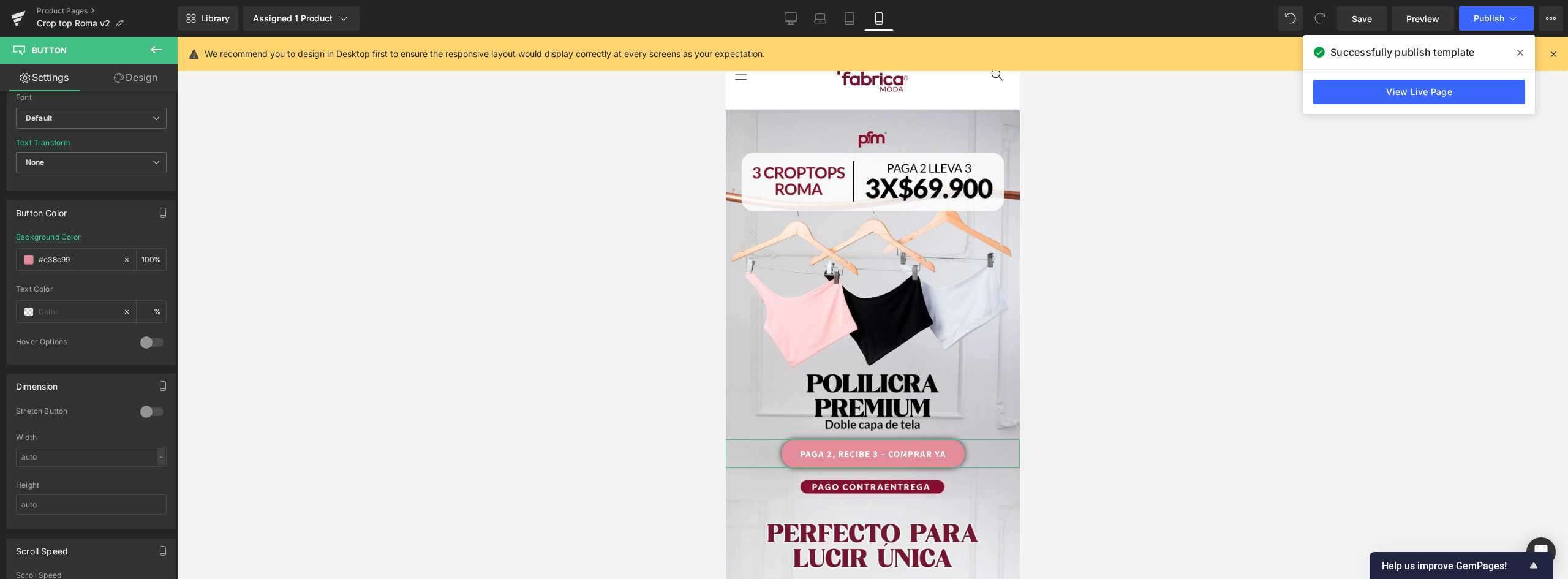
drag, startPoint x: 91, startPoint y: 257, endPoint x: -17, endPoint y: 257, distance: 108.0
click at [0, 257] on html "Button You are previewing how the will restyle your page. You can not edit Elem…" at bounding box center [784, 289] width 1568 height 579
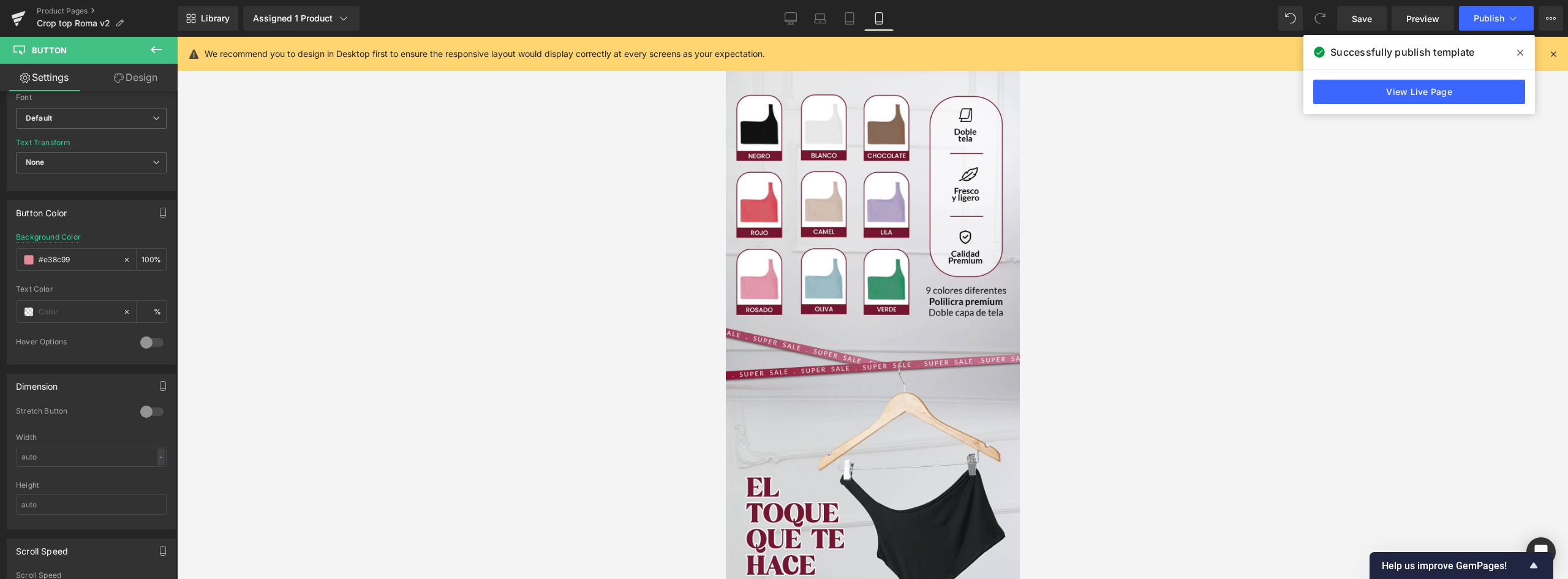
scroll to position [5, 0]
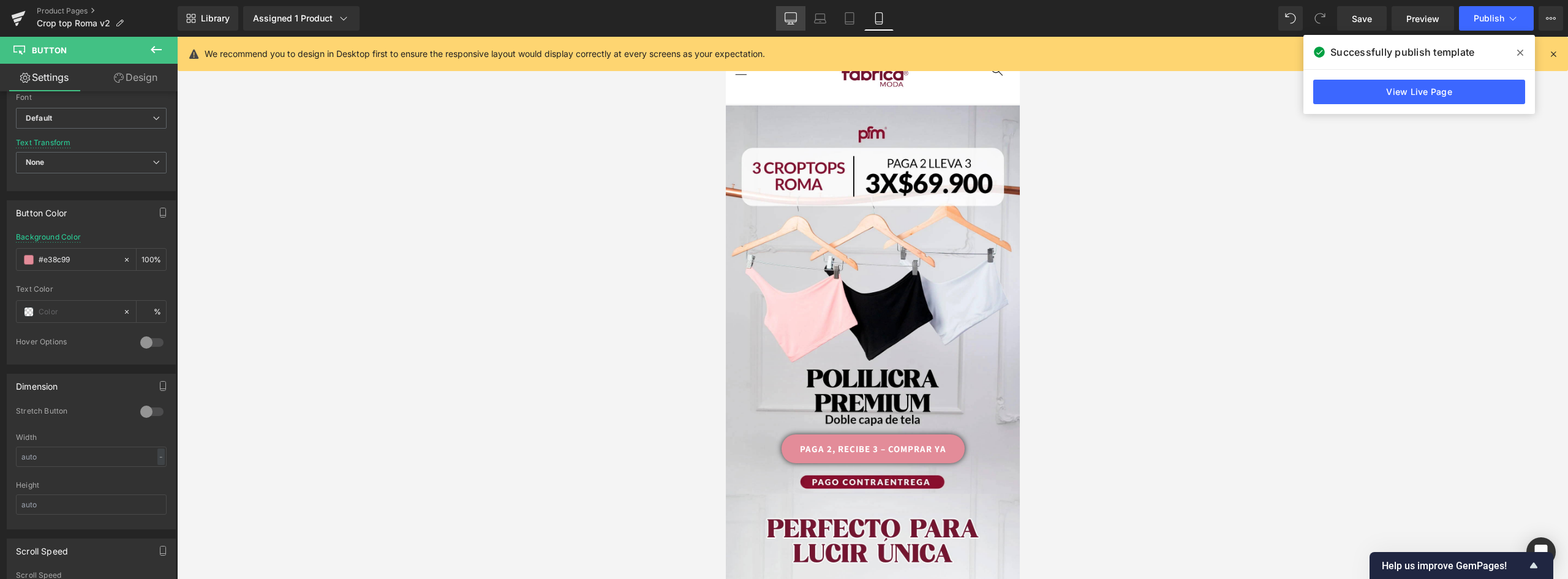
click at [781, 18] on link "Desktop" at bounding box center [790, 18] width 29 height 24
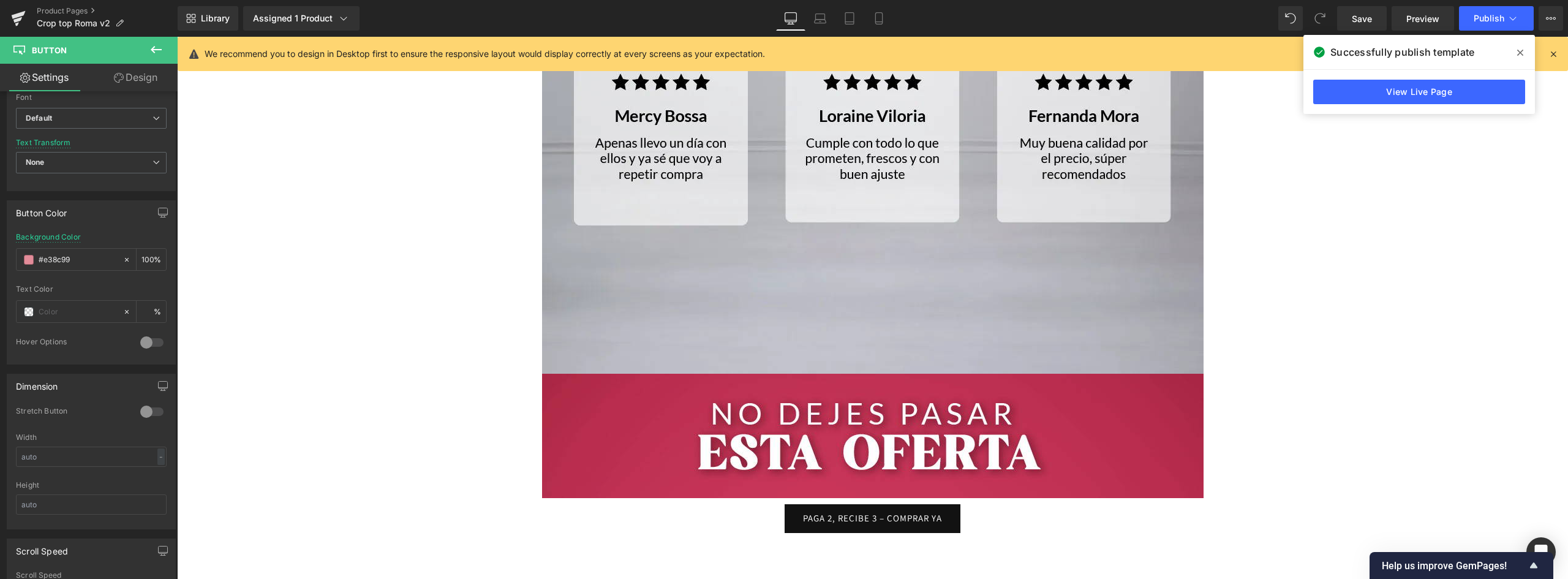
scroll to position [7054, 0]
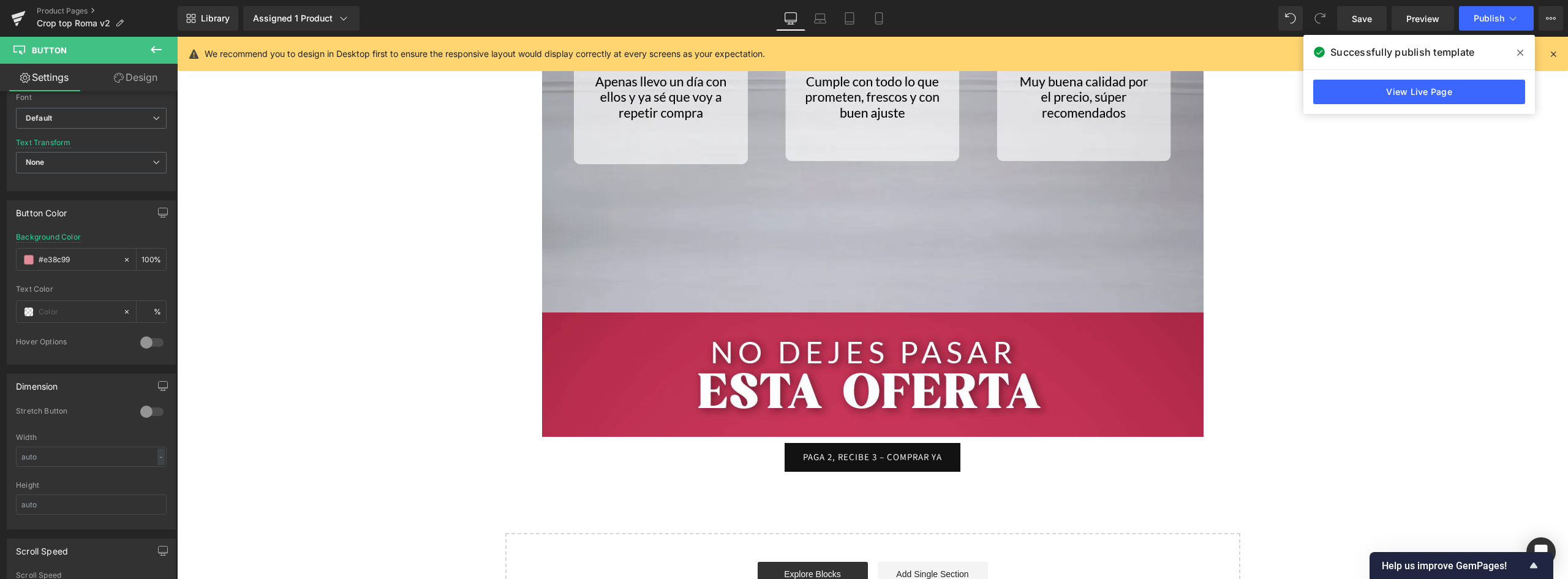
click at [952, 455] on link "PAGA 2, RECIBE 3 – COMPRAR YA" at bounding box center [872, 457] width 176 height 29
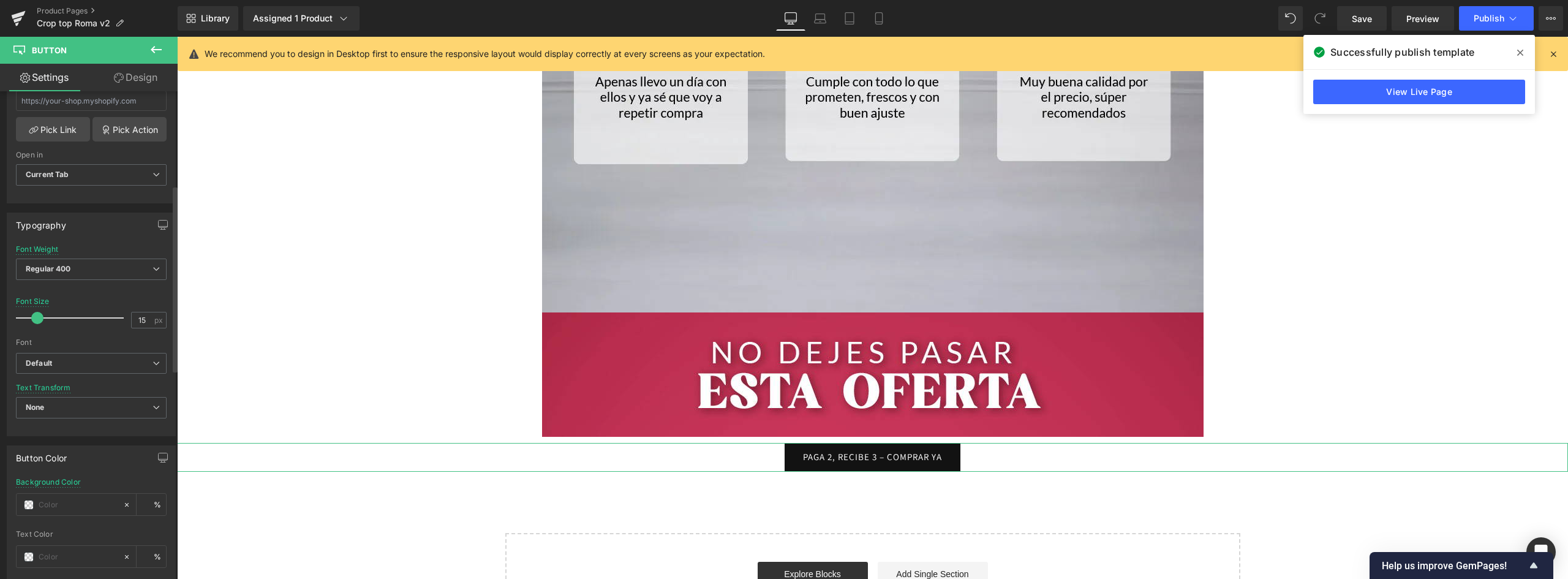
scroll to position [429, 0]
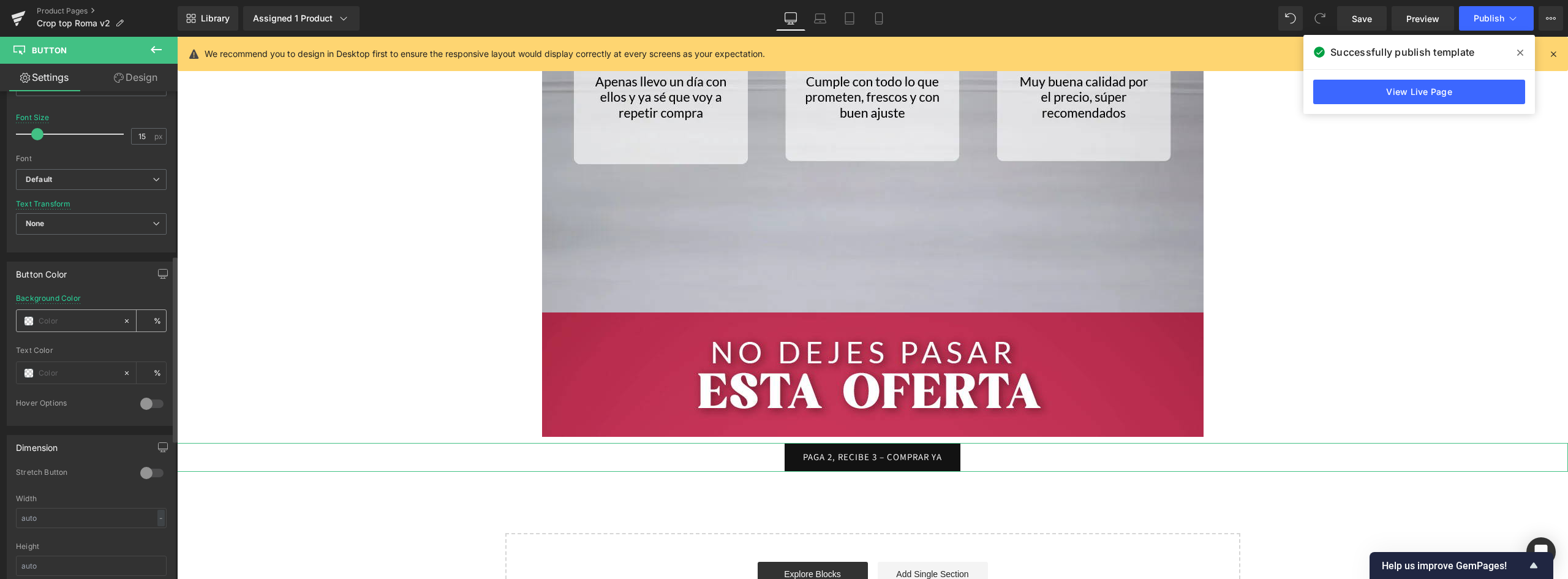
click at [62, 319] on input "text" at bounding box center [78, 321] width 79 height 13
click at [948, 457] on link "PAGA 2, RECIBE 3 – COMPRAR YA" at bounding box center [872, 457] width 176 height 29
click at [147, 82] on link "Design" at bounding box center [135, 77] width 89 height 28
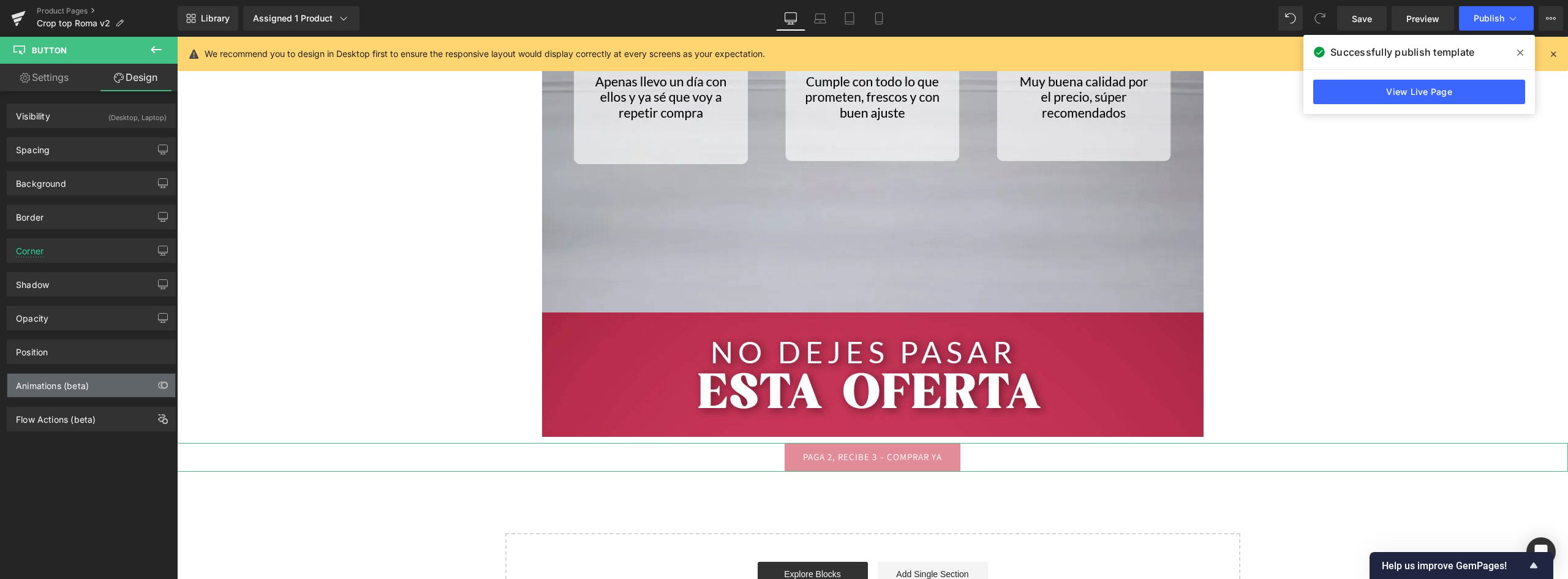
click at [66, 384] on div "Animations (beta)" at bounding box center [52, 382] width 73 height 17
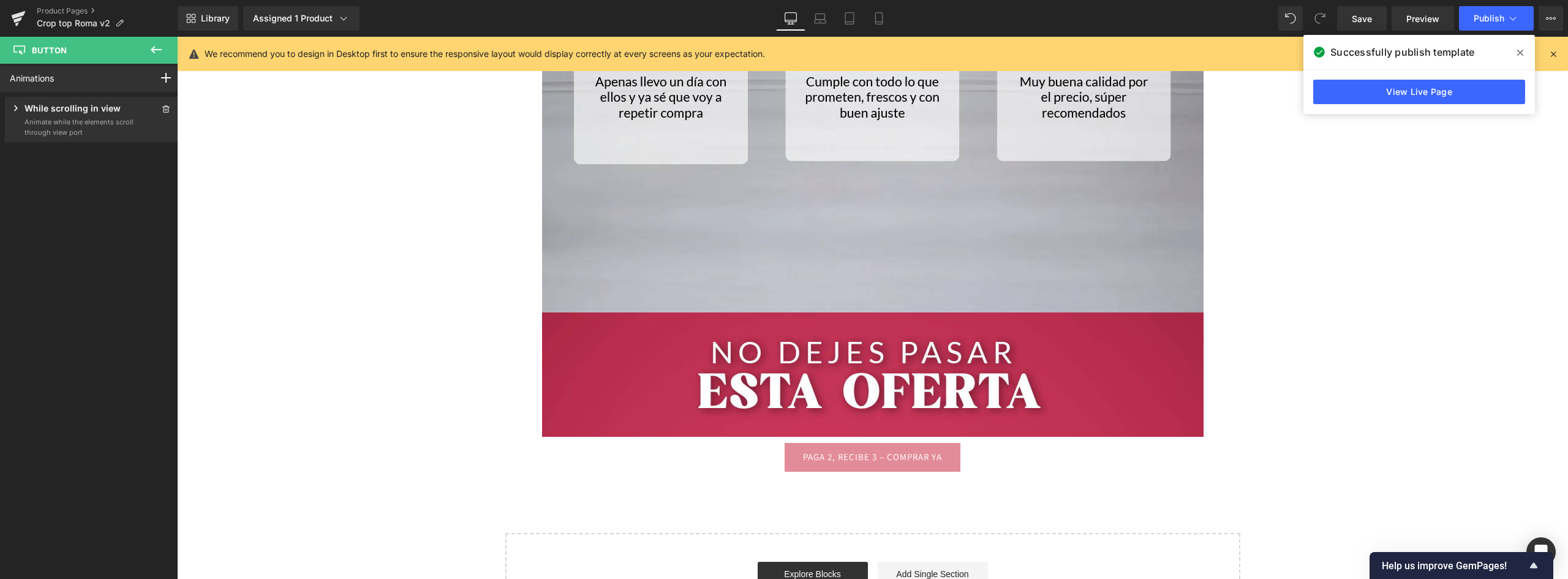
click at [150, 46] on icon at bounding box center [156, 50] width 15 height 15
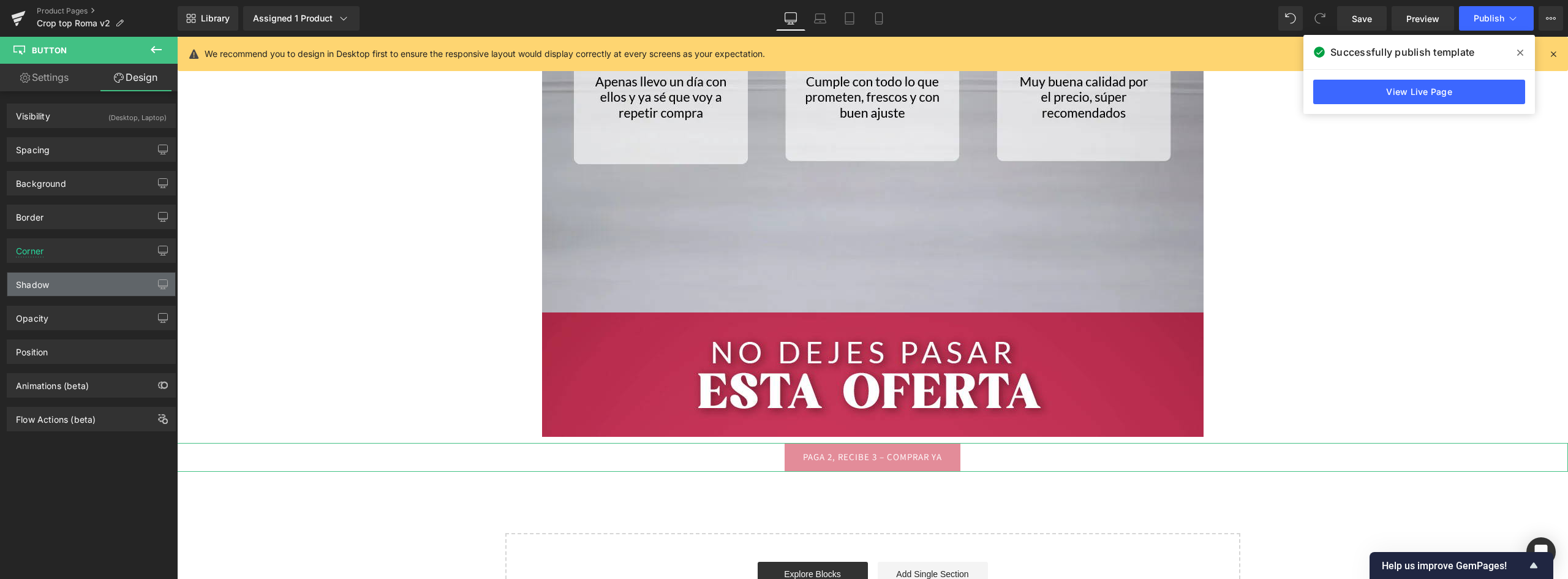
click at [56, 283] on div "Shadow" at bounding box center [91, 284] width 168 height 24
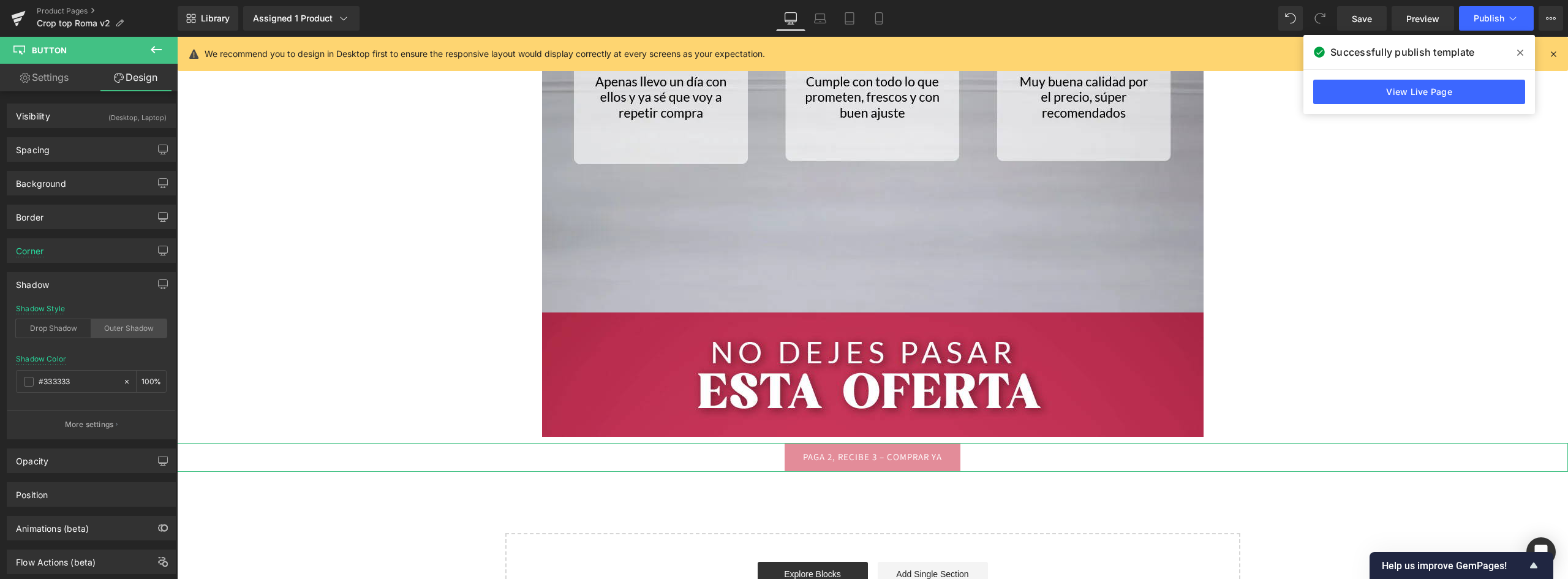
click at [127, 328] on div "Outer Shadow" at bounding box center [129, 328] width 76 height 18
click at [67, 327] on div "Drop Shadow" at bounding box center [54, 328] width 76 height 18
click at [113, 326] on div "Outer Shadow" at bounding box center [129, 328] width 76 height 18
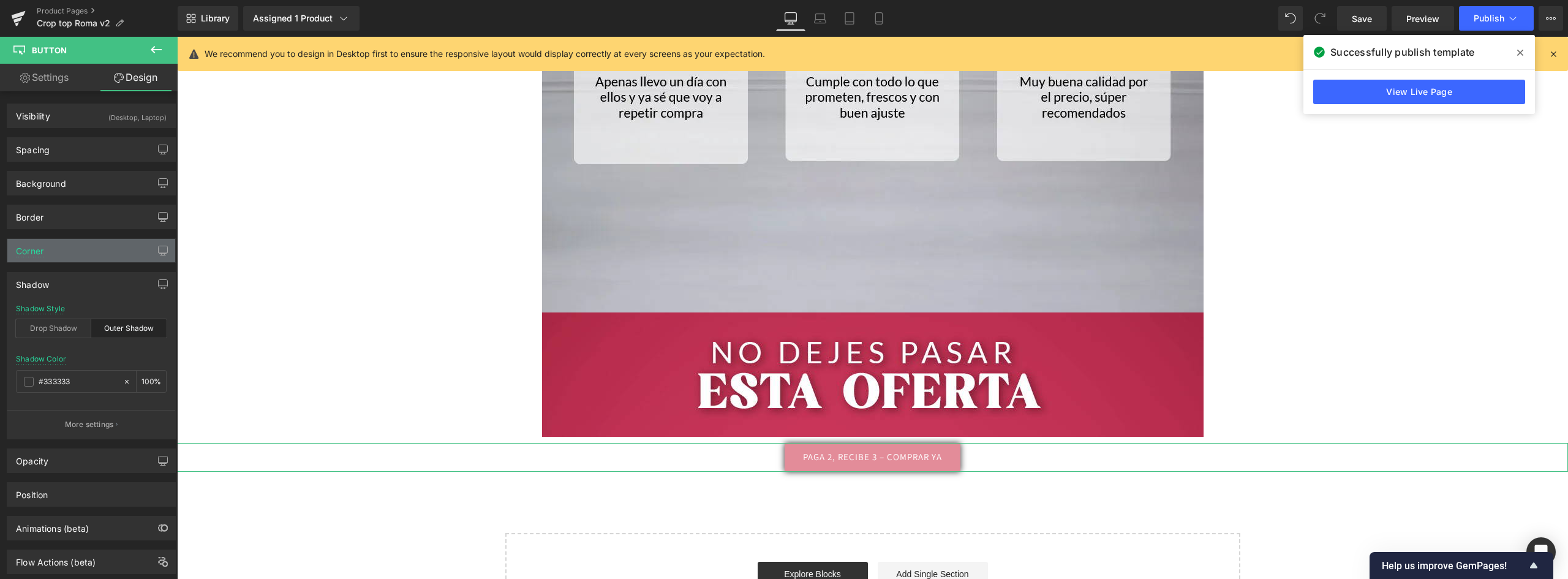
click at [68, 256] on div "Corner" at bounding box center [91, 251] width 168 height 24
click at [38, 351] on input "0" at bounding box center [34, 353] width 37 height 20
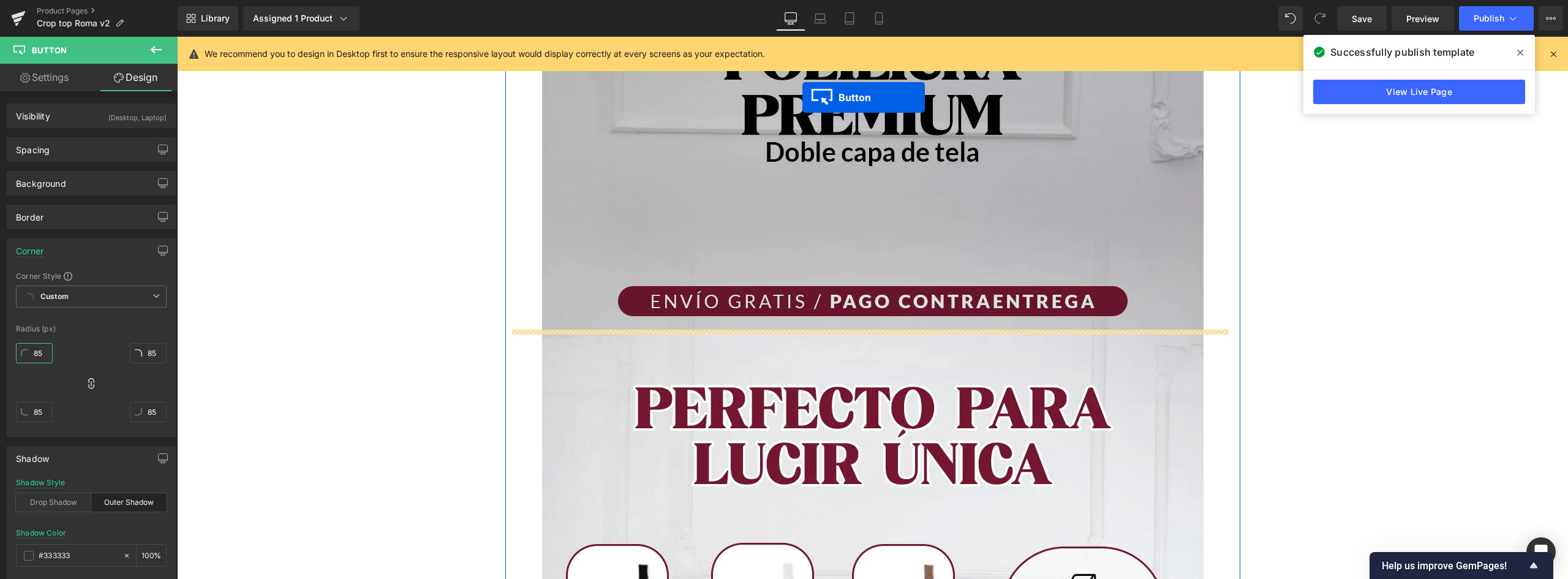
scroll to position [696, 0]
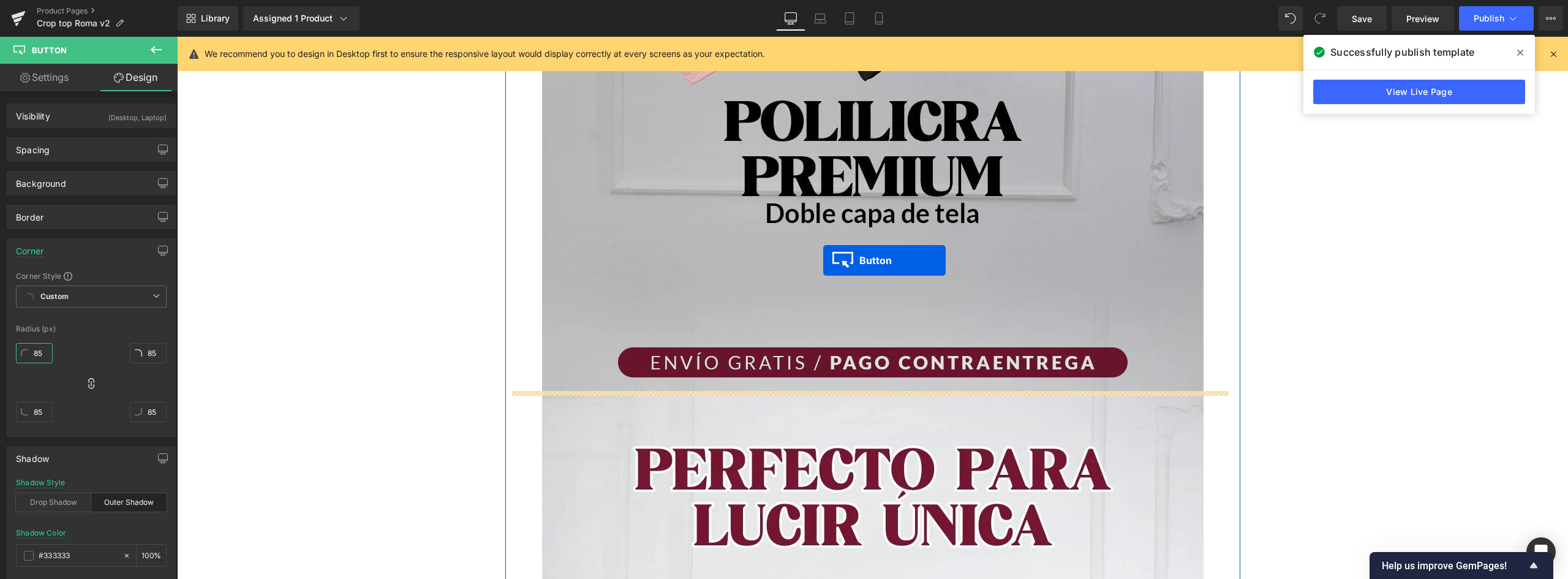
drag, startPoint x: 846, startPoint y: 455, endPoint x: 825, endPoint y: 288, distance: 168.3
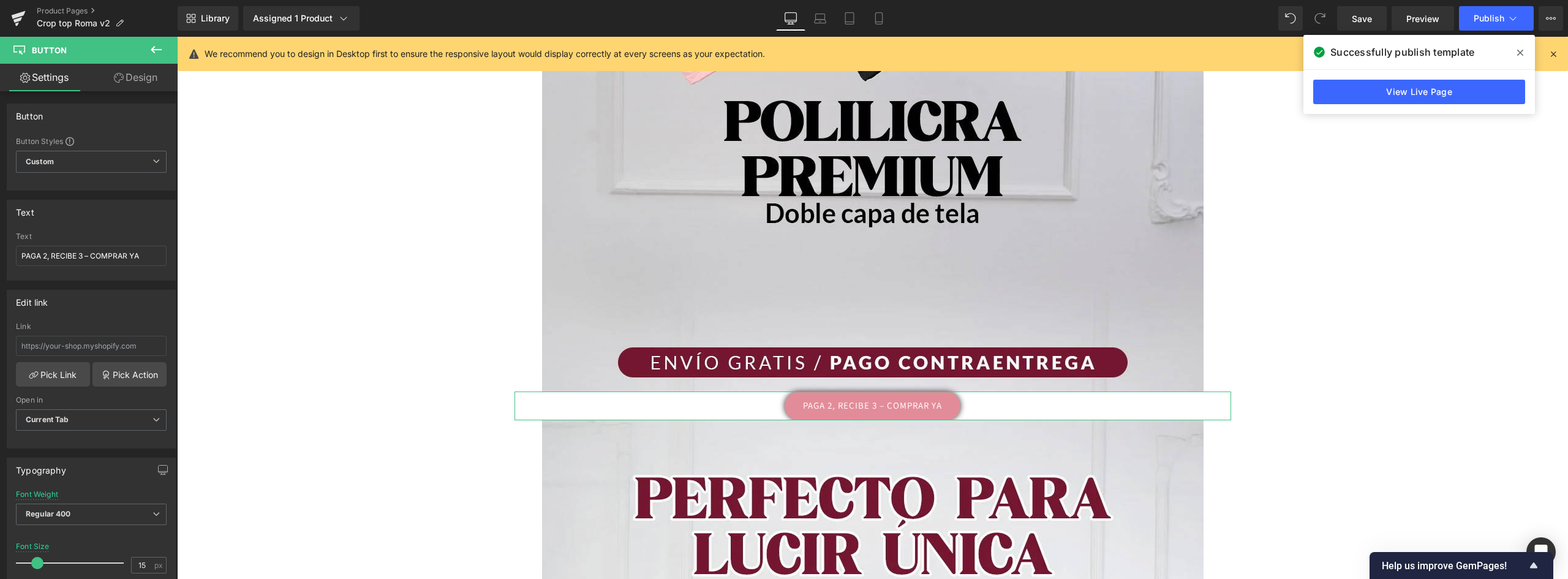
click at [132, 82] on link "Design" at bounding box center [135, 77] width 89 height 28
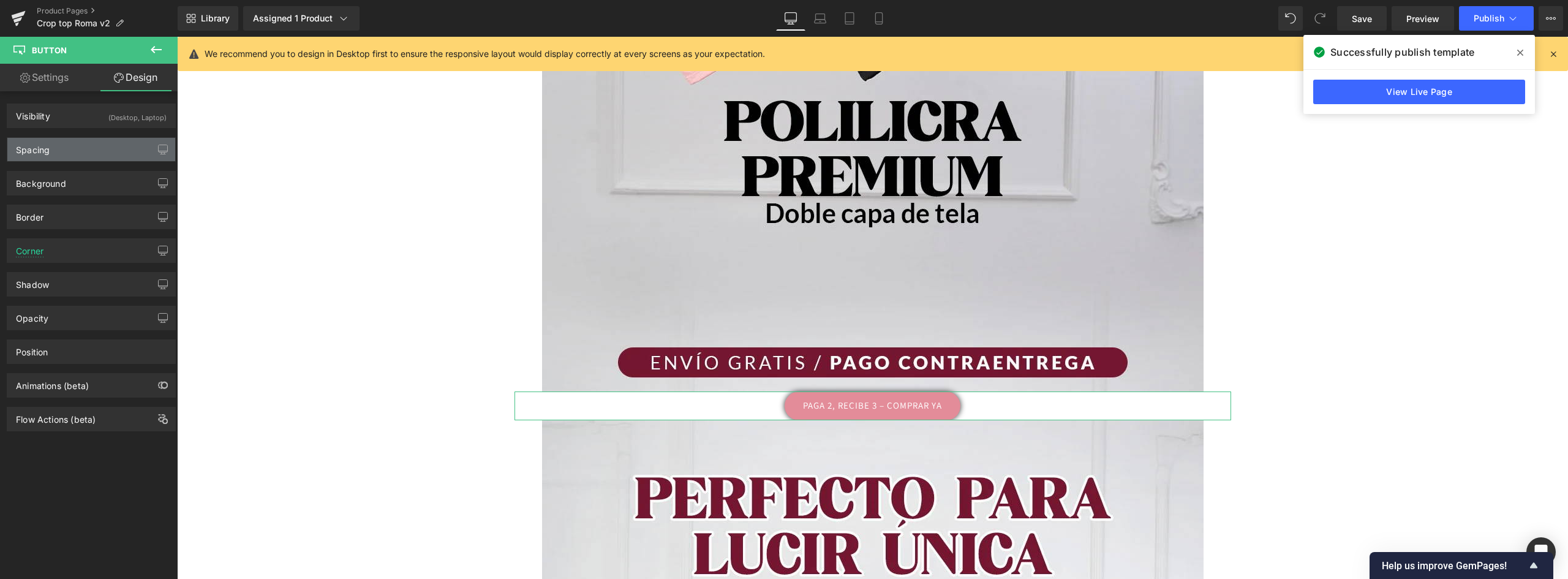
drag, startPoint x: 43, startPoint y: 148, endPoint x: 62, endPoint y: 179, distance: 36.4
click at [44, 148] on div "Spacing" at bounding box center [32, 147] width 34 height 17
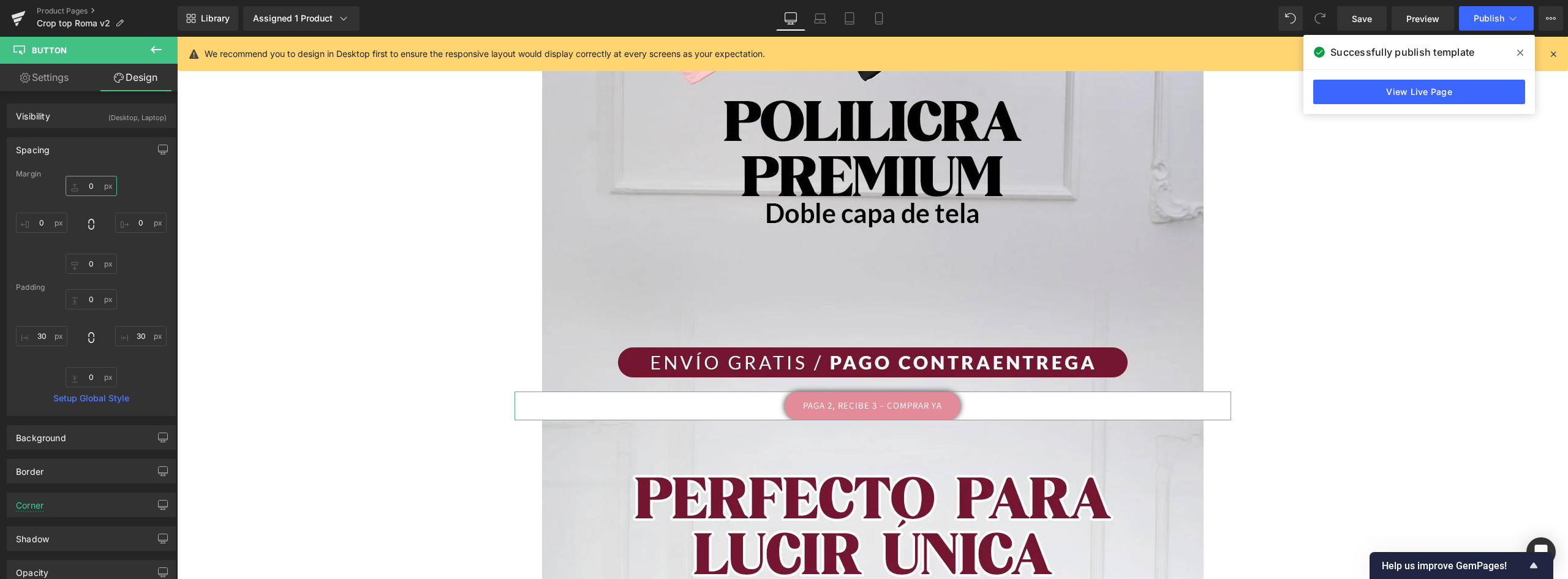
click at [89, 187] on input "0" at bounding box center [91, 186] width 51 height 20
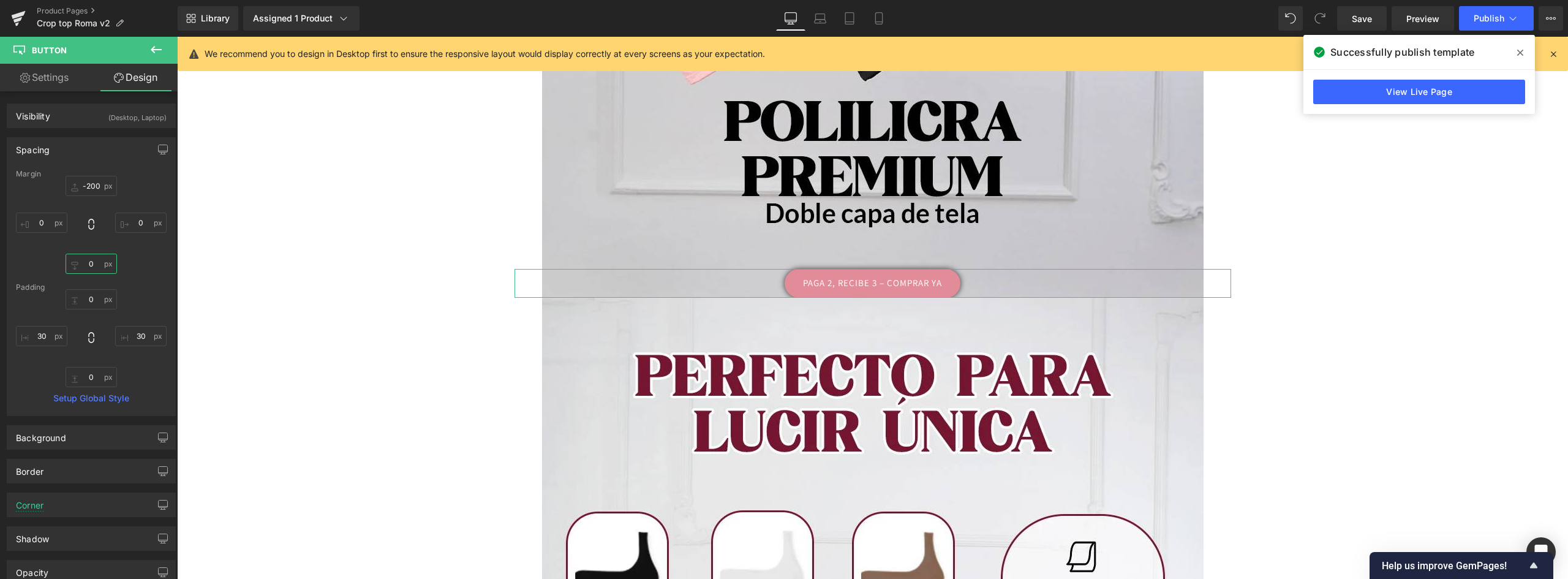
click at [87, 270] on input "0" at bounding box center [91, 264] width 51 height 20
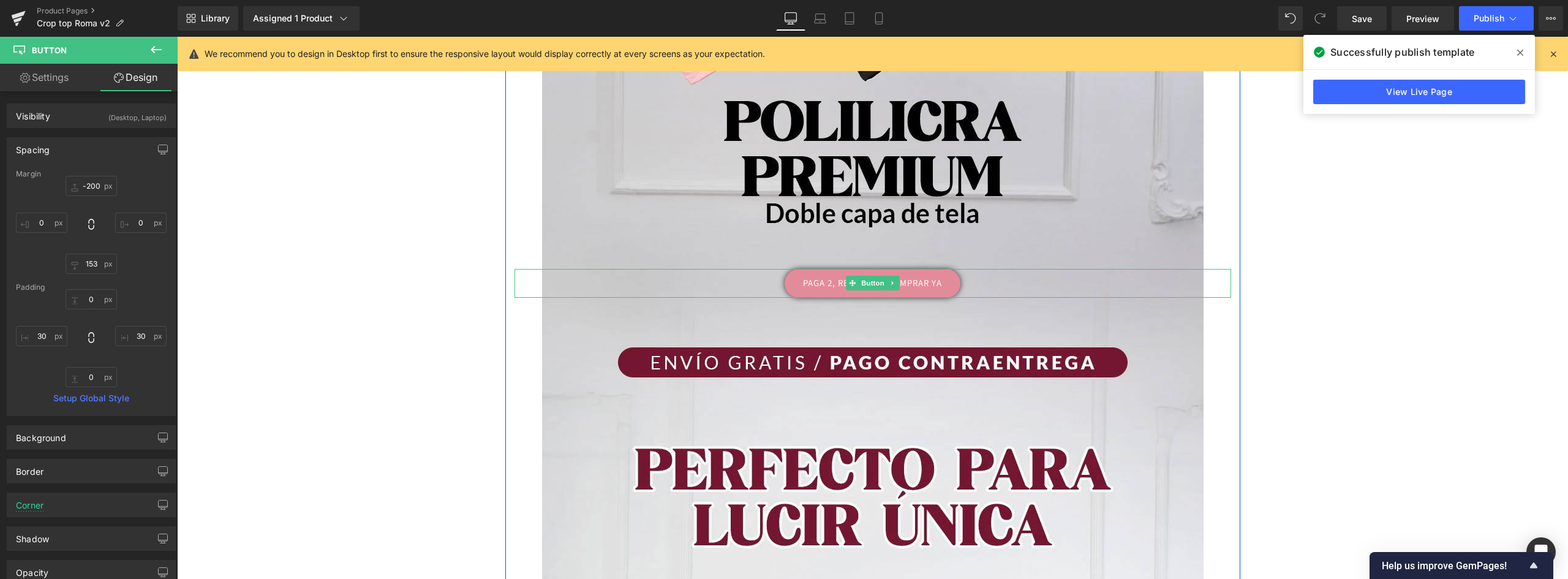
drag, startPoint x: 922, startPoint y: 285, endPoint x: 183, endPoint y: 265, distance: 739.3
click at [922, 285] on link "PAGA 2, RECIBE 3 – COMPRAR YA" at bounding box center [872, 283] width 176 height 29
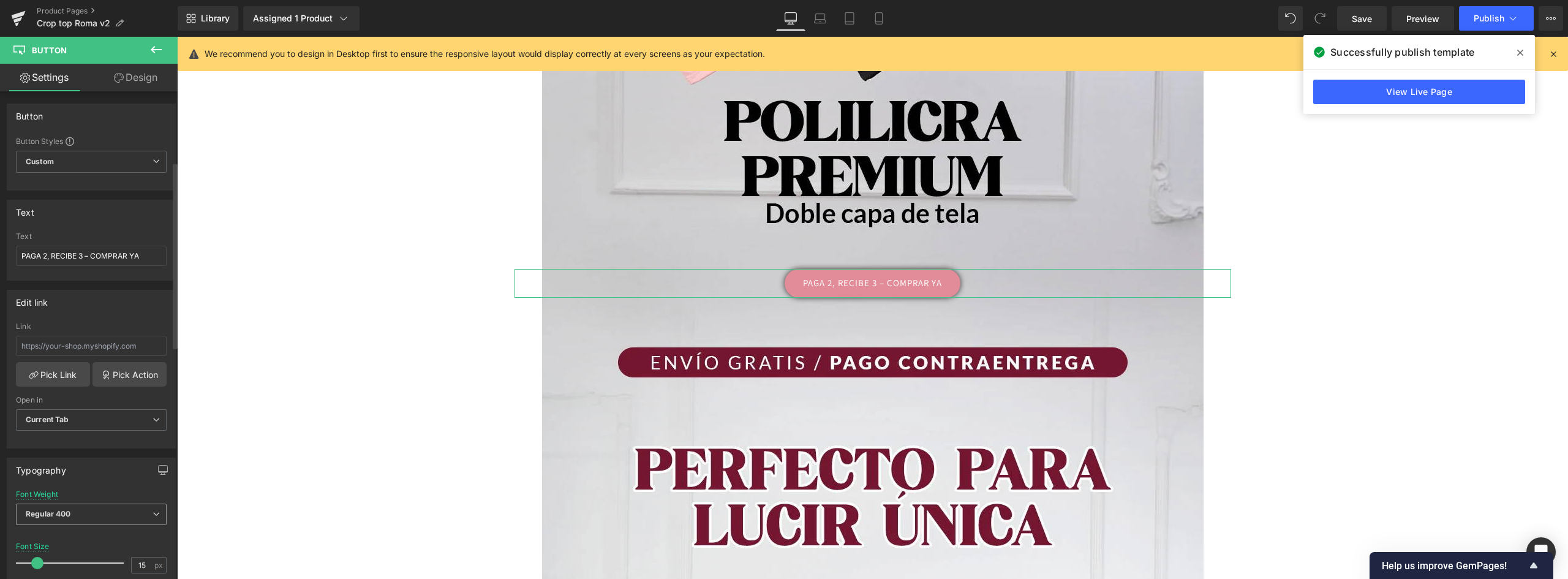
scroll to position [184, 0]
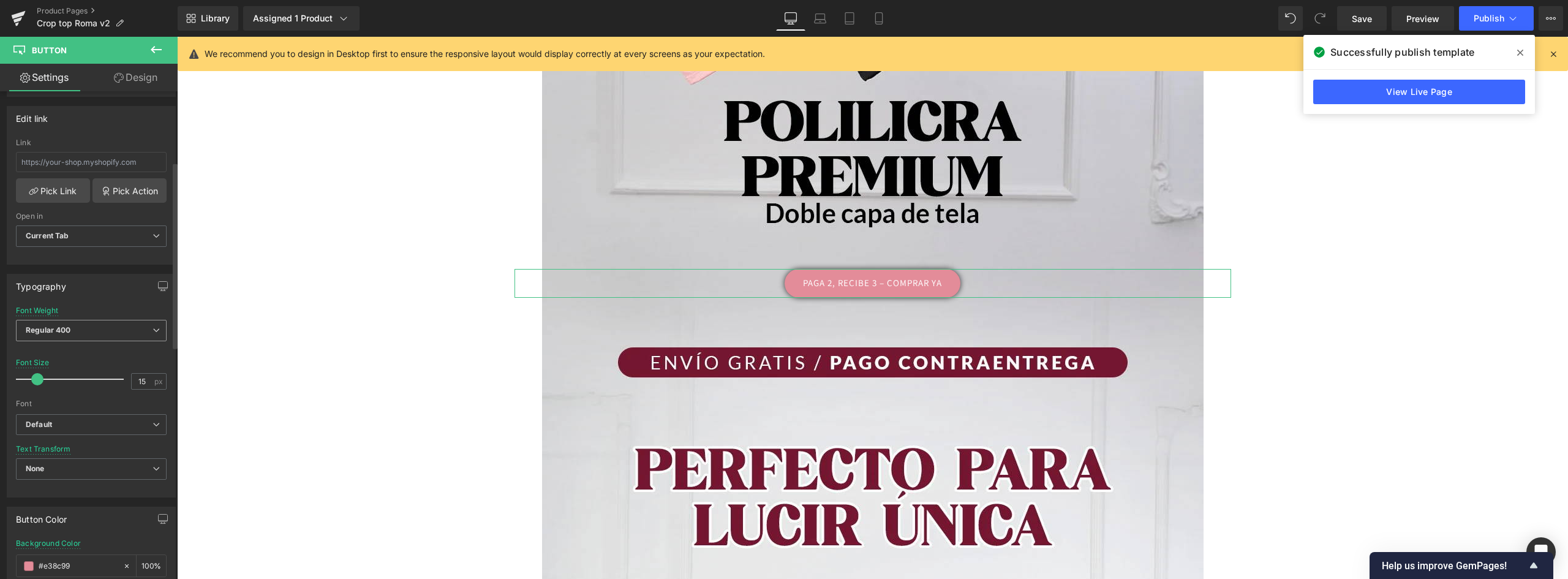
click at [135, 326] on span "Regular 400" at bounding box center [91, 330] width 150 height 21
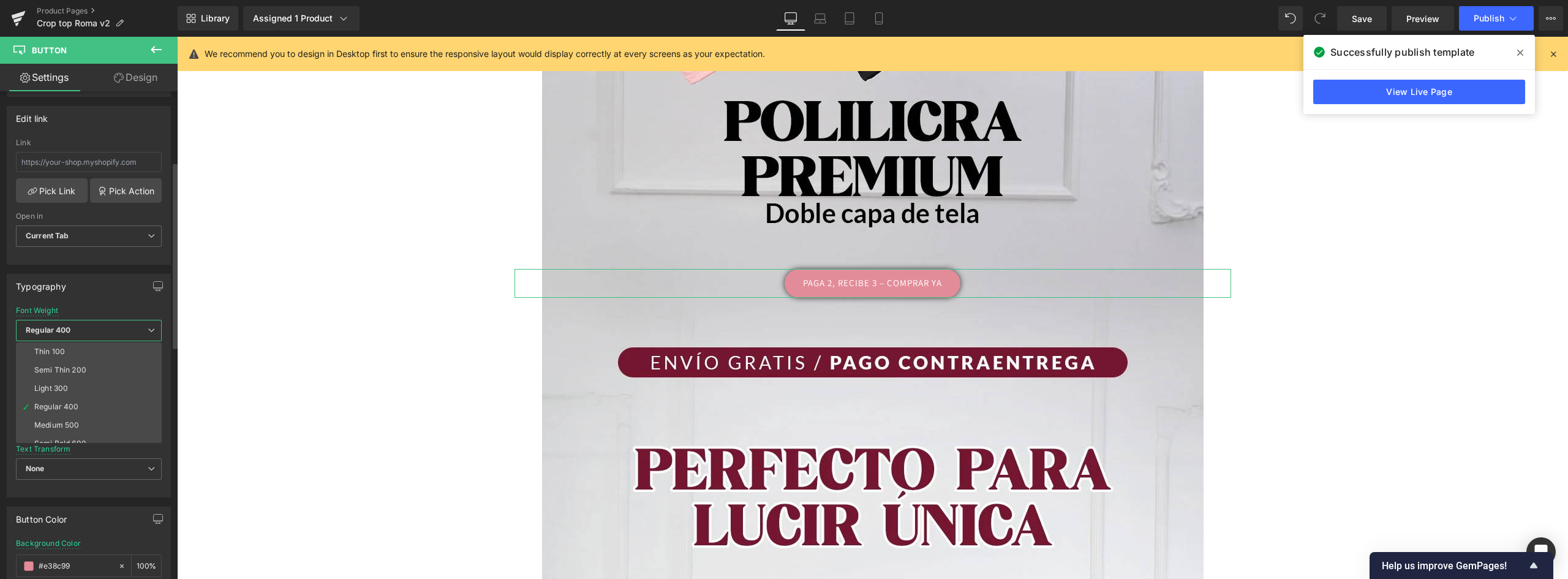
scroll to position [102, 0]
click at [70, 378] on div "Boldest 900" at bounding box center [56, 378] width 43 height 9
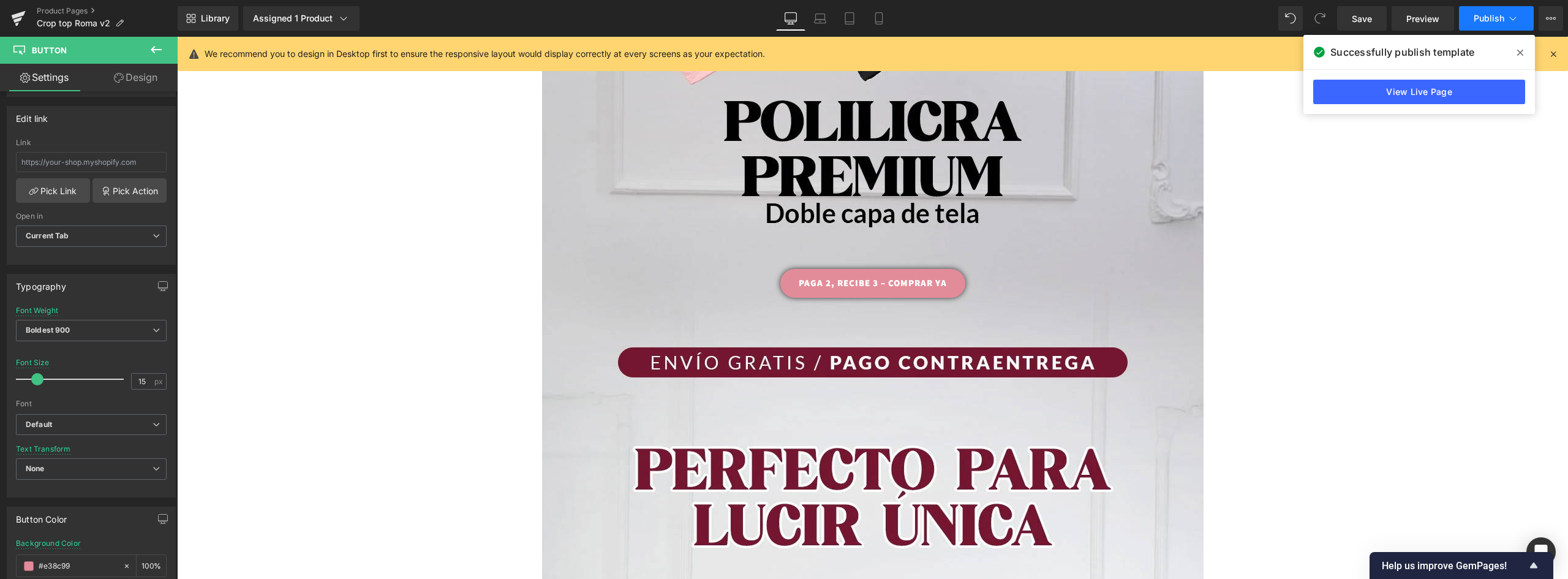
click at [1500, 17] on span "Publish" at bounding box center [1488, 18] width 31 height 9
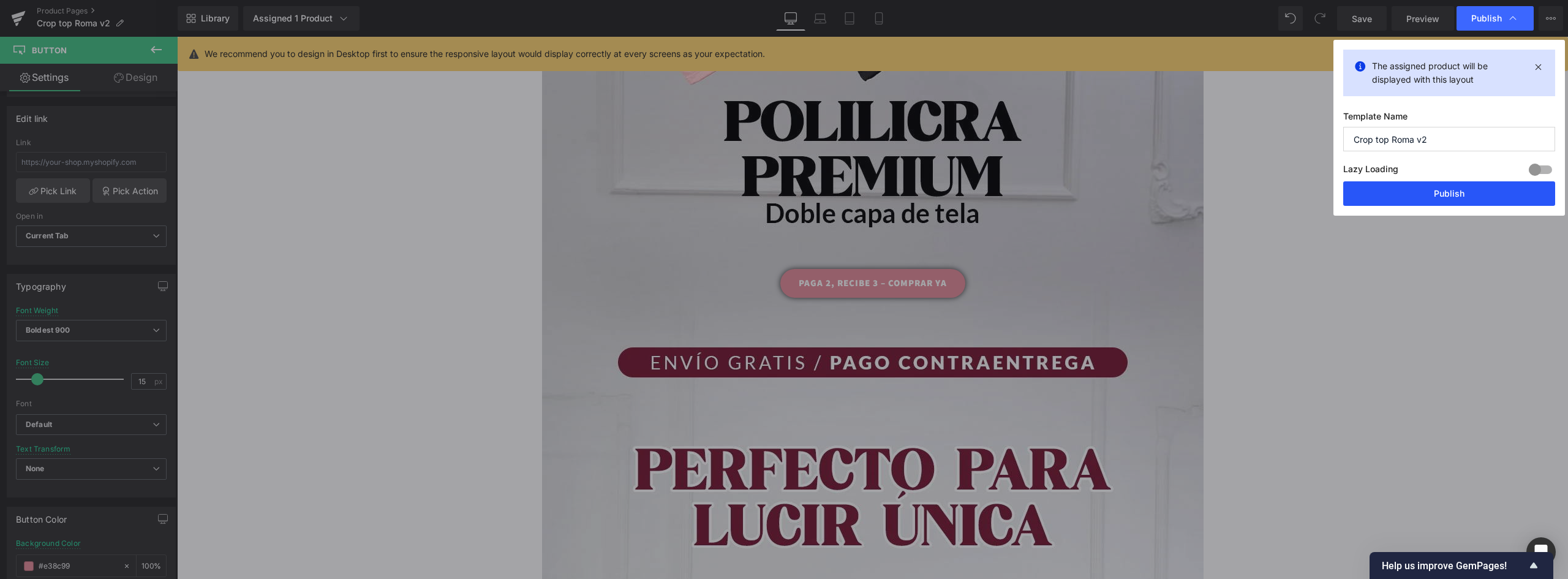
click at [1461, 191] on button "Publish" at bounding box center [1448, 193] width 212 height 24
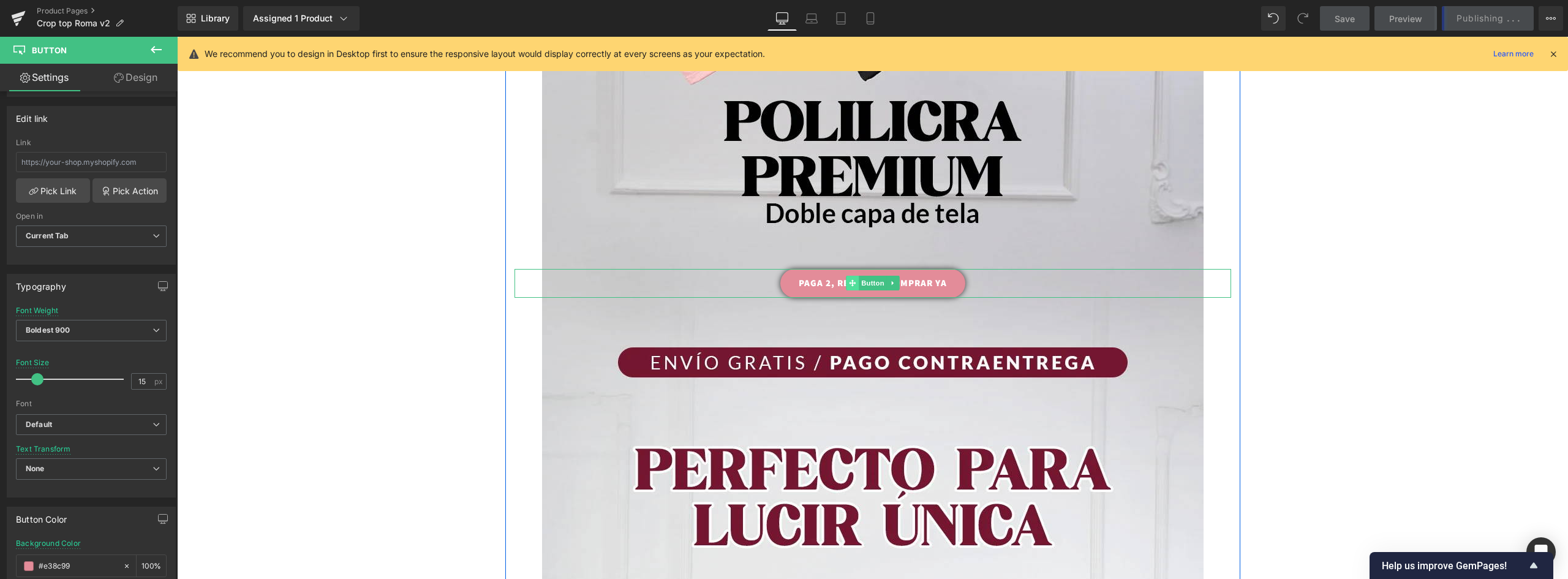
click at [849, 283] on icon at bounding box center [852, 283] width 7 height 7
click at [889, 280] on icon at bounding box center [892, 283] width 7 height 7
click at [885, 282] on icon at bounding box center [886, 283] width 7 height 7
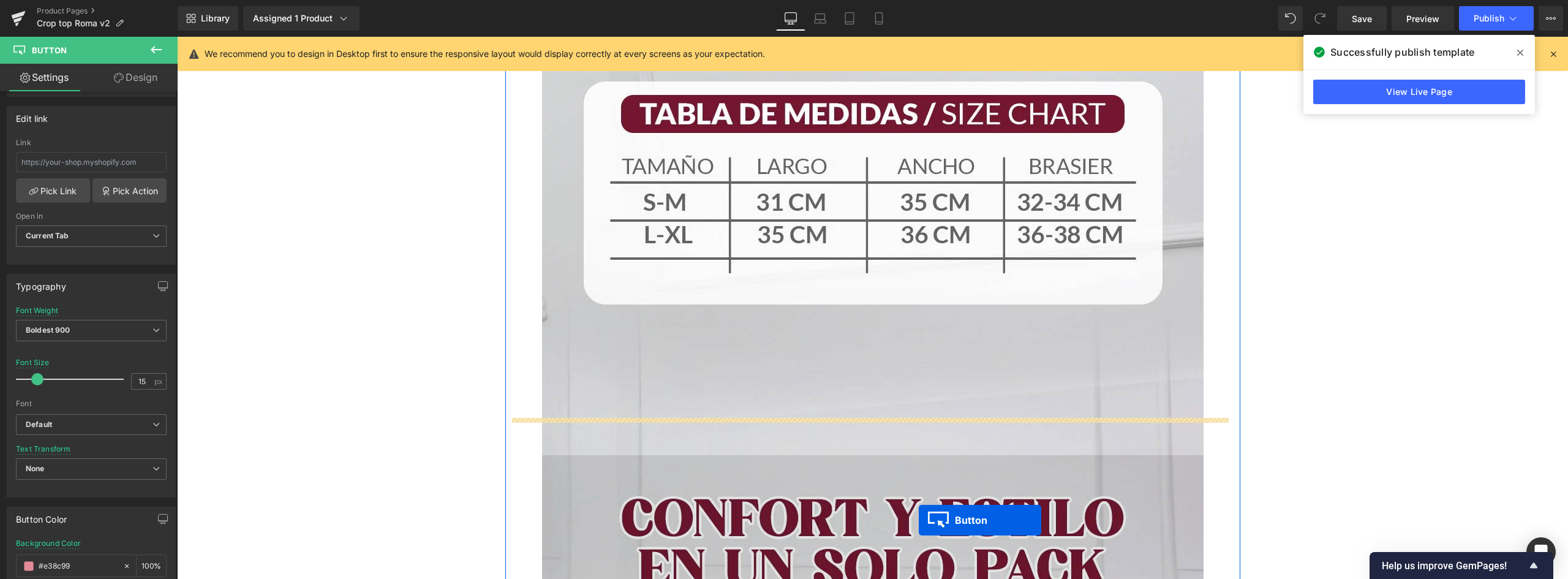
scroll to position [2435, 0]
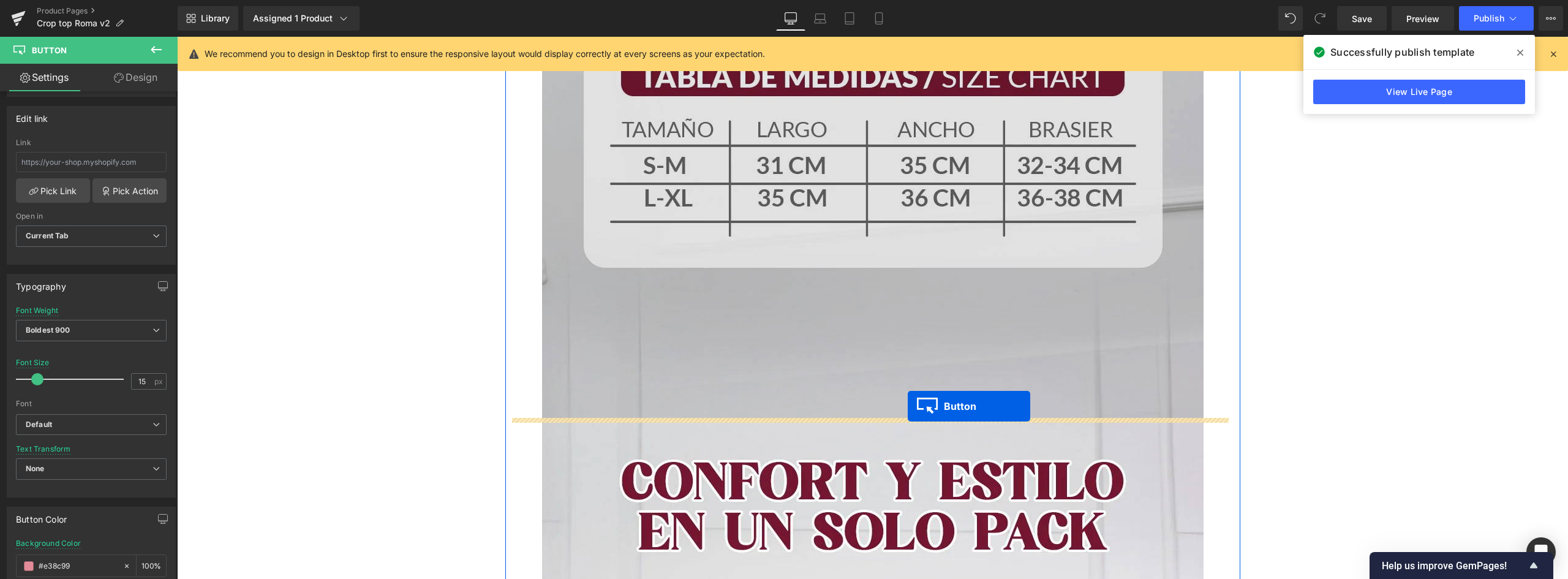
drag, startPoint x: 847, startPoint y: 281, endPoint x: 908, endPoint y: 398, distance: 131.9
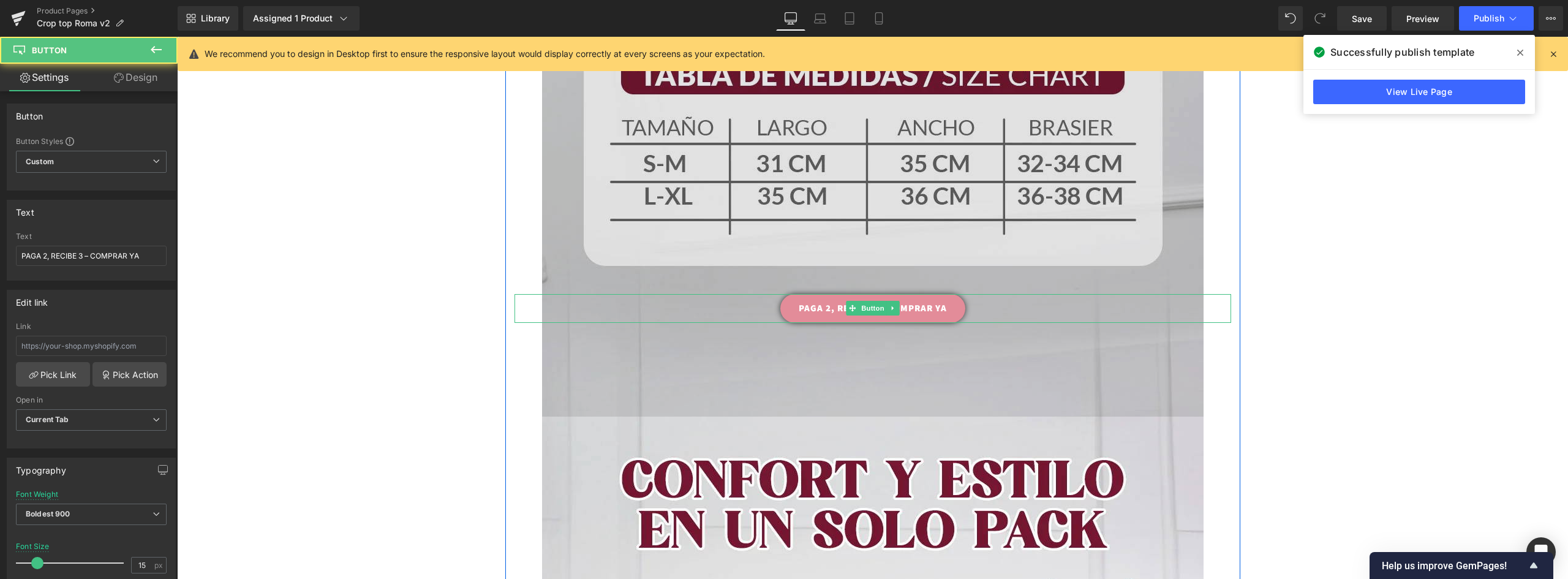
scroll to position [2433, 0]
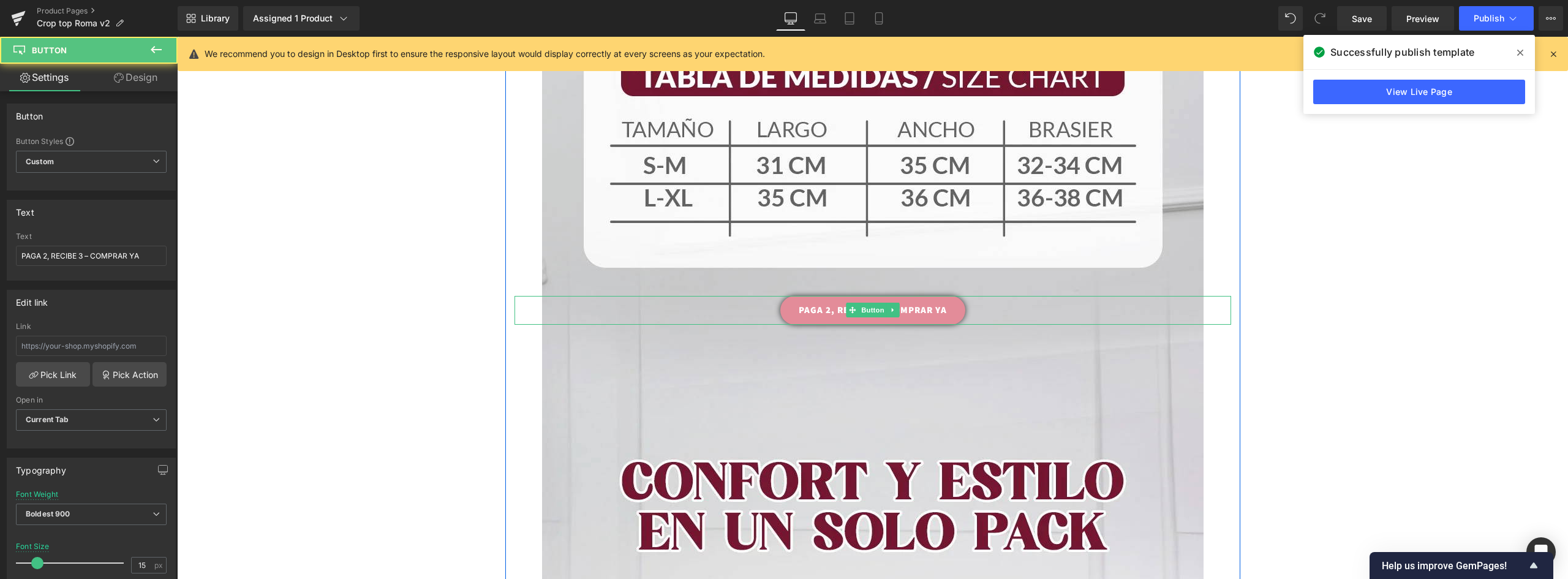
click at [803, 308] on link "PAGA 2, RECIBE 3 – COMPRAR YA" at bounding box center [873, 310] width 185 height 29
click at [934, 310] on link "PAGA 2, RECIBE 3 – COMPRAR YA" at bounding box center [873, 310] width 185 height 29
drag, startPoint x: 145, startPoint y: 256, endPoint x: -87, endPoint y: 253, distance: 232.0
click at [0, 253] on html "Button You are previewing how the will restyle your page. You can not edit Elem…" at bounding box center [784, 289] width 1568 height 579
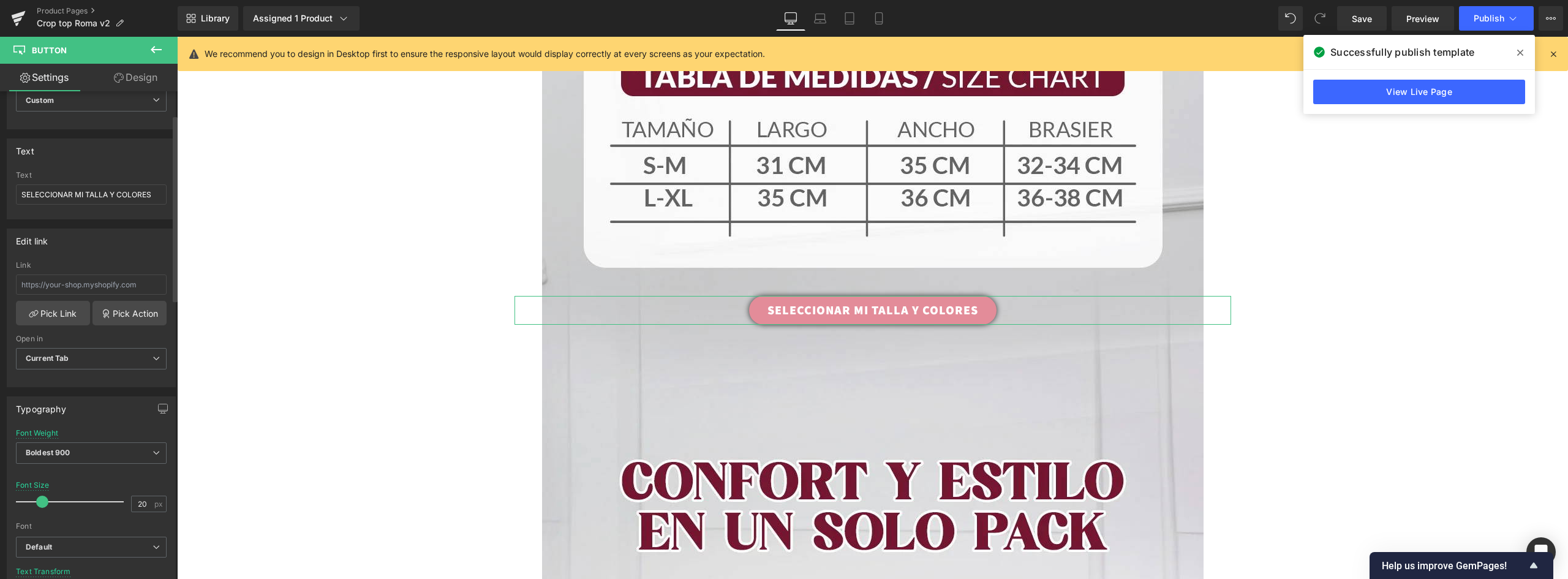
click at [43, 500] on span at bounding box center [43, 502] width 13 height 13
click at [889, 308] on icon at bounding box center [892, 310] width 7 height 7
click at [883, 310] on icon at bounding box center [886, 310] width 7 height 7
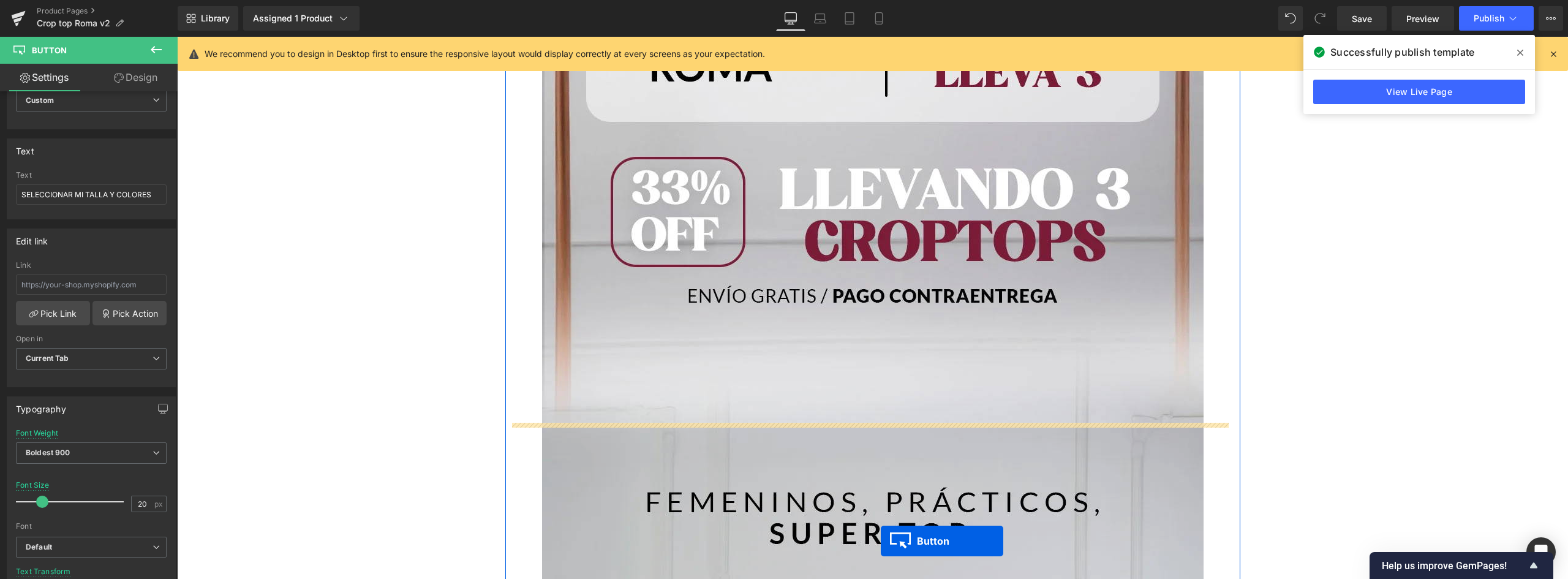
scroll to position [5974, 0]
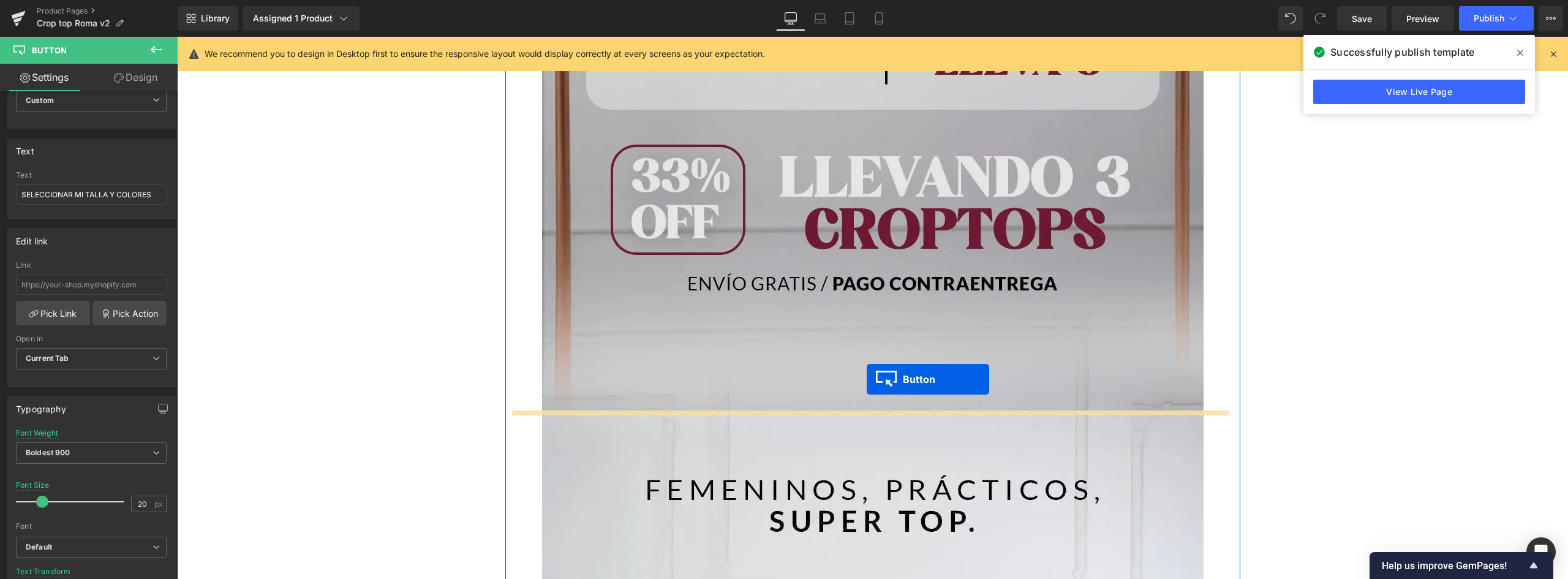
drag, startPoint x: 848, startPoint y: 244, endPoint x: 866, endPoint y: 378, distance: 135.2
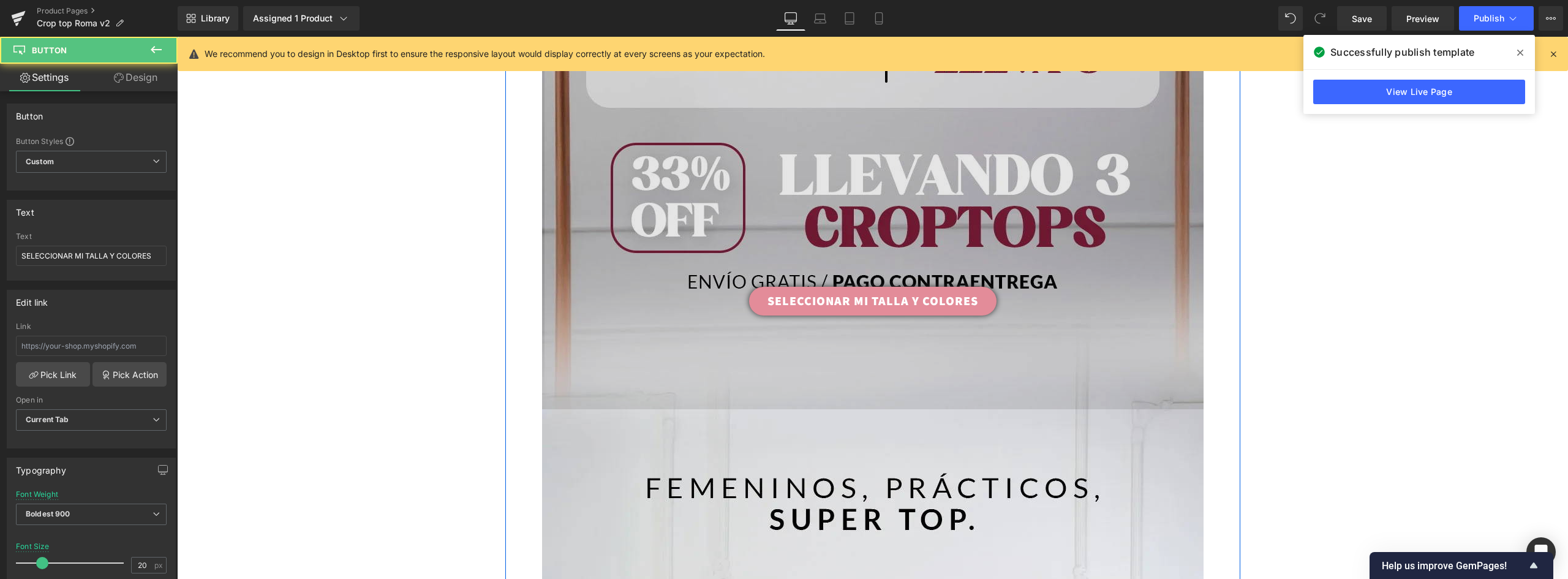
scroll to position [5972, 0]
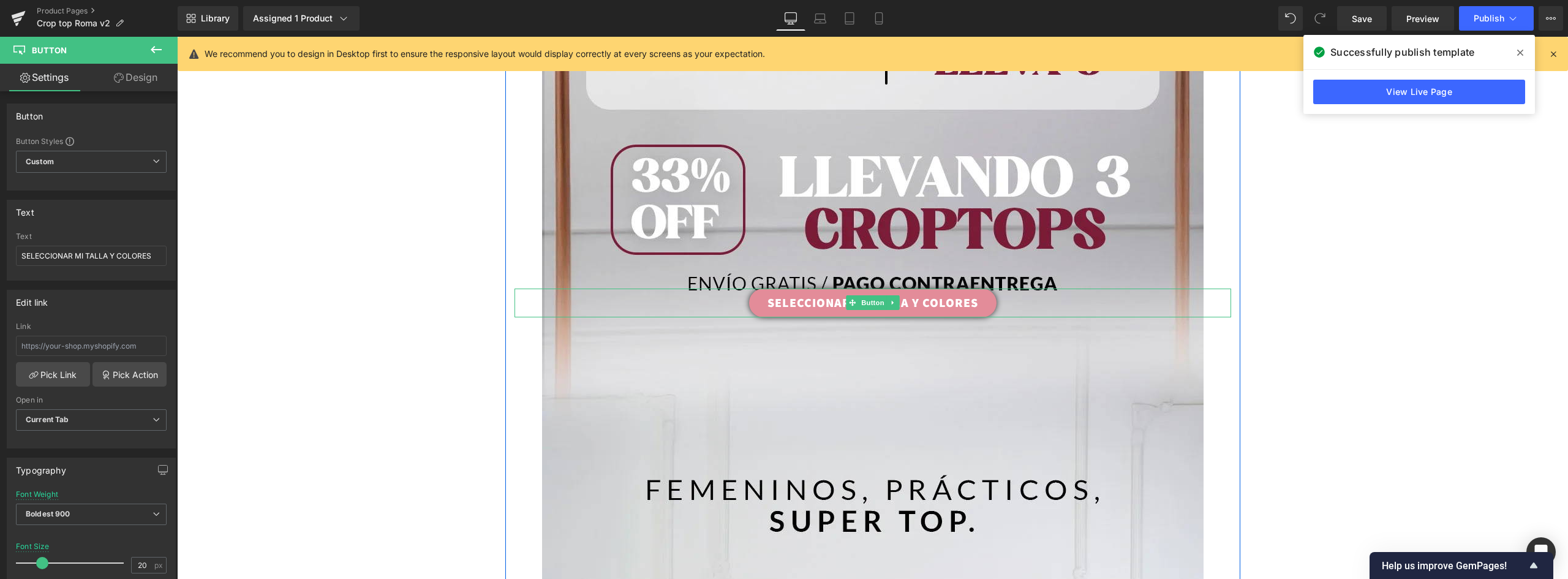
click at [937, 302] on link "SELECCIONAR MI TALLA Y COLORES" at bounding box center [873, 302] width 247 height 29
click at [134, 70] on link "Design" at bounding box center [135, 77] width 89 height 28
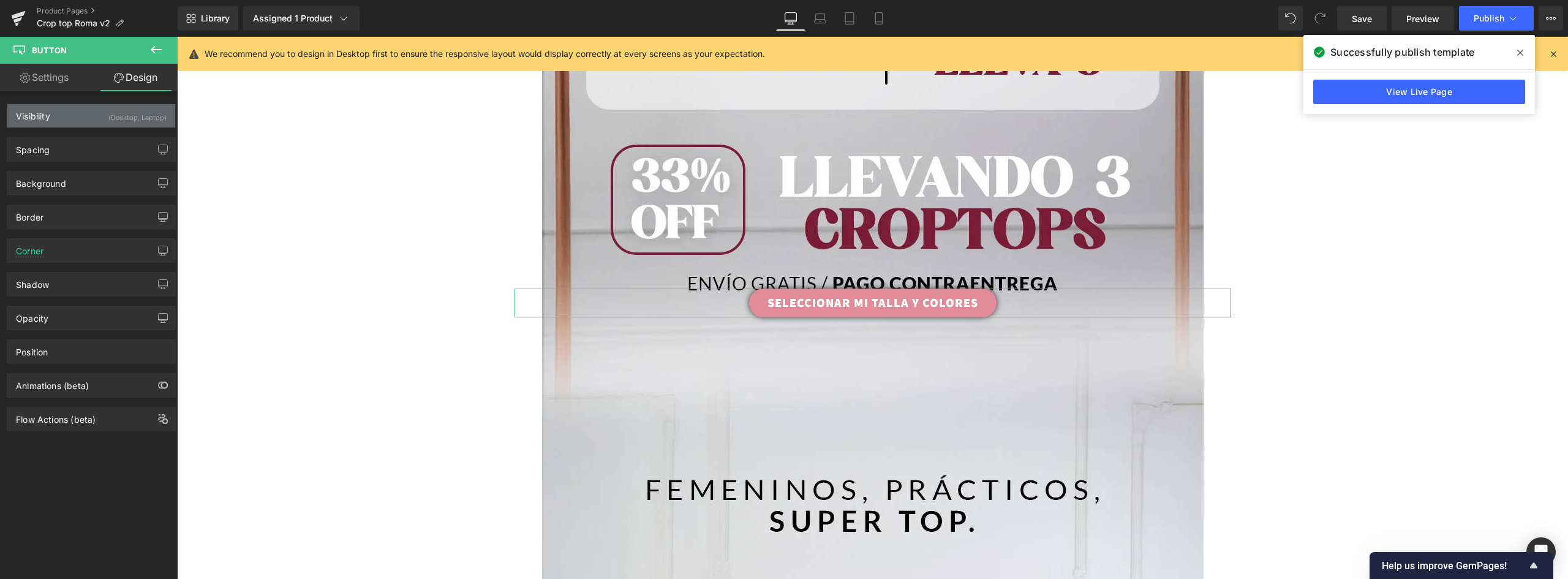
click at [65, 111] on div "Visibility (Desktop, Laptop)" at bounding box center [91, 116] width 168 height 24
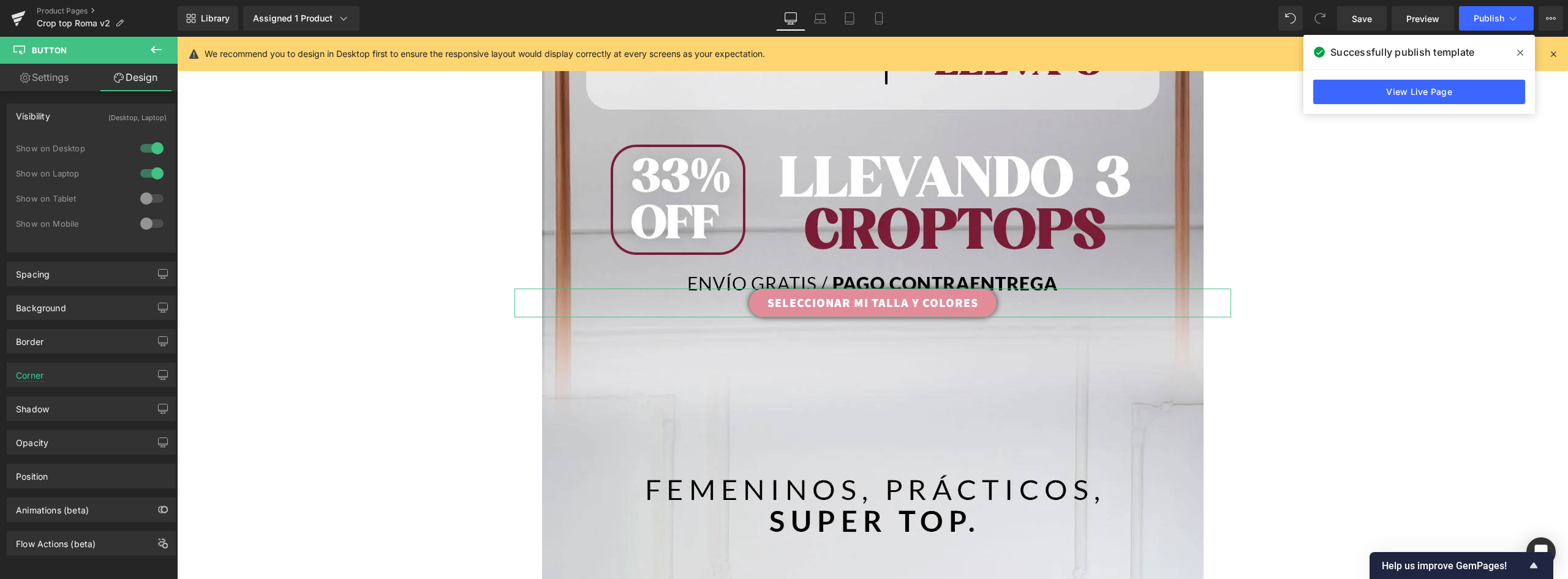
click at [68, 112] on div "Visibility (Desktop, Laptop)" at bounding box center [91, 116] width 168 height 24
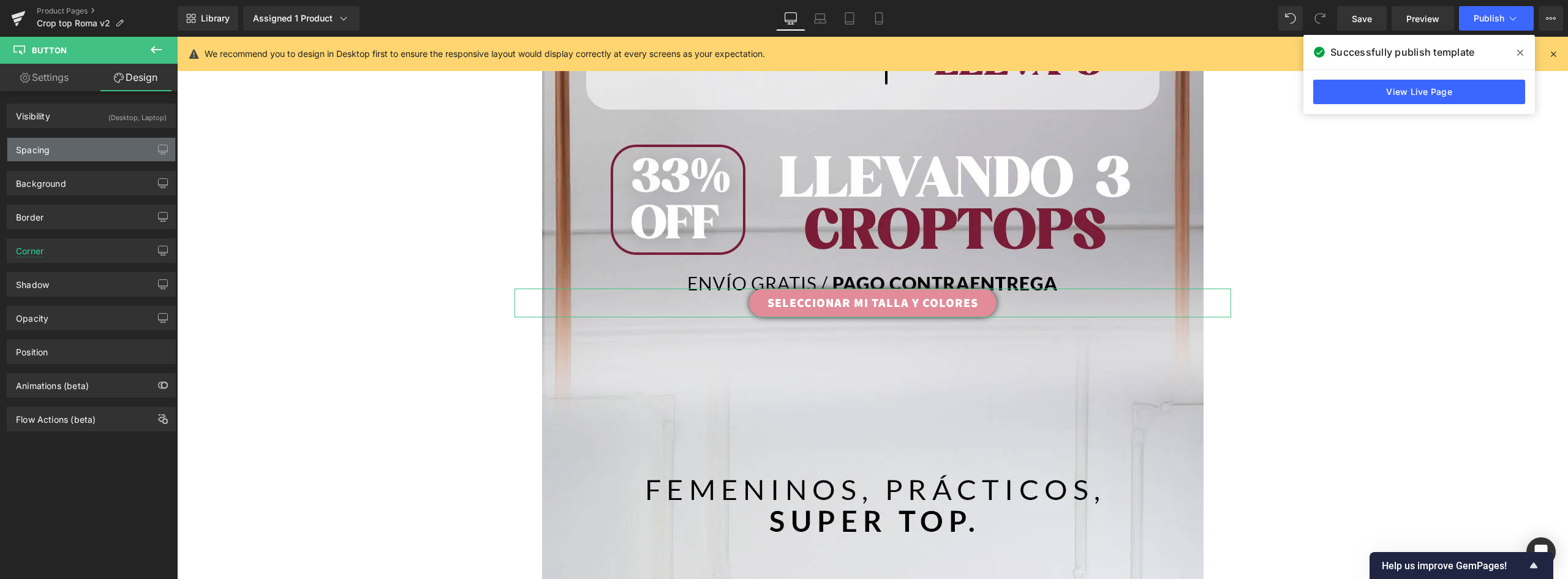
click at [62, 153] on div "Spacing" at bounding box center [91, 150] width 168 height 24
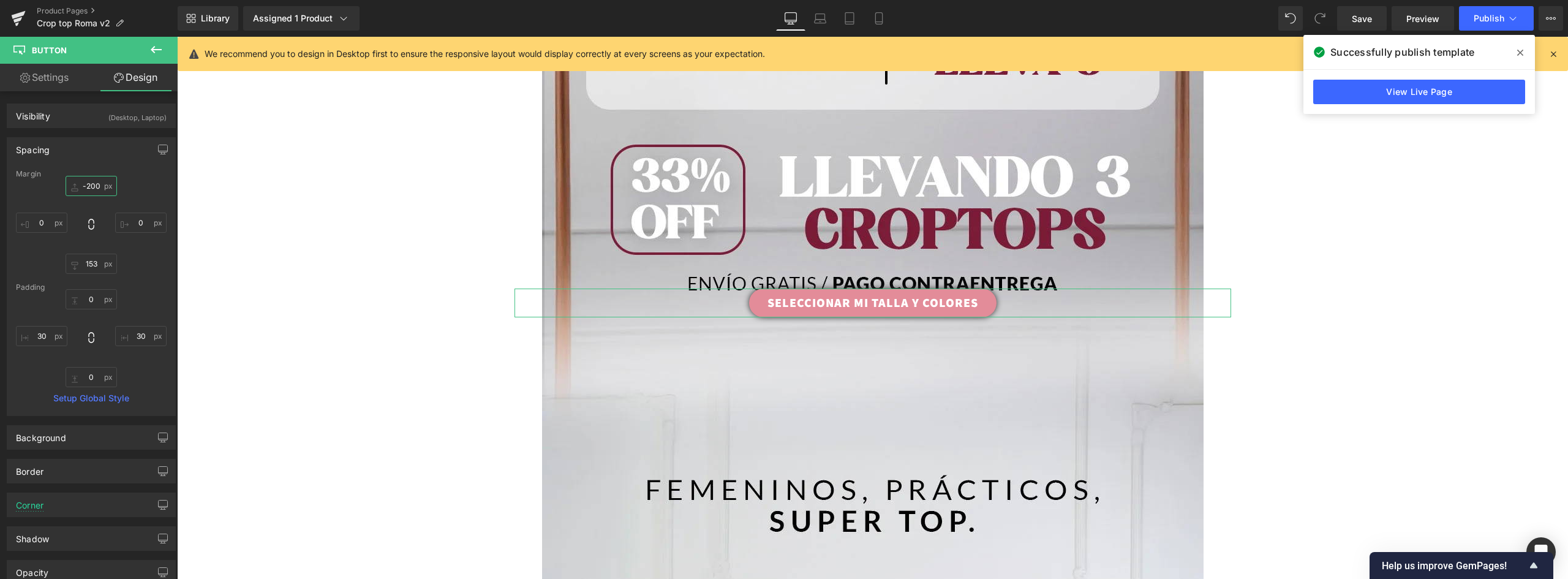
click at [96, 181] on input "-200" at bounding box center [91, 186] width 51 height 20
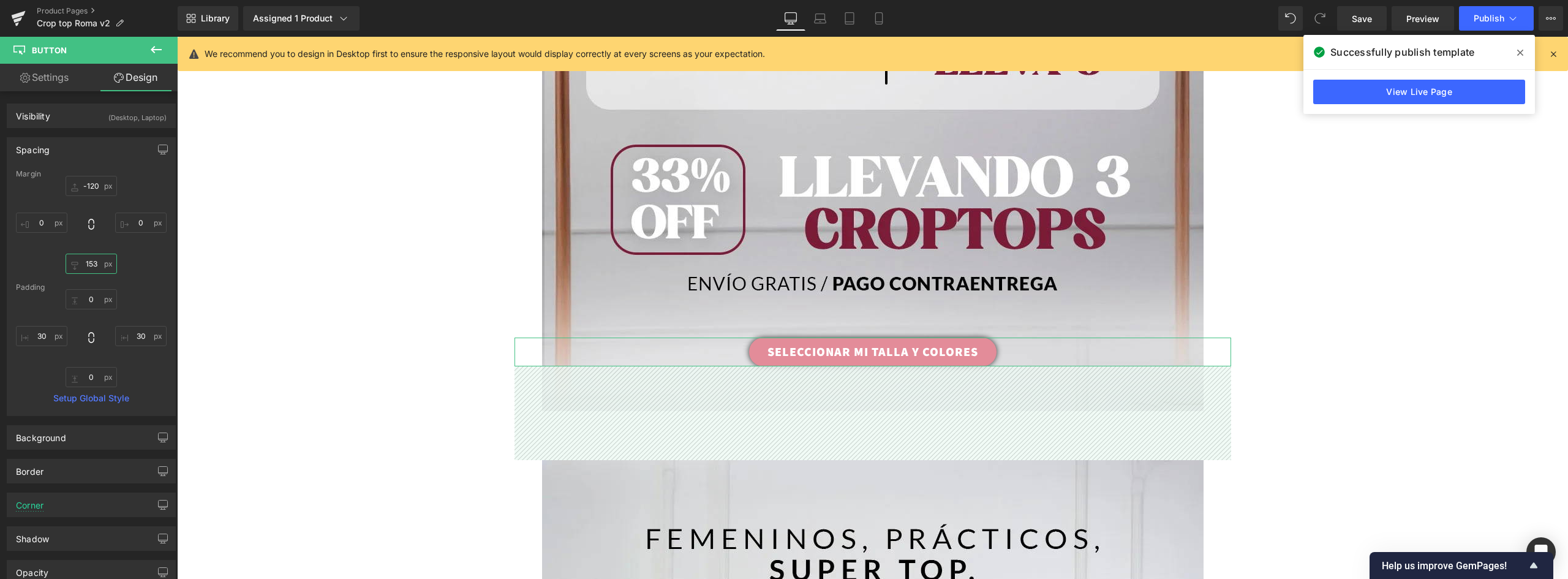
click at [92, 264] on input "153" at bounding box center [91, 264] width 51 height 20
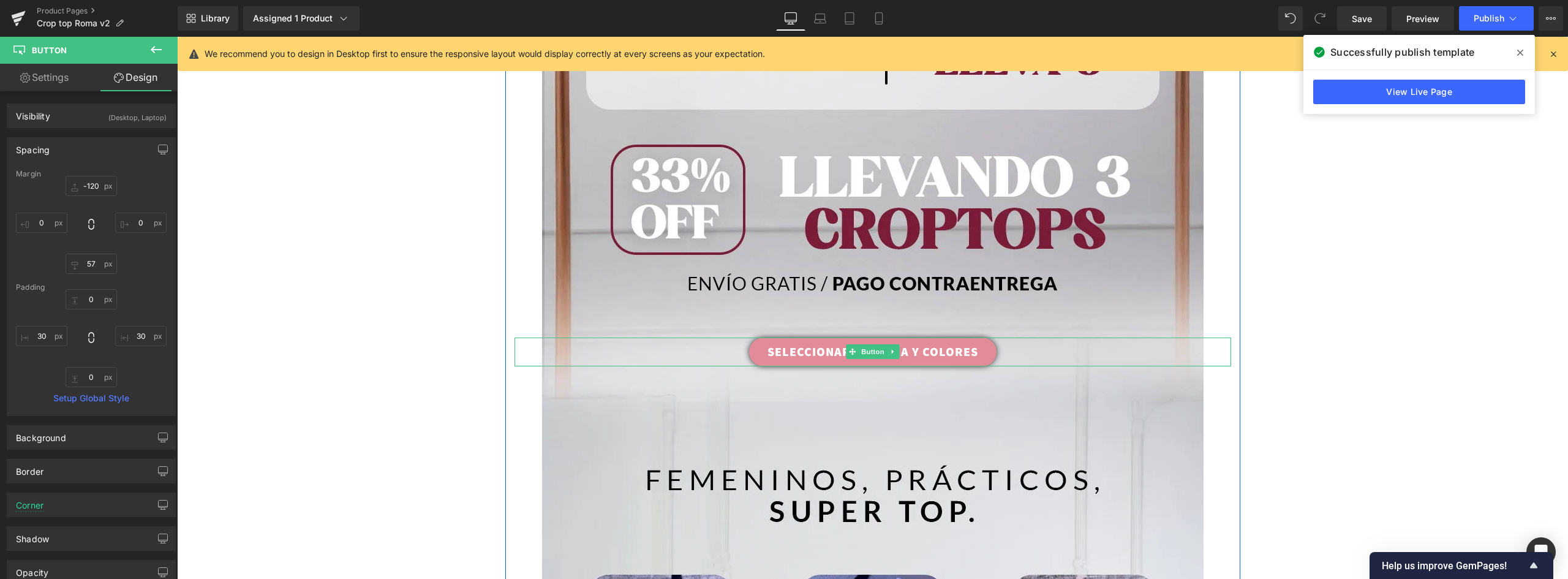
click at [913, 351] on link "SELECCIONAR MI TALLA Y COLORES" at bounding box center [873, 351] width 247 height 29
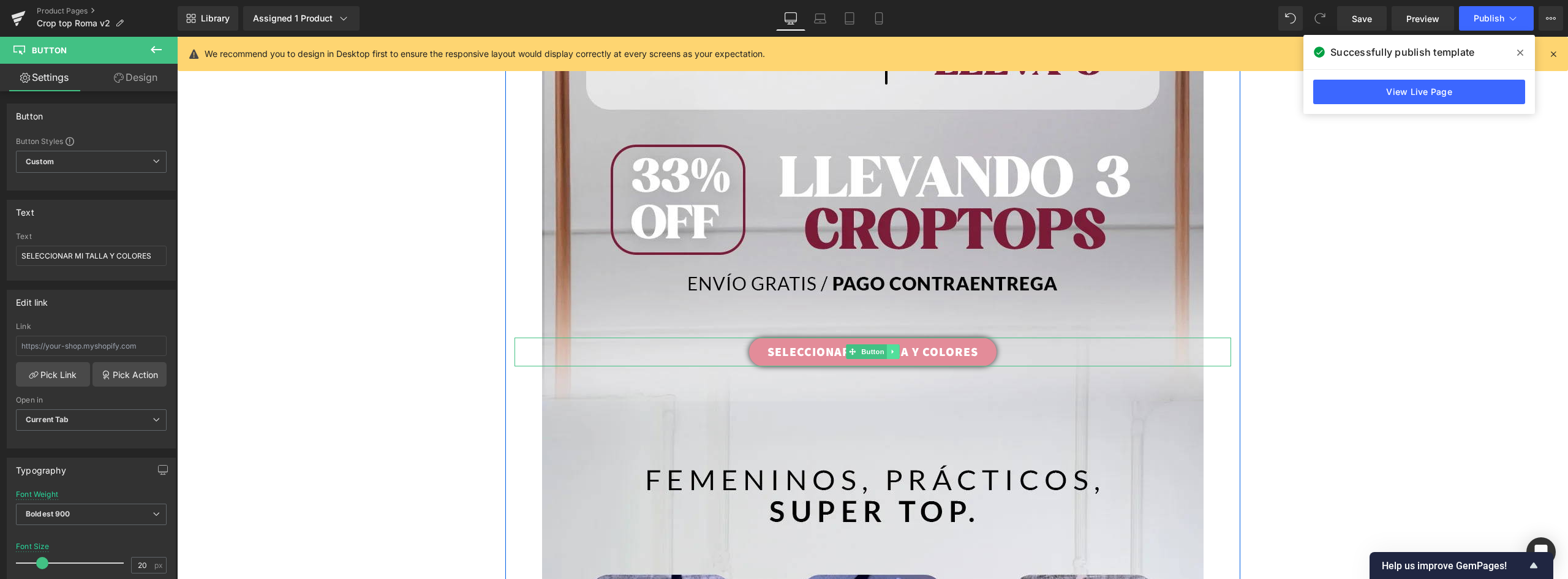
click at [886, 349] on link at bounding box center [892, 351] width 13 height 15
click at [926, 352] on link "SELECCIONAR MI TALLA Y COLORES" at bounding box center [873, 351] width 247 height 29
drag, startPoint x: 202, startPoint y: 288, endPoint x: 310, endPoint y: 256, distance: 112.6
click at [865, 365] on div at bounding box center [873, 365] width 717 height 3
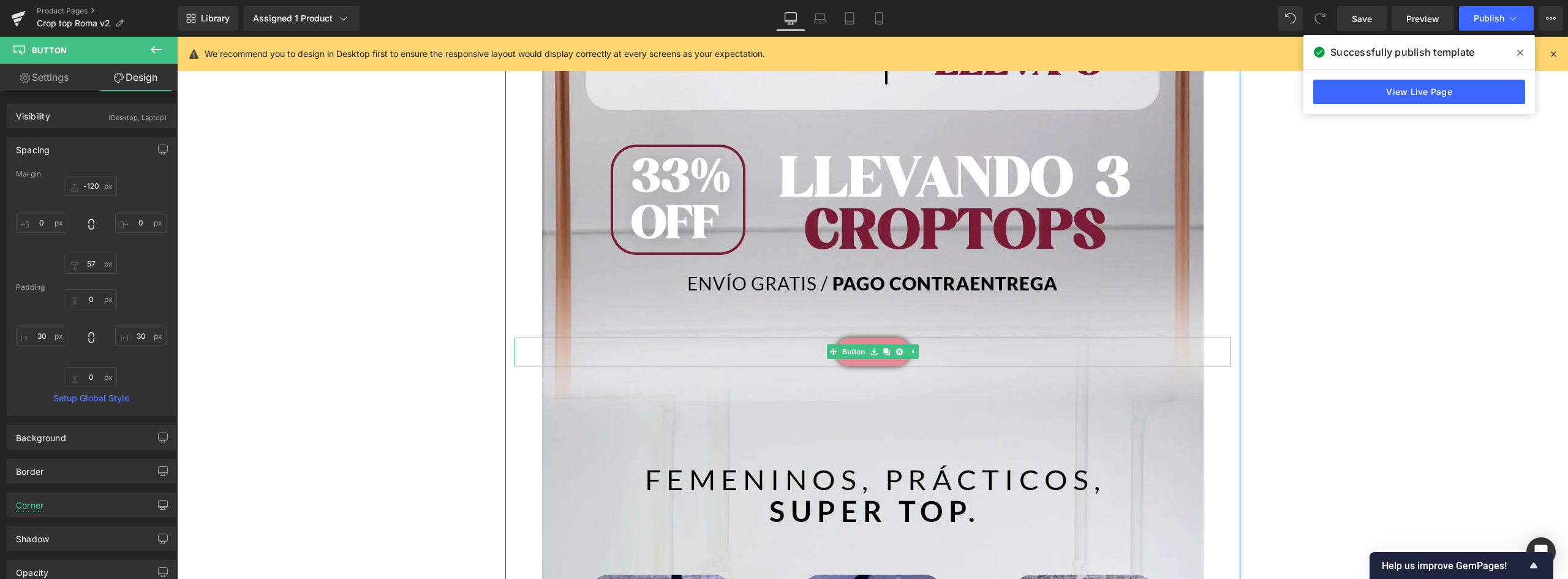
click at [885, 362] on link at bounding box center [873, 351] width 75 height 29
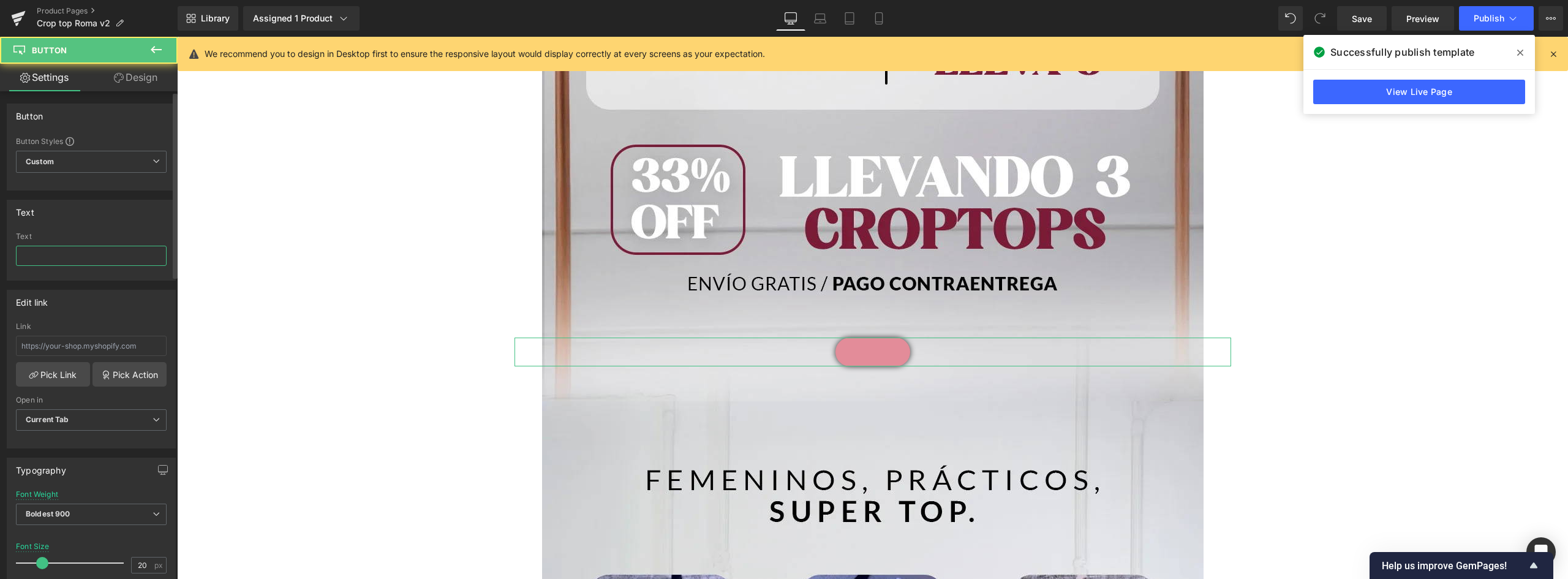
click at [57, 254] on input "text" at bounding box center [91, 256] width 150 height 20
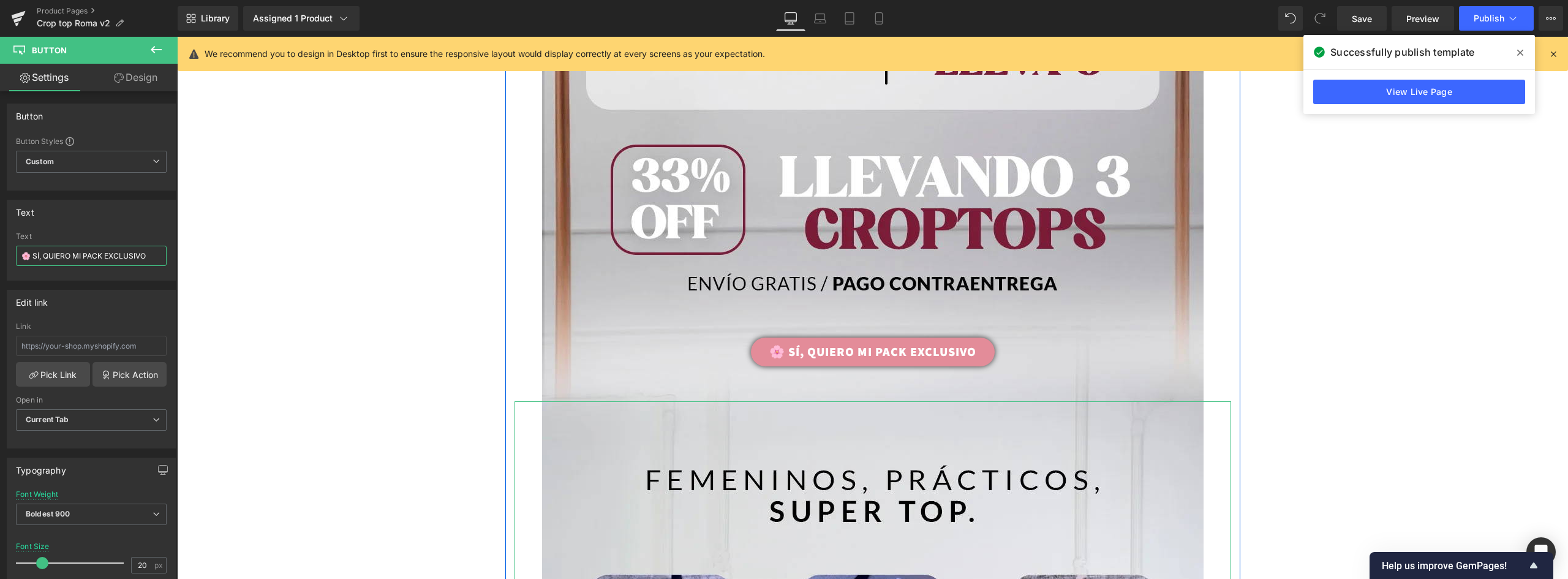
scroll to position [6094, 0]
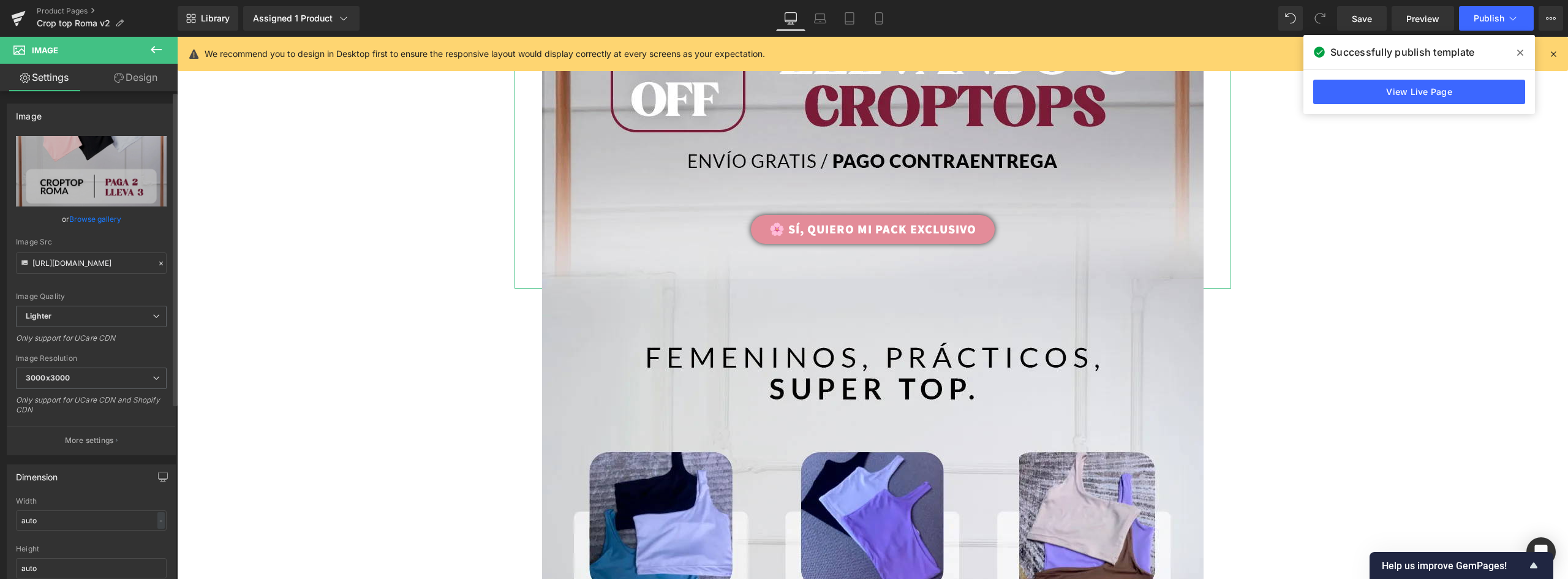
click at [106, 218] on link "Browse gallery" at bounding box center [95, 218] width 52 height 21
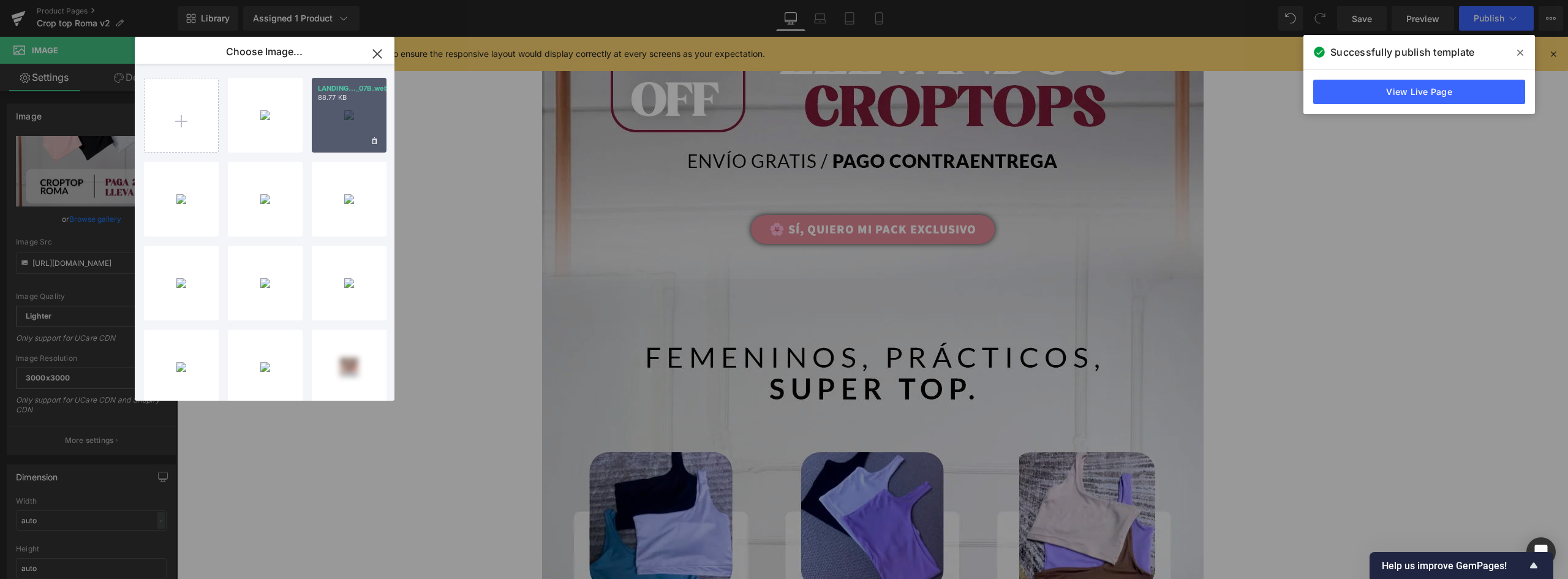
click at [354, 118] on div "LANDING..._07B.webp 88.77 KB" at bounding box center [349, 115] width 75 height 75
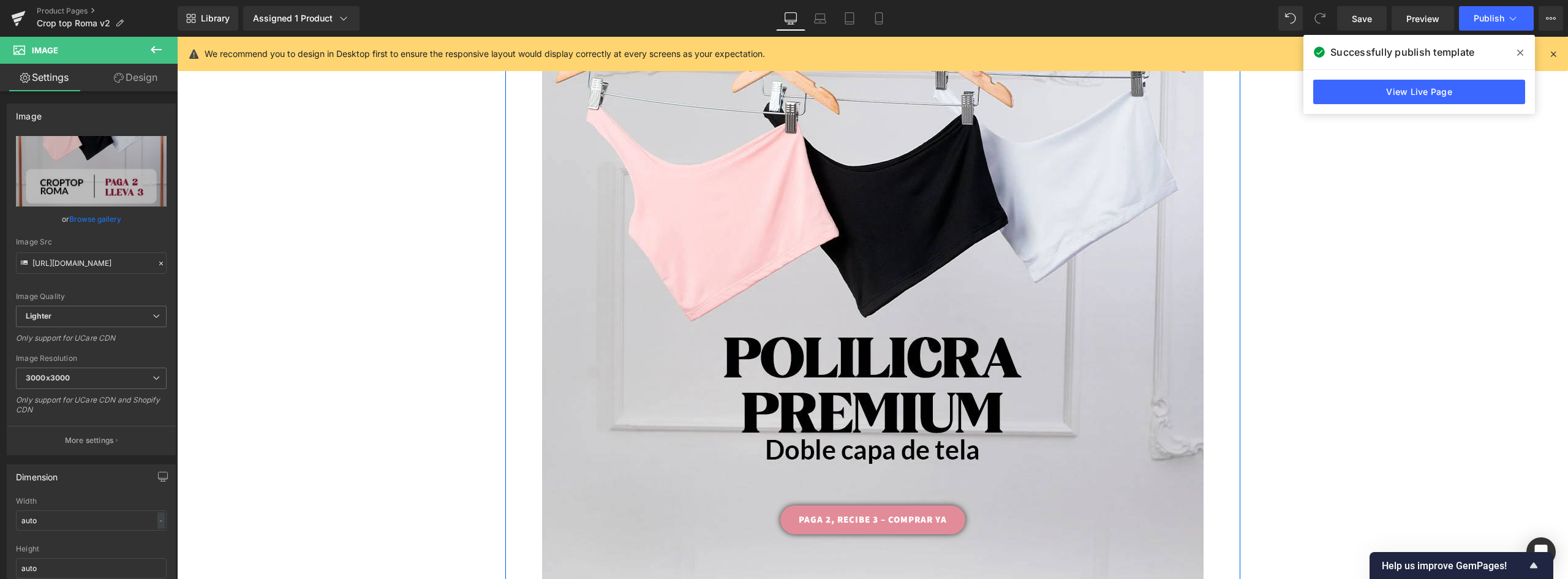
scroll to position [703, 0]
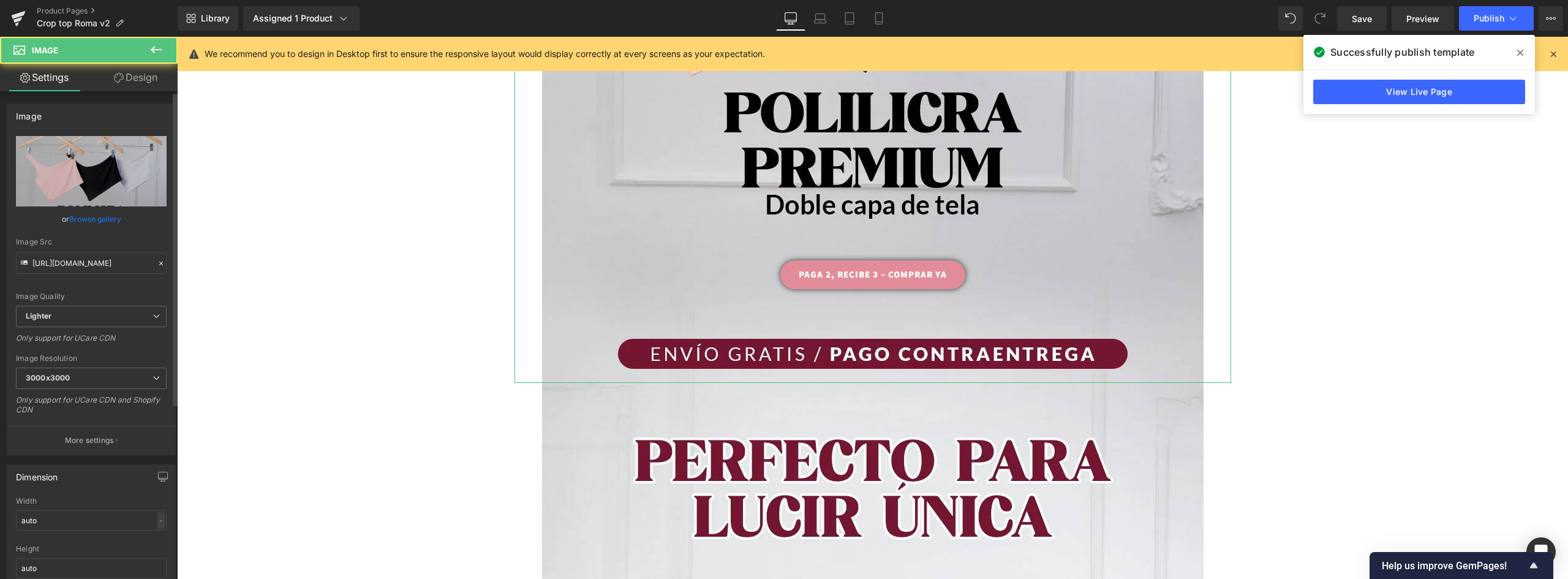
click at [98, 218] on link "Browse gallery" at bounding box center [95, 218] width 52 height 21
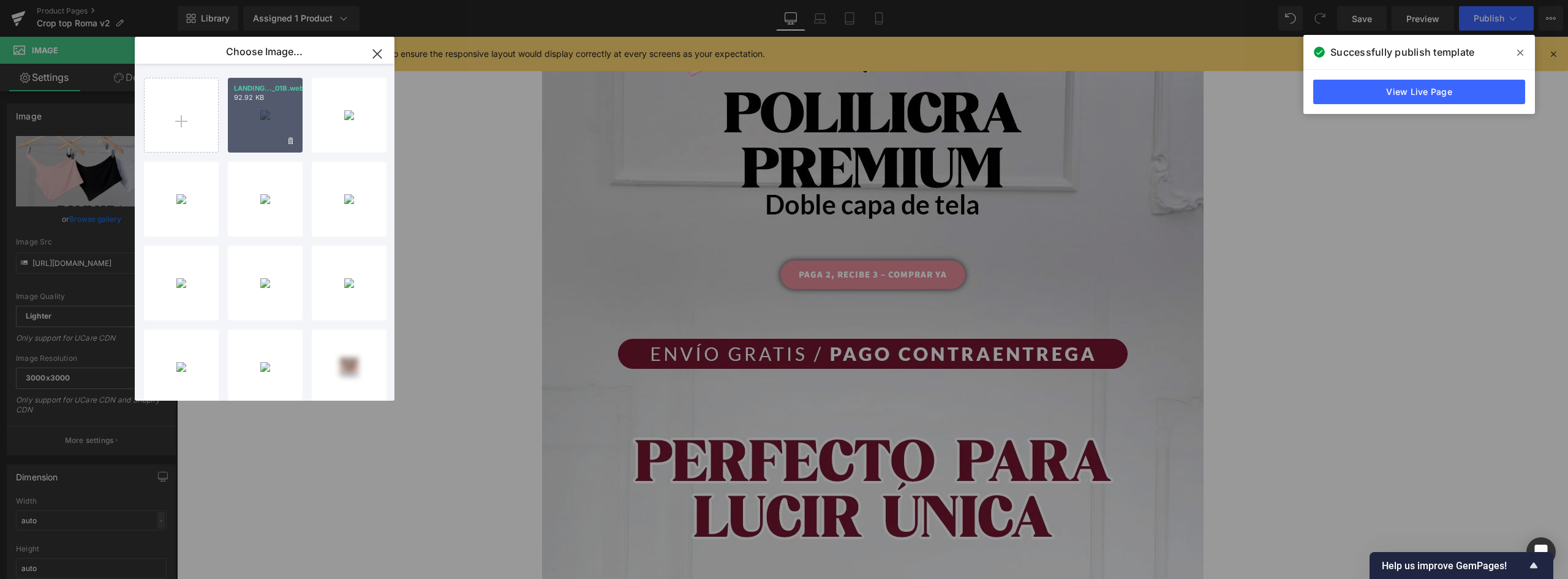
click at [256, 114] on div "LANDING..._01B.webp 92.92 KB" at bounding box center [265, 115] width 75 height 75
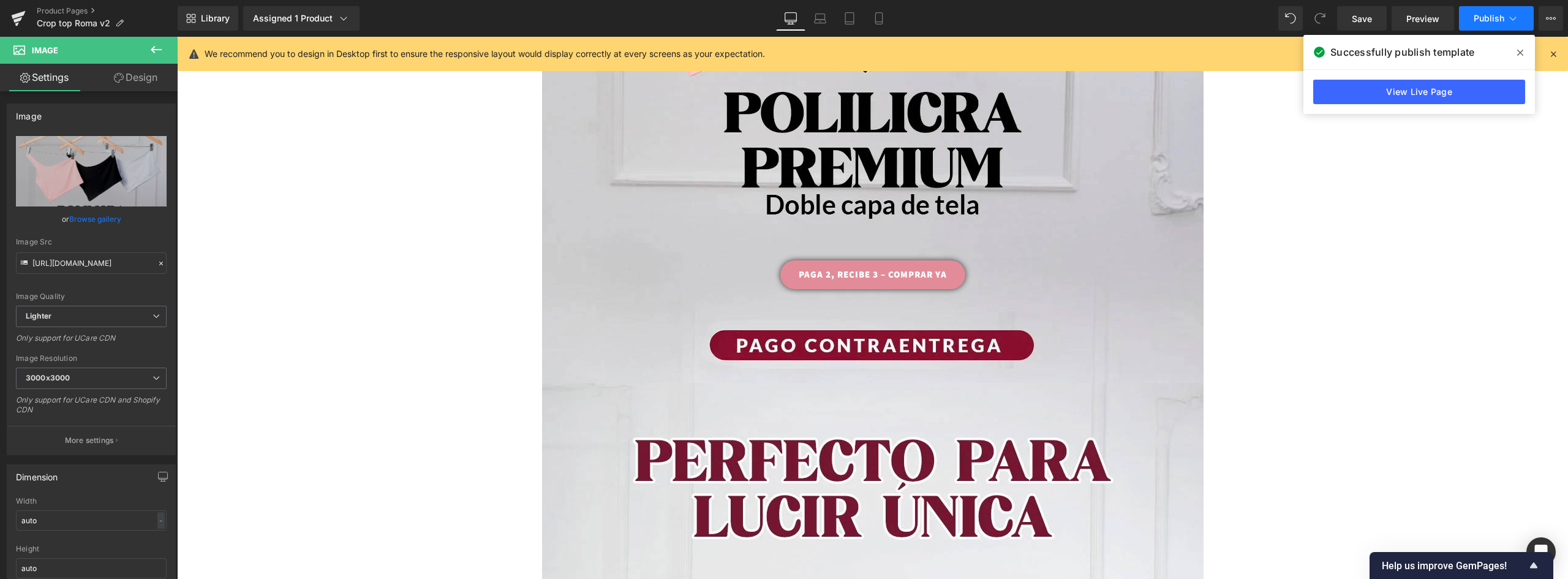
click at [1485, 18] on span "Publish" at bounding box center [1488, 18] width 31 height 9
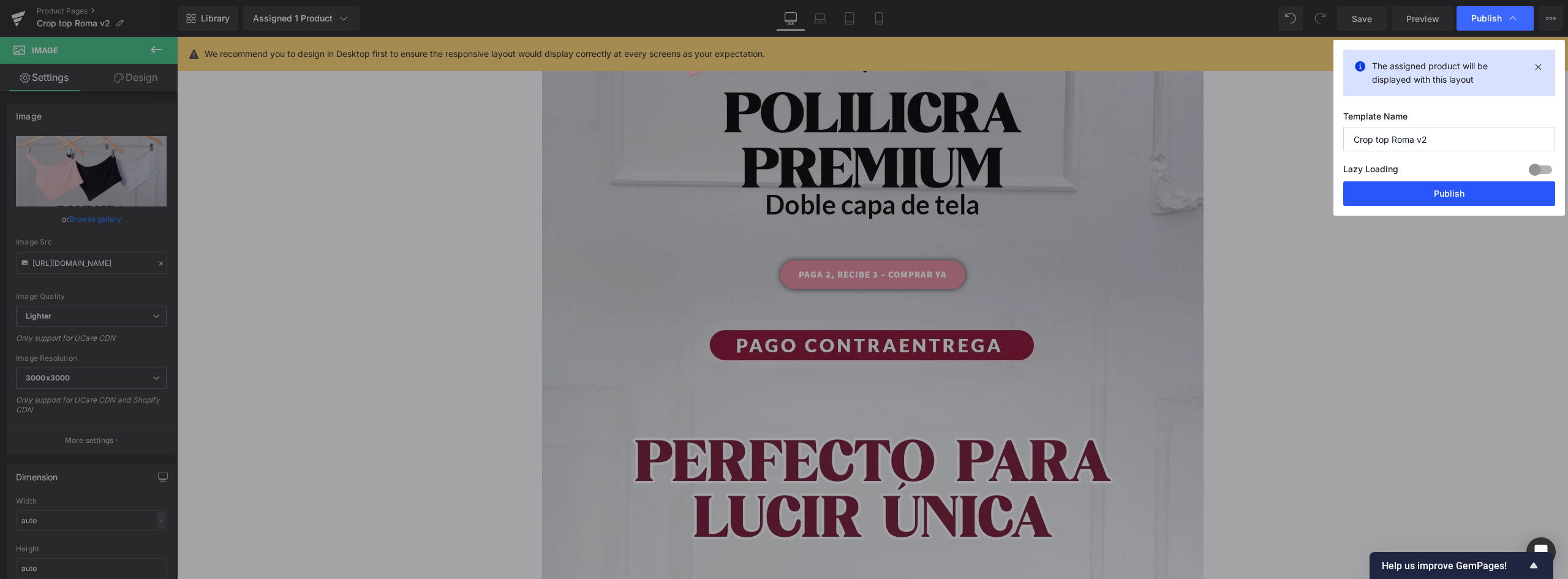
click at [1450, 191] on button "Publish" at bounding box center [1448, 193] width 212 height 24
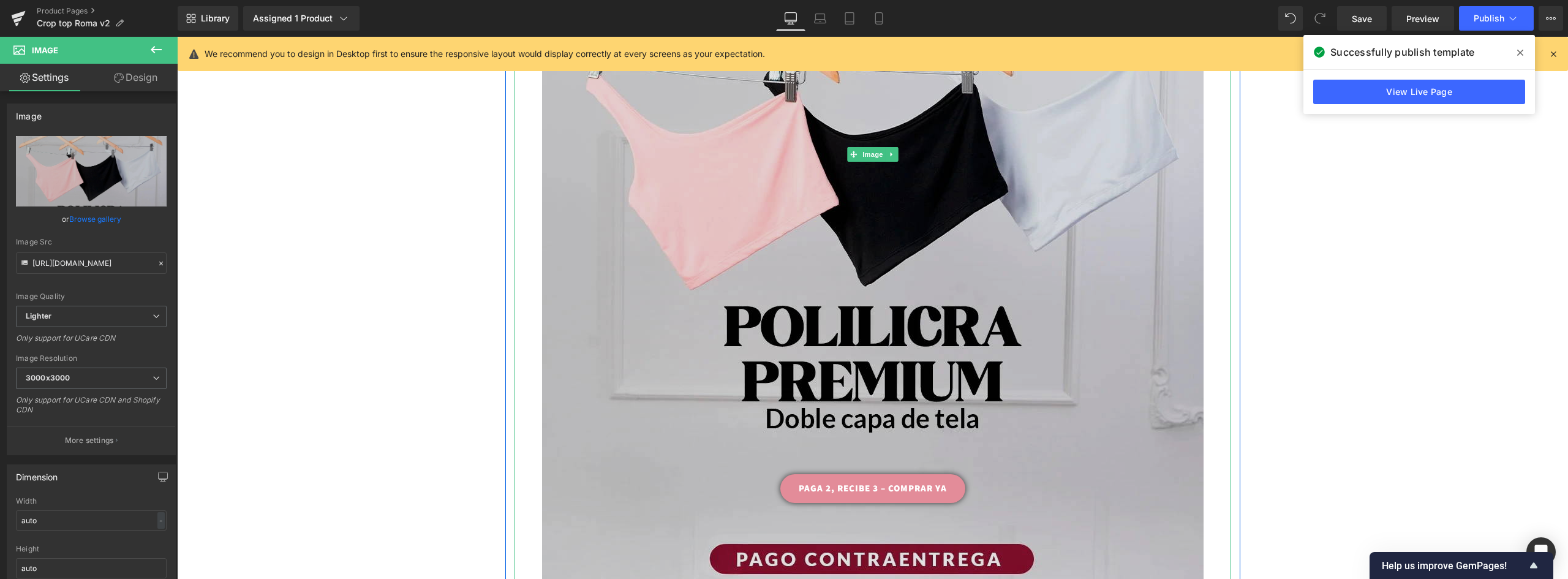
scroll to position [674, 0]
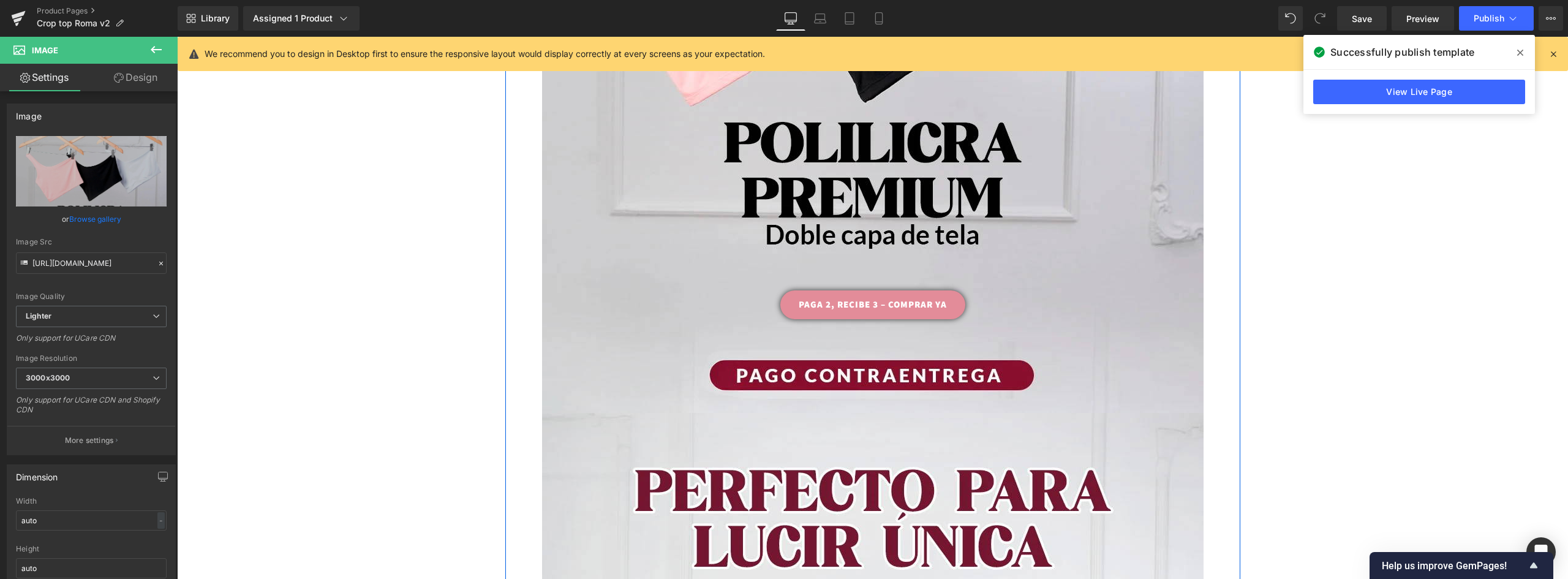
click at [958, 301] on link "PAGA 2, RECIBE 3 – COMPRAR YA" at bounding box center [873, 305] width 185 height 29
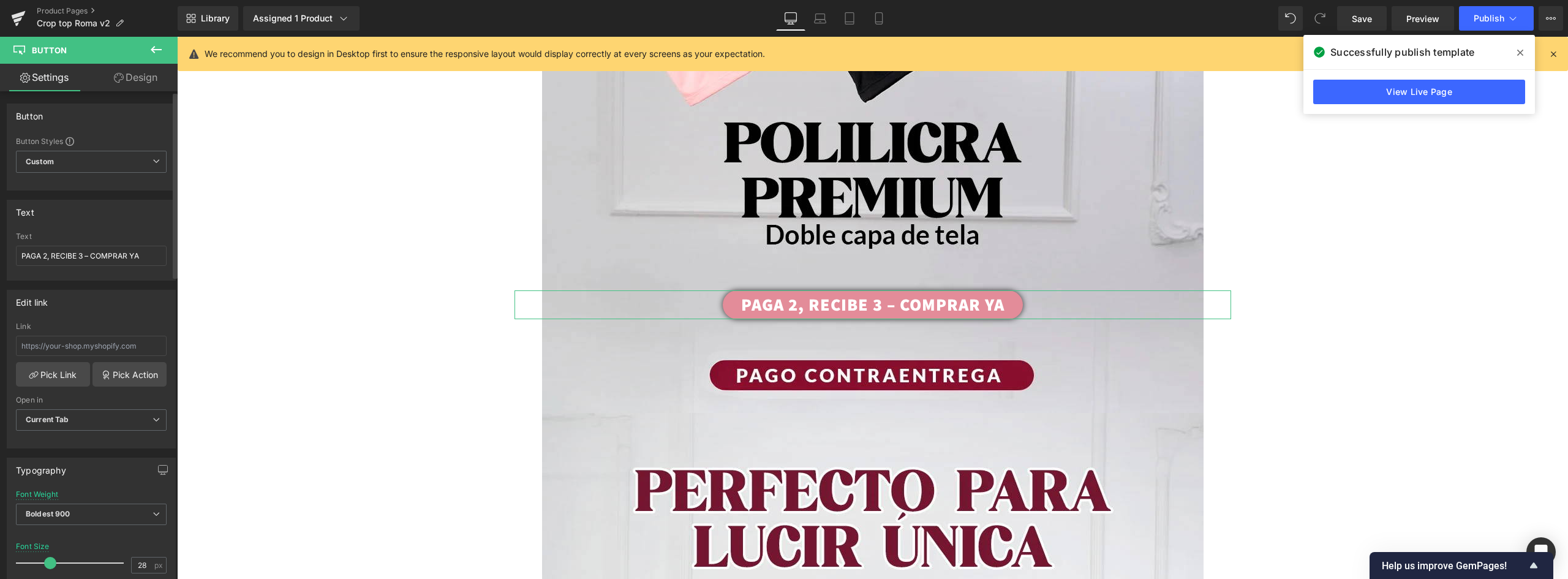
drag, startPoint x: 37, startPoint y: 562, endPoint x: 49, endPoint y: 563, distance: 12.0
click at [49, 563] on span at bounding box center [50, 563] width 13 height 13
click at [1485, 15] on span "Publish" at bounding box center [1488, 18] width 31 height 9
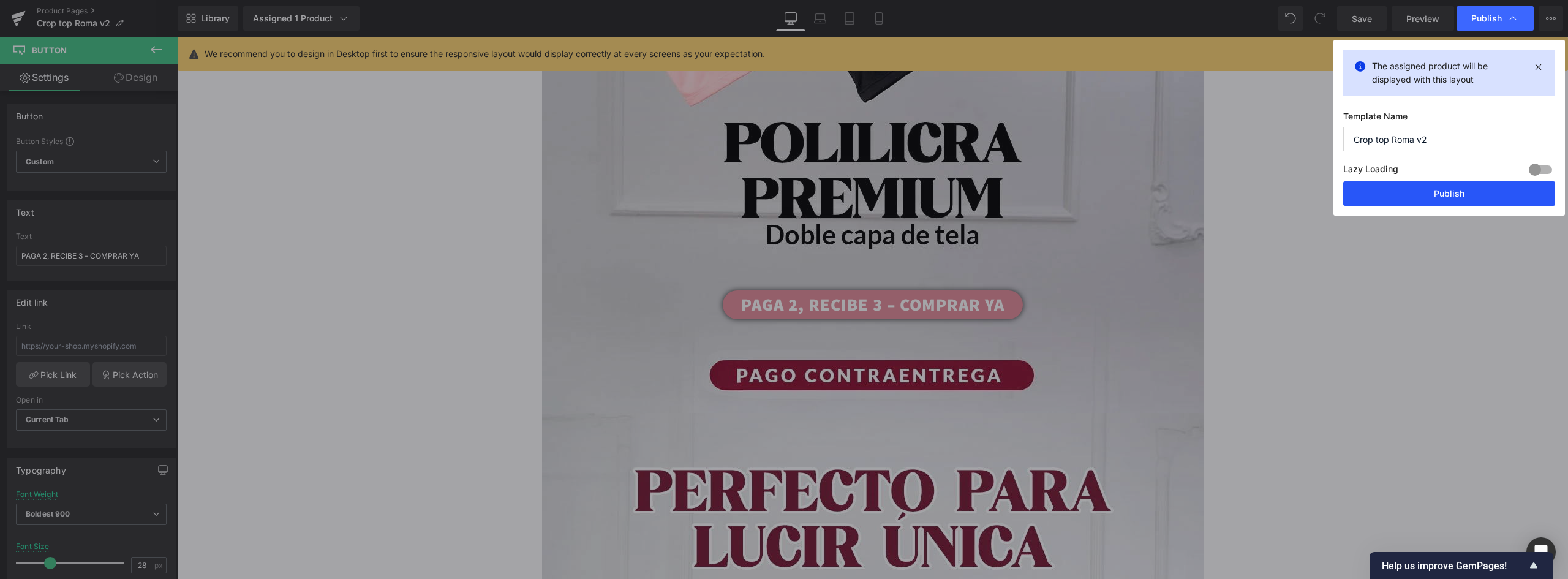
click at [1466, 195] on button "Publish" at bounding box center [1448, 193] width 212 height 24
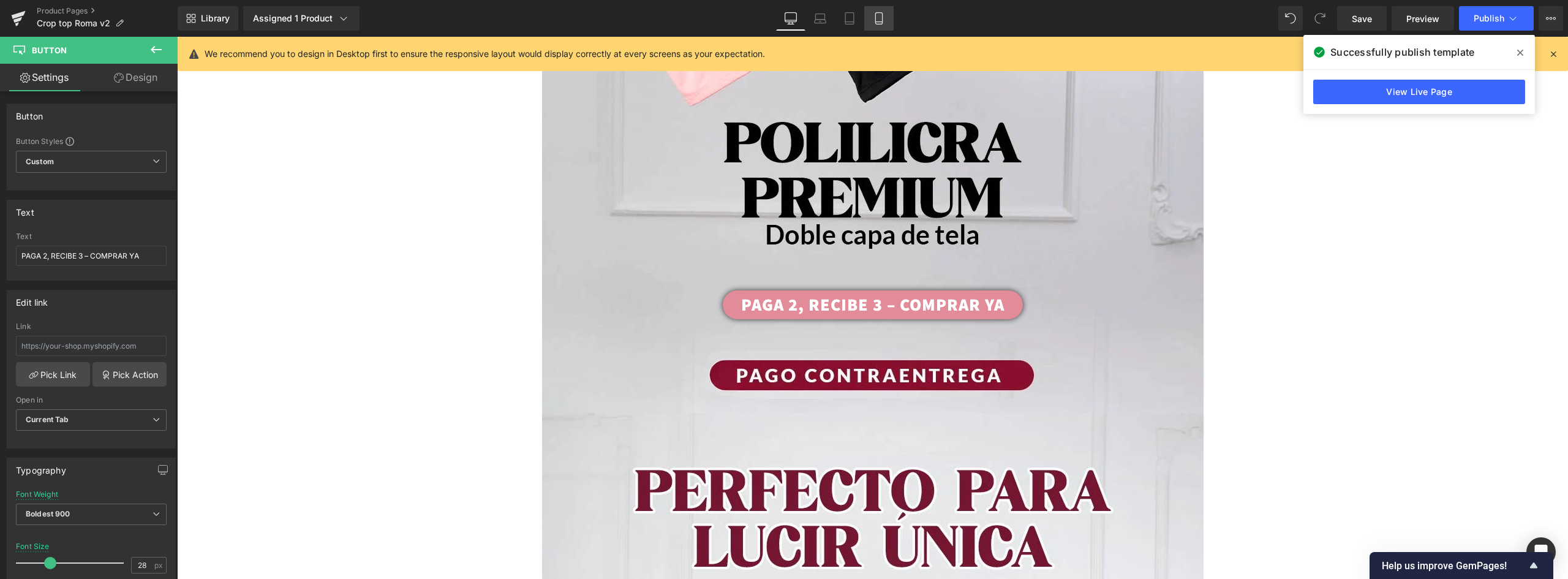
click at [877, 18] on icon at bounding box center [879, 19] width 13 height 13
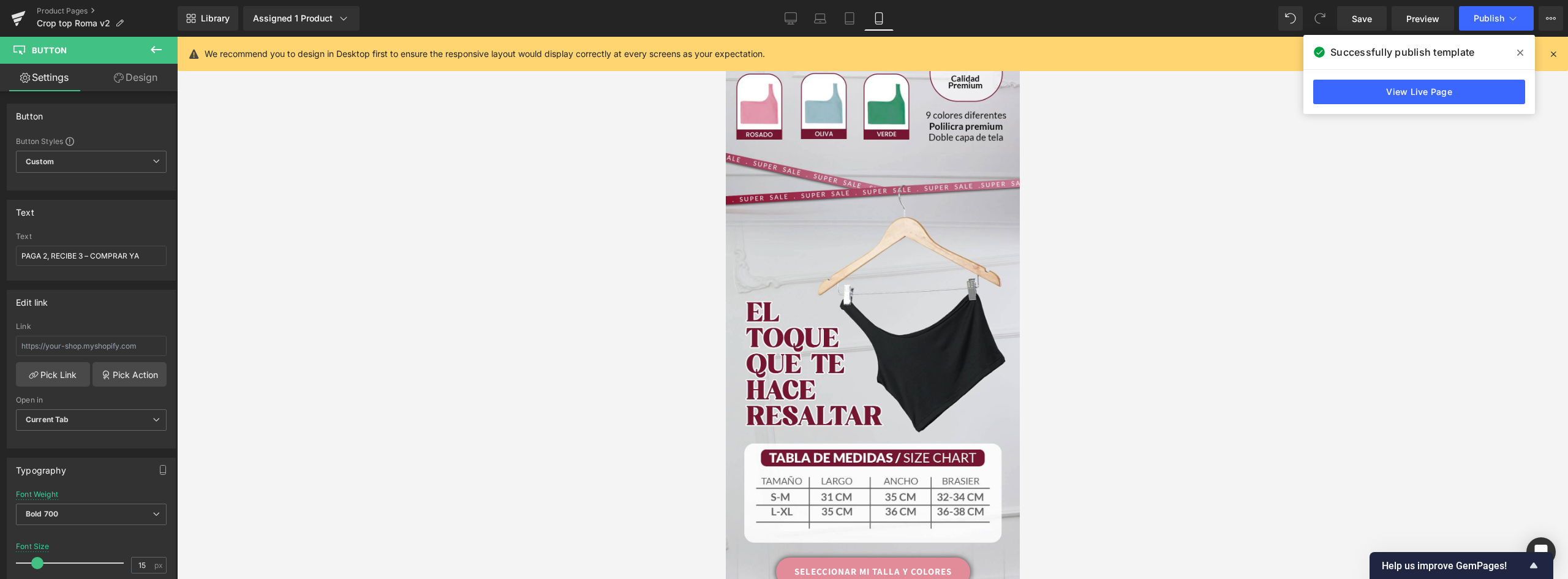
scroll to position [0, 0]
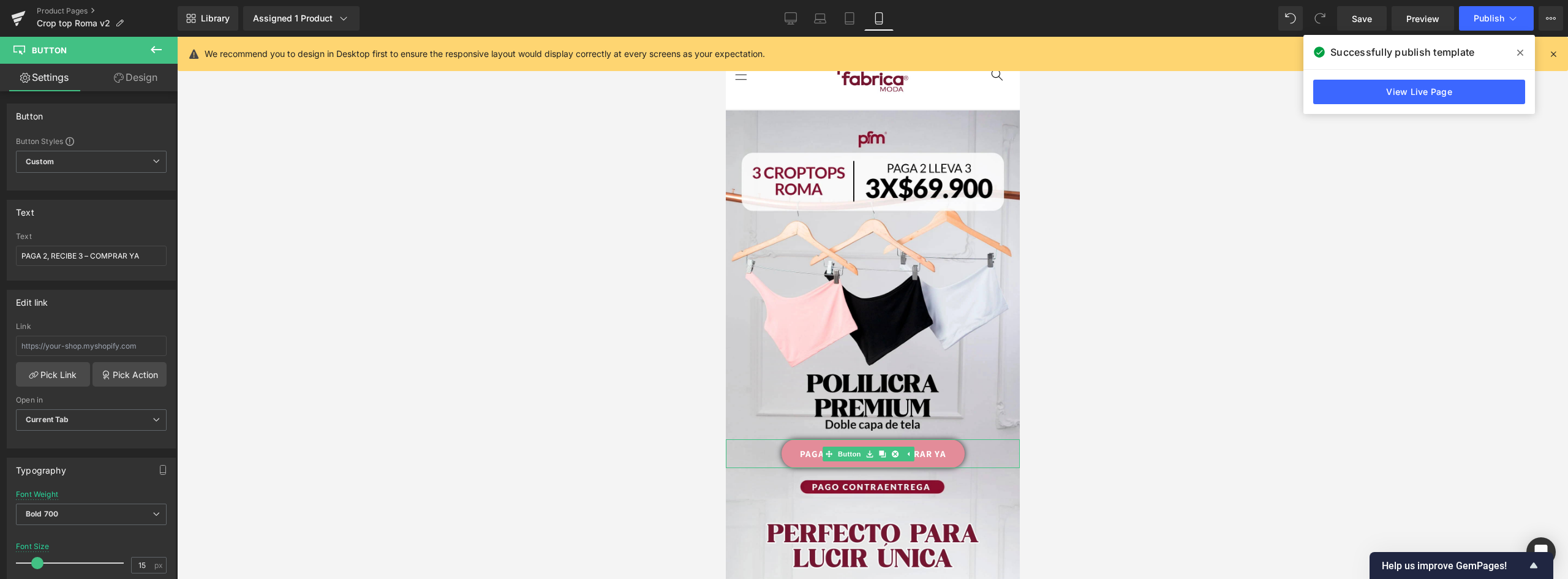
click at [943, 442] on link "PAGA 2, RECIBE 3 – COMPRAR YA" at bounding box center [872, 454] width 183 height 29
click at [149, 69] on link "Design" at bounding box center [135, 77] width 89 height 28
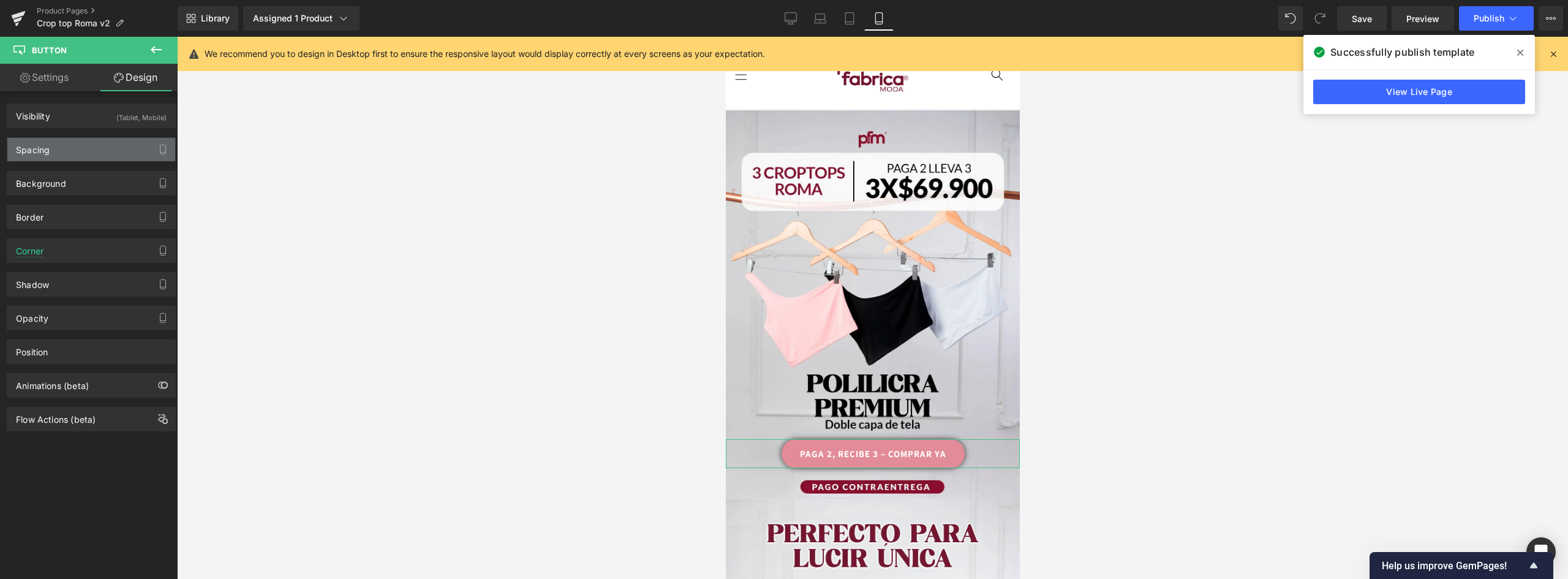
click at [75, 139] on div "Spacing" at bounding box center [91, 150] width 168 height 24
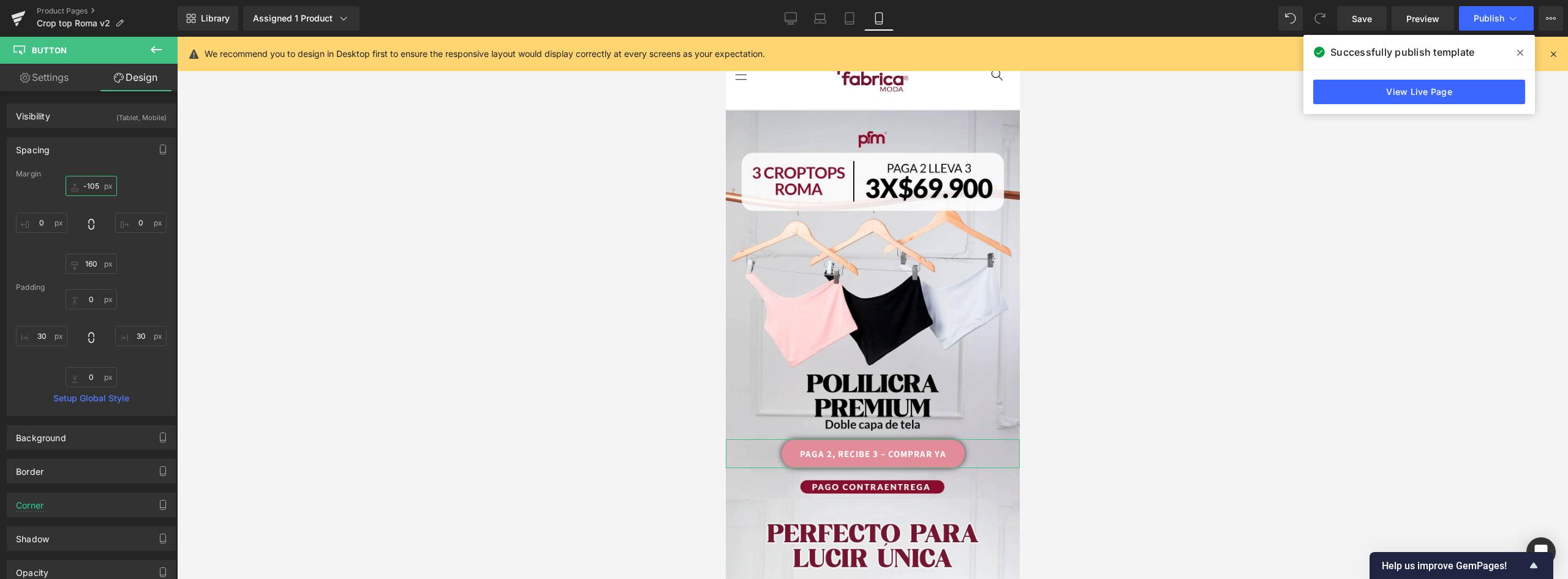
click at [87, 186] on input "-105" at bounding box center [91, 186] width 51 height 20
click at [1492, 15] on span "Publish" at bounding box center [1488, 18] width 31 height 9
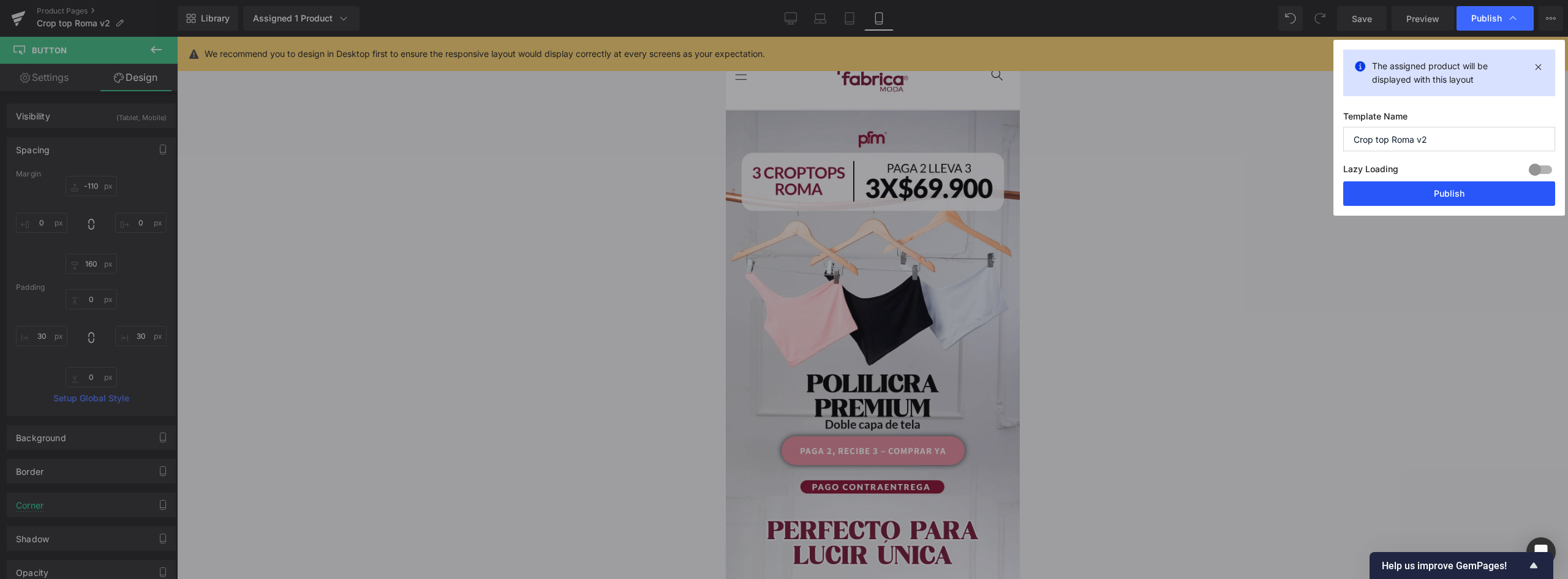
click at [1485, 199] on button "Publish" at bounding box center [1448, 193] width 212 height 24
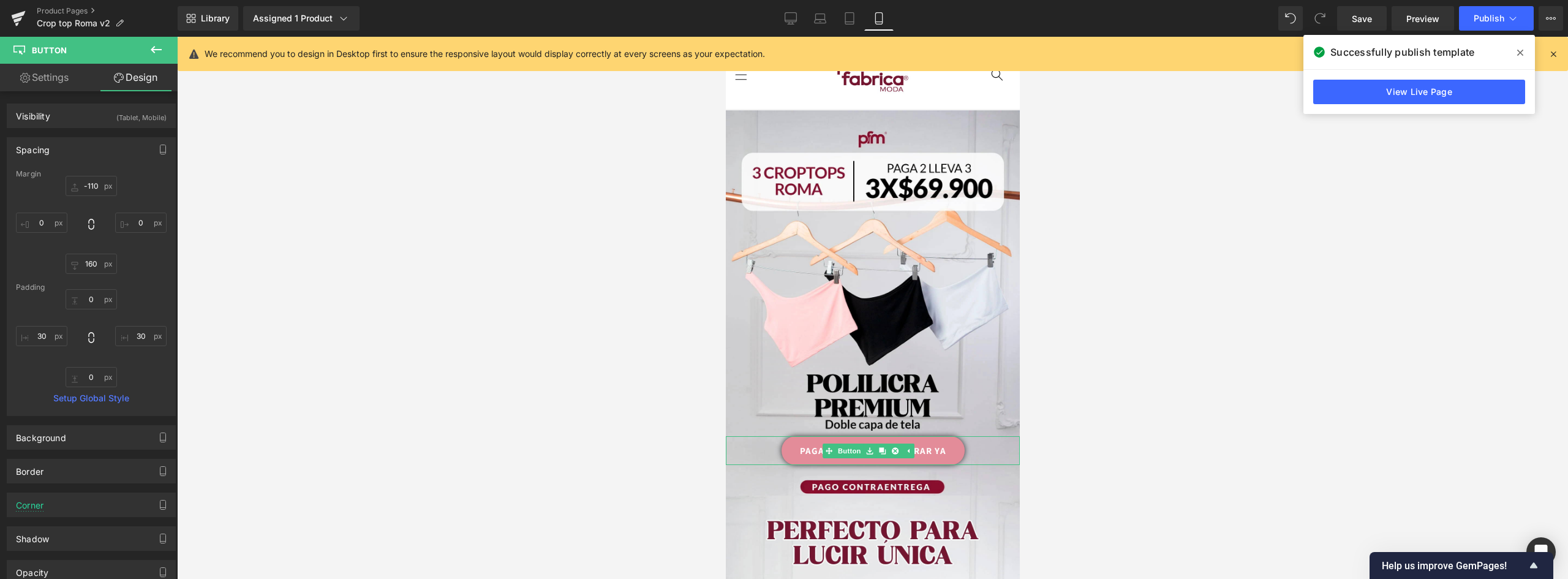
click at [959, 436] on div "PAGA 2, RECIBE 3 – COMPRAR YA" at bounding box center [872, 451] width 294 height 29
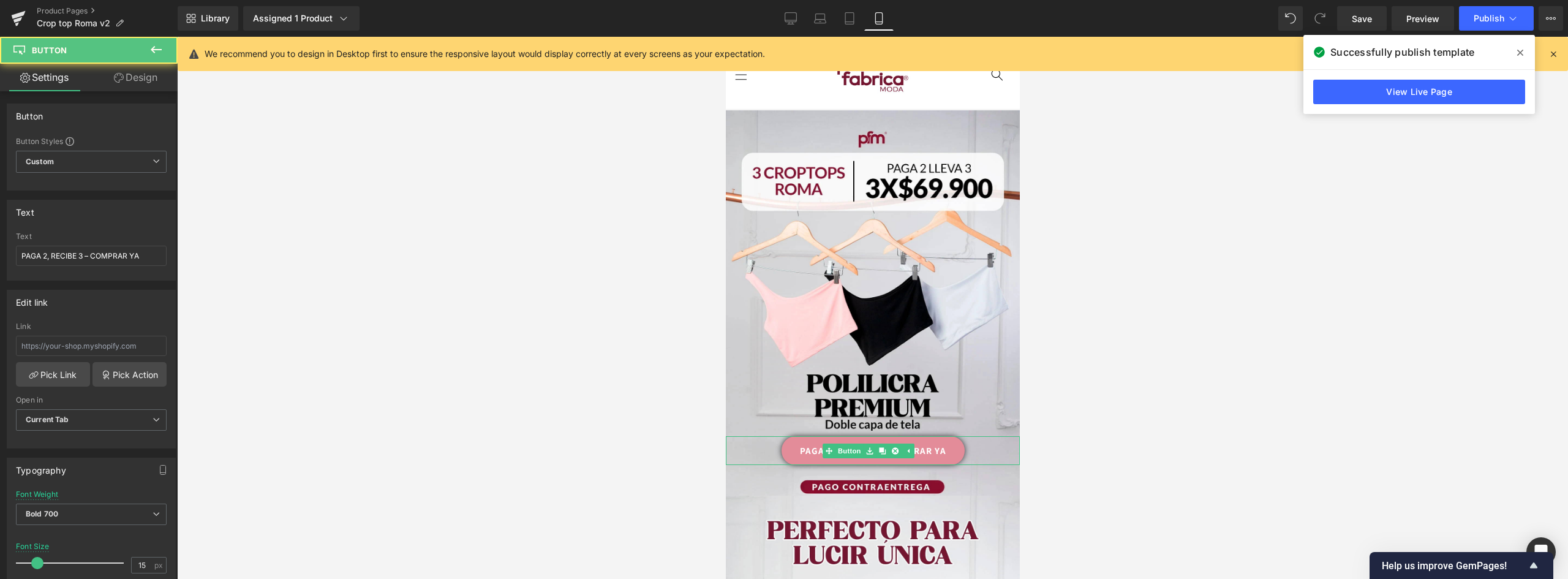
click at [954, 438] on link "PAGA 2, RECIBE 3 – COMPRAR YA" at bounding box center [872, 451] width 183 height 29
click at [142, 79] on link "Design" at bounding box center [135, 77] width 89 height 28
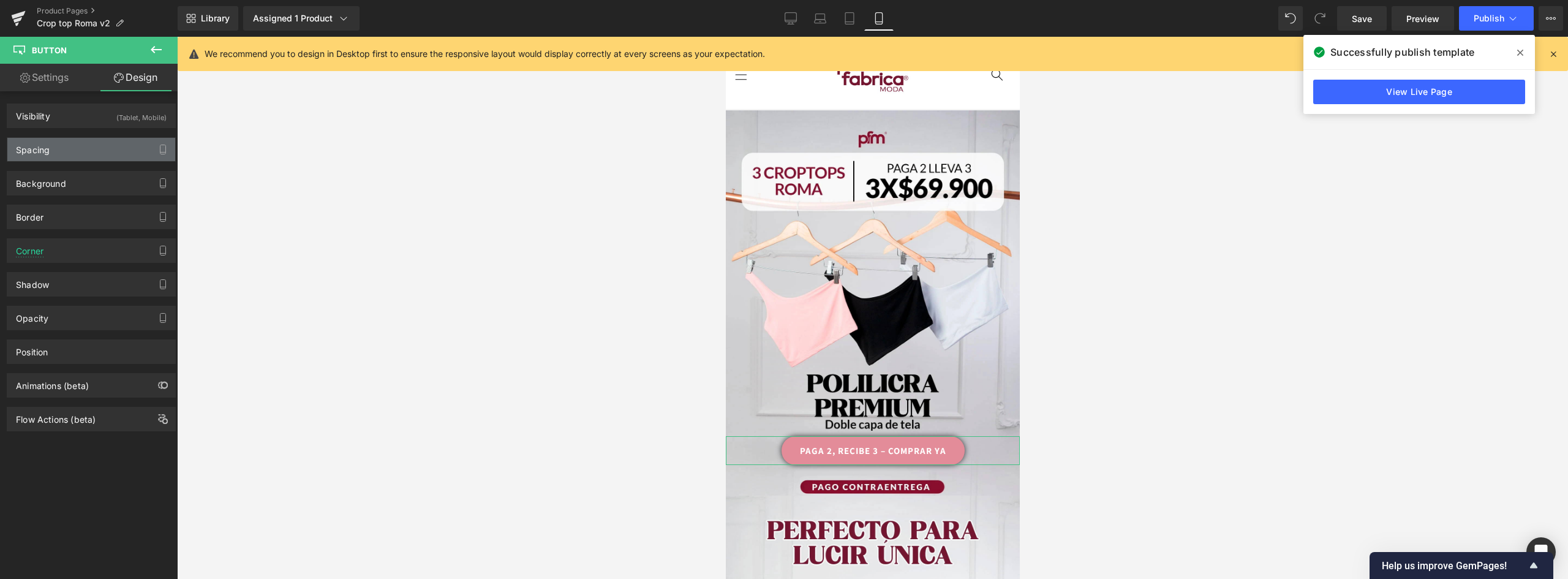
click at [65, 148] on div "Spacing" at bounding box center [91, 150] width 168 height 24
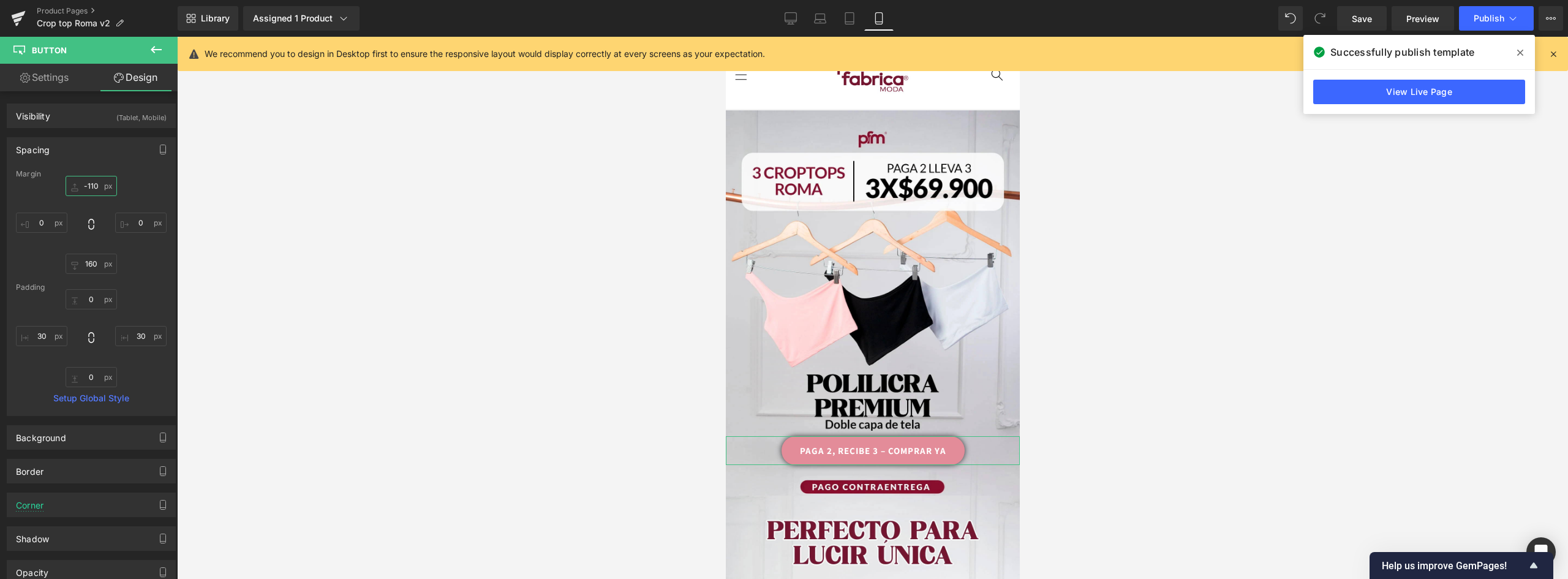
click at [95, 184] on input "-110" at bounding box center [91, 186] width 51 height 20
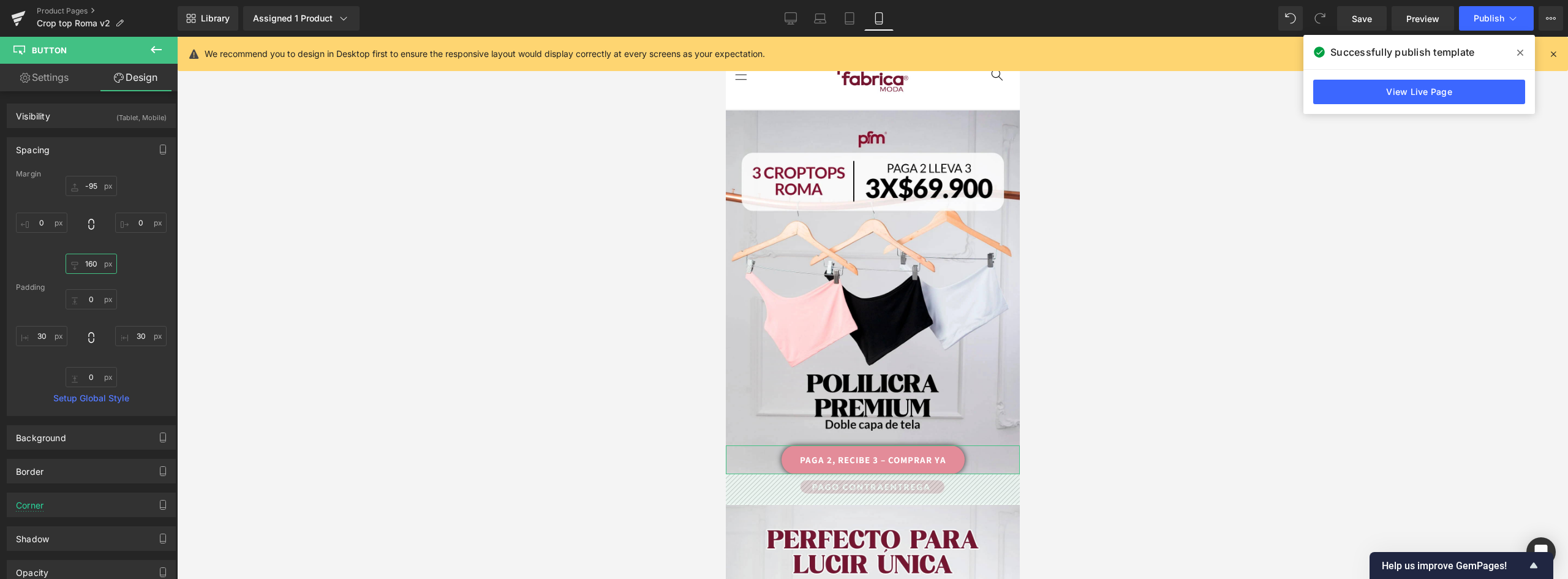
click at [87, 262] on input "160" at bounding box center [91, 264] width 51 height 20
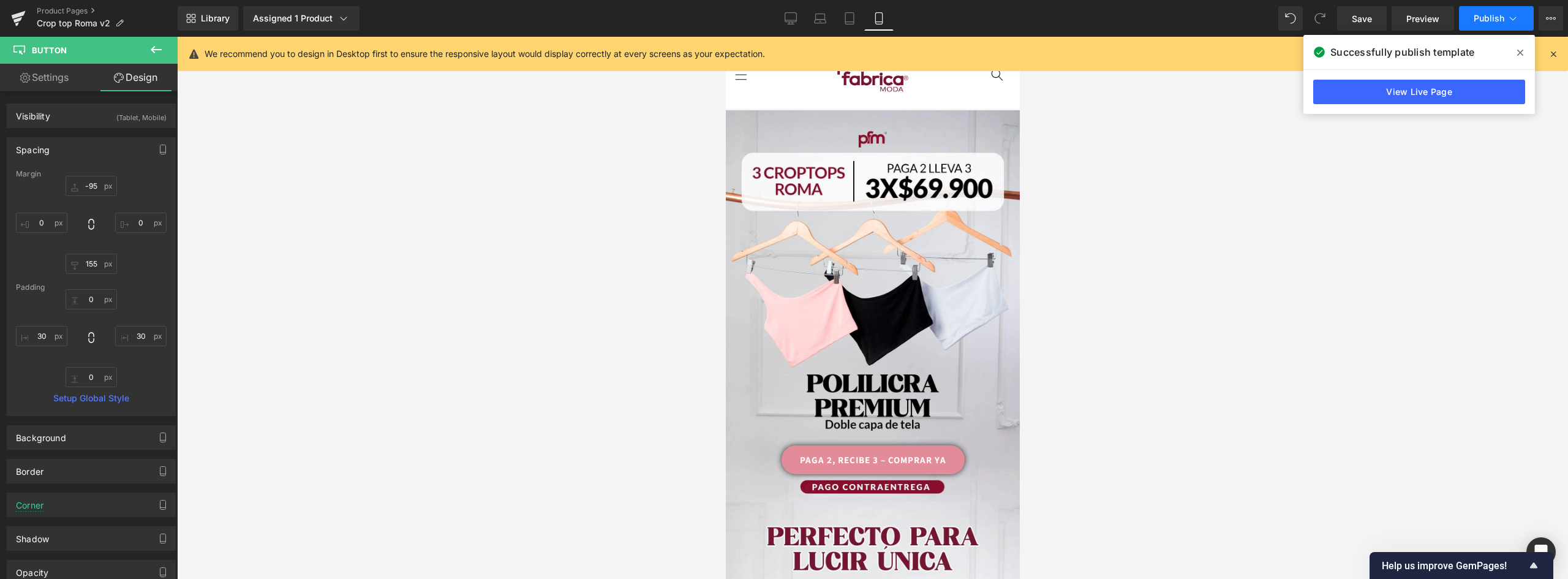
click at [1490, 11] on button "Publish" at bounding box center [1496, 18] width 75 height 24
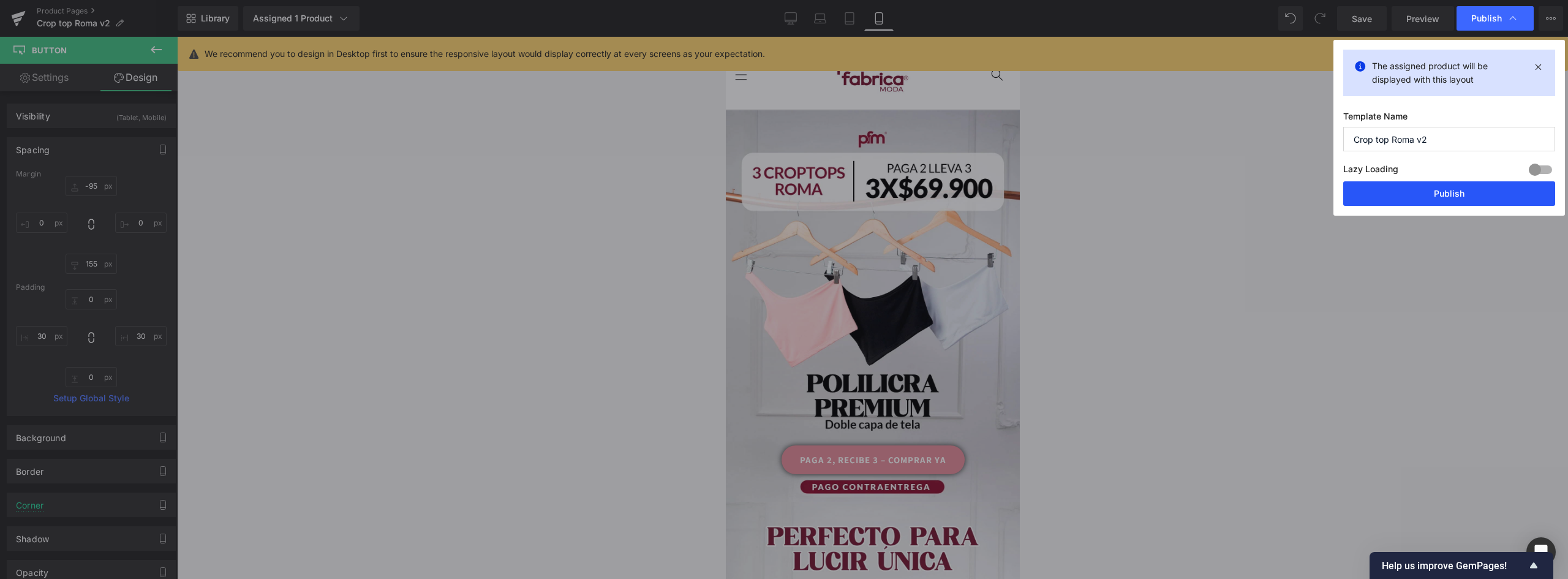
click at [1472, 198] on button "Publish" at bounding box center [1448, 193] width 212 height 24
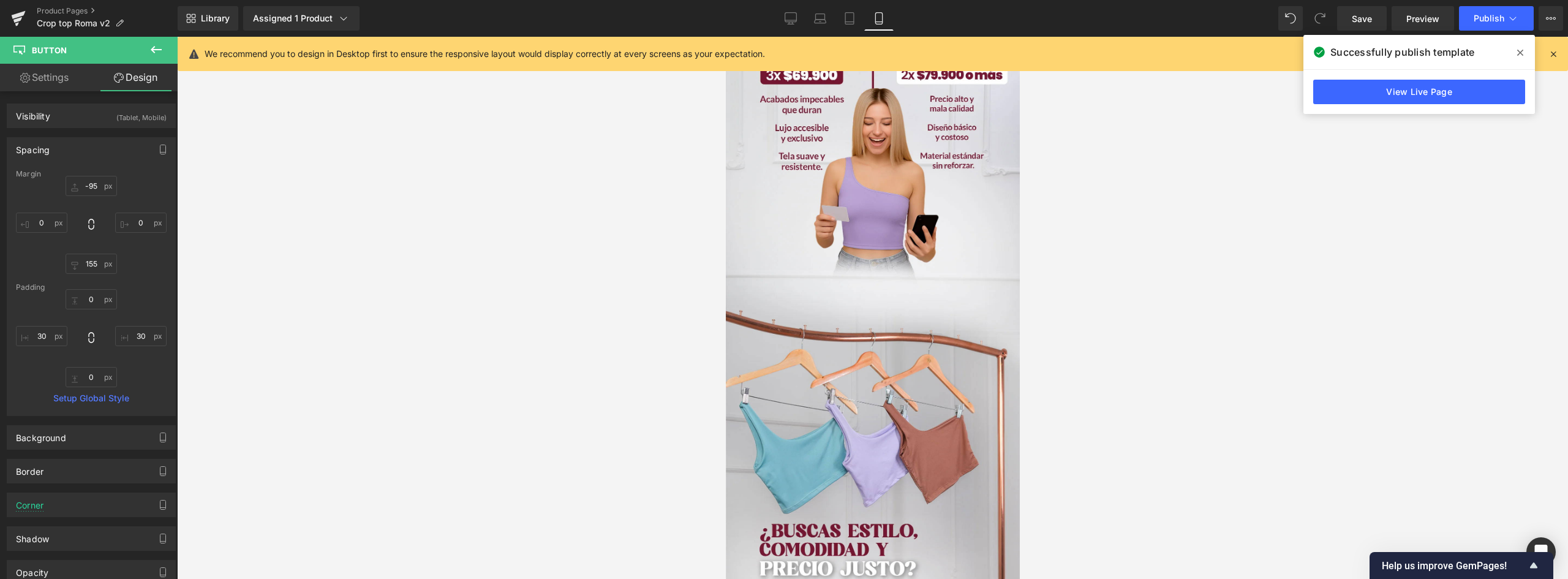
scroll to position [2021, 0]
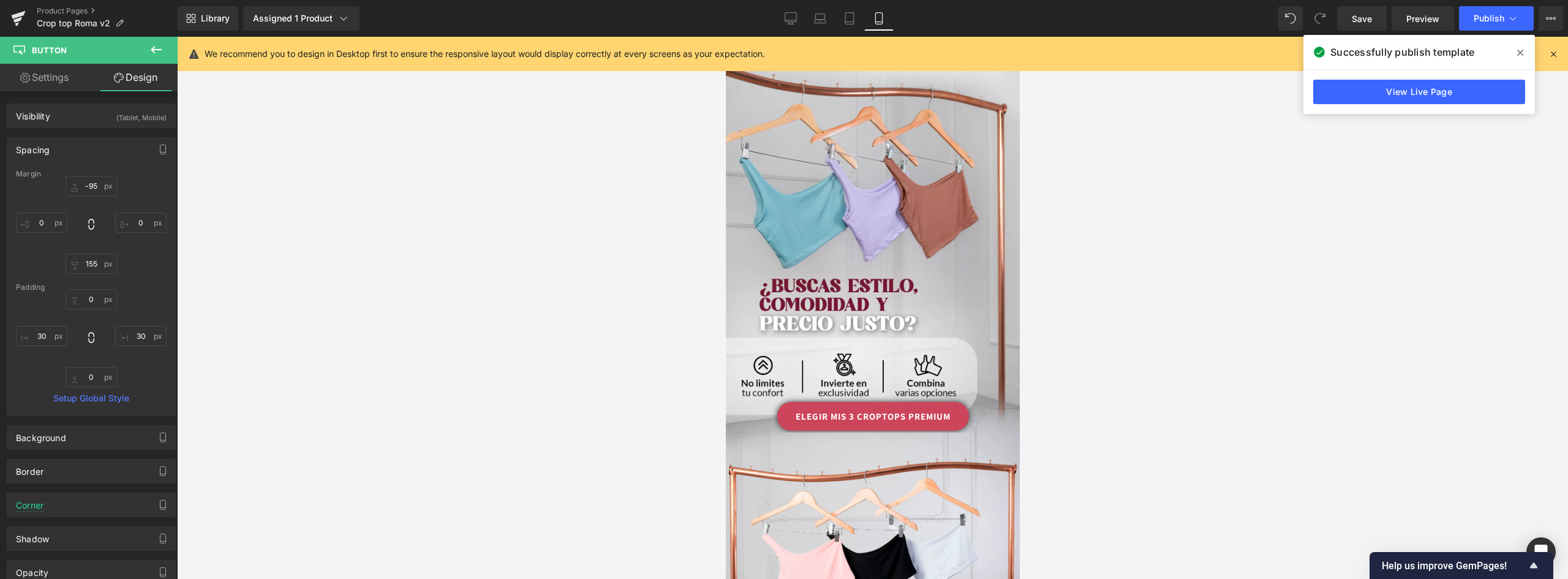
drag, startPoint x: 910, startPoint y: 337, endPoint x: 859, endPoint y: 337, distance: 51.0
click at [910, 402] on link "ELEGIR MIS 3 CROPTOPS PREMIUM" at bounding box center [872, 416] width 191 height 29
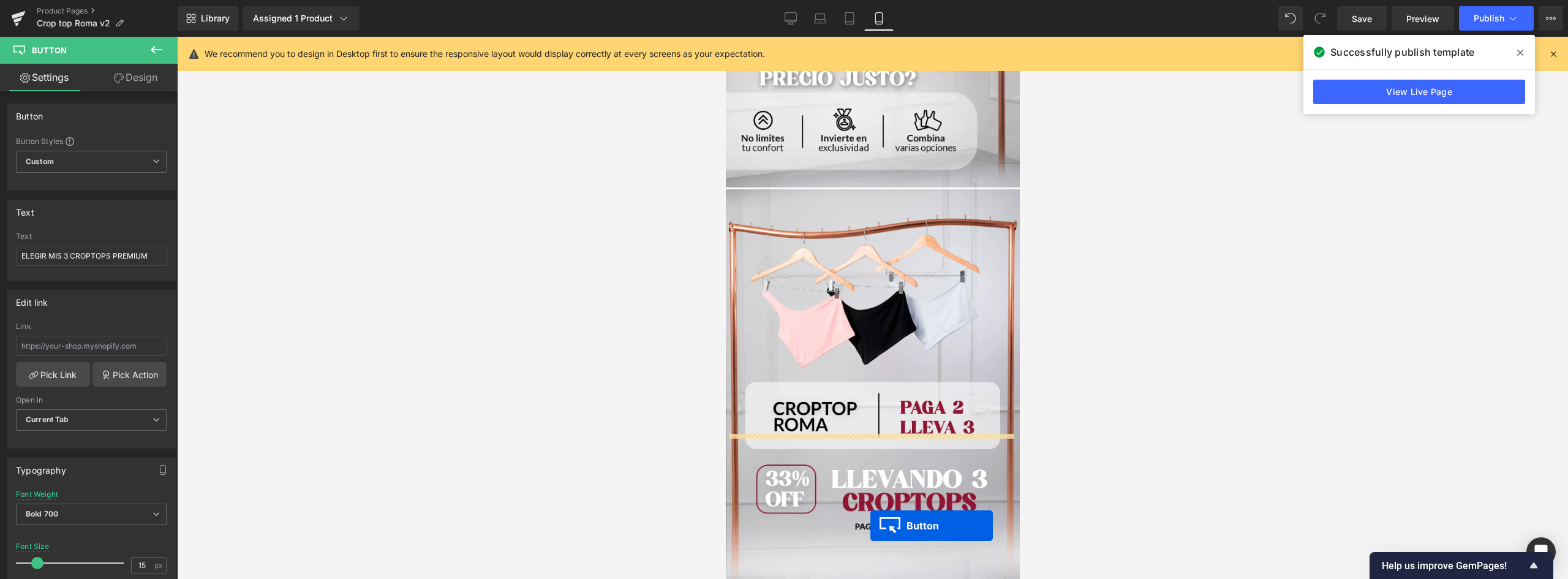
scroll to position [2328, 0]
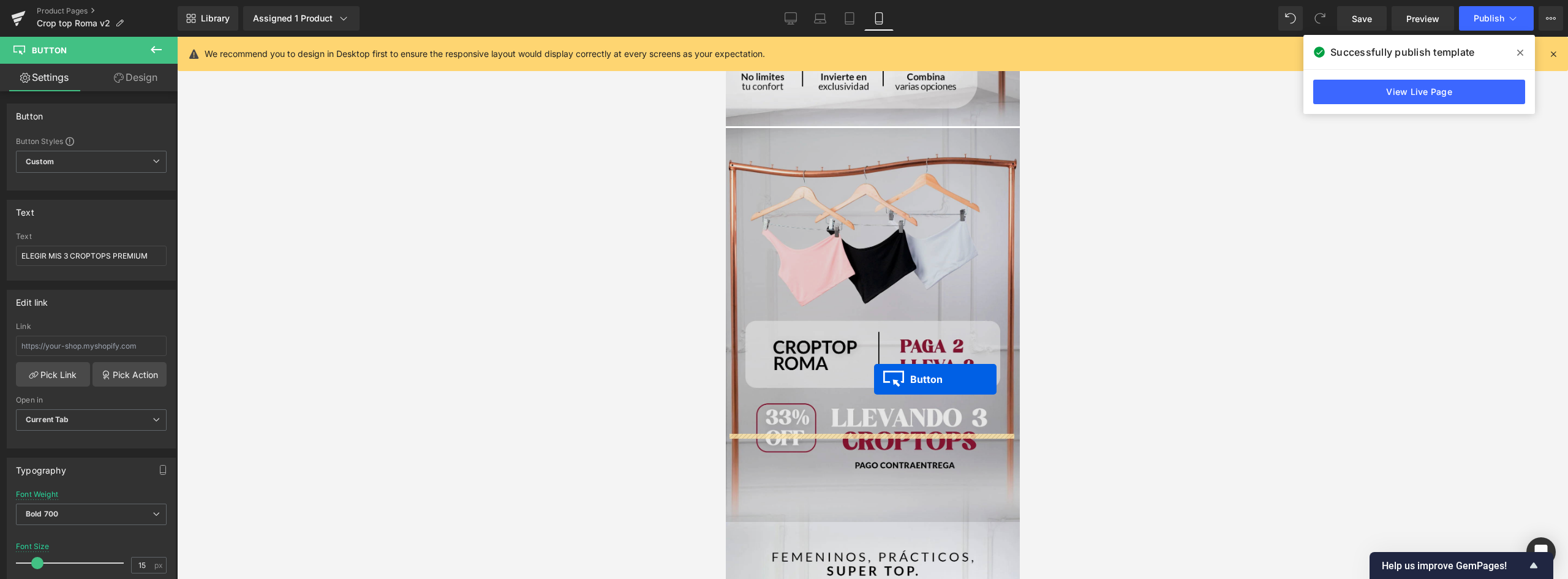
drag, startPoint x: 845, startPoint y: 339, endPoint x: 873, endPoint y: 379, distance: 48.8
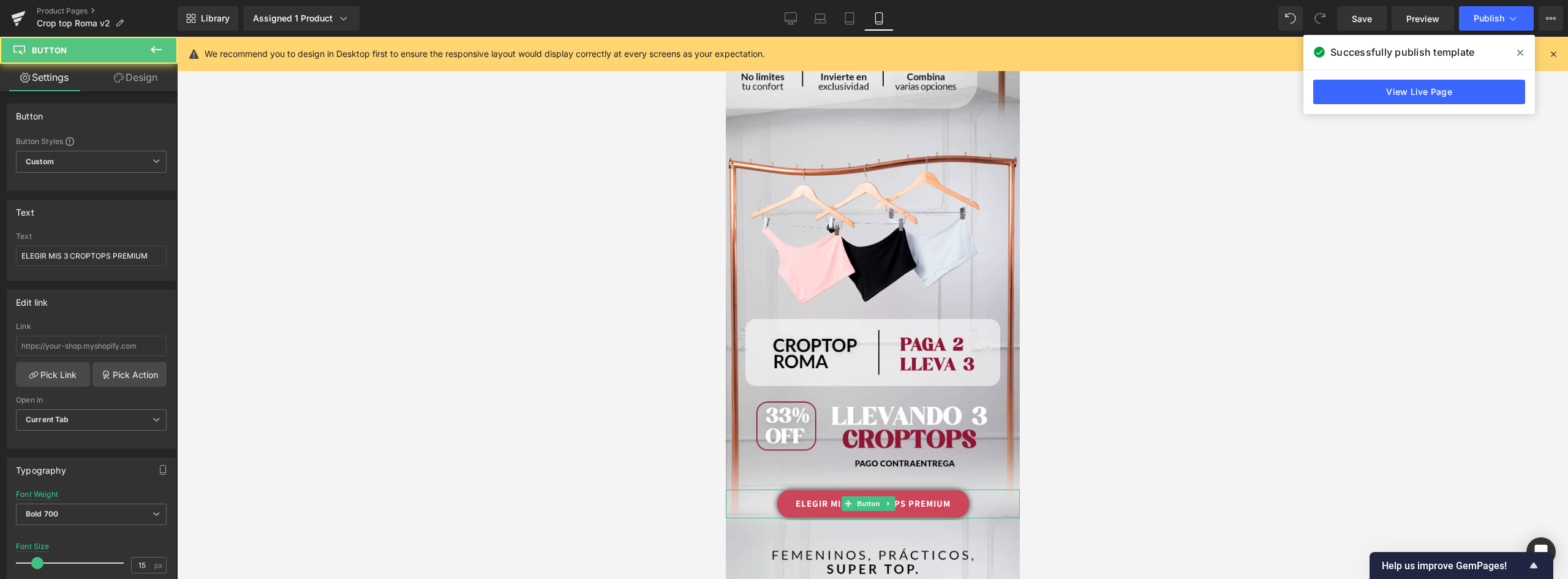
click at [935, 489] on link "ELEGIR MIS 3 CROPTOPS PREMIUM" at bounding box center [872, 503] width 191 height 29
click at [147, 74] on link "Design" at bounding box center [135, 77] width 89 height 28
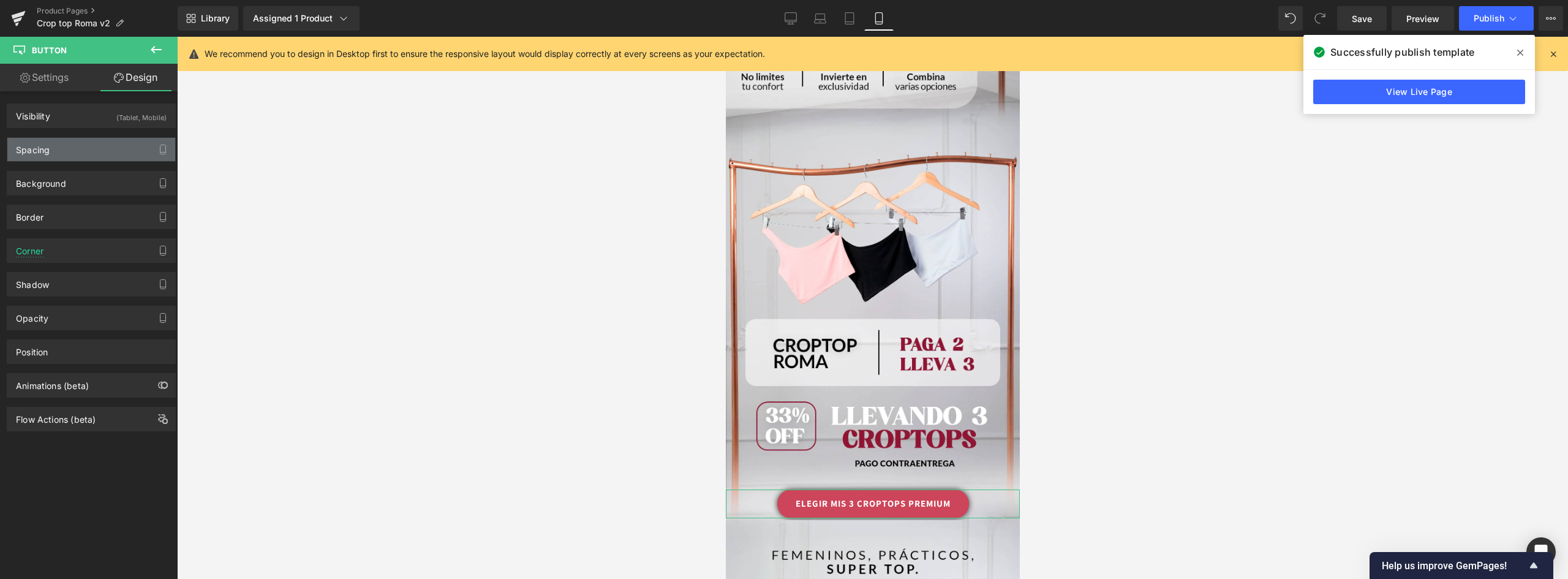
click at [65, 154] on div "Spacing" at bounding box center [91, 150] width 168 height 24
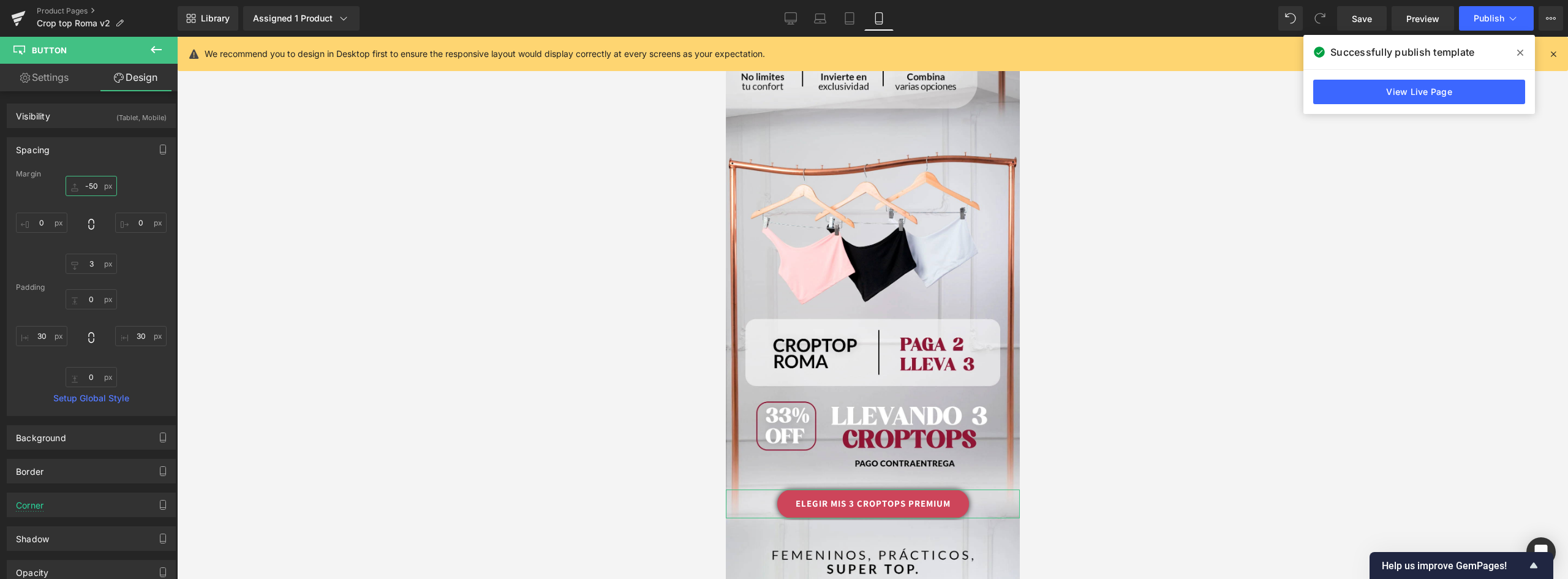
click at [87, 184] on input "-50" at bounding box center [91, 186] width 51 height 20
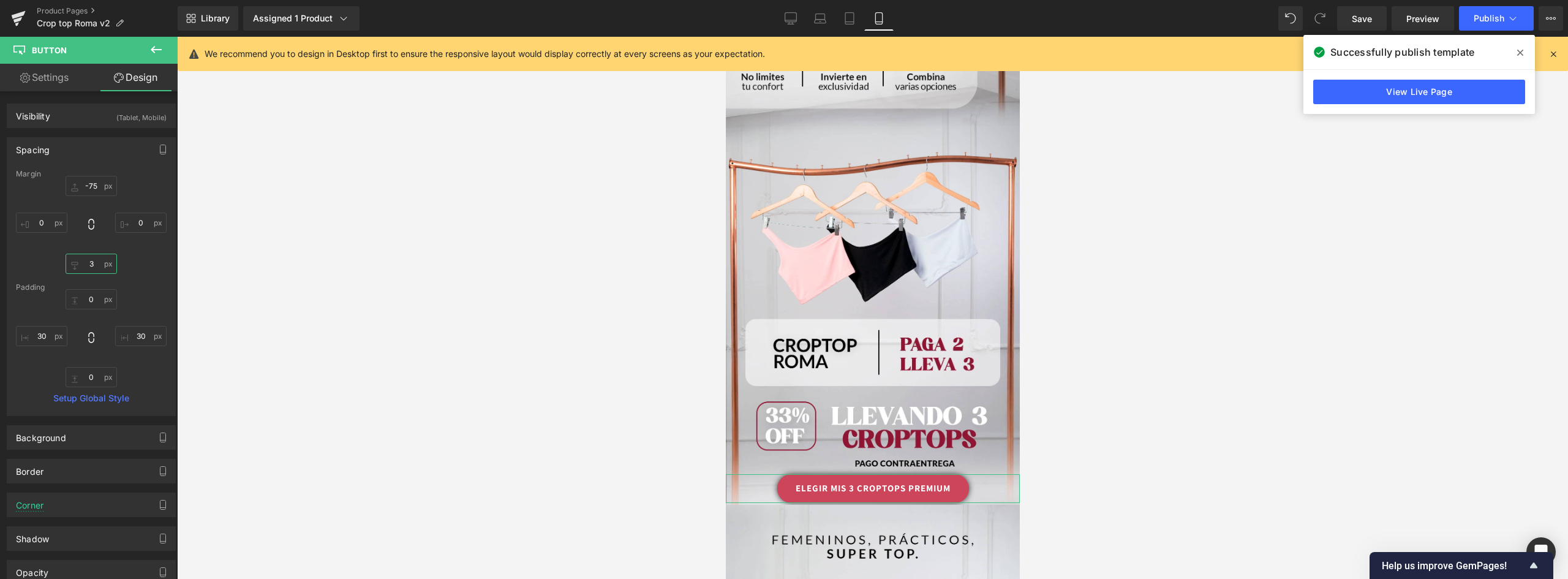
click at [93, 258] on input "3" at bounding box center [91, 264] width 51 height 20
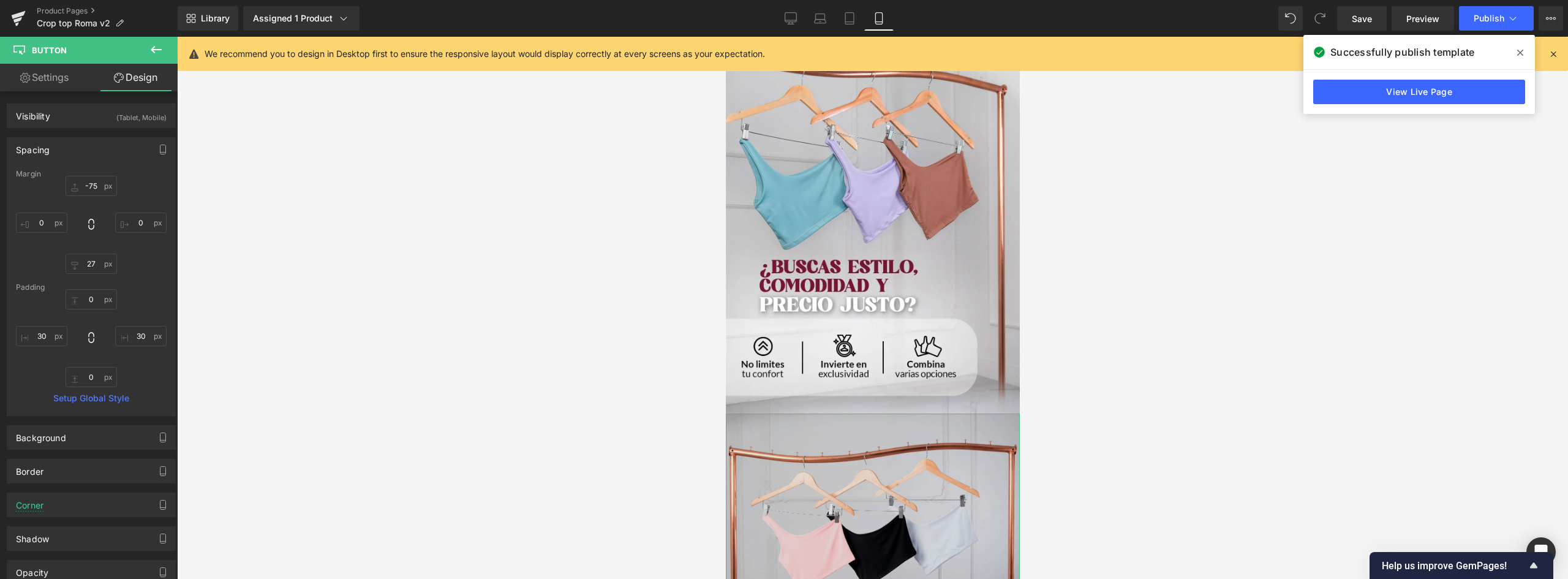
scroll to position [2285, 0]
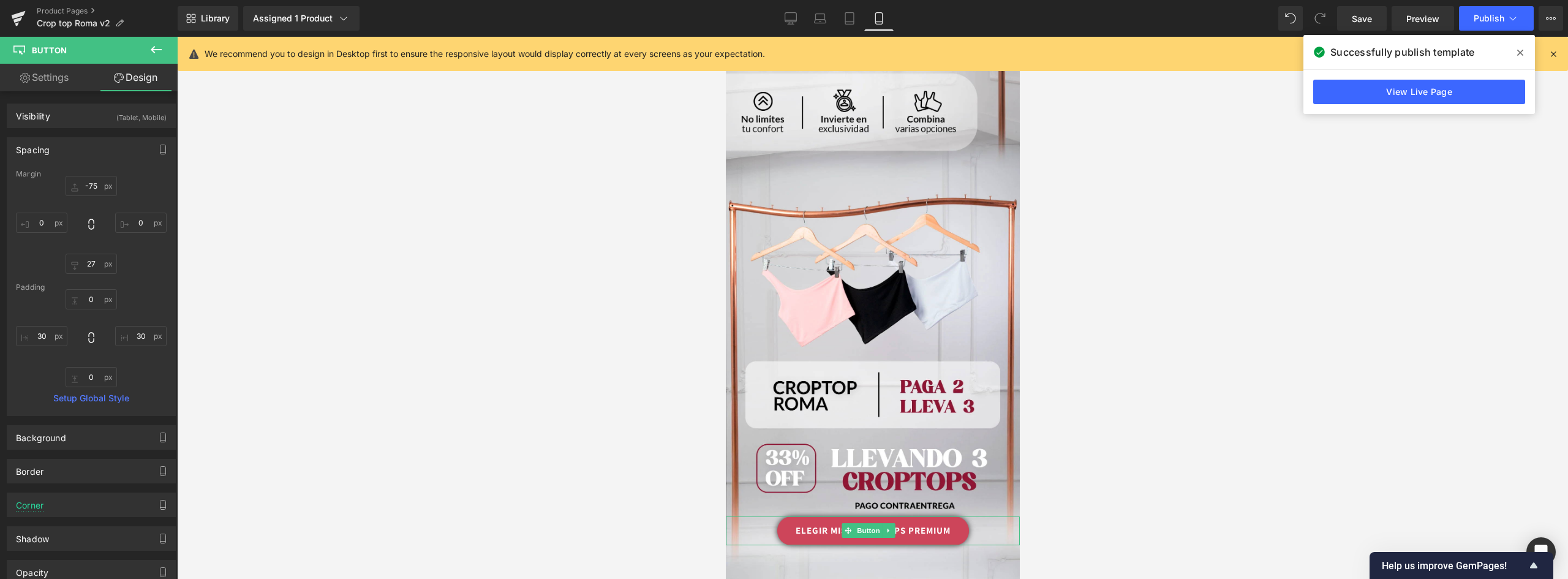
click at [929, 517] on link "ELEGIR MIS 3 CROPTOPS PREMIUM" at bounding box center [872, 531] width 191 height 29
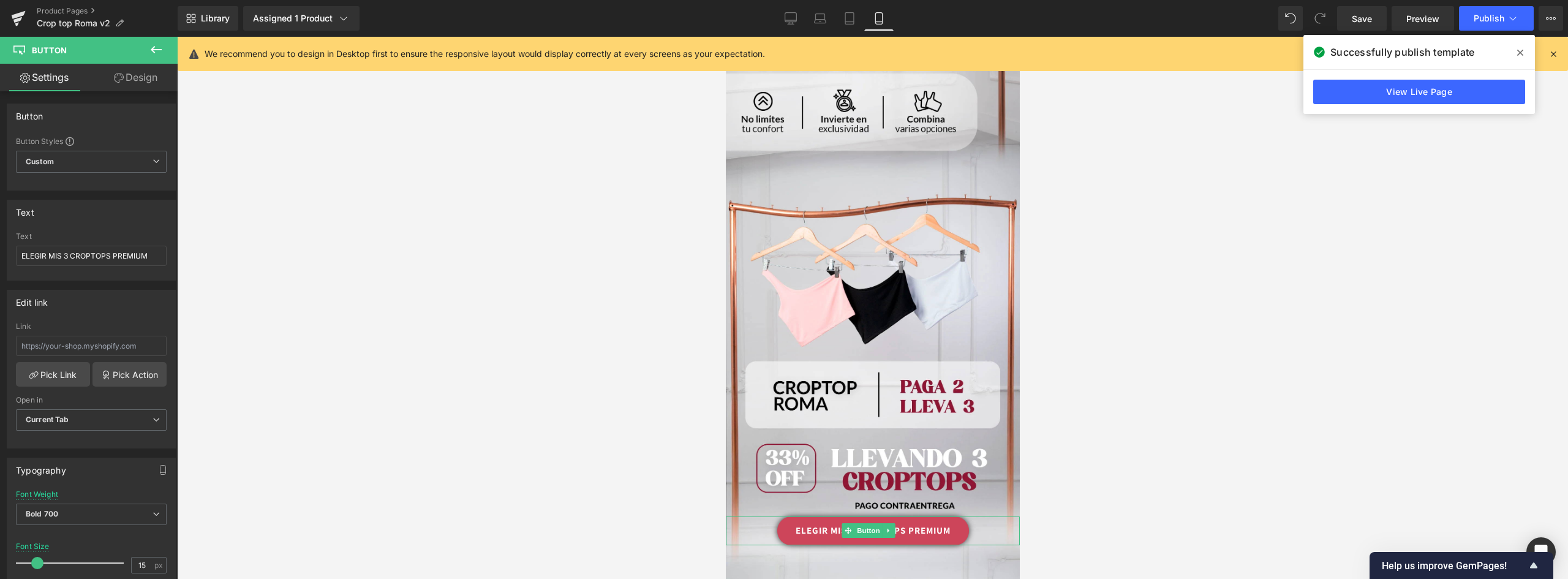
click at [925, 517] on link "ELEGIR MIS 3 CROPTOPS PREMIUM" at bounding box center [872, 531] width 191 height 29
drag, startPoint x: 152, startPoint y: 258, endPoint x: -39, endPoint y: 236, distance: 192.3
click at [0, 236] on html "Button You are previewing how the will restyle your page. You can not edit Elem…" at bounding box center [784, 289] width 1568 height 579
click at [39, 566] on span at bounding box center [39, 563] width 13 height 13
click at [1110, 375] on div at bounding box center [873, 308] width 1391 height 542
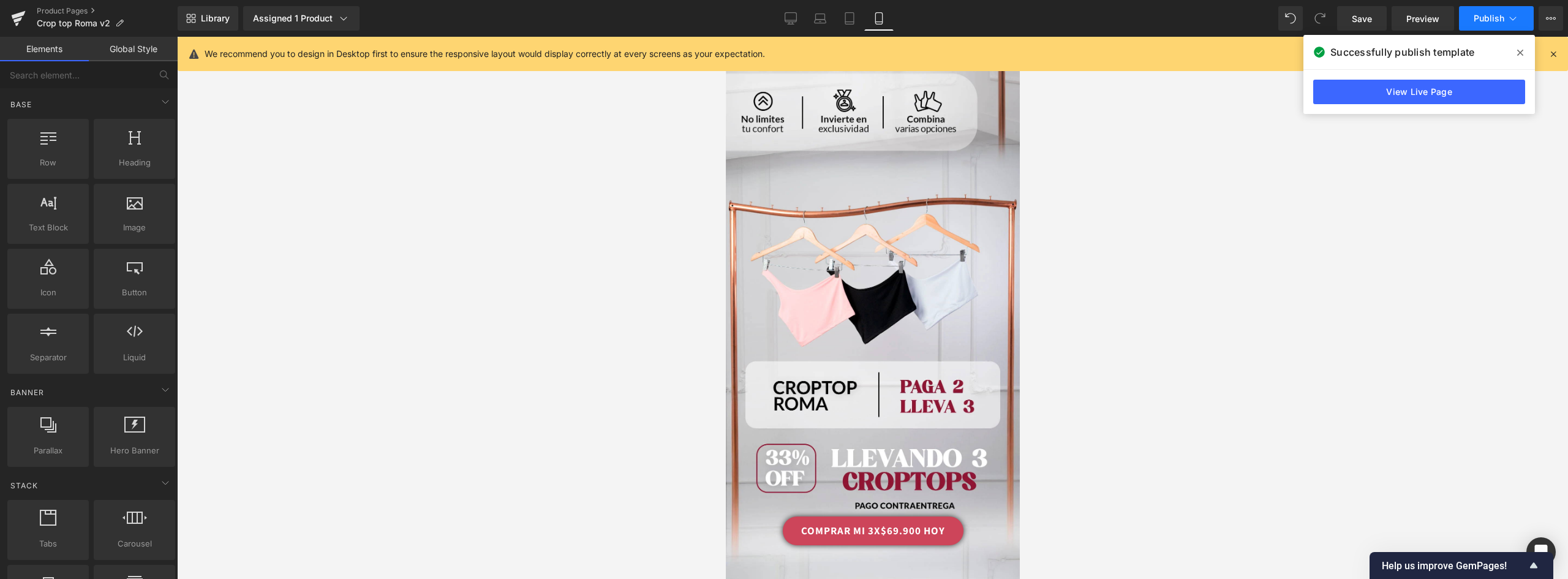
click at [1499, 7] on button "Publish" at bounding box center [1496, 18] width 75 height 24
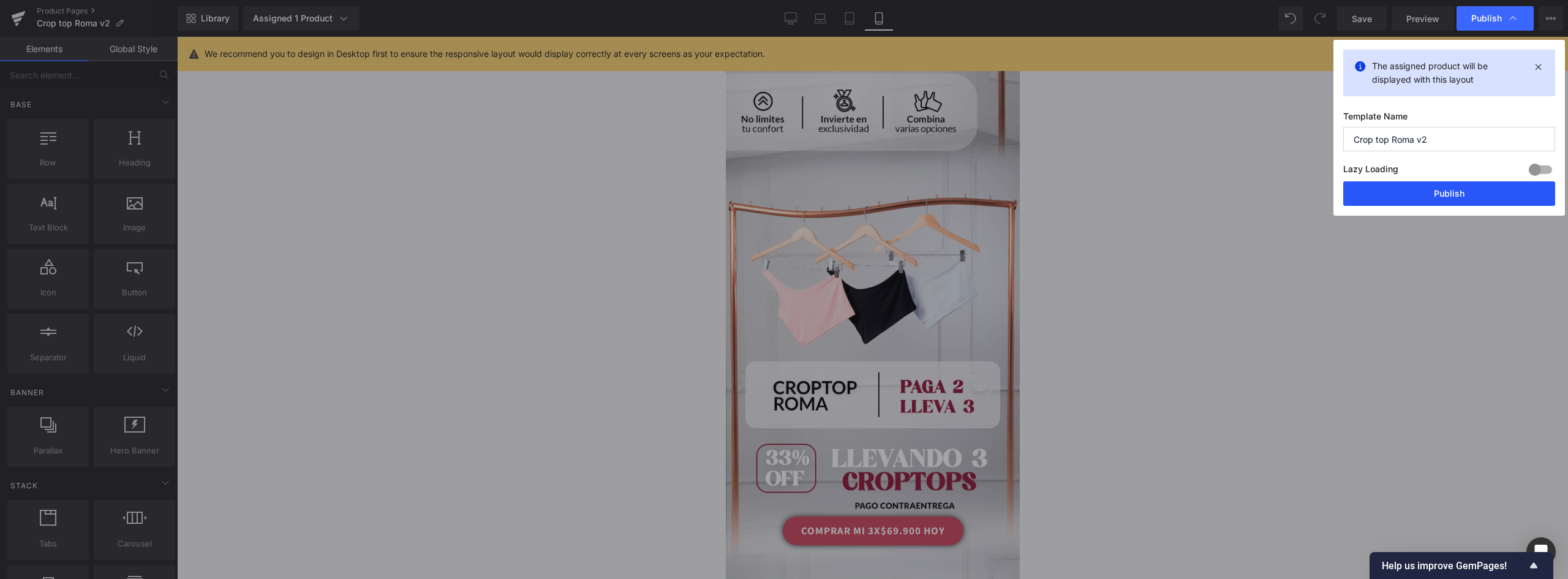
click at [1455, 186] on button "Publish" at bounding box center [1448, 193] width 212 height 24
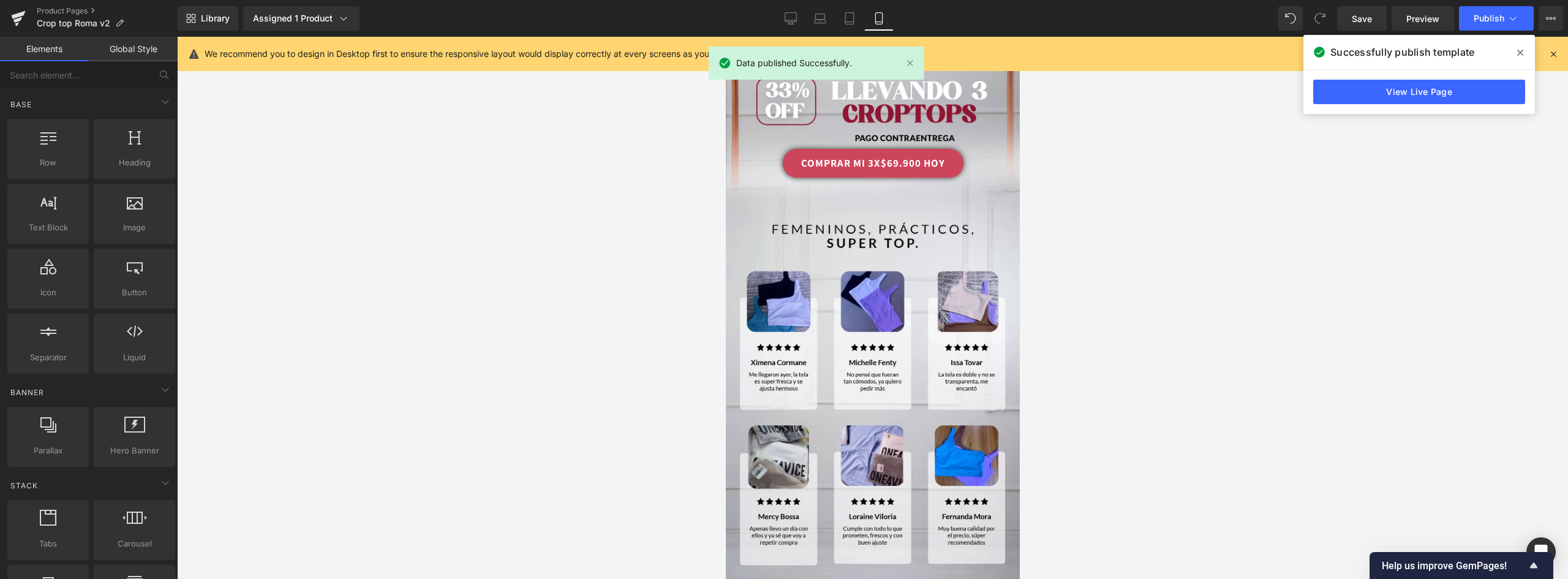
scroll to position [2775, 0]
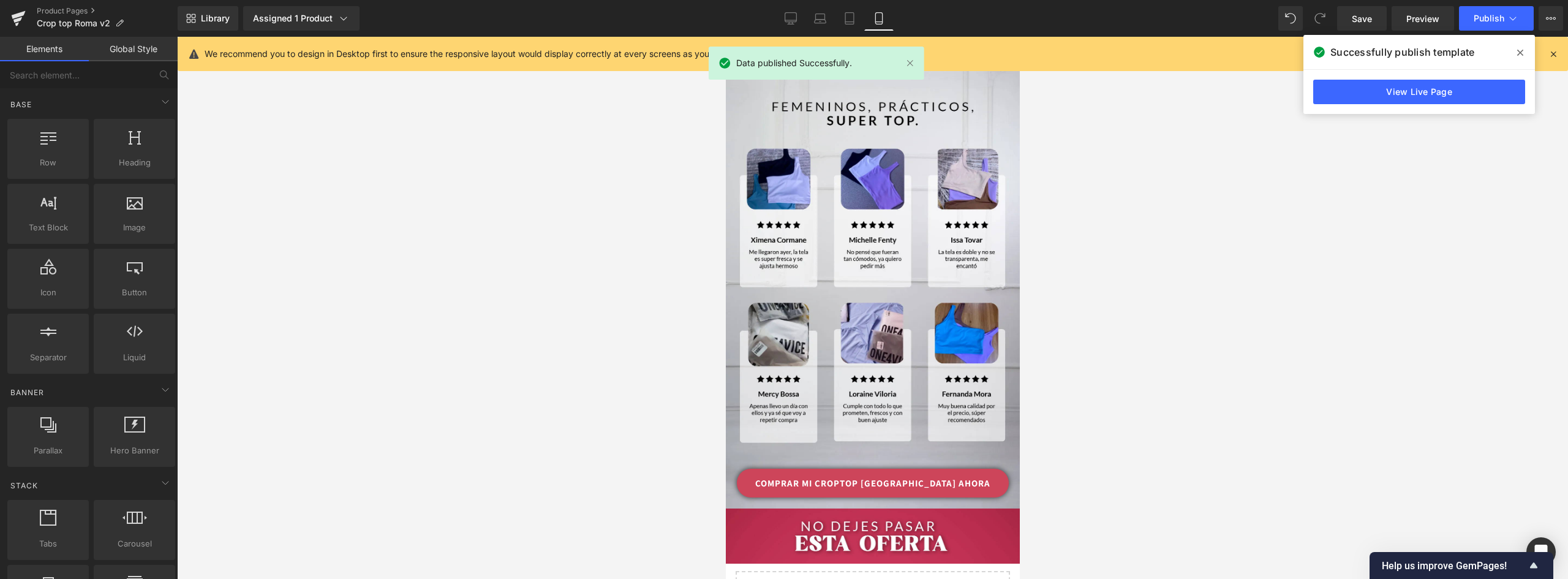
click at [955, 469] on link "COMPRAR MI CROPTOP ROMA AHORA" at bounding box center [872, 483] width 272 height 29
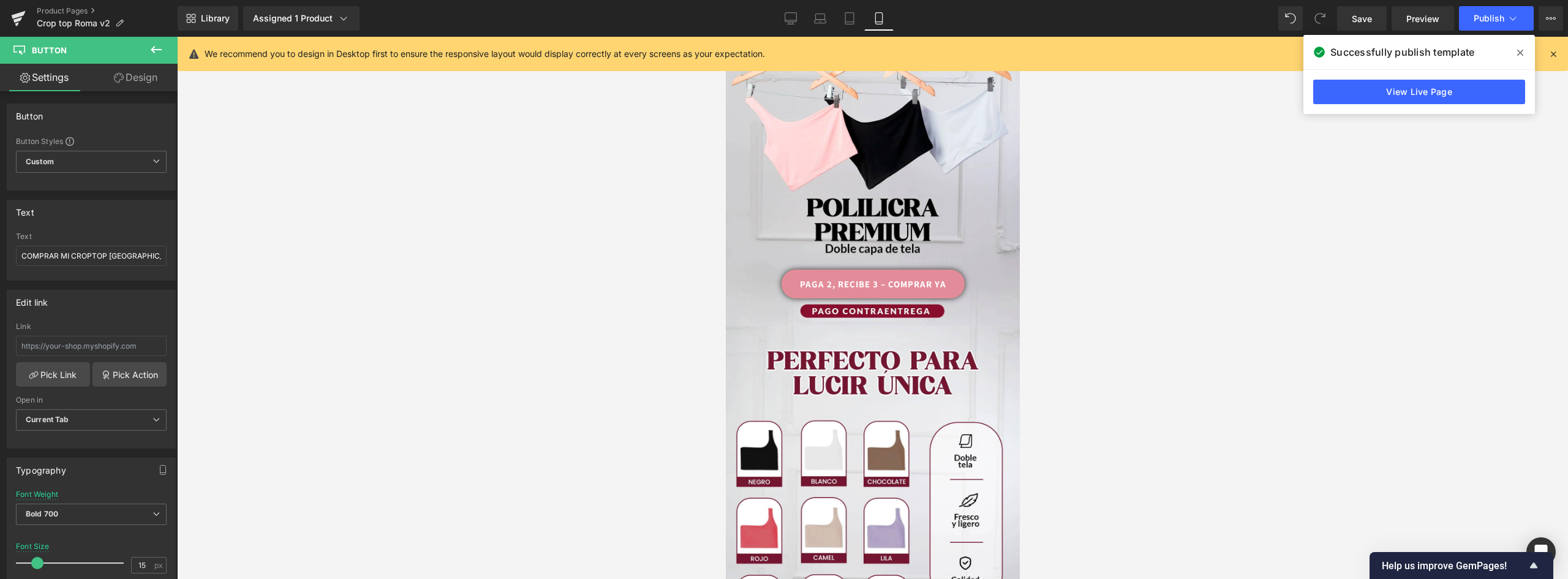
scroll to position [152, 0]
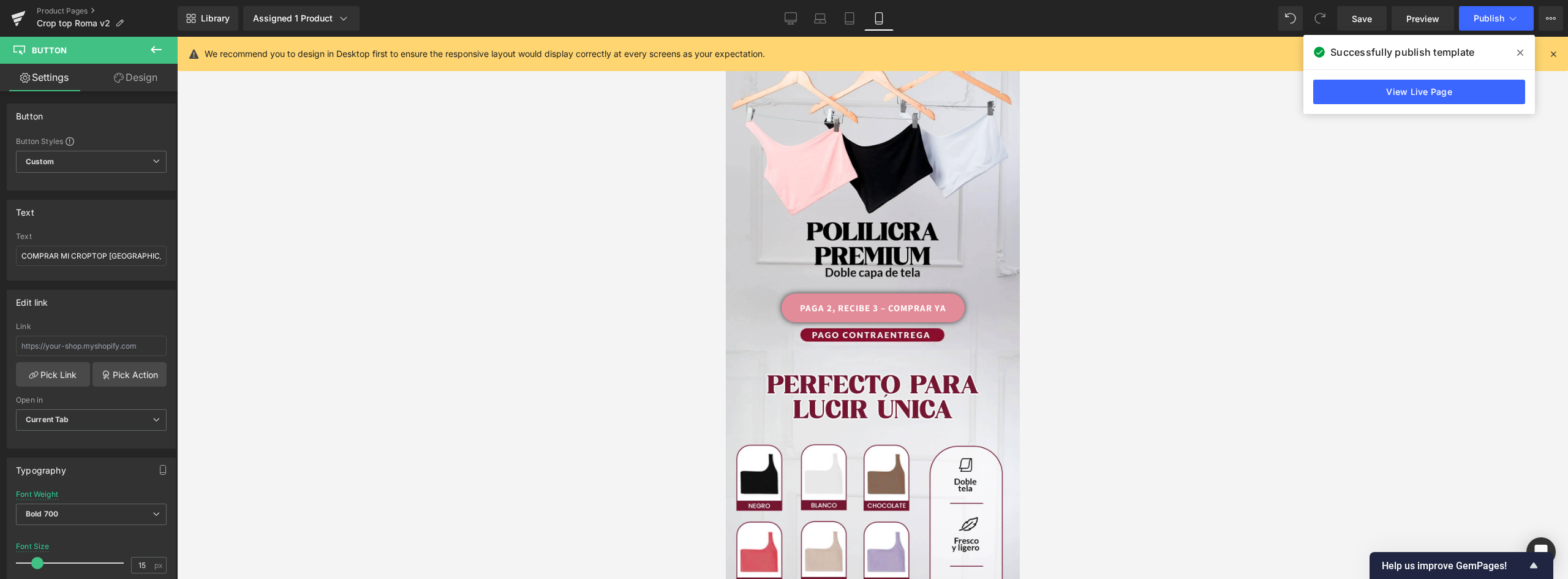
drag, startPoint x: 1015, startPoint y: 392, endPoint x: 1745, endPoint y: 136, distance: 773.6
click at [943, 293] on link "PAGA 2, RECIBE 3 – COMPRAR YA" at bounding box center [872, 307] width 183 height 29
click at [147, 80] on link "Design" at bounding box center [135, 77] width 89 height 28
click at [0, 0] on div "Spacing" at bounding box center [0, 0] width 0 height 0
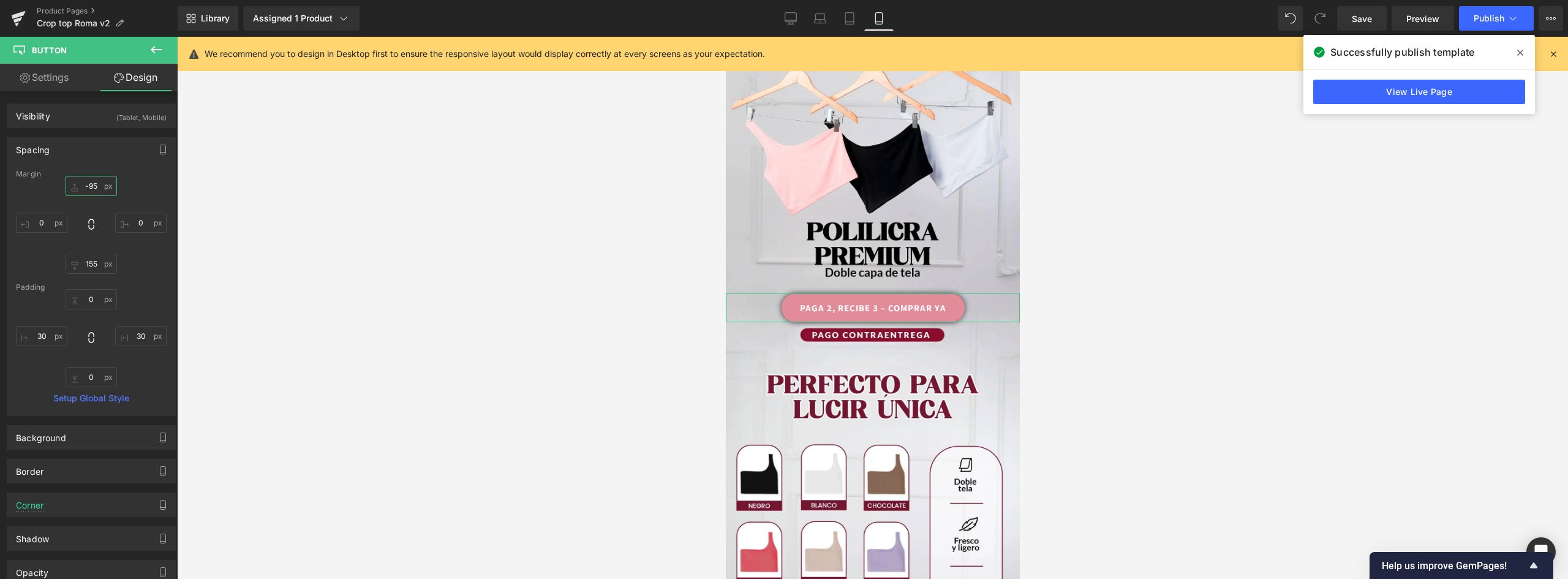
click at [94, 188] on input "-95" at bounding box center [91, 186] width 51 height 20
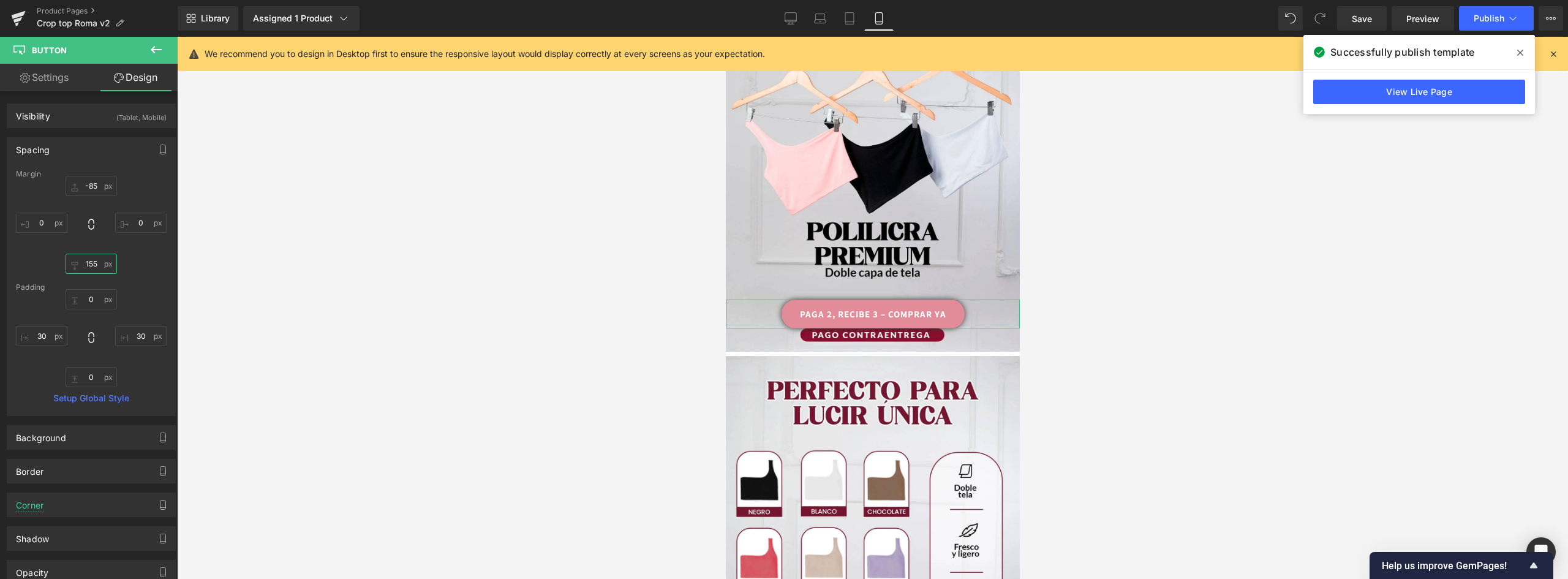
click at [95, 257] on input "155" at bounding box center [91, 264] width 51 height 20
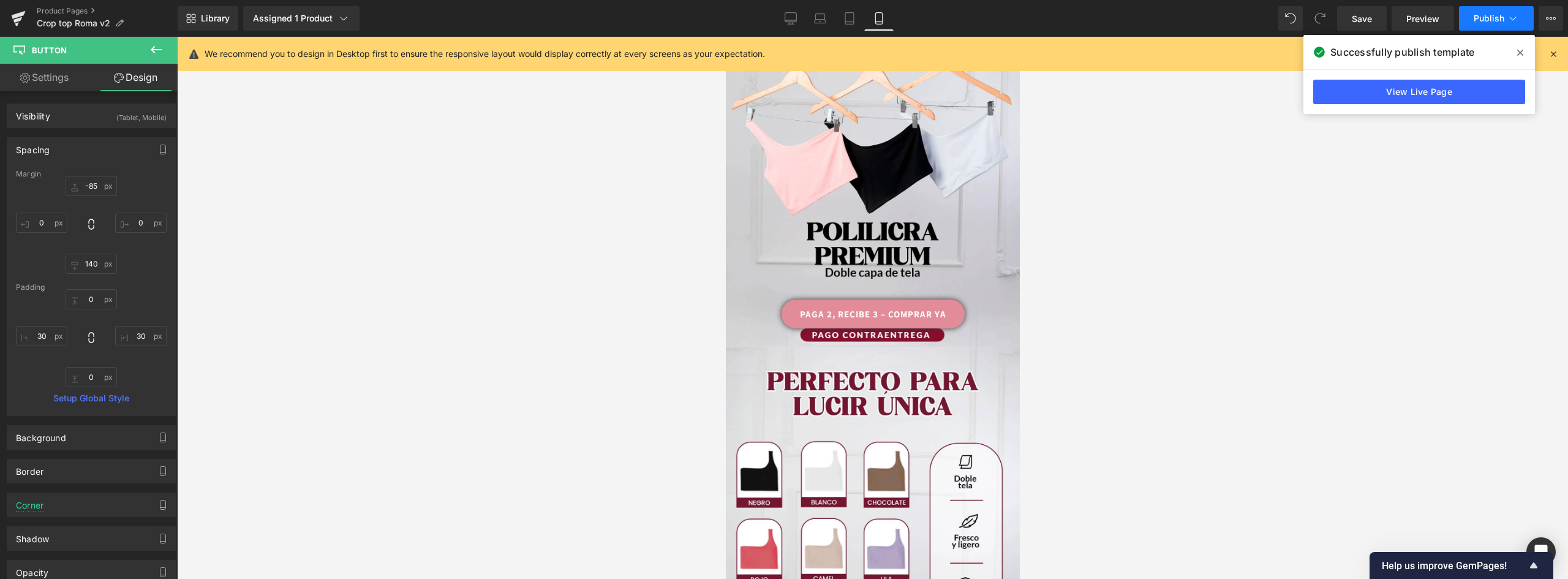
click at [1485, 15] on span "Publish" at bounding box center [1488, 18] width 31 height 9
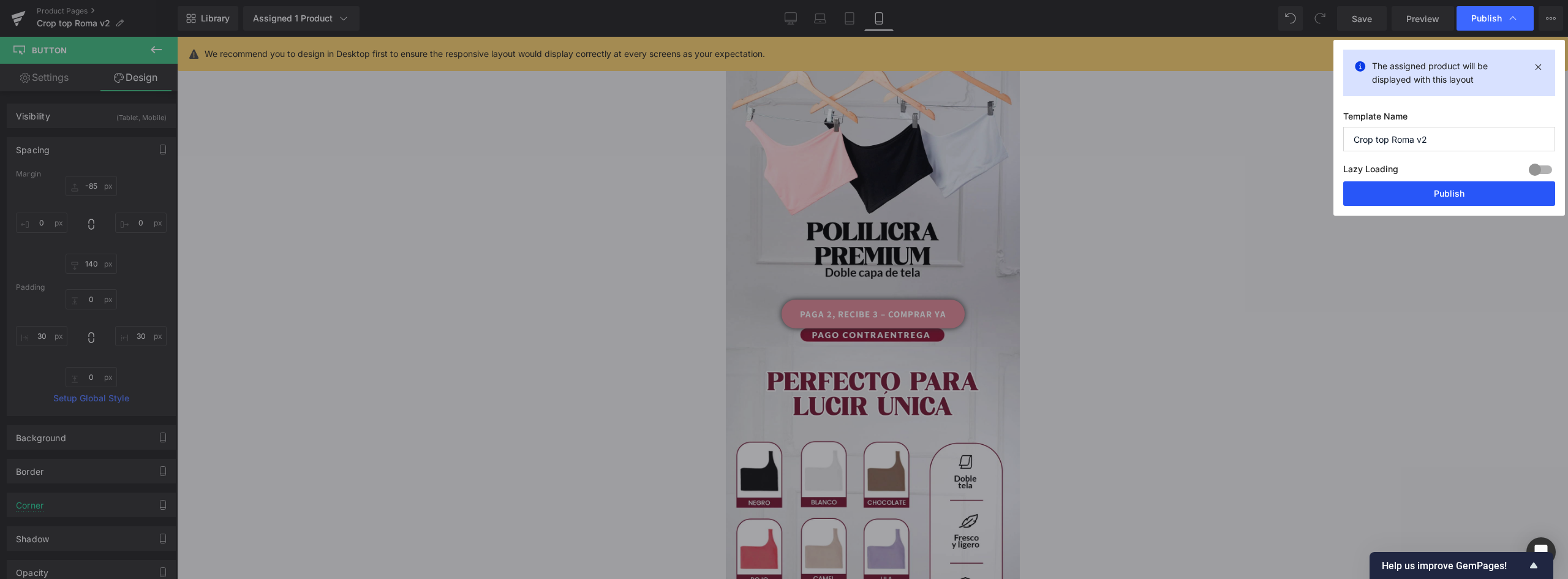
click at [1461, 188] on button "Publish" at bounding box center [1448, 193] width 212 height 24
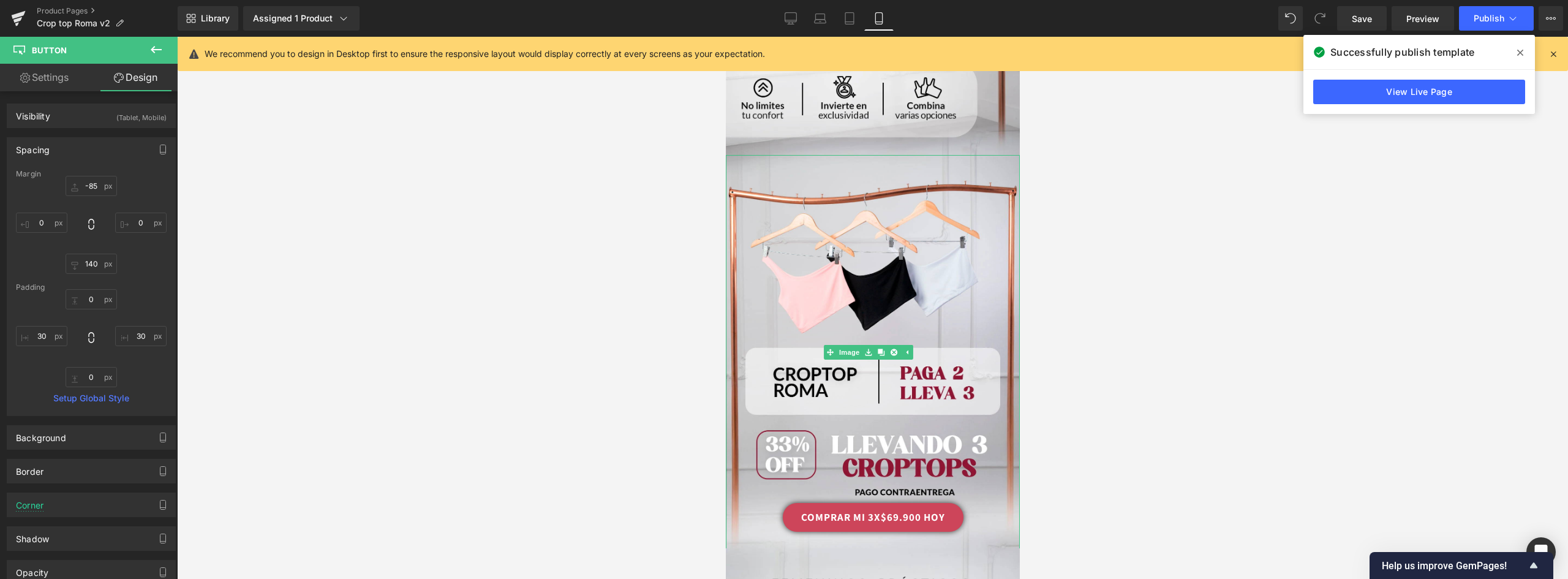
scroll to position [2357, 0]
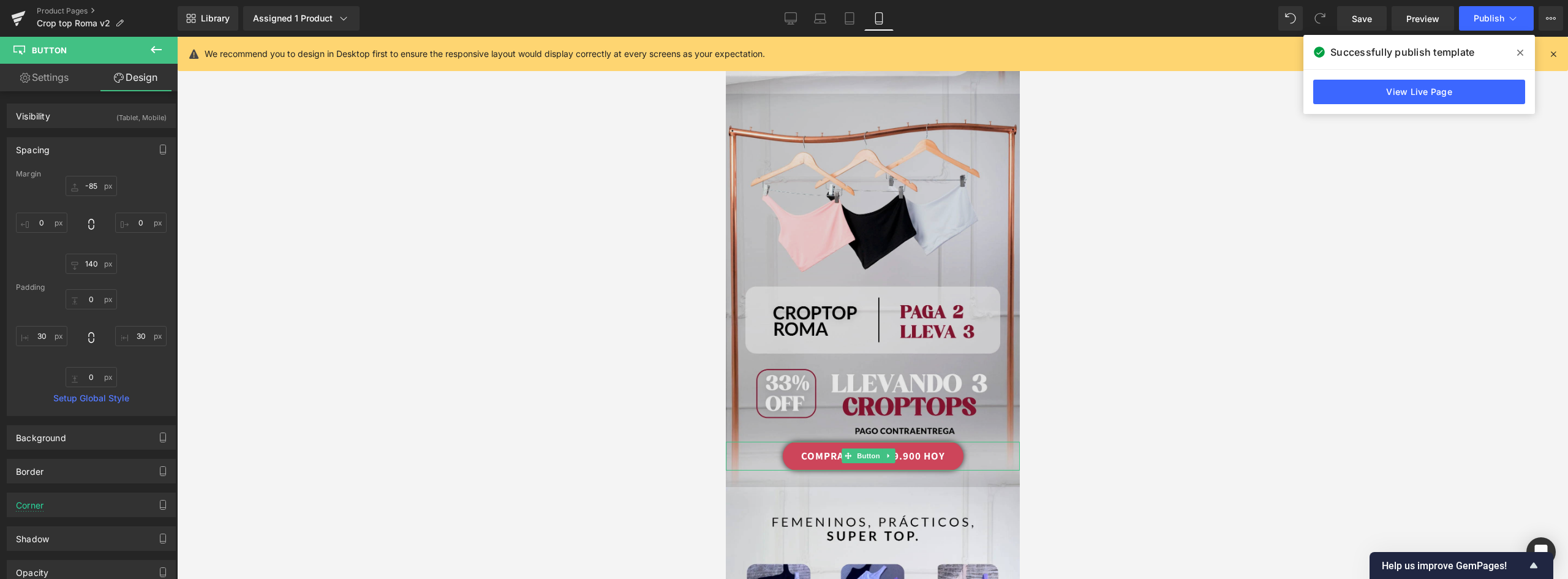
drag, startPoint x: 946, startPoint y: 363, endPoint x: 758, endPoint y: 328, distance: 191.2
click at [946, 442] on link "COMPRAR MI 3X$69.900 HOY" at bounding box center [872, 456] width 180 height 29
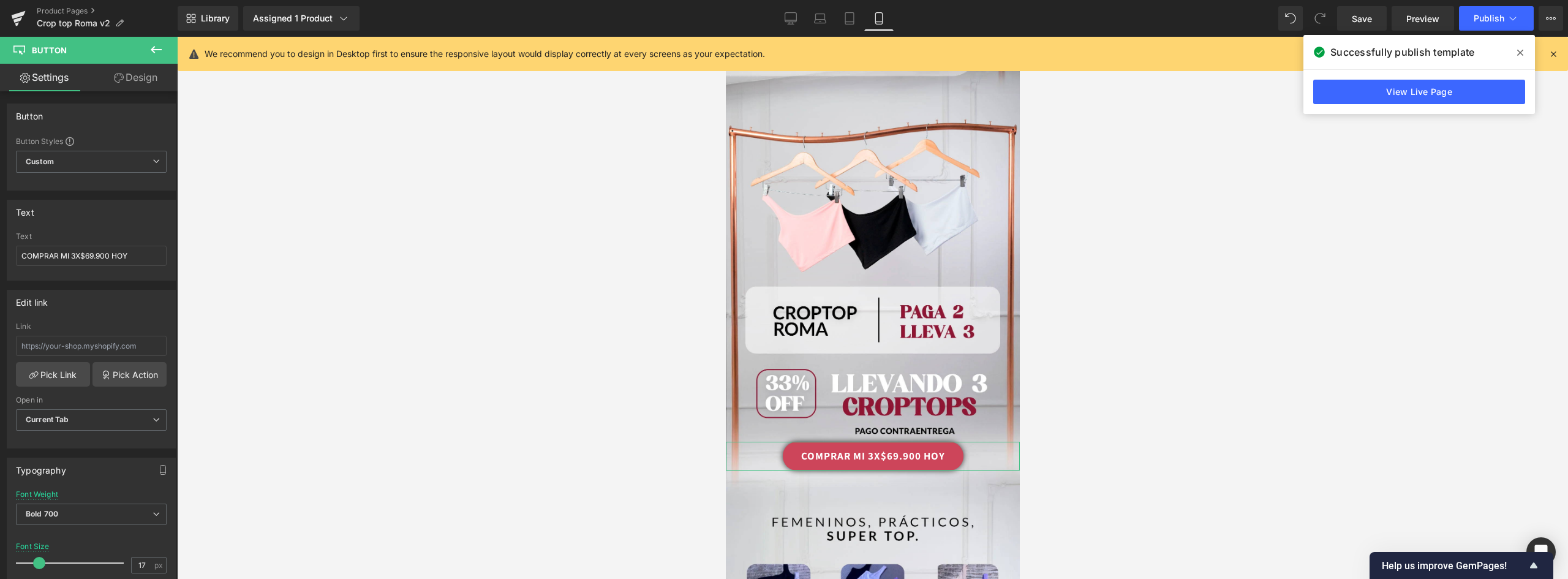
click at [145, 77] on link "Design" at bounding box center [135, 77] width 89 height 28
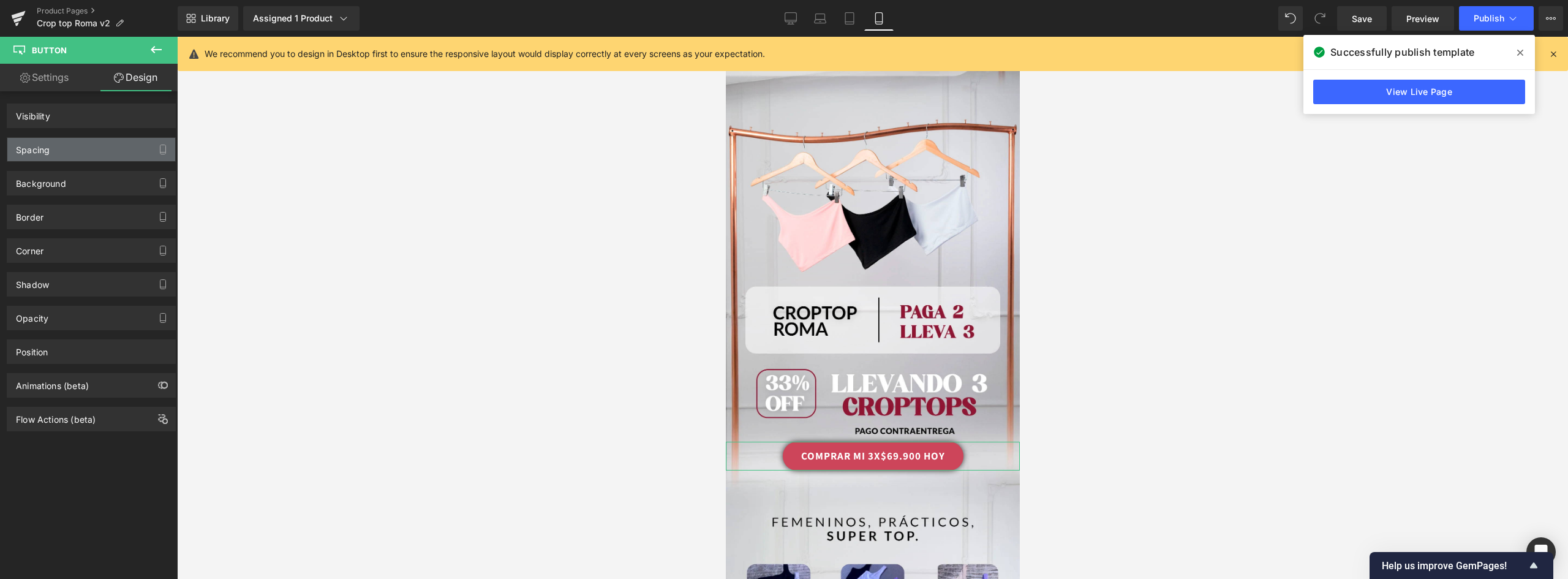
click at [76, 143] on div "Spacing" at bounding box center [91, 150] width 168 height 24
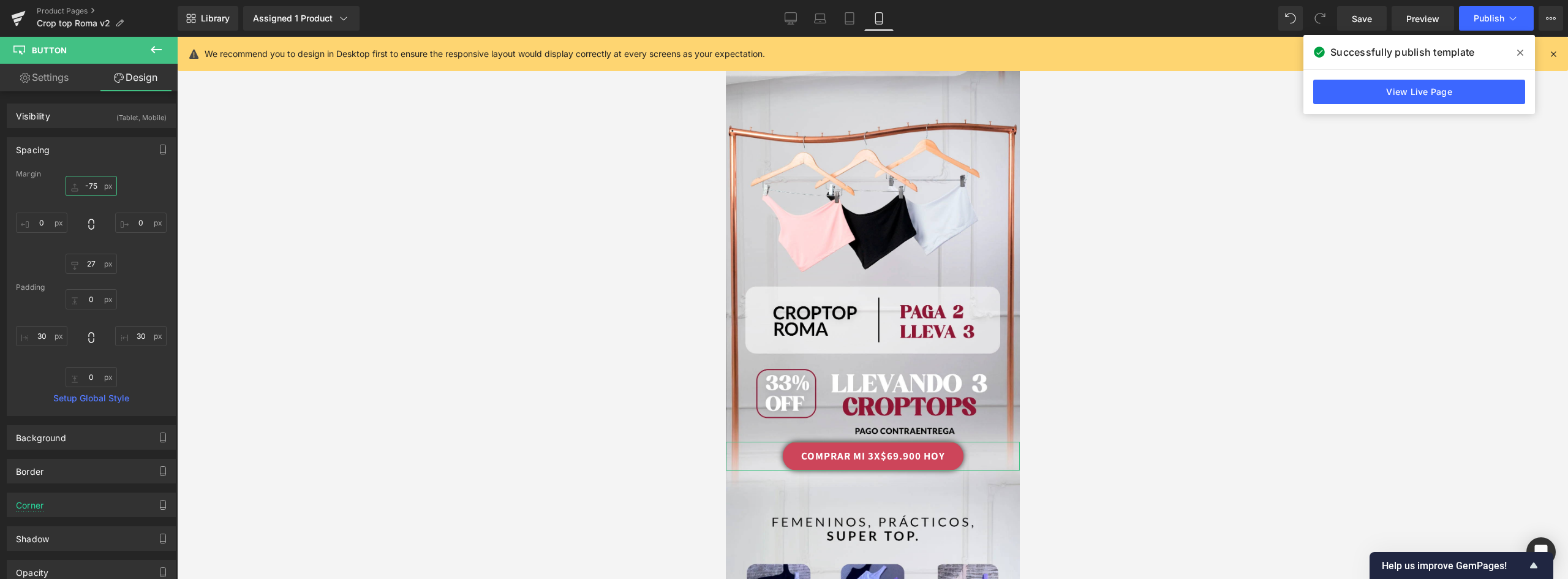
click at [96, 186] on input "-75" at bounding box center [91, 186] width 51 height 20
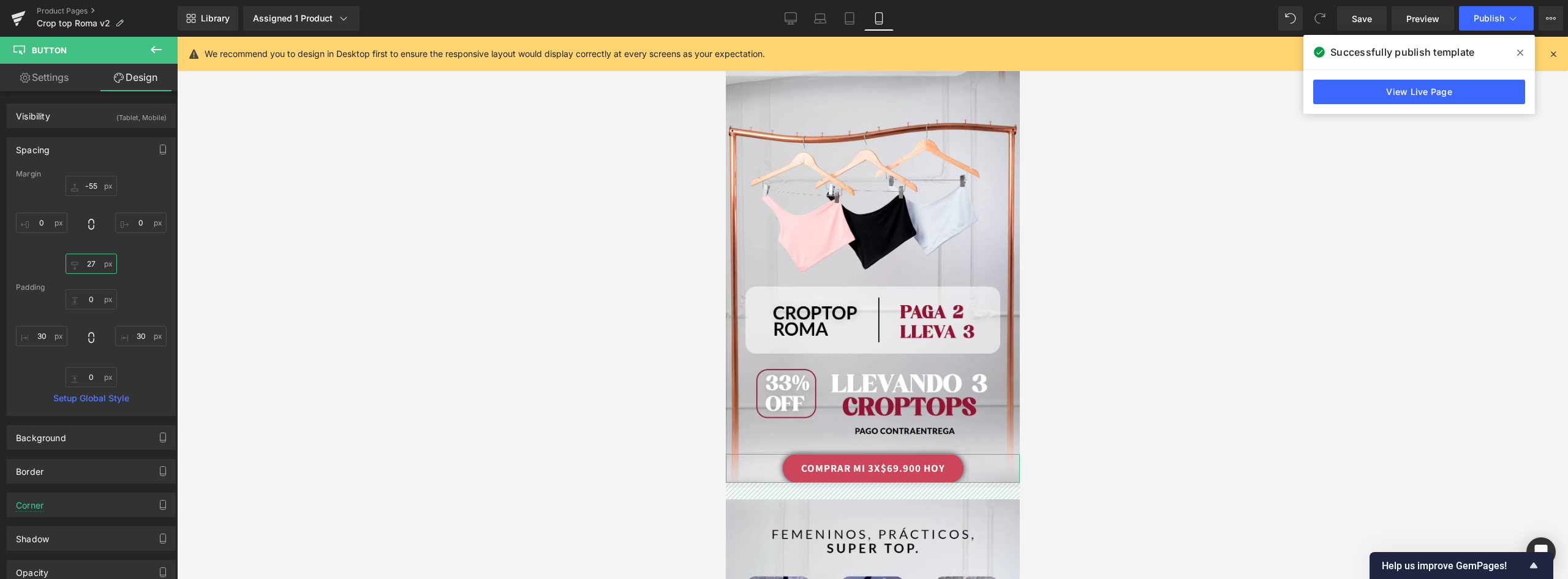
click at [91, 258] on input "27" at bounding box center [91, 264] width 51 height 20
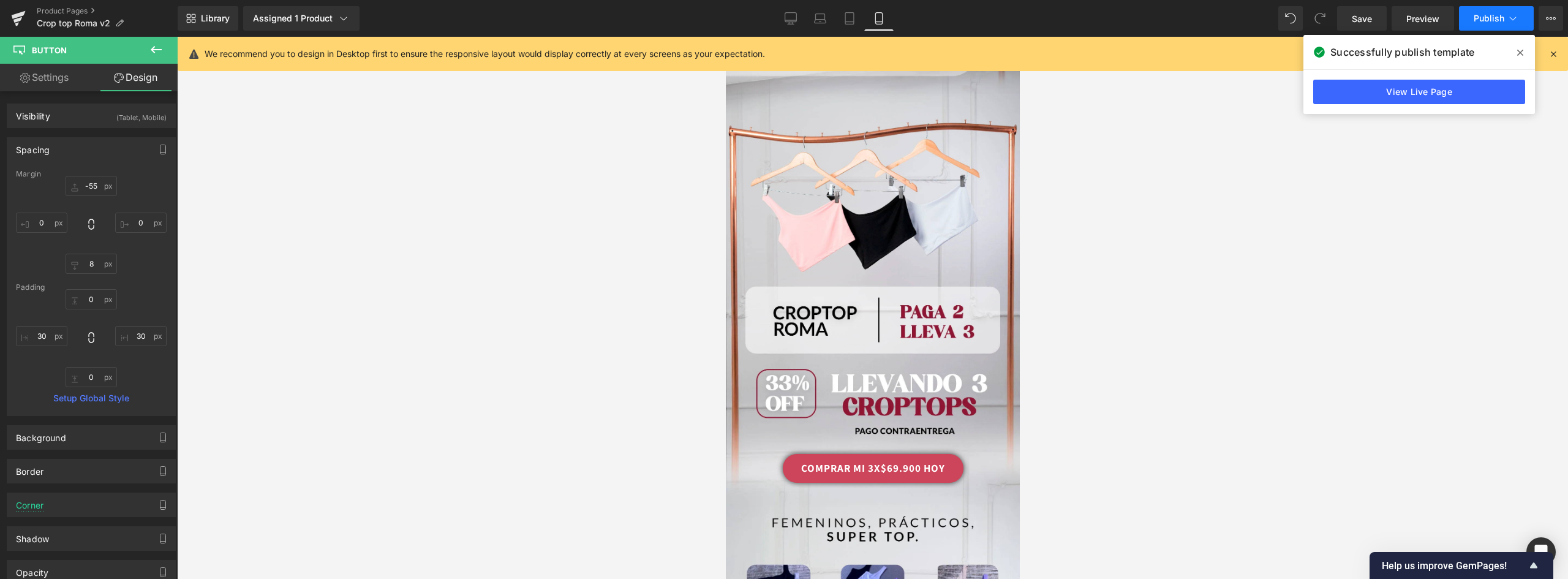
click at [1483, 14] on span "Publish" at bounding box center [1488, 18] width 31 height 9
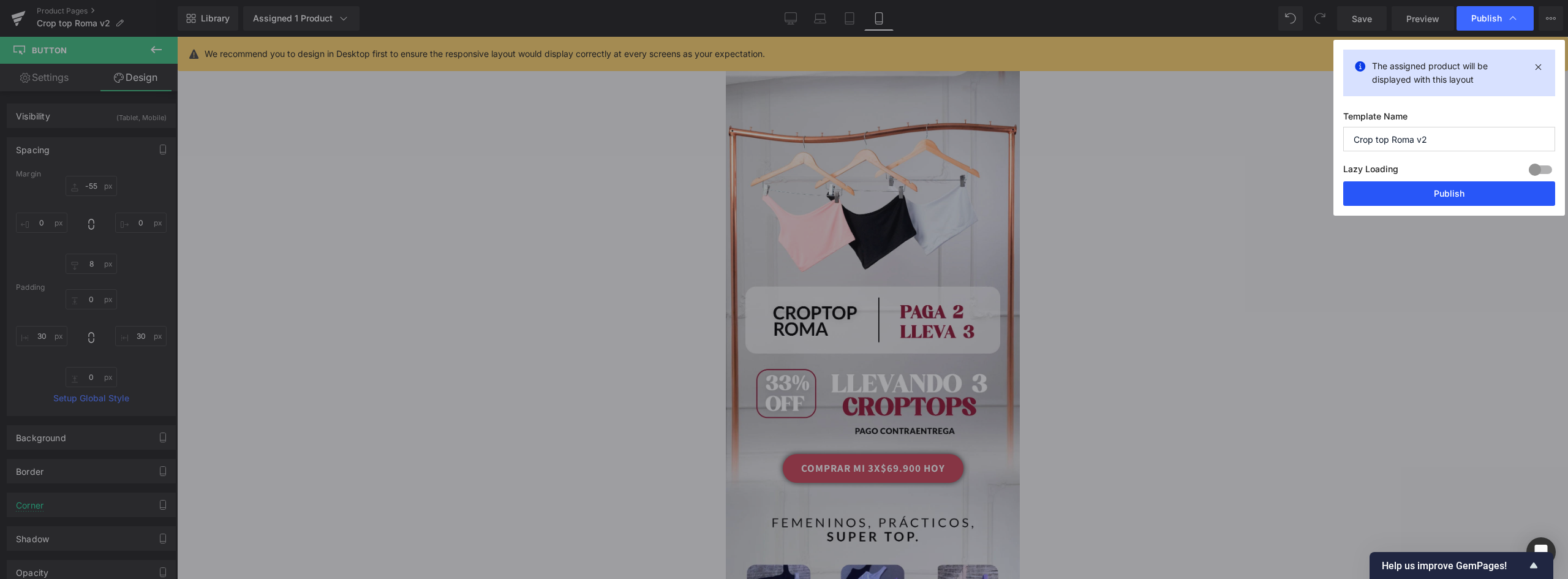
click at [1457, 193] on button "Publish" at bounding box center [1448, 193] width 212 height 24
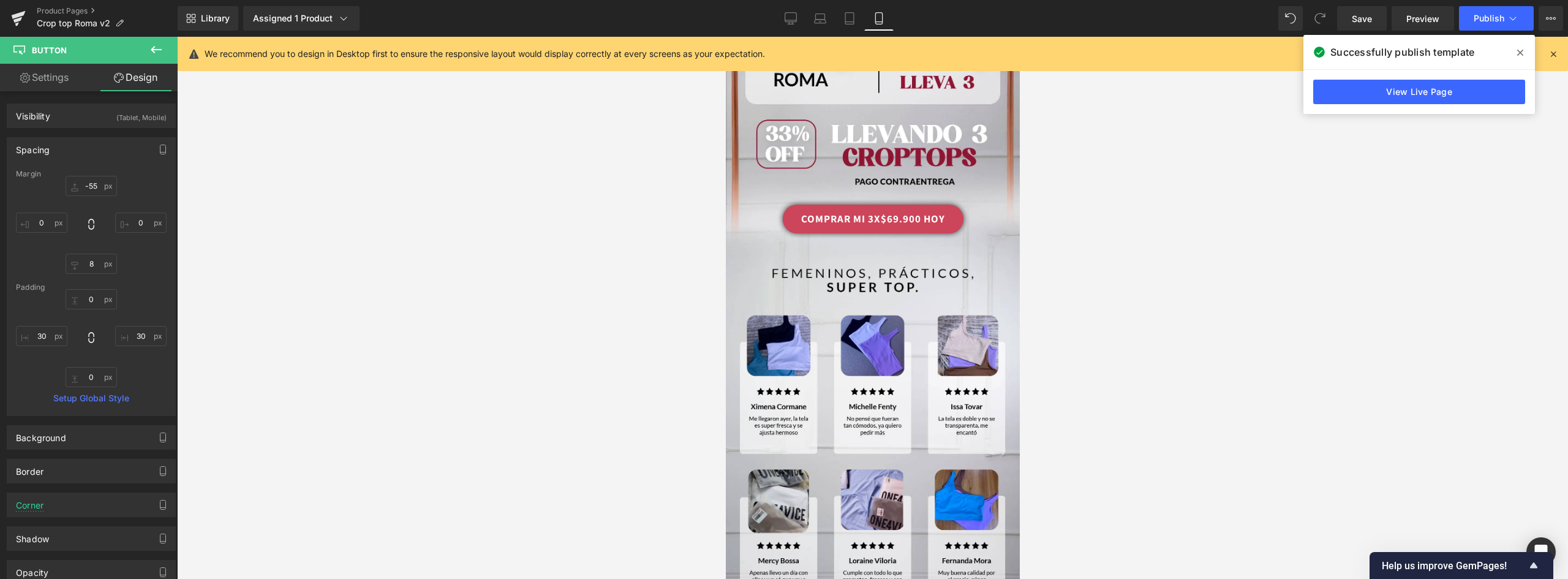
scroll to position [2626, 0]
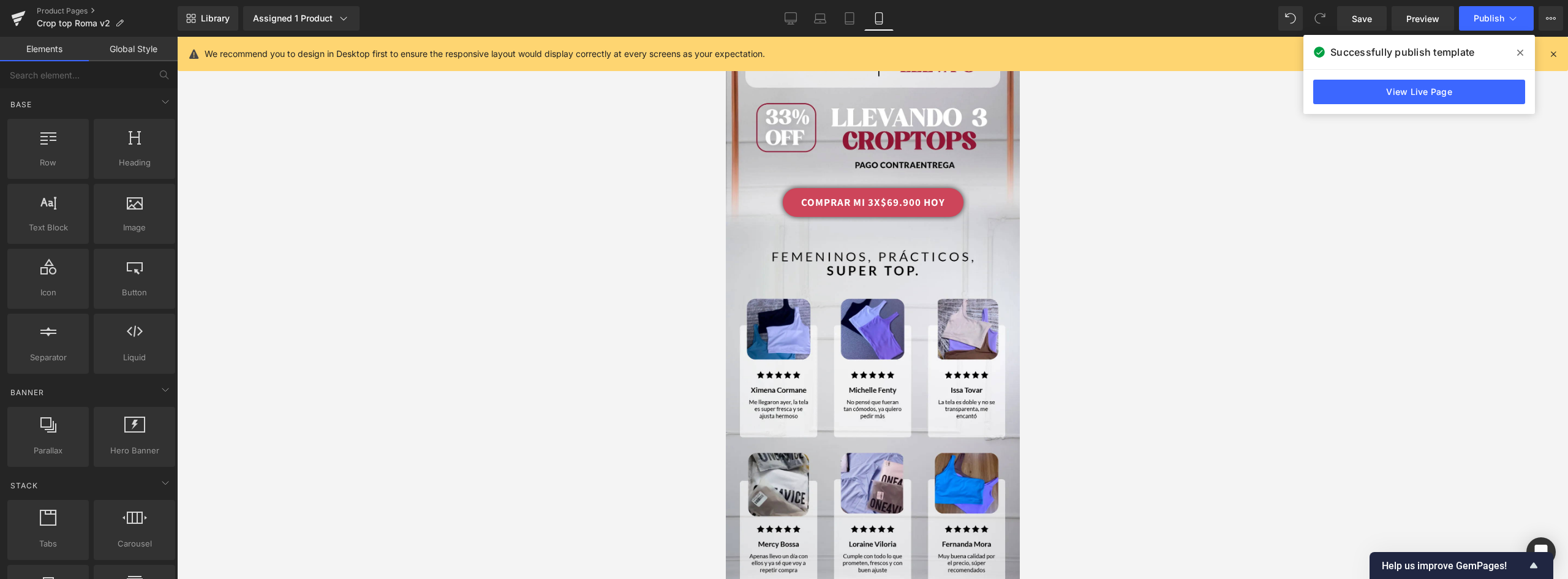
scroll to position [2868, 0]
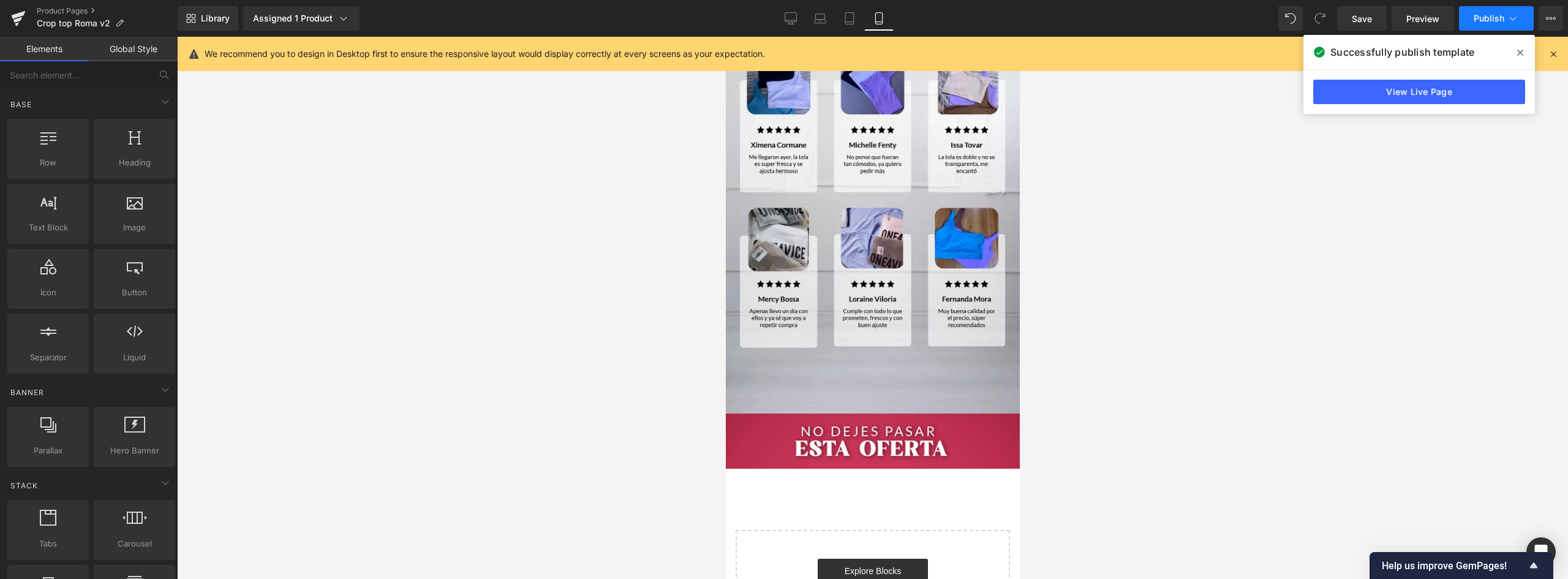
click at [1492, 15] on span "Publish" at bounding box center [1488, 18] width 31 height 9
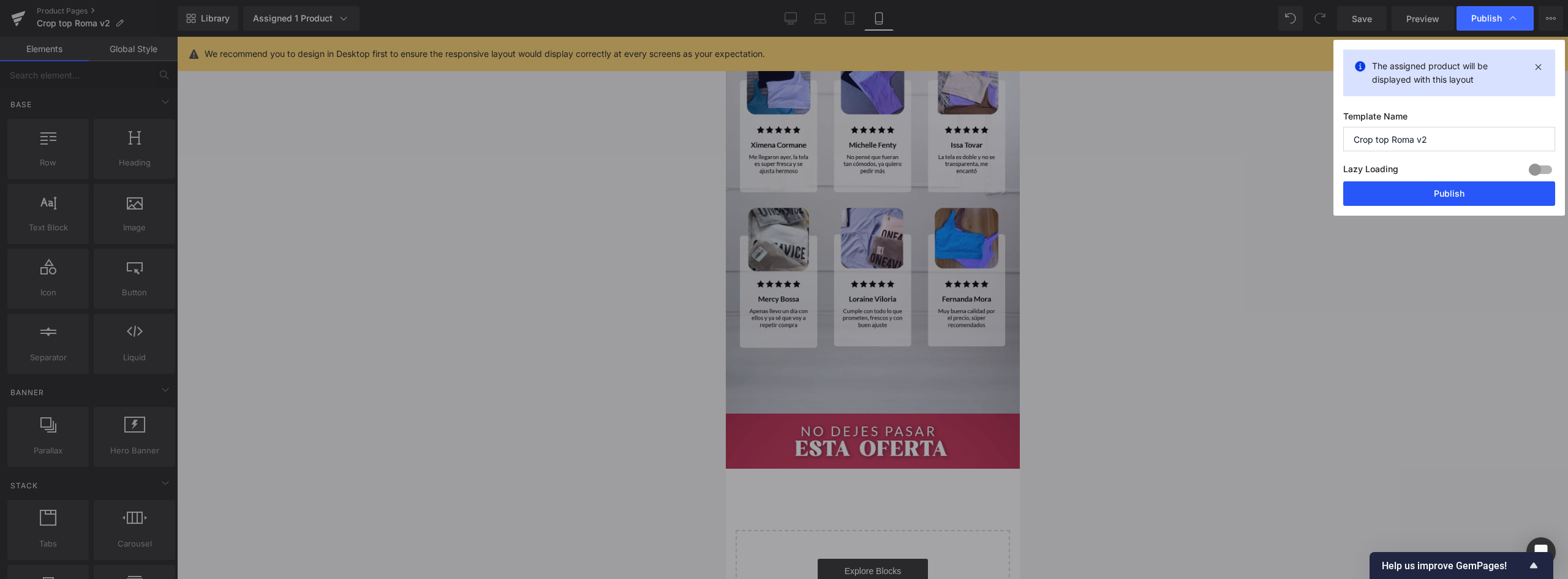
click at [1456, 194] on button "Publish" at bounding box center [1448, 193] width 212 height 24
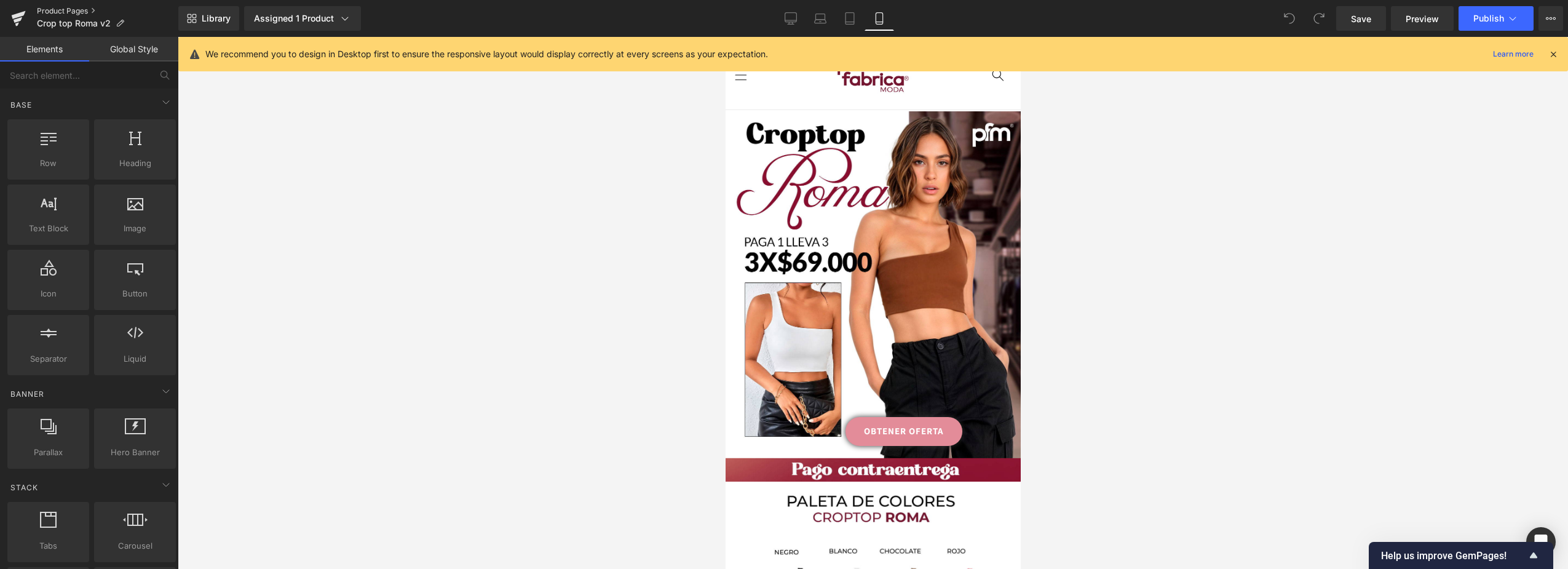
click at [73, 9] on link "Product Pages" at bounding box center [108, 11] width 142 height 9
